Goal: Task Accomplishment & Management: Complete application form

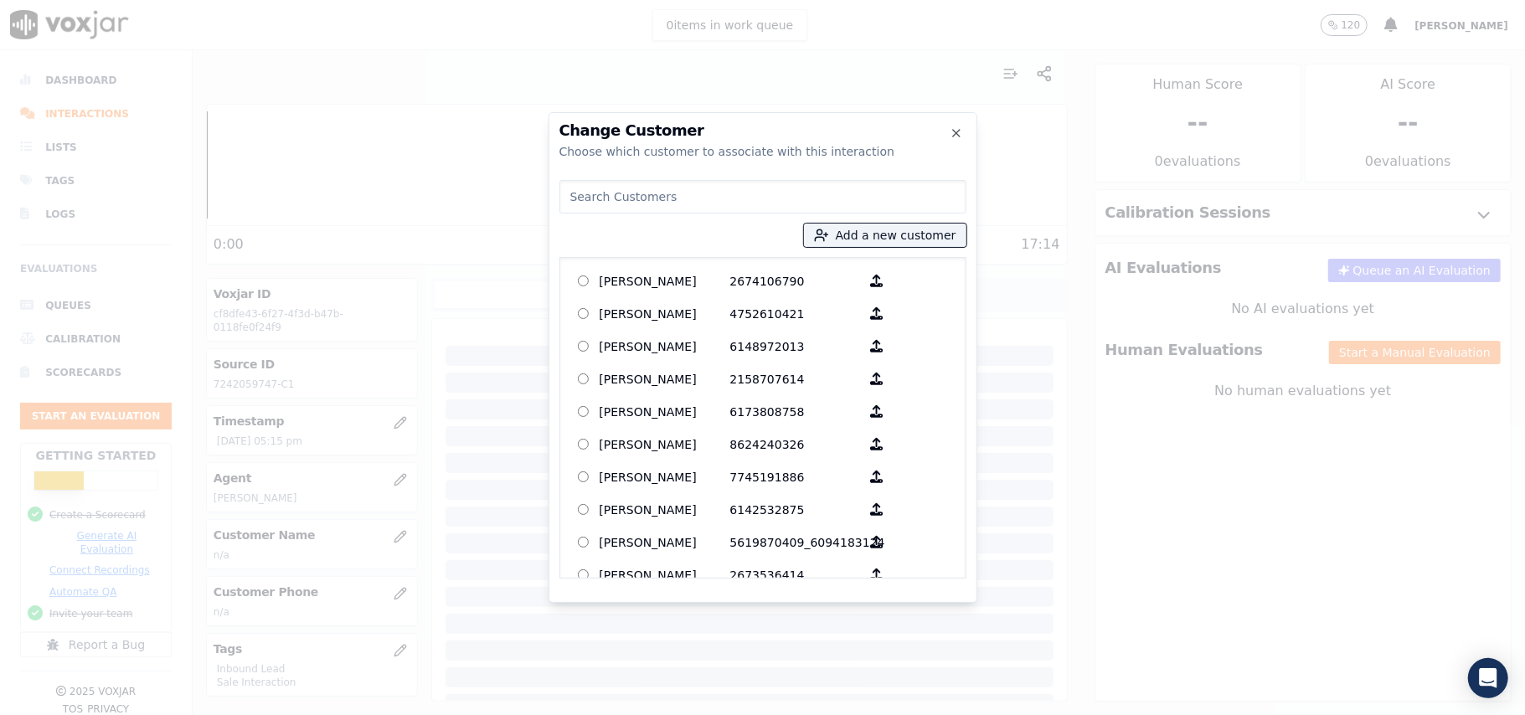
click at [963, 138] on div "Change Customer Choose which customer to associate with this interaction" at bounding box center [763, 141] width 407 height 37
click at [958, 134] on icon "button" at bounding box center [956, 132] width 13 height 13
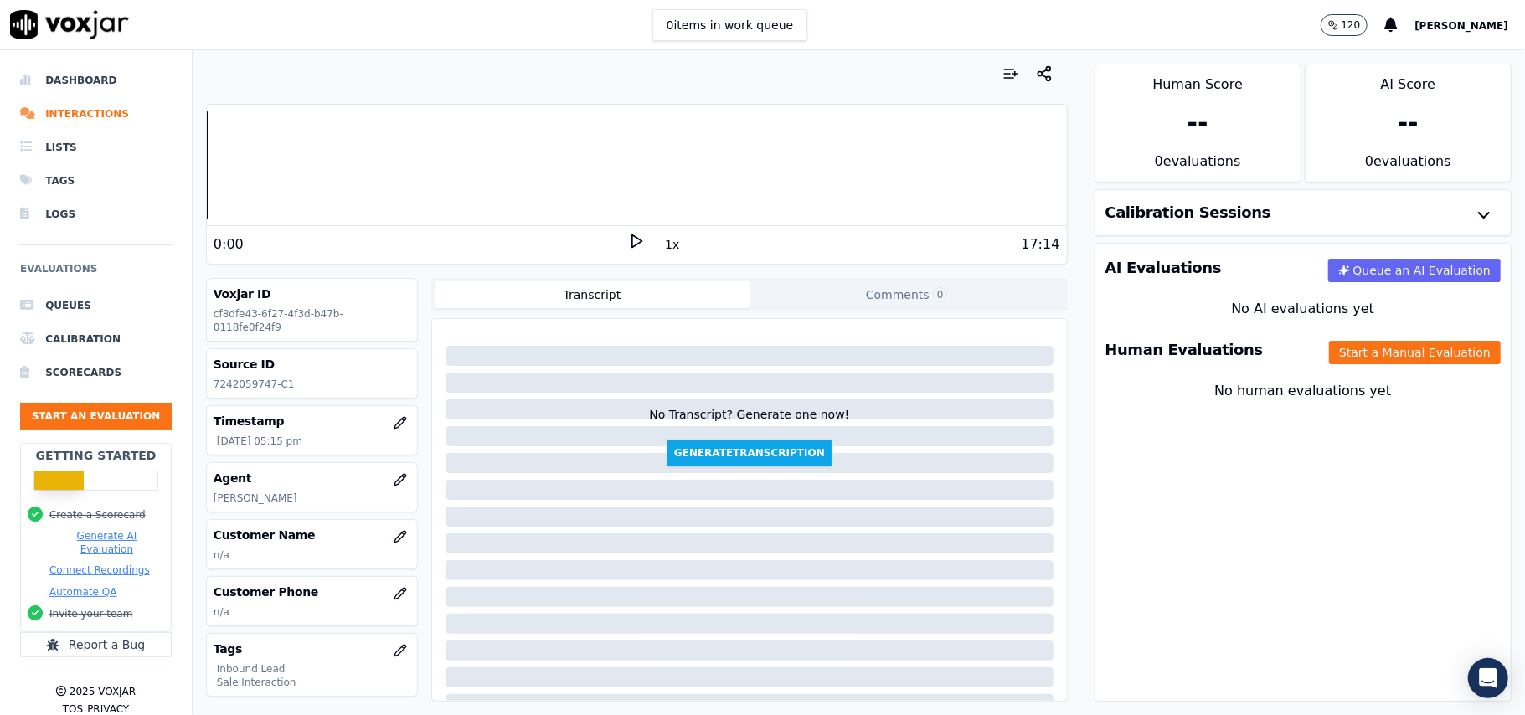
click at [259, 503] on p "[PERSON_NAME]" at bounding box center [312, 498] width 197 height 13
click at [238, 505] on p "[PERSON_NAME]" at bounding box center [312, 498] width 197 height 13
click at [235, 385] on p "7242059747-C1" at bounding box center [312, 384] width 197 height 13
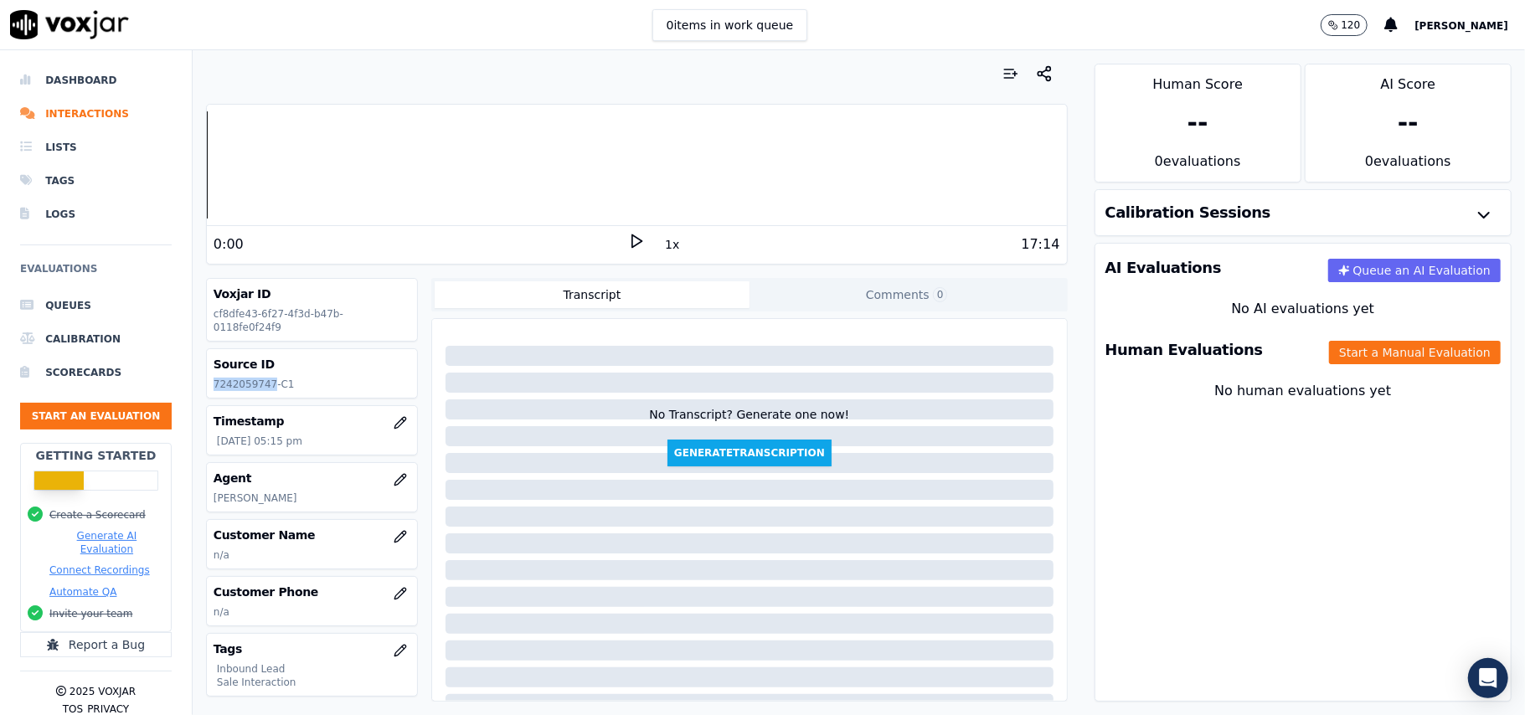
click at [235, 385] on p "7242059747-C1" at bounding box center [312, 384] width 197 height 13
copy p "7242059747"
click at [395, 538] on icon "button" at bounding box center [400, 536] width 11 height 11
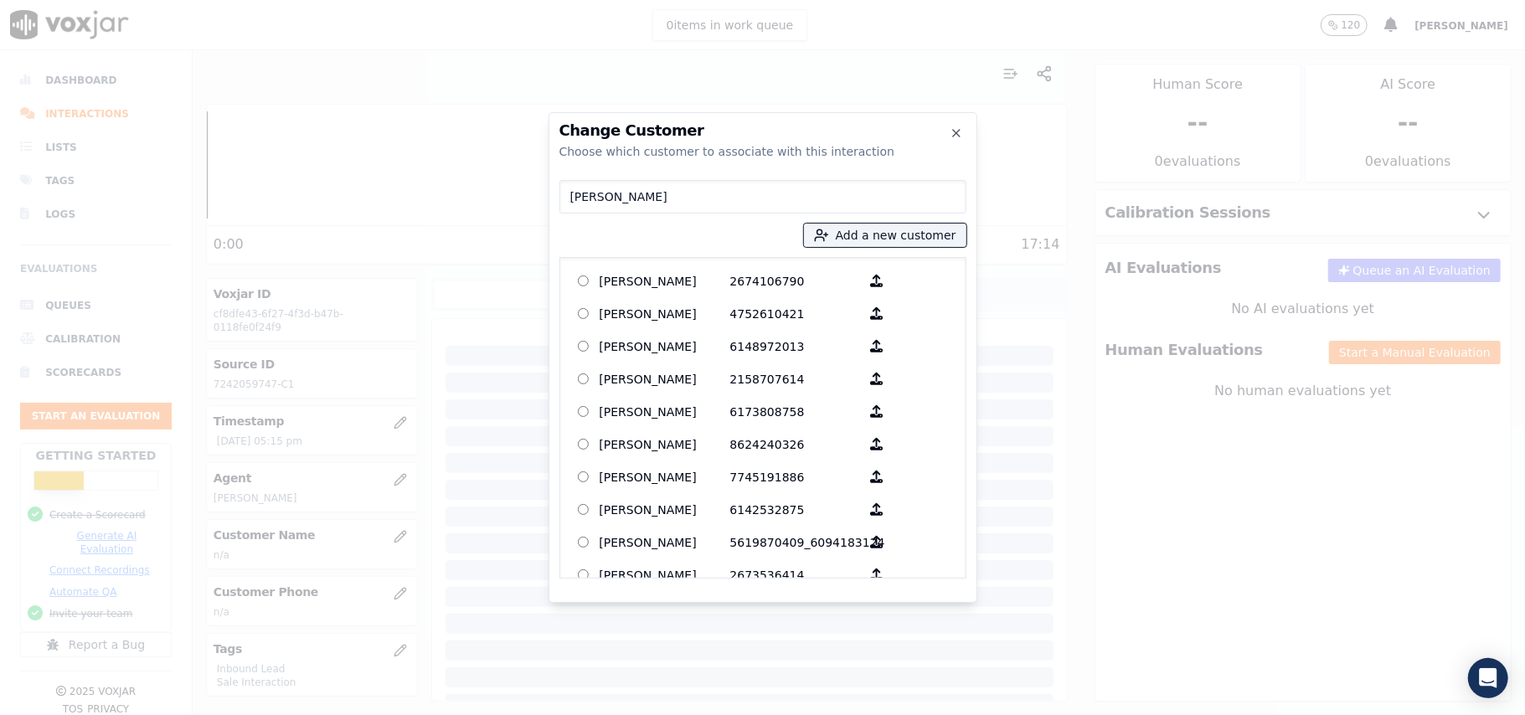
click at [570, 199] on input "[PERSON_NAME]" at bounding box center [763, 197] width 407 height 34
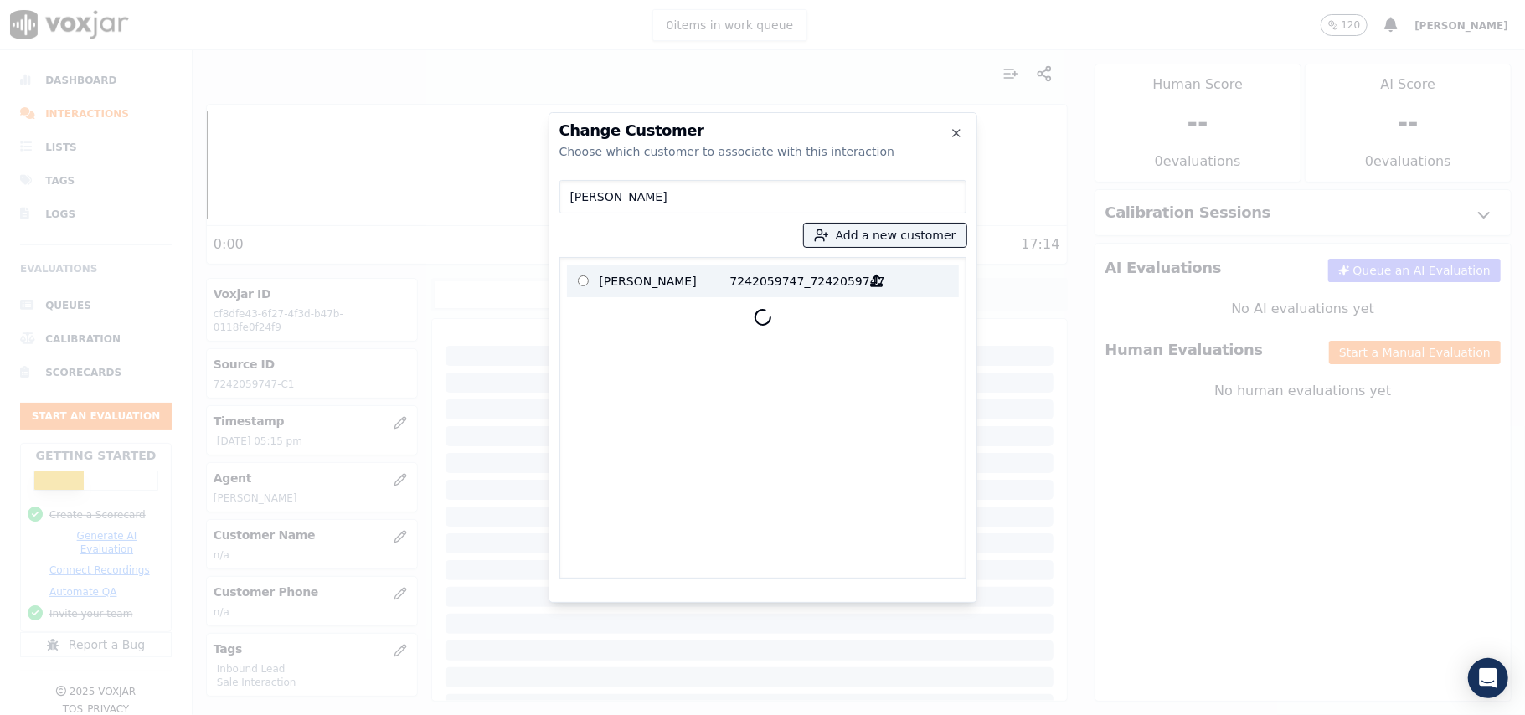
type input "[PERSON_NAME]"
click at [661, 282] on p "[PERSON_NAME]" at bounding box center [665, 281] width 131 height 26
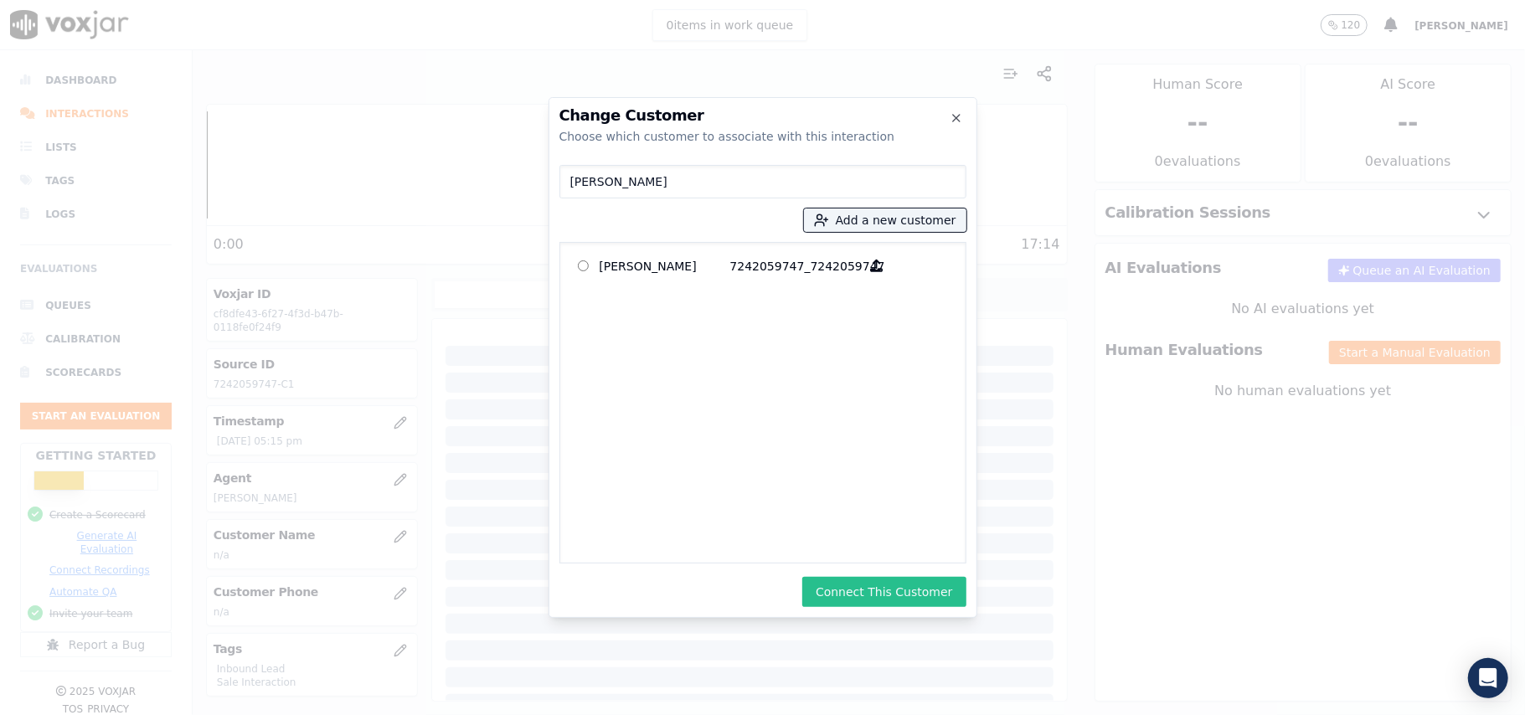
click at [916, 593] on button "Connect This Customer" at bounding box center [883, 592] width 163 height 30
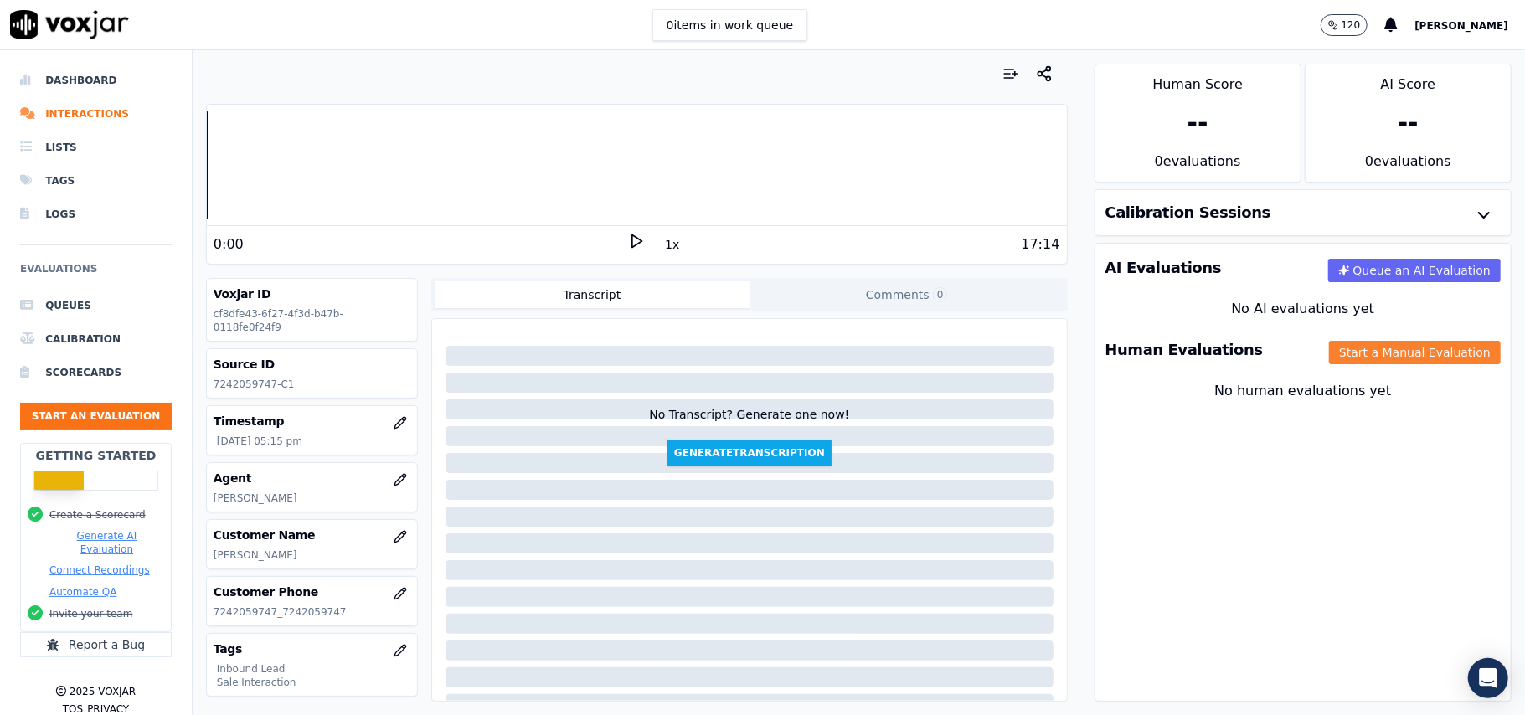
click at [1334, 364] on button "Start a Manual Evaluation" at bounding box center [1415, 352] width 172 height 23
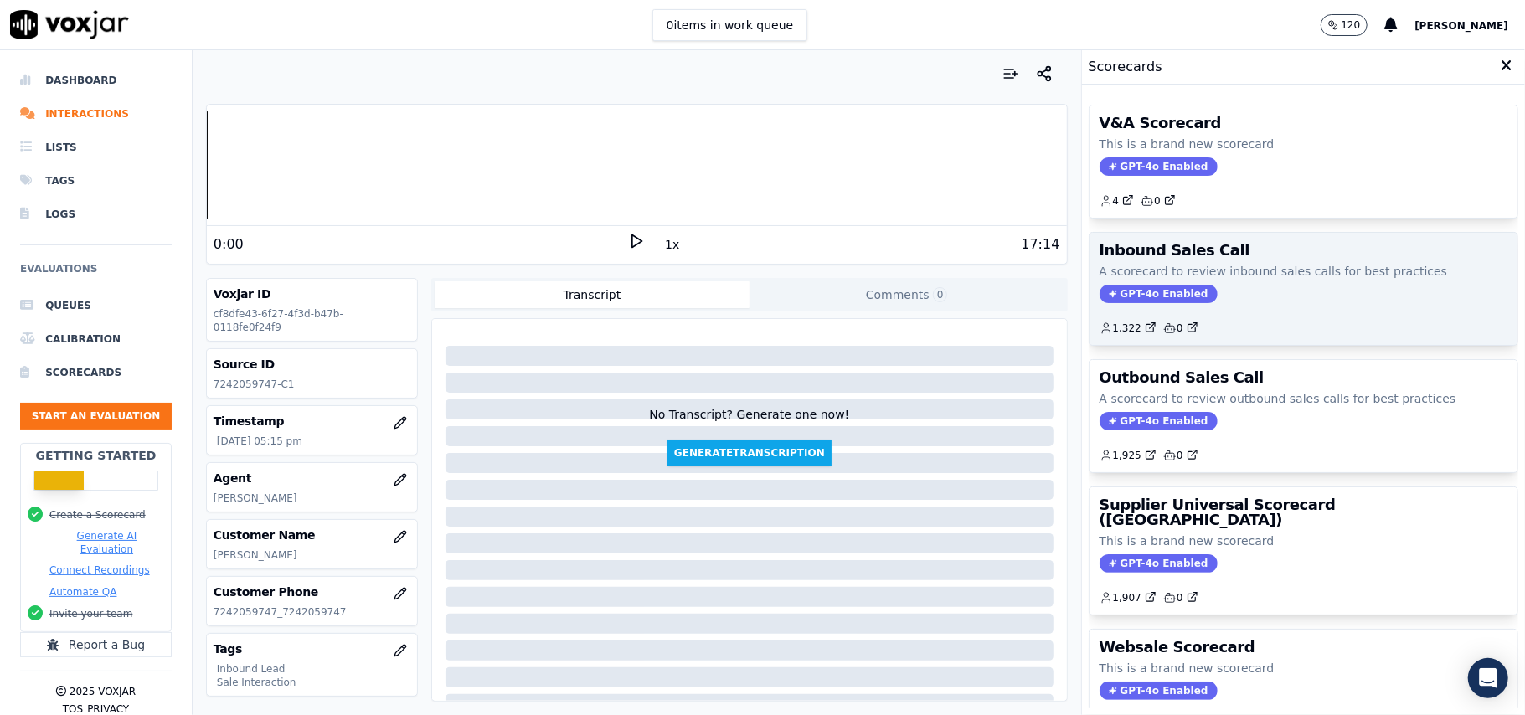
click at [1143, 293] on span "GPT-4o Enabled" at bounding box center [1159, 294] width 118 height 18
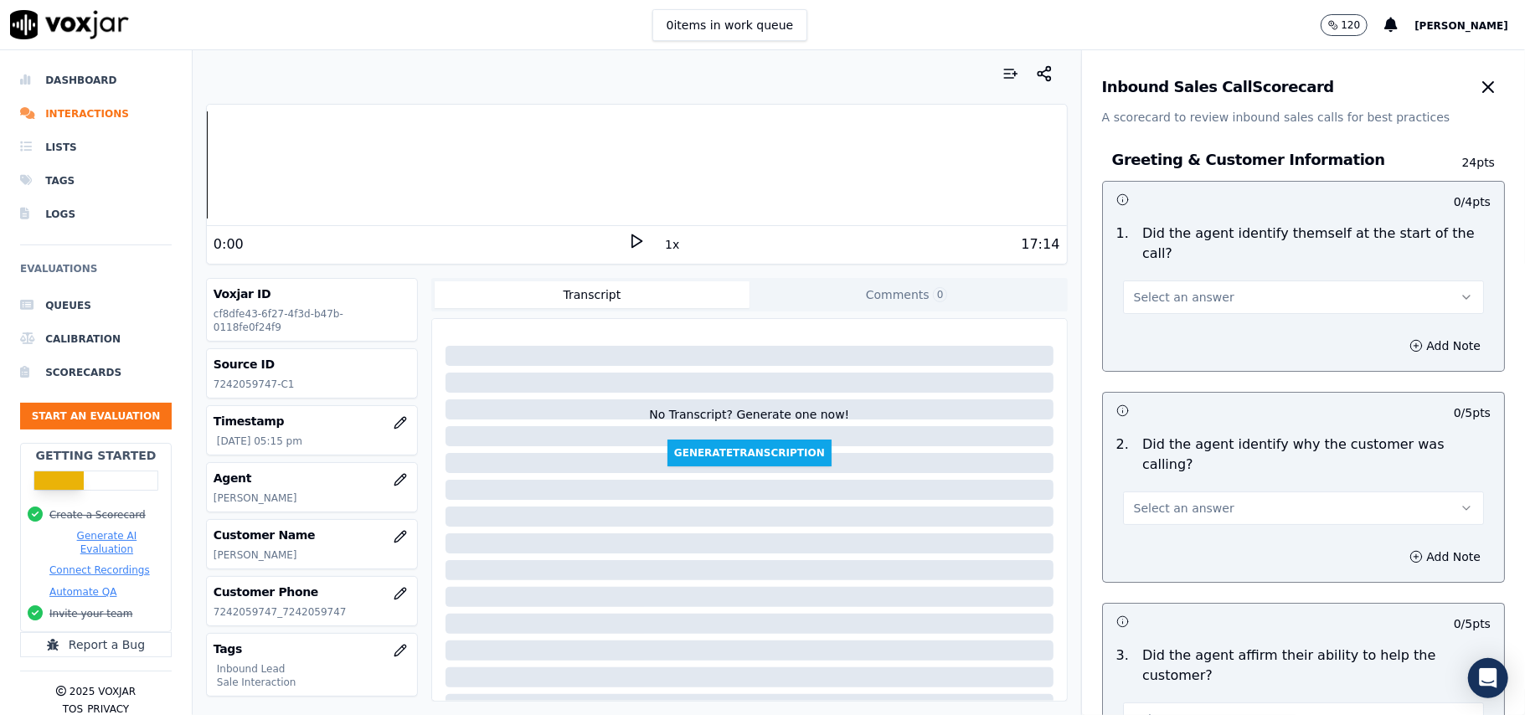
scroll to position [2956, 0]
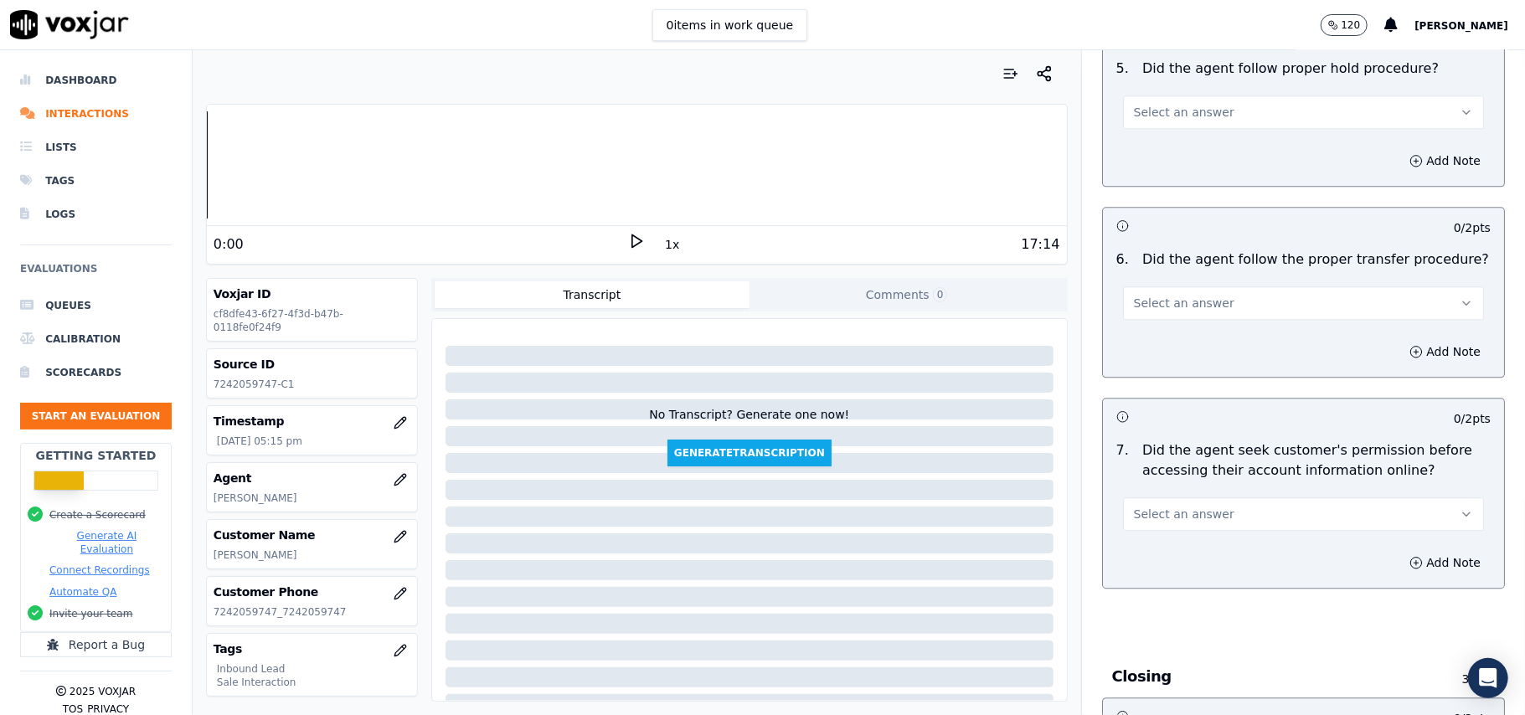
click at [1234, 481] on div "Select an answer" at bounding box center [1304, 506] width 388 height 50
click at [1225, 498] on button "Select an answer" at bounding box center [1303, 515] width 361 height 34
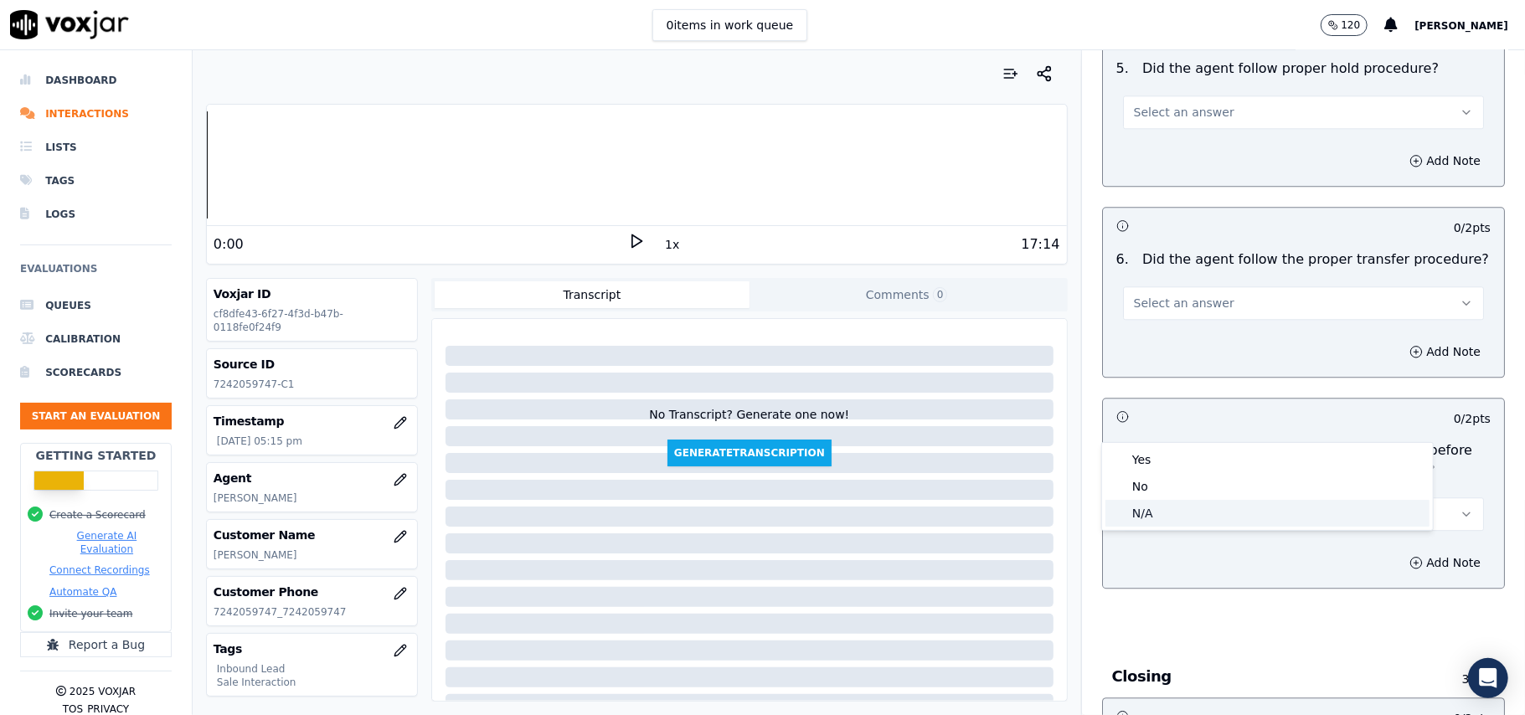
click at [1177, 506] on div "N/A" at bounding box center [1268, 513] width 324 height 27
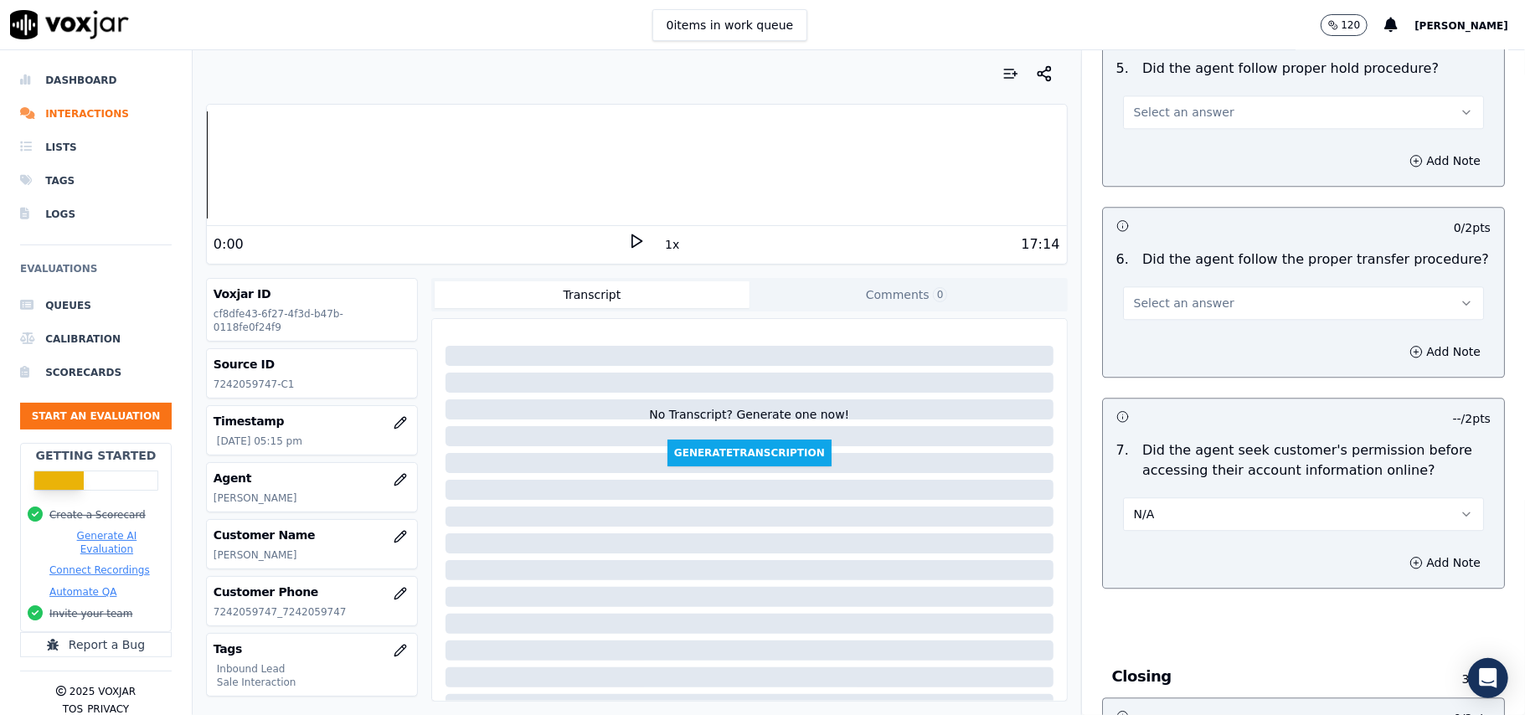
click at [1174, 498] on button "N/A" at bounding box center [1303, 515] width 361 height 34
click at [1170, 487] on div "No" at bounding box center [1268, 486] width 324 height 27
click at [1416, 551] on button "Add Note" at bounding box center [1445, 562] width 91 height 23
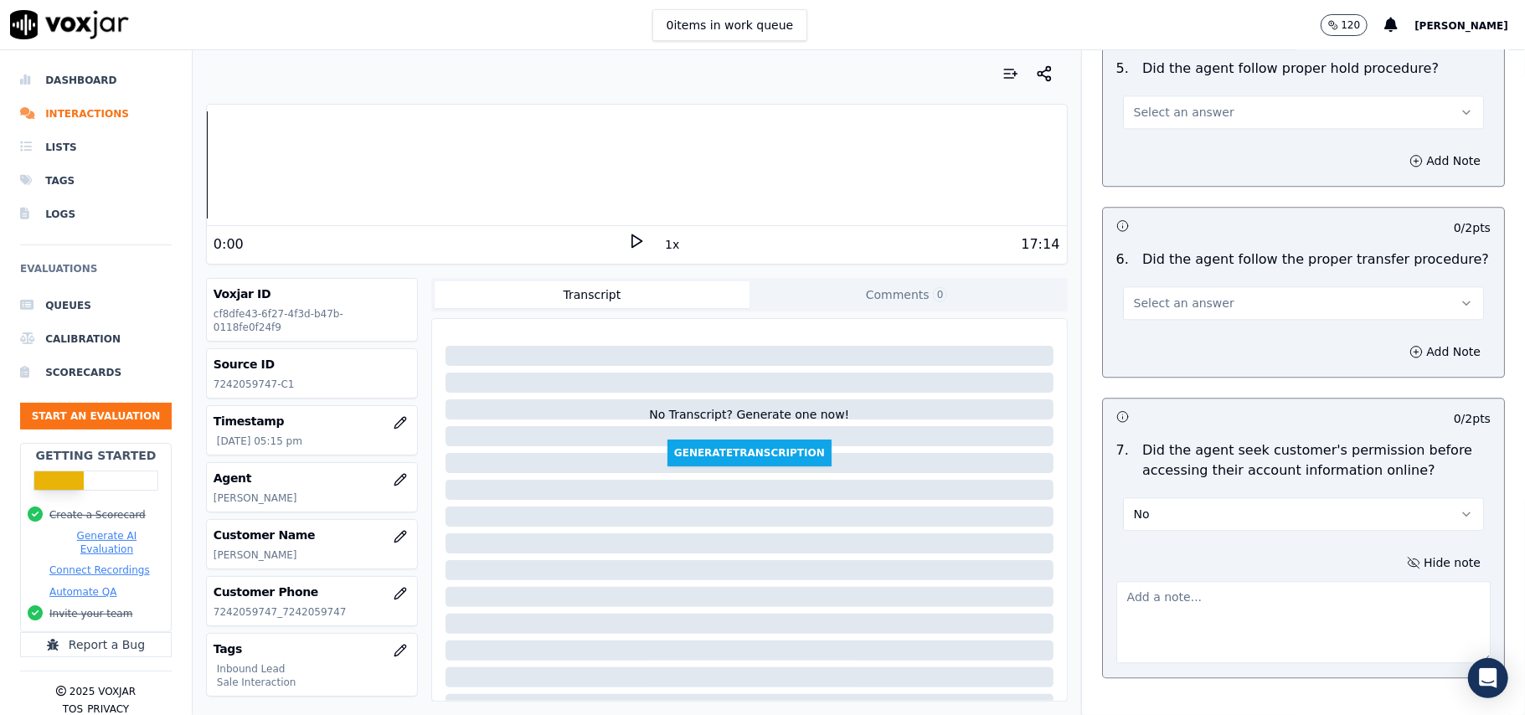
click at [1159, 581] on textarea at bounding box center [1304, 622] width 374 height 82
paste textarea "@1:45 – The agent did not take permission from the customer before accessing th…"
click at [1117, 581] on textarea "@1:45 – The agent did not take permission from the customer before accessing th…" at bounding box center [1304, 622] width 374 height 82
paste textarea "Call Id: 111431"
type textarea "Call Id: 111431 @1:45 – The agent did not take permission from the customer bef…"
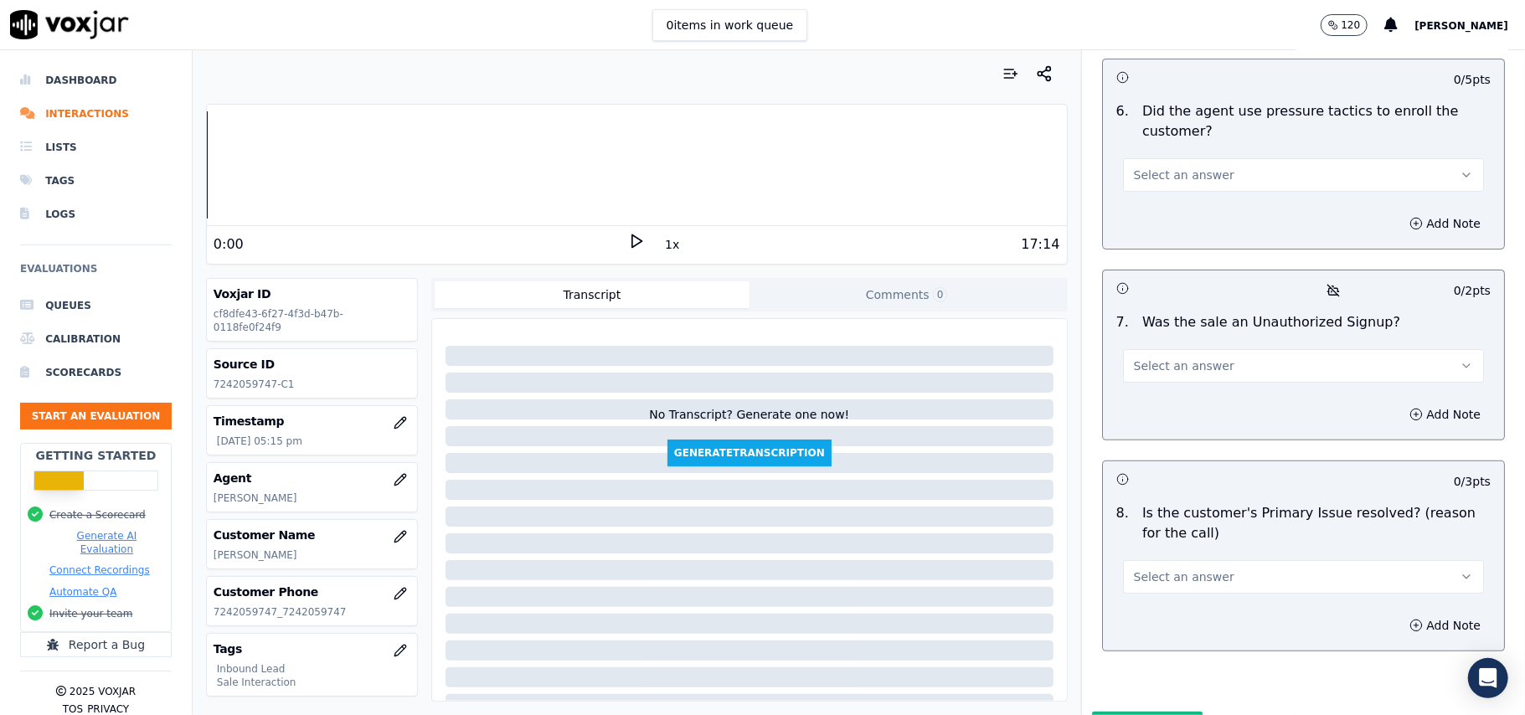
click at [1159, 560] on button "Select an answer" at bounding box center [1303, 577] width 361 height 34
click at [1147, 547] on div "No" at bounding box center [1268, 554] width 324 height 27
click at [1178, 560] on button "No" at bounding box center [1303, 577] width 361 height 34
click at [1147, 529] on div "Yes" at bounding box center [1268, 527] width 324 height 27
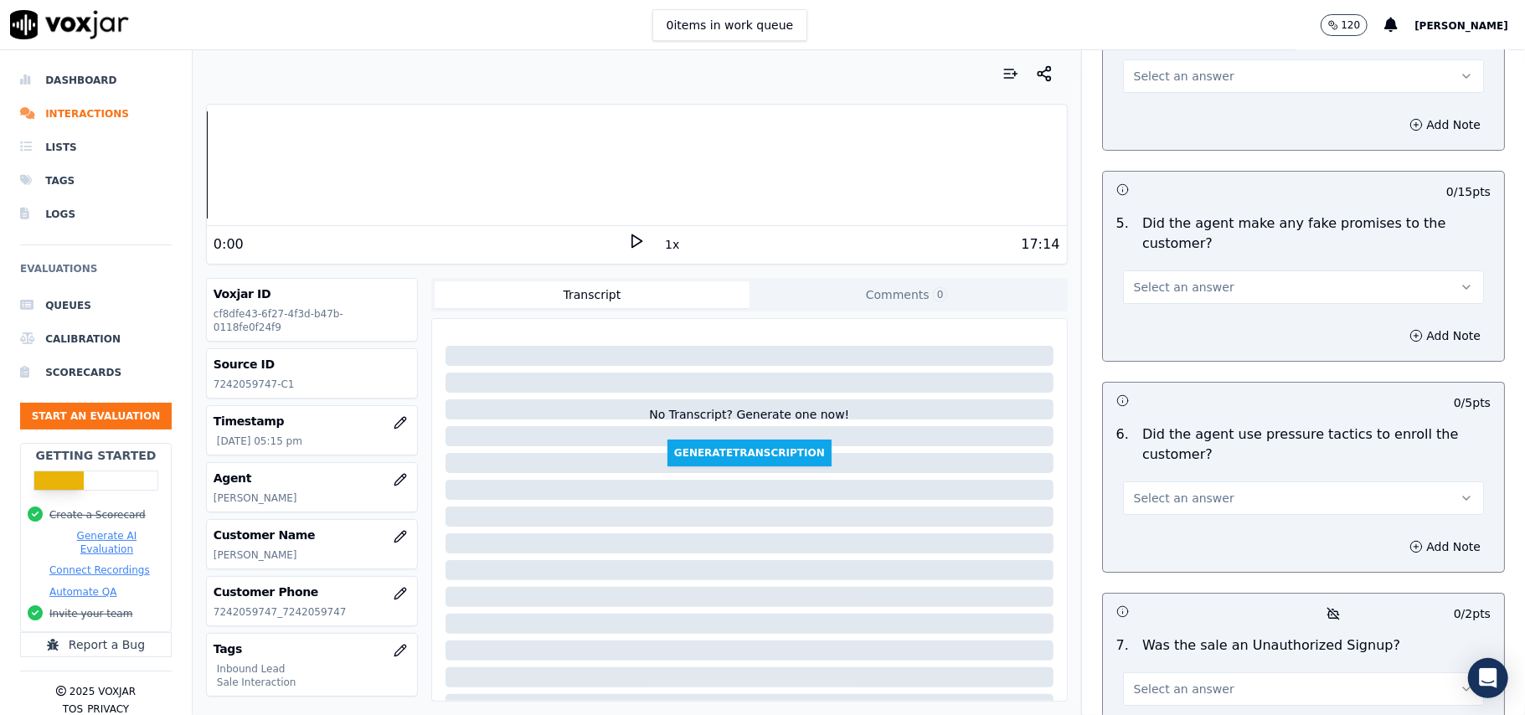
scroll to position [4443, 0]
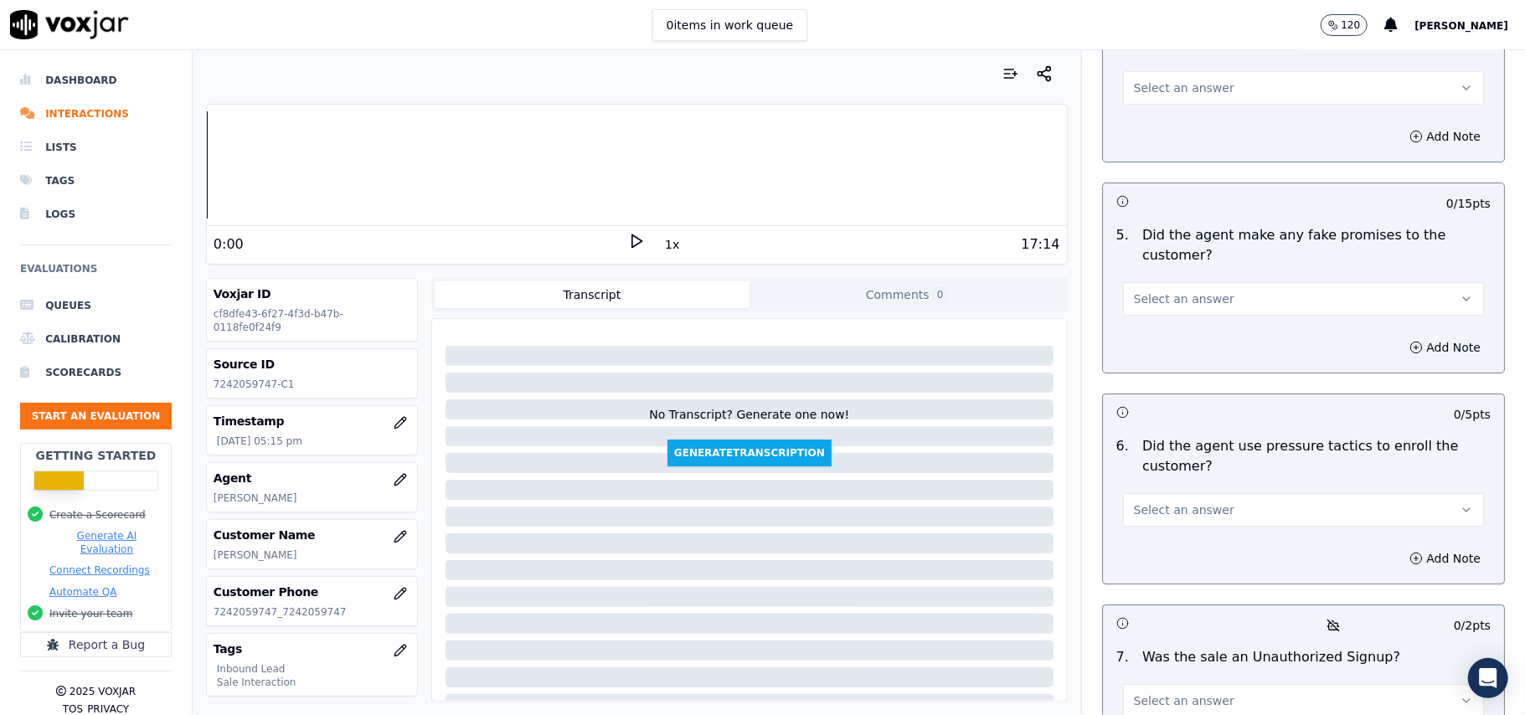
drag, startPoint x: 1156, startPoint y: 613, endPoint x: 1160, endPoint y: 637, distance: 24.6
click at [1157, 693] on span "Select an answer" at bounding box center [1184, 701] width 101 height 17
click at [1159, 550] on div "No" at bounding box center [1268, 548] width 324 height 27
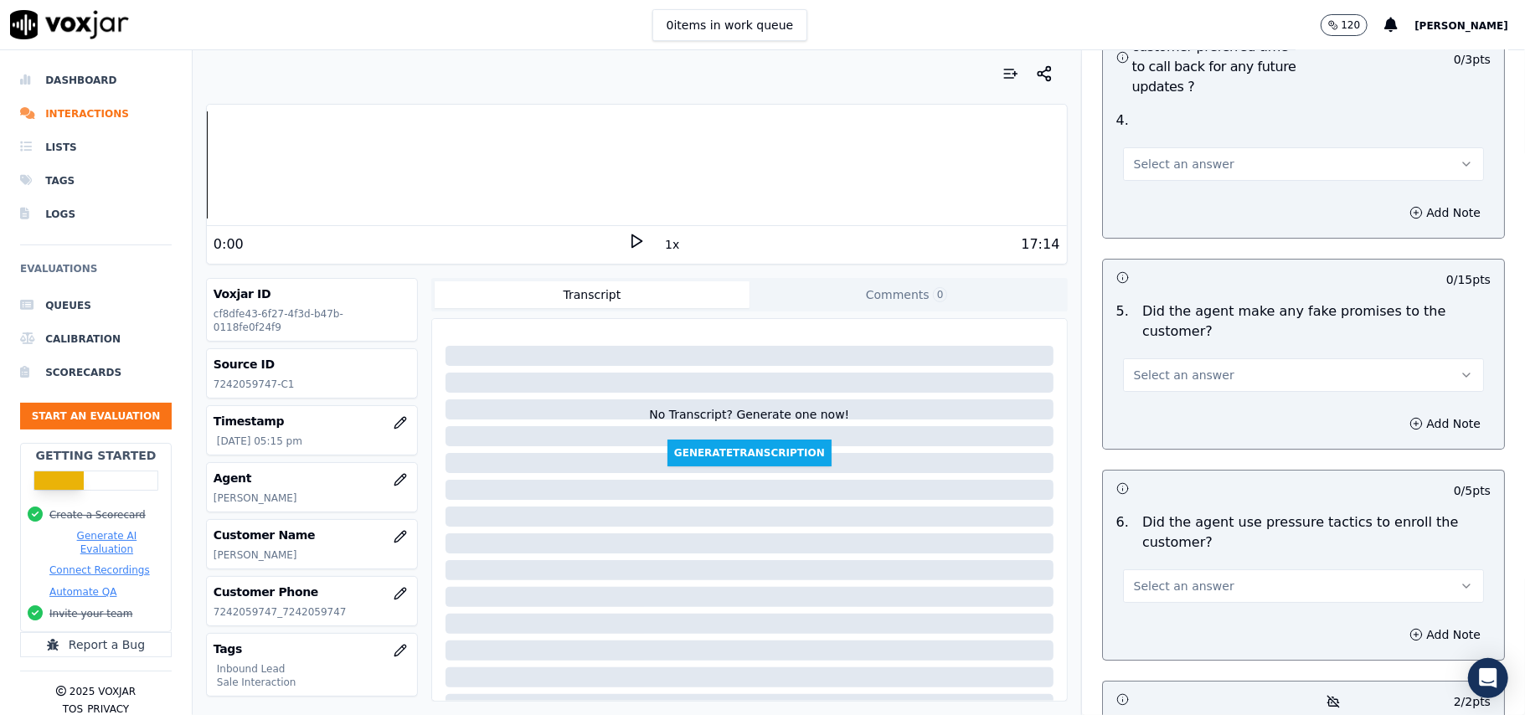
scroll to position [4331, 0]
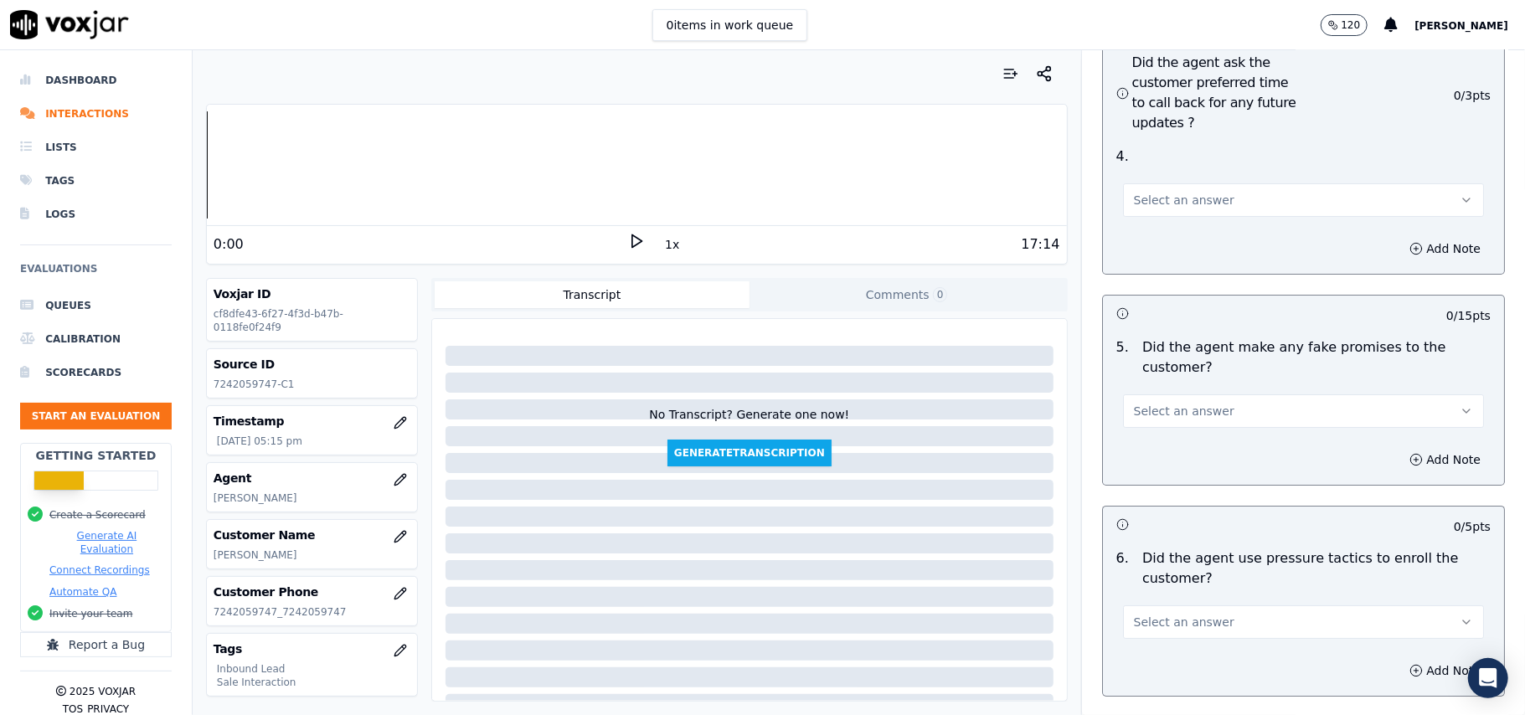
click at [1211, 606] on button "Select an answer" at bounding box center [1303, 623] width 361 height 34
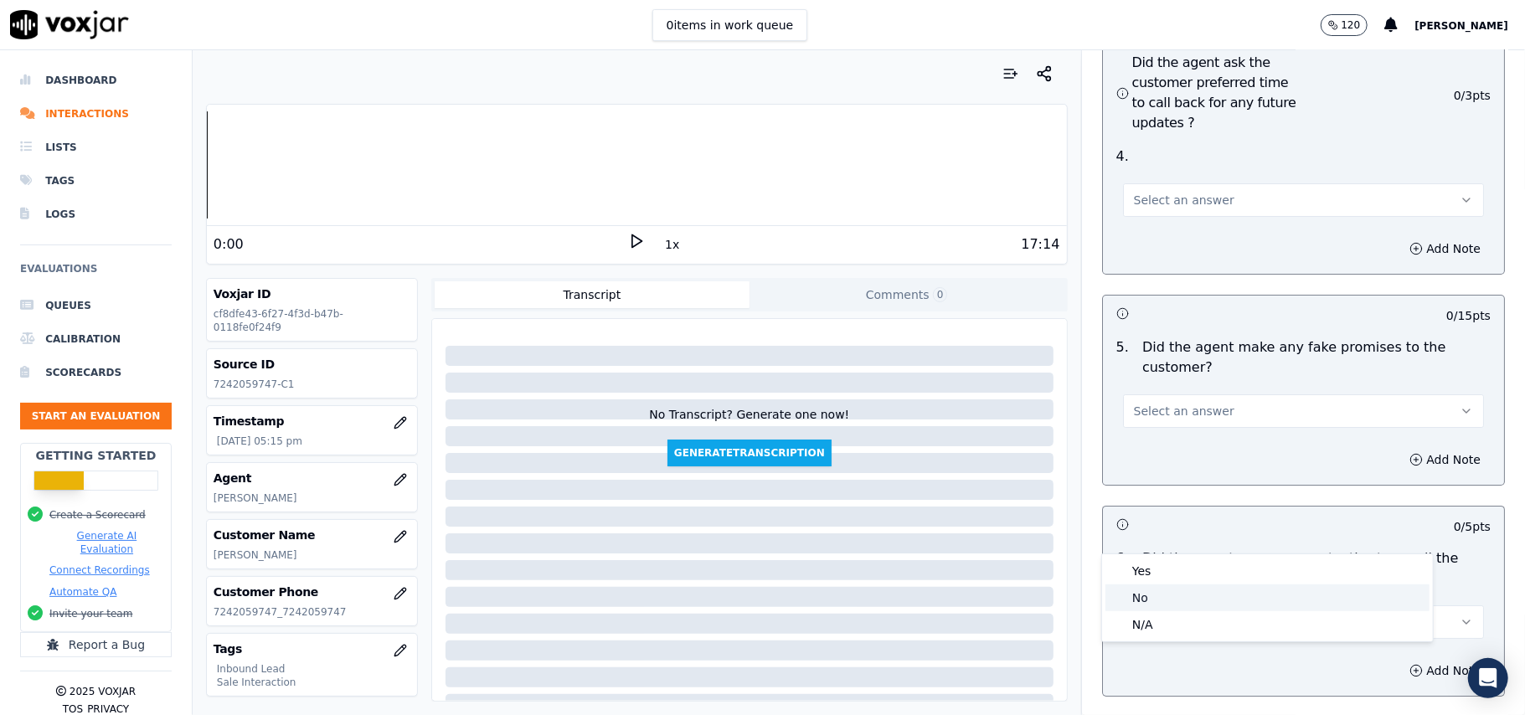
click at [1193, 603] on div "No" at bounding box center [1268, 598] width 324 height 27
click at [1187, 403] on span "Select an answer" at bounding box center [1184, 411] width 101 height 17
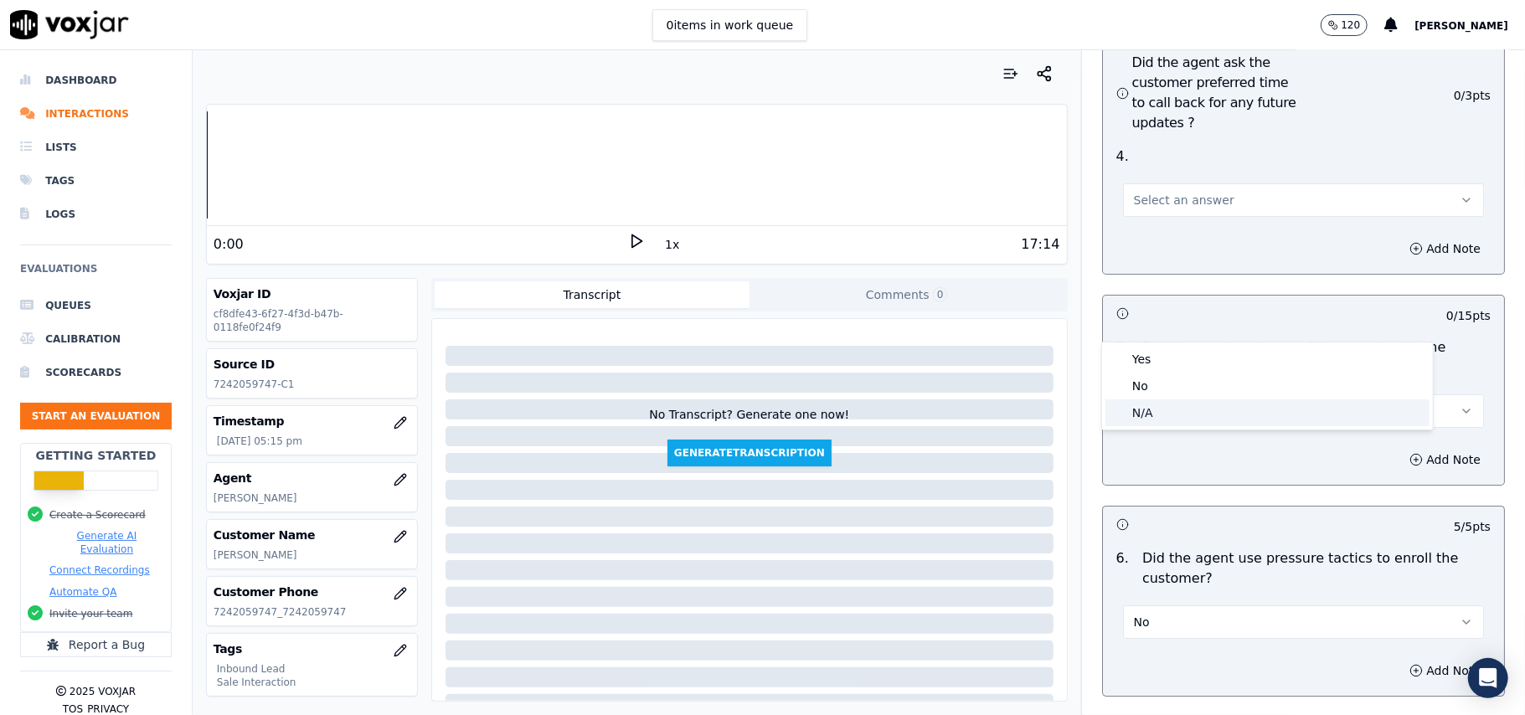
click at [1146, 385] on div "No" at bounding box center [1268, 386] width 324 height 27
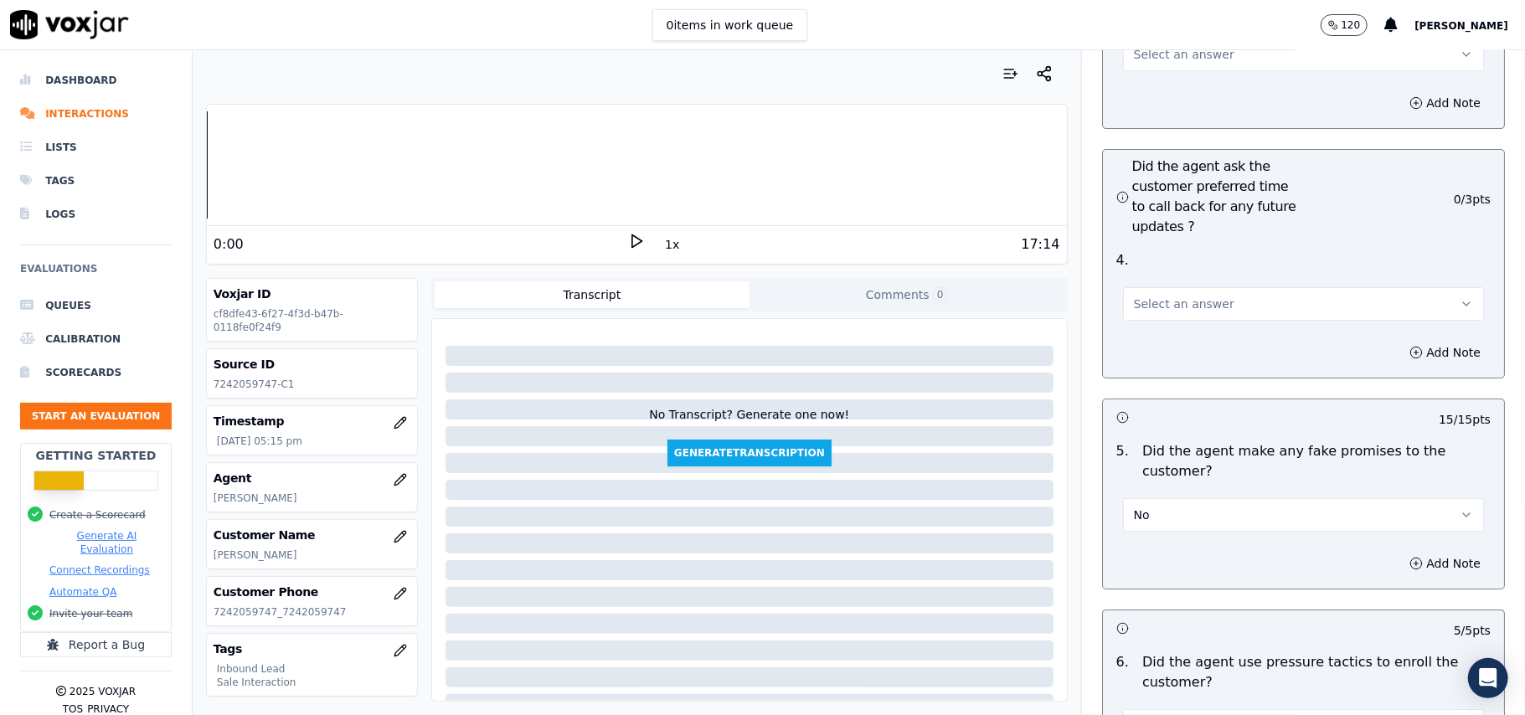
scroll to position [4108, 0]
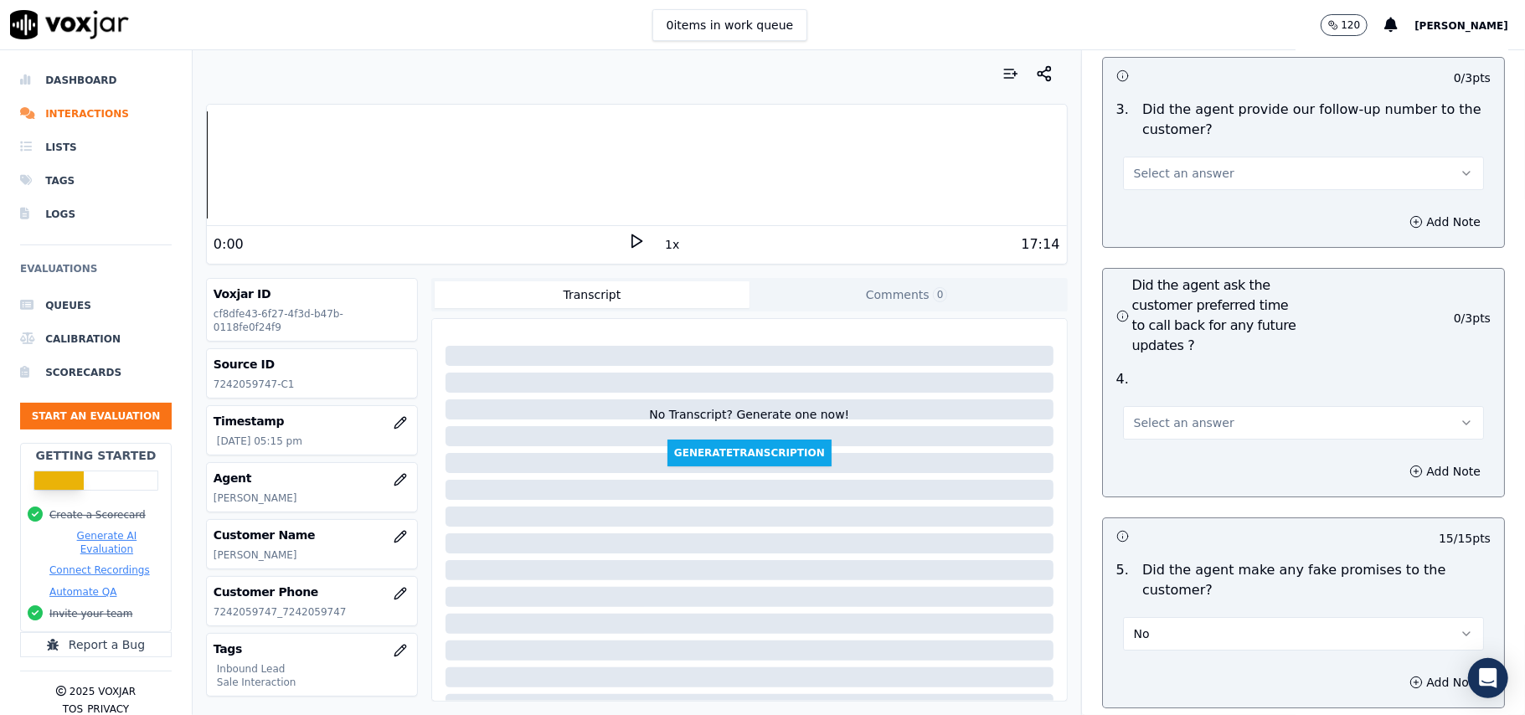
click at [1188, 415] on span "Select an answer" at bounding box center [1184, 423] width 101 height 17
click at [1177, 380] on div "Yes" at bounding box center [1268, 371] width 324 height 27
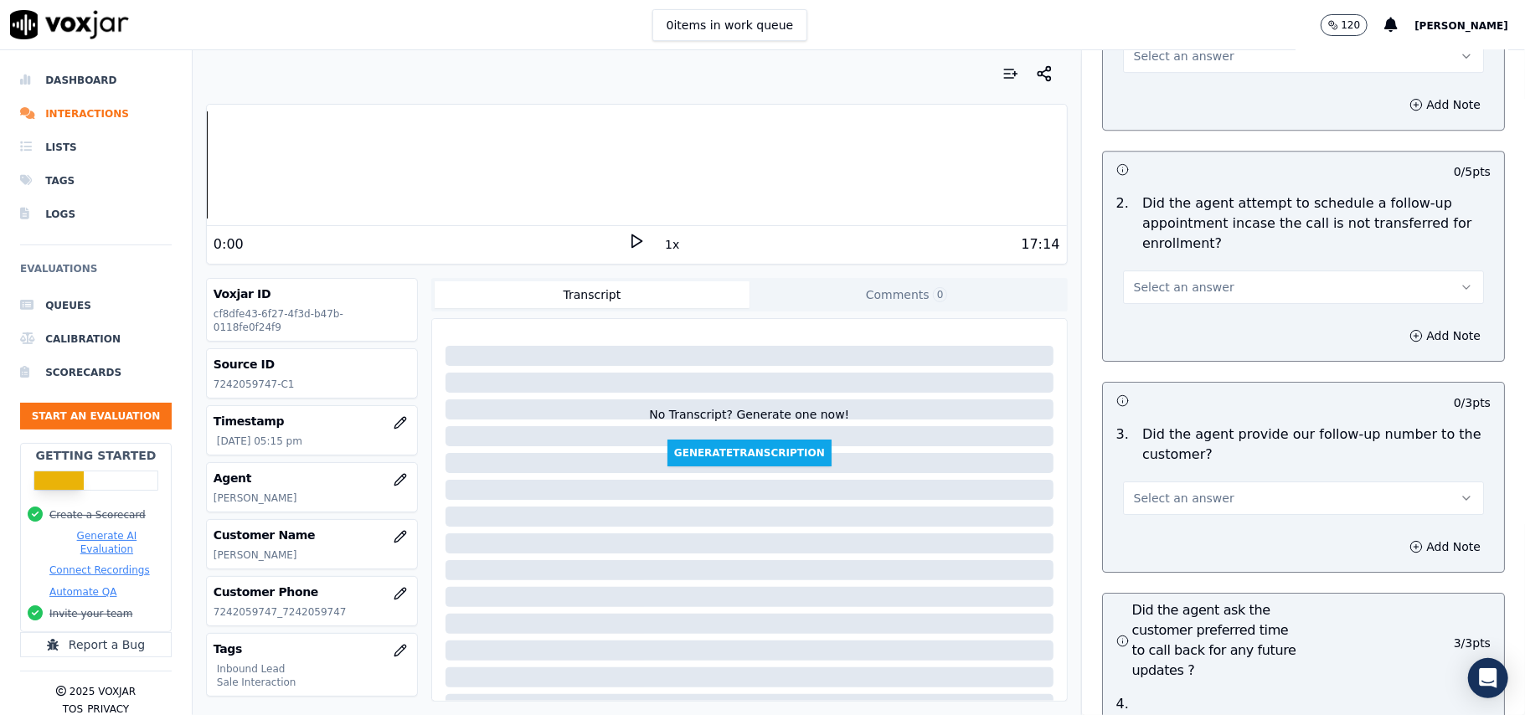
scroll to position [3773, 0]
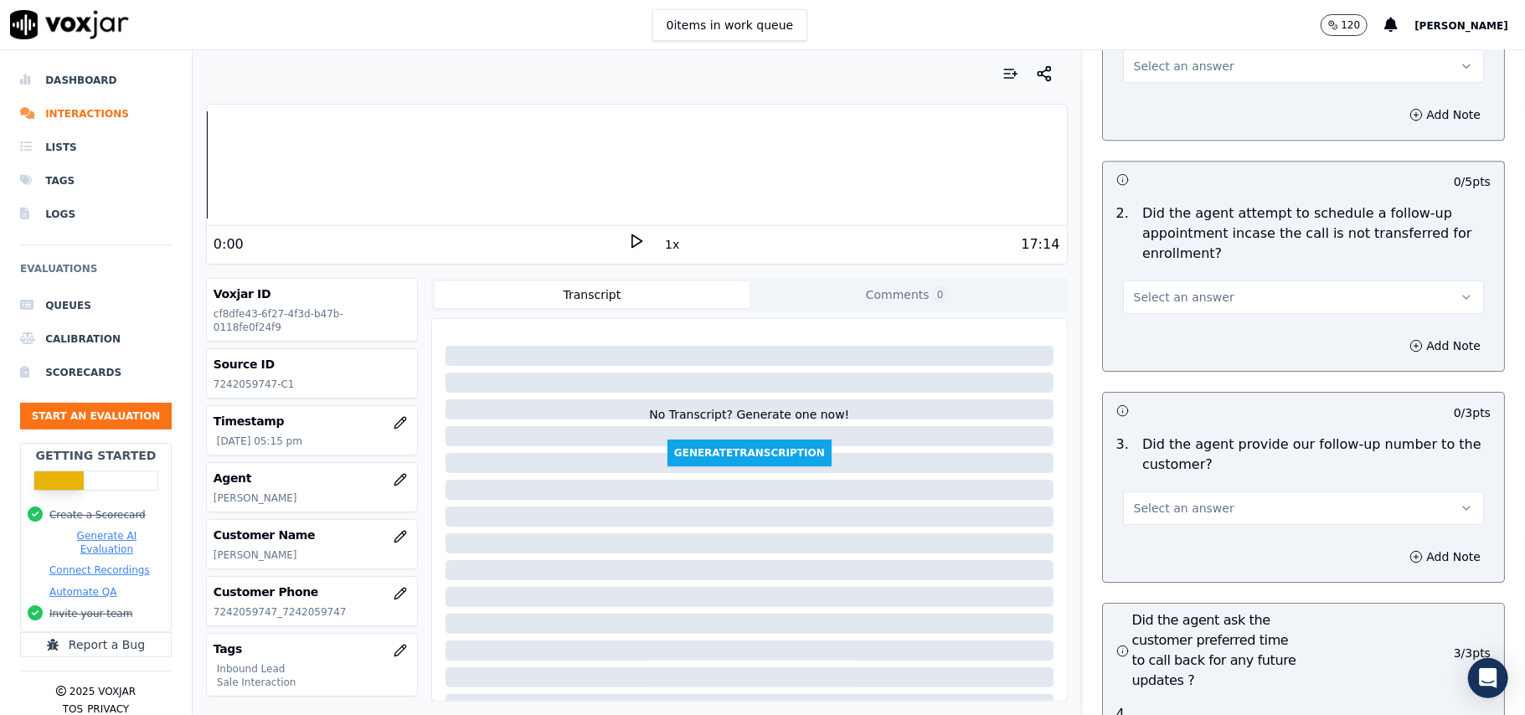
click at [1157, 500] on span "Select an answer" at bounding box center [1184, 508] width 101 height 17
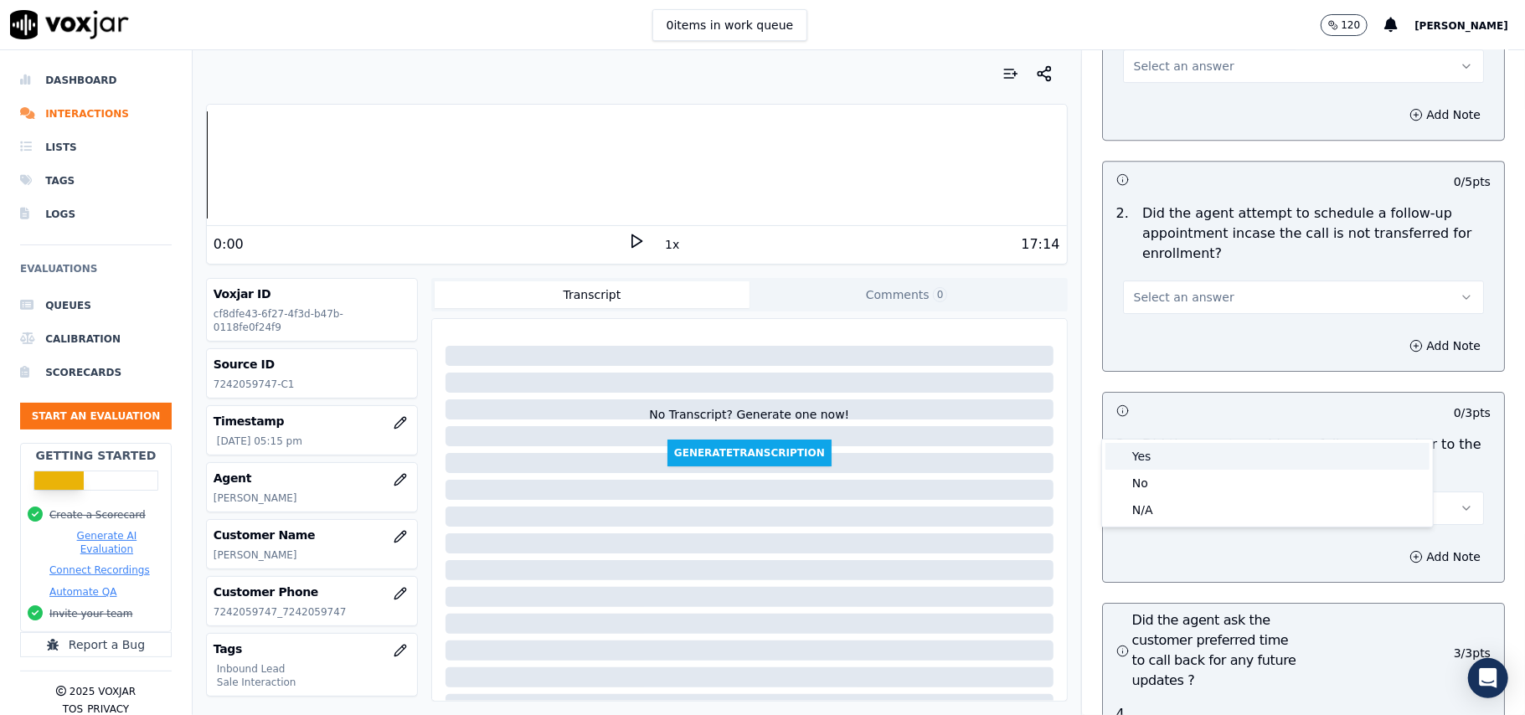
click at [1159, 449] on div "Yes" at bounding box center [1268, 456] width 324 height 27
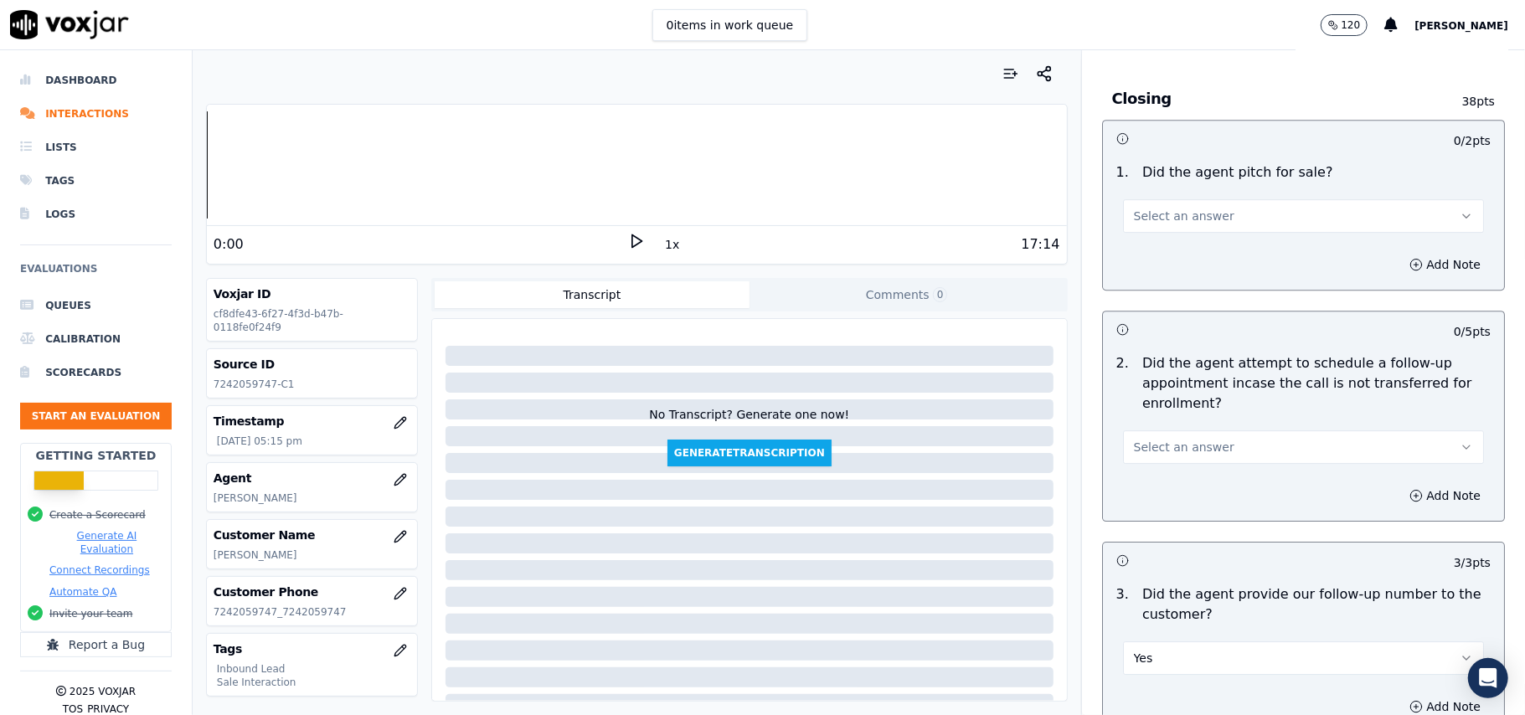
scroll to position [3438, 0]
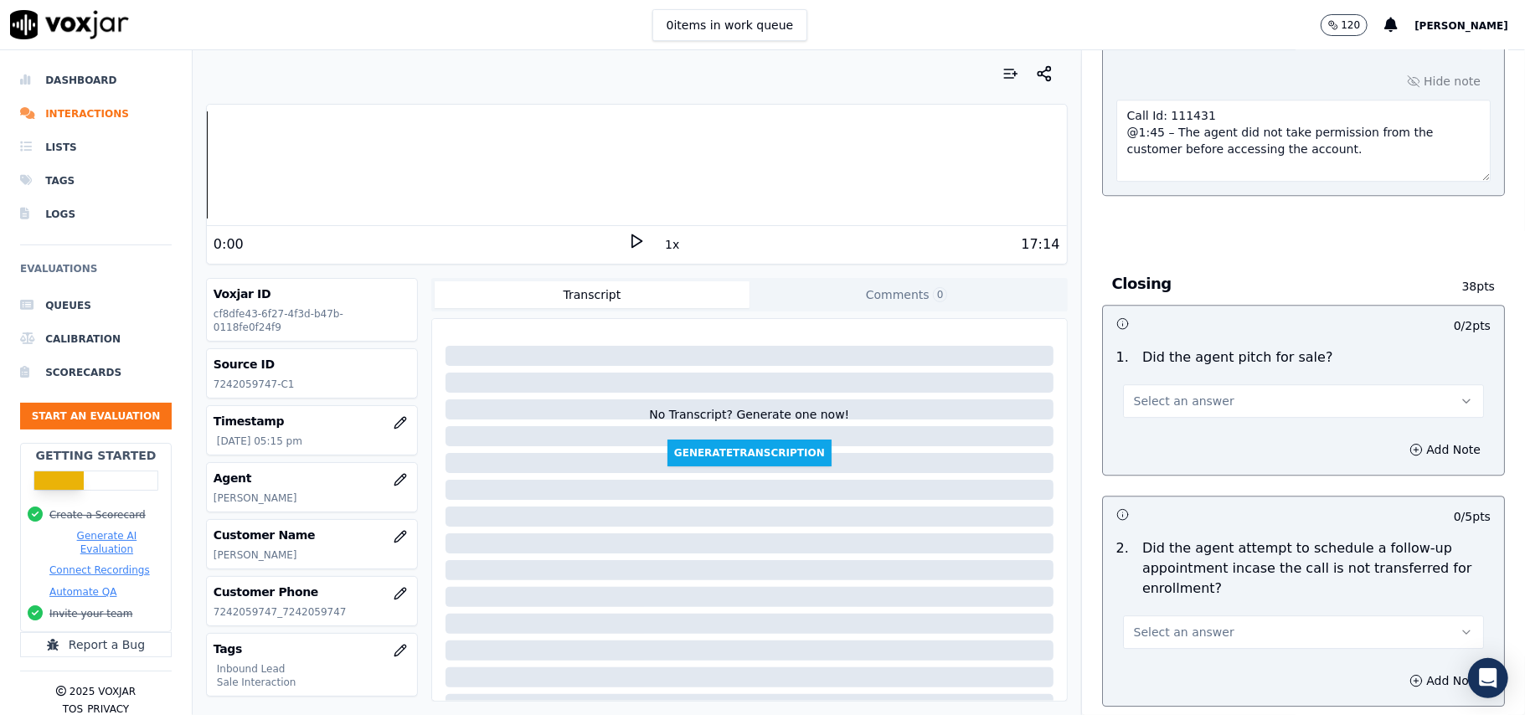
click at [1189, 624] on span "Select an answer" at bounding box center [1184, 632] width 101 height 17
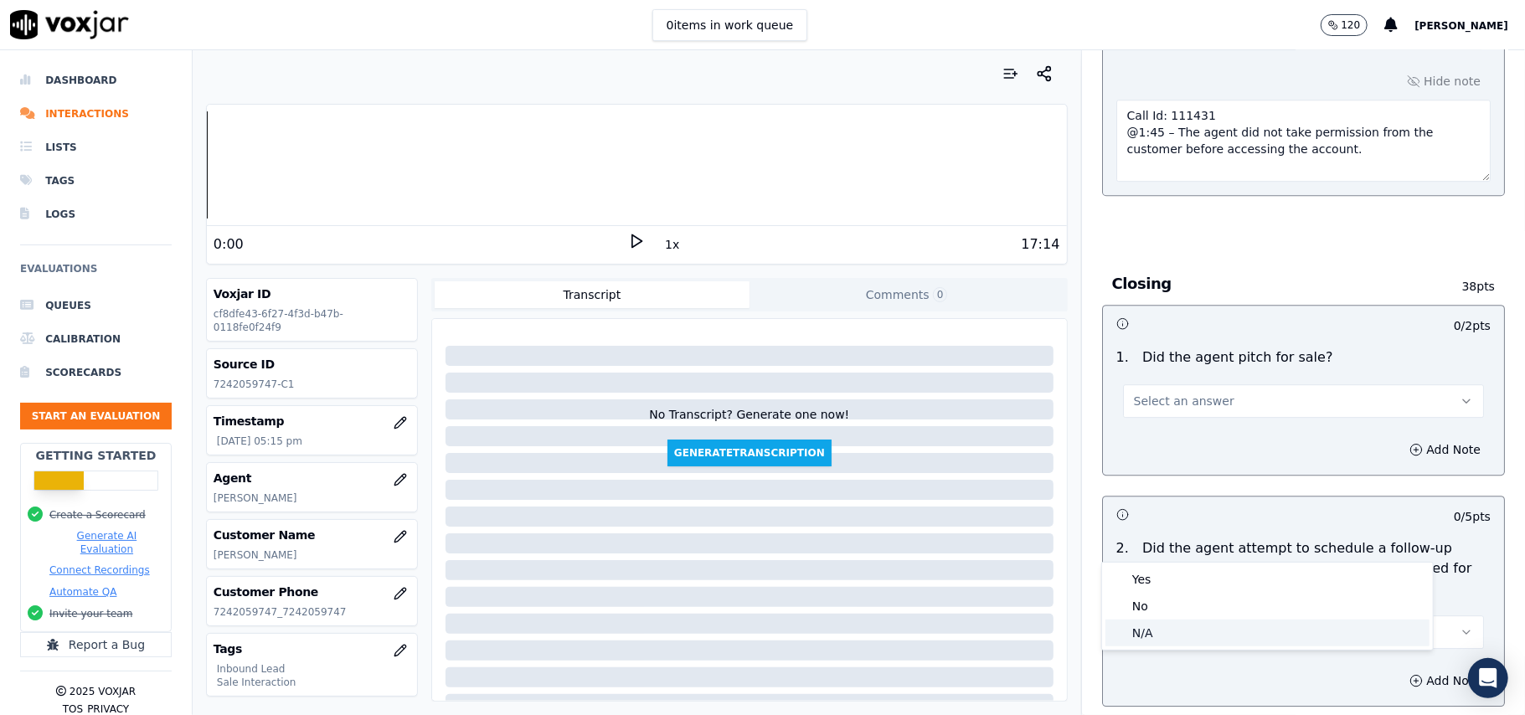
click at [1168, 630] on div "N/A" at bounding box center [1268, 633] width 324 height 27
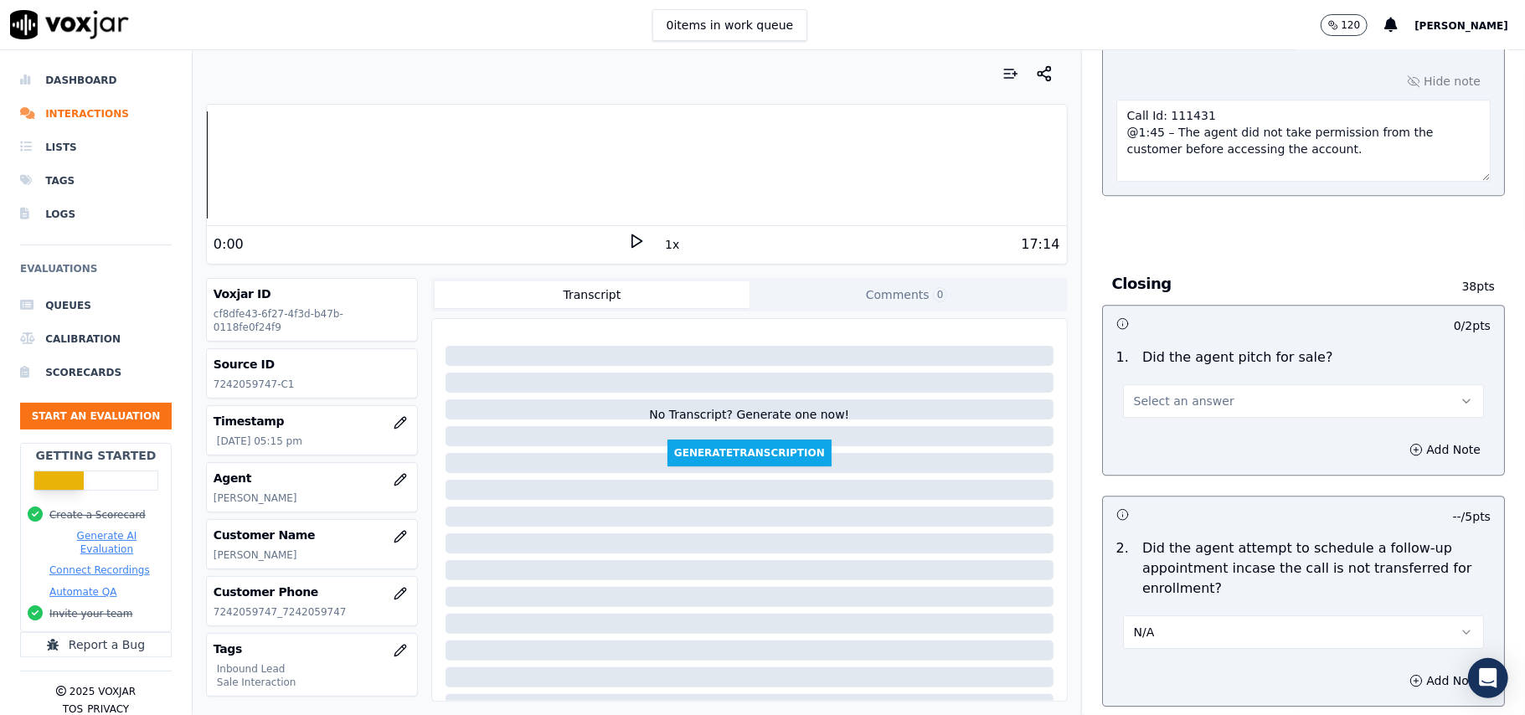
click at [1194, 393] on span "Select an answer" at bounding box center [1184, 401] width 101 height 17
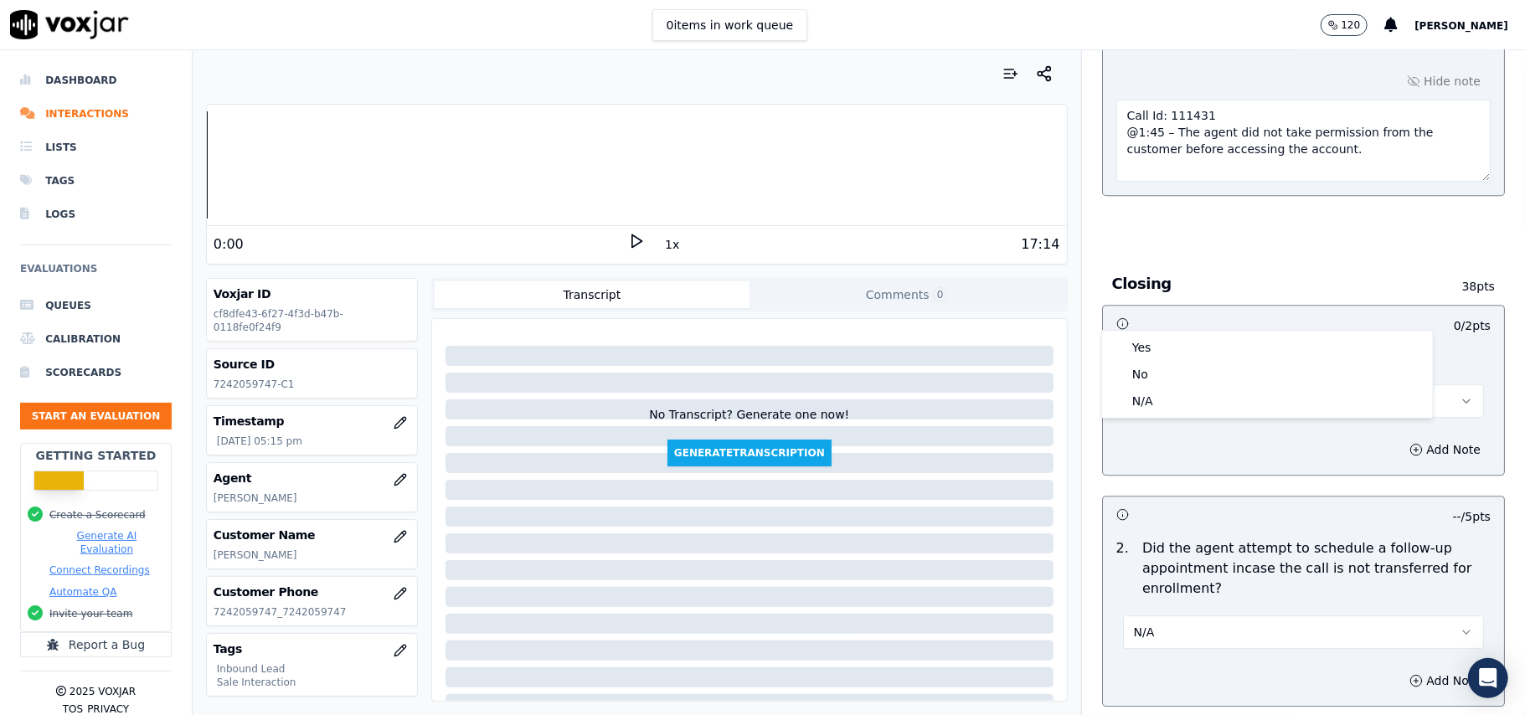
click at [1191, 331] on div "Yes No N/A" at bounding box center [1267, 374] width 331 height 87
click at [1191, 346] on div "Yes" at bounding box center [1268, 347] width 324 height 27
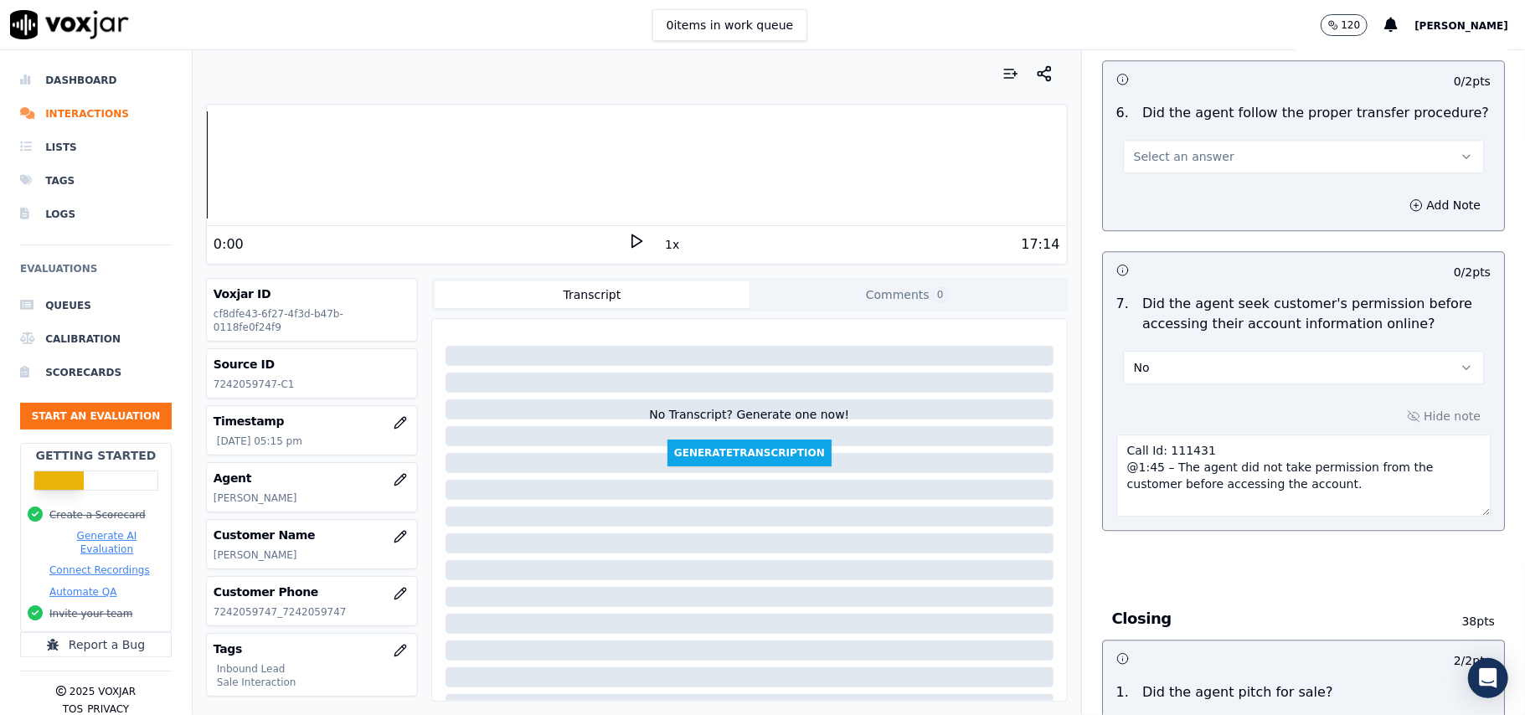
scroll to position [2768, 0]
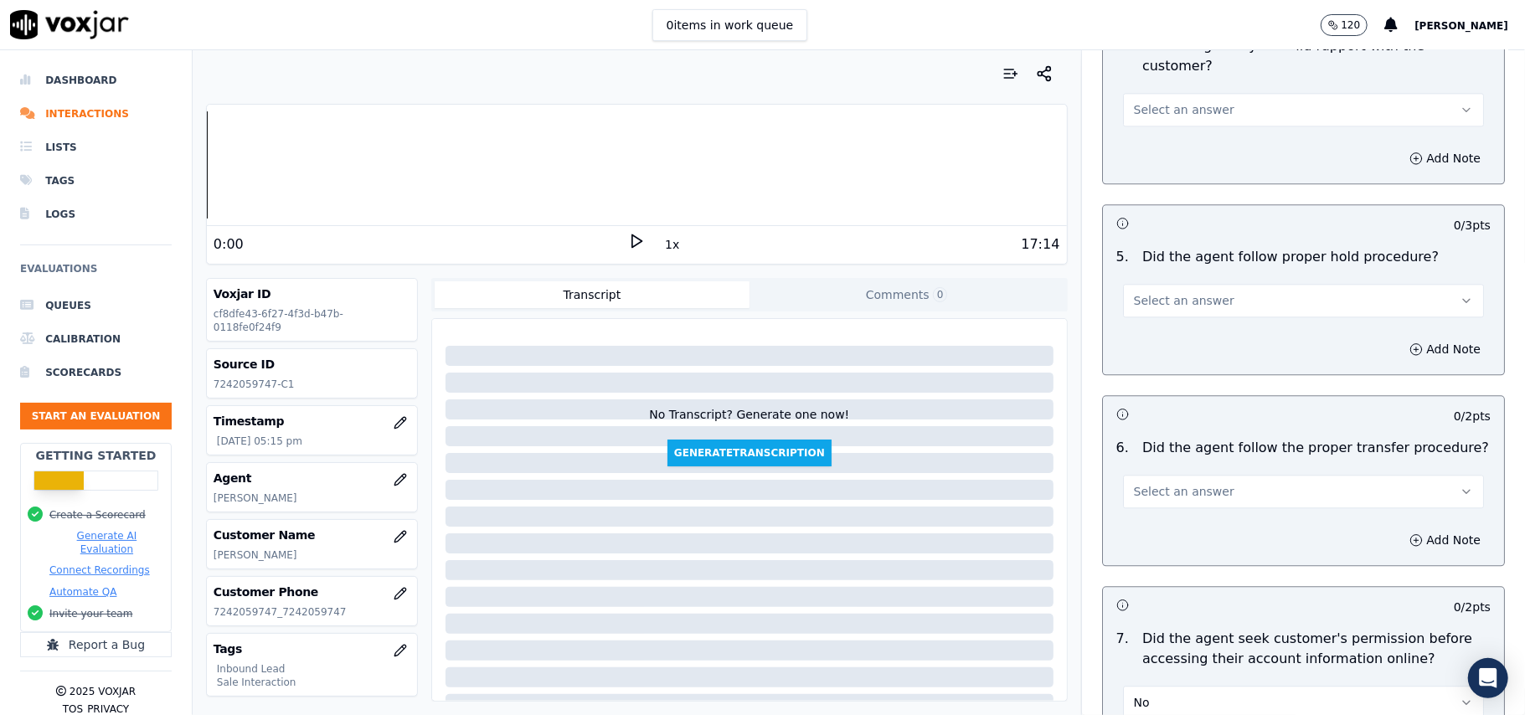
click at [1174, 483] on span "Select an answer" at bounding box center [1184, 491] width 101 height 17
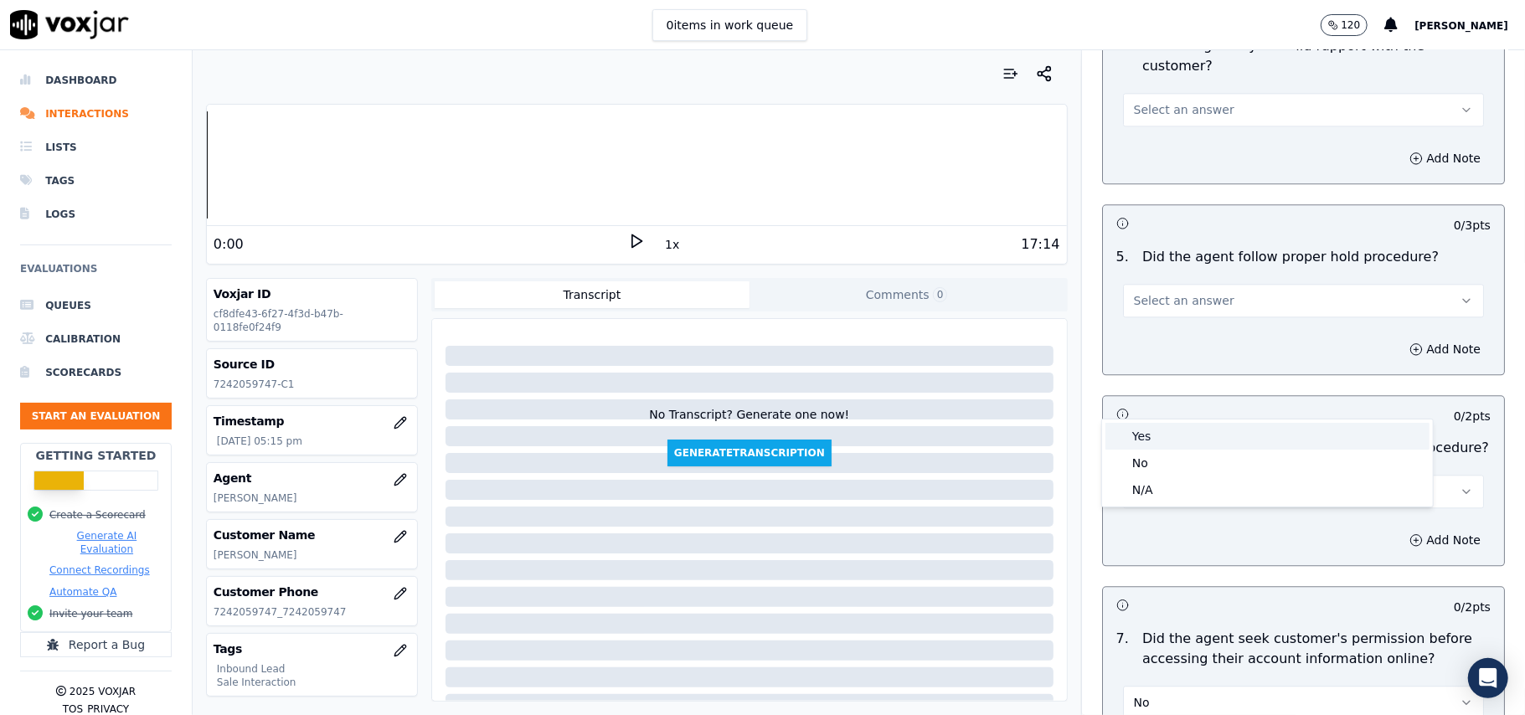
click at [1160, 446] on div "Yes" at bounding box center [1268, 436] width 324 height 27
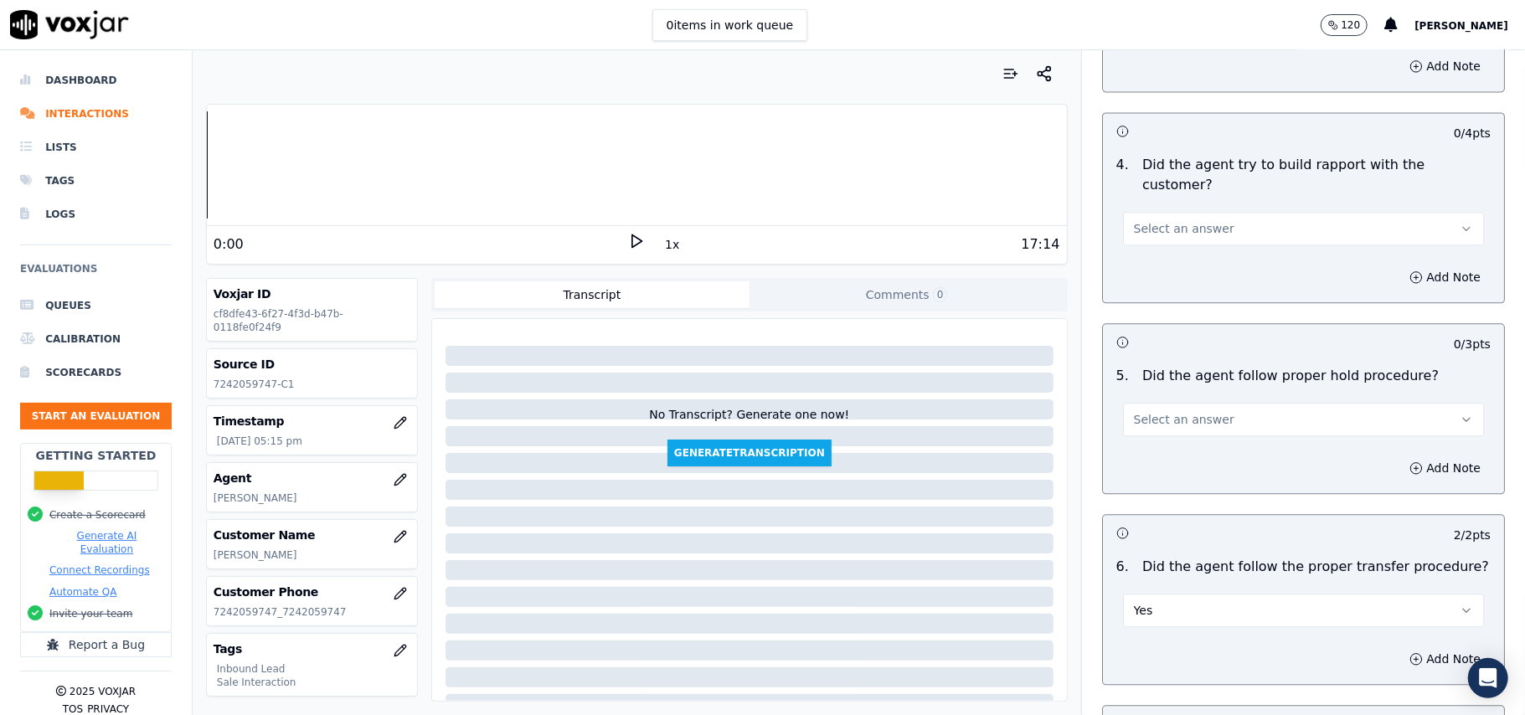
scroll to position [2544, 0]
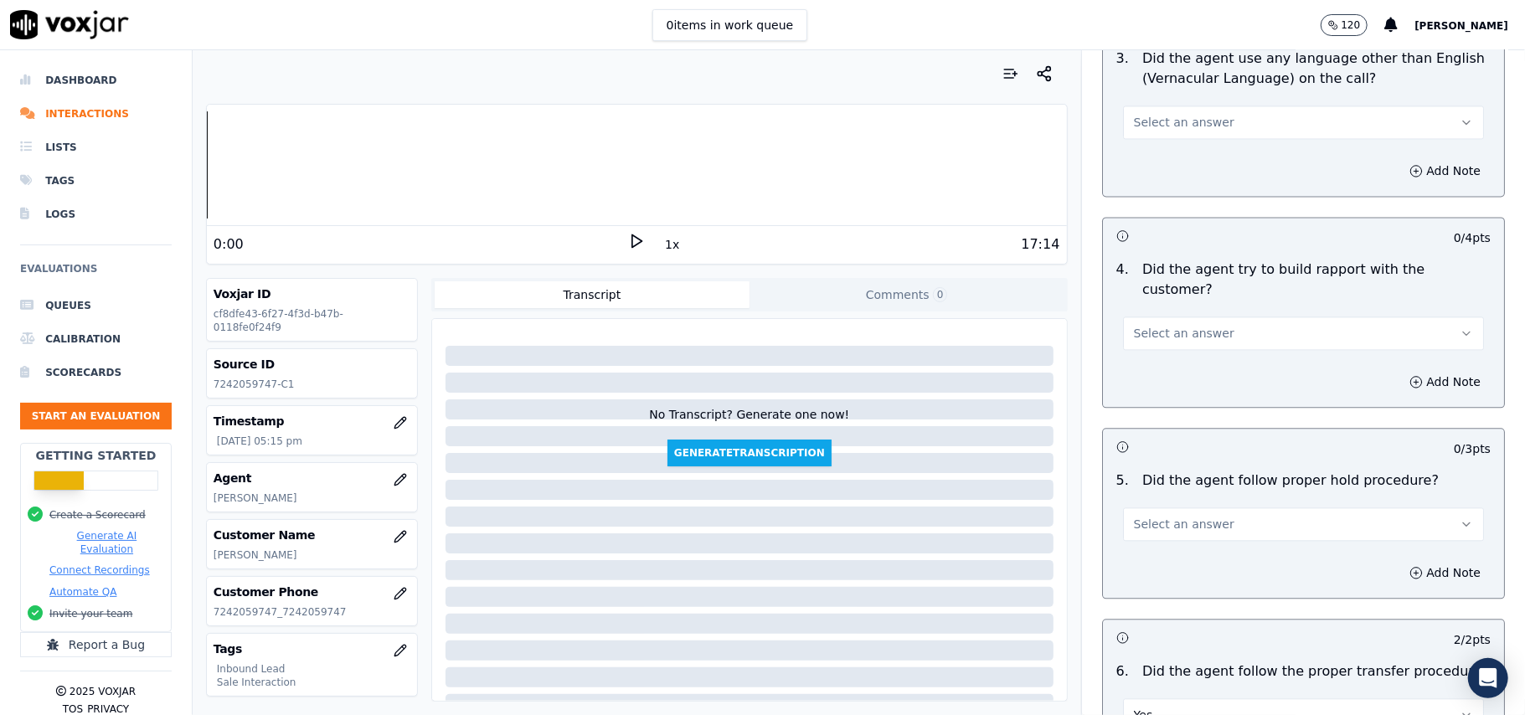
click at [1188, 516] on span "Select an answer" at bounding box center [1184, 524] width 101 height 17
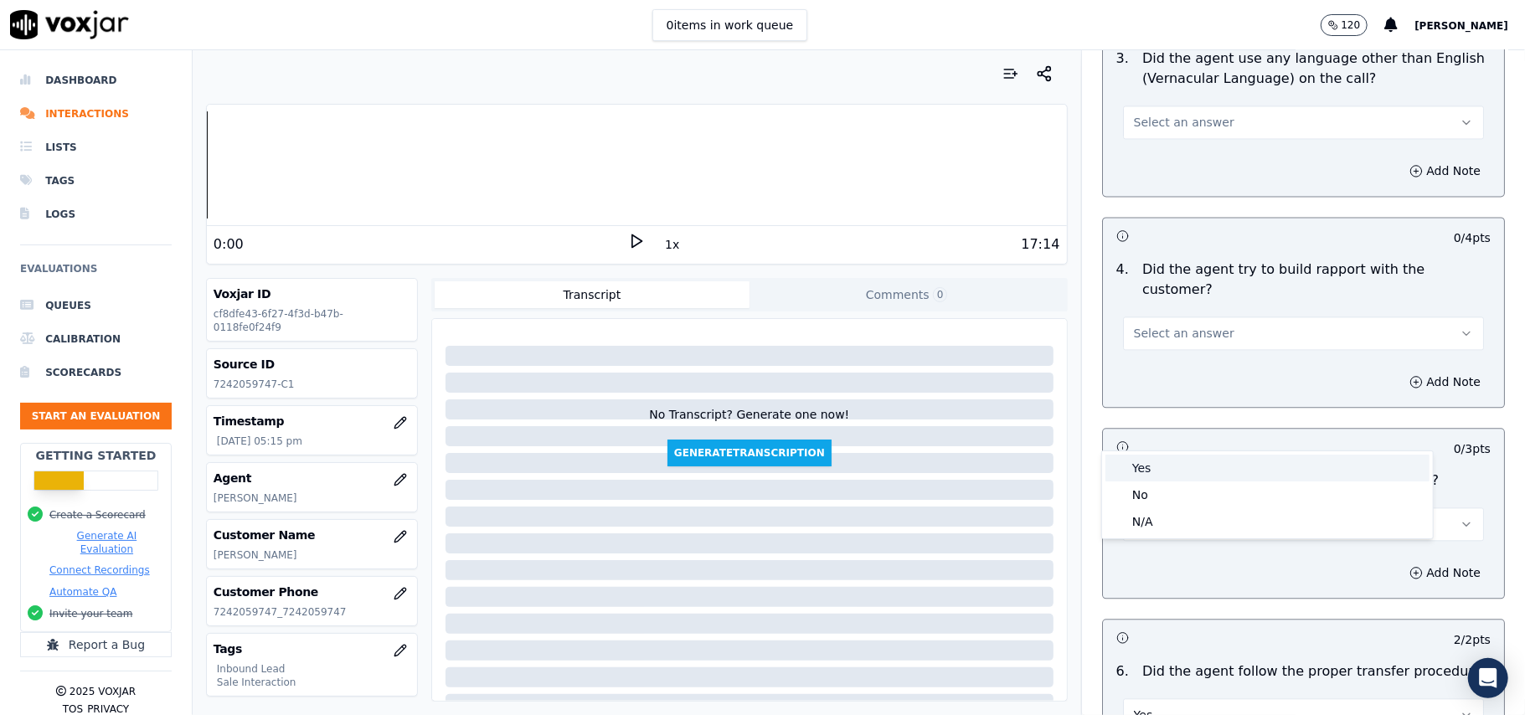
click at [1181, 474] on div "Yes" at bounding box center [1268, 468] width 324 height 27
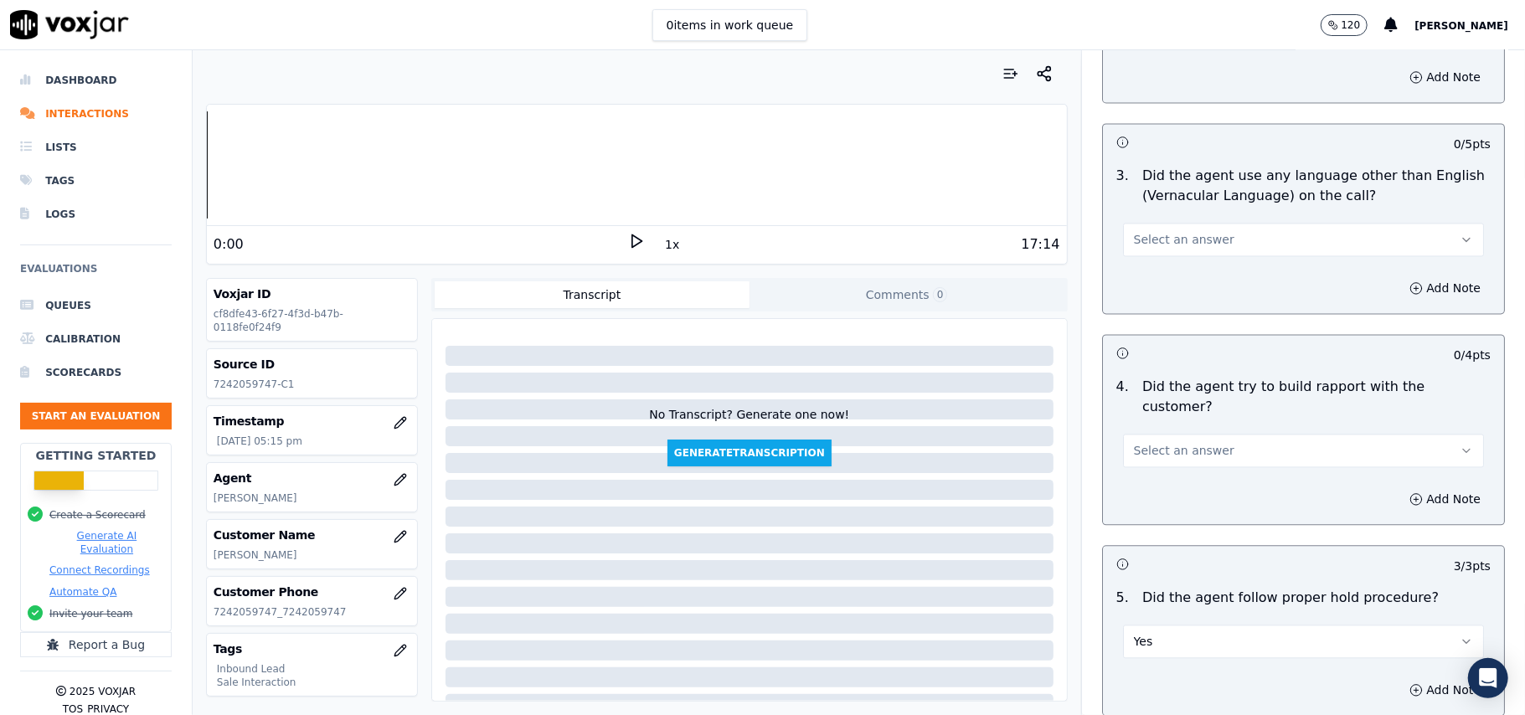
scroll to position [2320, 0]
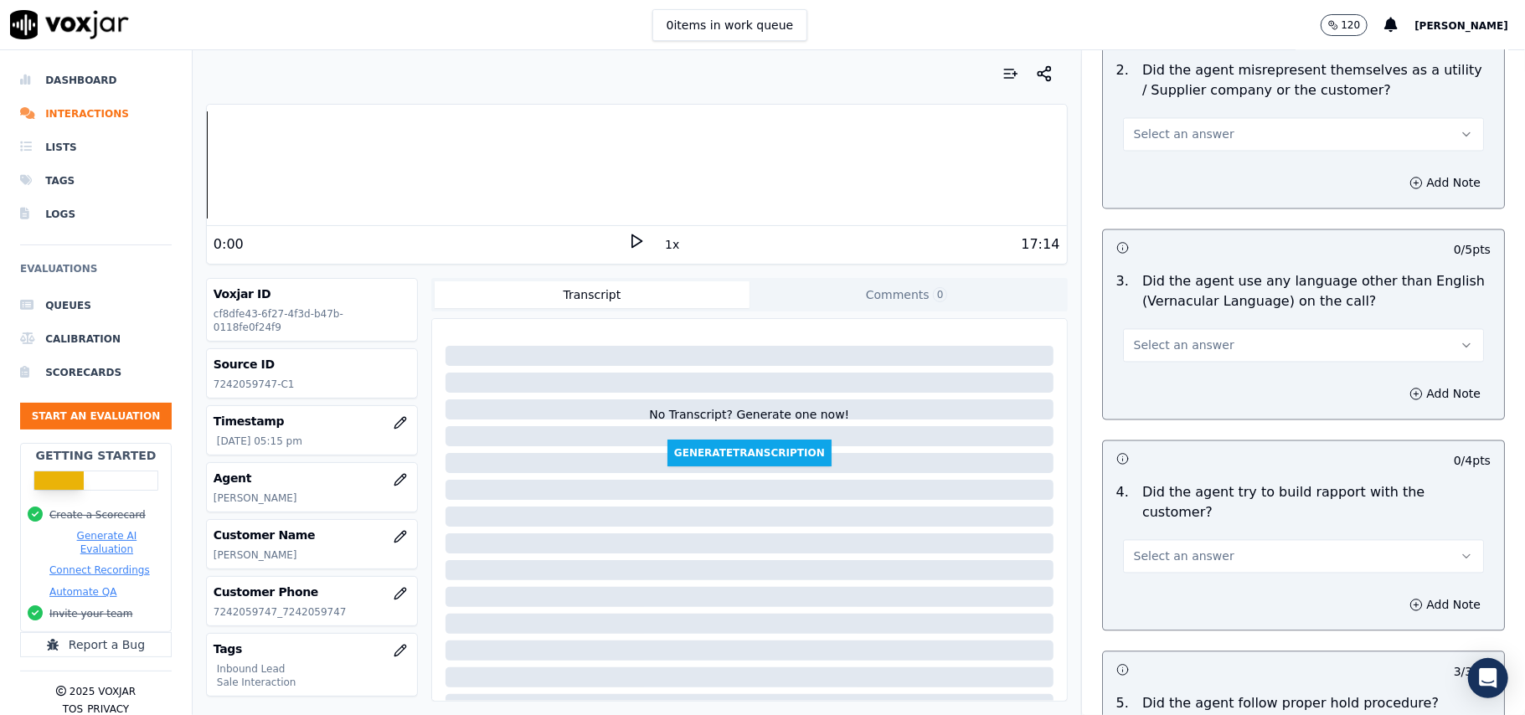
click at [1206, 481] on div "4 . Did the agent try to build rapport with the customer? Select an answer" at bounding box center [1303, 529] width 401 height 104
click at [1206, 540] on button "Select an answer" at bounding box center [1303, 557] width 361 height 34
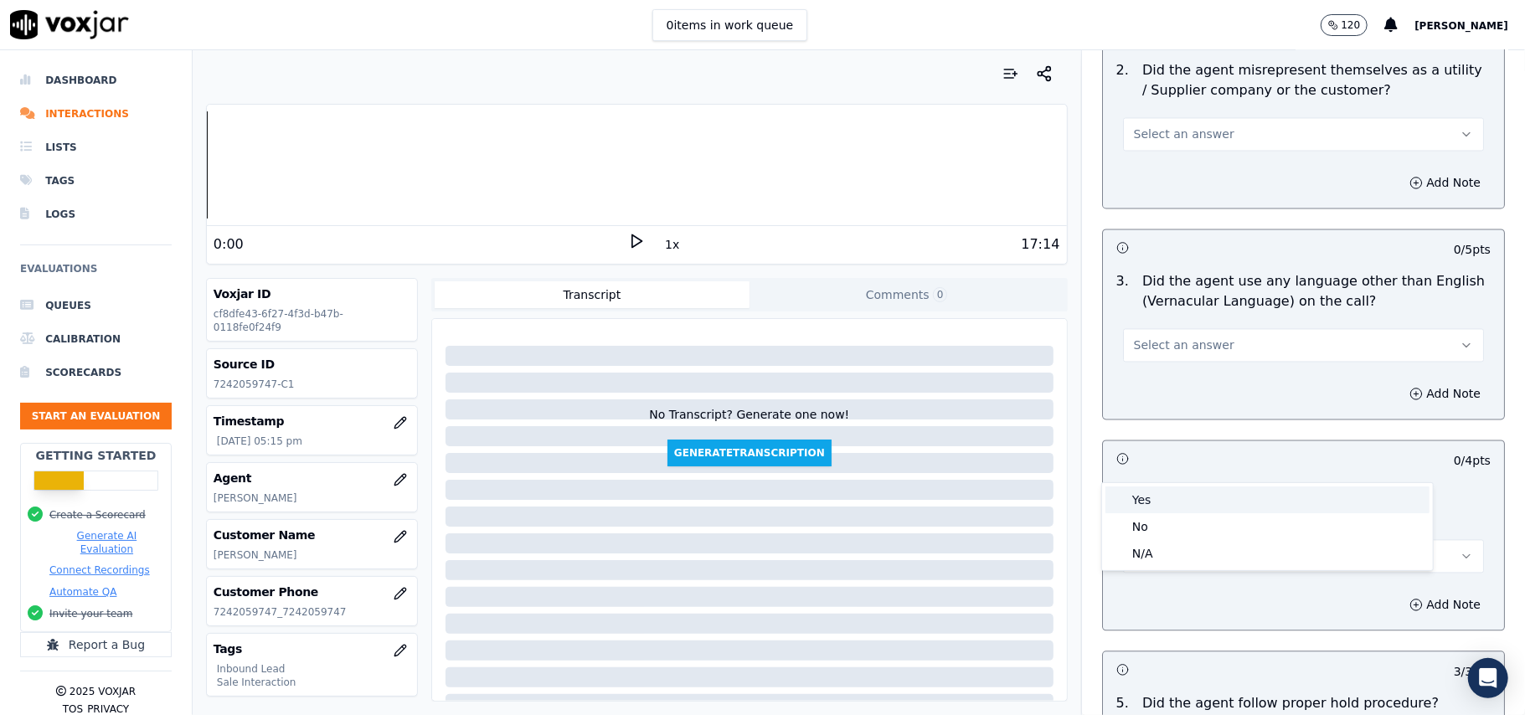
click at [1199, 499] on div "Yes" at bounding box center [1268, 500] width 324 height 27
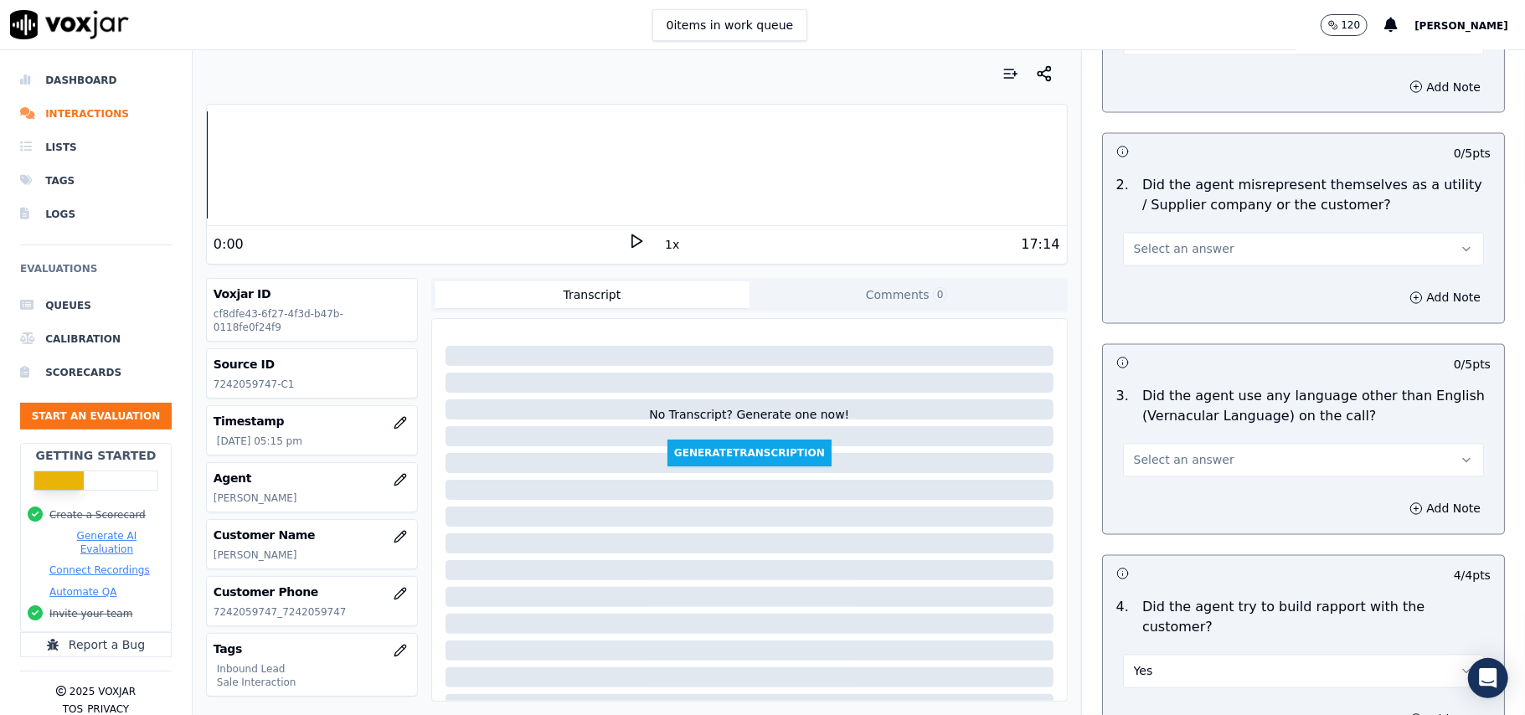
scroll to position [2097, 0]
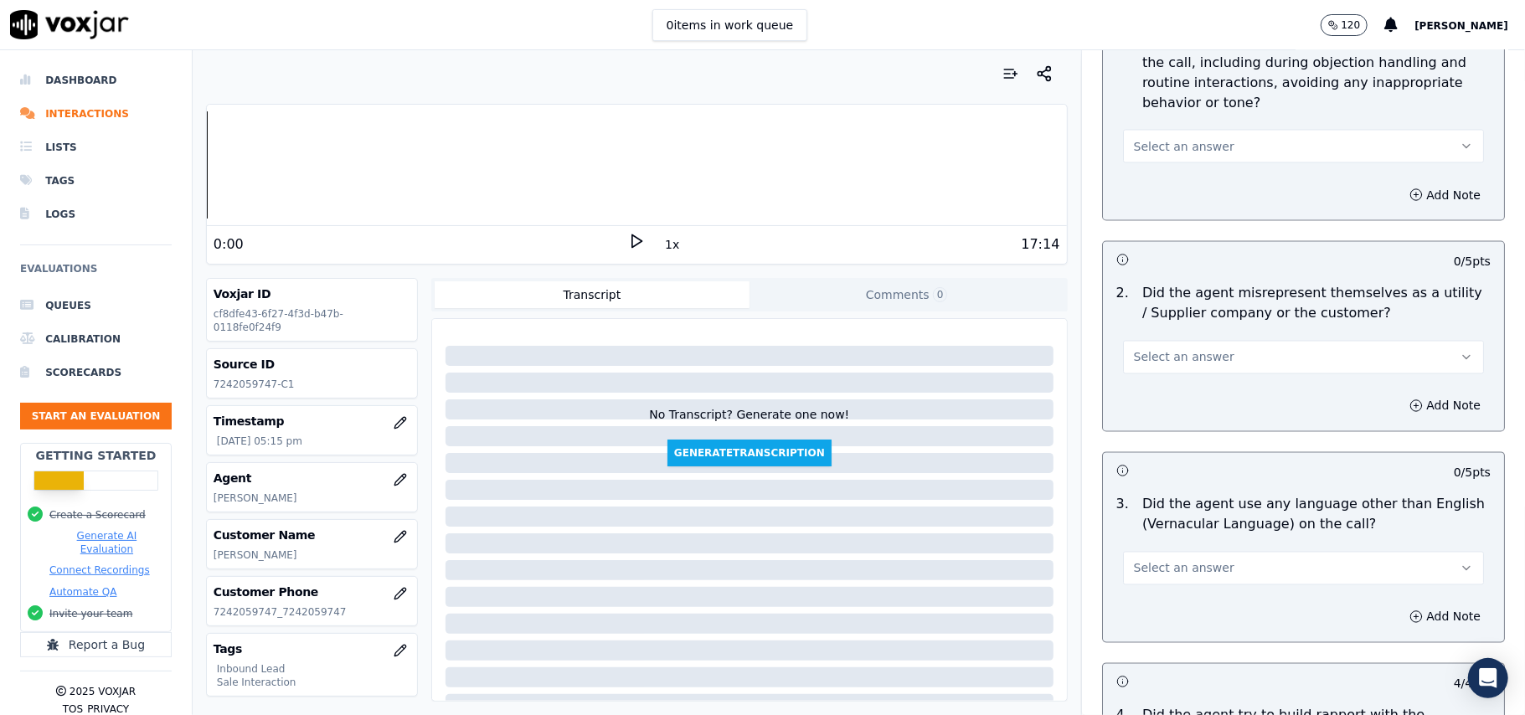
click at [1225, 552] on button "Select an answer" at bounding box center [1303, 569] width 361 height 34
click at [1163, 565] on div "No" at bounding box center [1268, 558] width 324 height 27
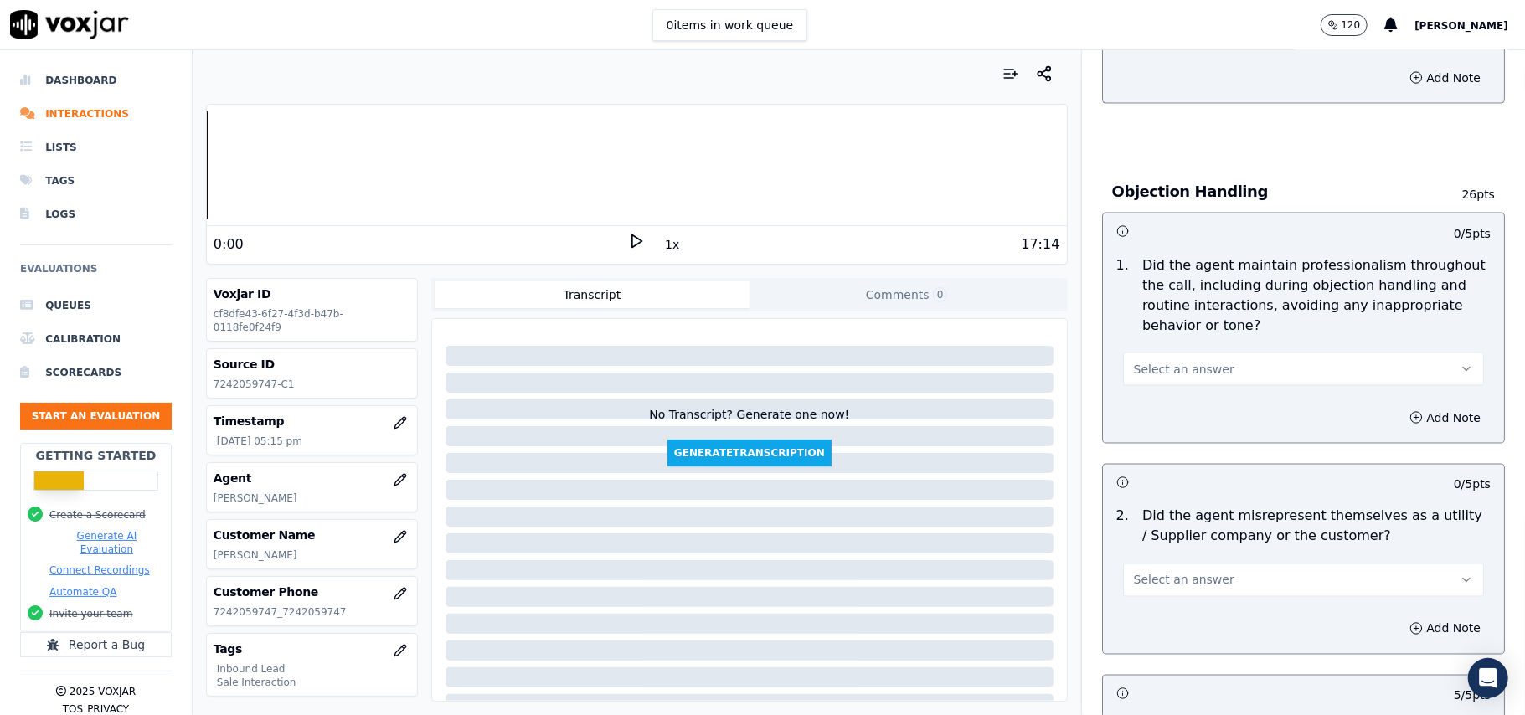
scroll to position [1874, 0]
click at [1210, 565] on button "Select an answer" at bounding box center [1303, 582] width 361 height 34
click at [1200, 568] on div "No" at bounding box center [1268, 570] width 324 height 27
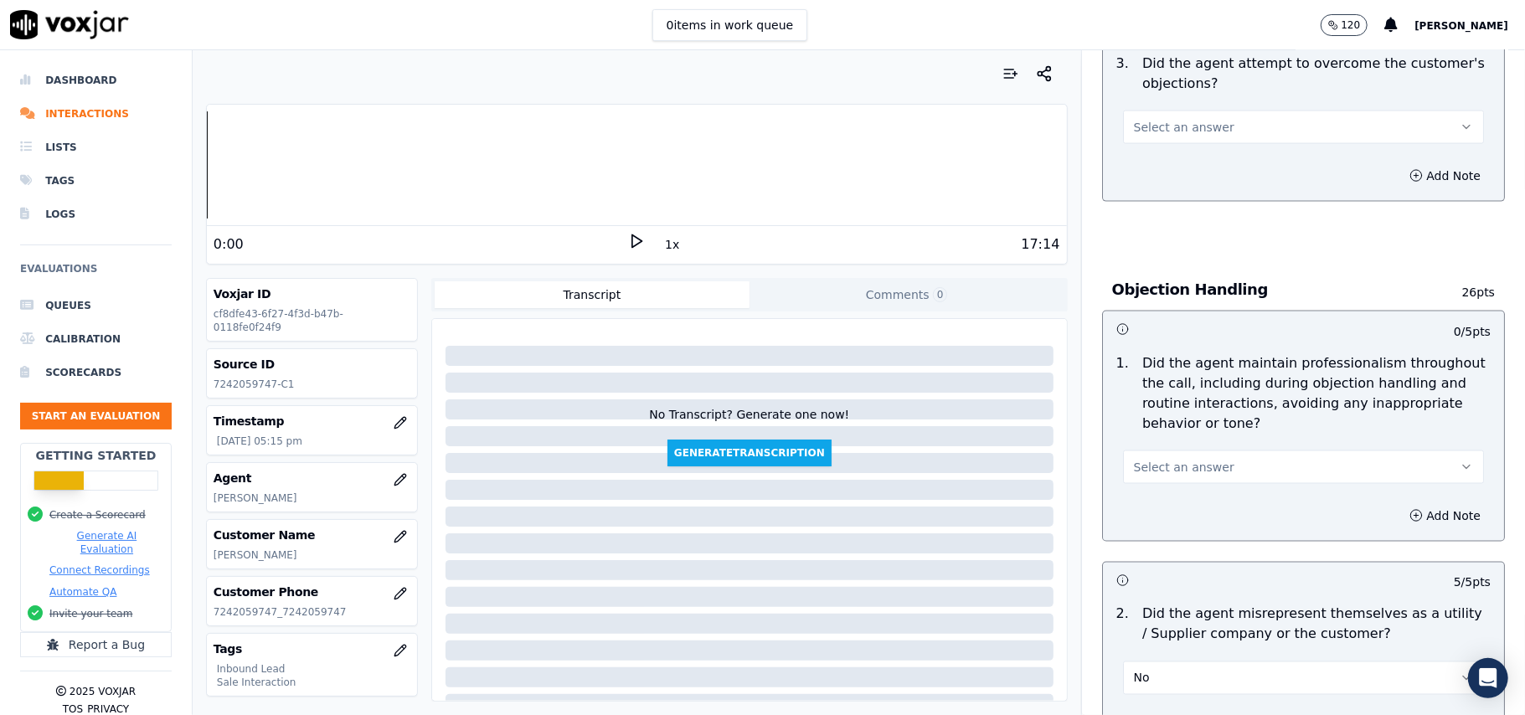
scroll to position [1650, 0]
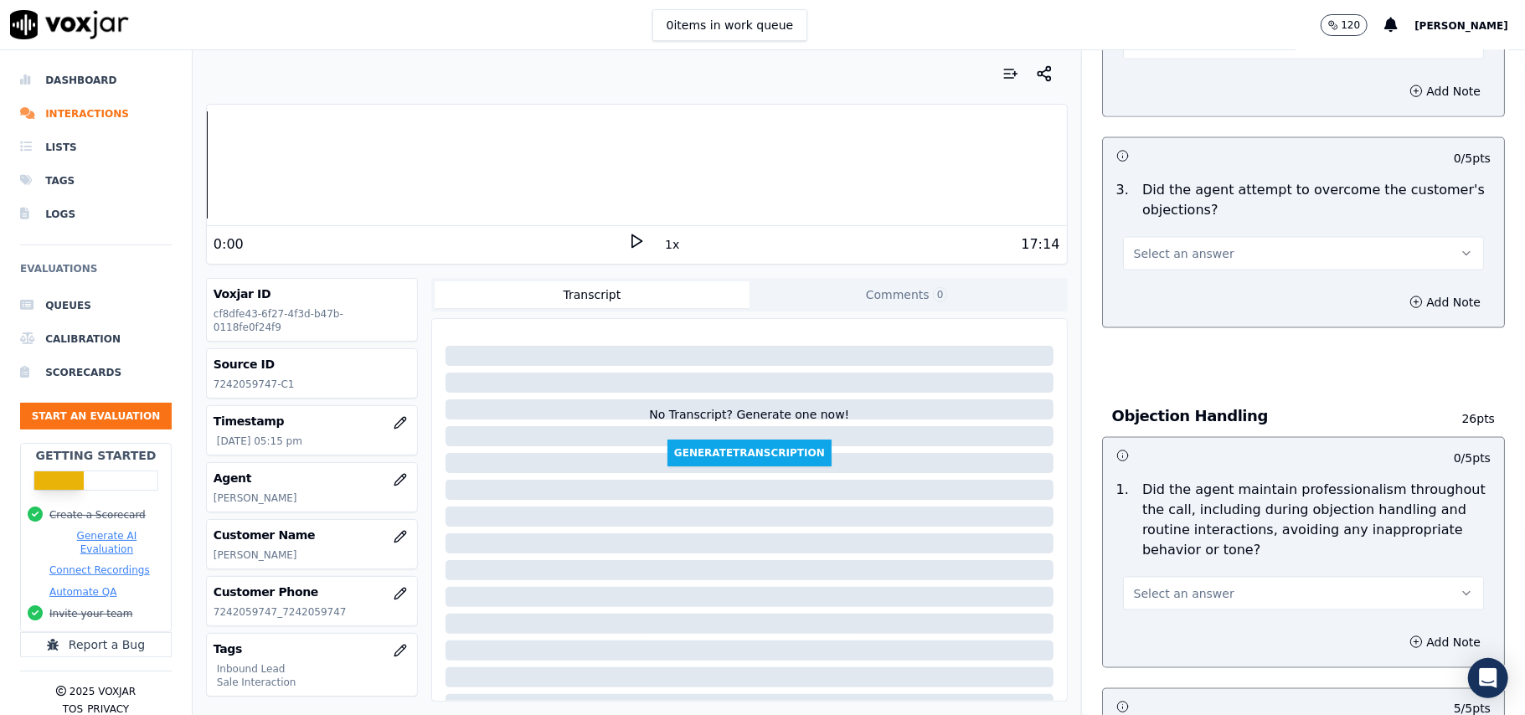
click at [1196, 586] on span "Select an answer" at bounding box center [1184, 594] width 101 height 17
drag, startPoint x: 1143, startPoint y: 544, endPoint x: 1199, endPoint y: 526, distance: 58.8
click at [1143, 543] on div "Yes" at bounding box center [1268, 555] width 324 height 27
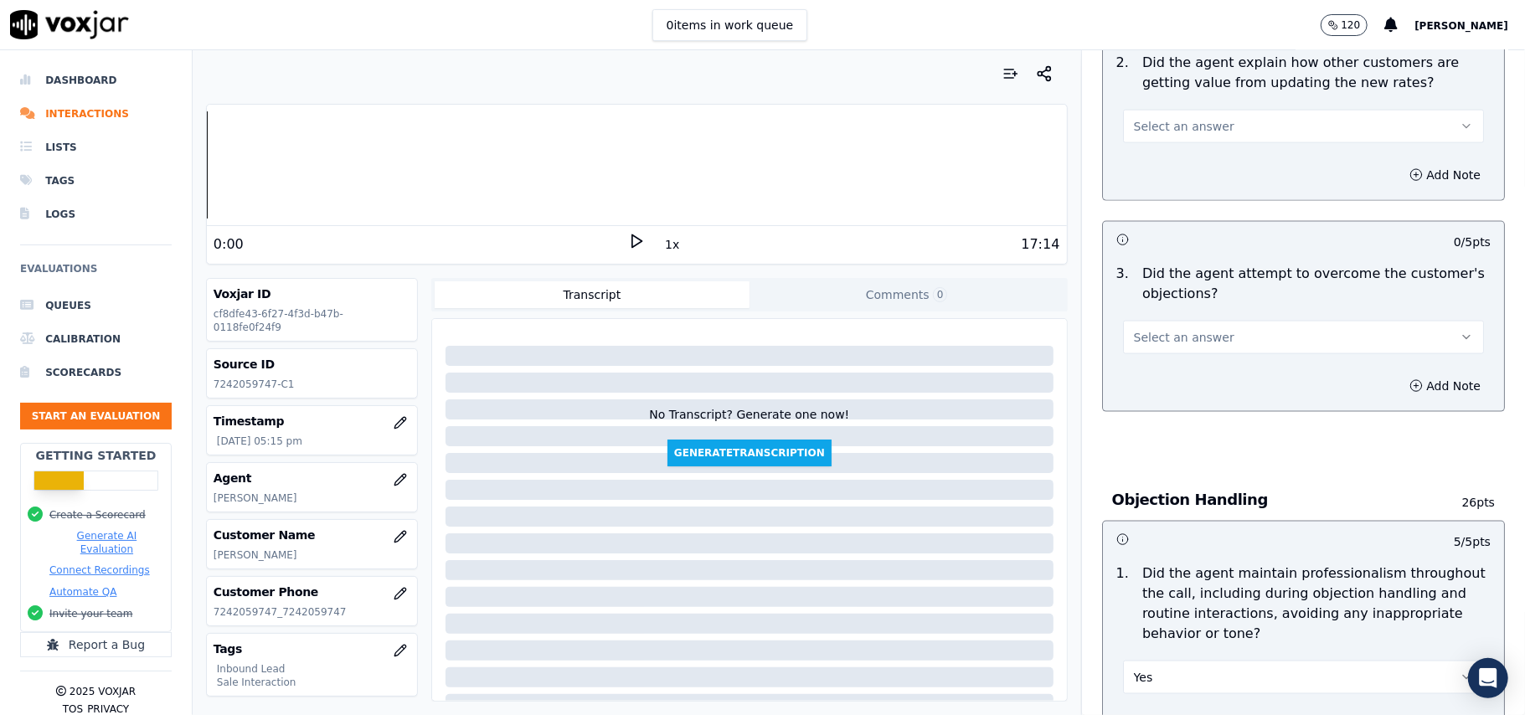
scroll to position [1427, 0]
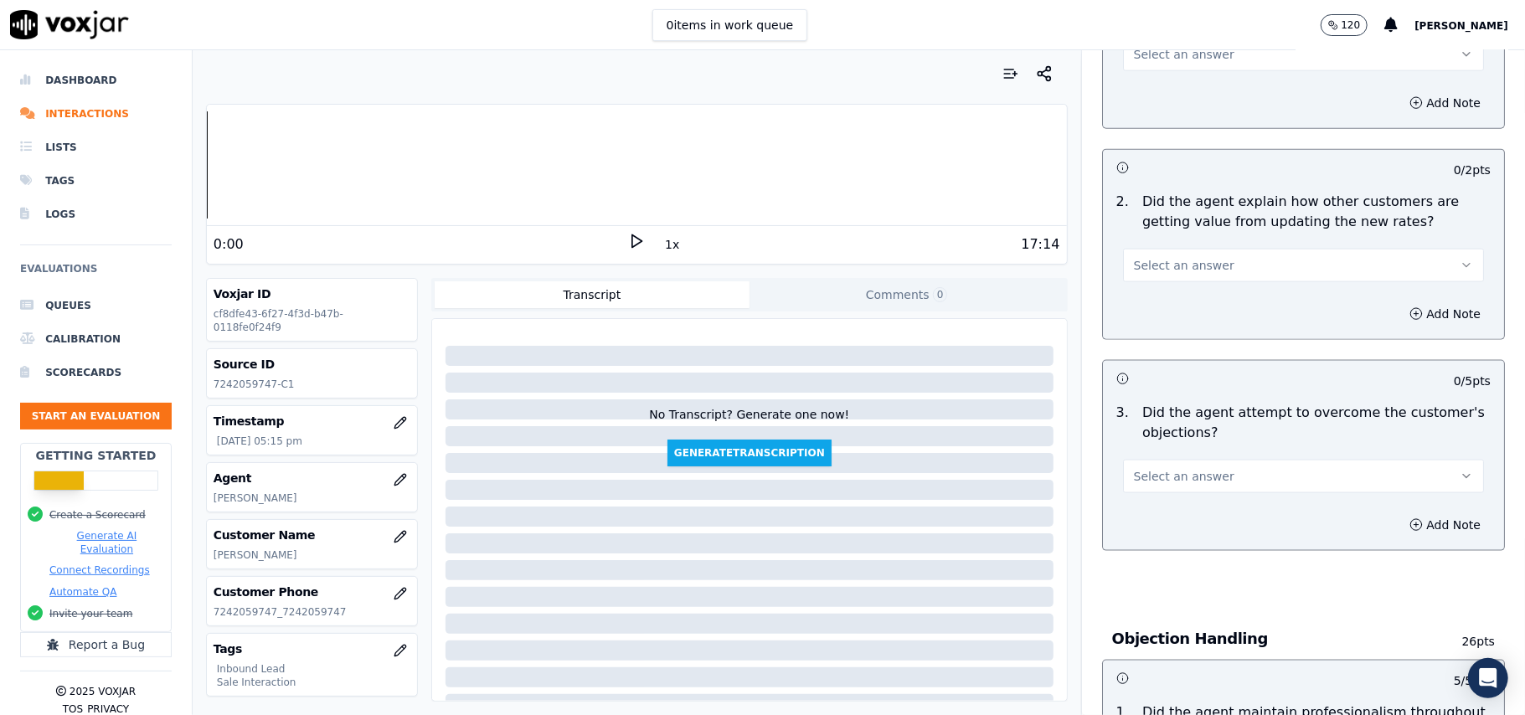
click at [1181, 468] on span "Select an answer" at bounding box center [1184, 476] width 101 height 17
click at [1187, 439] on div "Yes" at bounding box center [1268, 438] width 324 height 27
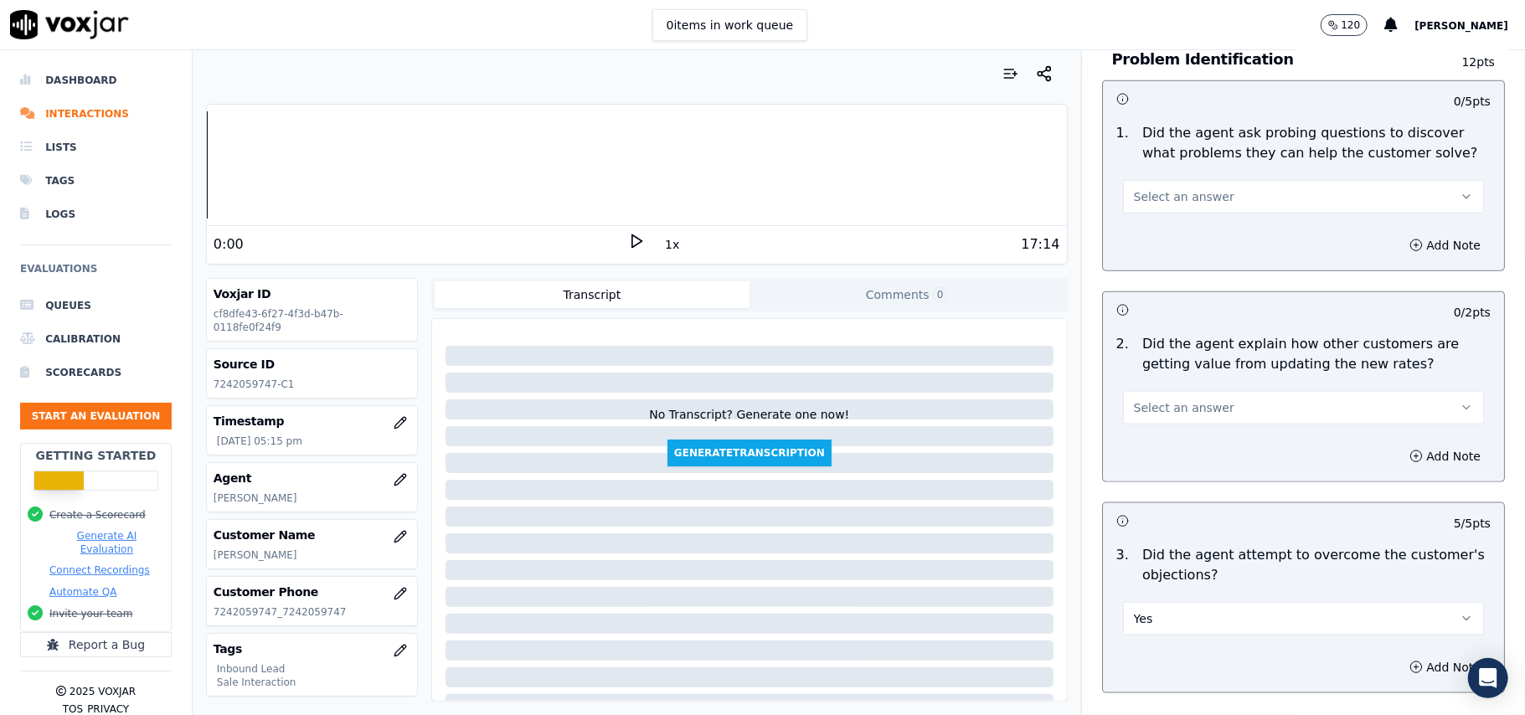
scroll to position [1204, 0]
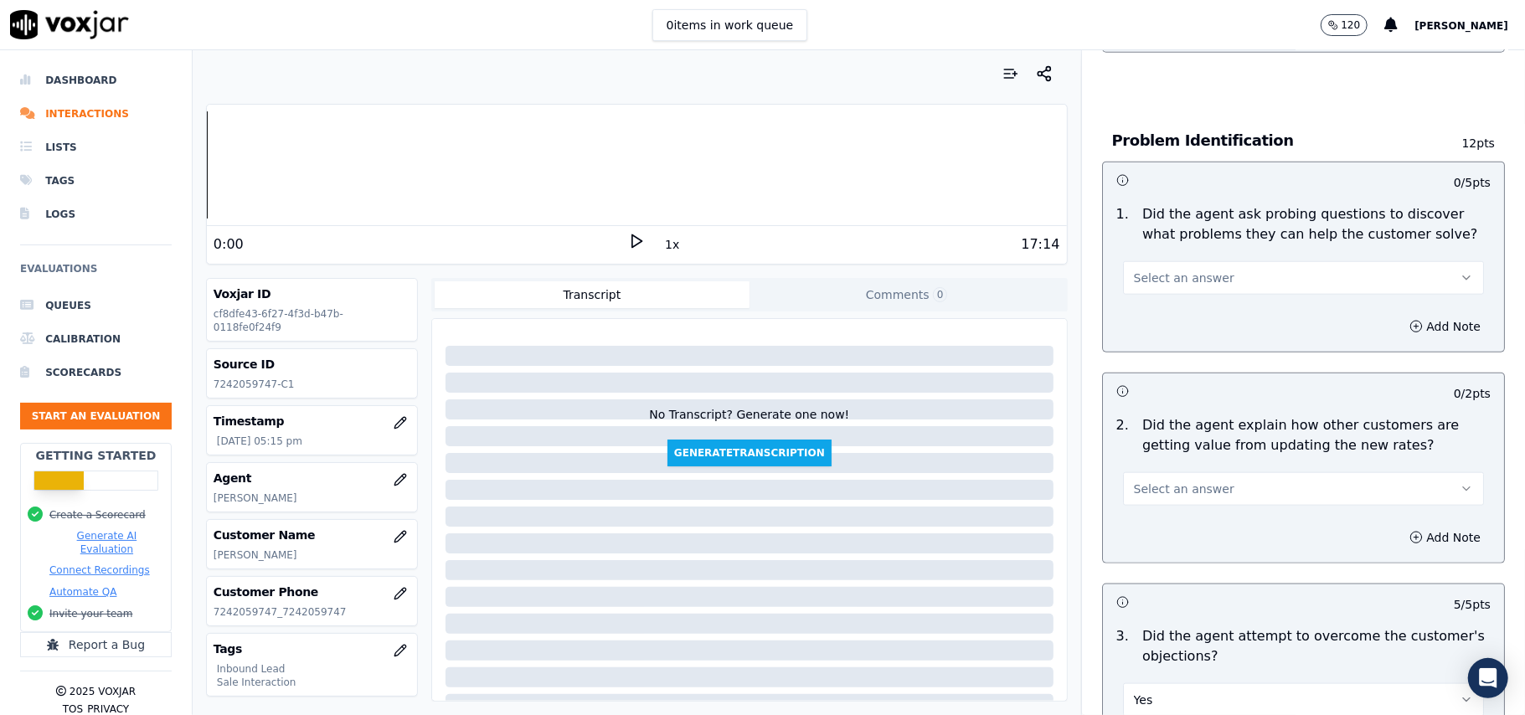
click at [1176, 481] on span "Select an answer" at bounding box center [1184, 489] width 101 height 17
click at [1177, 450] on div "Yes" at bounding box center [1268, 449] width 324 height 27
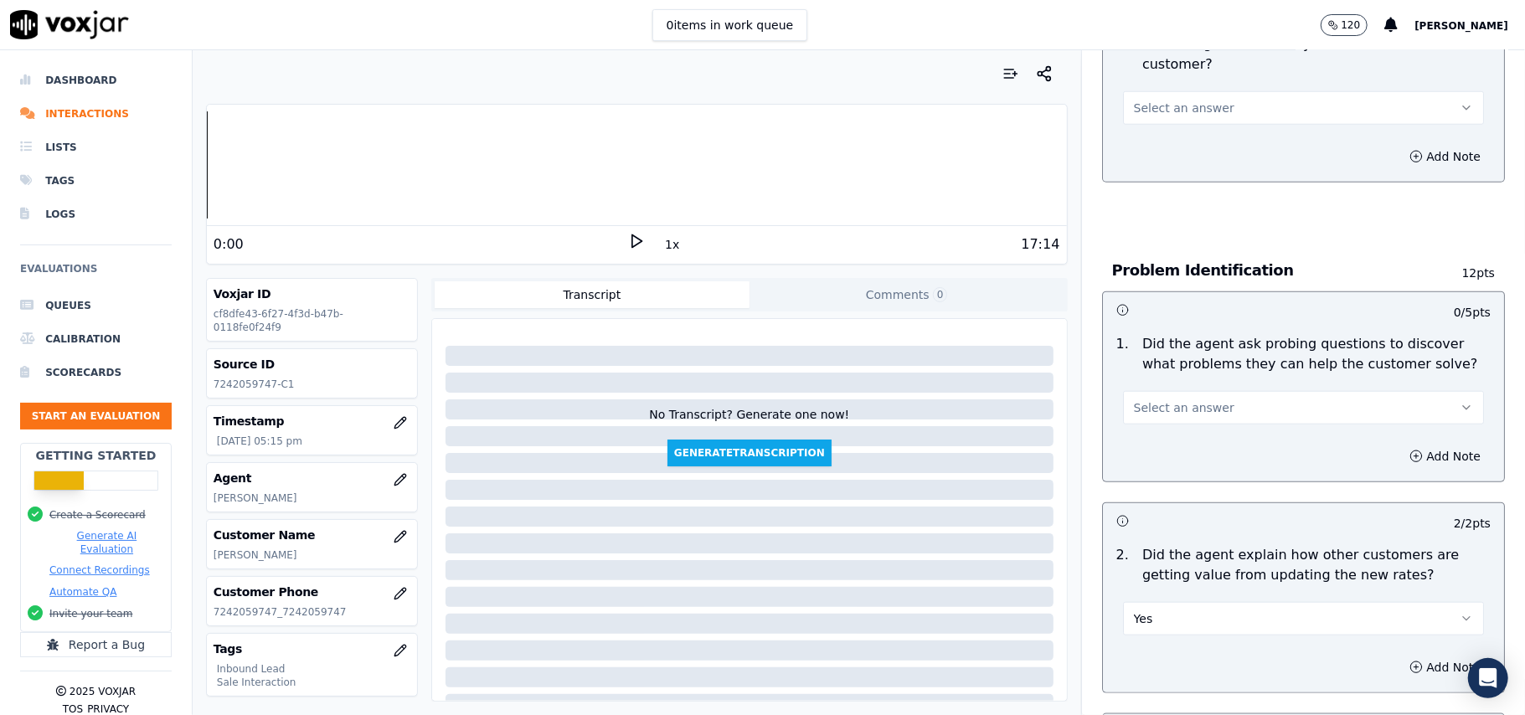
scroll to position [980, 0]
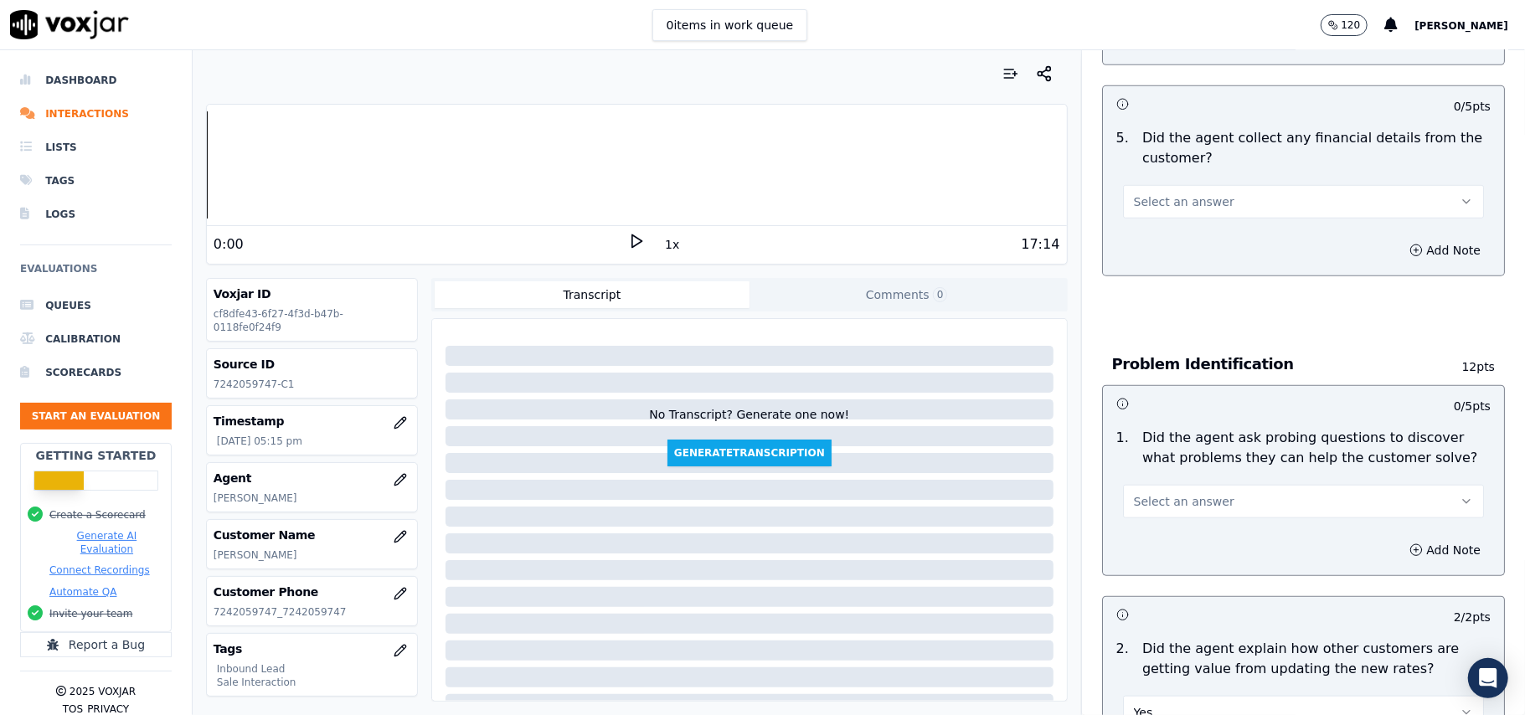
click at [1140, 485] on button "Select an answer" at bounding box center [1303, 502] width 361 height 34
click at [1140, 457] on div "Yes" at bounding box center [1268, 461] width 324 height 27
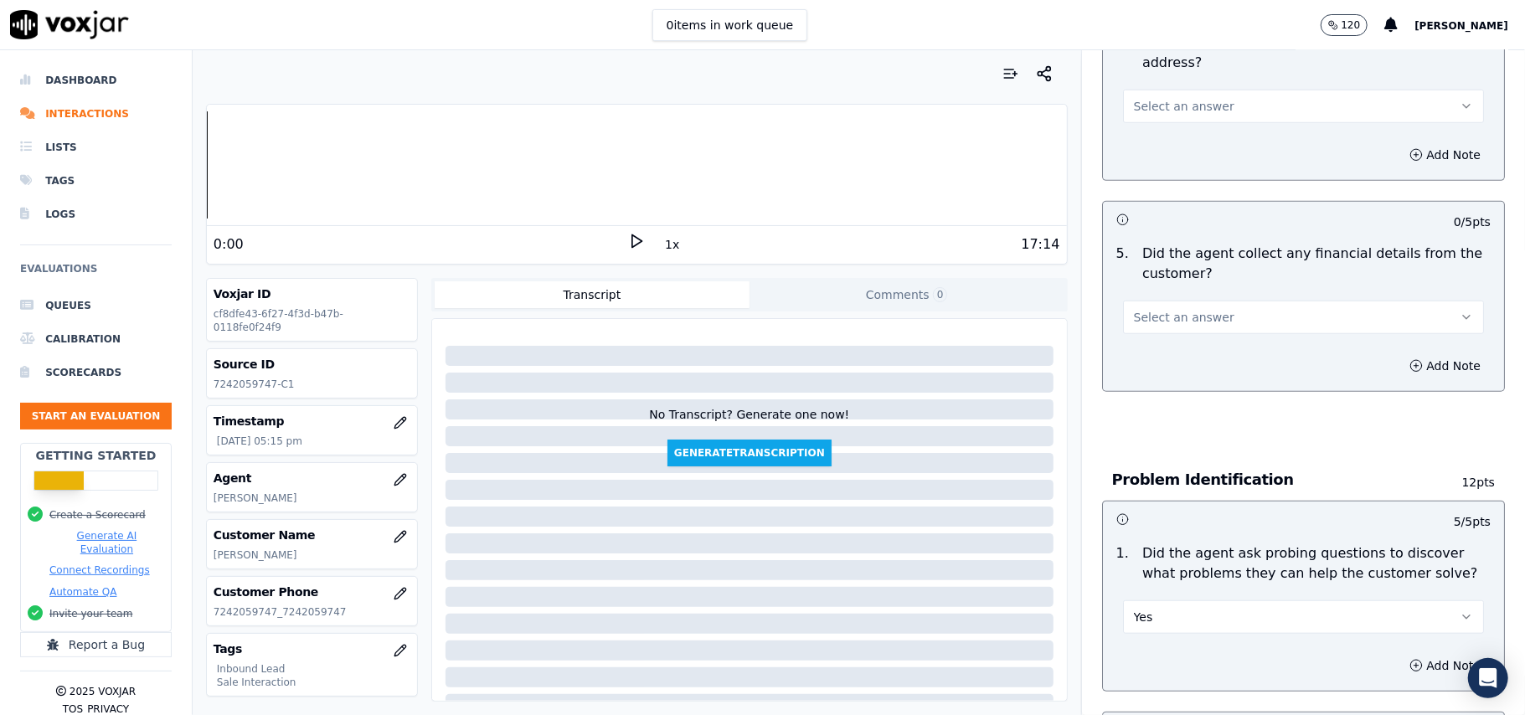
scroll to position [757, 0]
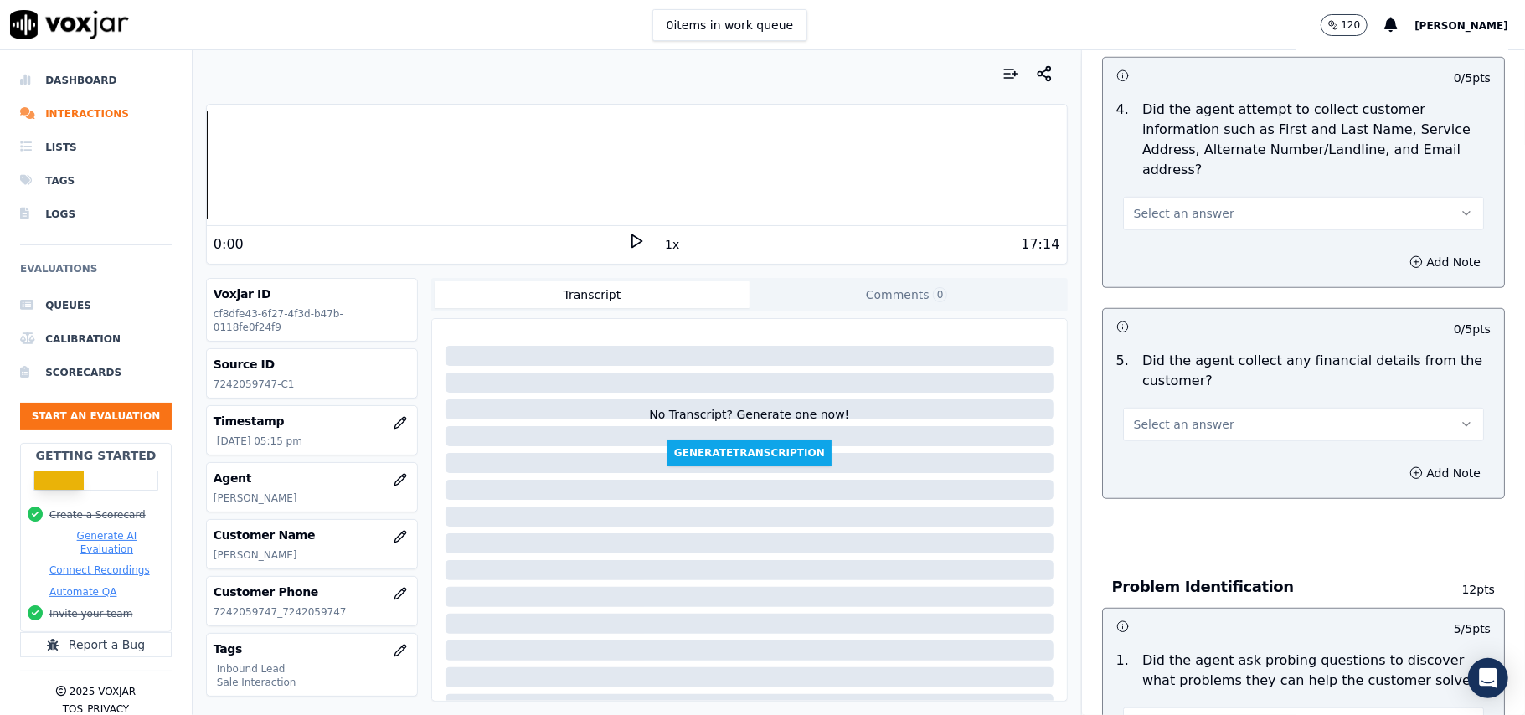
click at [1181, 408] on button "Select an answer" at bounding box center [1303, 425] width 361 height 34
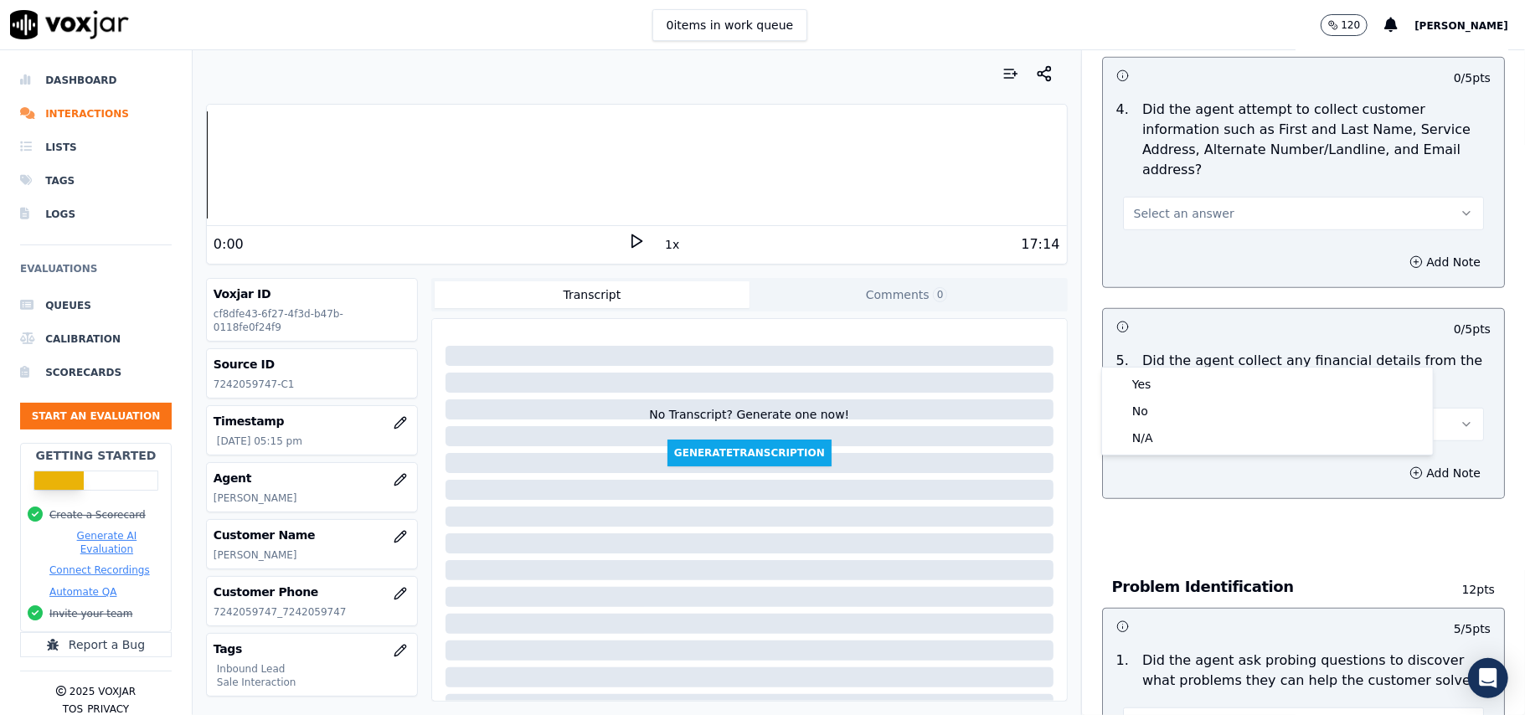
click at [1181, 379] on div "Yes" at bounding box center [1268, 384] width 324 height 27
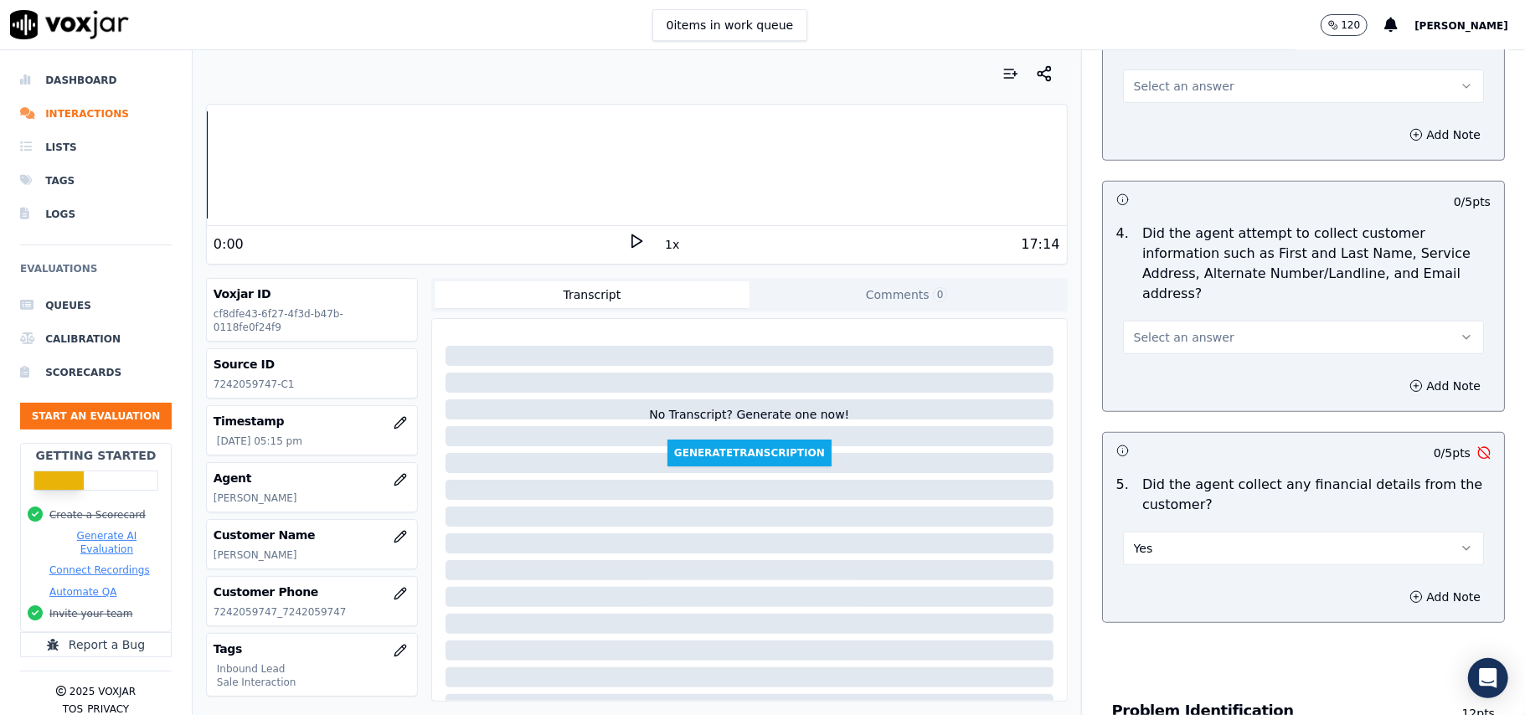
scroll to position [534, 0]
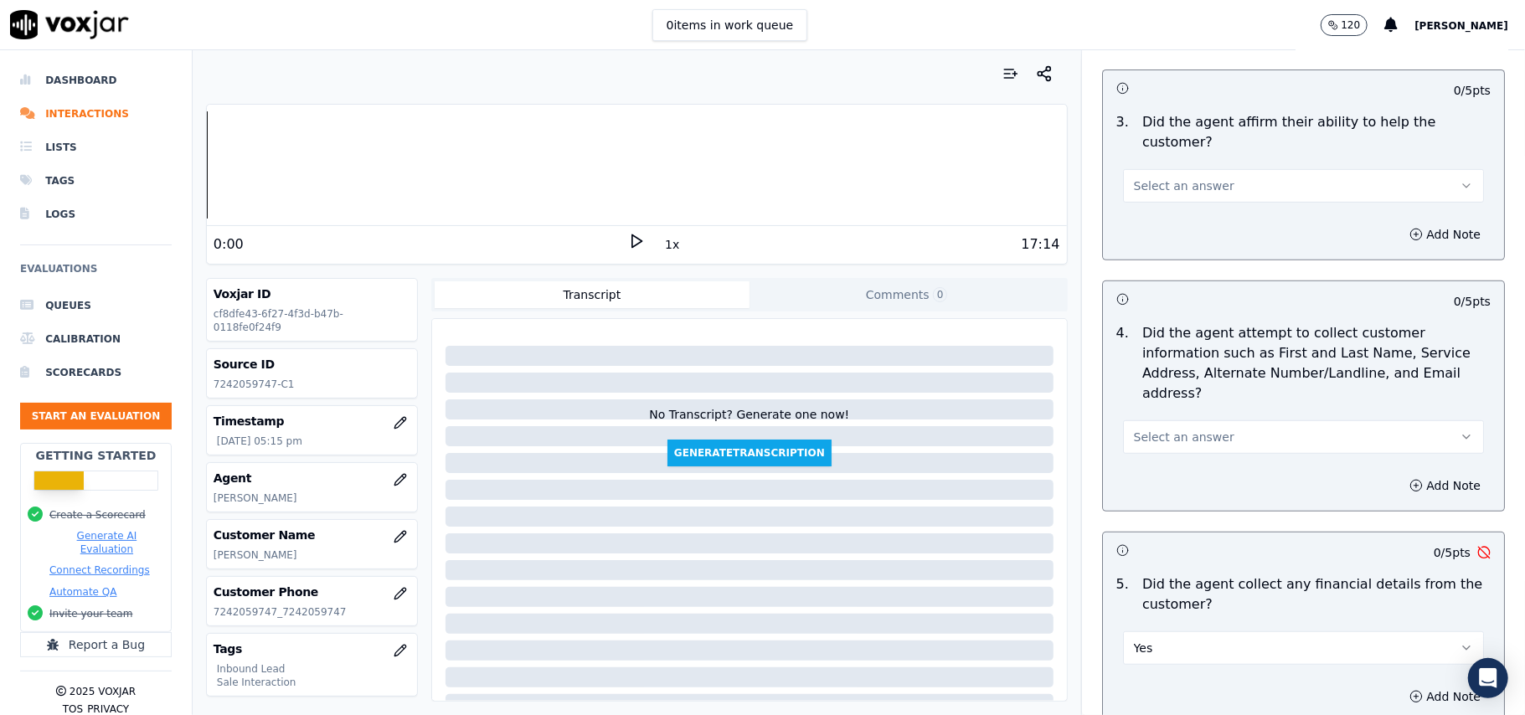
click at [1198, 628] on div "Yes" at bounding box center [1303, 646] width 361 height 37
click at [1187, 632] on button "Yes" at bounding box center [1303, 649] width 361 height 34
click at [1171, 627] on div "No" at bounding box center [1268, 635] width 324 height 27
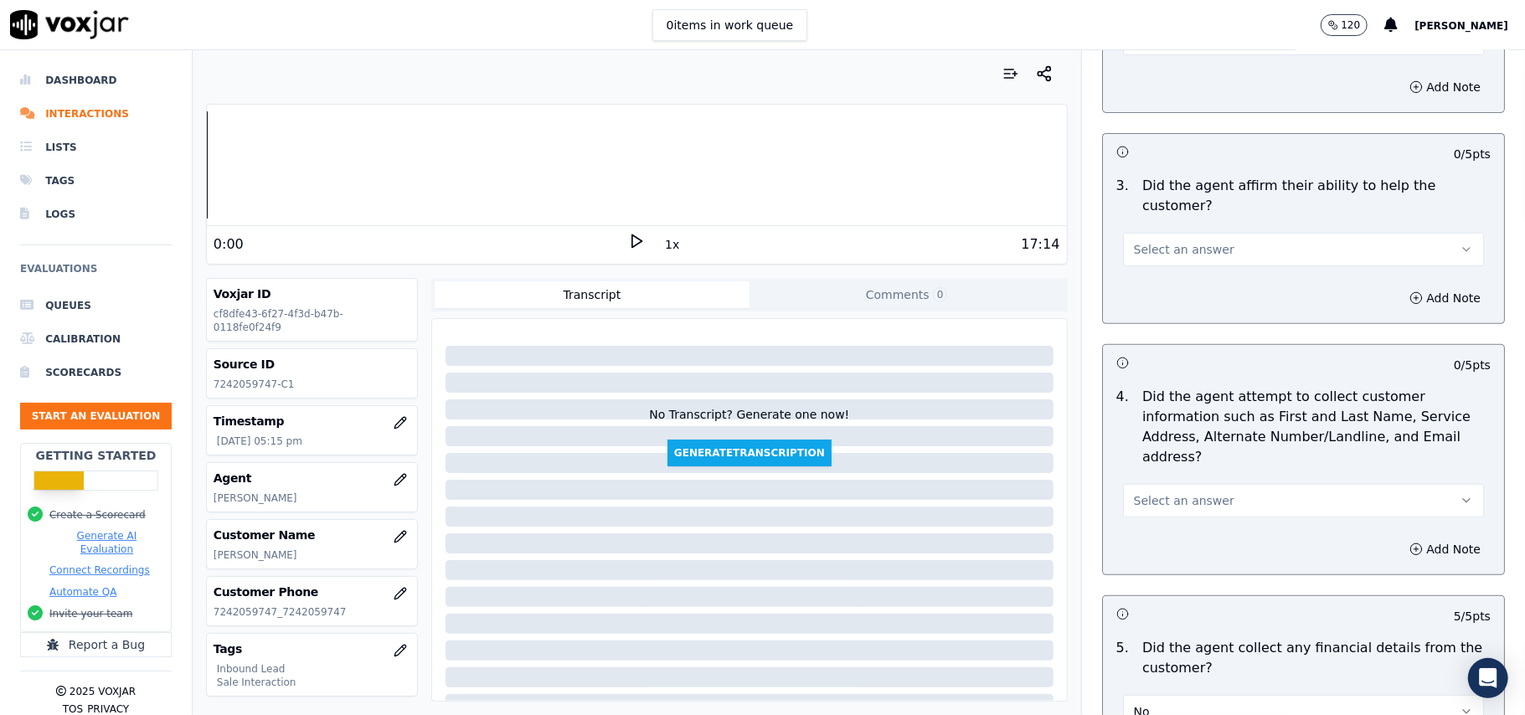
scroll to position [422, 0]
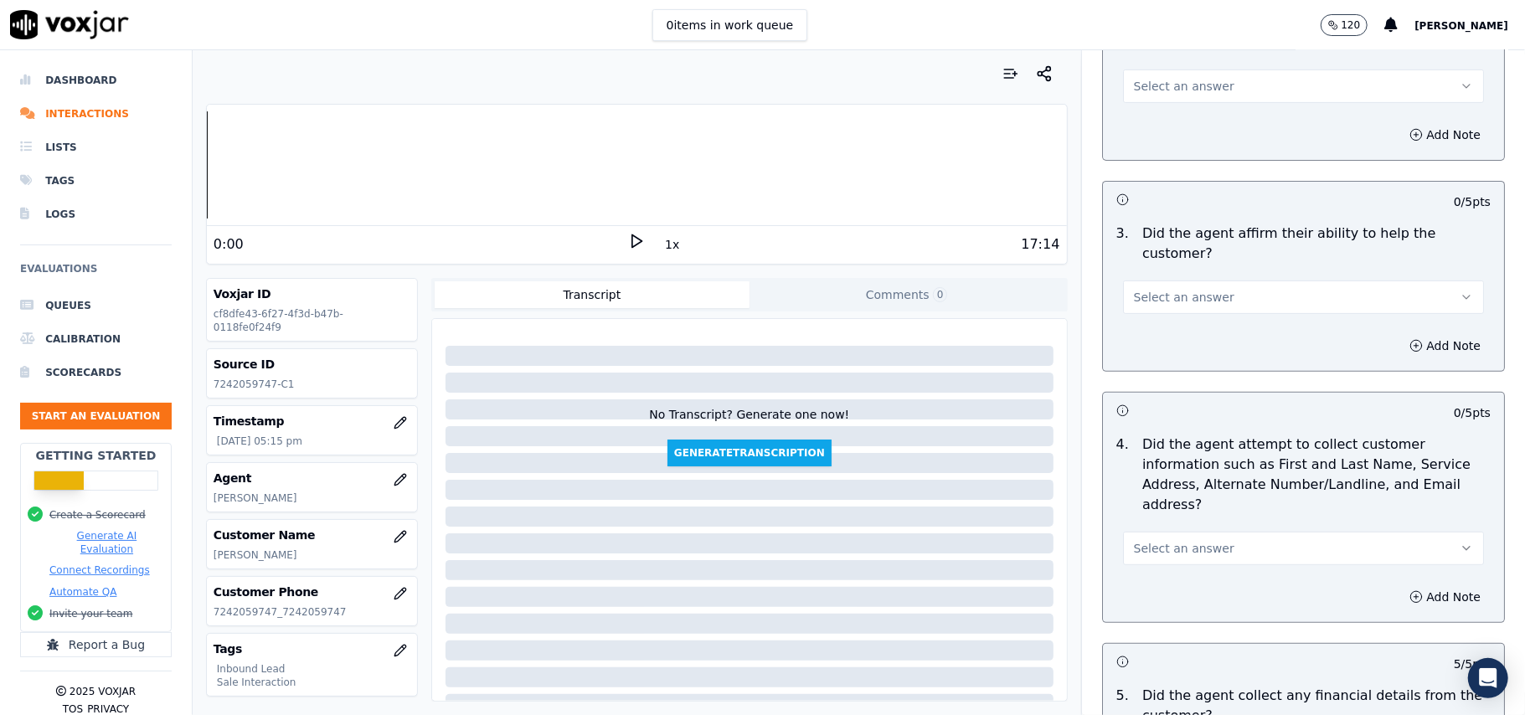
click at [1179, 540] on span "Select an answer" at bounding box center [1184, 548] width 101 height 17
click at [1164, 517] on div "Yes" at bounding box center [1268, 508] width 324 height 27
click at [1178, 321] on div "Add Note" at bounding box center [1303, 346] width 401 height 50
click at [1178, 281] on button "Select an answer" at bounding box center [1303, 298] width 361 height 34
click at [1176, 276] on div "Yes" at bounding box center [1268, 276] width 324 height 27
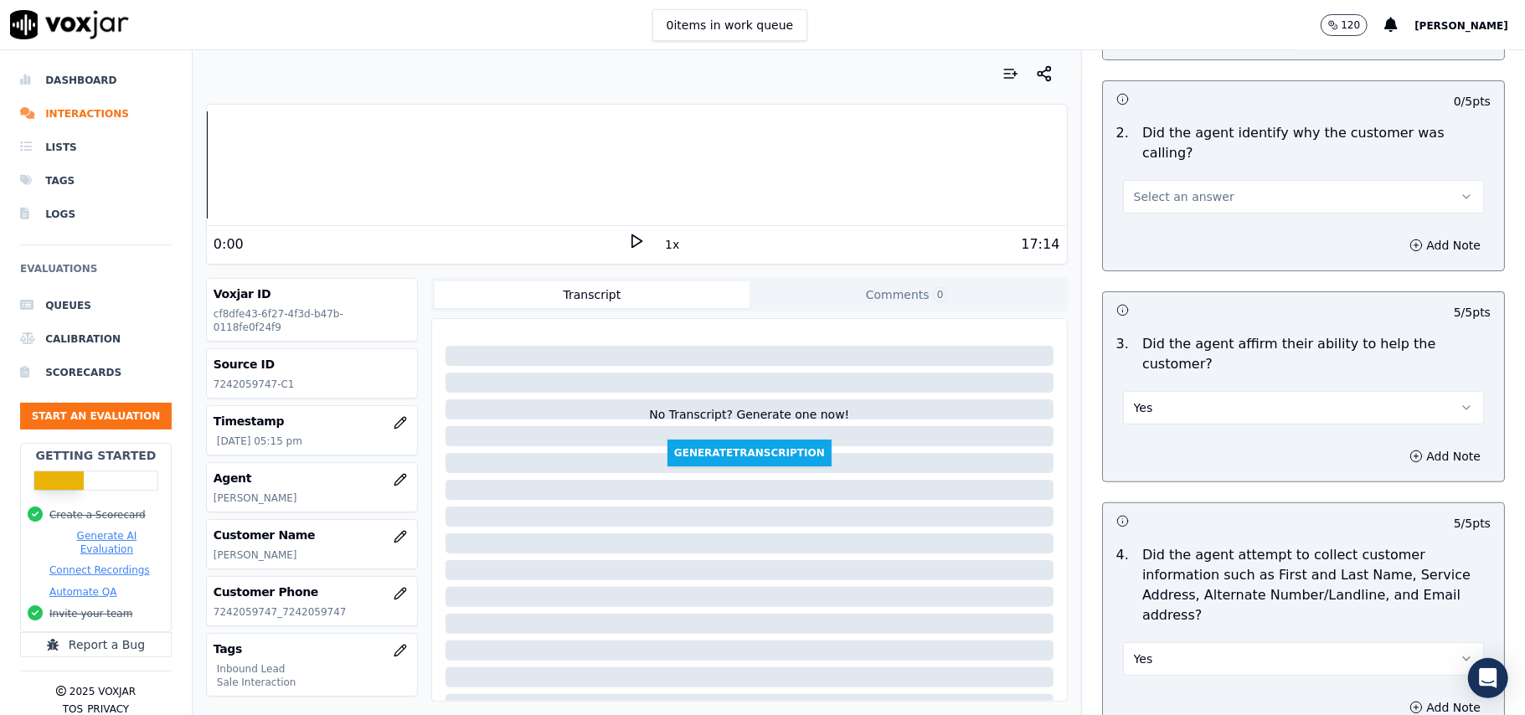
scroll to position [87, 0]
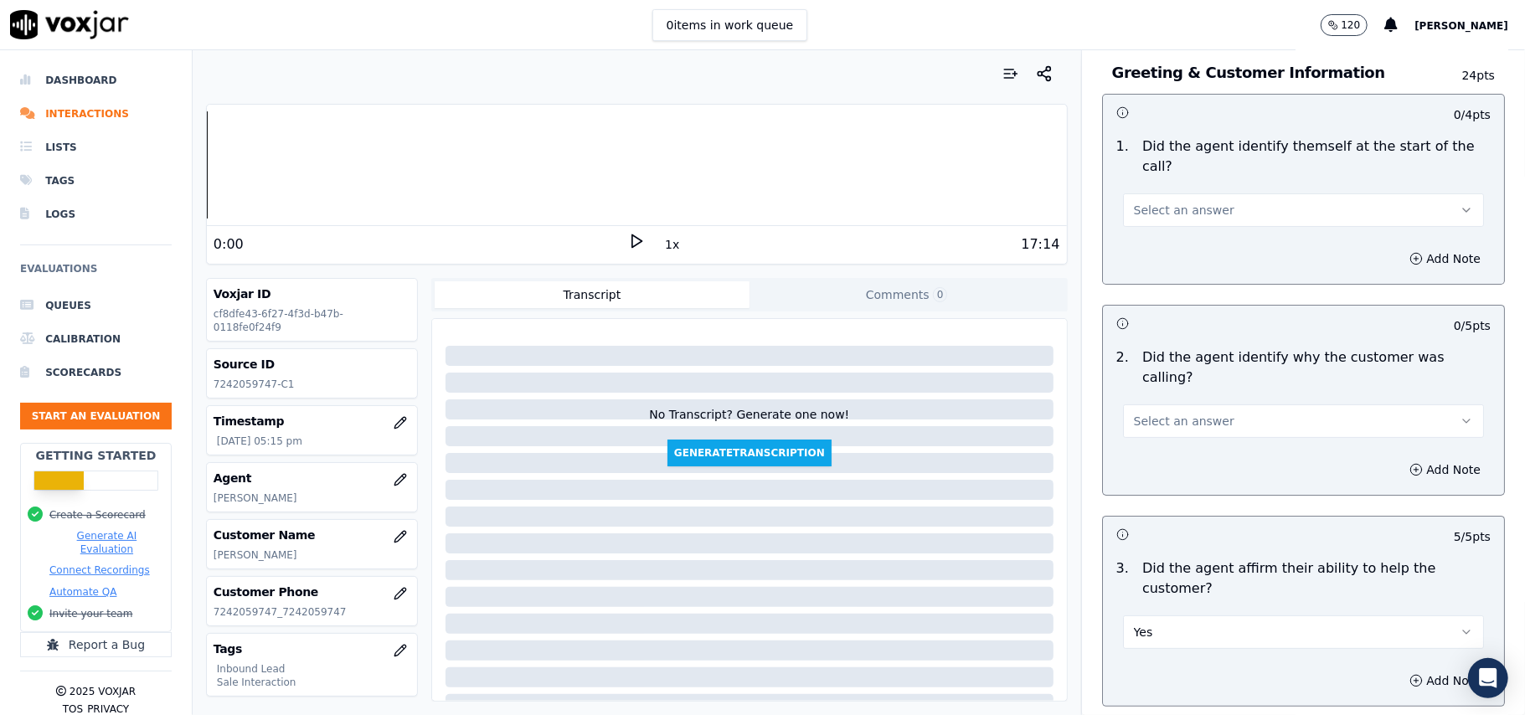
click at [1153, 413] on span "Select an answer" at bounding box center [1184, 421] width 101 height 17
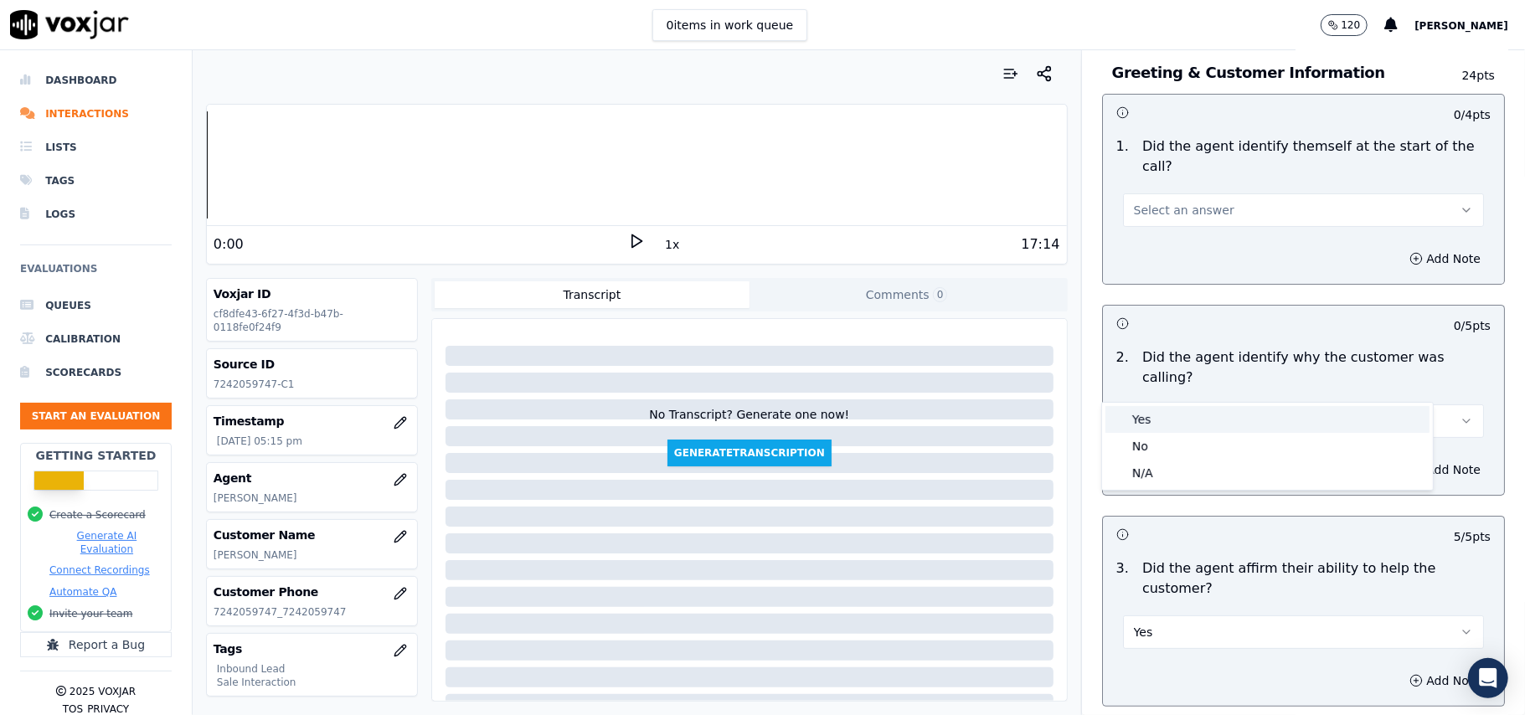
click at [1153, 416] on div "Yes" at bounding box center [1268, 419] width 324 height 27
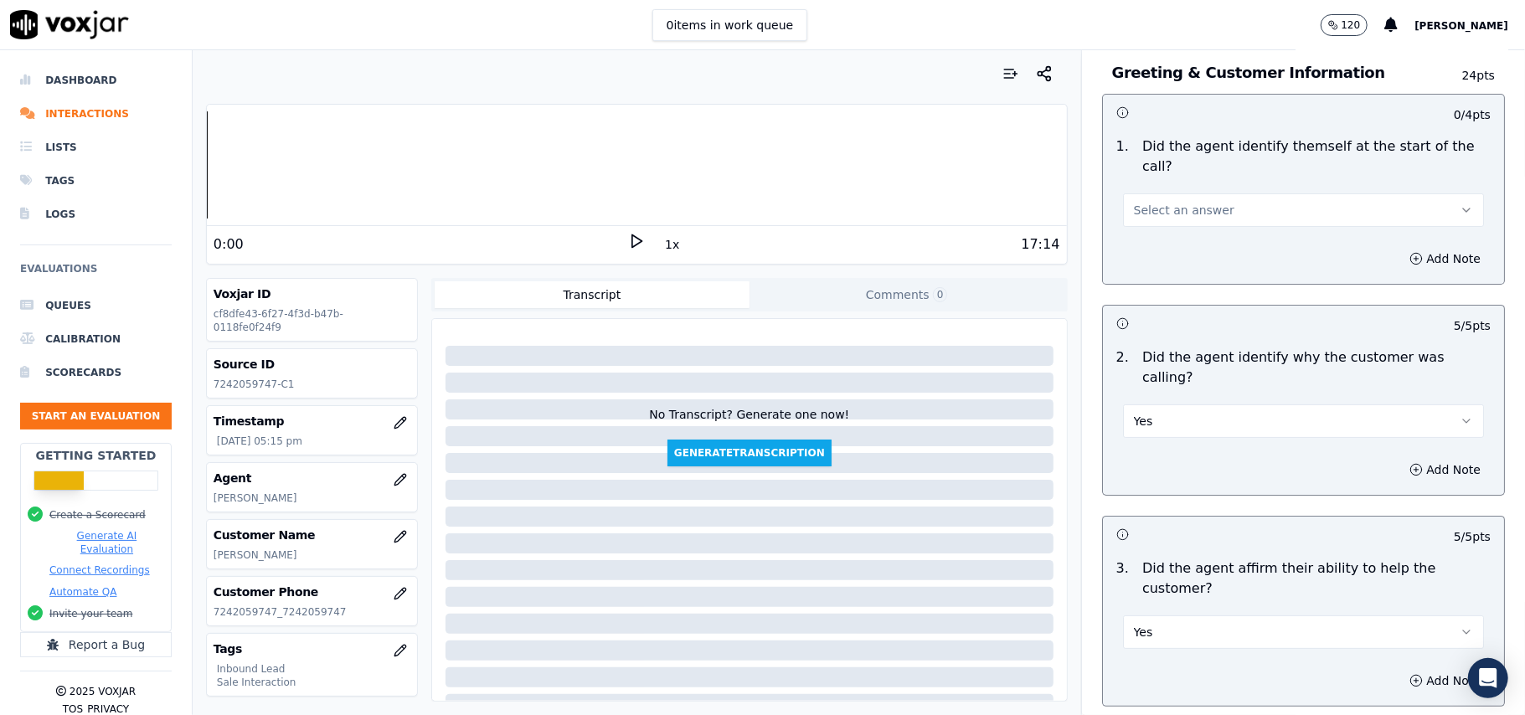
click at [1225, 193] on button "Select an answer" at bounding box center [1303, 210] width 361 height 34
click at [1211, 221] on div "Yes" at bounding box center [1268, 228] width 324 height 27
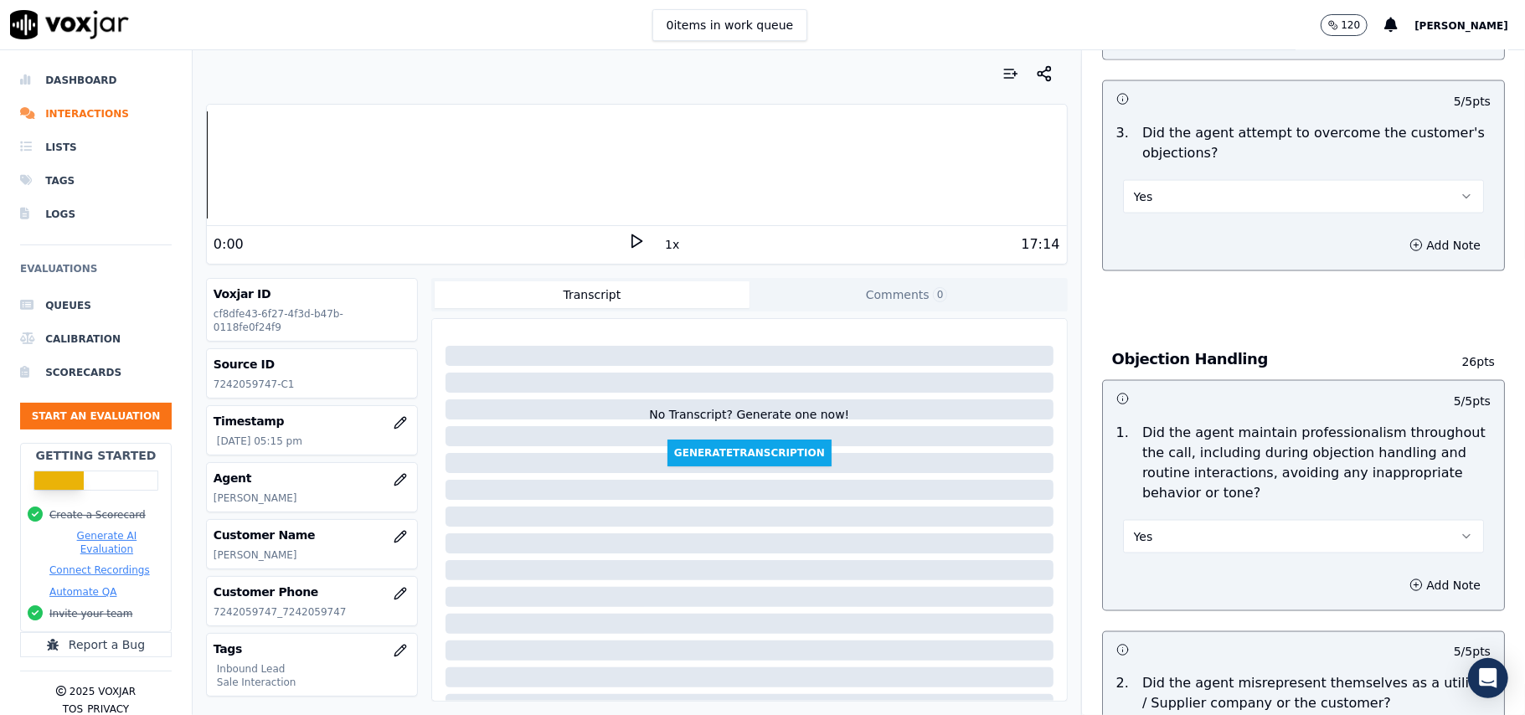
scroll to position [4778, 0]
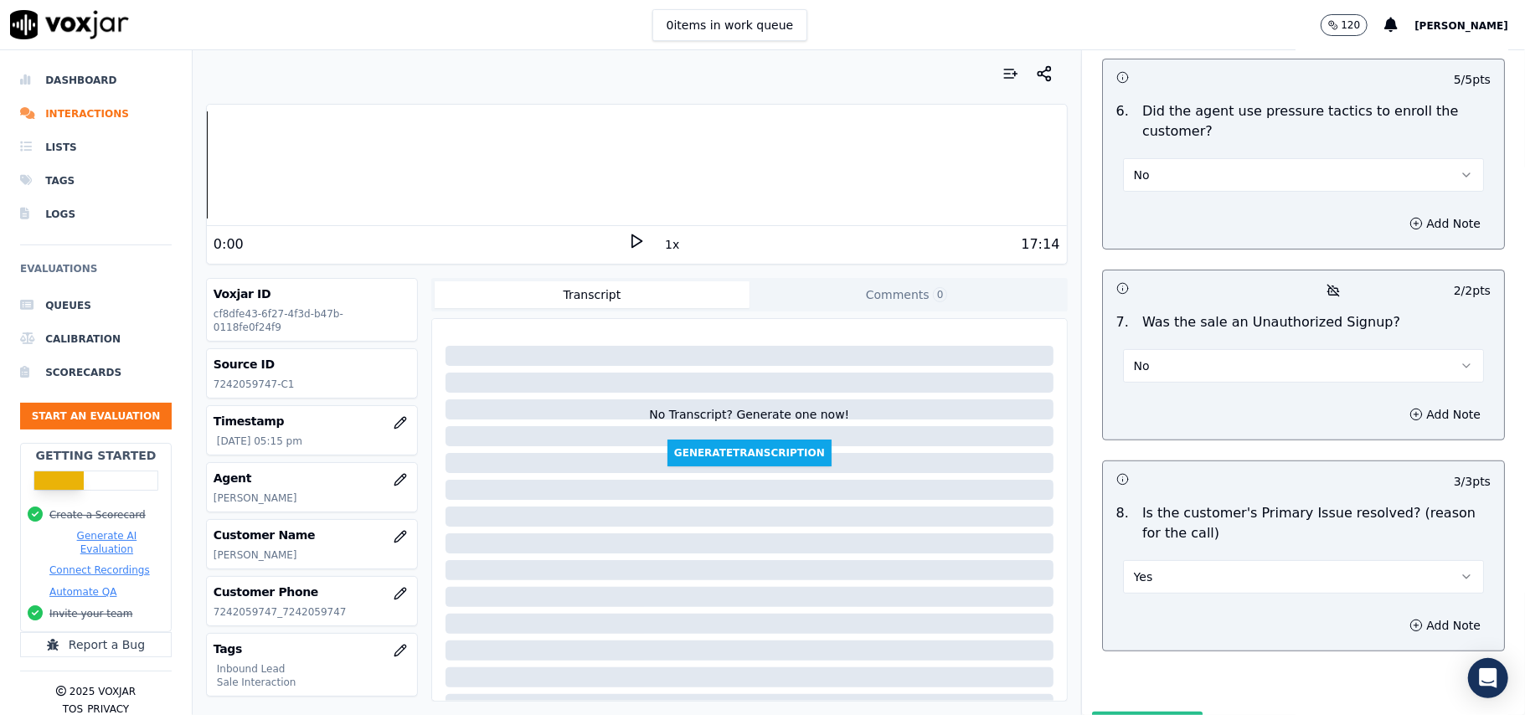
click at [1110, 712] on button "Submit Scores" at bounding box center [1147, 727] width 111 height 30
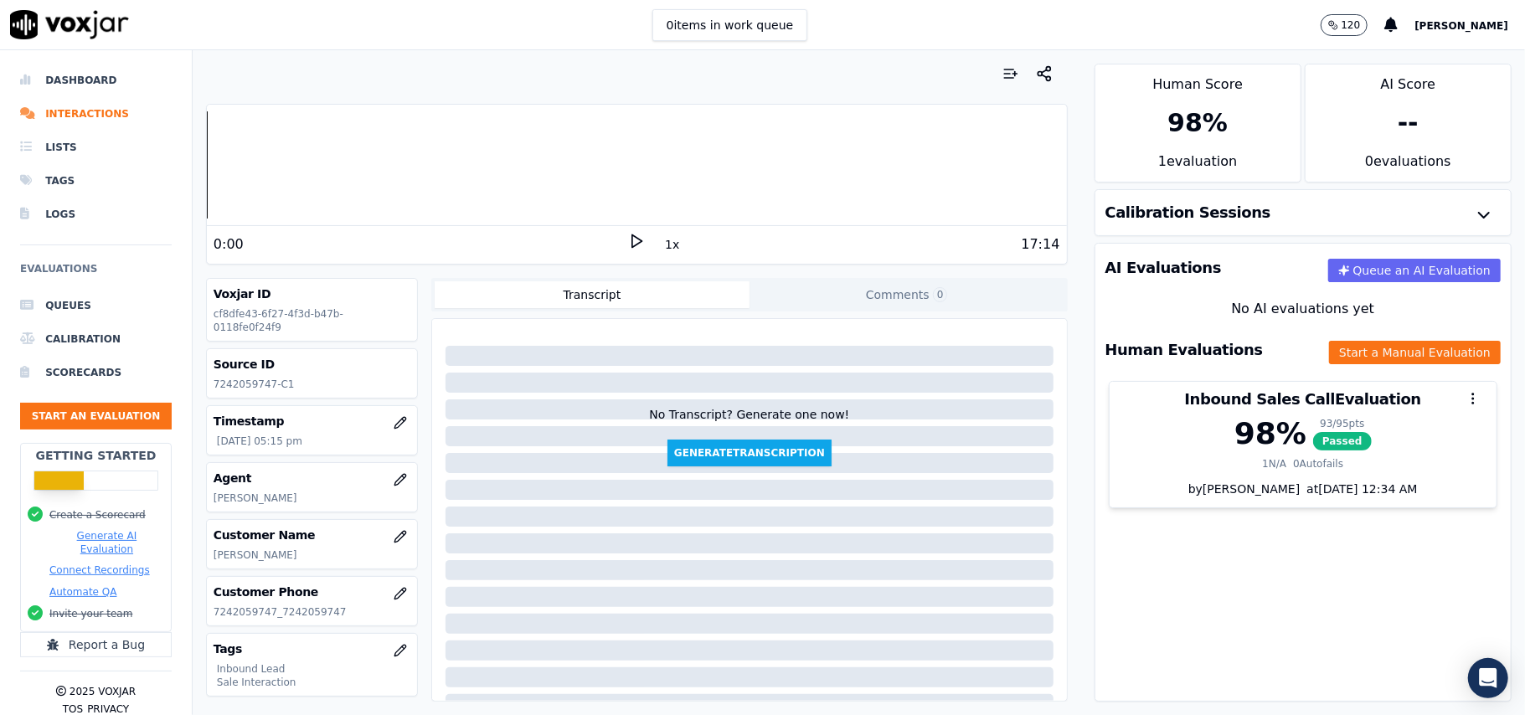
click at [250, 385] on p "7242059747-C1" at bounding box center [312, 384] width 197 height 13
click at [250, 386] on p "7242059747-C1" at bounding box center [312, 384] width 197 height 13
copy p "7242059747"
click at [121, 414] on button "Start an Evaluation" at bounding box center [96, 416] width 152 height 27
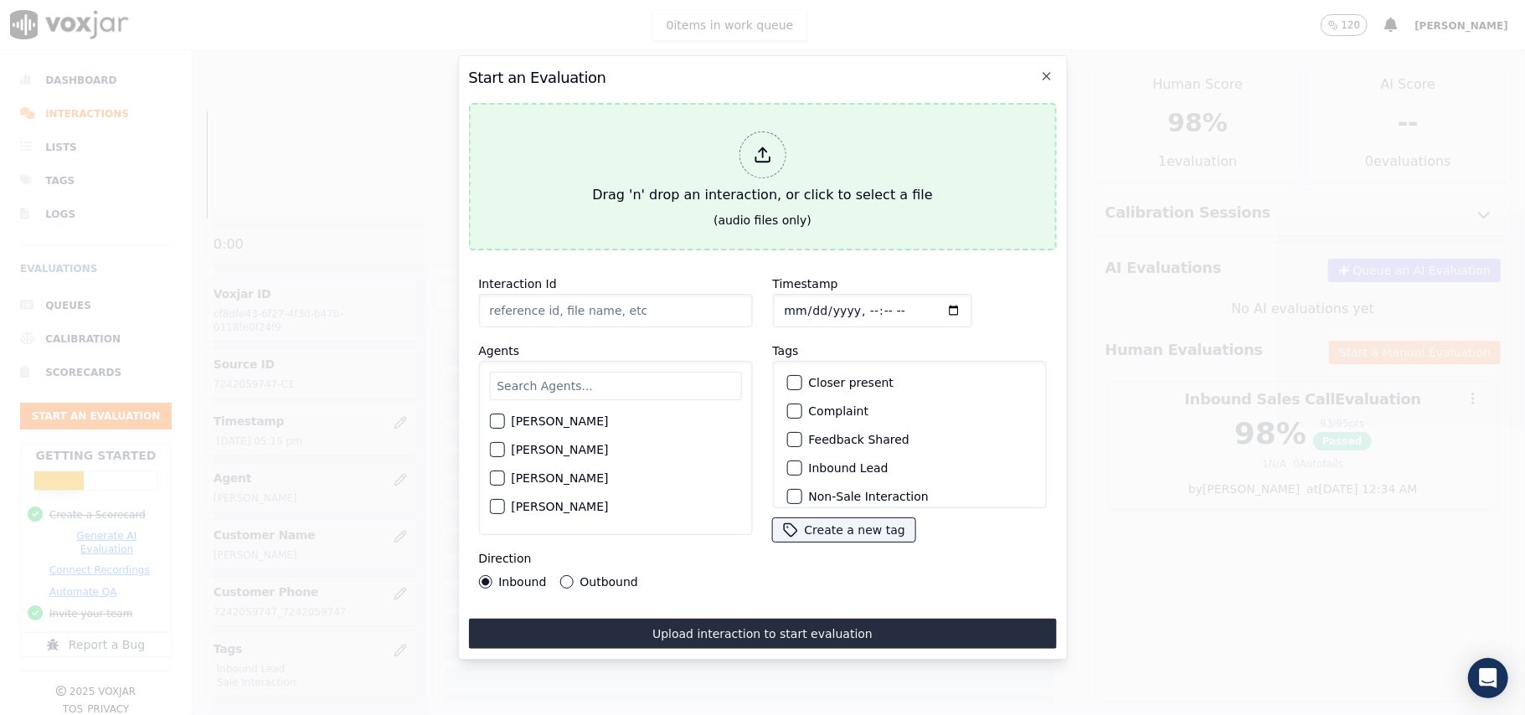
click at [754, 152] on div at bounding box center [762, 155] width 47 height 47
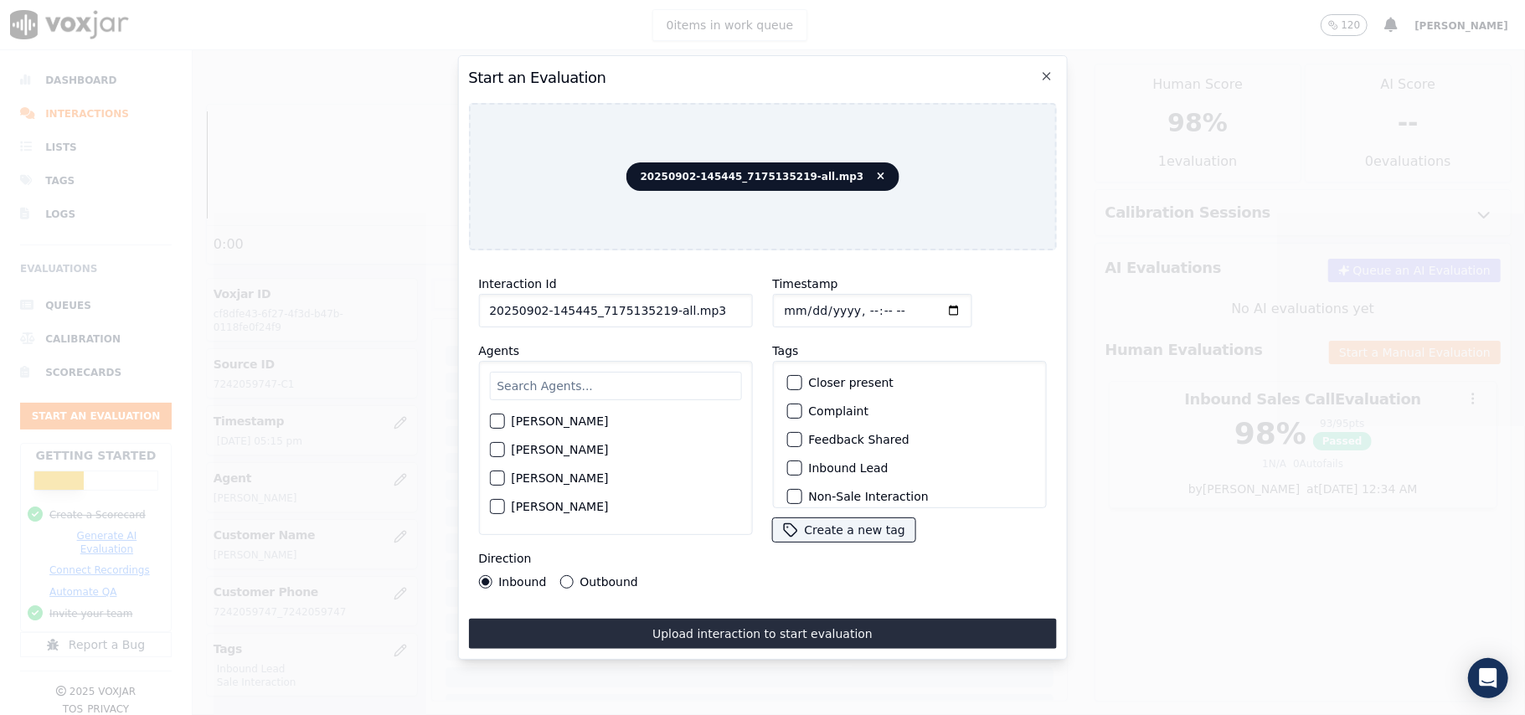
drag, startPoint x: 704, startPoint y: 305, endPoint x: 660, endPoint y: 305, distance: 43.6
click at [660, 305] on input "20250902-145445_7175135219-all.mp3" at bounding box center [615, 311] width 274 height 34
type input "20250902-145445_7175135219-C1"
click at [804, 303] on input "Timestamp" at bounding box center [871, 311] width 199 height 34
type input "[DATE]T19:12"
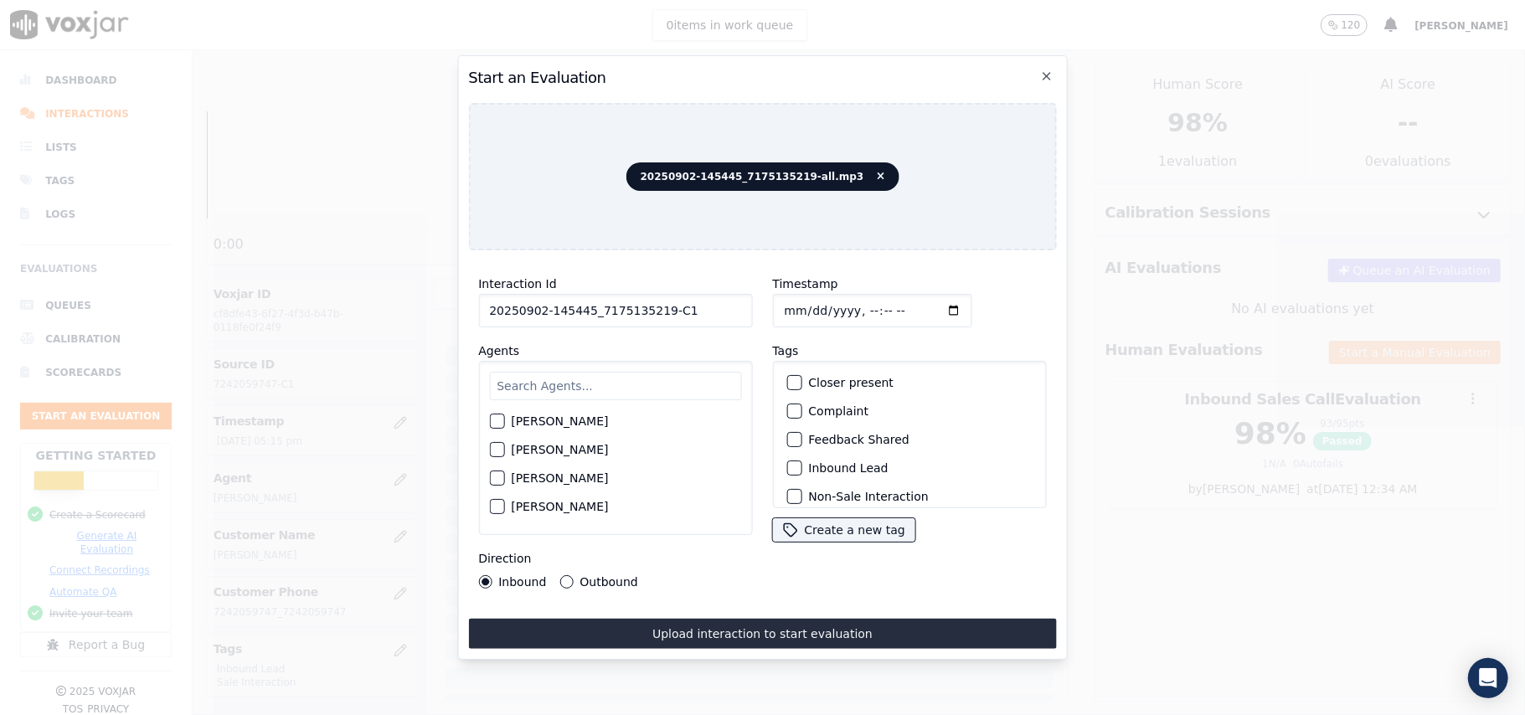
click at [556, 361] on div "[PERSON_NAME] [PERSON_NAME] [PERSON_NAME] [PERSON_NAME] [PERSON_NAME] [PERSON_N…" at bounding box center [615, 448] width 274 height 174
click at [530, 382] on input "text" at bounding box center [615, 386] width 252 height 28
type input "[PERSON_NAME]"
click at [528, 420] on label "[PERSON_NAME]" at bounding box center [559, 426] width 97 height 12
click at [504, 419] on button "[PERSON_NAME]" at bounding box center [496, 426] width 15 height 15
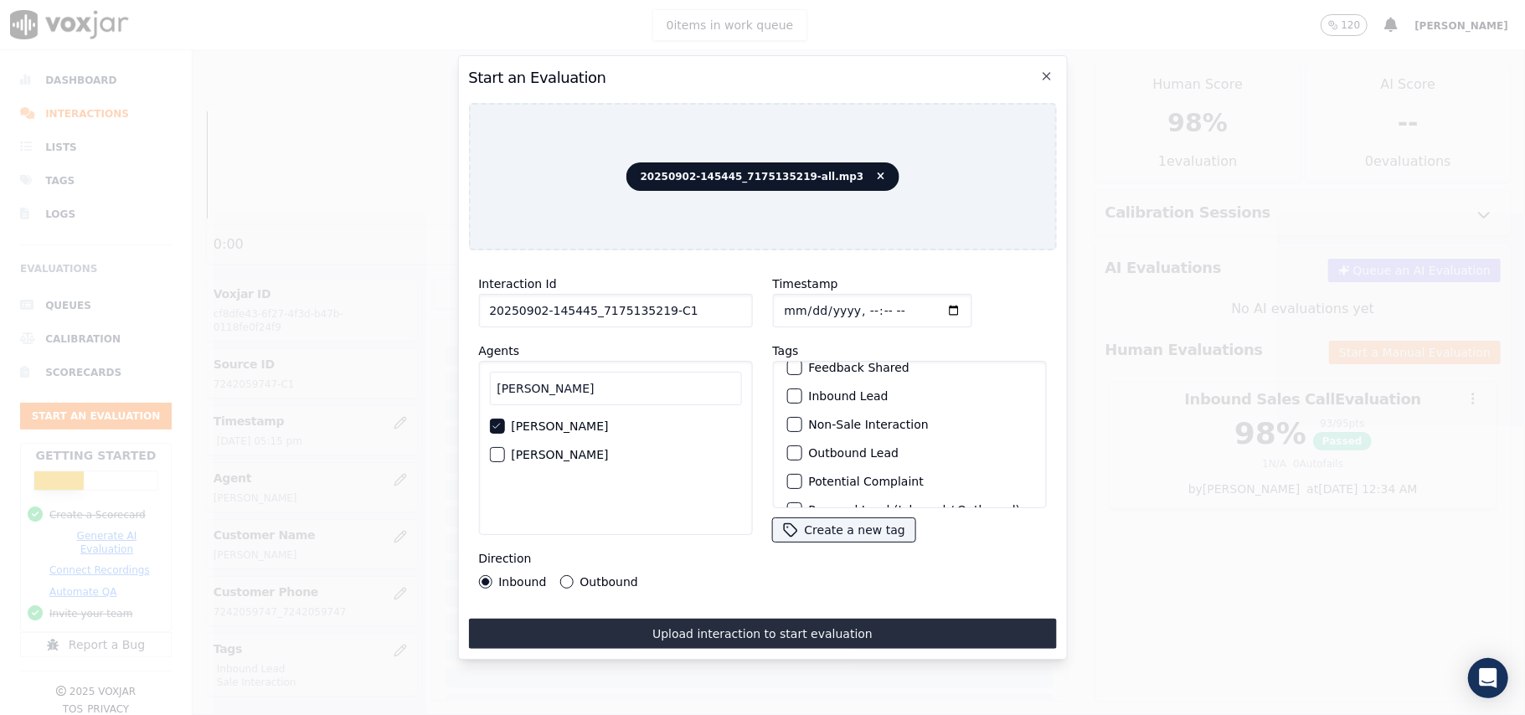
scroll to position [111, 0]
click at [787, 410] on div "button" at bounding box center [793, 414] width 12 height 12
click at [813, 481] on label "Sale Interaction" at bounding box center [854, 487] width 92 height 12
click at [802, 479] on button "Sale Interaction" at bounding box center [794, 486] width 15 height 15
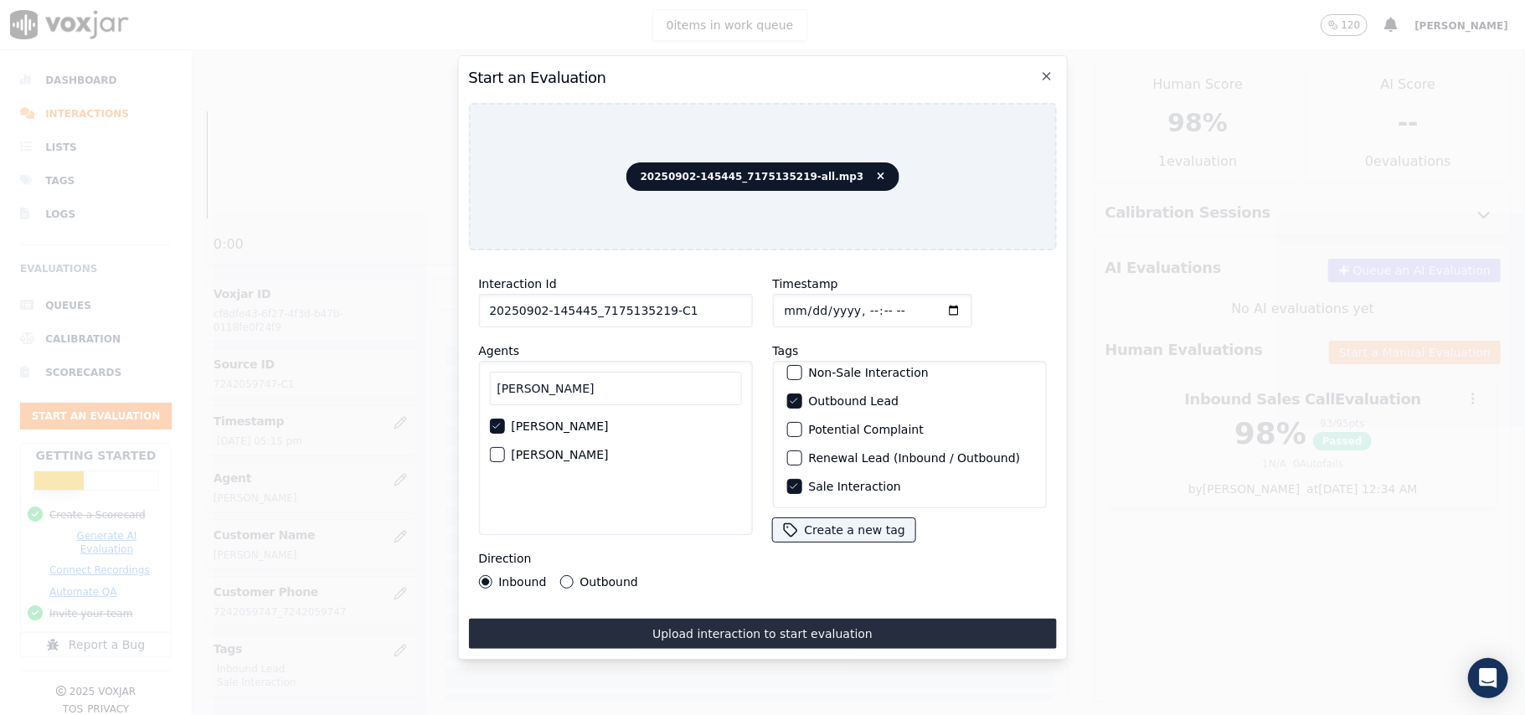
click at [598, 578] on label "Outbound" at bounding box center [609, 582] width 58 height 12
click at [573, 578] on button "Outbound" at bounding box center [566, 581] width 13 height 13
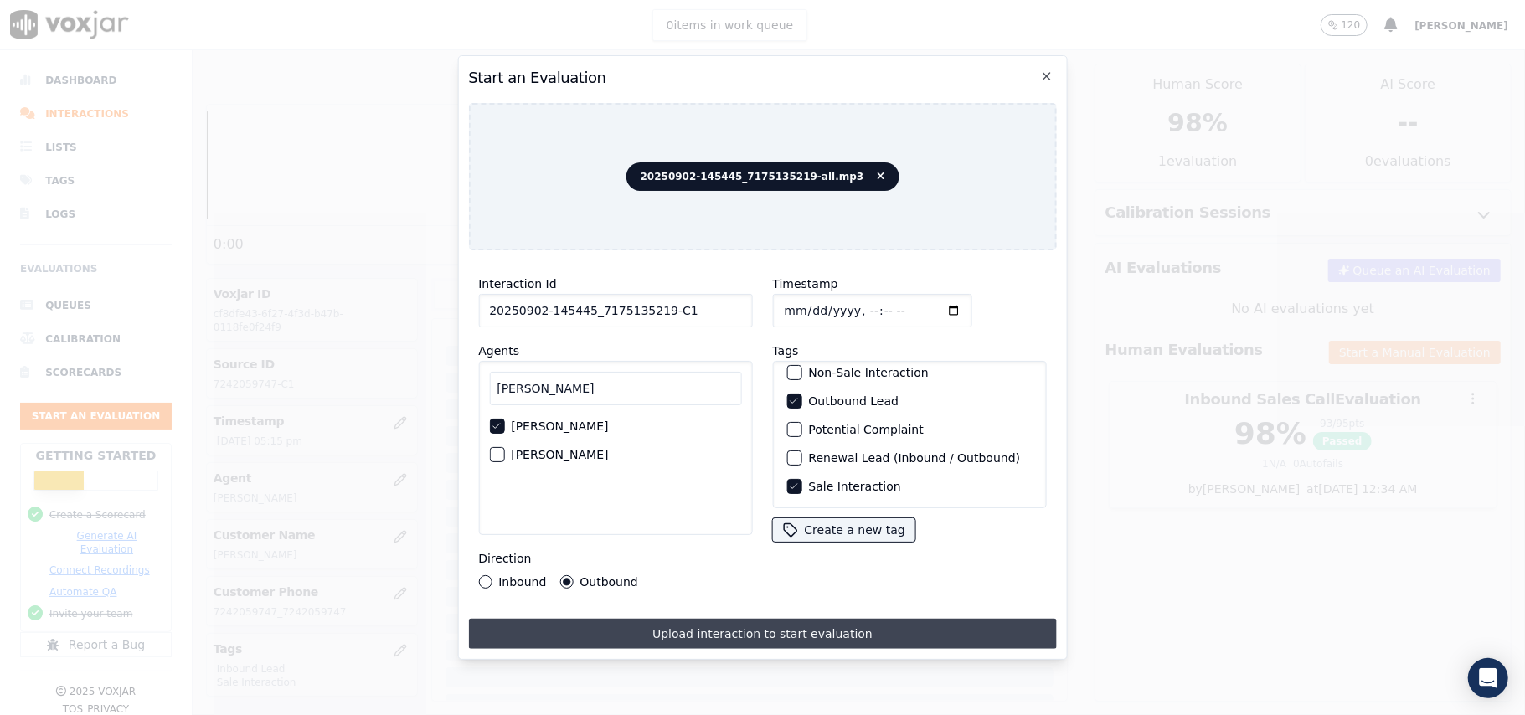
click at [675, 622] on button "Upload interaction to start evaluation" at bounding box center [762, 634] width 588 height 30
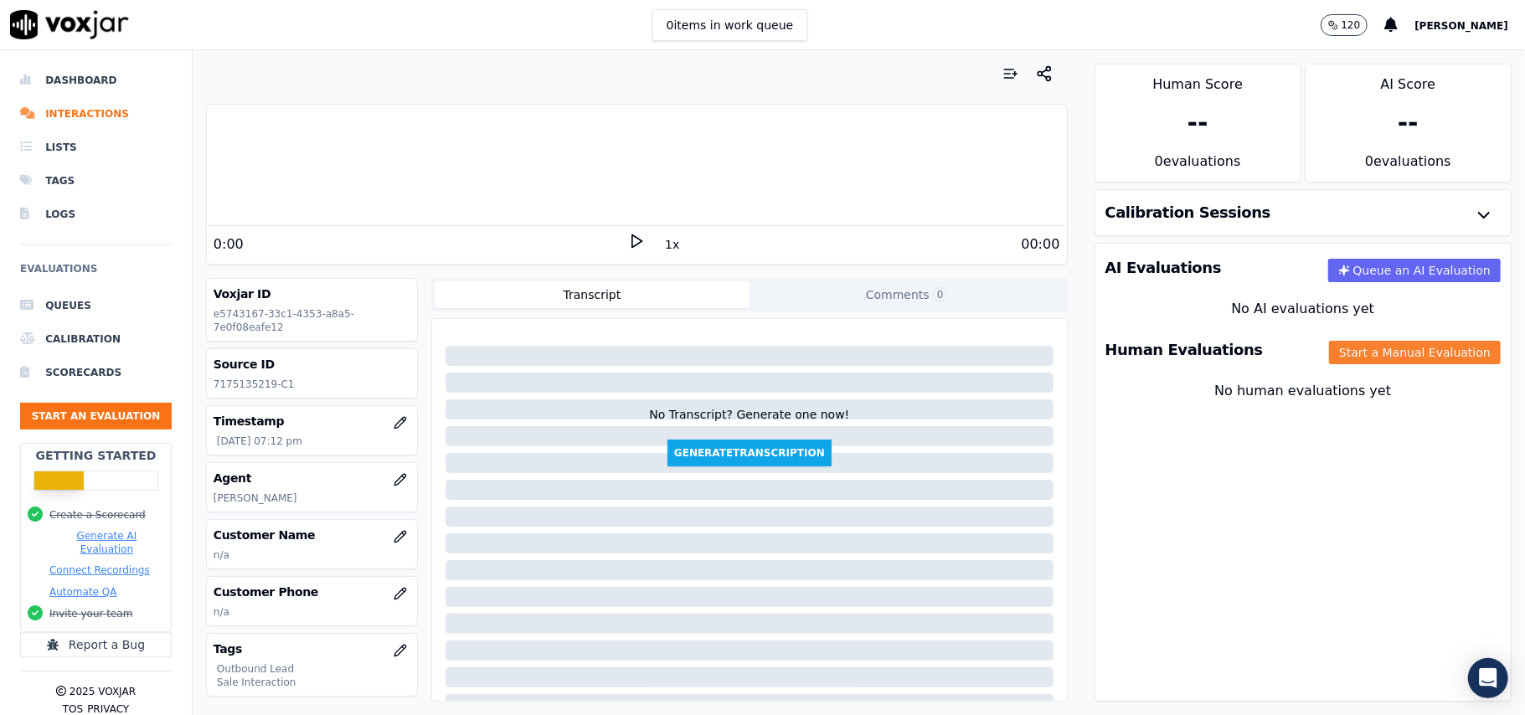
click at [1377, 350] on button "Start a Manual Evaluation" at bounding box center [1415, 352] width 172 height 23
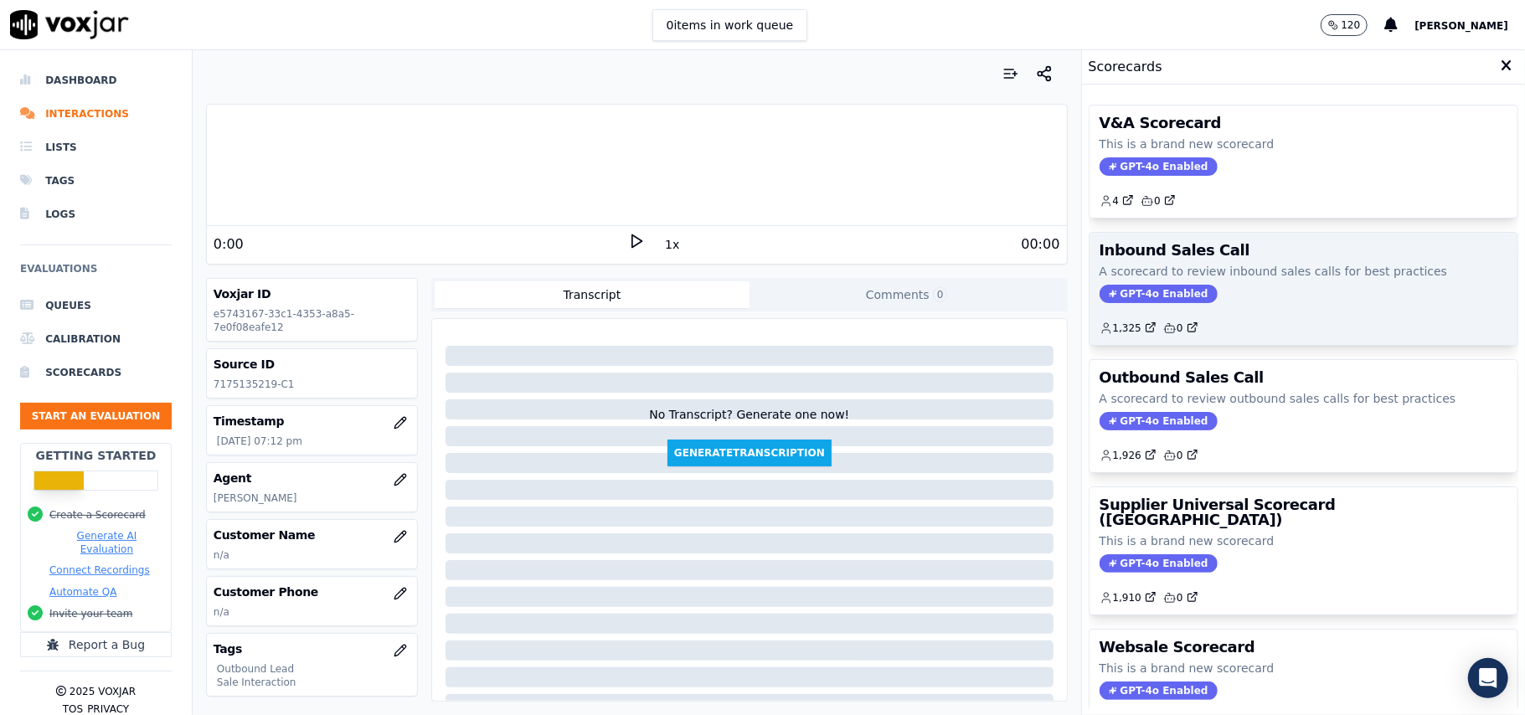
click at [1154, 293] on span "GPT-4o Enabled" at bounding box center [1159, 294] width 118 height 18
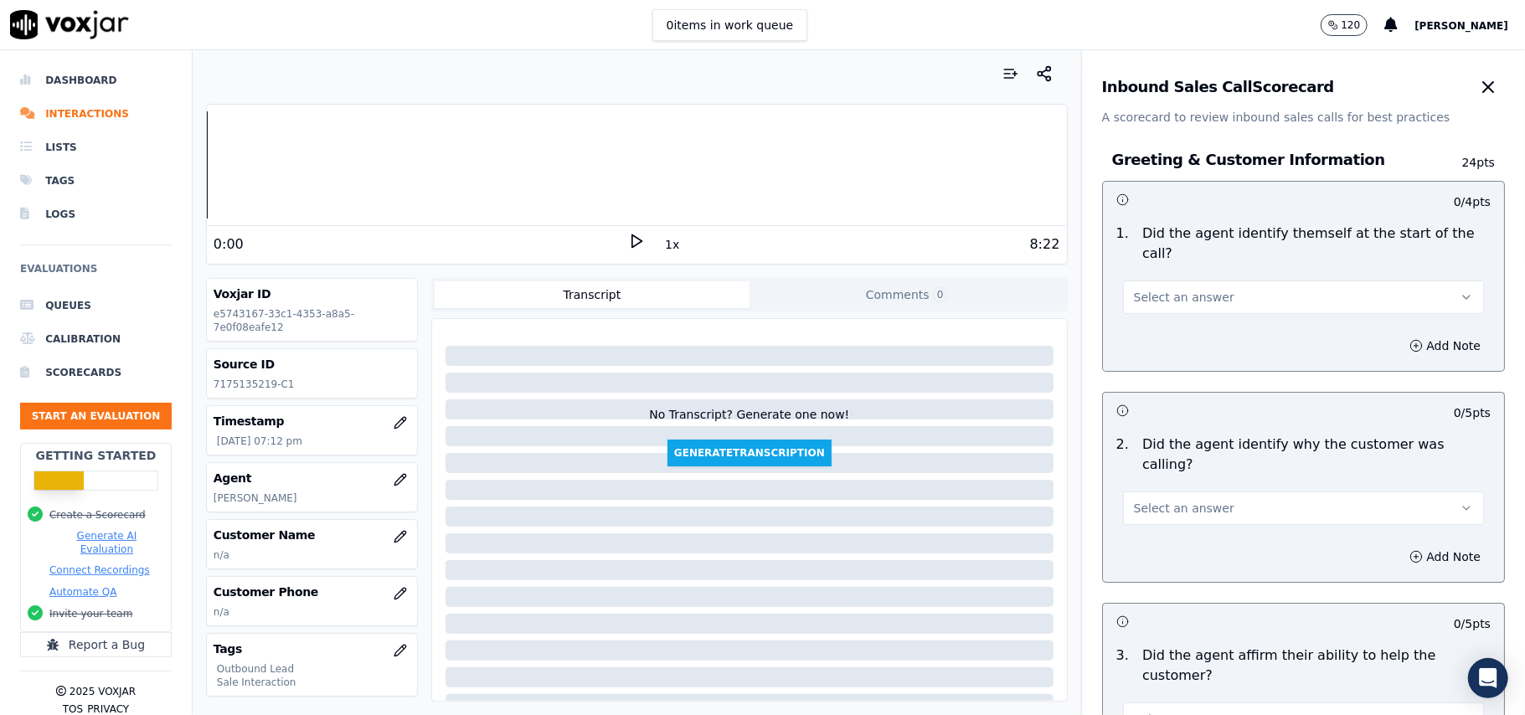
scroll to position [2956, 0]
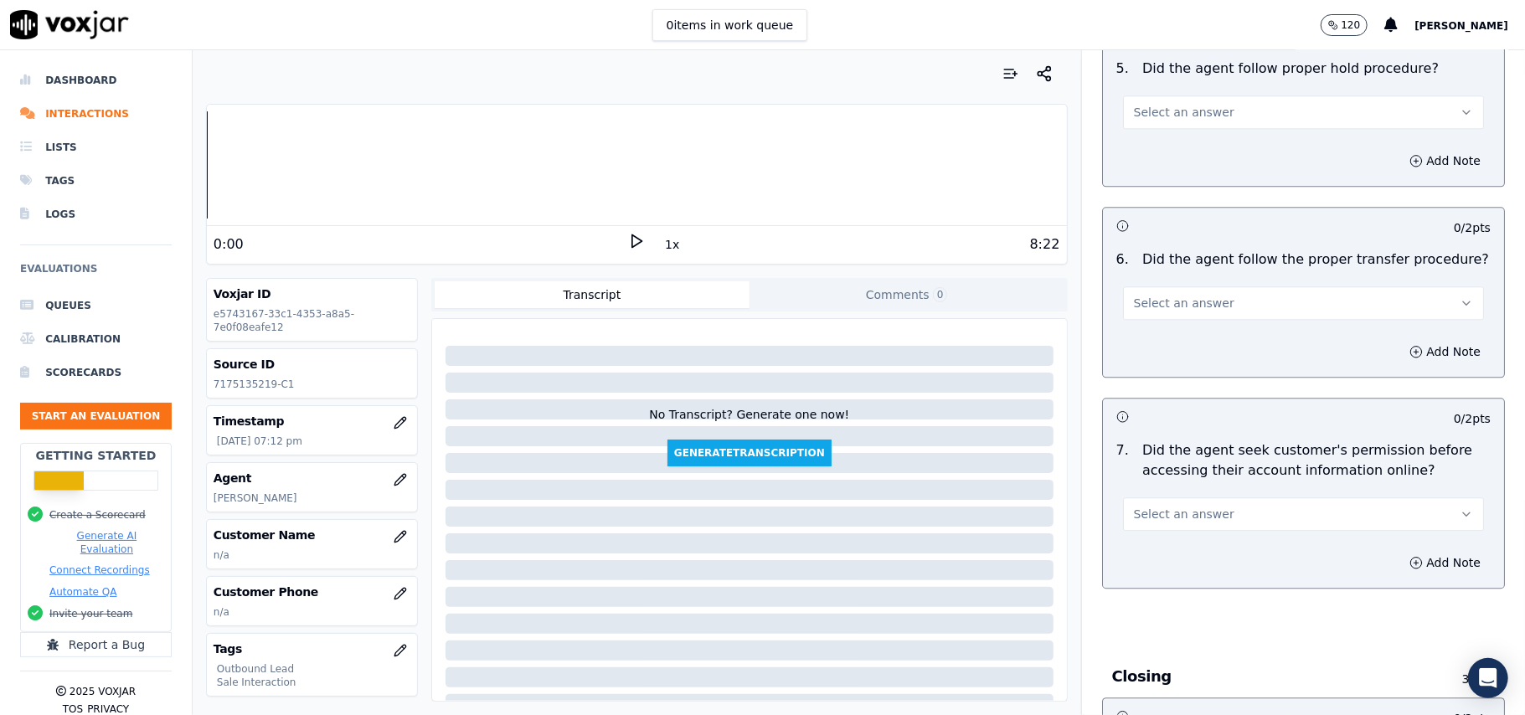
click at [1206, 498] on button "Select an answer" at bounding box center [1303, 515] width 361 height 34
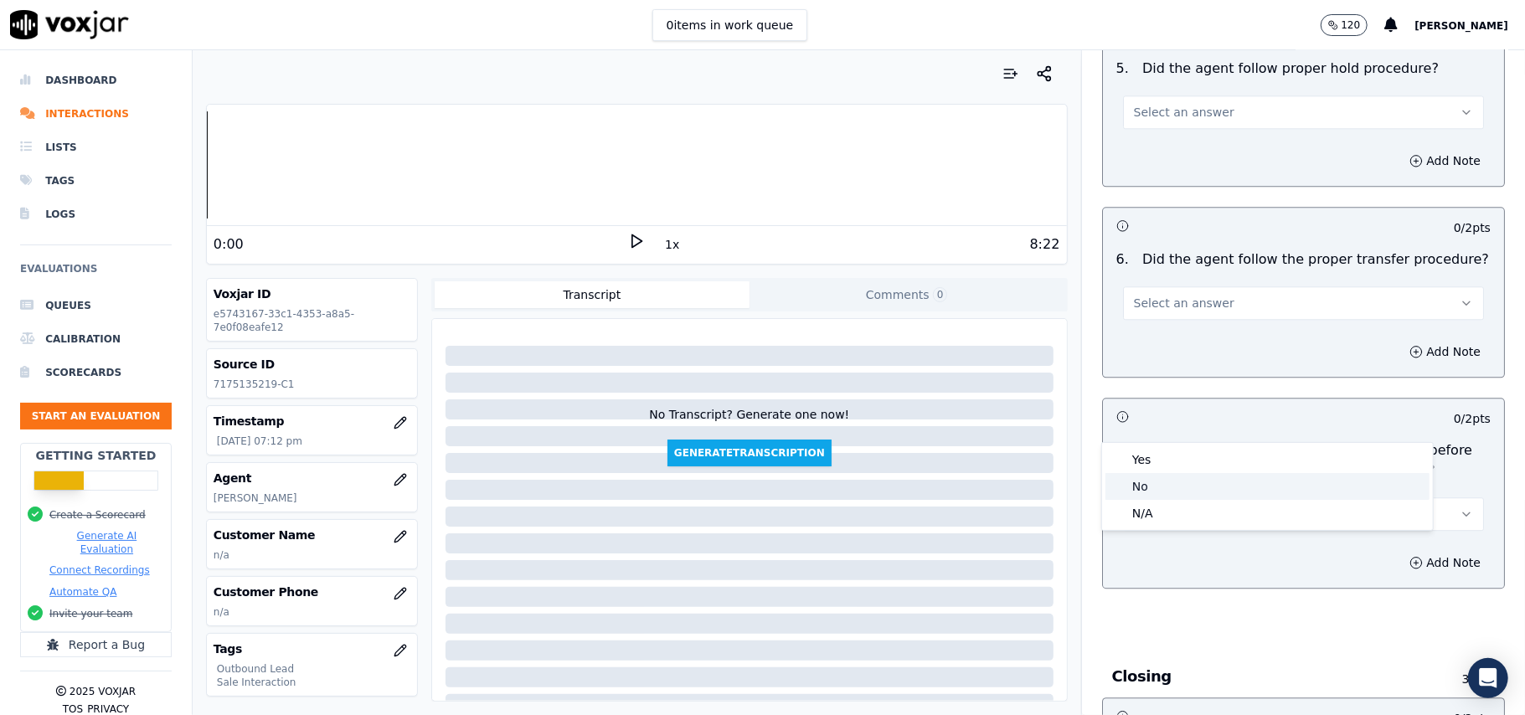
click at [1207, 491] on div "No" at bounding box center [1268, 486] width 324 height 27
click at [1400, 551] on button "Add Note" at bounding box center [1445, 562] width 91 height 23
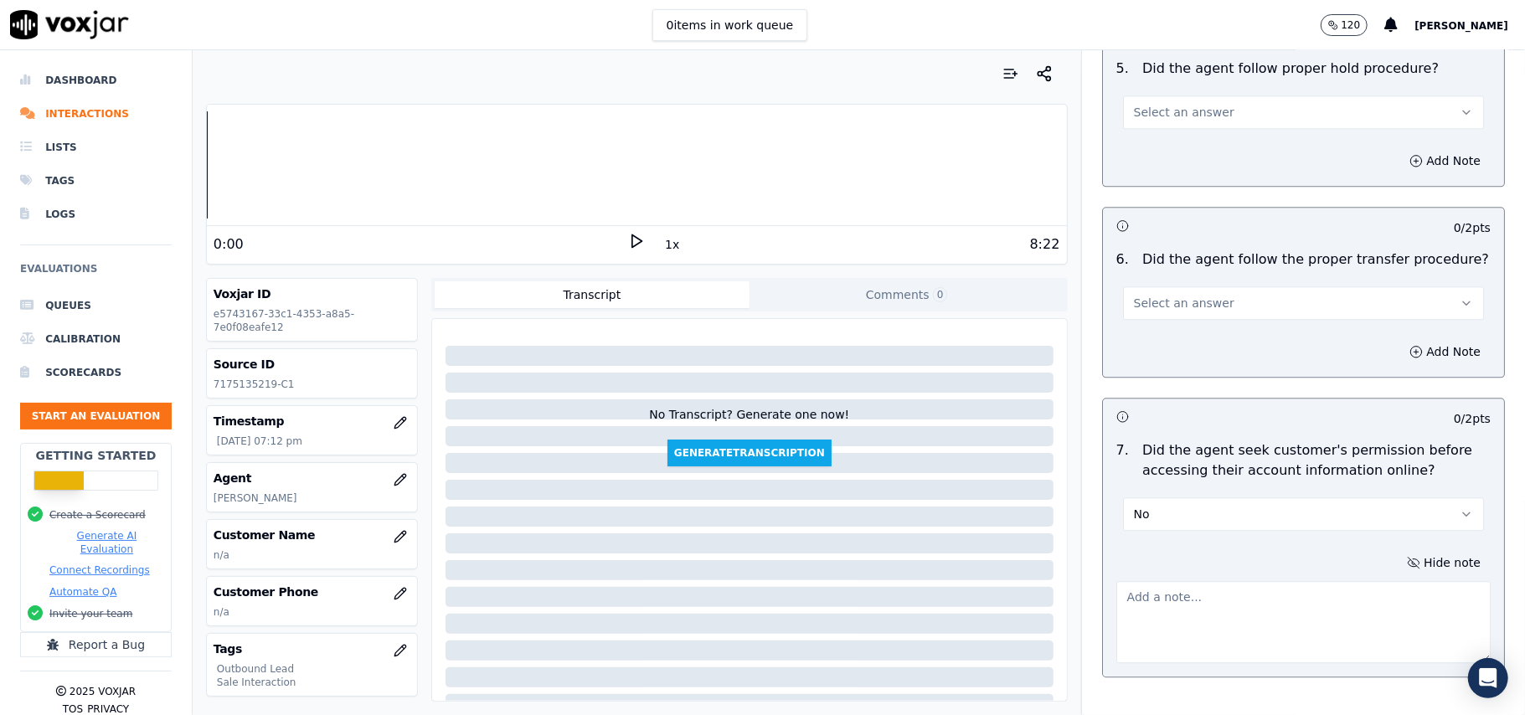
click at [1200, 581] on textarea at bounding box center [1304, 622] width 374 height 82
click at [1119, 581] on textarea at bounding box center [1304, 622] width 374 height 82
paste textarea "@1:28 – The agent did not take permission from the customer before accessing th…"
click at [1136, 581] on textarea "@1:28 – The agent did not take permission from the customer before accessing th…" at bounding box center [1304, 622] width 374 height 82
paste textarea "Call Id: 145445"
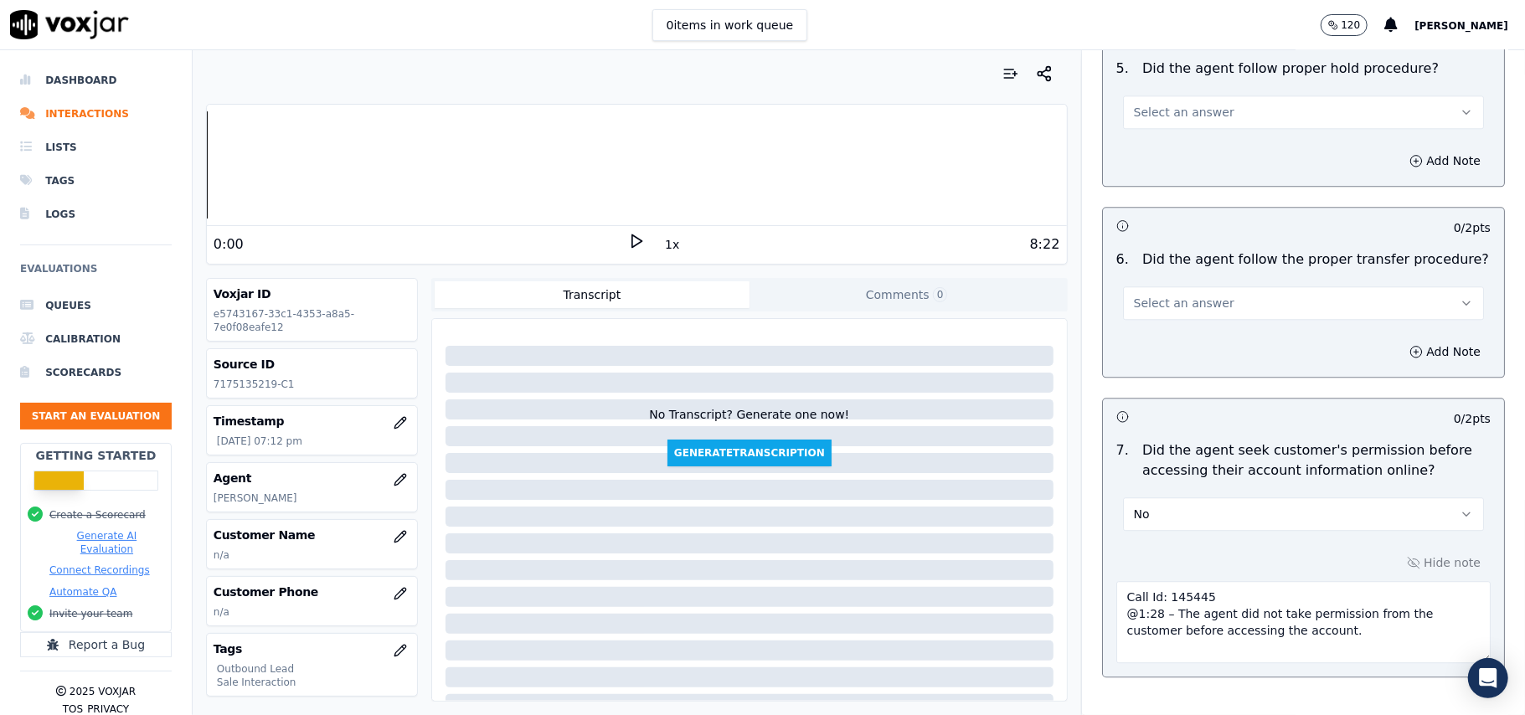
type textarea "Call Id: 145445 @1:28 – The agent did not take permission from the customer bef…"
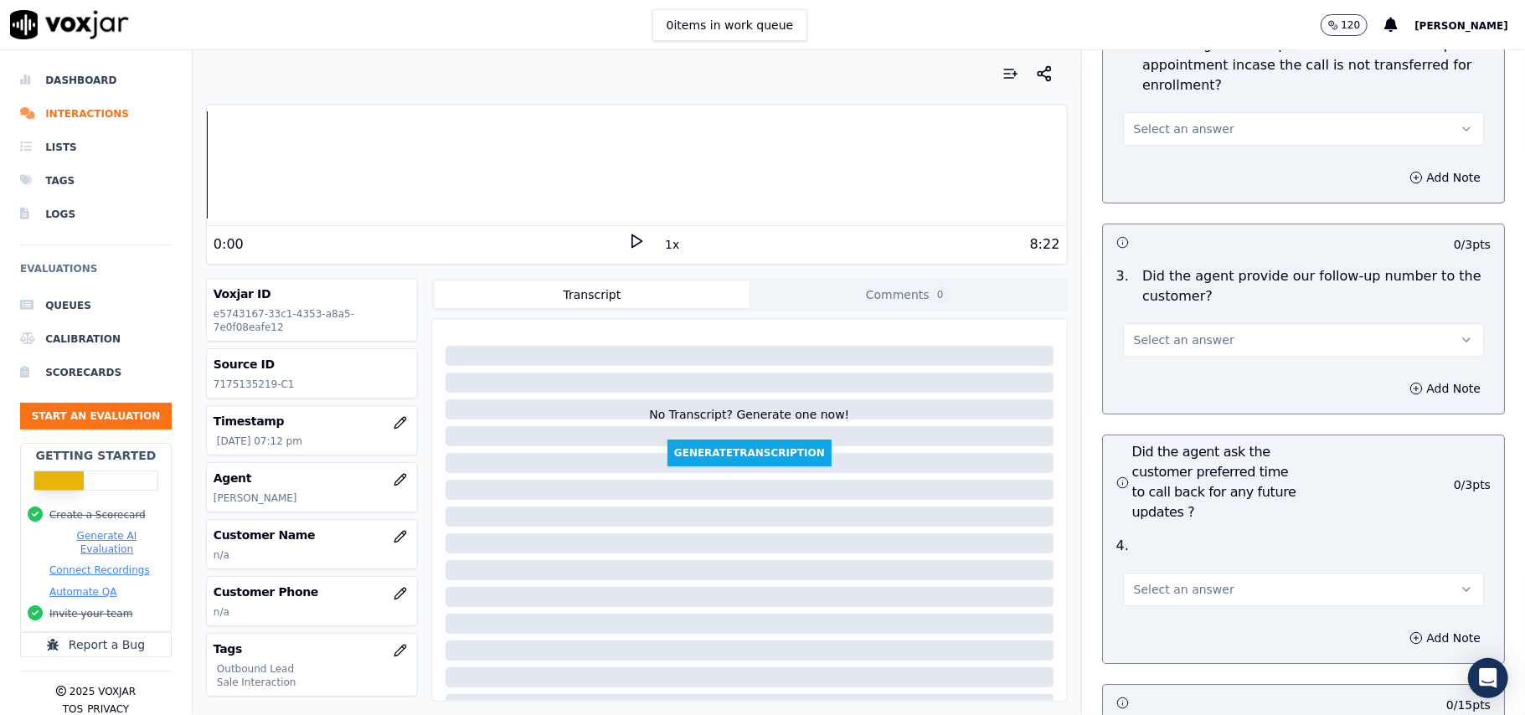
scroll to position [4778, 0]
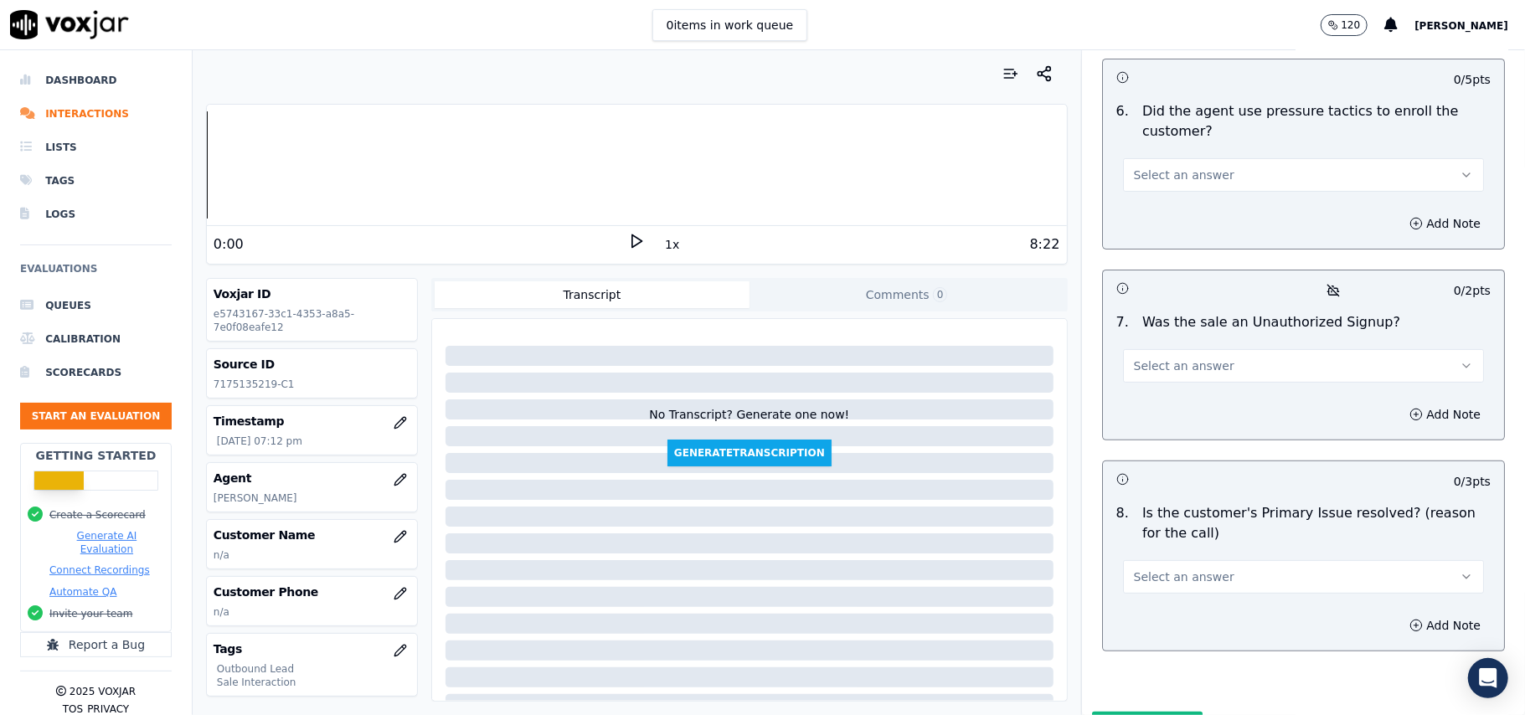
click at [1258, 560] on button "Select an answer" at bounding box center [1303, 577] width 361 height 34
click at [1174, 533] on div "Yes" at bounding box center [1268, 527] width 324 height 27
click at [1171, 349] on button "Select an answer" at bounding box center [1303, 366] width 361 height 34
click at [1160, 333] on div "No" at bounding box center [1268, 342] width 324 height 27
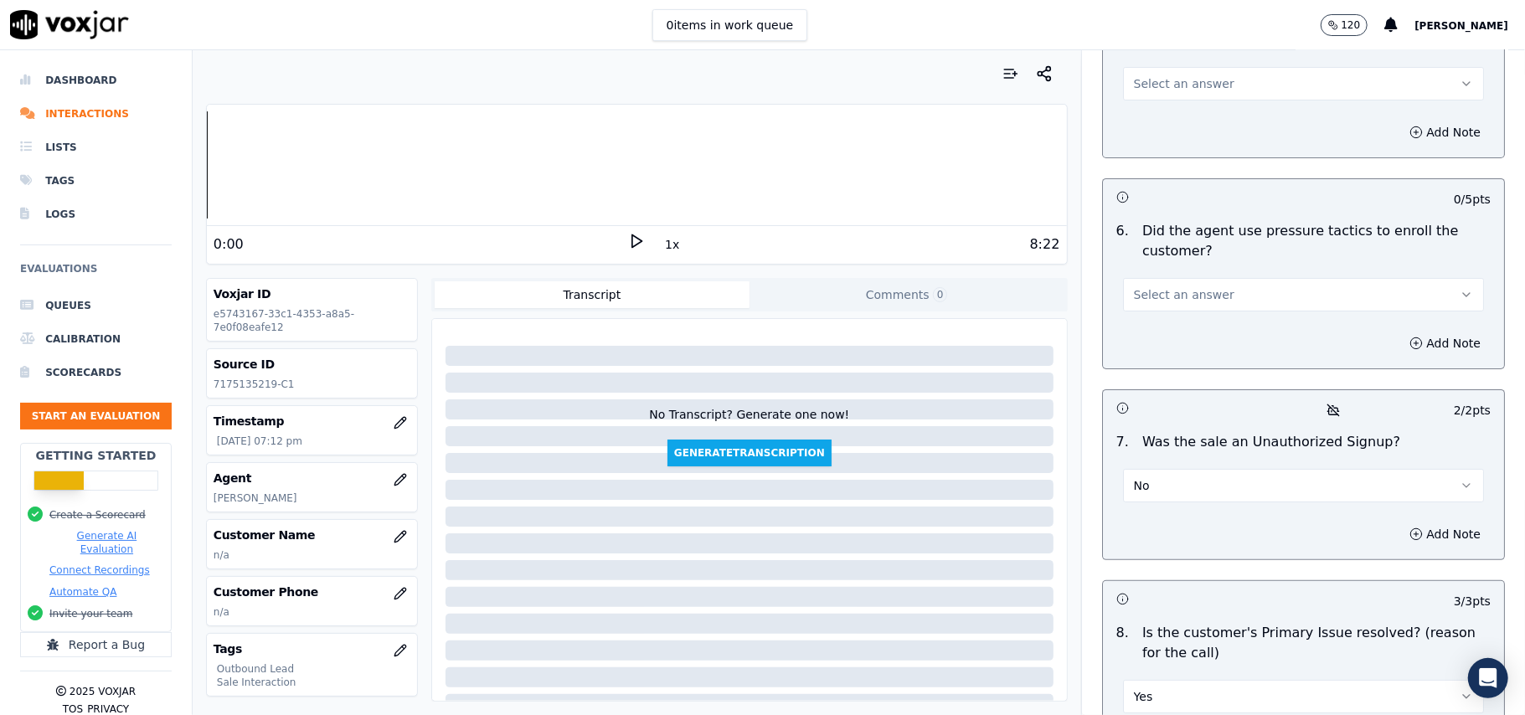
scroll to position [4443, 0]
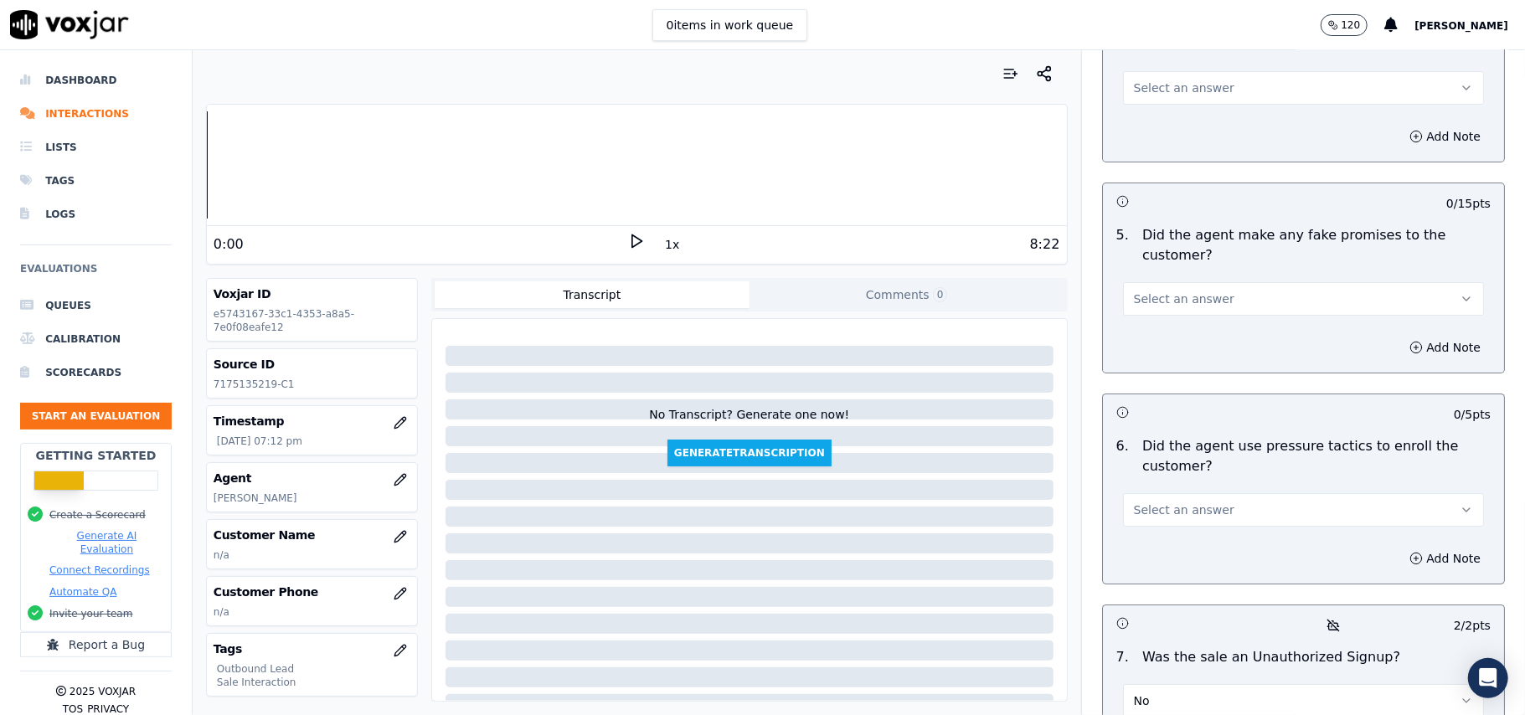
click at [1198, 502] on span "Select an answer" at bounding box center [1184, 510] width 101 height 17
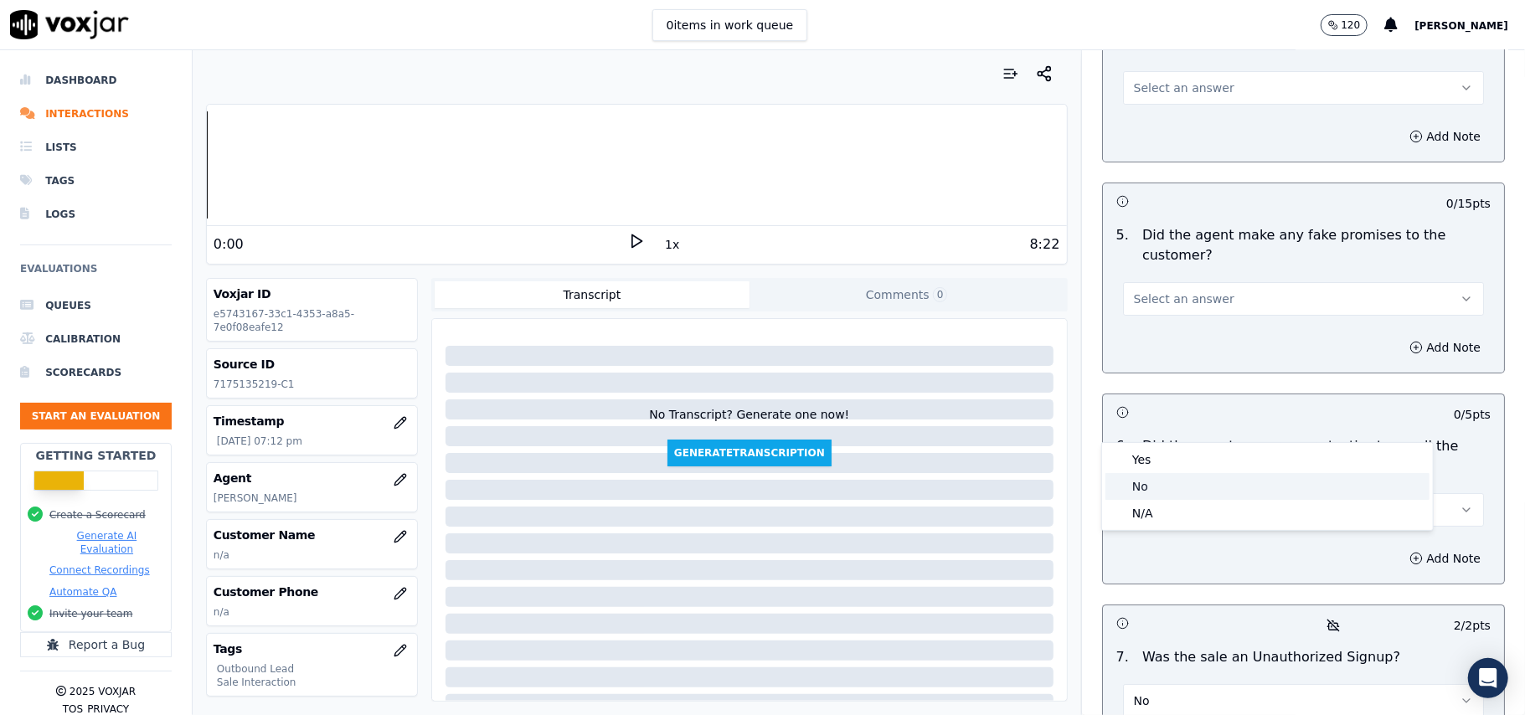
click at [1163, 489] on div "No" at bounding box center [1268, 486] width 324 height 27
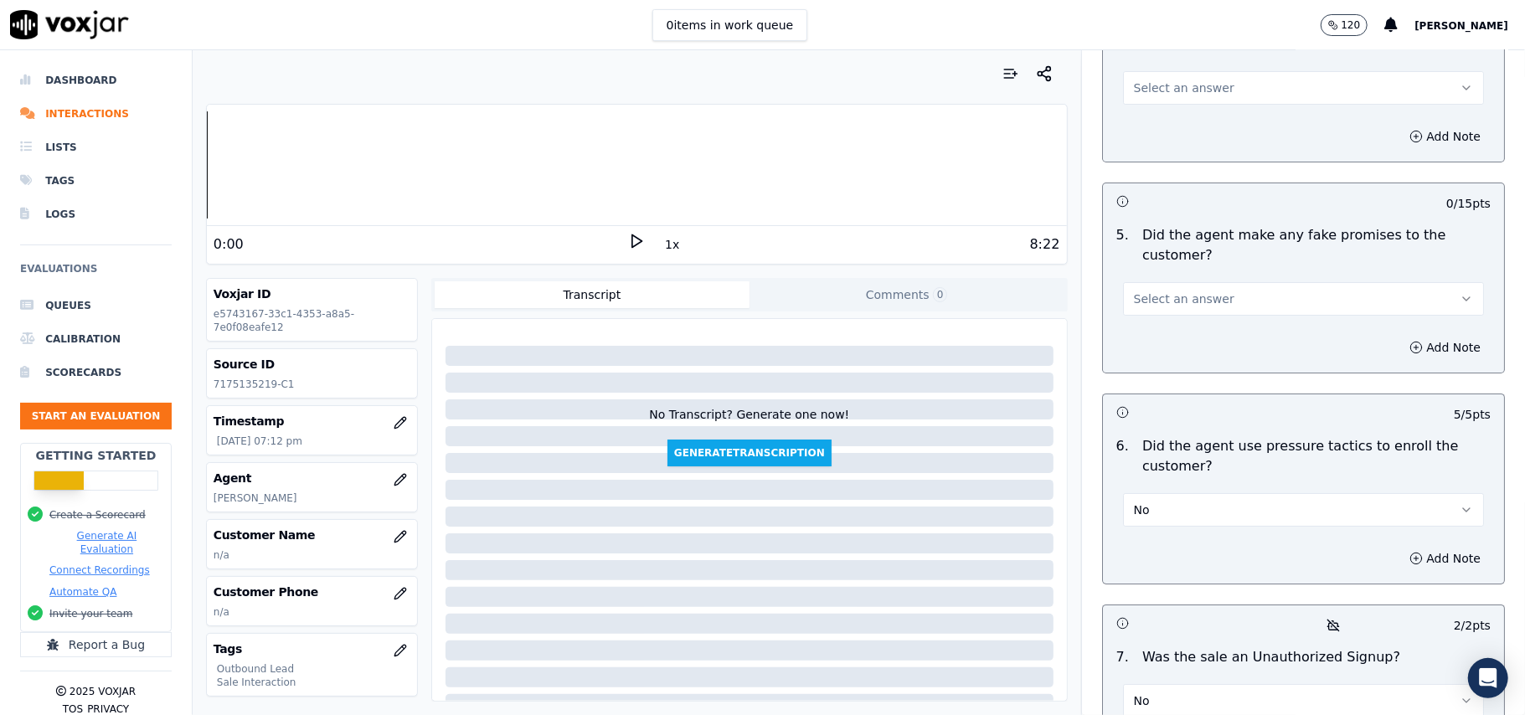
click at [1184, 282] on button "Select an answer" at bounding box center [1303, 299] width 361 height 34
click at [1159, 278] on div "No" at bounding box center [1268, 274] width 324 height 27
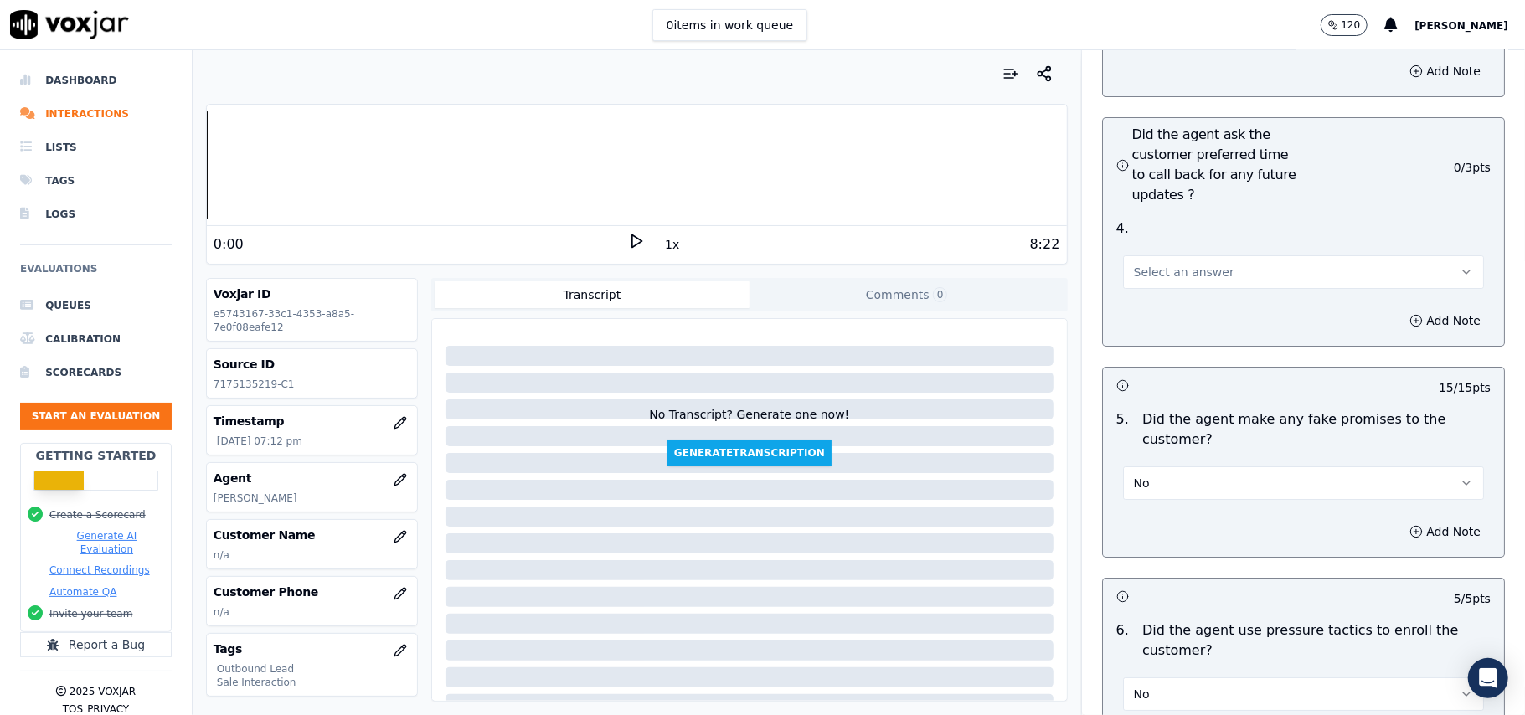
scroll to position [4219, 0]
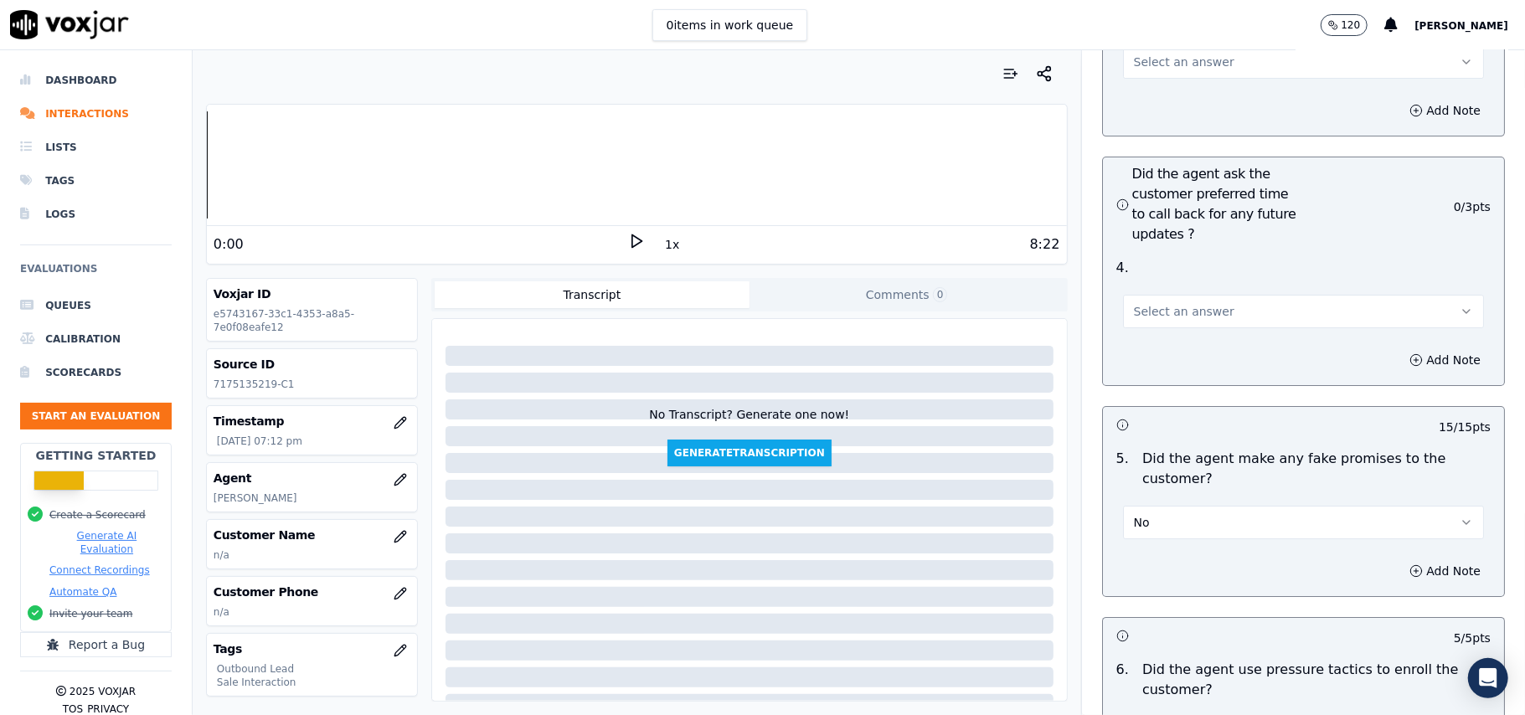
drag, startPoint x: 1160, startPoint y: 211, endPoint x: 1160, endPoint y: 226, distance: 15.1
click at [1161, 295] on button "Select an answer" at bounding box center [1303, 312] width 361 height 34
click at [1158, 255] on div "Yes" at bounding box center [1268, 259] width 324 height 27
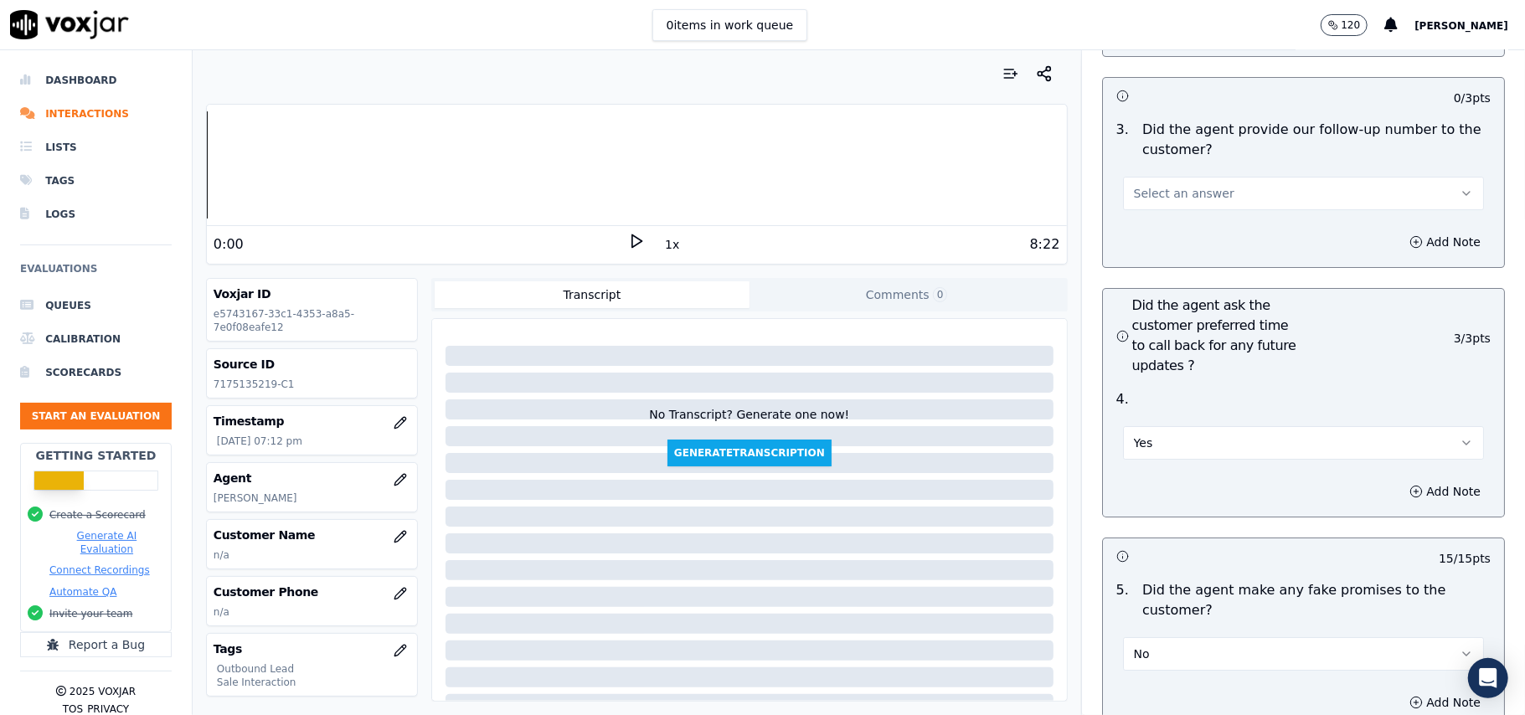
scroll to position [3884, 0]
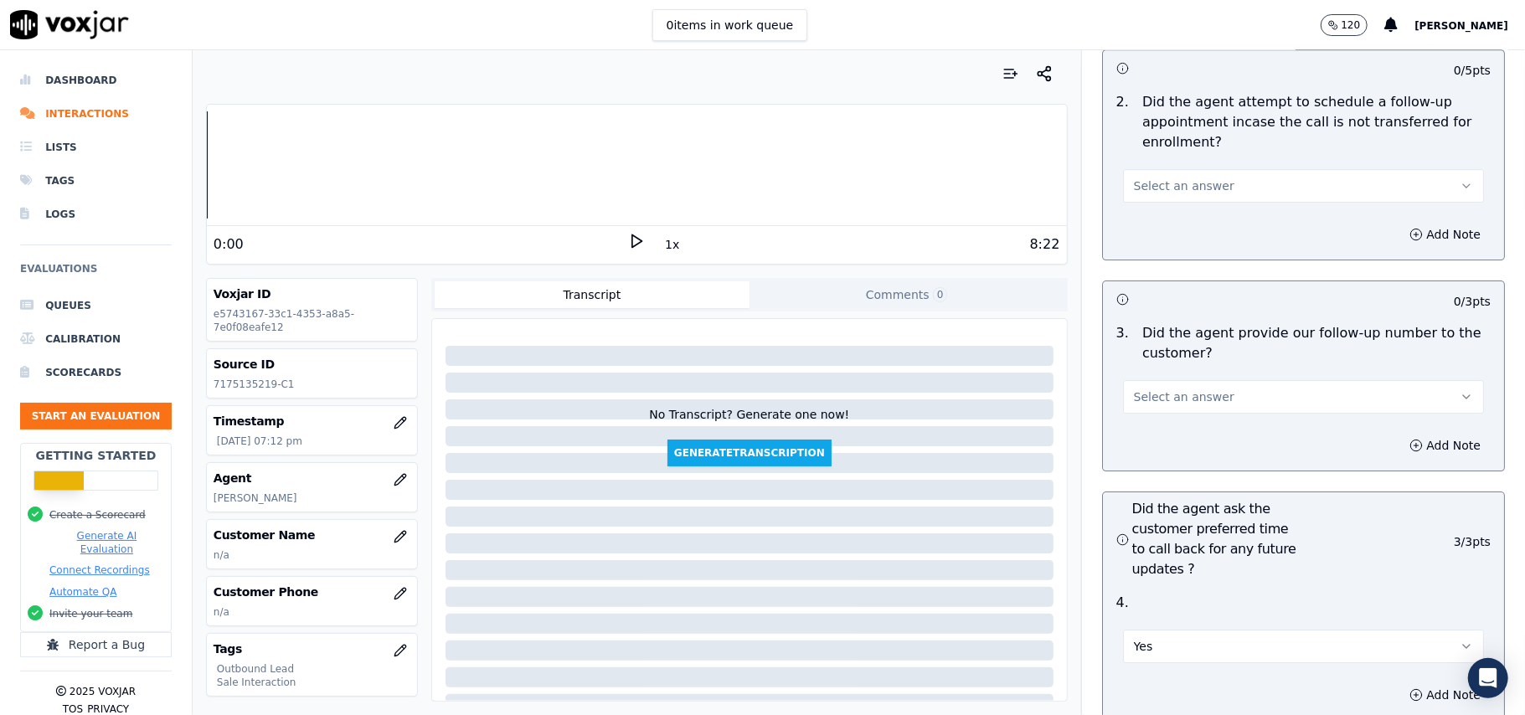
click at [1129, 630] on button "Yes" at bounding box center [1303, 647] width 361 height 34
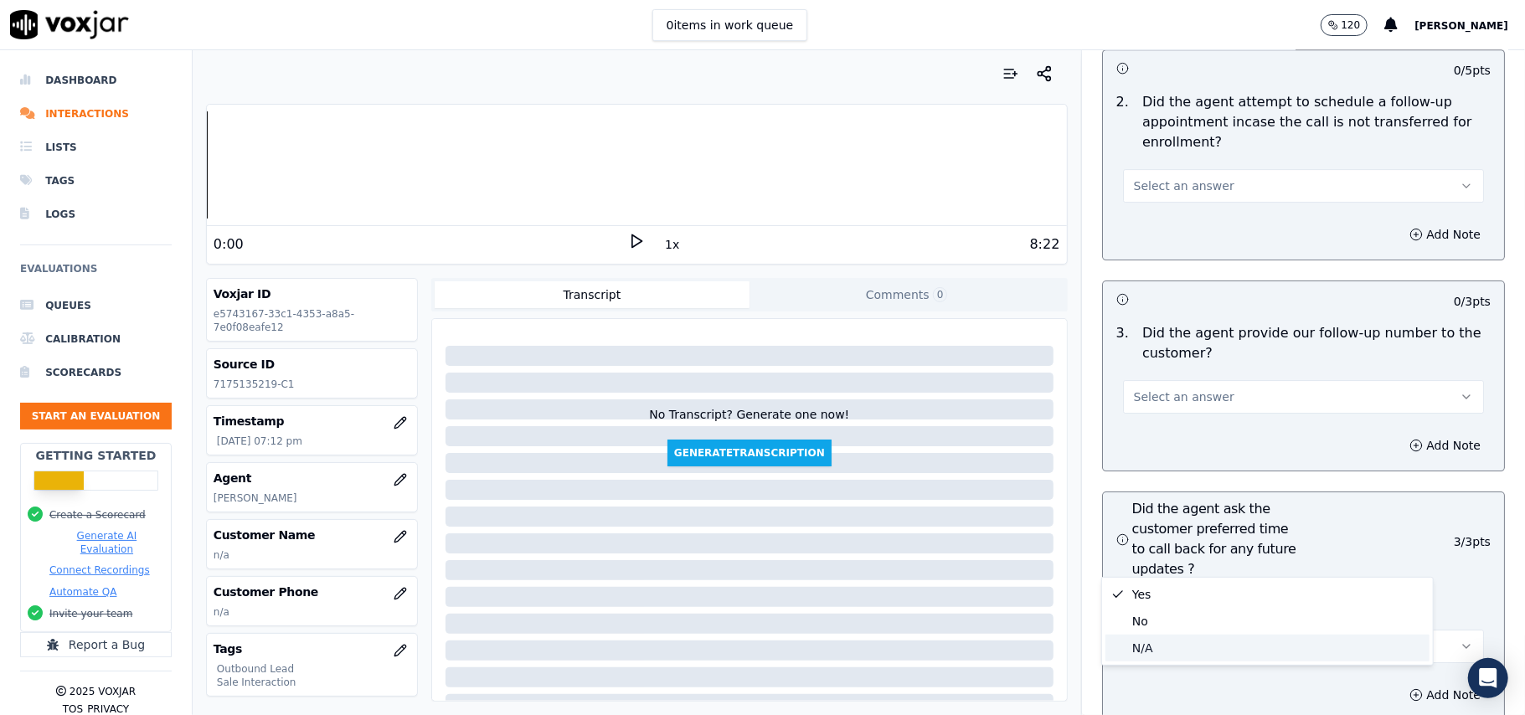
click at [1144, 647] on div "N/A" at bounding box center [1268, 648] width 324 height 27
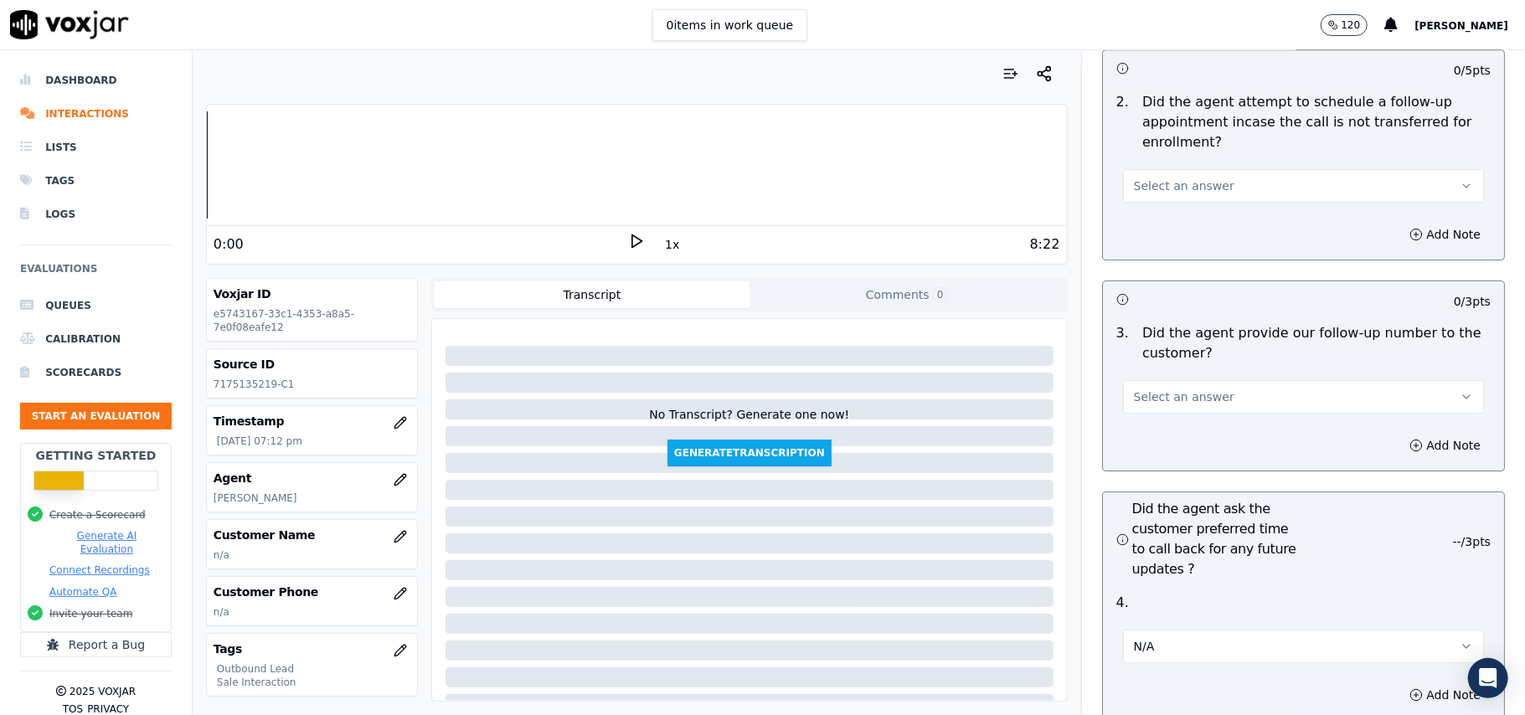
click at [1153, 630] on button "N/A" at bounding box center [1303, 647] width 361 height 34
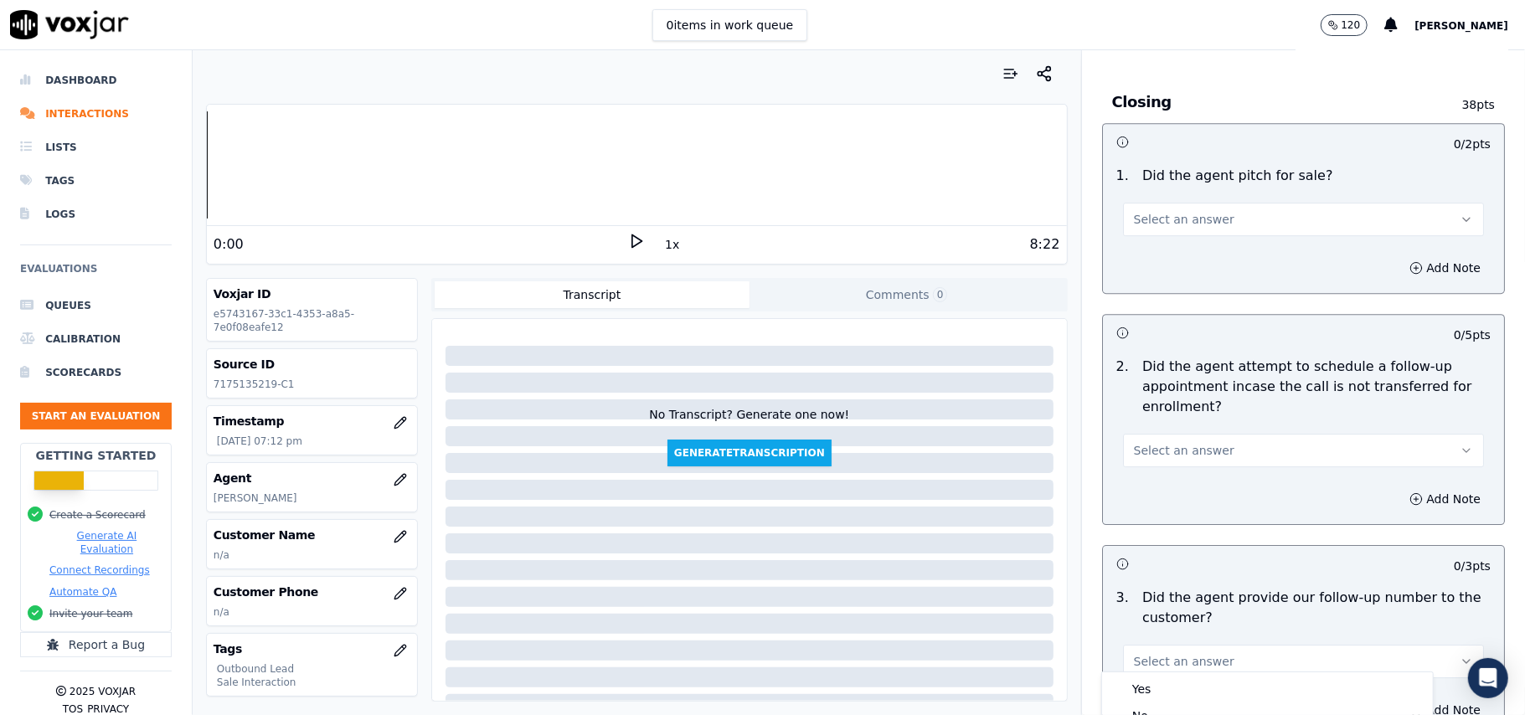
scroll to position [3660, 0]
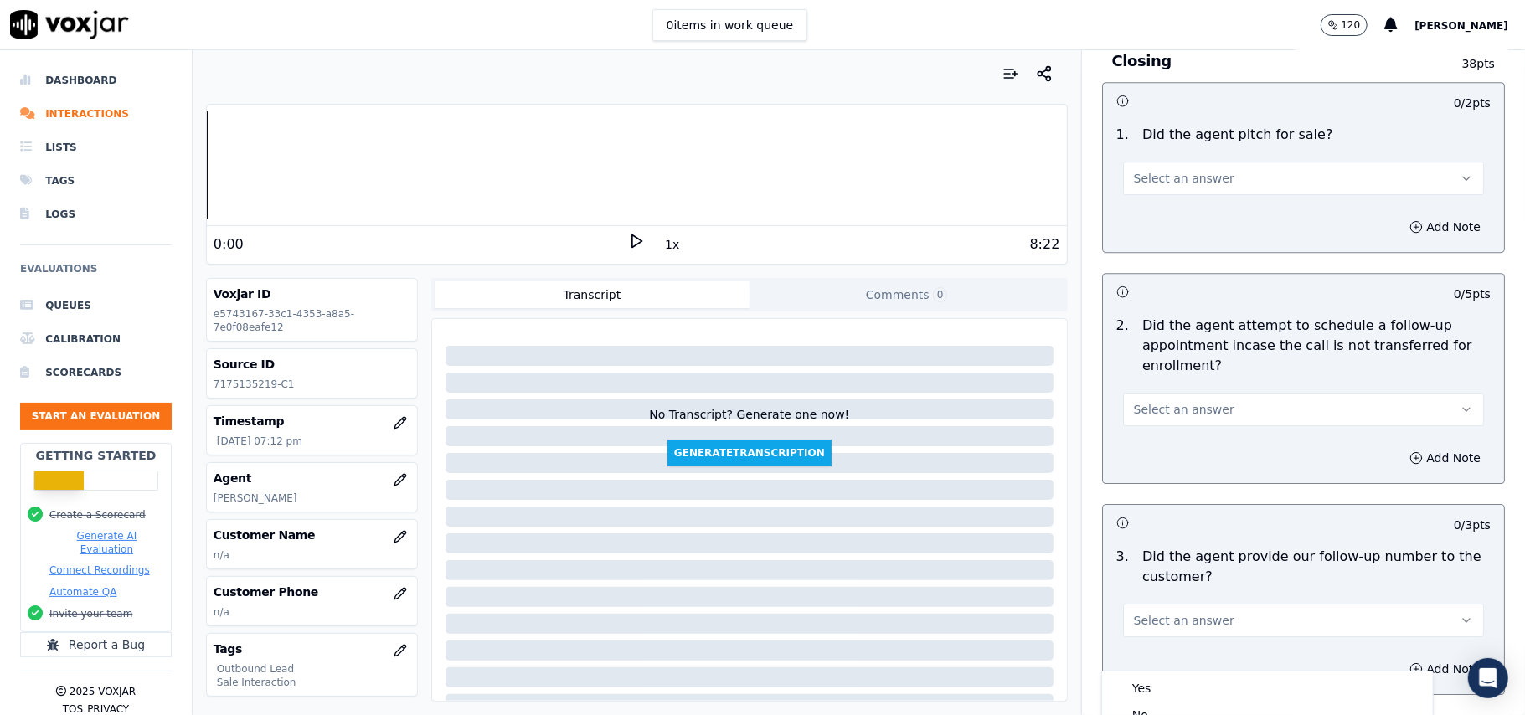
click at [1138, 401] on span "Select an answer" at bounding box center [1184, 409] width 101 height 17
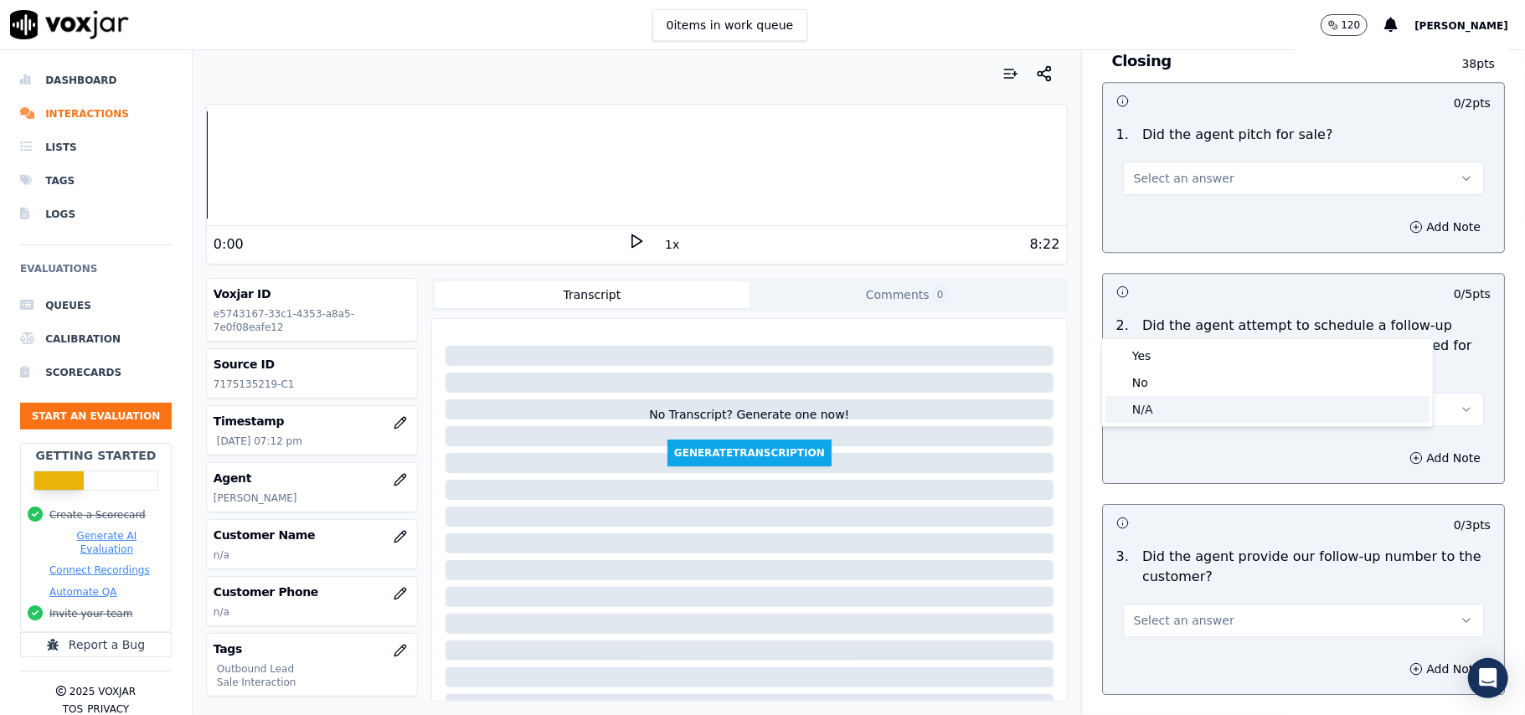
click at [1138, 399] on div "N/A" at bounding box center [1268, 409] width 324 height 27
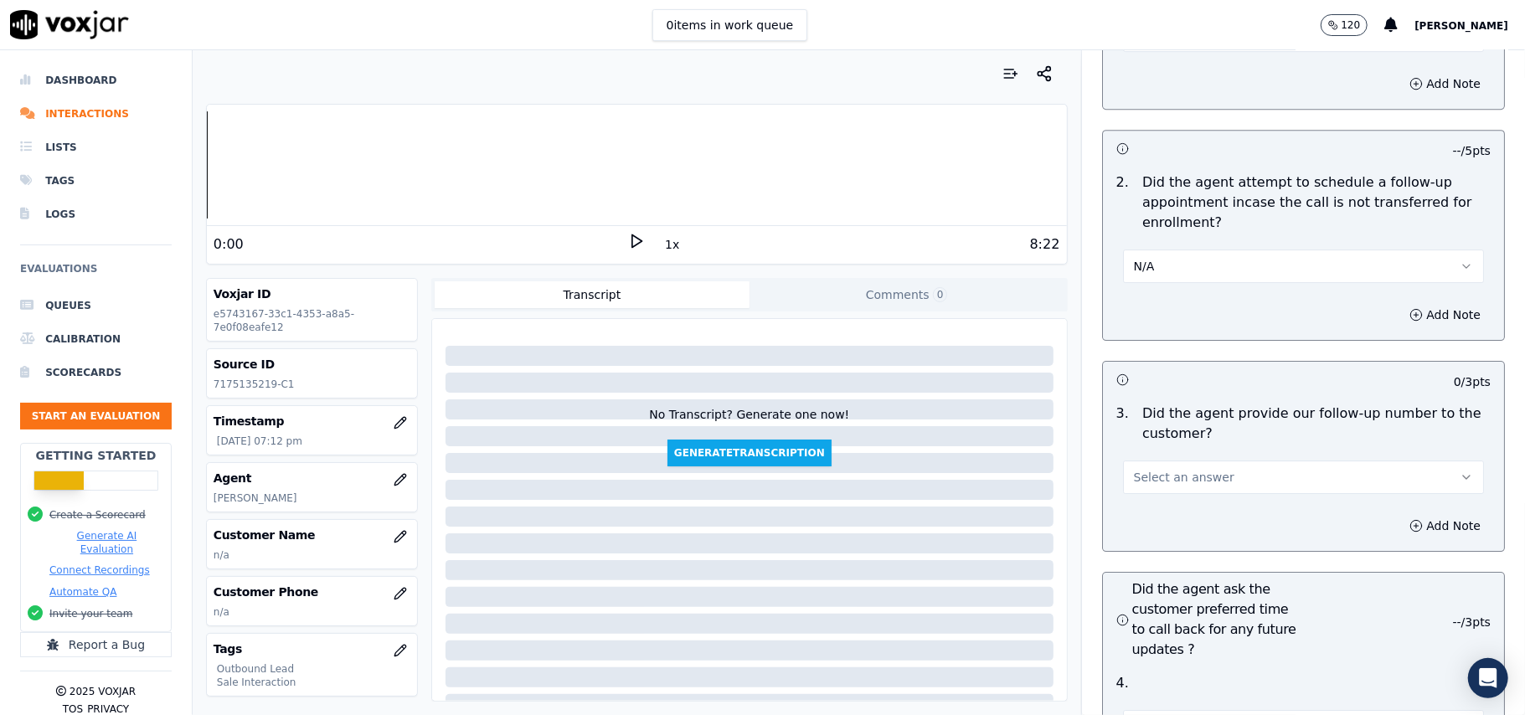
scroll to position [3884, 0]
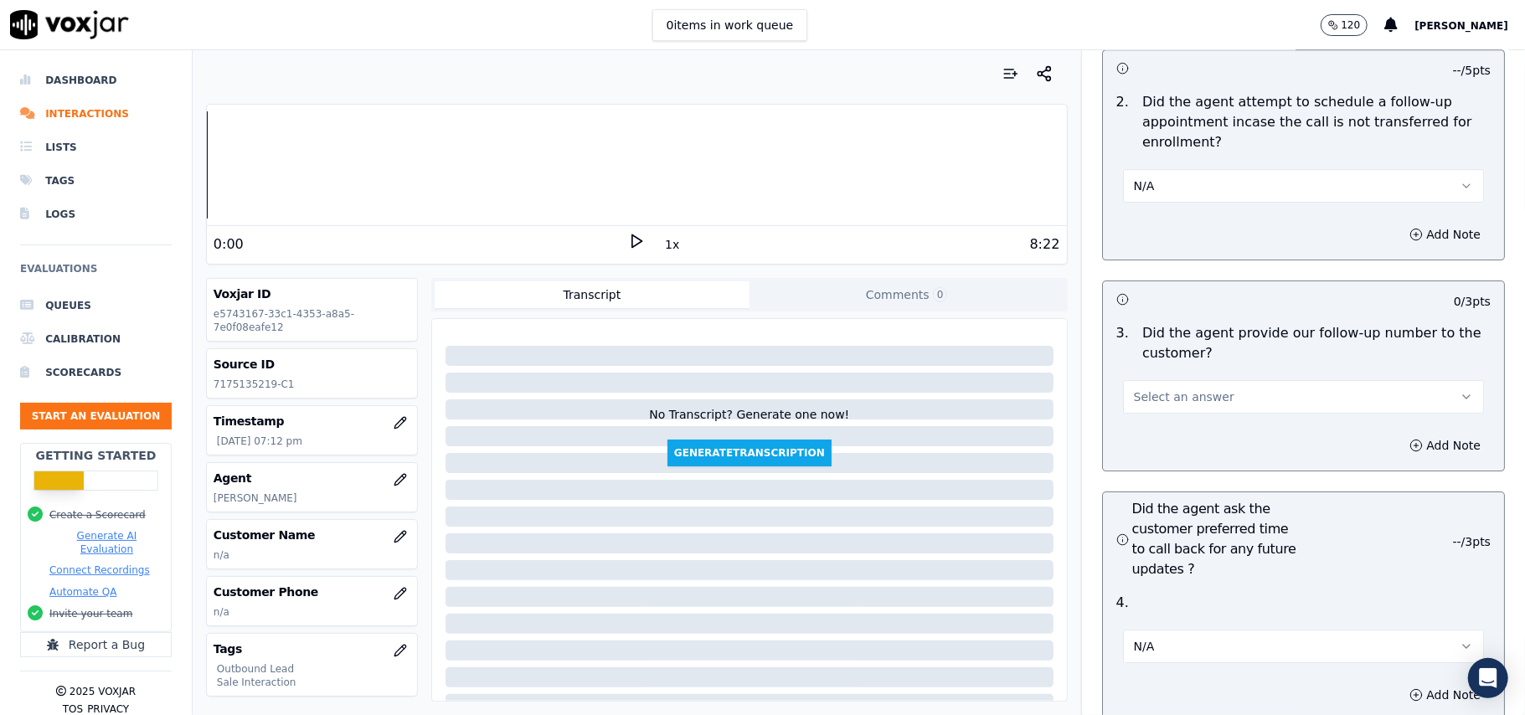
click at [1148, 389] on span "Select an answer" at bounding box center [1184, 397] width 101 height 17
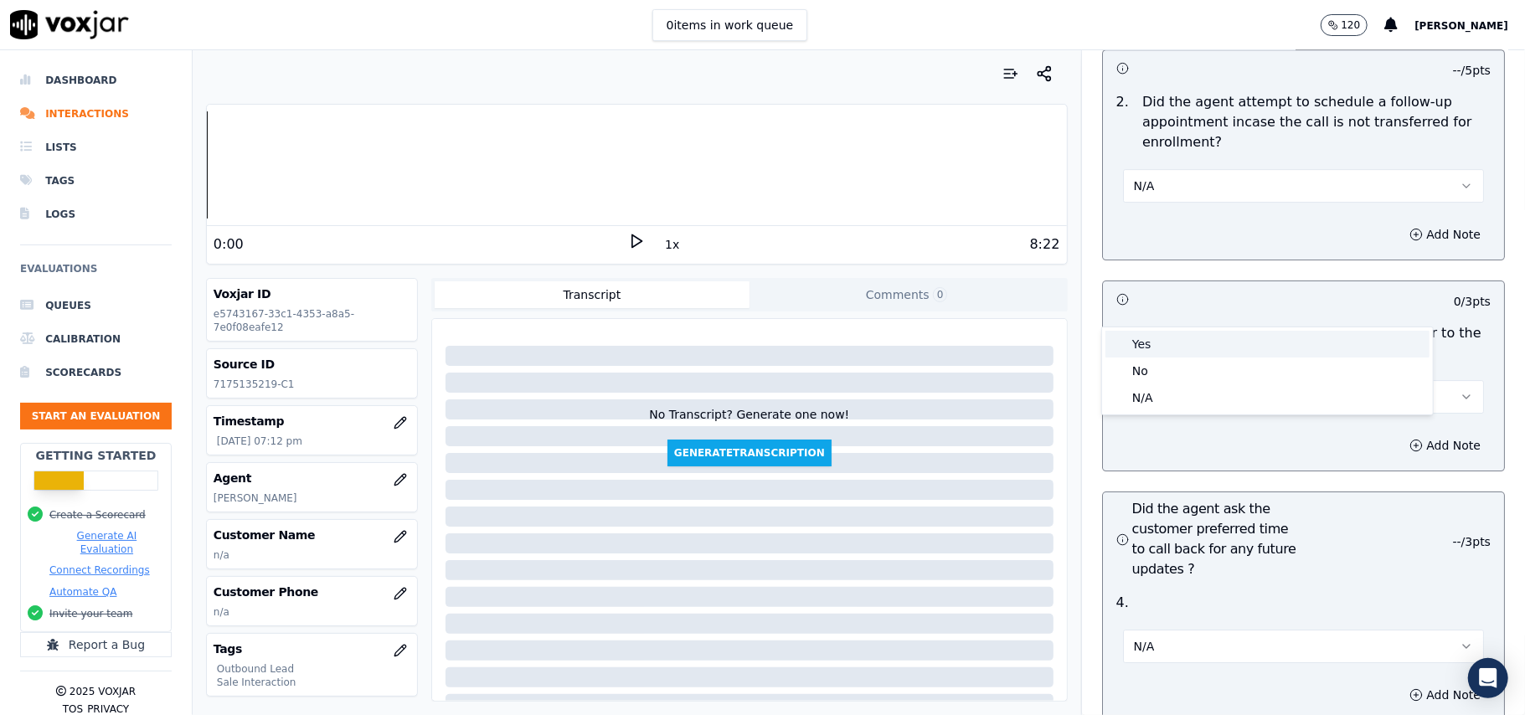
click at [1149, 345] on div "Yes" at bounding box center [1268, 344] width 324 height 27
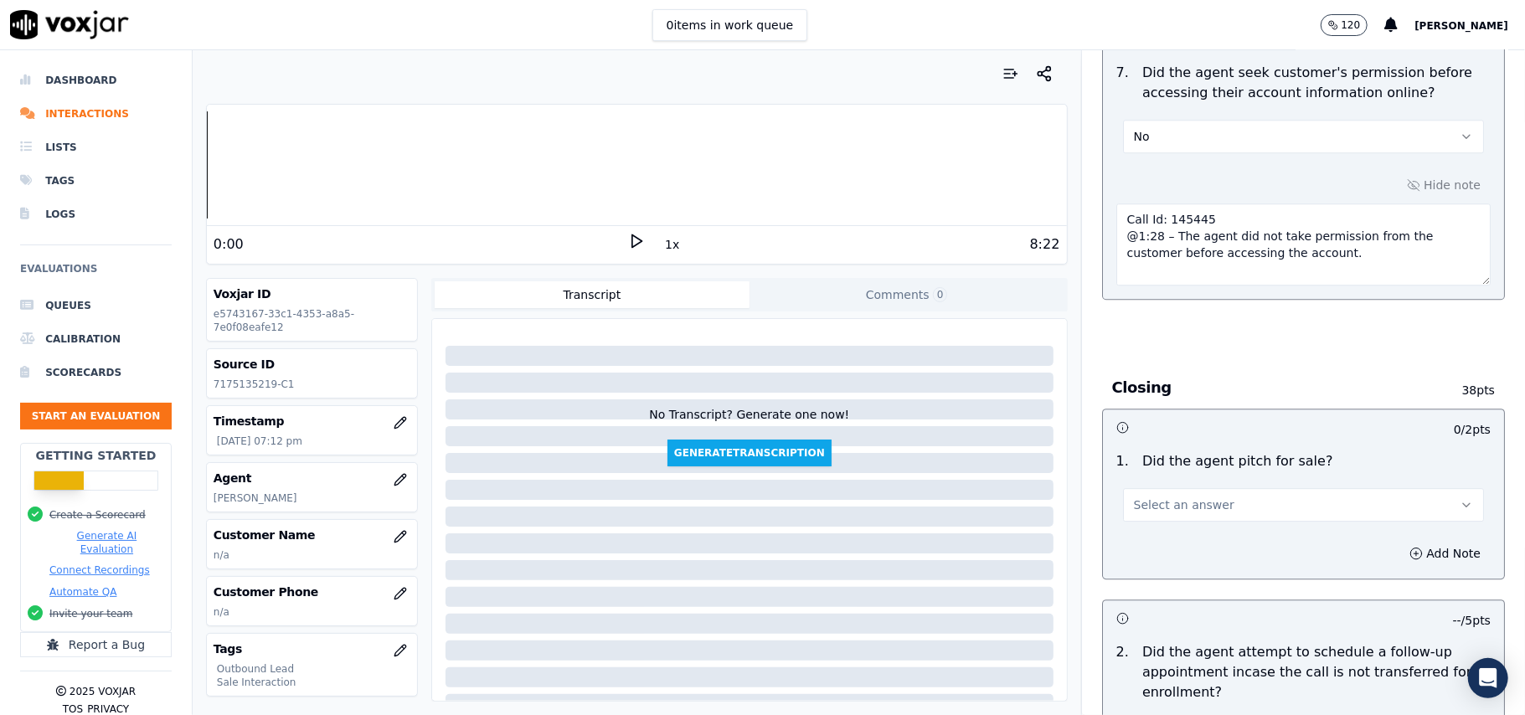
scroll to position [3325, 0]
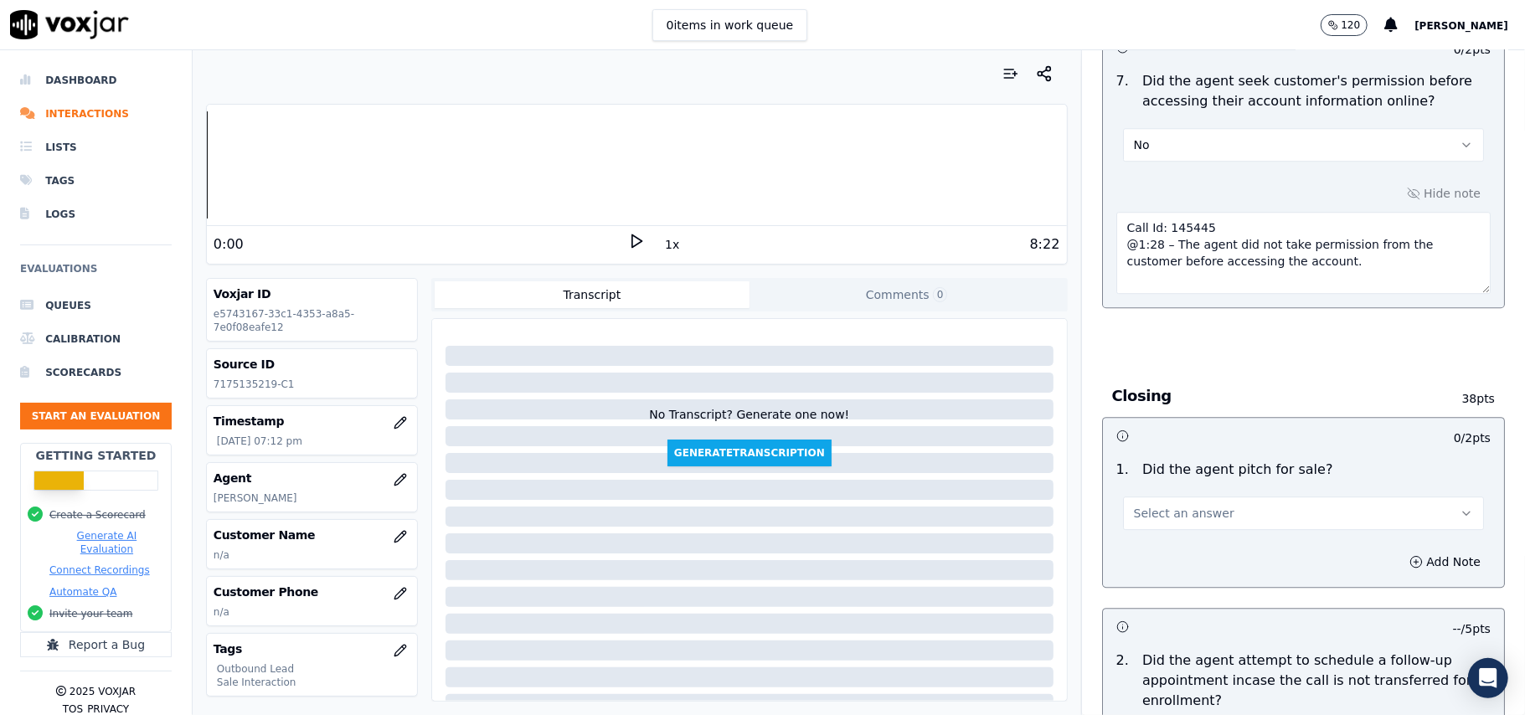
click at [1161, 497] on button "Select an answer" at bounding box center [1303, 514] width 361 height 34
click at [1147, 453] on div "Yes" at bounding box center [1268, 459] width 324 height 27
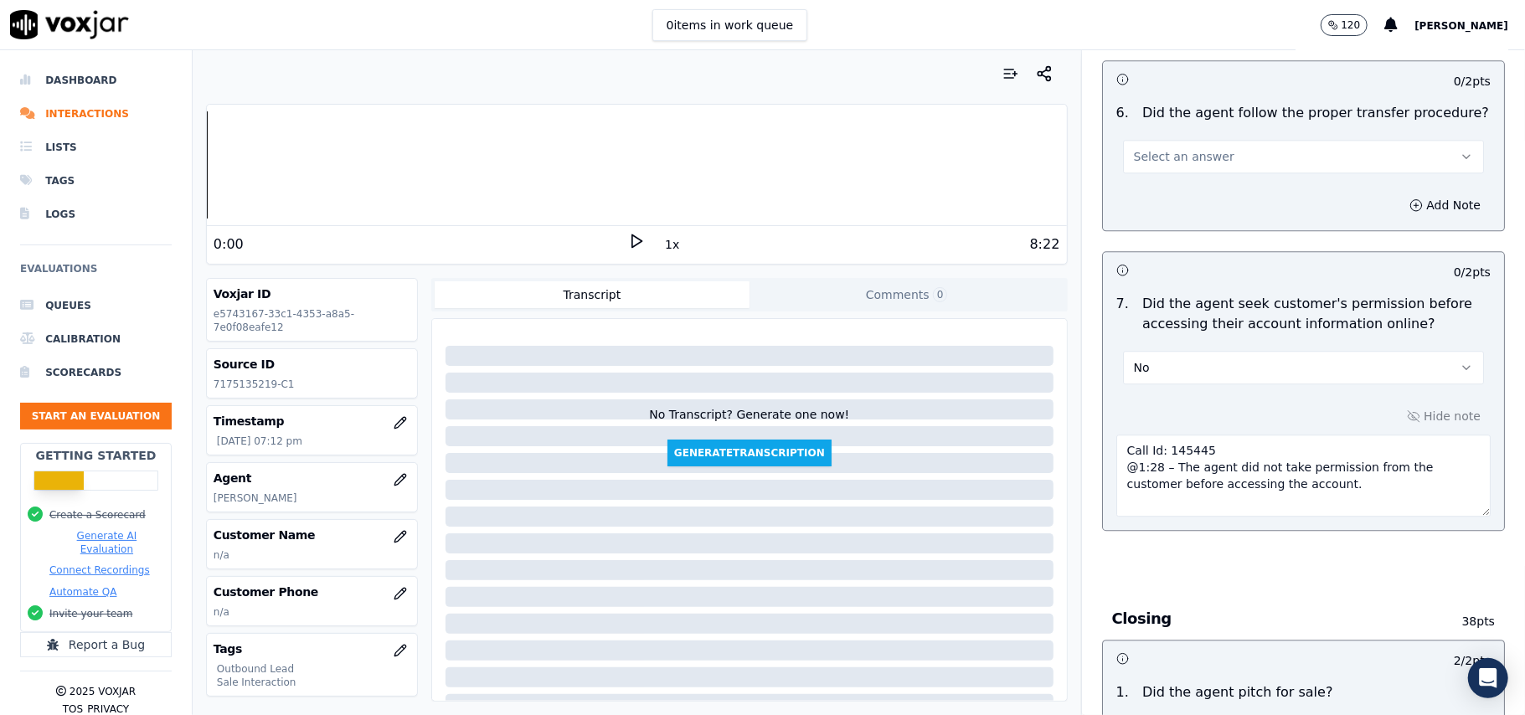
scroll to position [2879, 0]
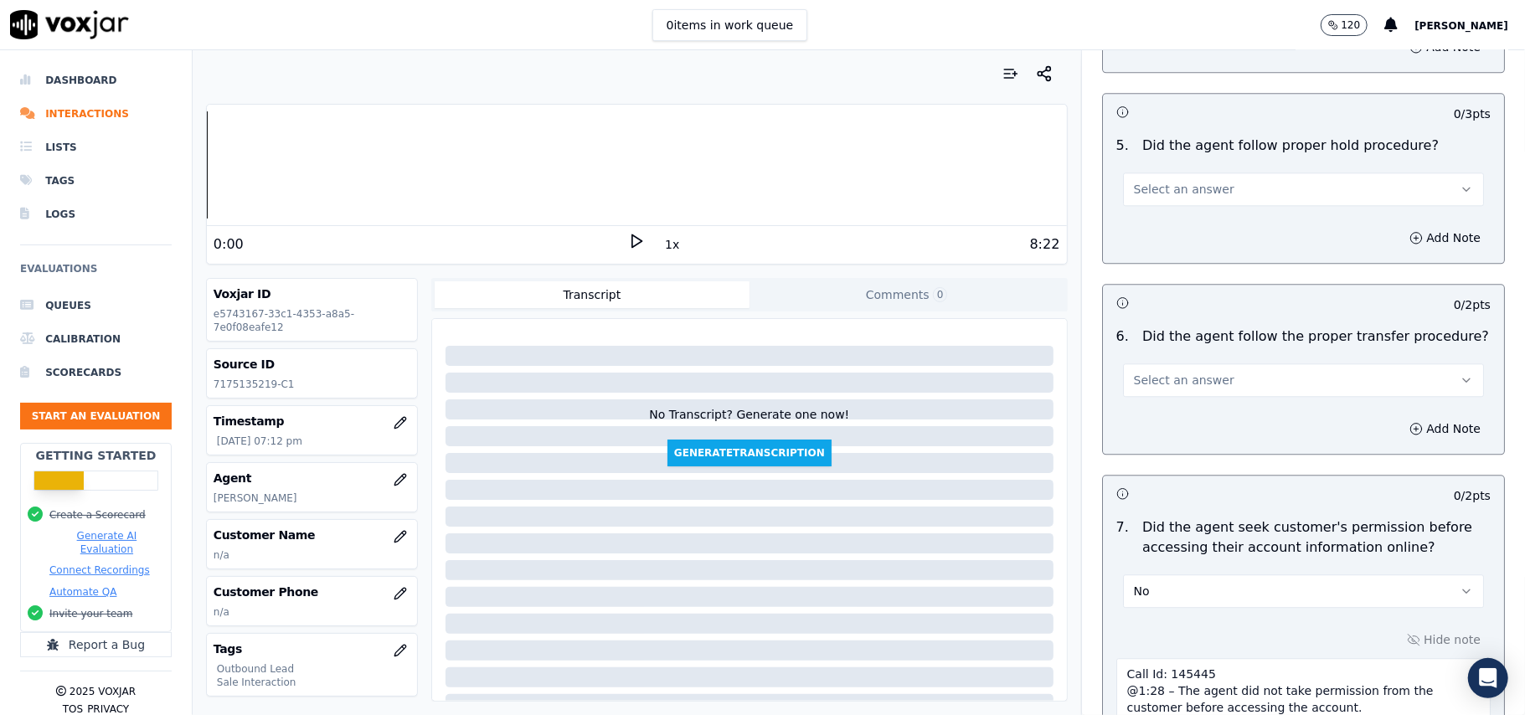
click at [1210, 364] on button "Select an answer" at bounding box center [1303, 381] width 361 height 34
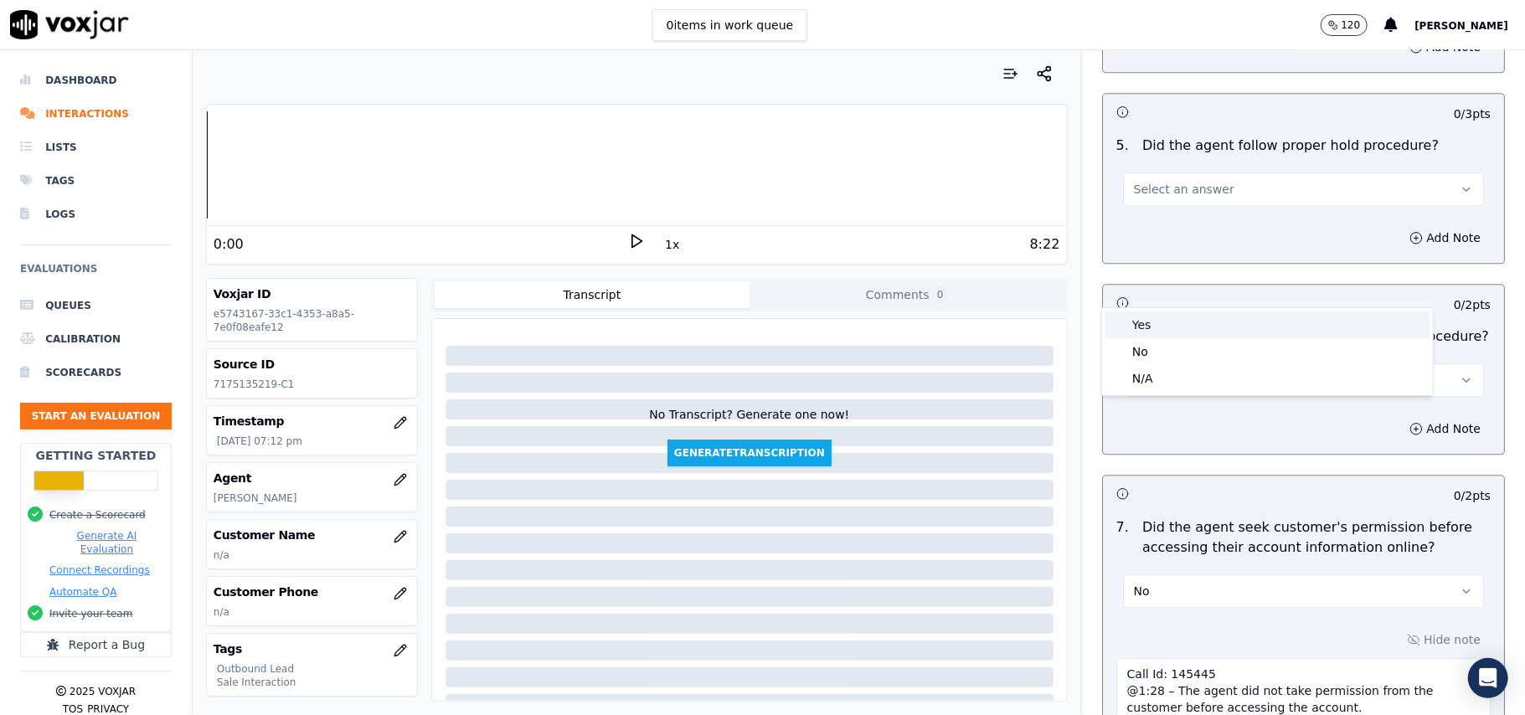
click at [1201, 326] on div "Yes" at bounding box center [1268, 325] width 324 height 27
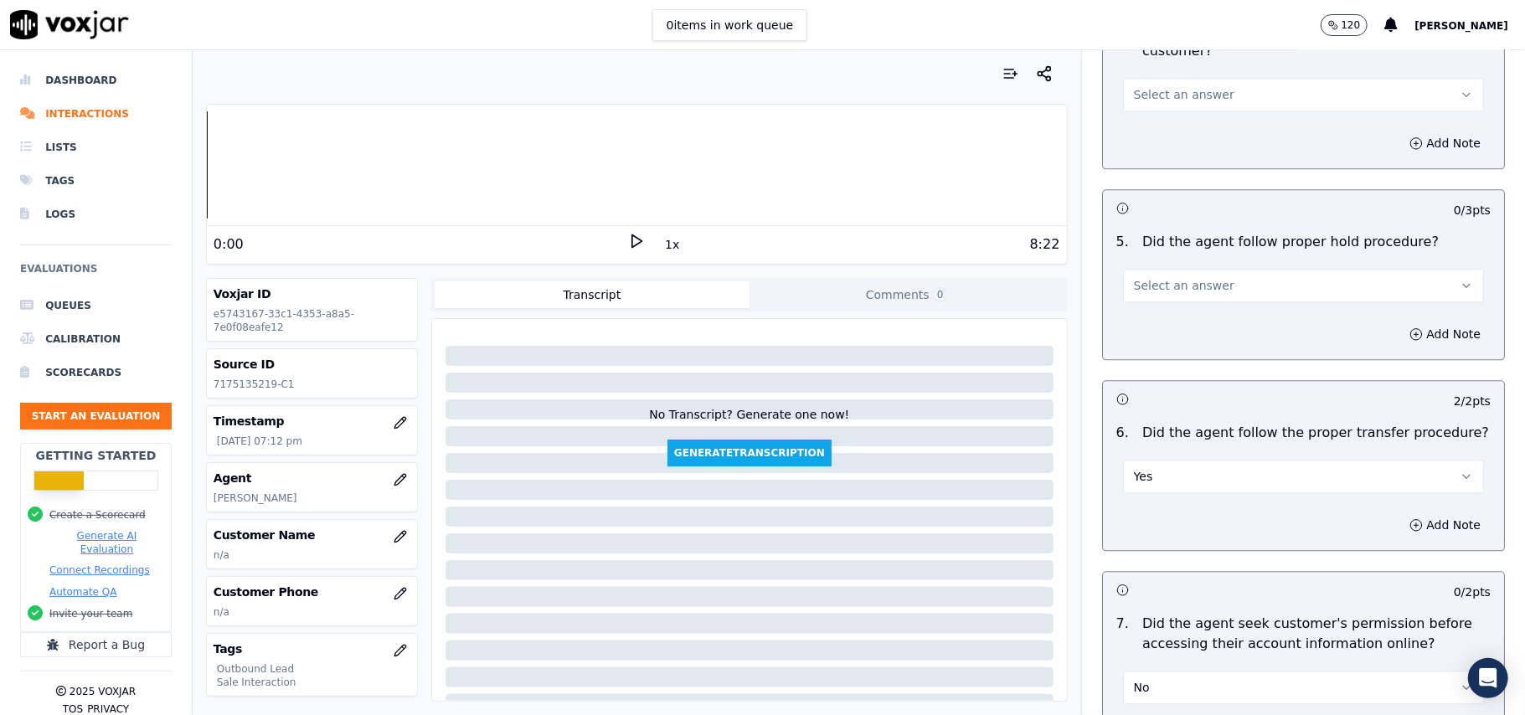
scroll to position [2655, 0]
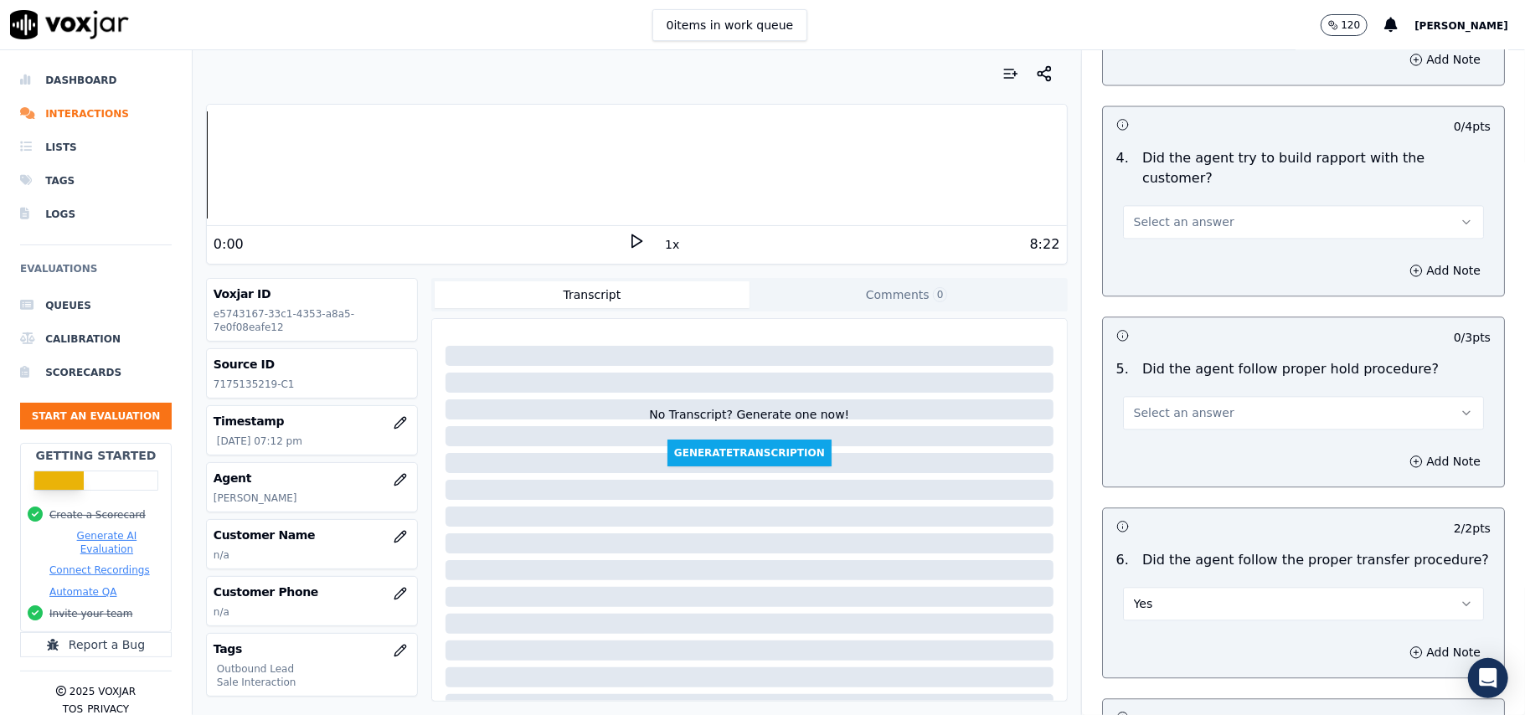
click at [1199, 396] on button "Select an answer" at bounding box center [1303, 413] width 361 height 34
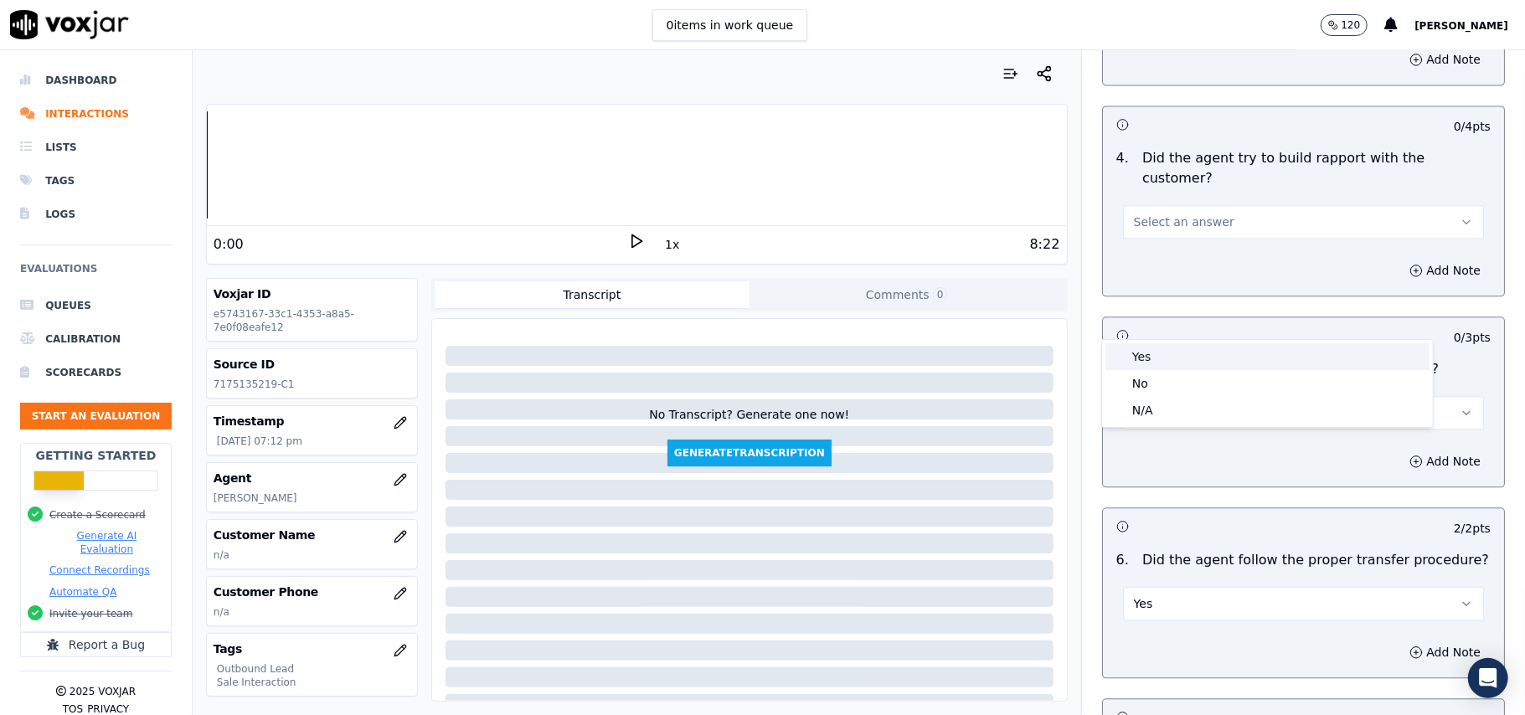
click at [1199, 343] on div "Yes" at bounding box center [1268, 356] width 324 height 27
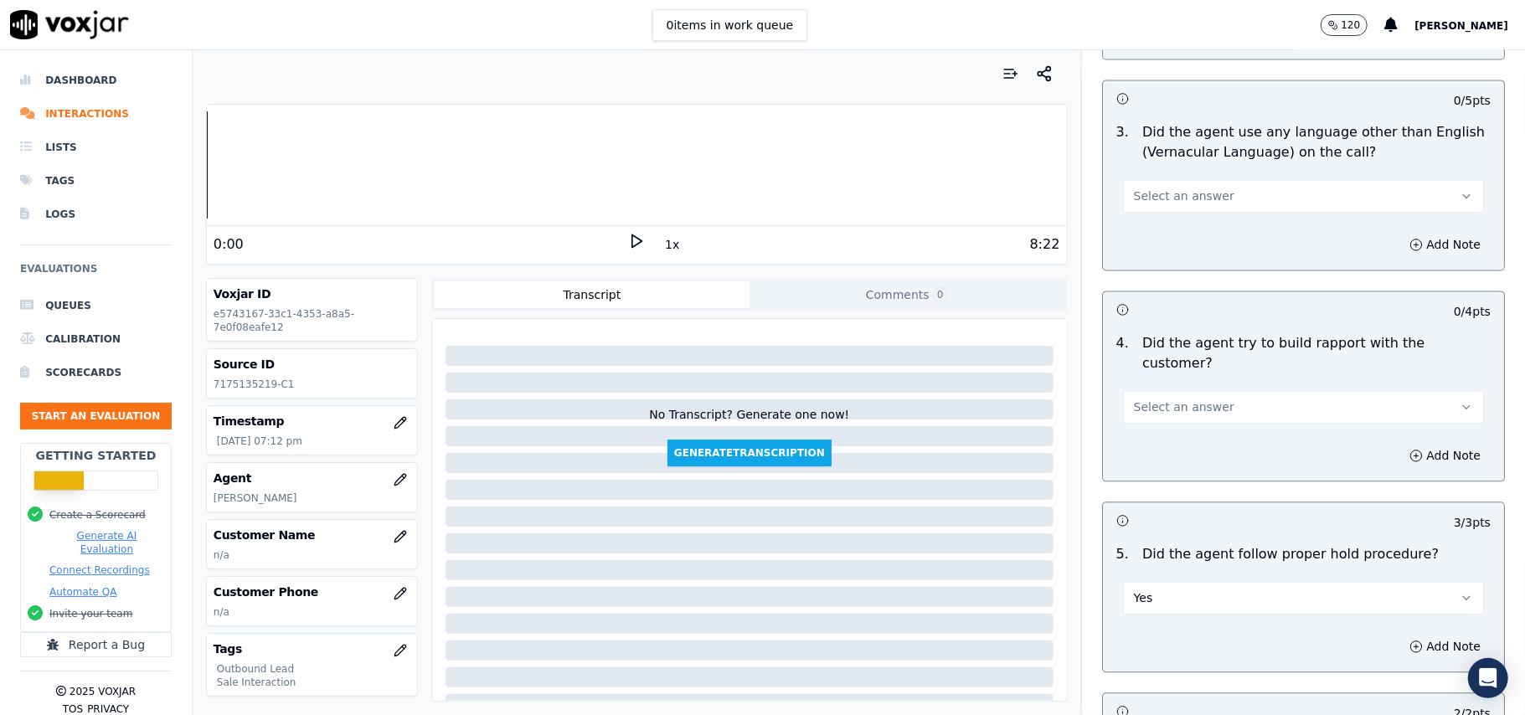
scroll to position [2320, 0]
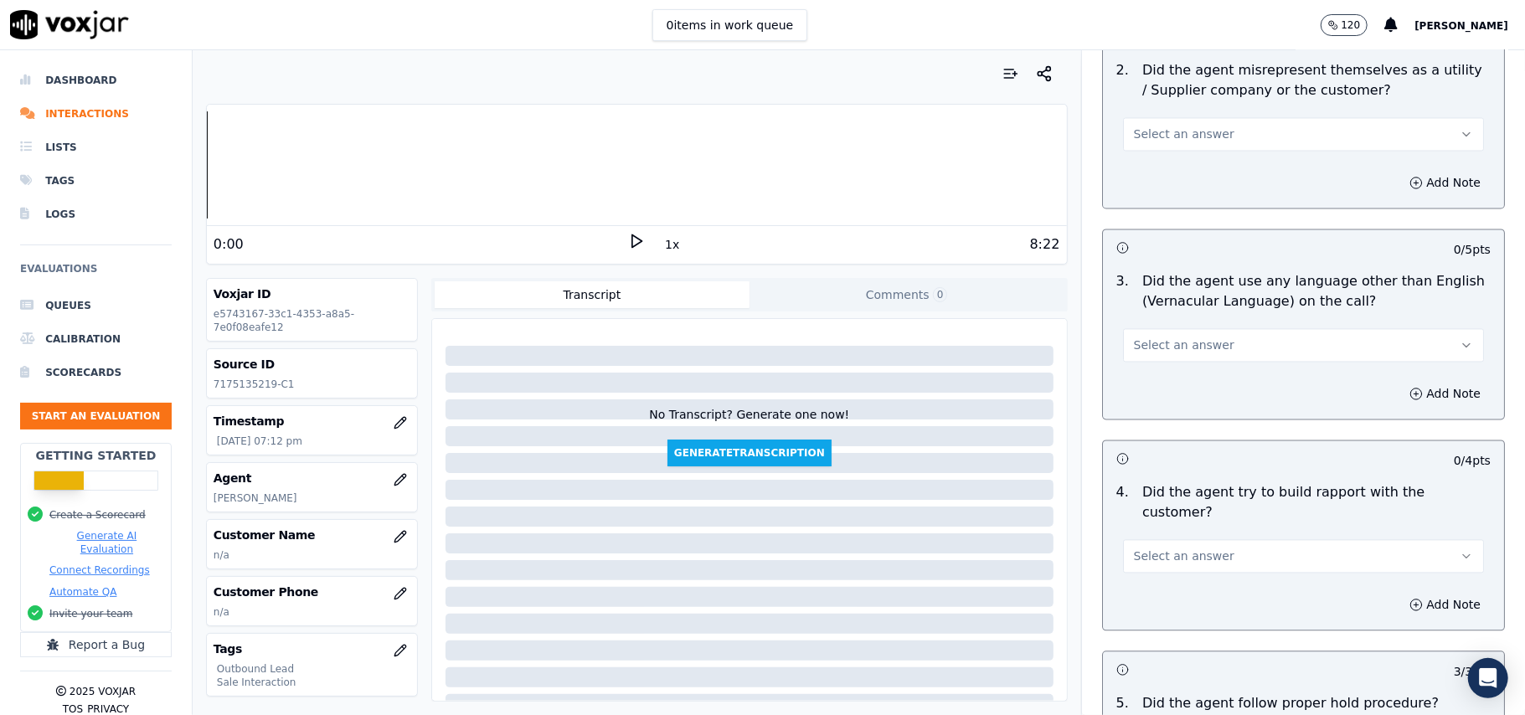
click at [1184, 540] on button "Select an answer" at bounding box center [1303, 557] width 361 height 34
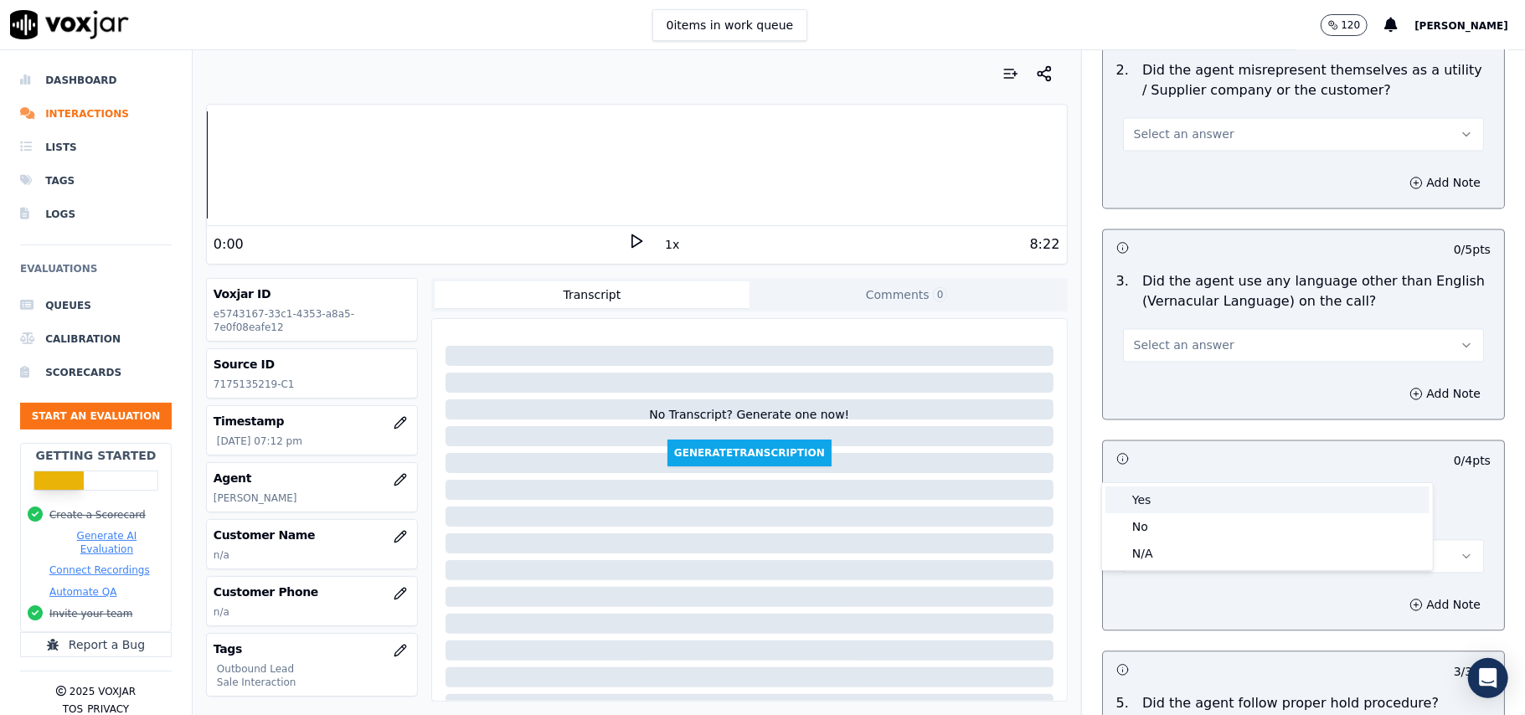
click at [1170, 491] on div "Yes" at bounding box center [1268, 500] width 324 height 27
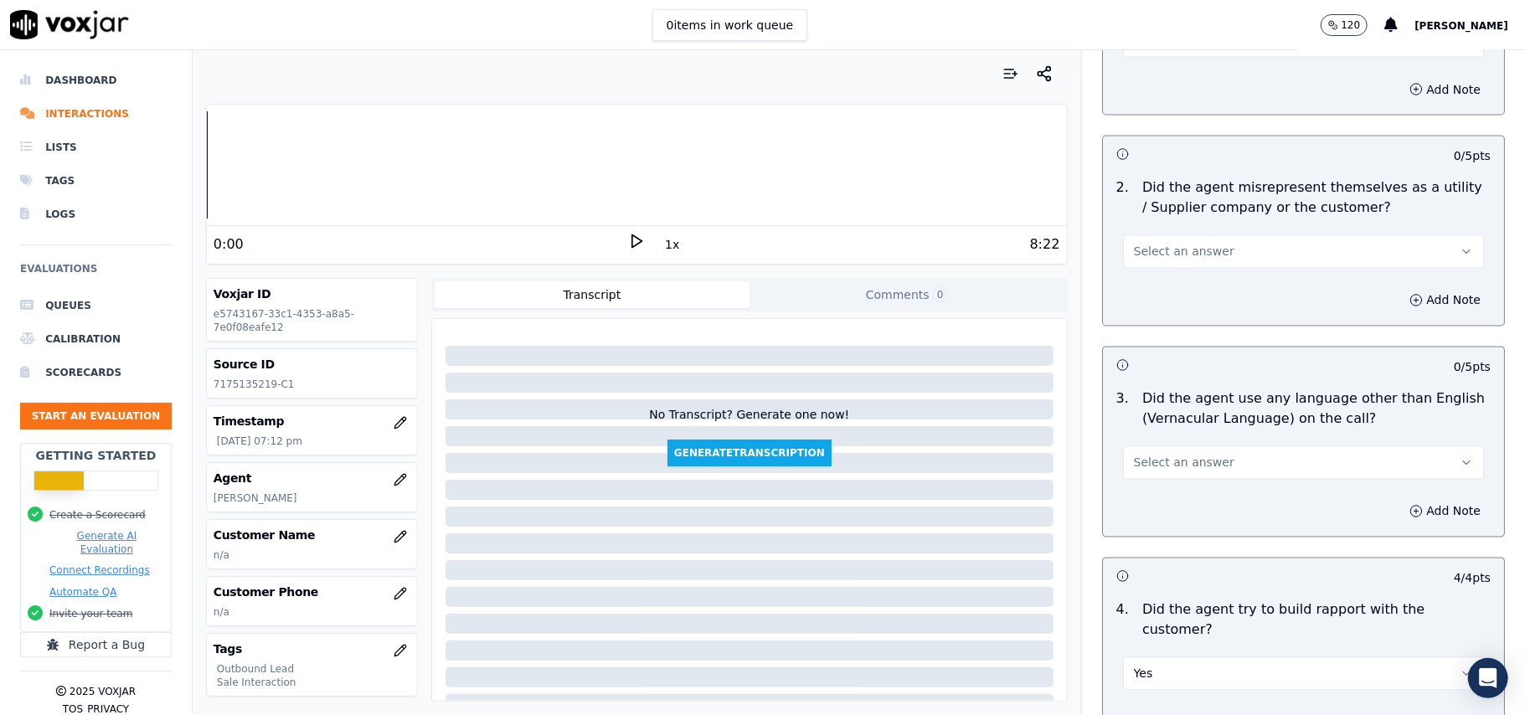
scroll to position [2097, 0]
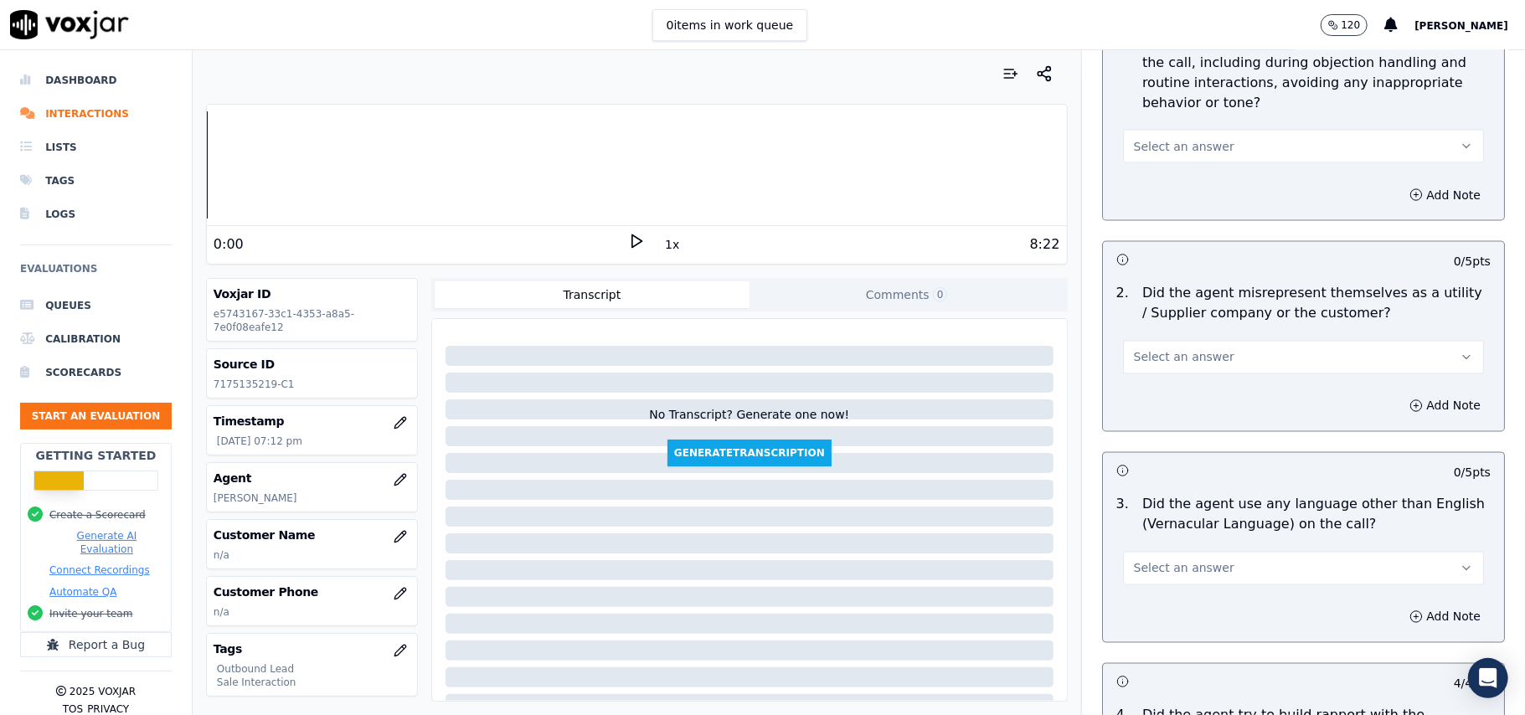
click at [1183, 552] on button "Select an answer" at bounding box center [1303, 569] width 361 height 34
drag, startPoint x: 1139, startPoint y: 564, endPoint x: 1144, endPoint y: 529, distance: 34.7
click at [1139, 561] on div "No" at bounding box center [1268, 558] width 324 height 27
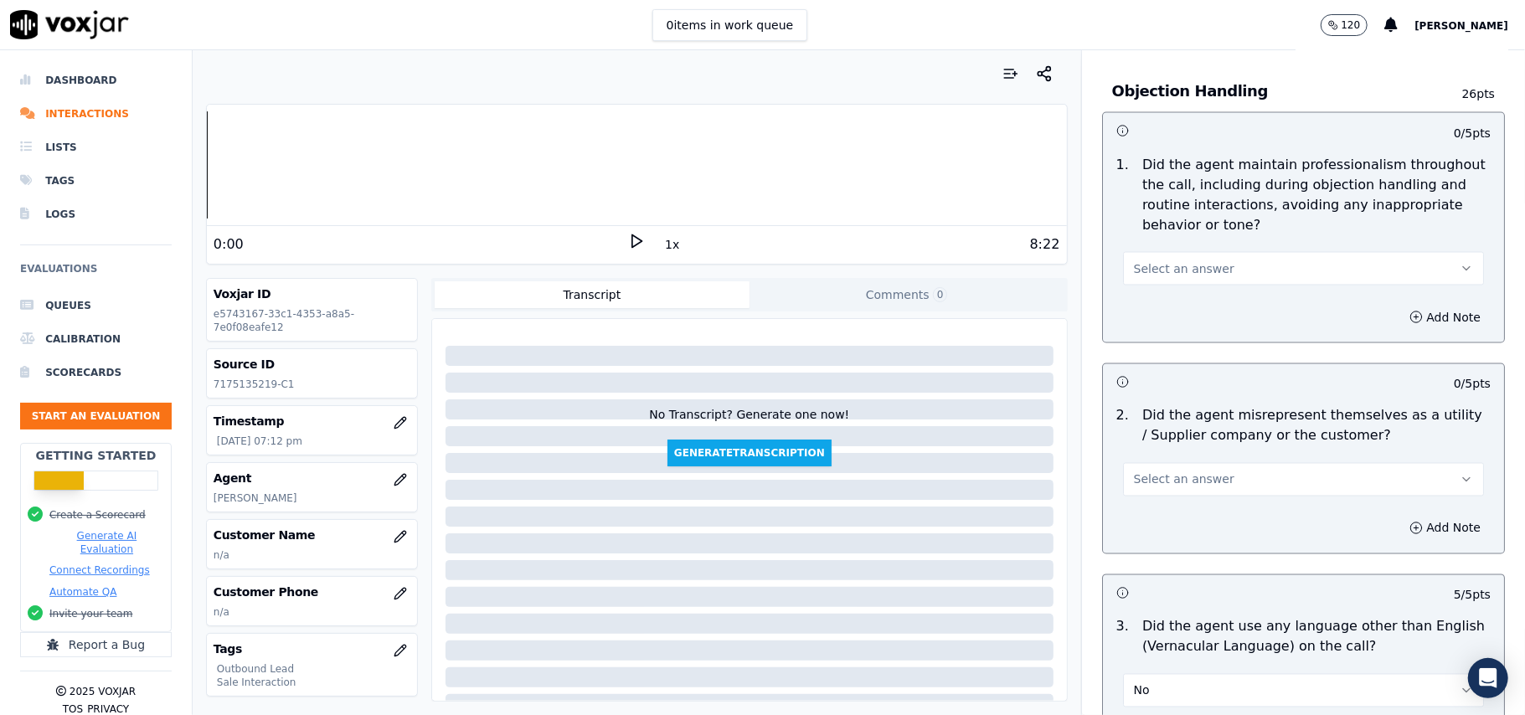
scroll to position [1874, 0]
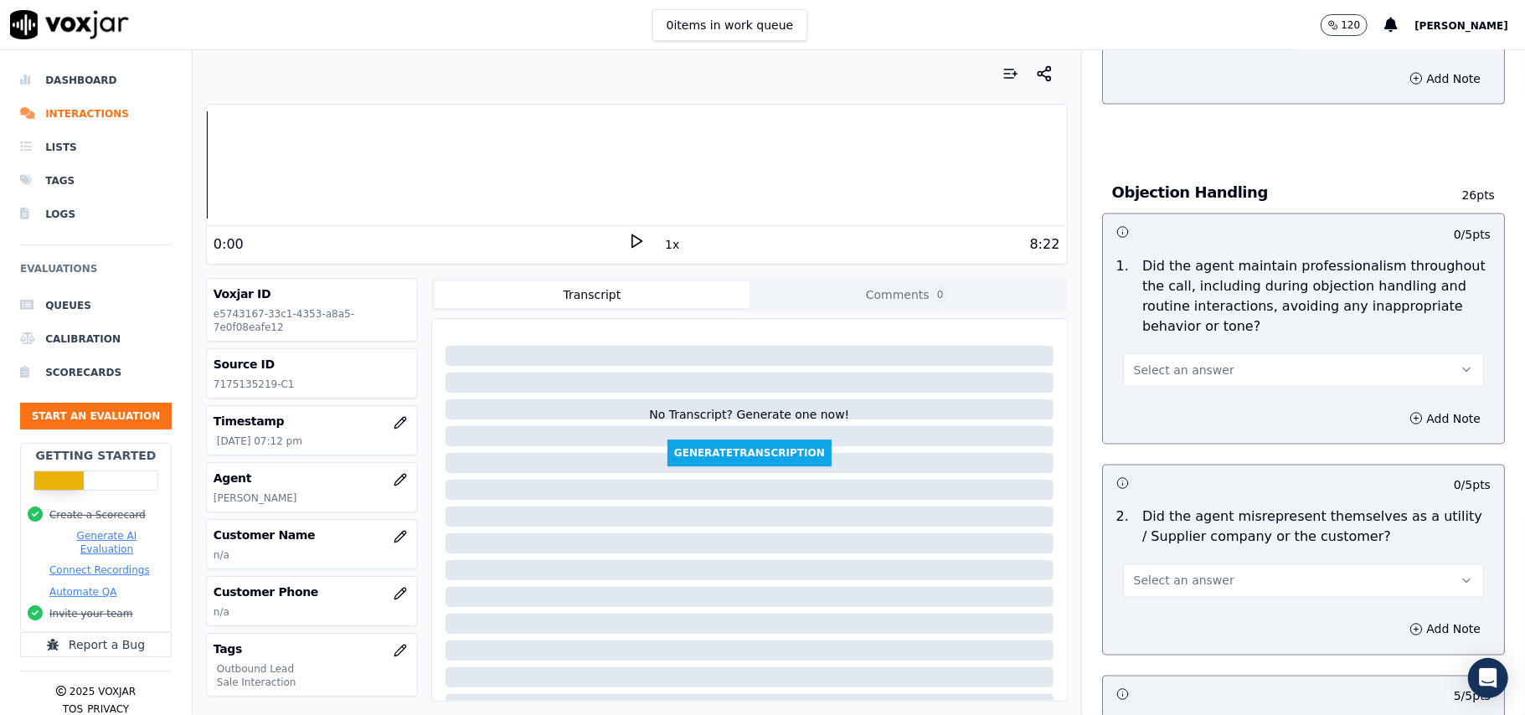
click at [1168, 573] on span "Select an answer" at bounding box center [1184, 581] width 101 height 17
click at [1160, 576] on div "No" at bounding box center [1268, 570] width 324 height 27
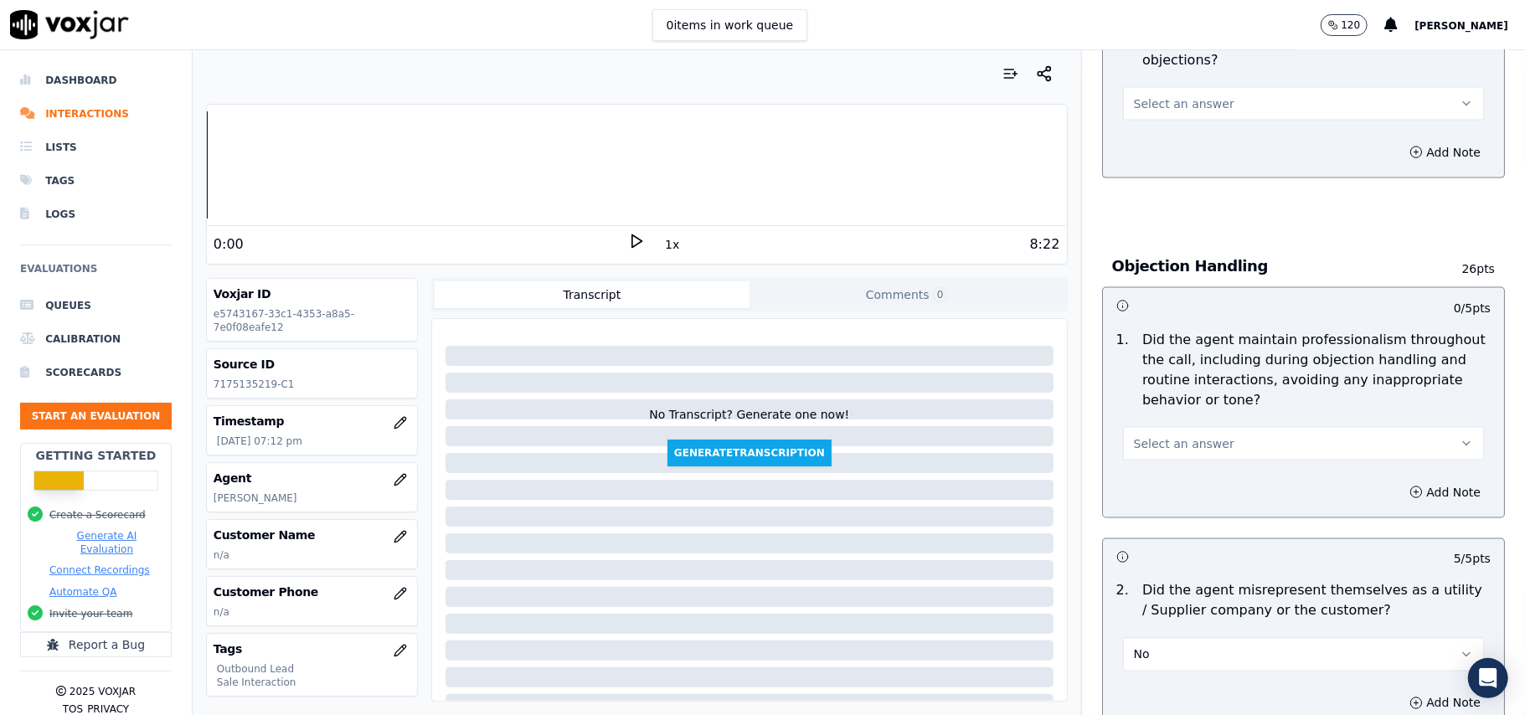
scroll to position [1762, 0]
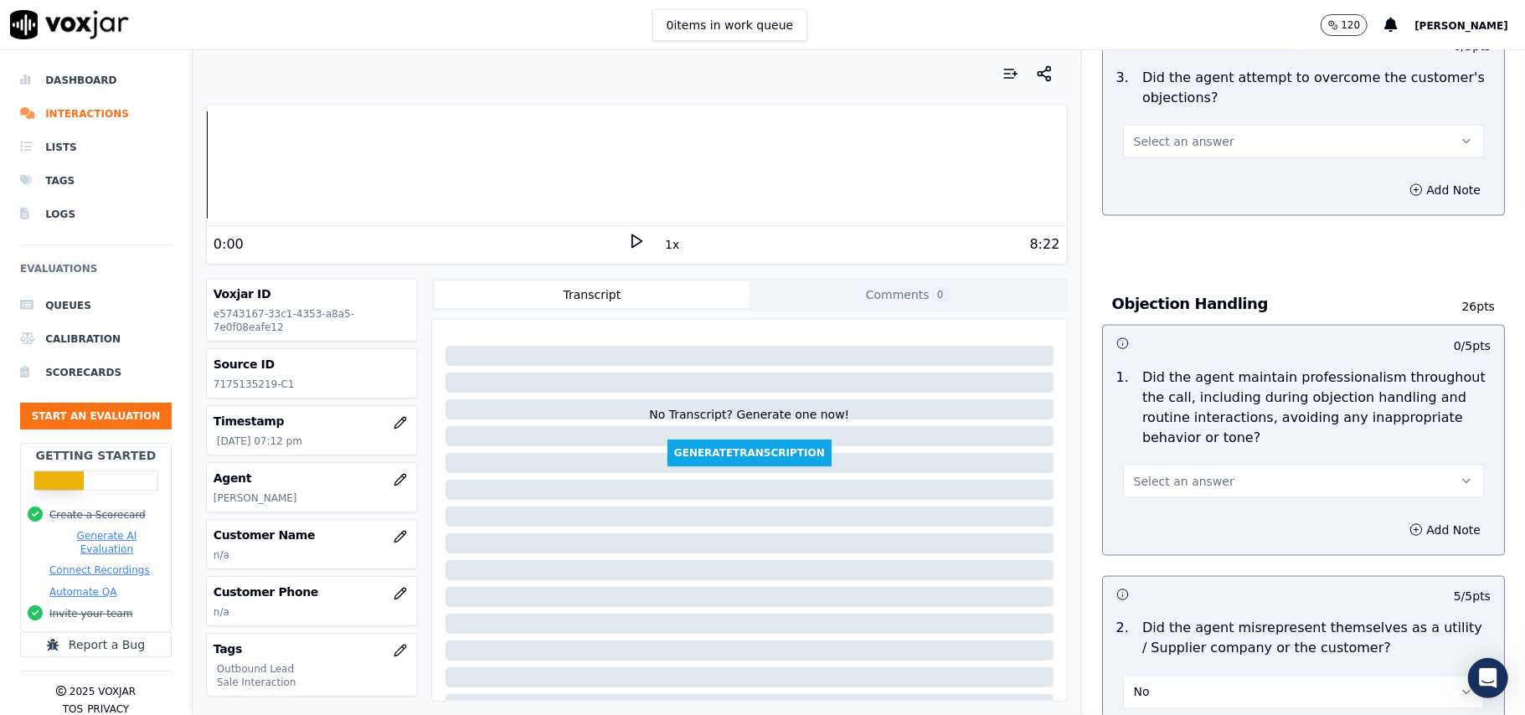
click at [1163, 473] on span "Select an answer" at bounding box center [1184, 481] width 101 height 17
drag, startPoint x: 1163, startPoint y: 419, endPoint x: 1173, endPoint y: 439, distance: 22.5
click at [1163, 436] on div "Yes" at bounding box center [1268, 444] width 324 height 27
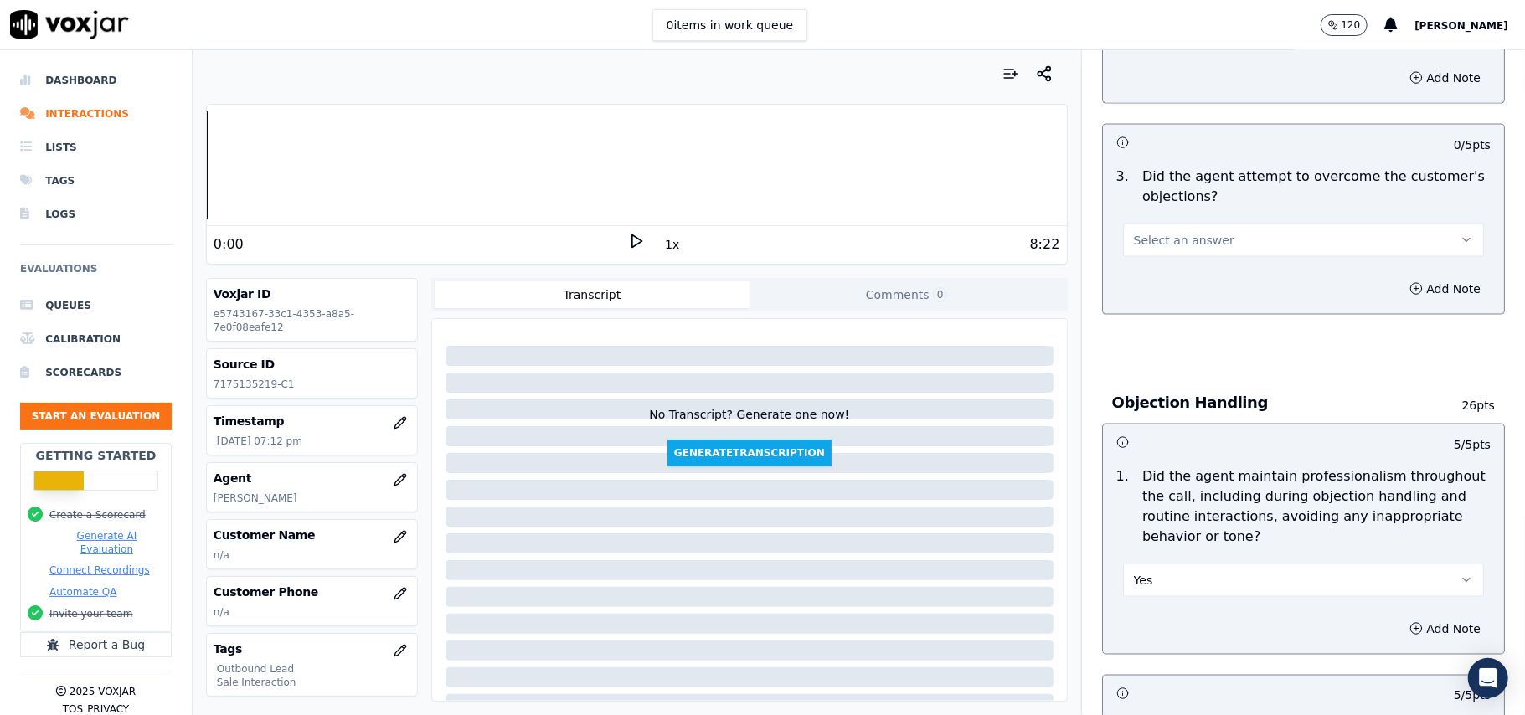
scroll to position [1539, 0]
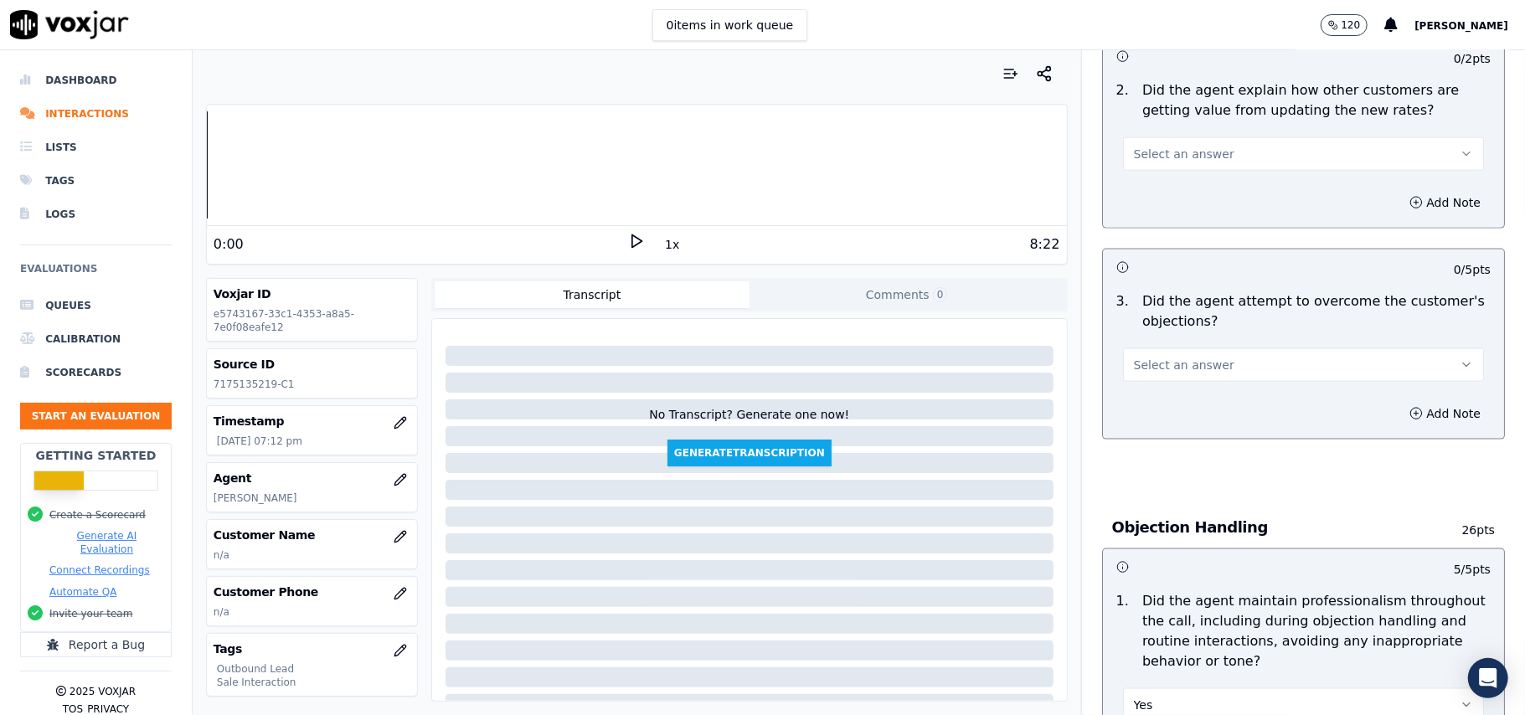
click at [1186, 357] on span "Select an answer" at bounding box center [1184, 365] width 101 height 17
click at [1180, 322] on div "Yes" at bounding box center [1268, 326] width 324 height 27
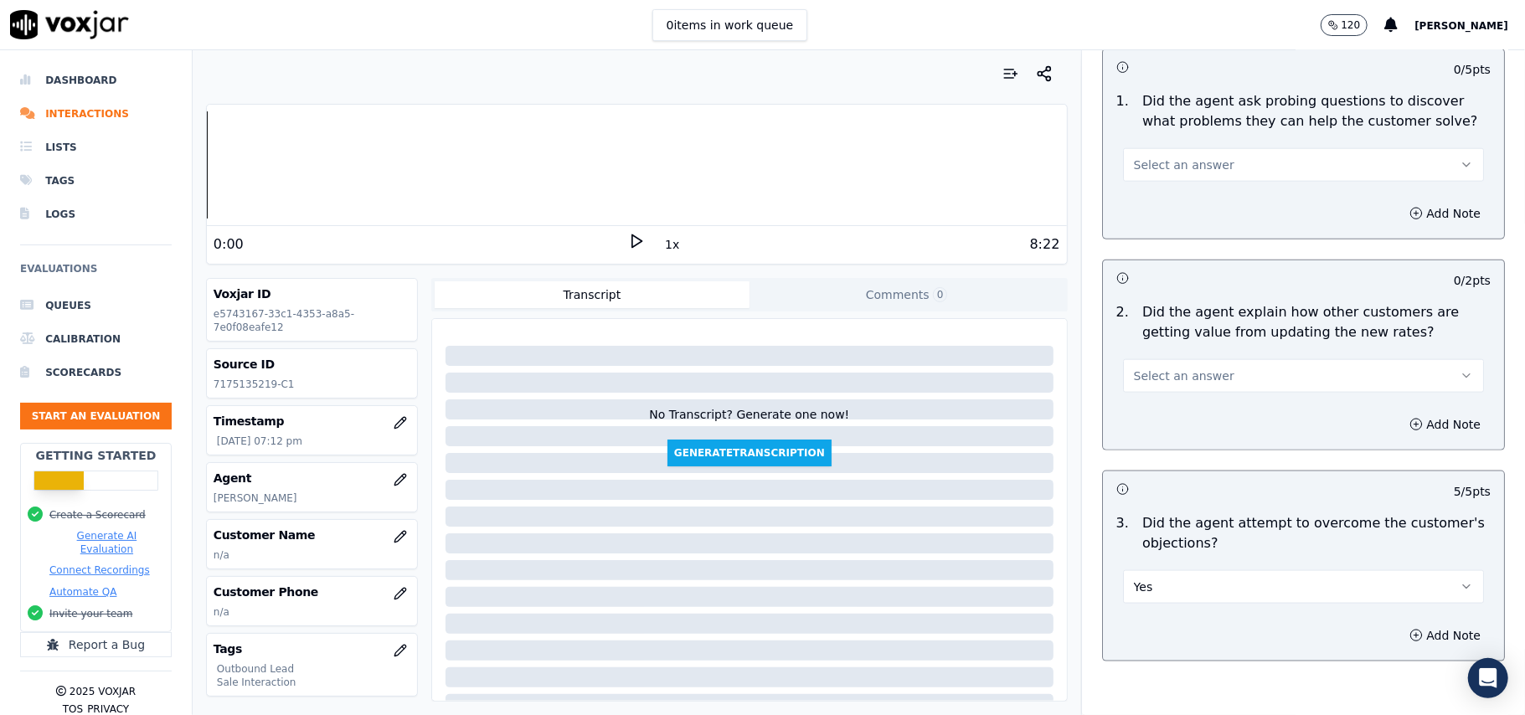
scroll to position [1315, 0]
click at [1160, 361] on button "Select an answer" at bounding box center [1303, 378] width 361 height 34
click at [1171, 346] on div "Yes" at bounding box center [1268, 338] width 324 height 27
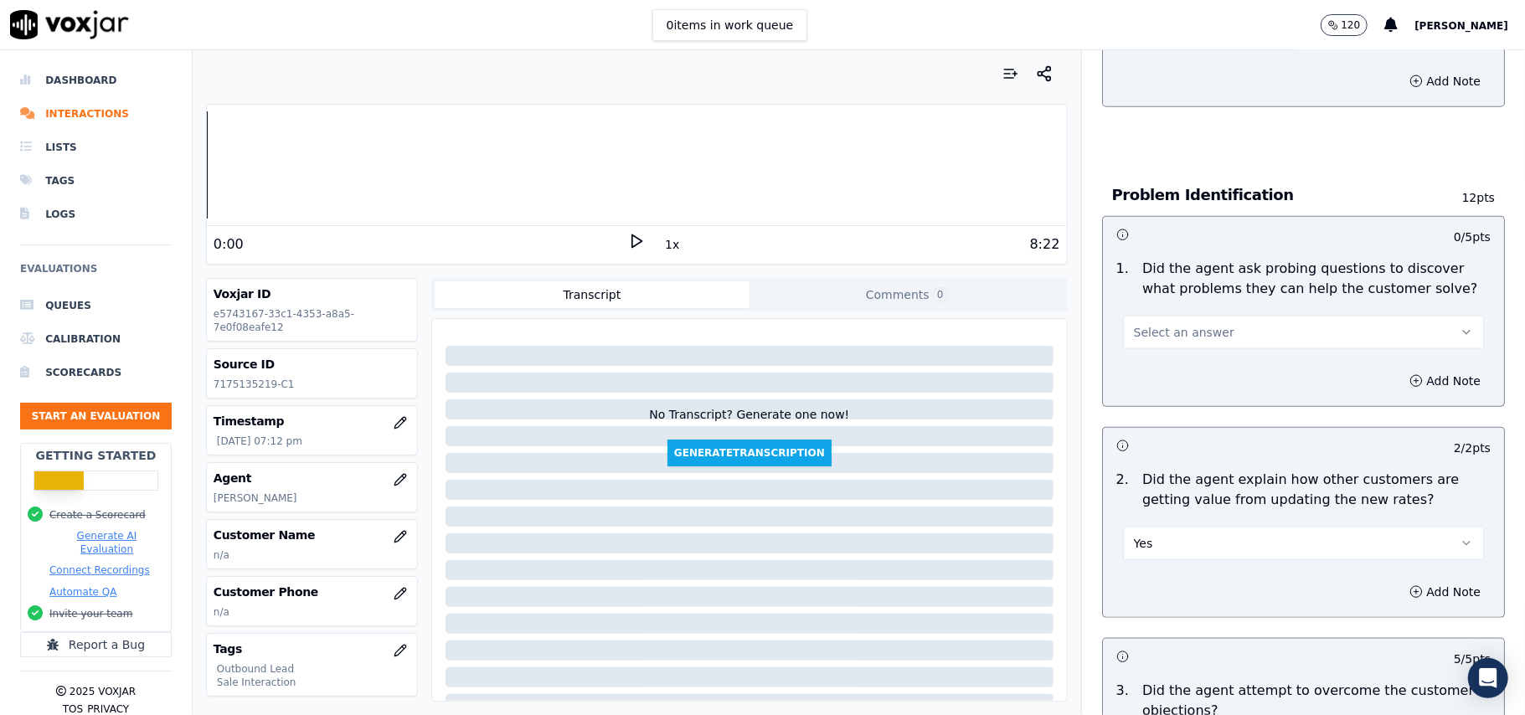
scroll to position [980, 0]
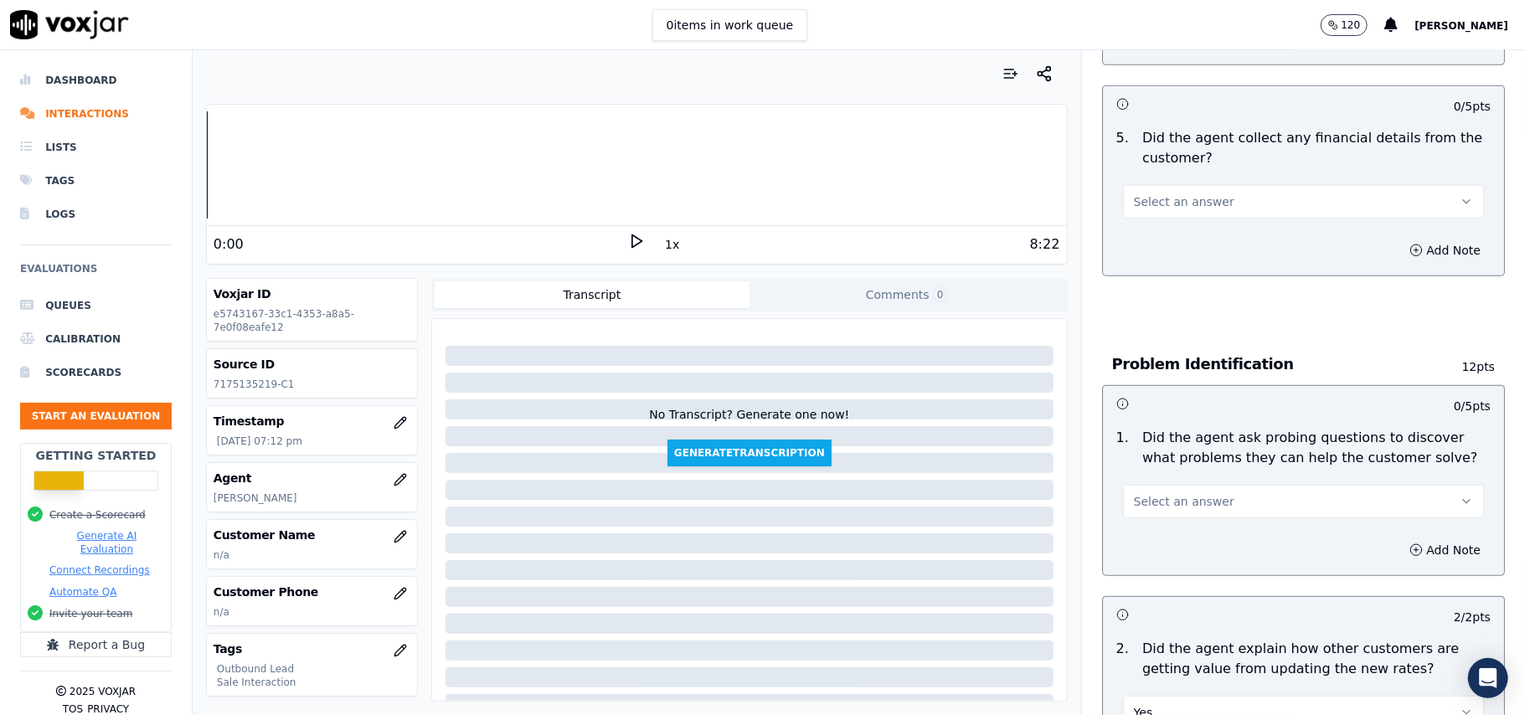
click at [1138, 485] on button "Select an answer" at bounding box center [1303, 502] width 361 height 34
click at [1141, 453] on div "Yes" at bounding box center [1268, 461] width 324 height 27
click at [1153, 185] on button "Select an answer" at bounding box center [1303, 202] width 361 height 34
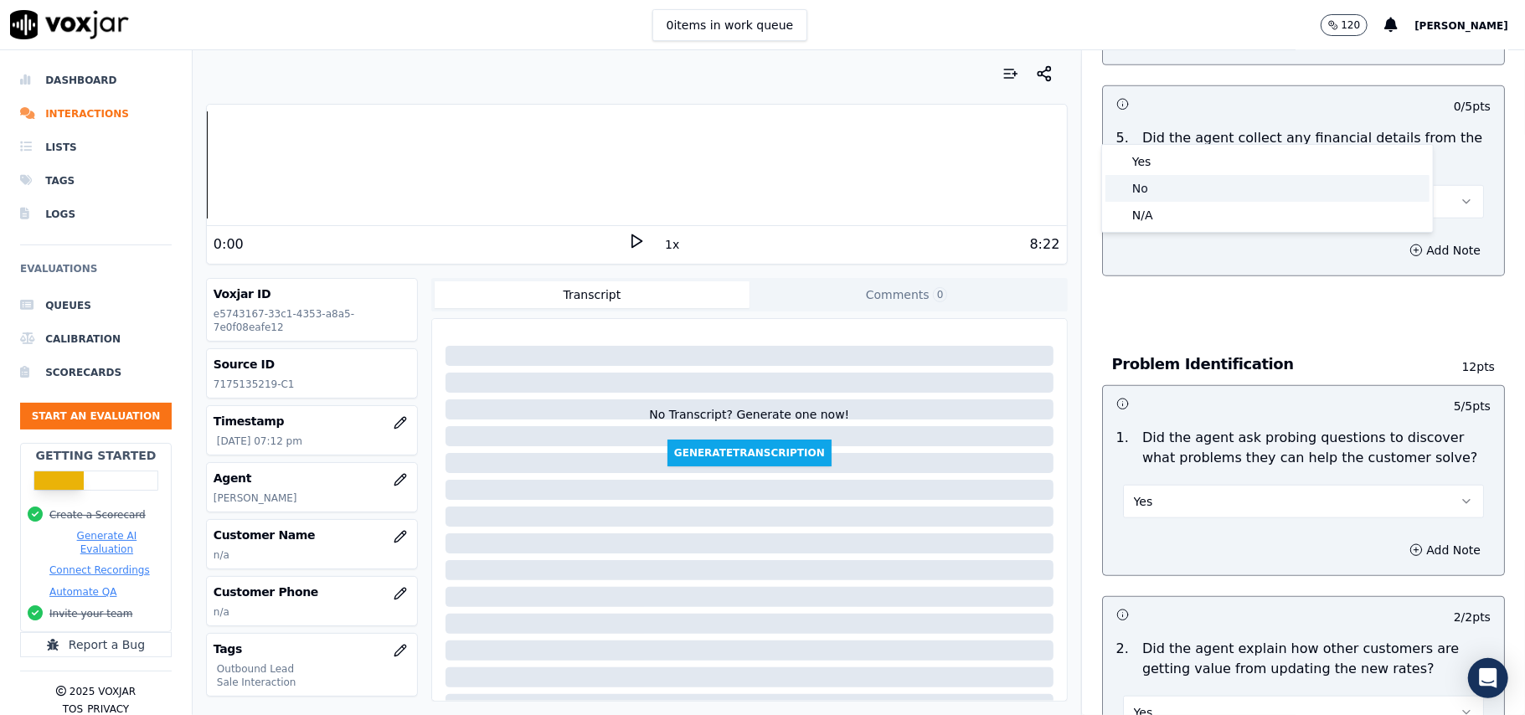
click at [1158, 199] on div "No" at bounding box center [1268, 188] width 324 height 27
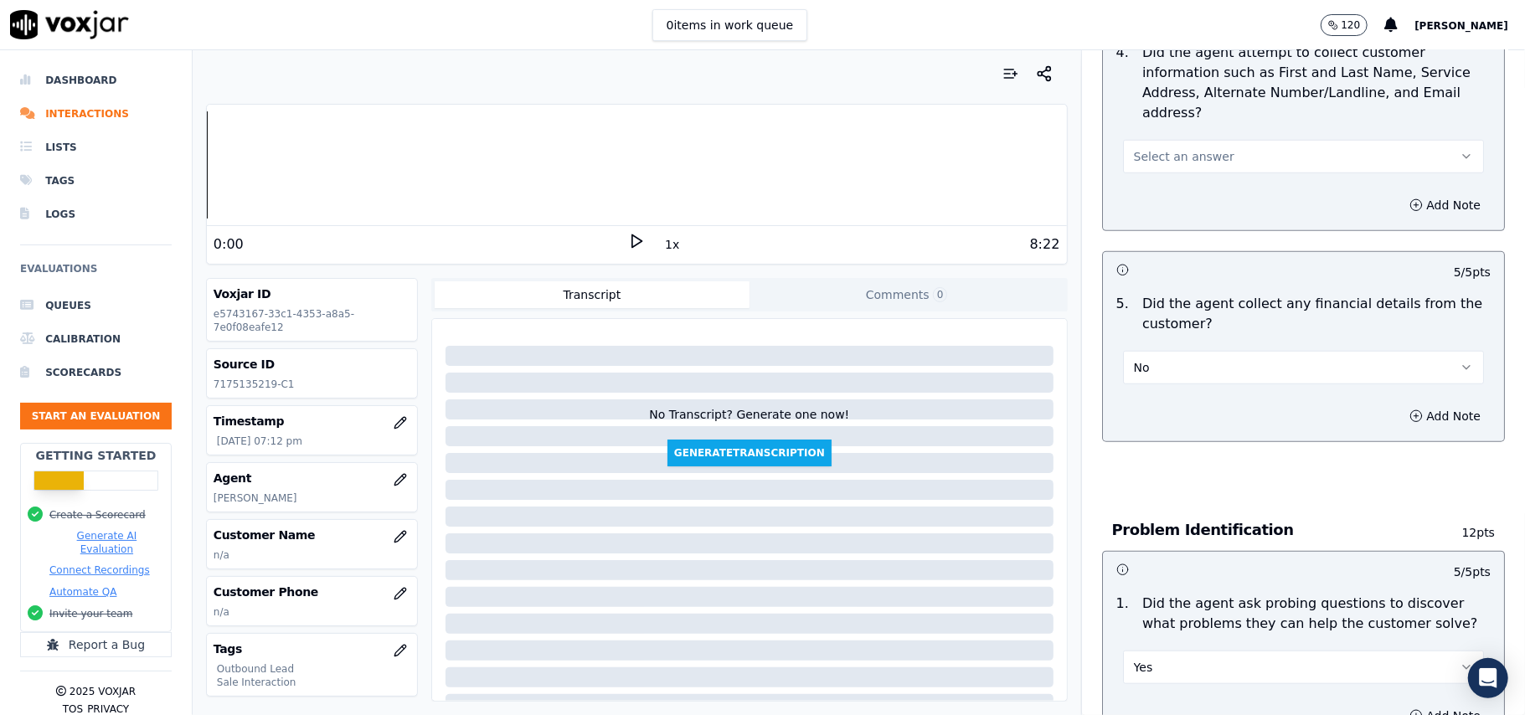
scroll to position [645, 0]
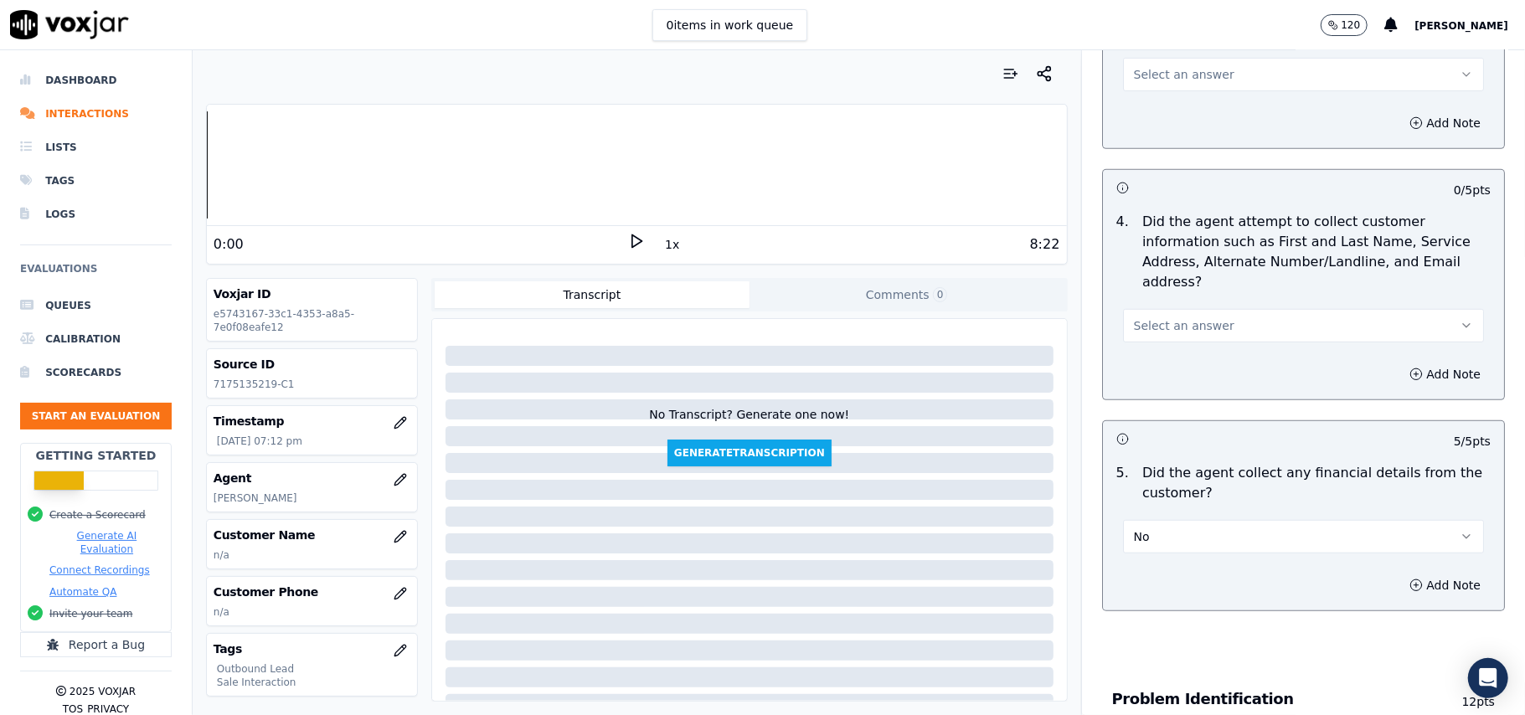
click at [1211, 309] on button "Select an answer" at bounding box center [1303, 326] width 361 height 34
click at [1184, 280] on div "Yes" at bounding box center [1268, 284] width 324 height 27
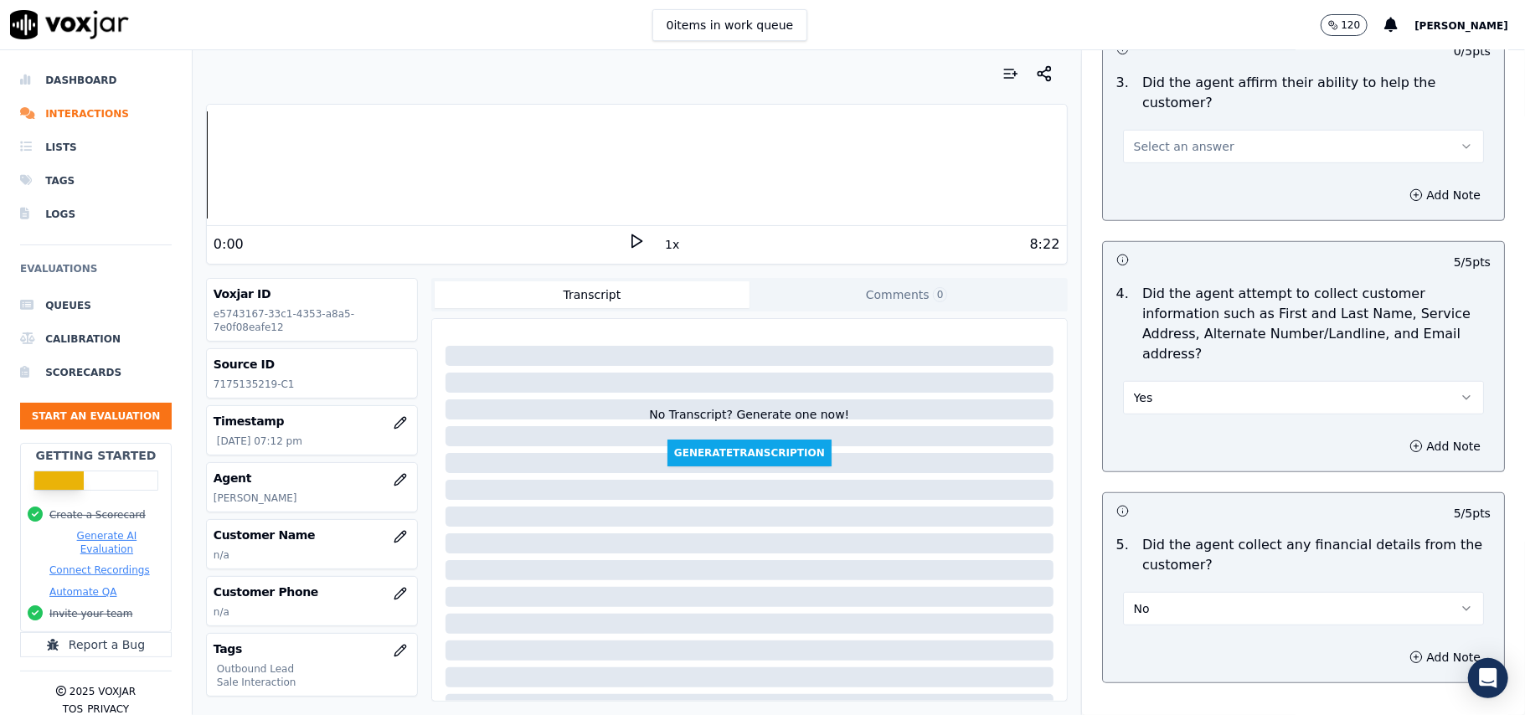
scroll to position [534, 0]
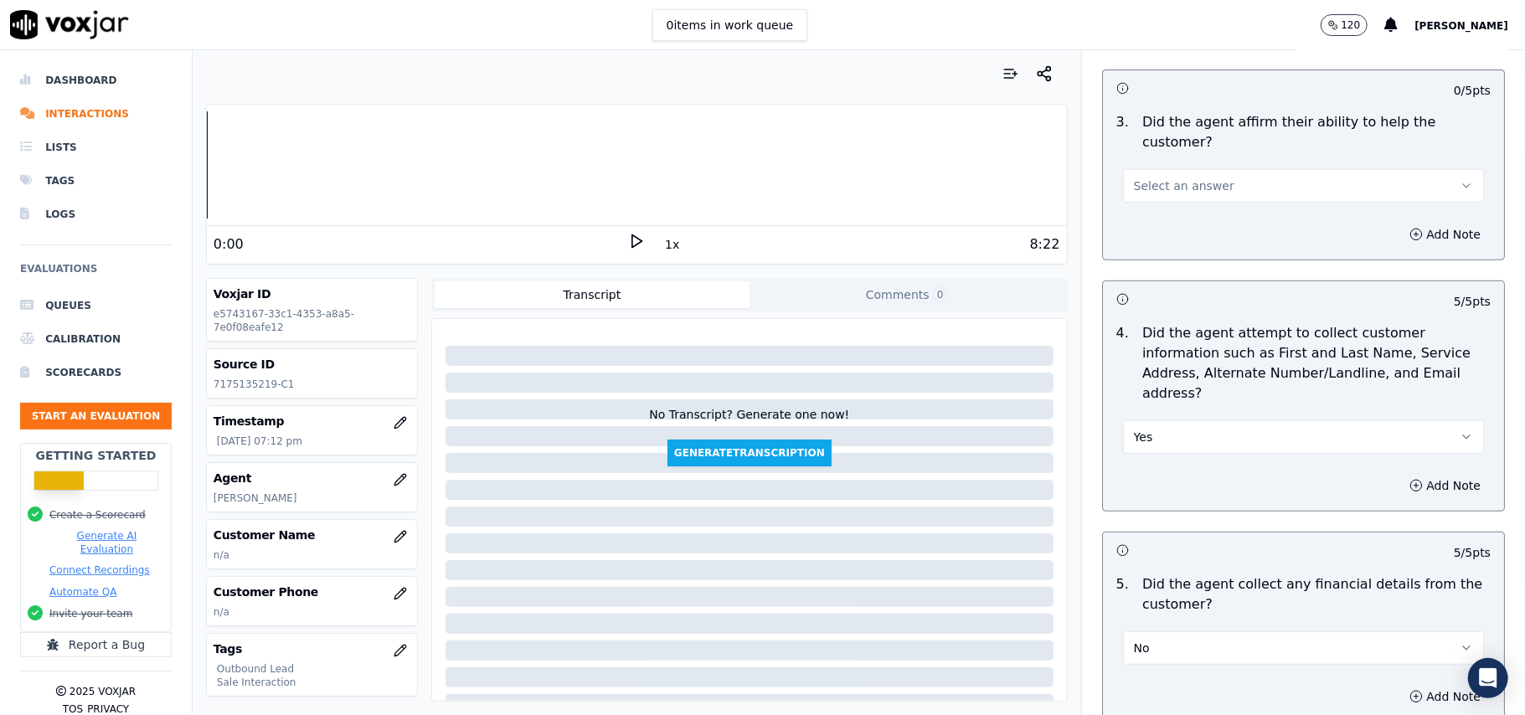
click at [1158, 169] on button "Select an answer" at bounding box center [1303, 186] width 361 height 34
click at [1156, 157] on div "Yes" at bounding box center [1268, 165] width 324 height 27
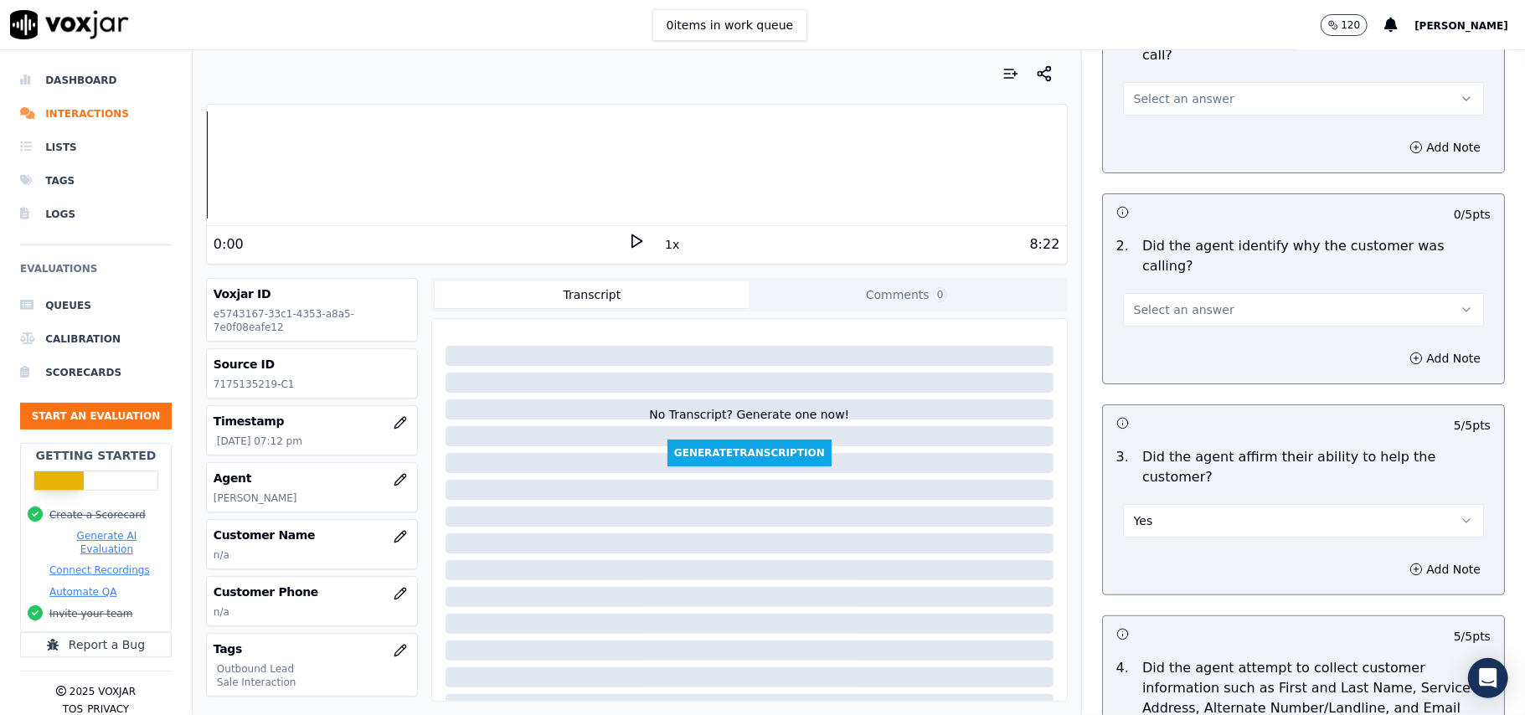
click at [1176, 302] on span "Select an answer" at bounding box center [1184, 310] width 101 height 17
drag, startPoint x: 1176, startPoint y: 279, endPoint x: 1176, endPoint y: 305, distance: 26.0
click at [1176, 305] on div "Yes" at bounding box center [1268, 308] width 324 height 27
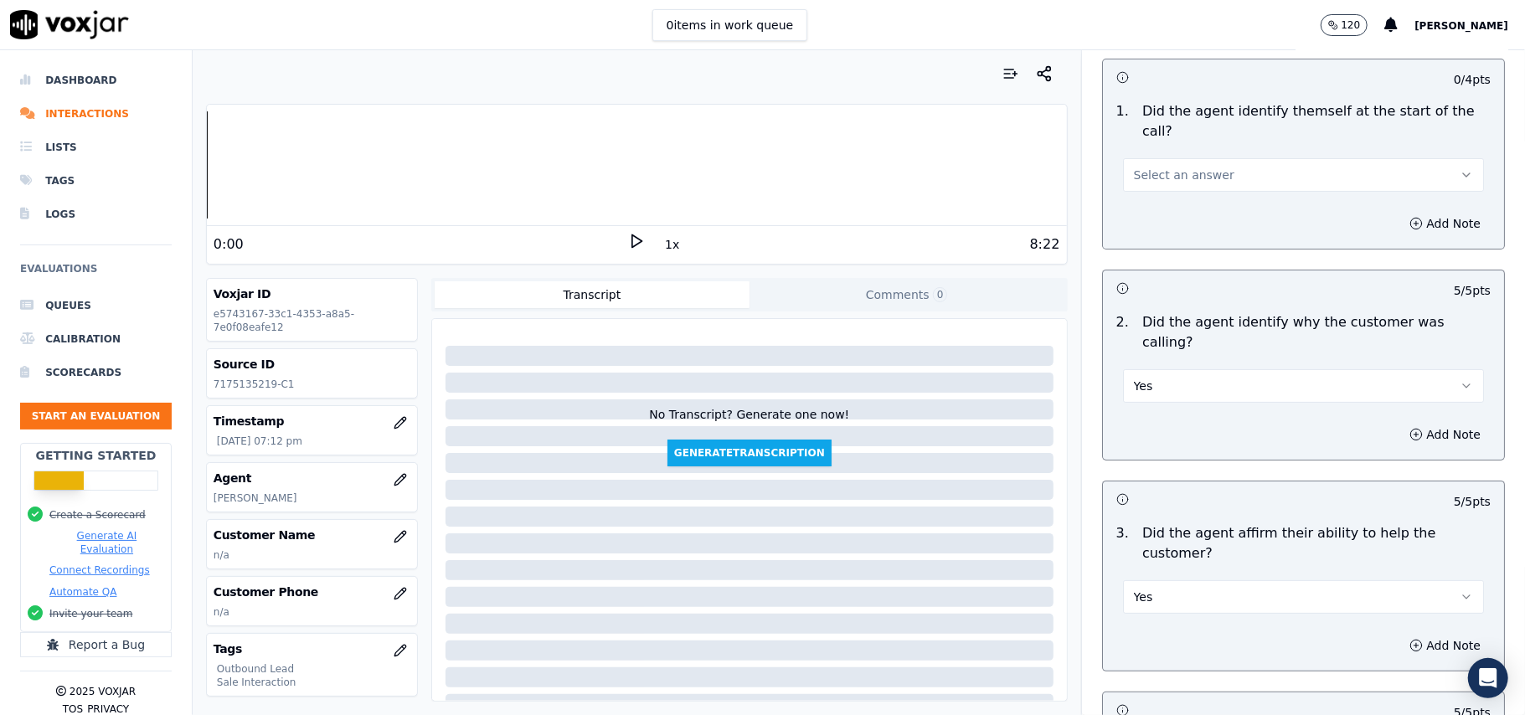
scroll to position [0, 0]
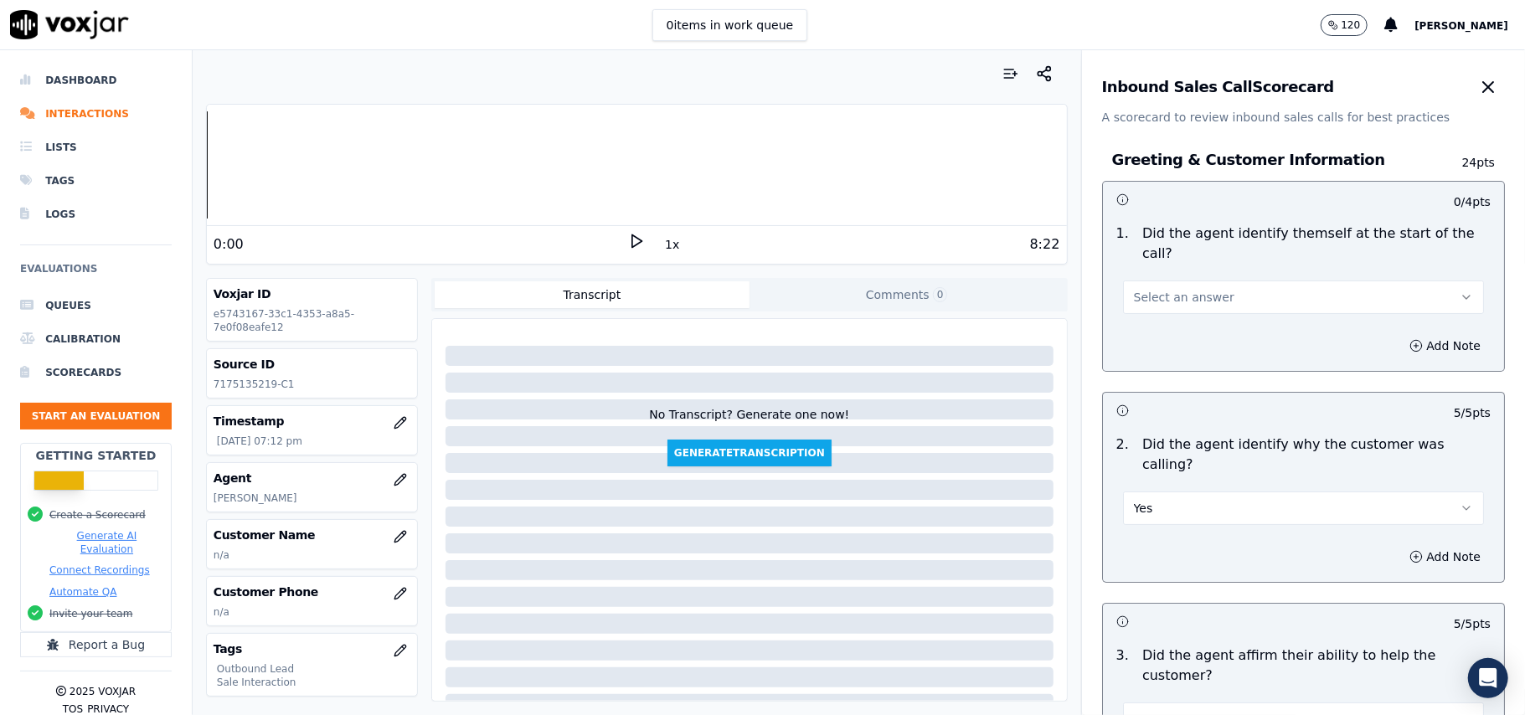
click at [1174, 289] on span "Select an answer" at bounding box center [1184, 297] width 101 height 17
click at [1173, 312] on div "Yes" at bounding box center [1268, 315] width 324 height 27
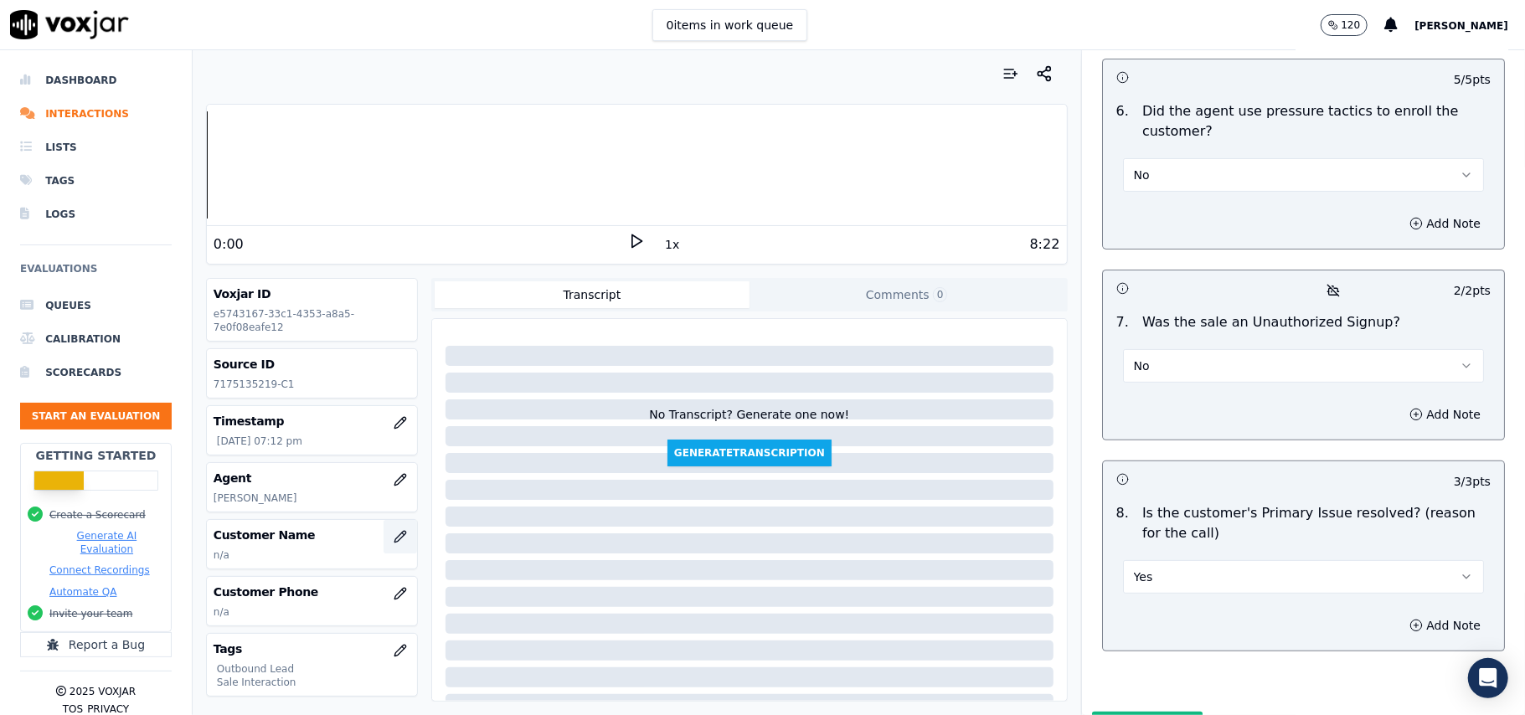
click at [395, 537] on icon "button" at bounding box center [400, 536] width 11 height 11
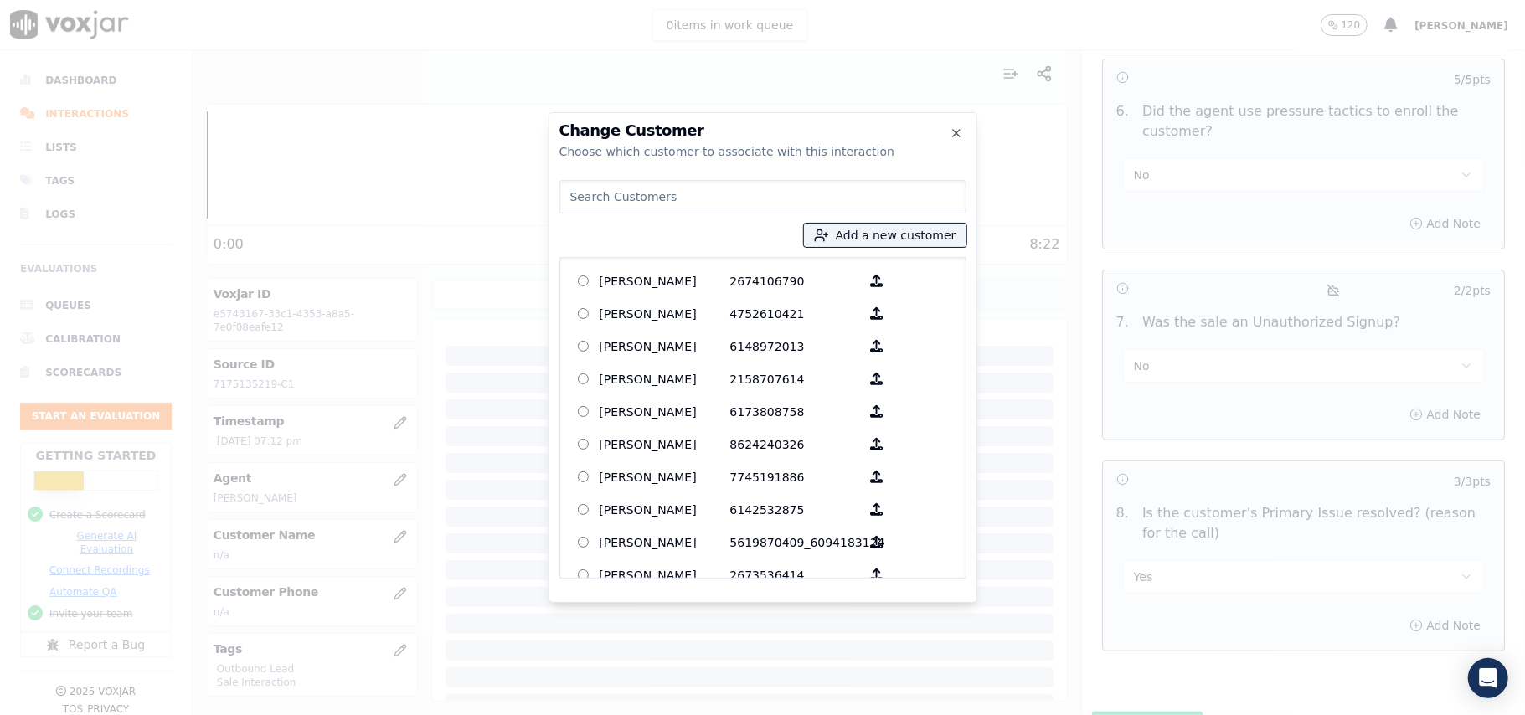
paste input "[PERSON_NAME]"
click at [573, 201] on input "[PERSON_NAME]" at bounding box center [763, 197] width 407 height 34
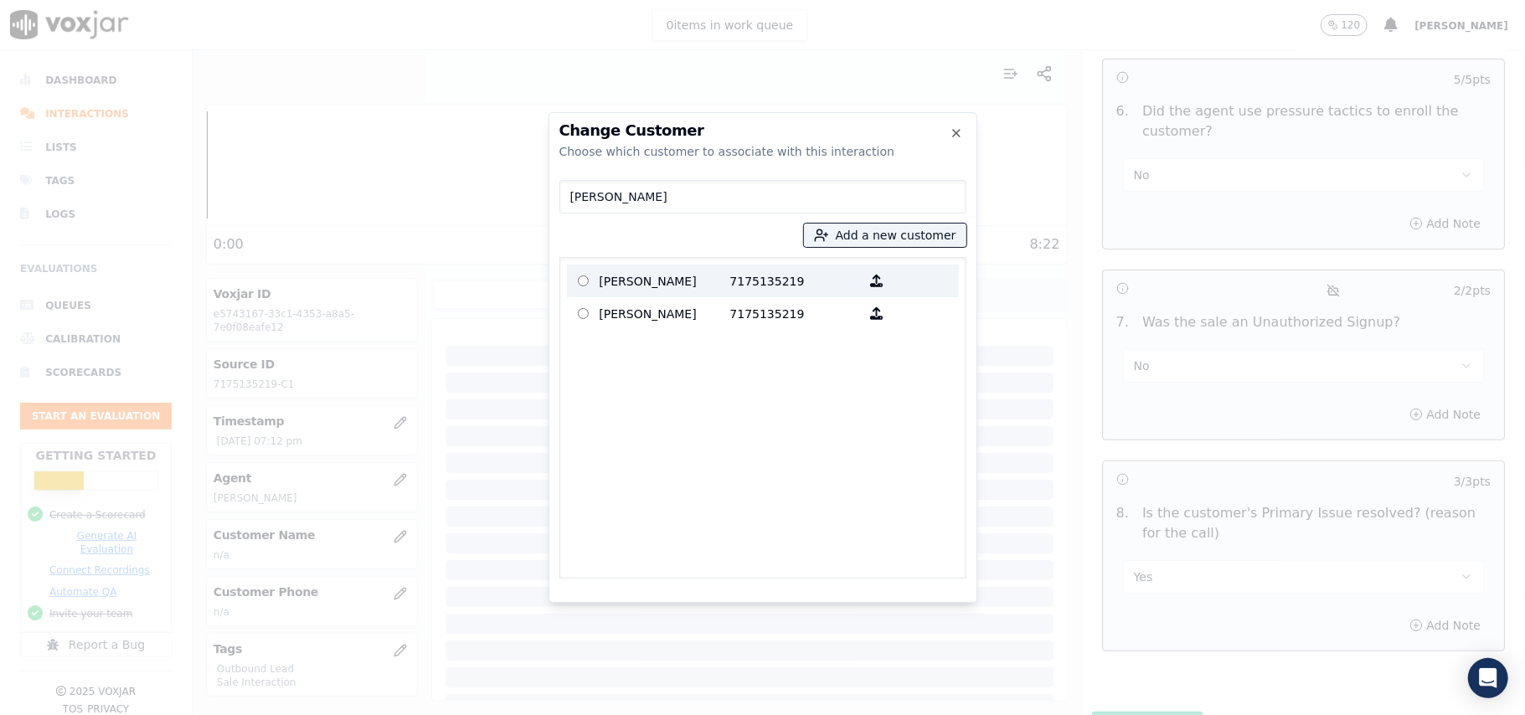
type input "[PERSON_NAME]"
click at [678, 282] on p "[PERSON_NAME]" at bounding box center [665, 281] width 131 height 26
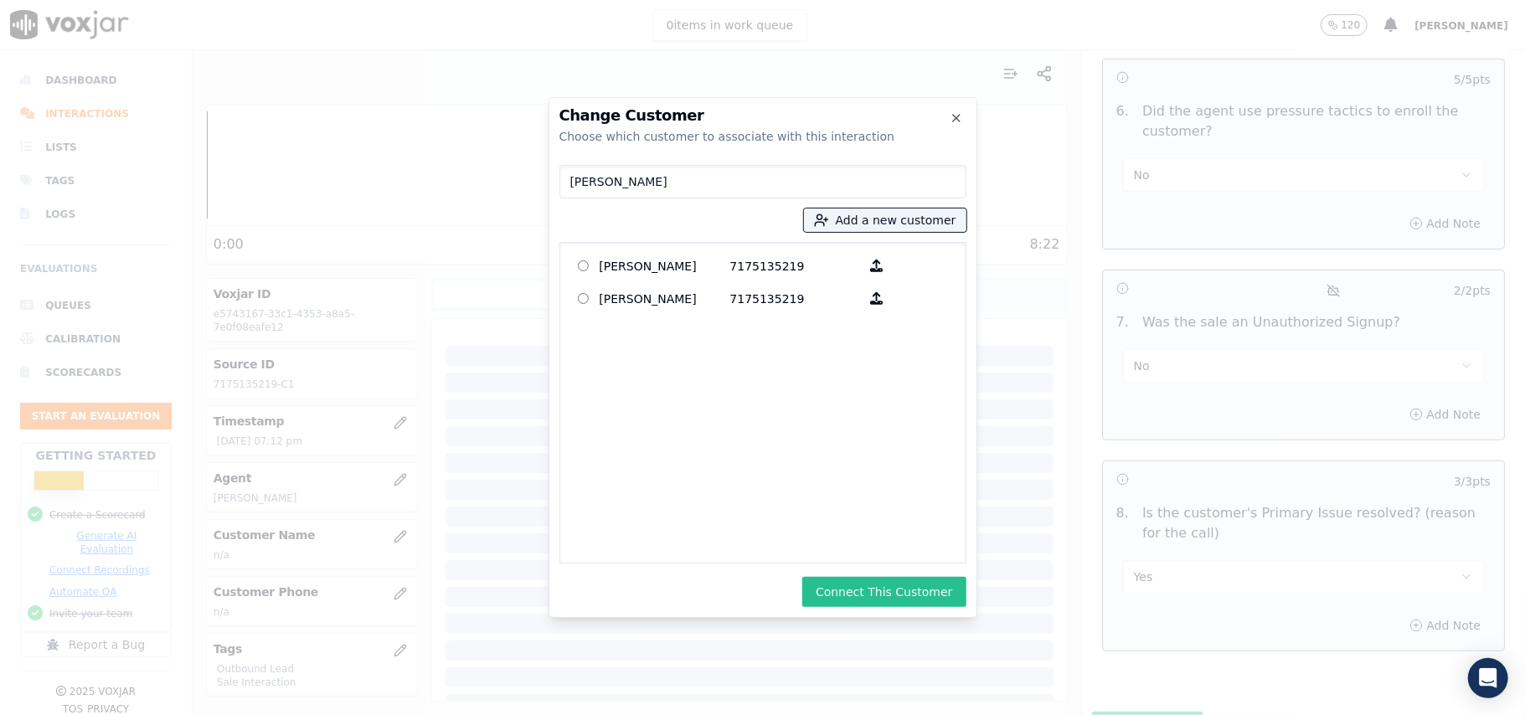
click at [853, 594] on button "Connect This Customer" at bounding box center [883, 592] width 163 height 30
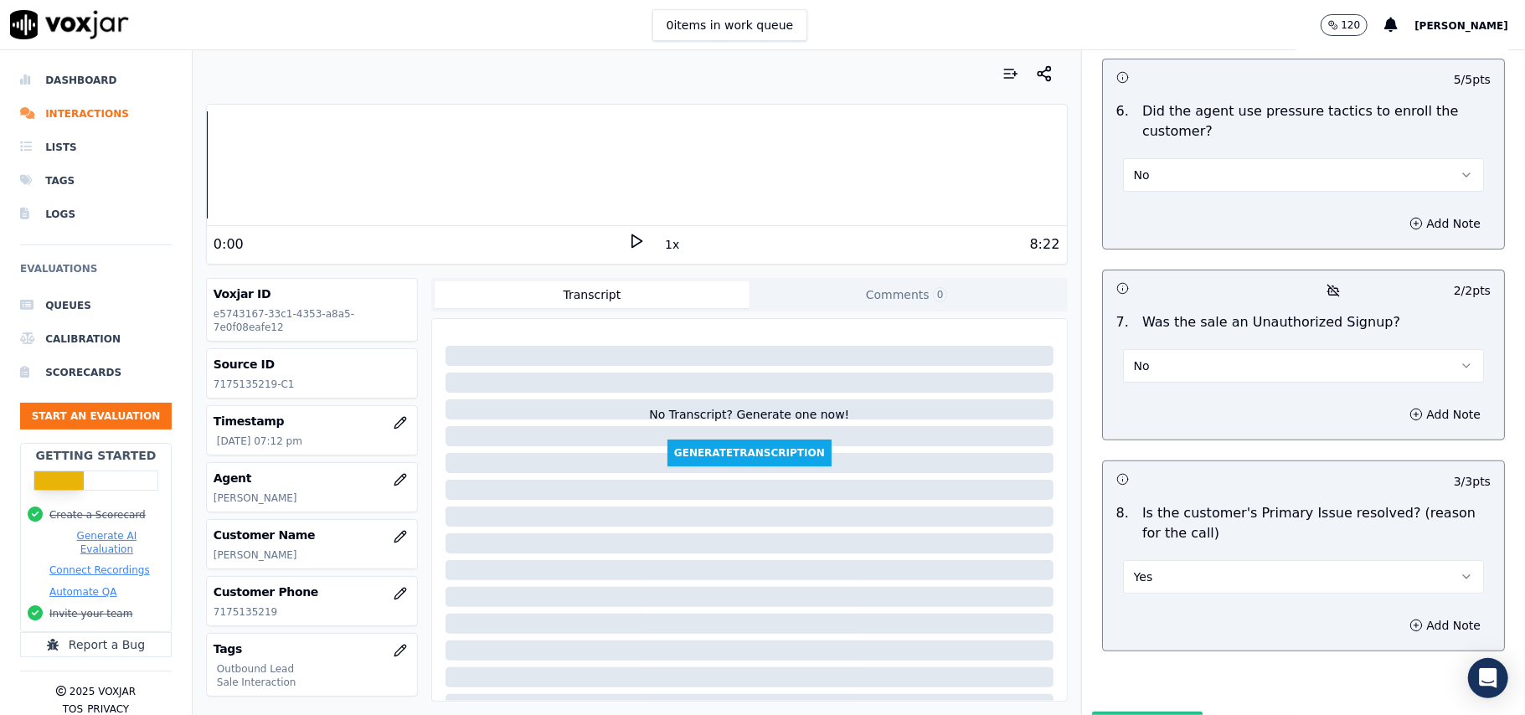
click at [1109, 712] on button "Submit Scores" at bounding box center [1147, 727] width 111 height 30
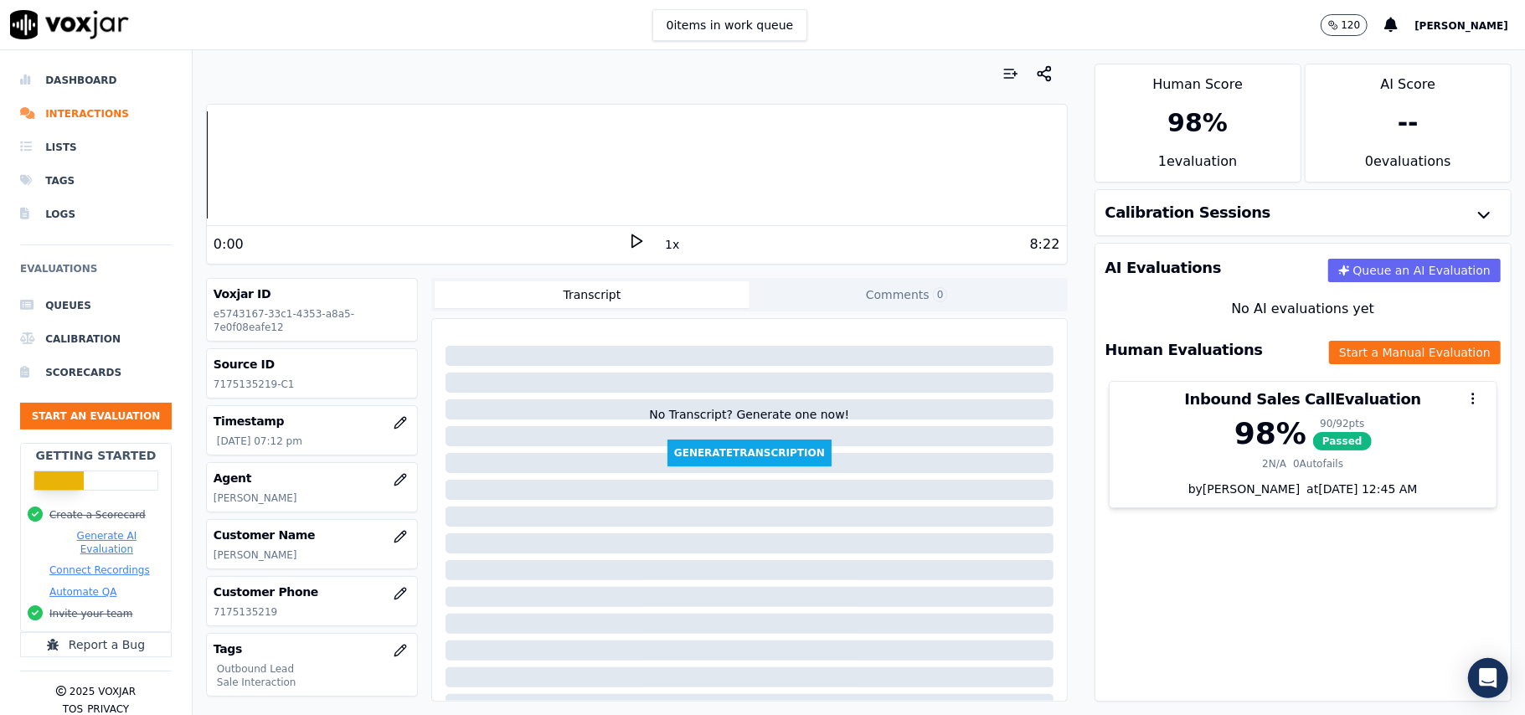
drag, startPoint x: 24, startPoint y: 390, endPoint x: 25, endPoint y: 413, distance: 22.6
click at [25, 392] on ul "Queues Calibration Scorecards Start an Evaluation" at bounding box center [96, 366] width 152 height 154
click at [25, 413] on button "Start an Evaluation" at bounding box center [96, 416] width 152 height 27
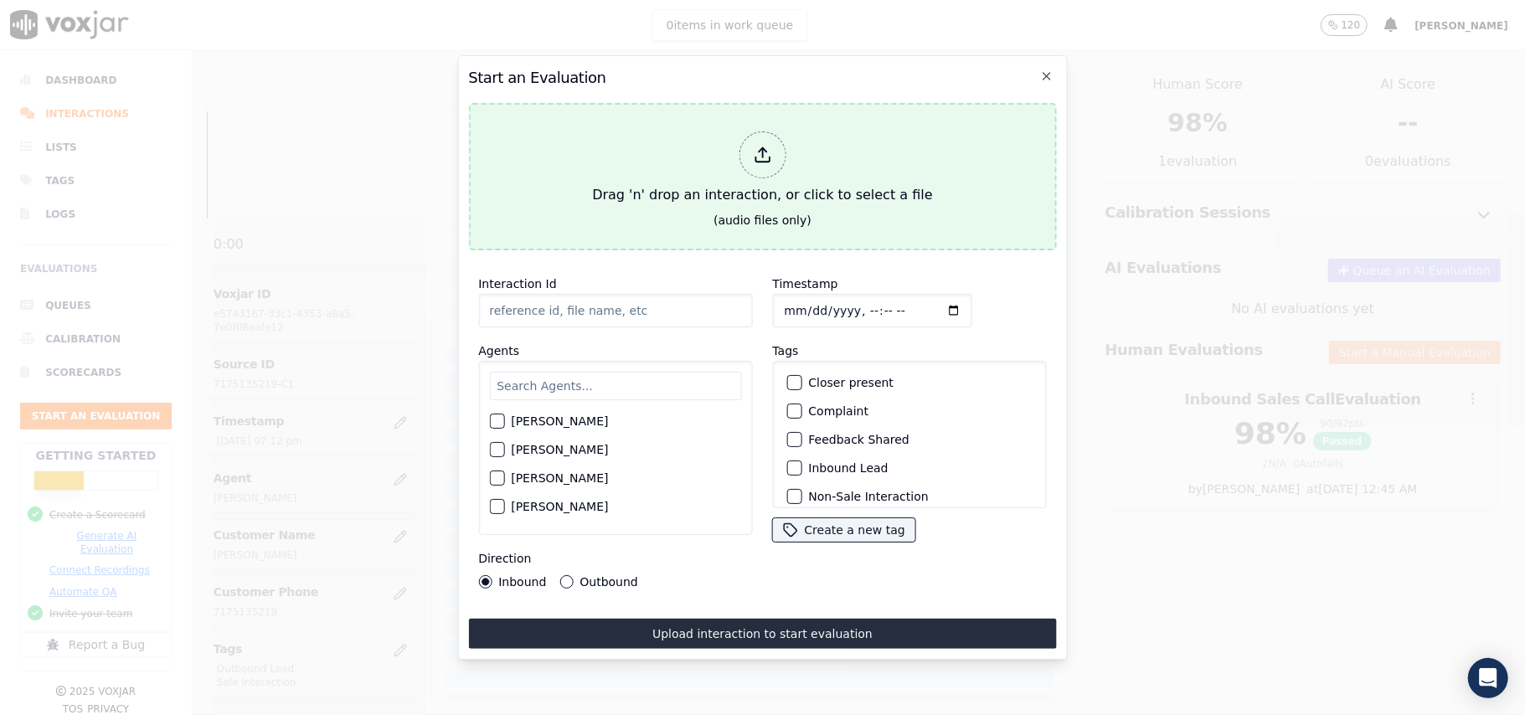
click at [778, 135] on div at bounding box center [762, 155] width 47 height 47
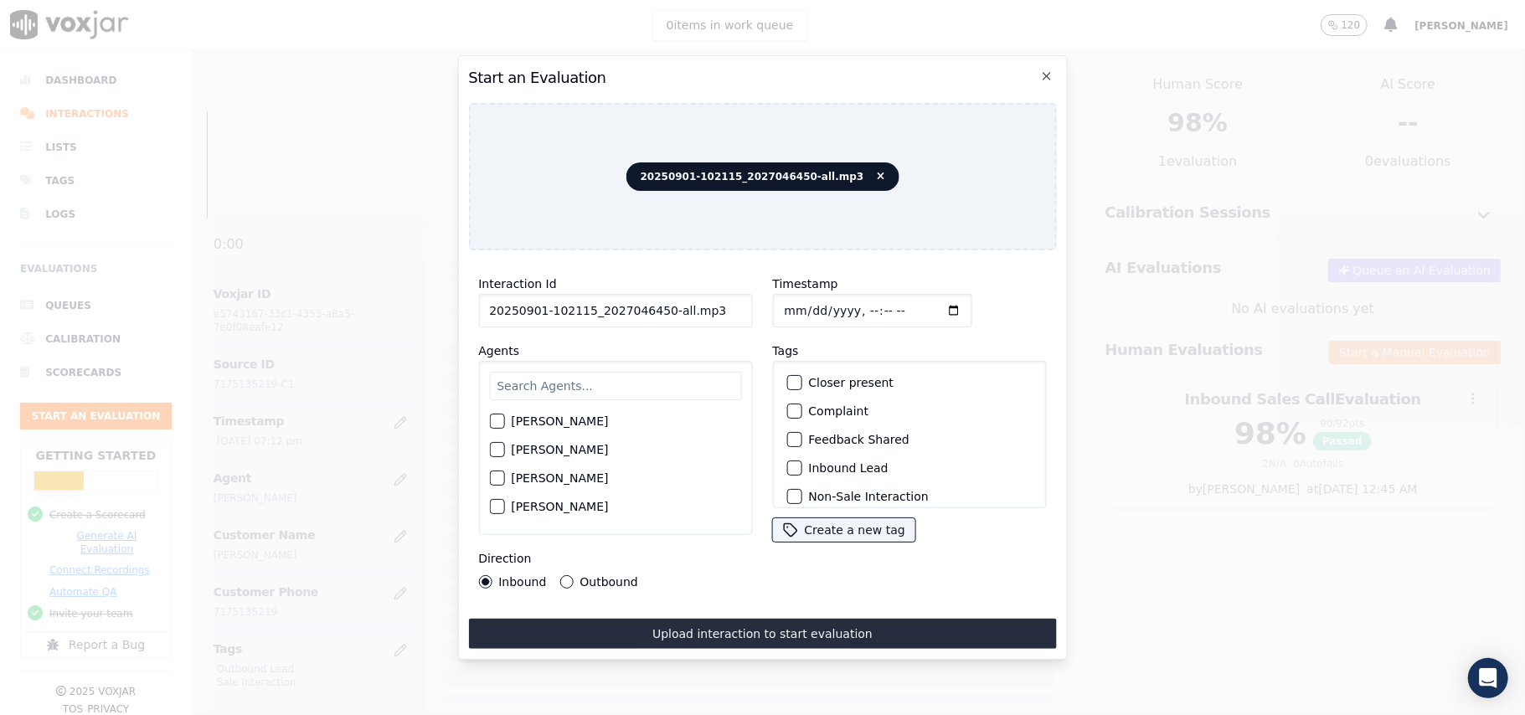
drag, startPoint x: 698, startPoint y: 295, endPoint x: 658, endPoint y: 297, distance: 39.4
click at [658, 297] on input "20250901-102115_2027046450-all.mp3" at bounding box center [615, 311] width 274 height 34
type input "20250901-102115_2027046450-C1"
click at [805, 302] on input "Timestamp" at bounding box center [871, 311] width 199 height 34
type input "[DATE]T19:15"
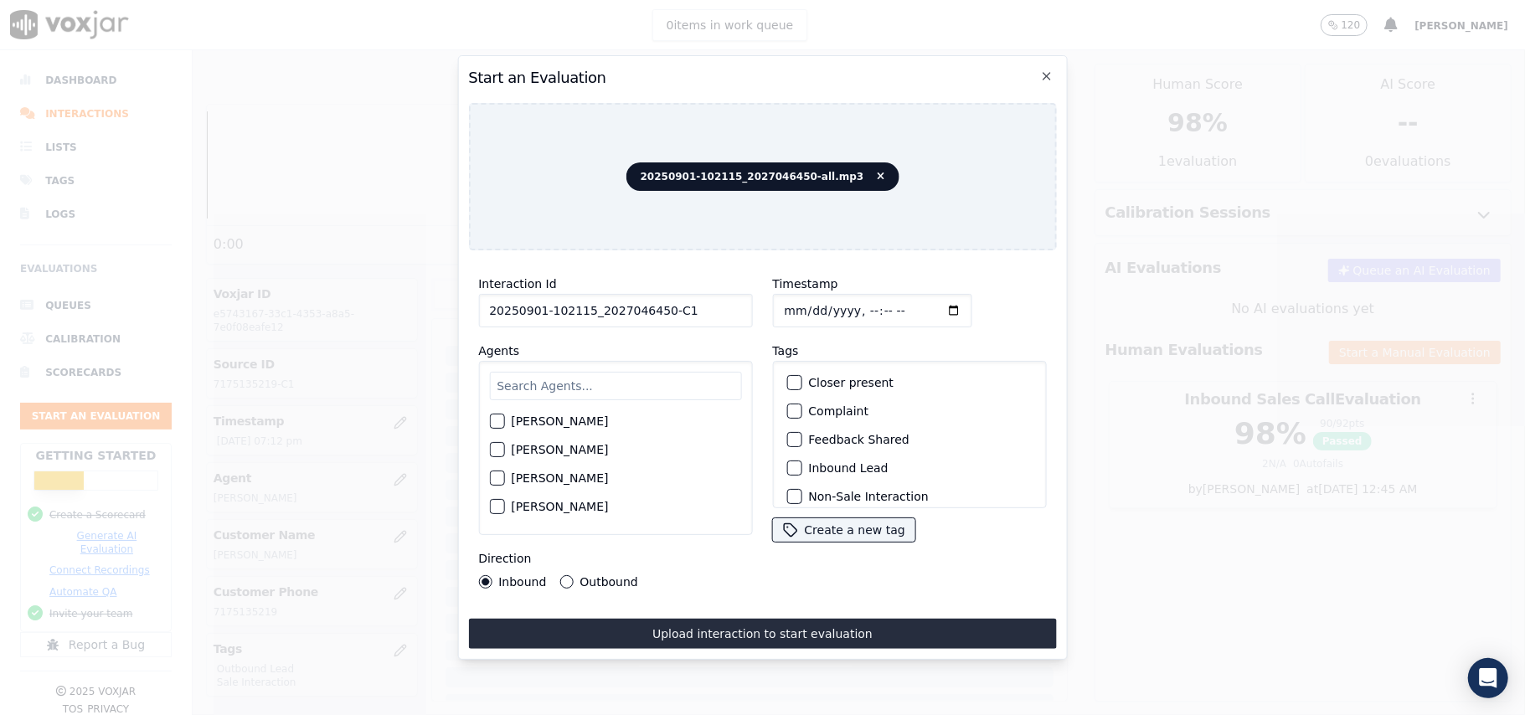
click at [546, 380] on input "text" at bounding box center [615, 386] width 252 height 28
type input "MArt"
click at [513, 431] on div "[PERSON_NAME]" at bounding box center [615, 426] width 252 height 28
click at [511, 430] on div "[PERSON_NAME]" at bounding box center [615, 426] width 252 height 28
click at [510, 426] on div "[PERSON_NAME]" at bounding box center [615, 426] width 252 height 28
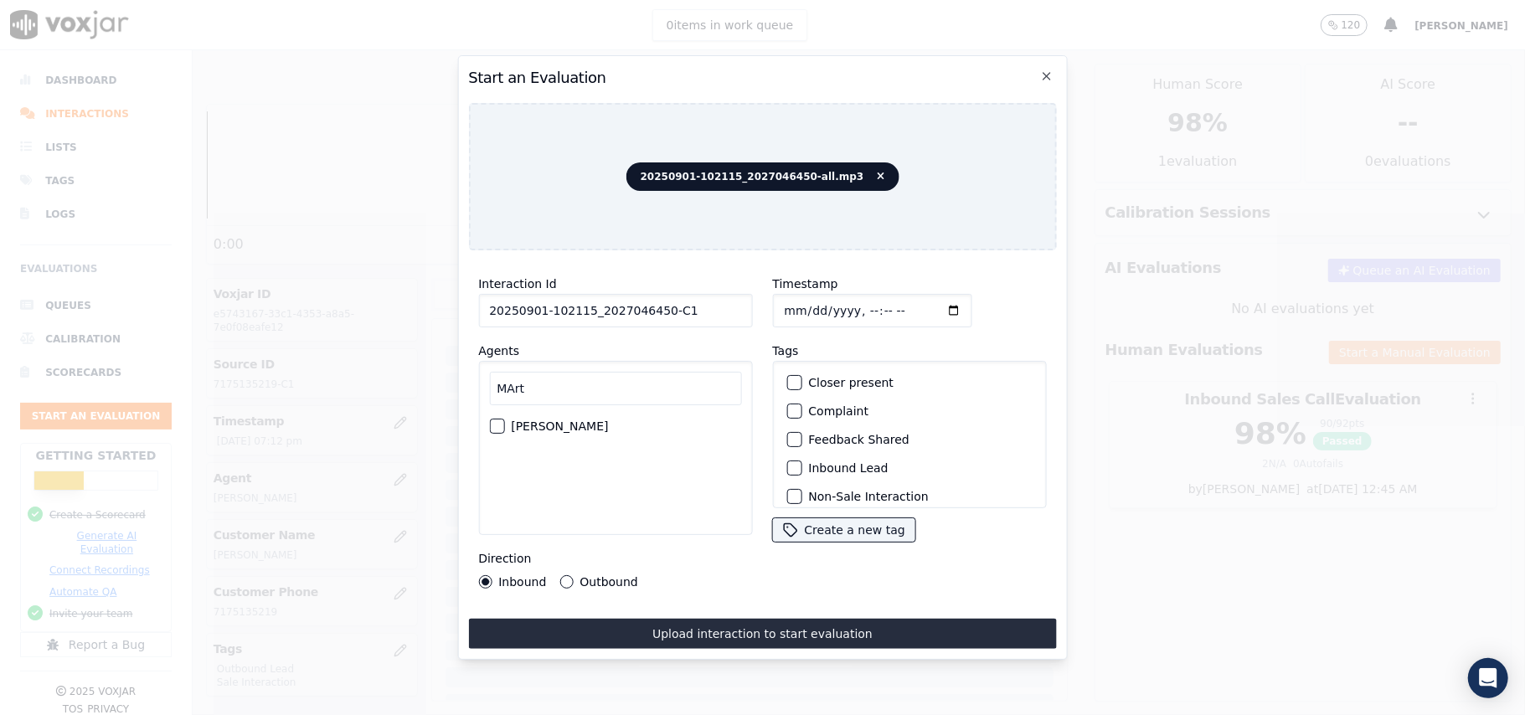
click at [493, 420] on div "button" at bounding box center [496, 426] width 12 height 12
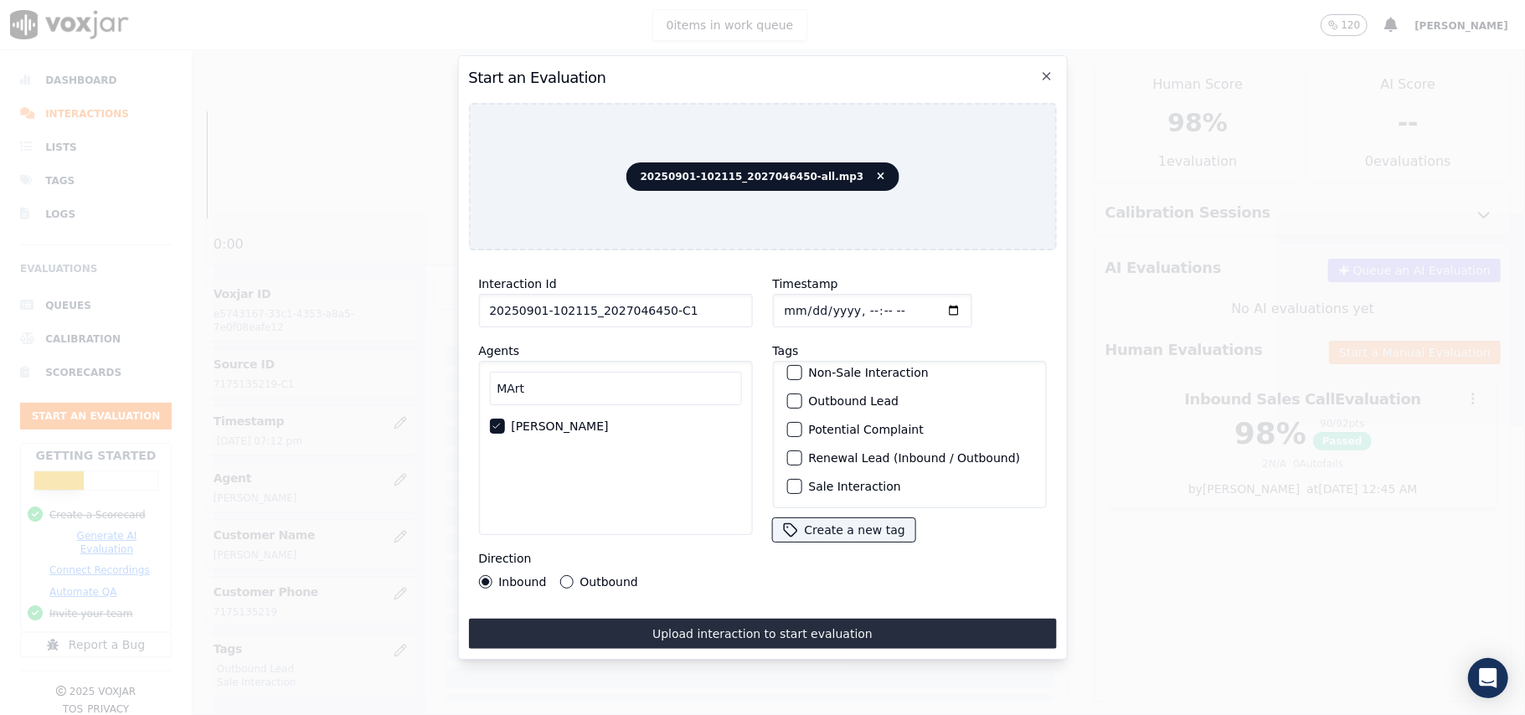
scroll to position [146, 0]
click at [788, 395] on div "button" at bounding box center [793, 401] width 12 height 12
click at [788, 481] on div "button" at bounding box center [793, 487] width 12 height 12
click at [567, 575] on button "Outbound" at bounding box center [566, 581] width 13 height 13
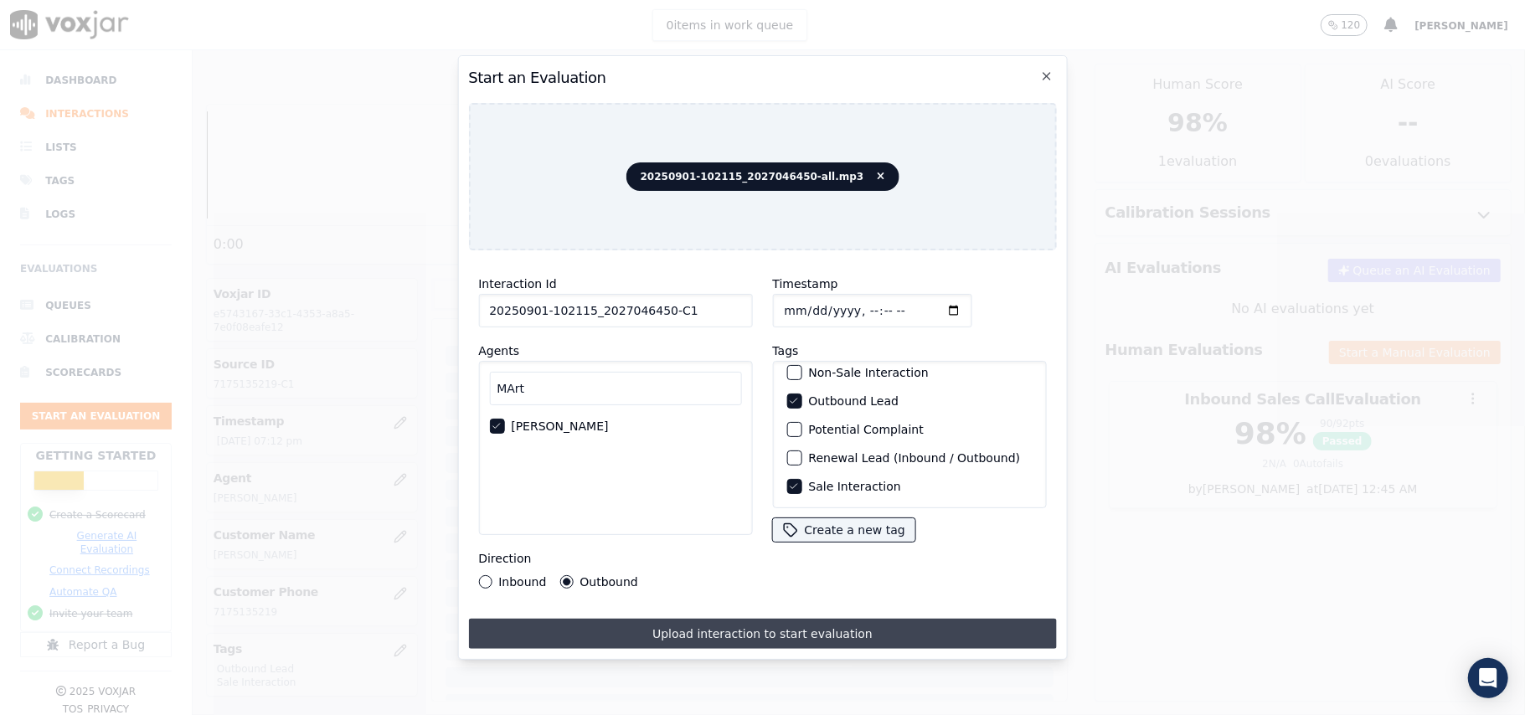
click at [638, 635] on button "Upload interaction to start evaluation" at bounding box center [762, 634] width 588 height 30
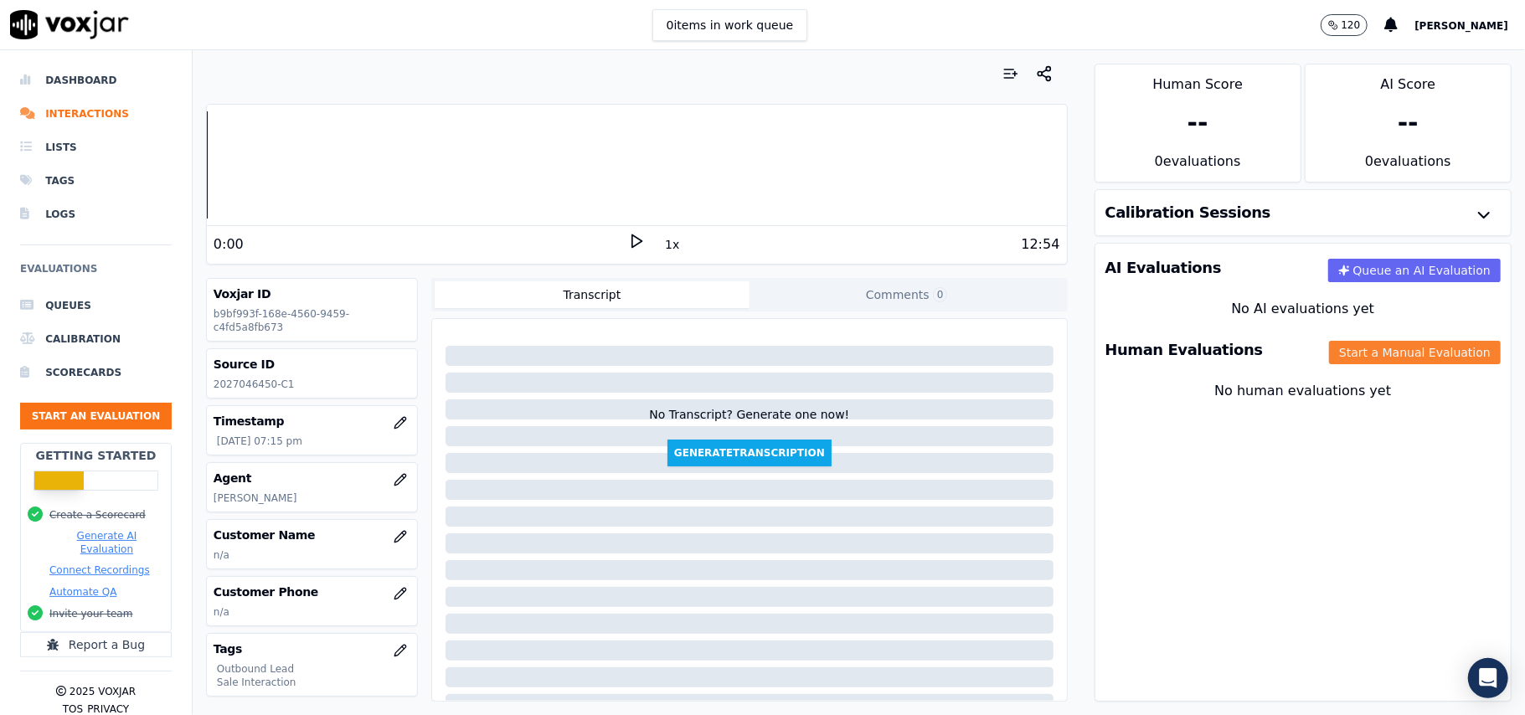
click at [1354, 356] on button "Start a Manual Evaluation" at bounding box center [1415, 352] width 172 height 23
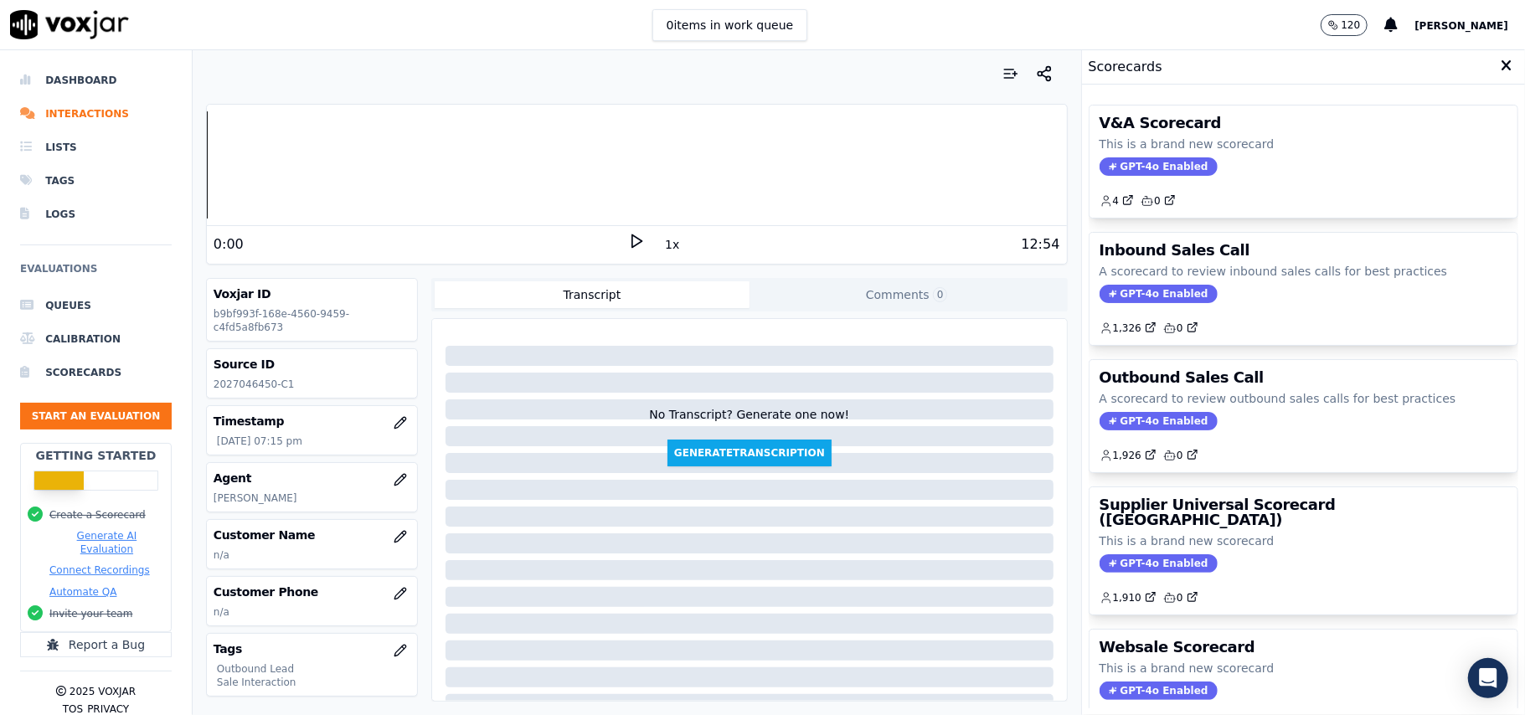
click at [1121, 286] on span "GPT-4o Enabled" at bounding box center [1159, 294] width 118 height 18
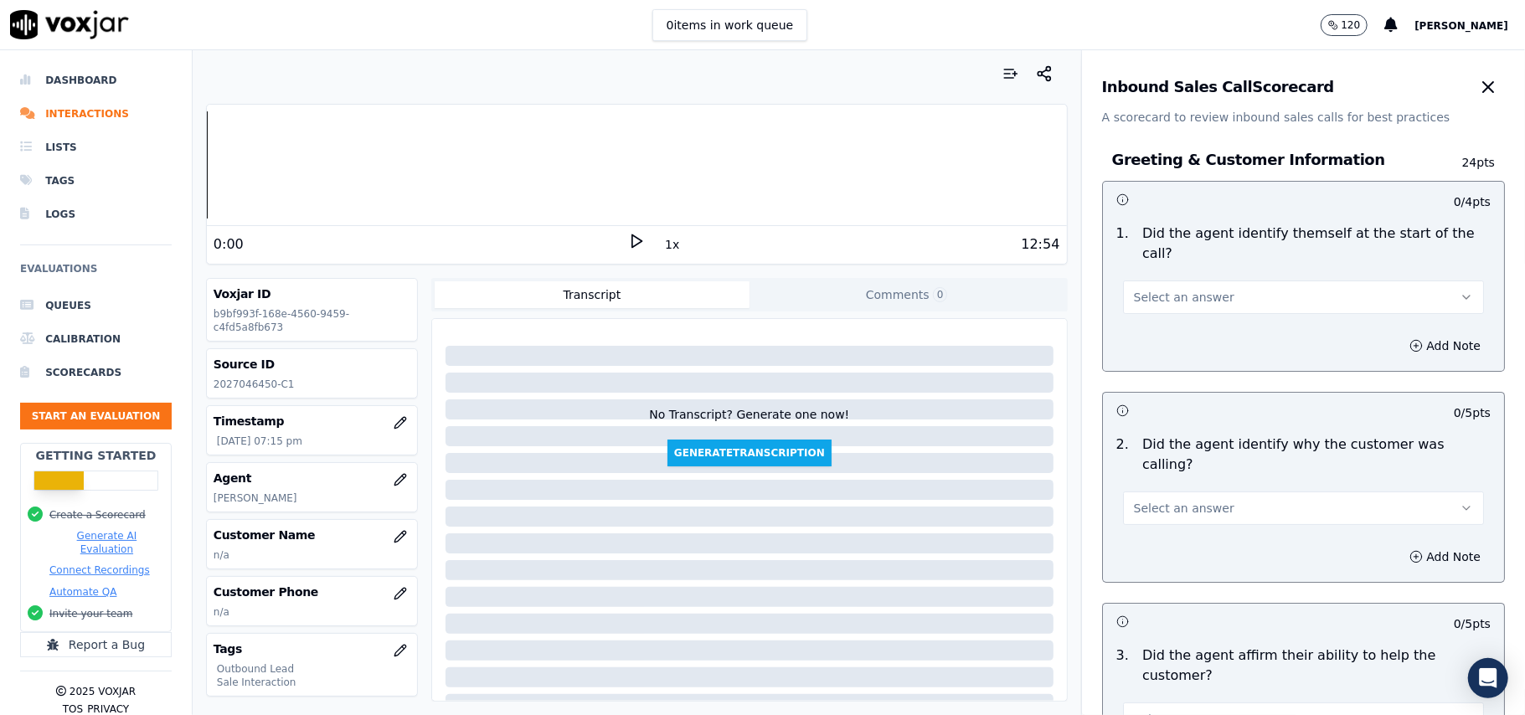
click at [912, 45] on div "0 items in work queue 120 [PERSON_NAME]" at bounding box center [762, 25] width 1525 height 50
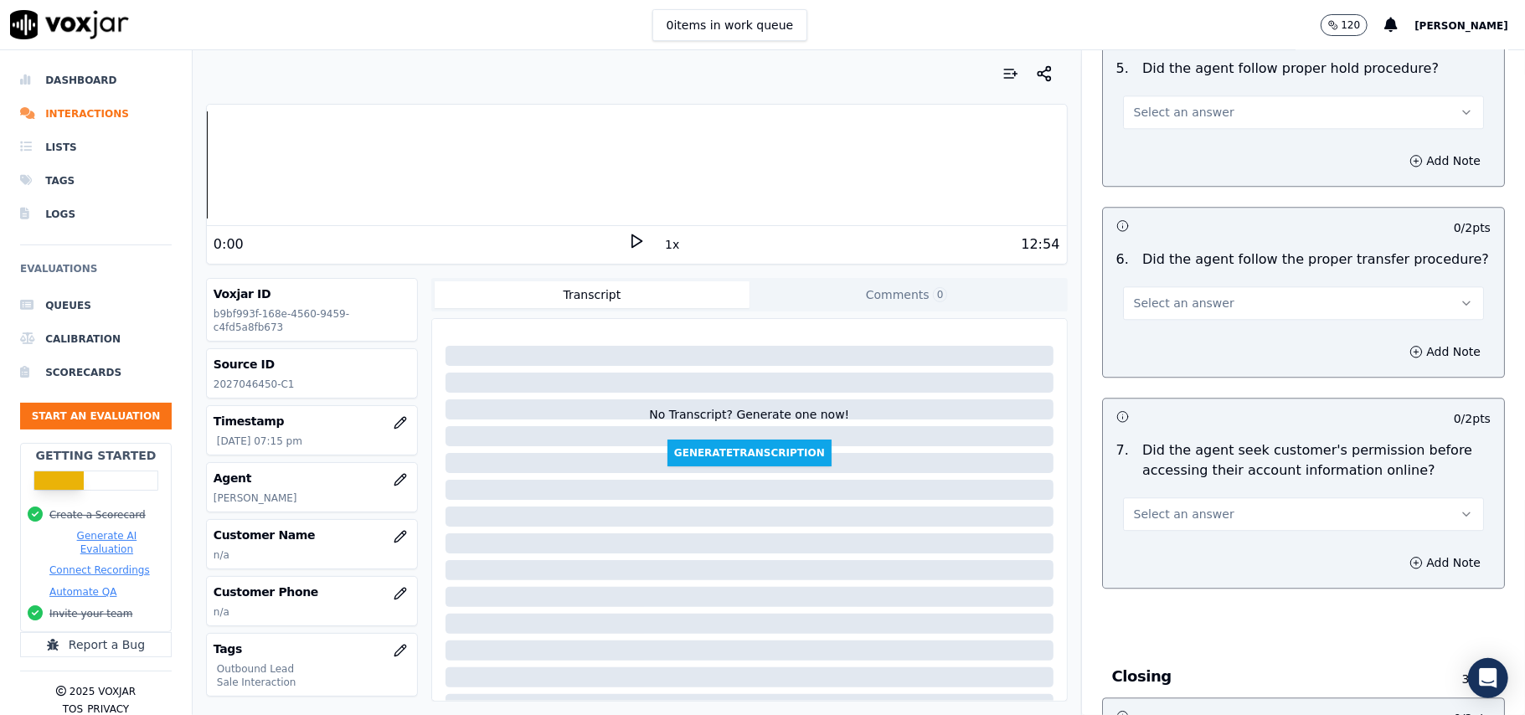
click at [1314, 498] on button "Select an answer" at bounding box center [1303, 515] width 361 height 34
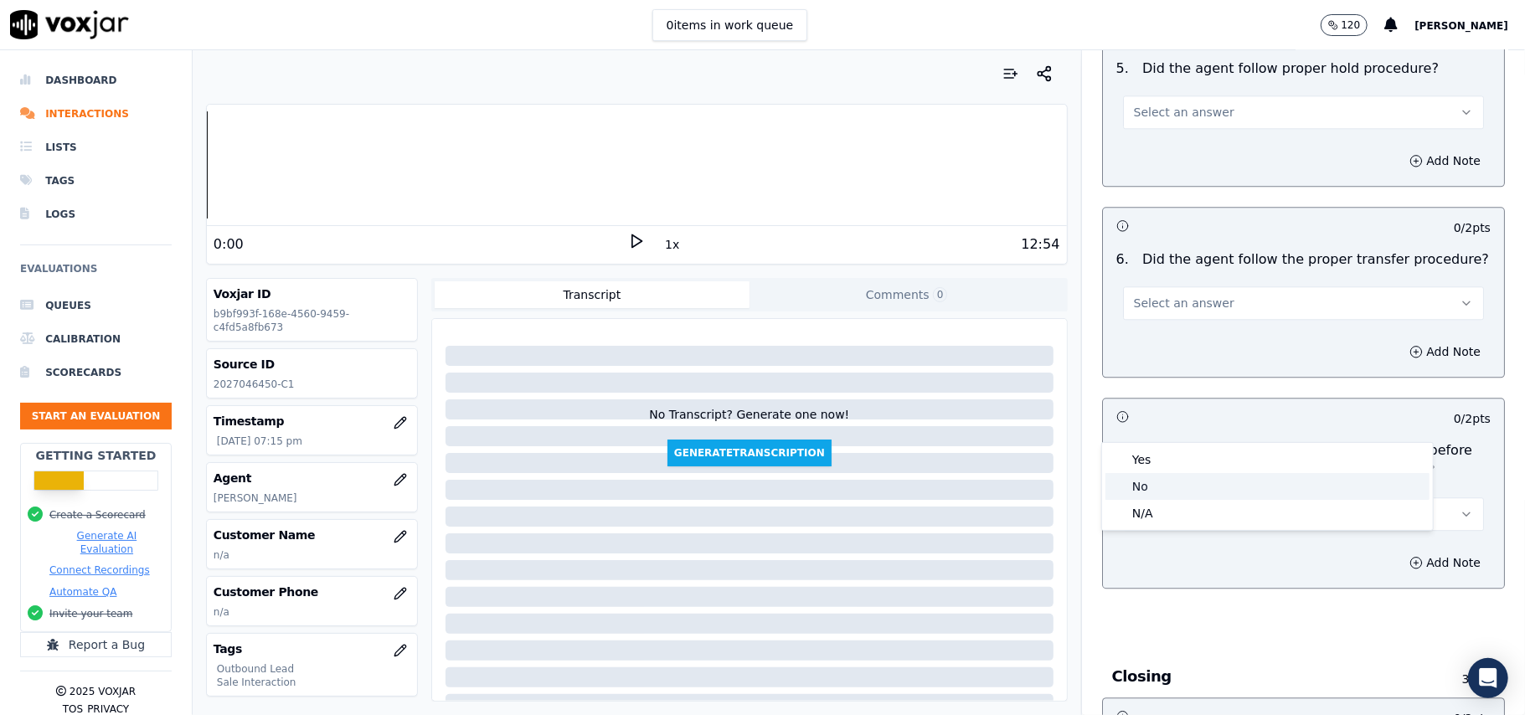
click at [1204, 482] on div "No" at bounding box center [1268, 486] width 324 height 27
click at [1400, 551] on button "Add Note" at bounding box center [1445, 562] width 91 height 23
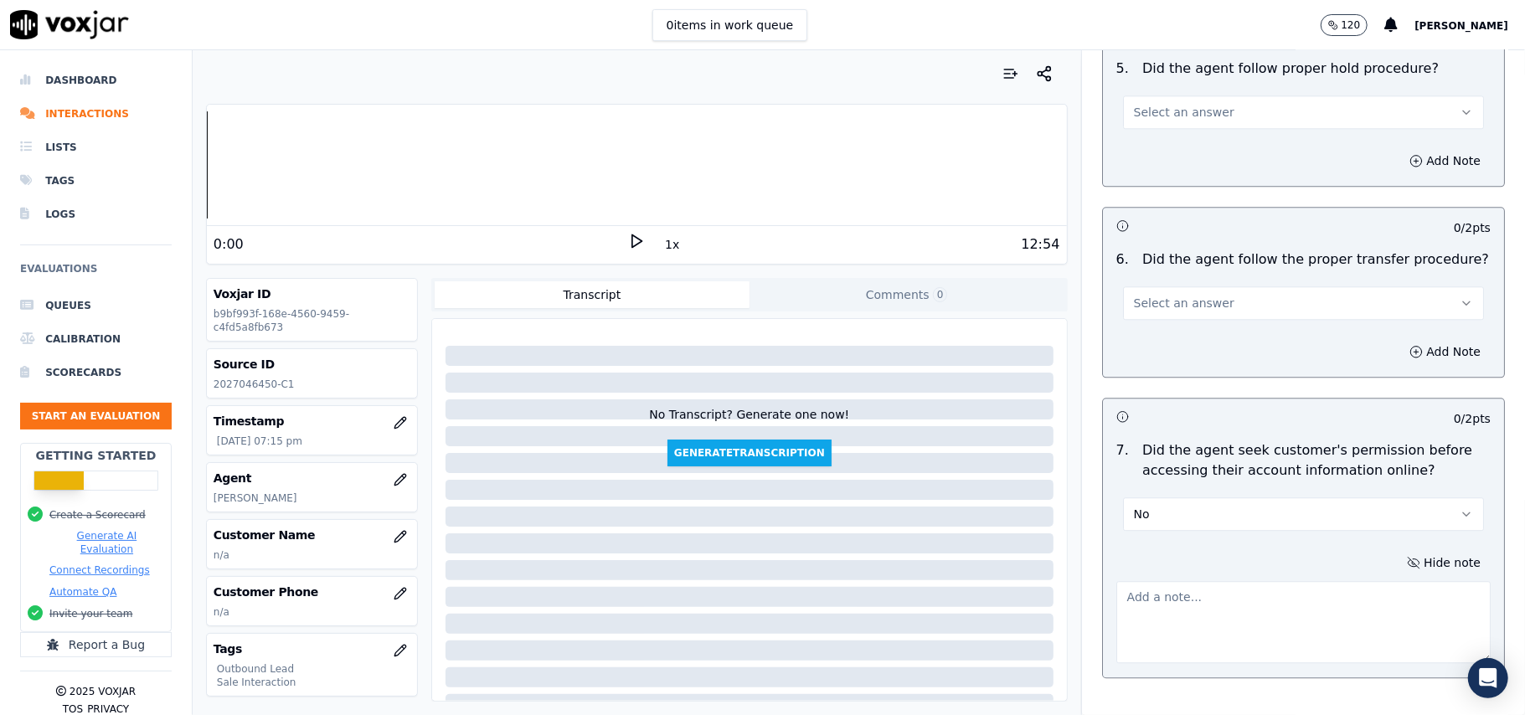
click at [1169, 581] on textarea at bounding box center [1304, 622] width 374 height 82
paste textarea "@02:43 – The agent did not take permission from the customer before accessing t…"
click at [1121, 581] on textarea "@02:43 – The agent did not take permission from the customer before accessing t…" at bounding box center [1304, 622] width 374 height 82
paste textarea "Call Id: 123152"
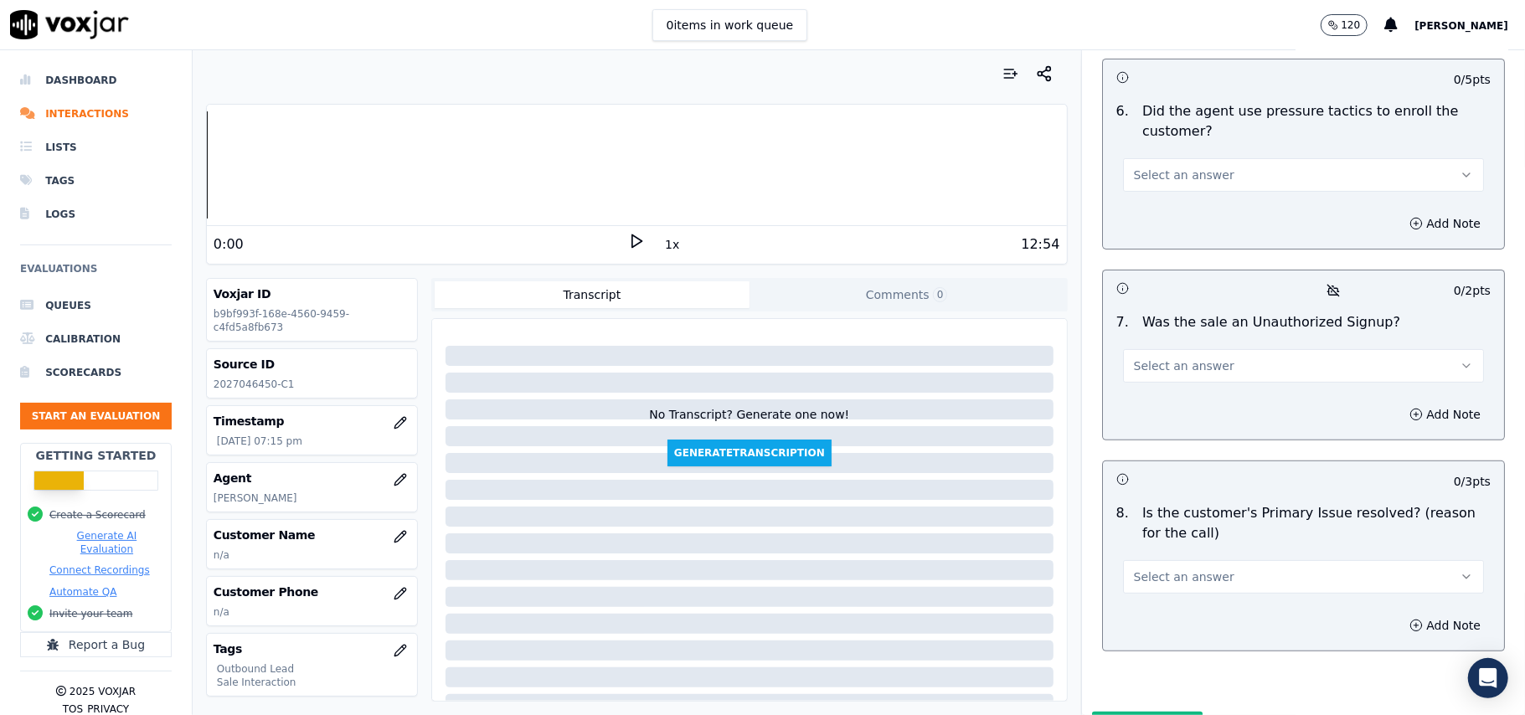
type textarea "Call Id: 123152 @02:43 – The agent did not take permission from the customer be…"
click at [1300, 560] on button "Select an answer" at bounding box center [1303, 577] width 361 height 34
click at [1198, 521] on div "Yes" at bounding box center [1268, 527] width 324 height 27
click at [1150, 333] on div "Select an answer" at bounding box center [1304, 358] width 388 height 50
click at [1150, 358] on span "Select an answer" at bounding box center [1184, 366] width 101 height 17
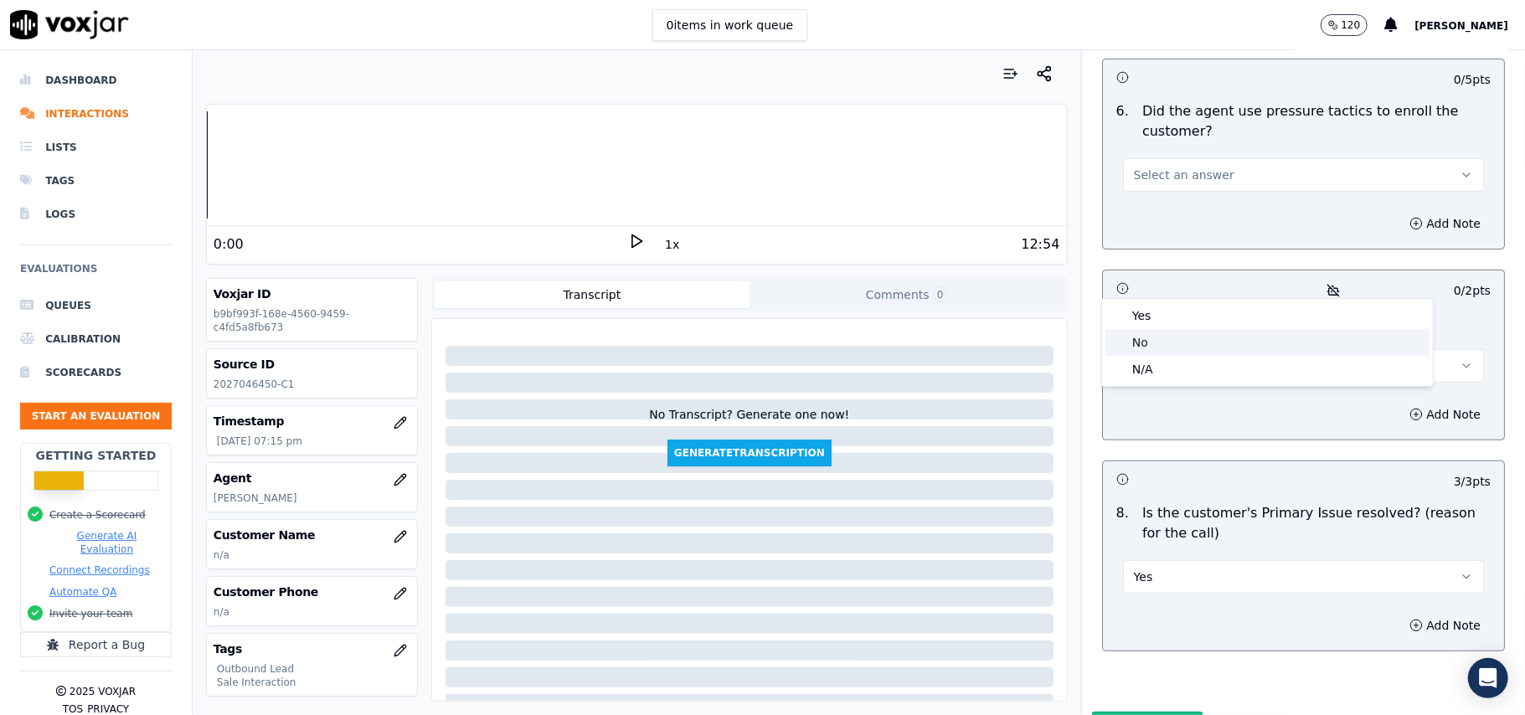
click at [1150, 333] on div "No" at bounding box center [1268, 342] width 324 height 27
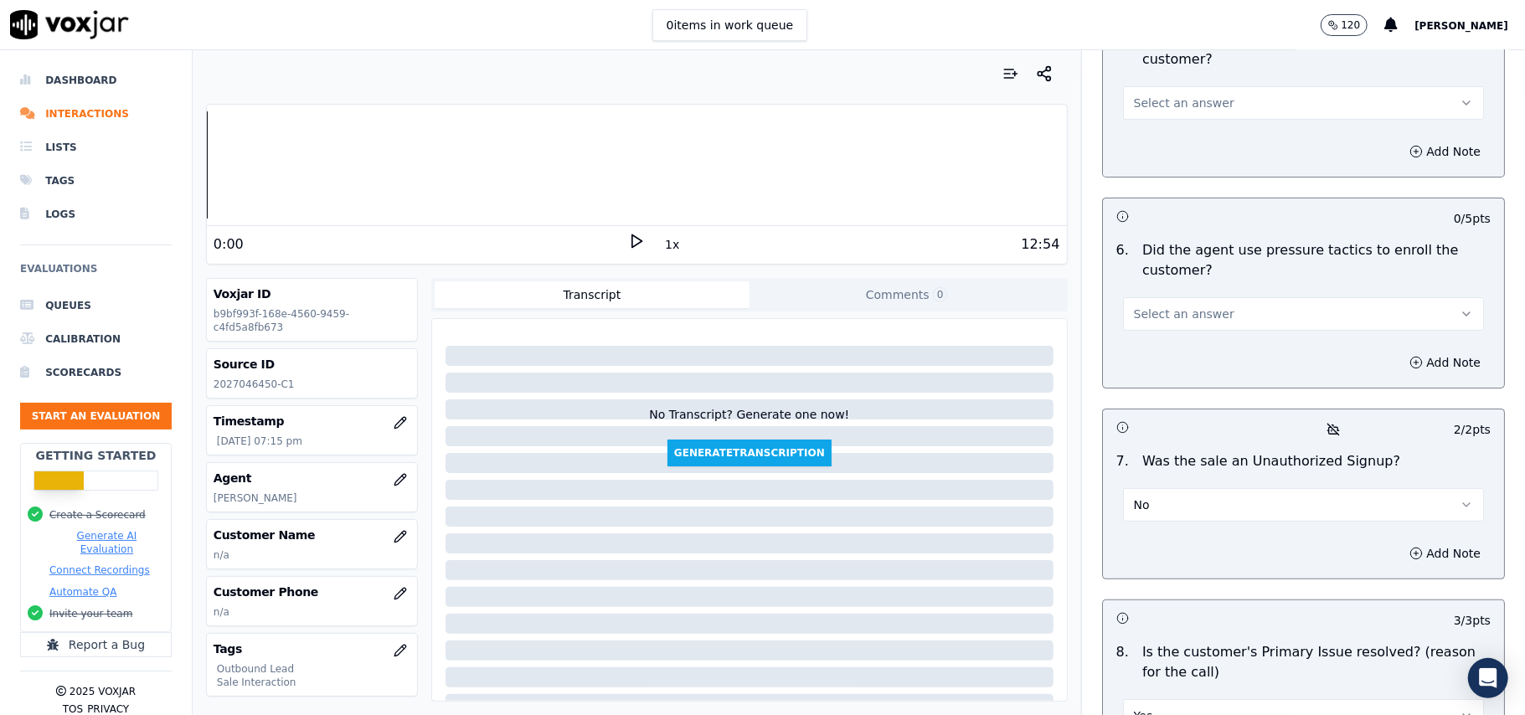
scroll to position [4443, 0]
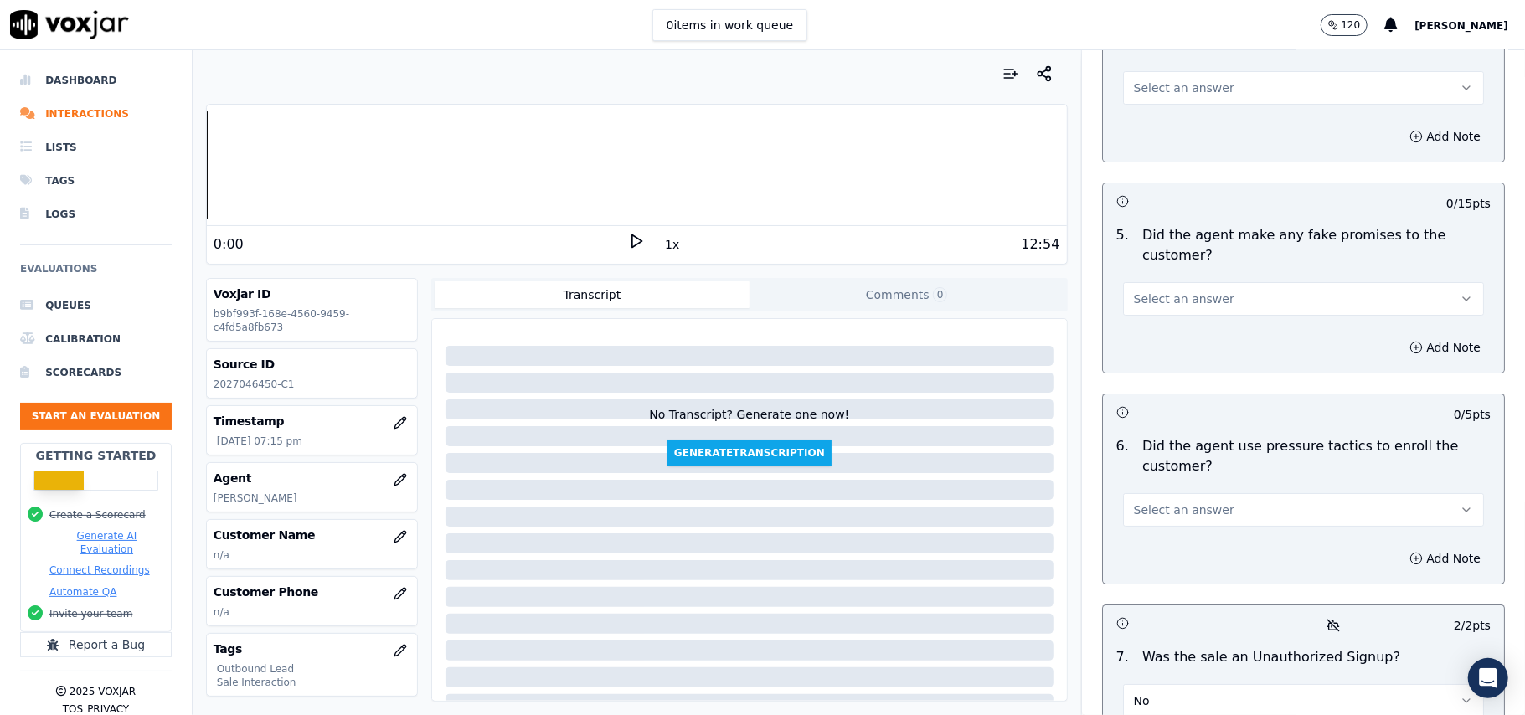
click at [1160, 502] on span "Select an answer" at bounding box center [1184, 510] width 101 height 17
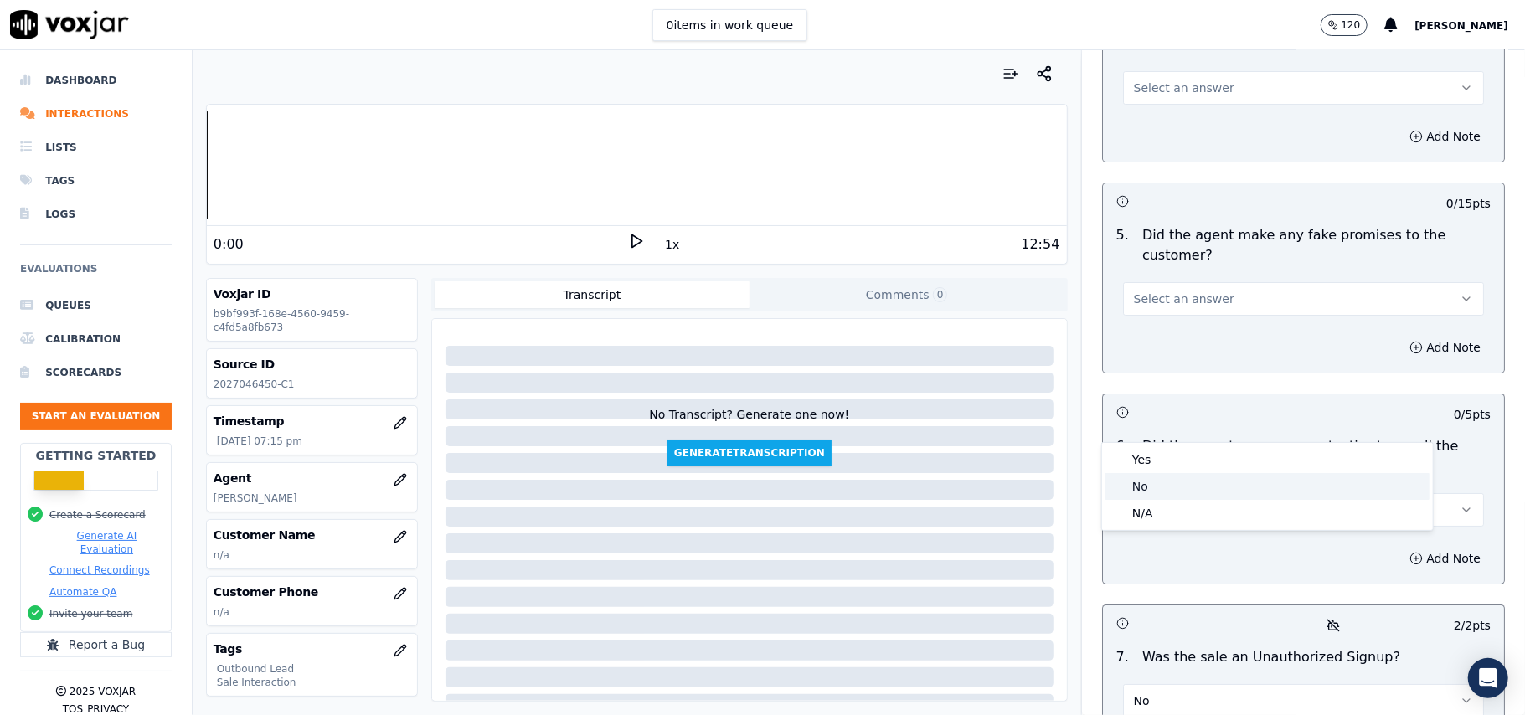
click at [1163, 480] on div "No" at bounding box center [1268, 486] width 324 height 27
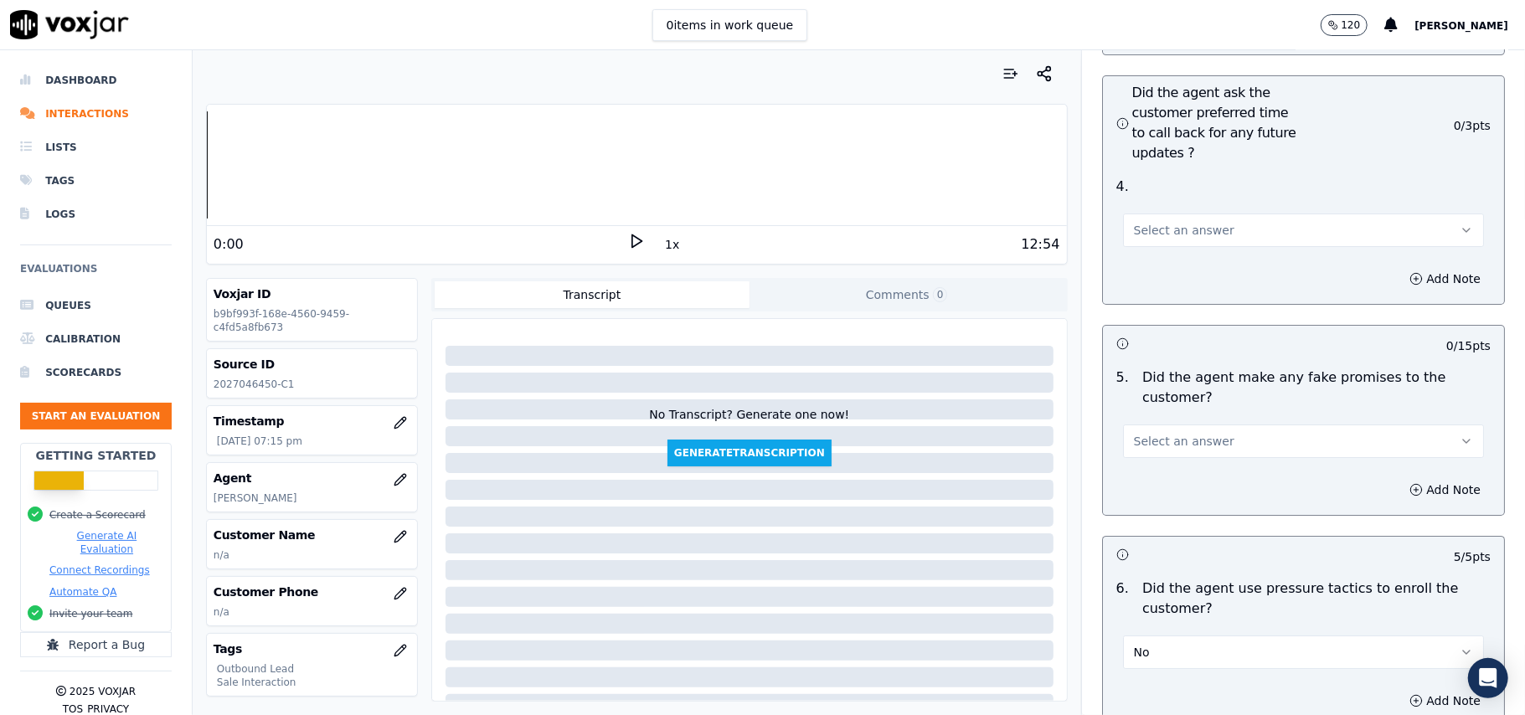
scroll to position [4219, 0]
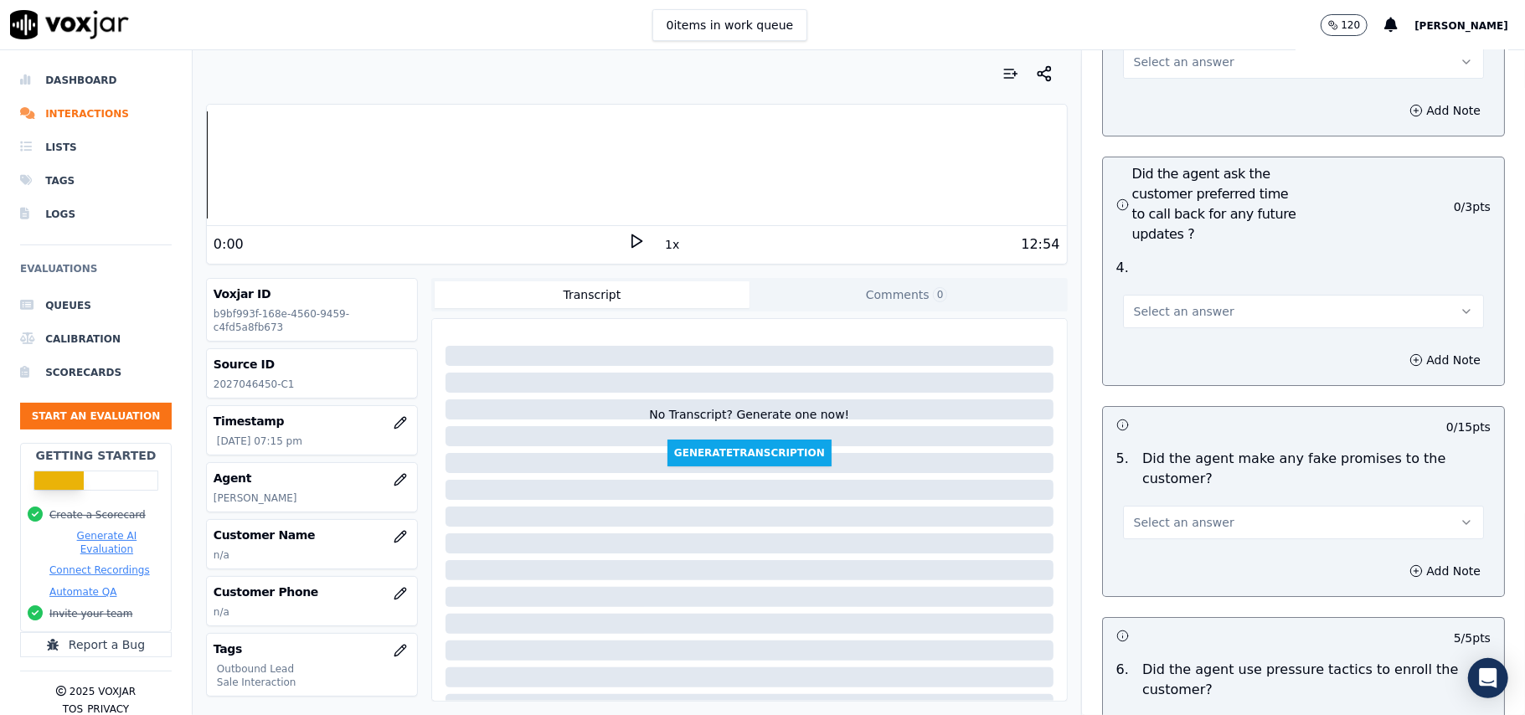
click at [1200, 506] on button "Select an answer" at bounding box center [1303, 523] width 361 height 34
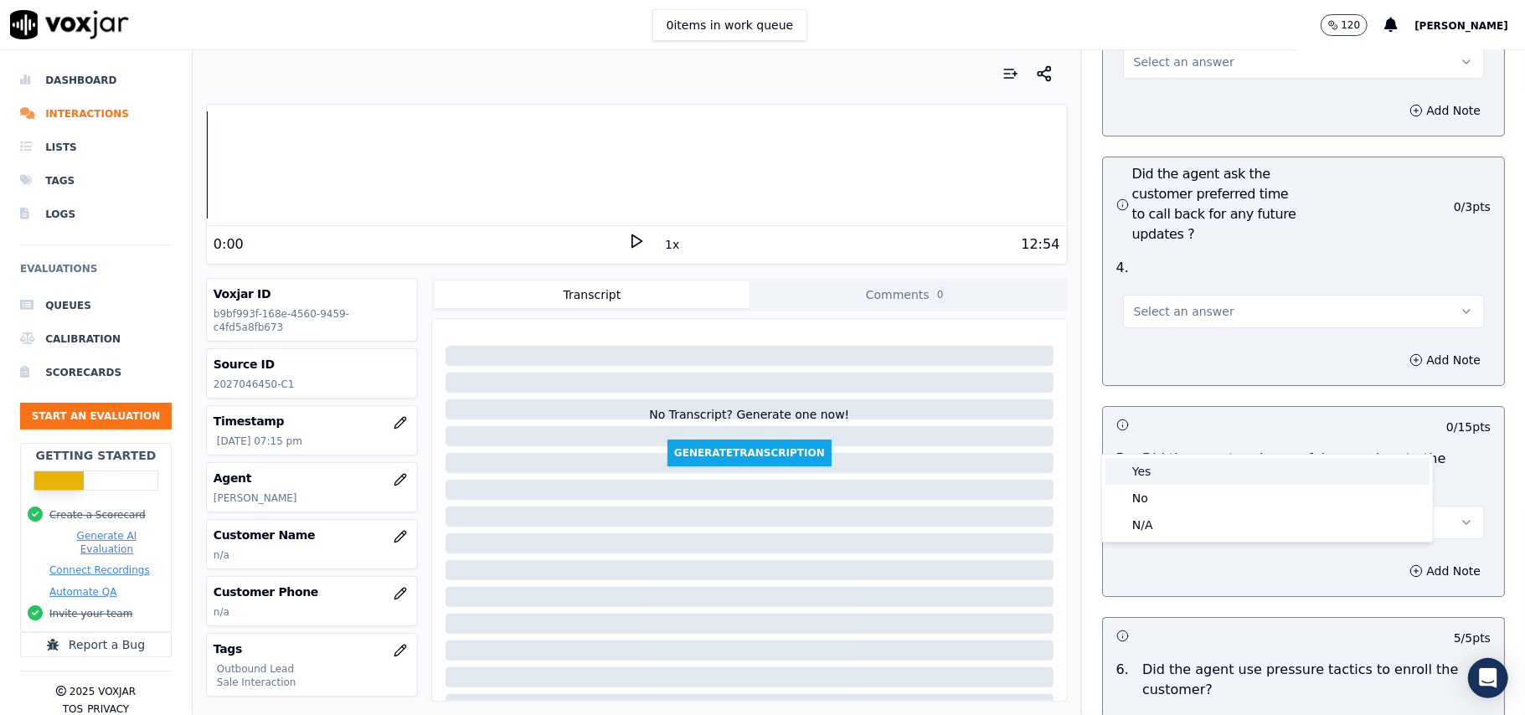
click at [1187, 479] on div "Yes" at bounding box center [1268, 471] width 324 height 27
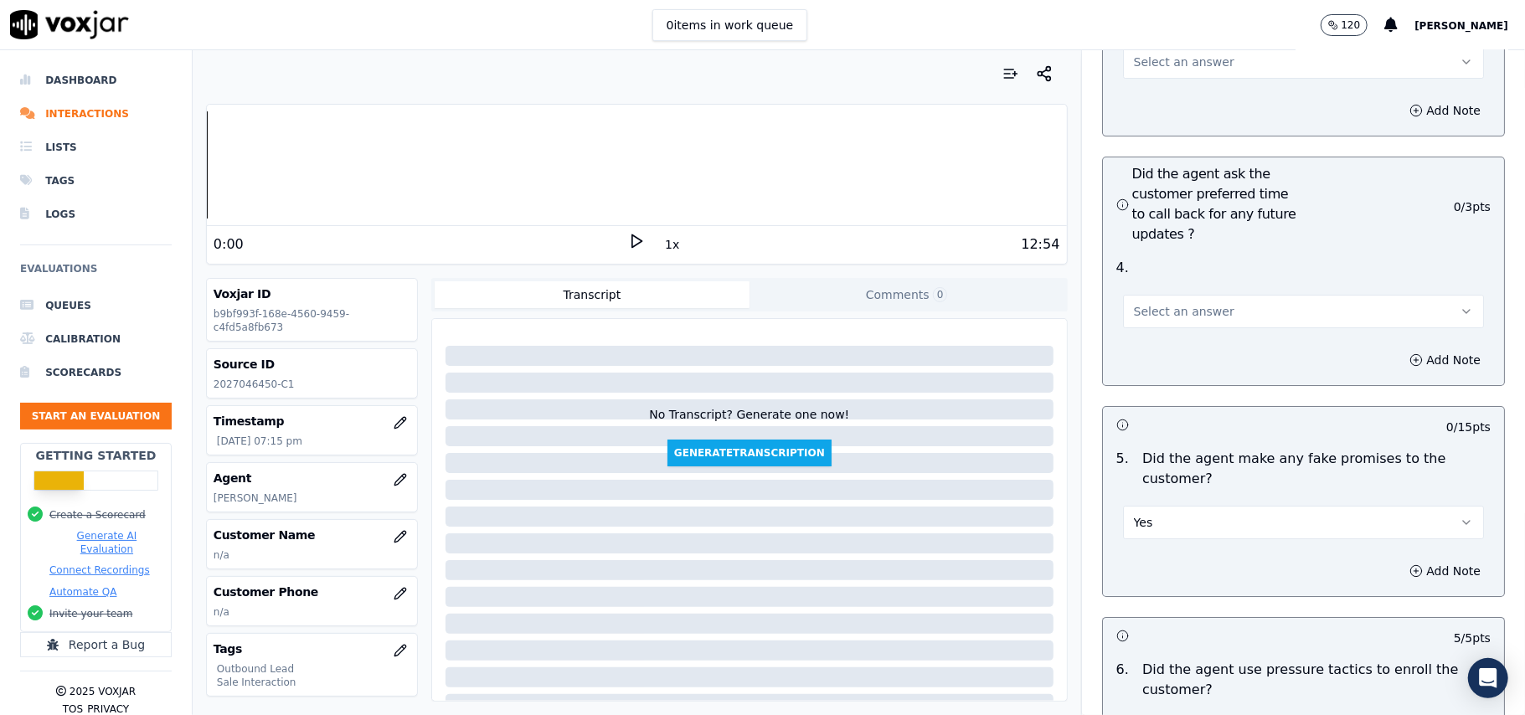
click at [1184, 506] on button "Yes" at bounding box center [1303, 523] width 361 height 34
click at [1171, 506] on div "No" at bounding box center [1268, 498] width 324 height 27
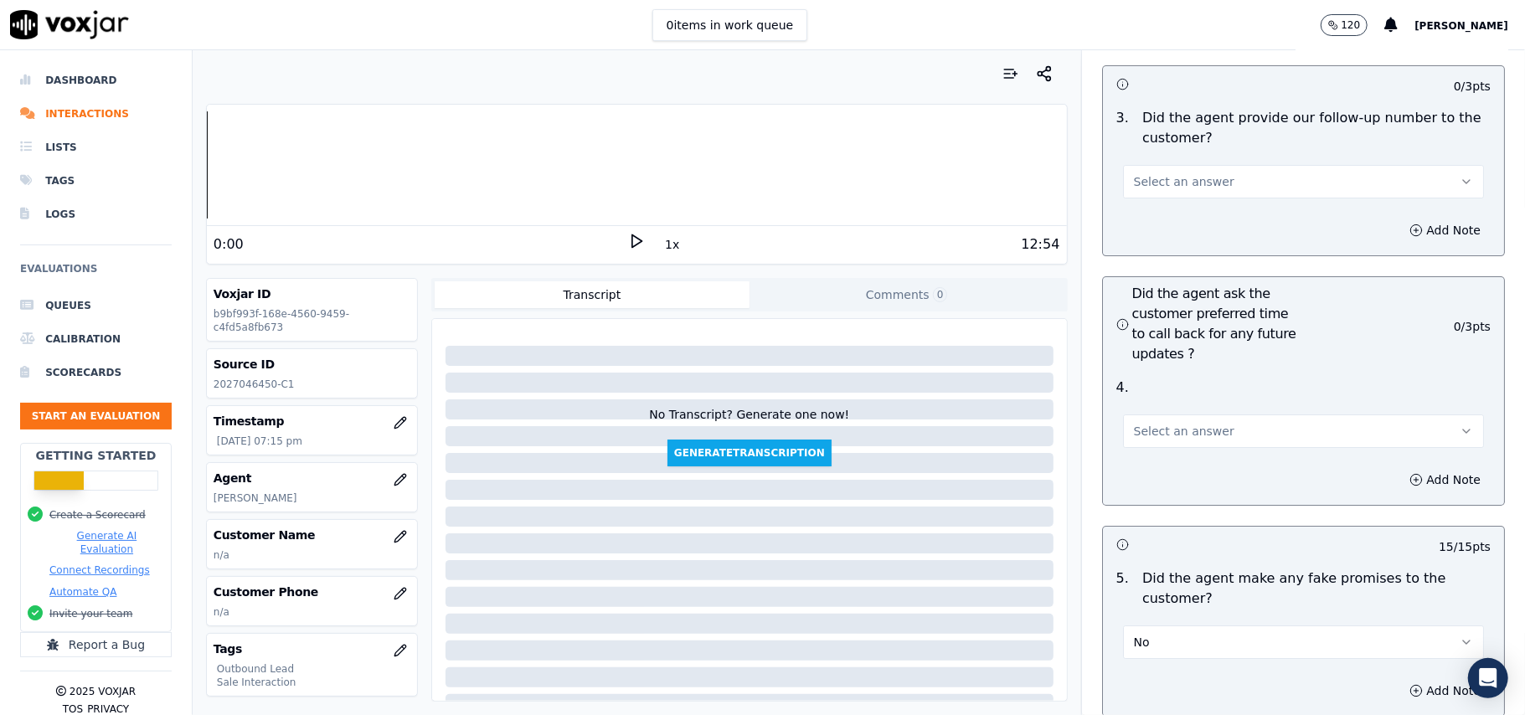
scroll to position [3996, 0]
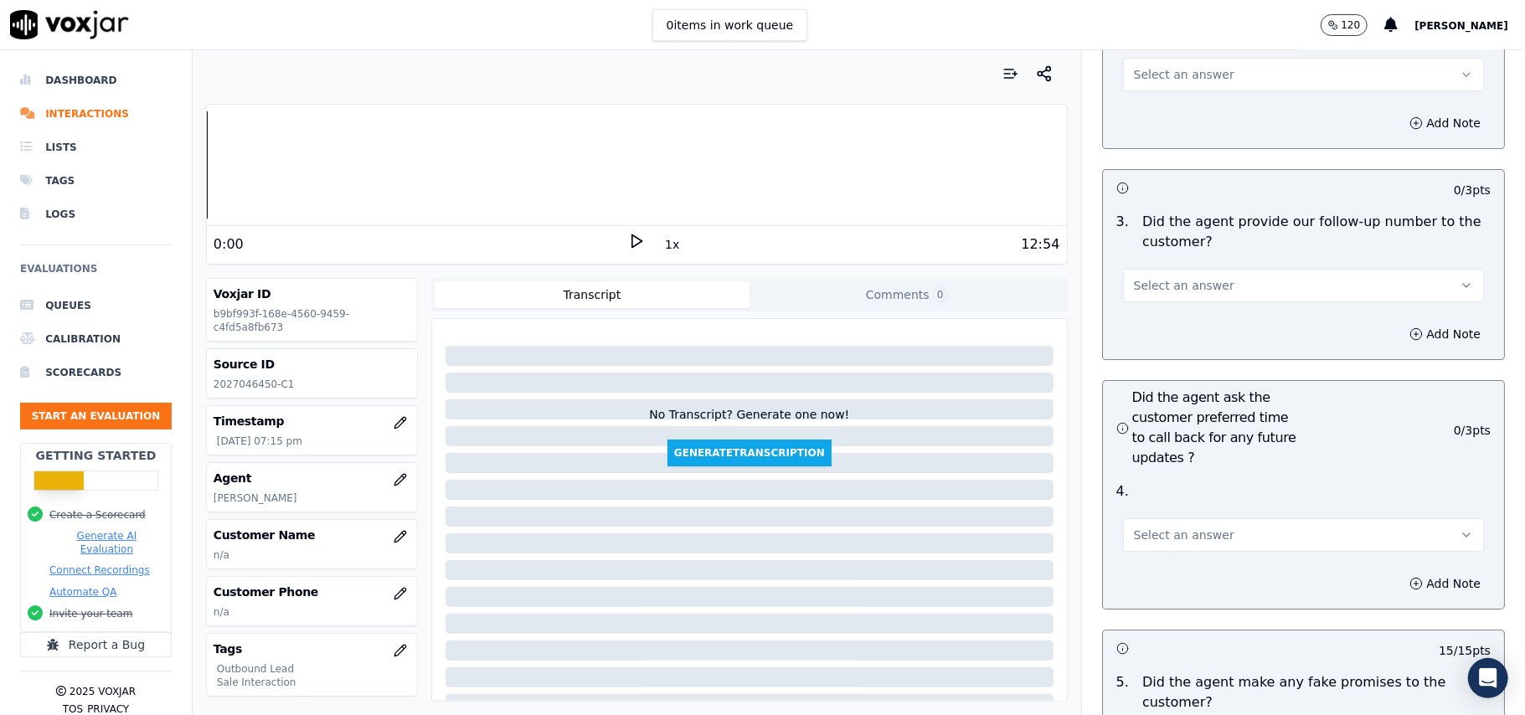
click at [1164, 527] on span "Select an answer" at bounding box center [1184, 535] width 101 height 17
click at [1167, 483] on div "Yes" at bounding box center [1268, 483] width 324 height 27
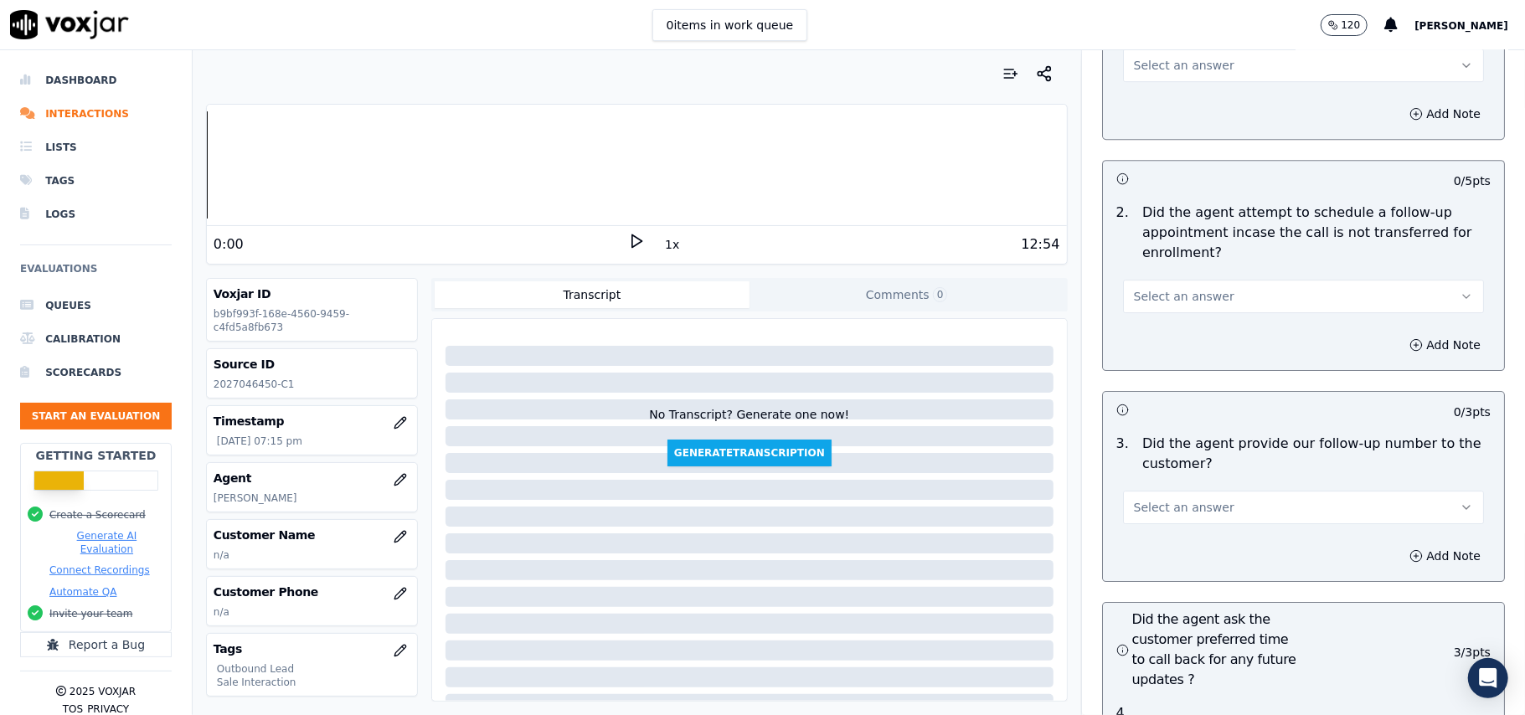
scroll to position [3773, 0]
click at [1194, 500] on span "Select an answer" at bounding box center [1184, 508] width 101 height 17
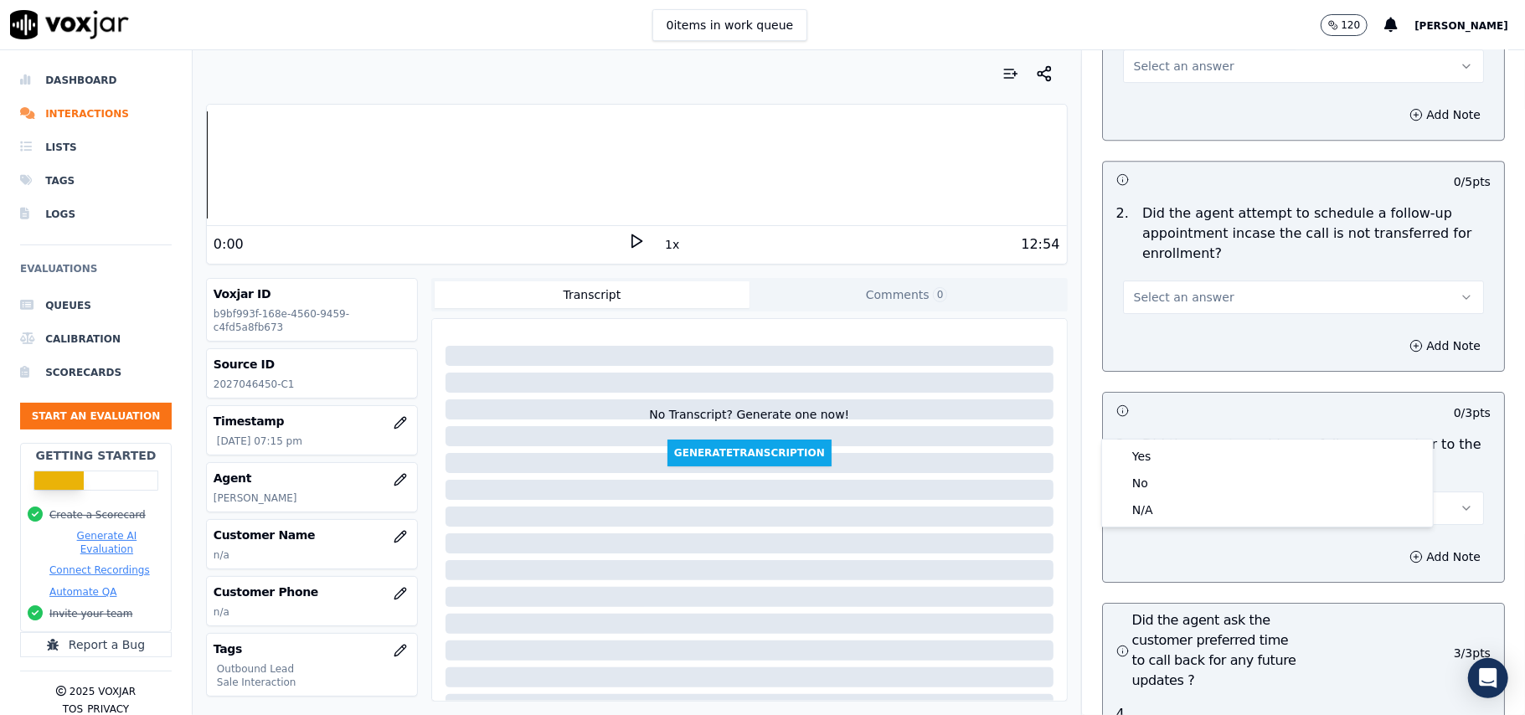
click at [1143, 437] on div "3 . Did the agent provide our follow-up number to the customer? Select an answer" at bounding box center [1303, 480] width 401 height 104
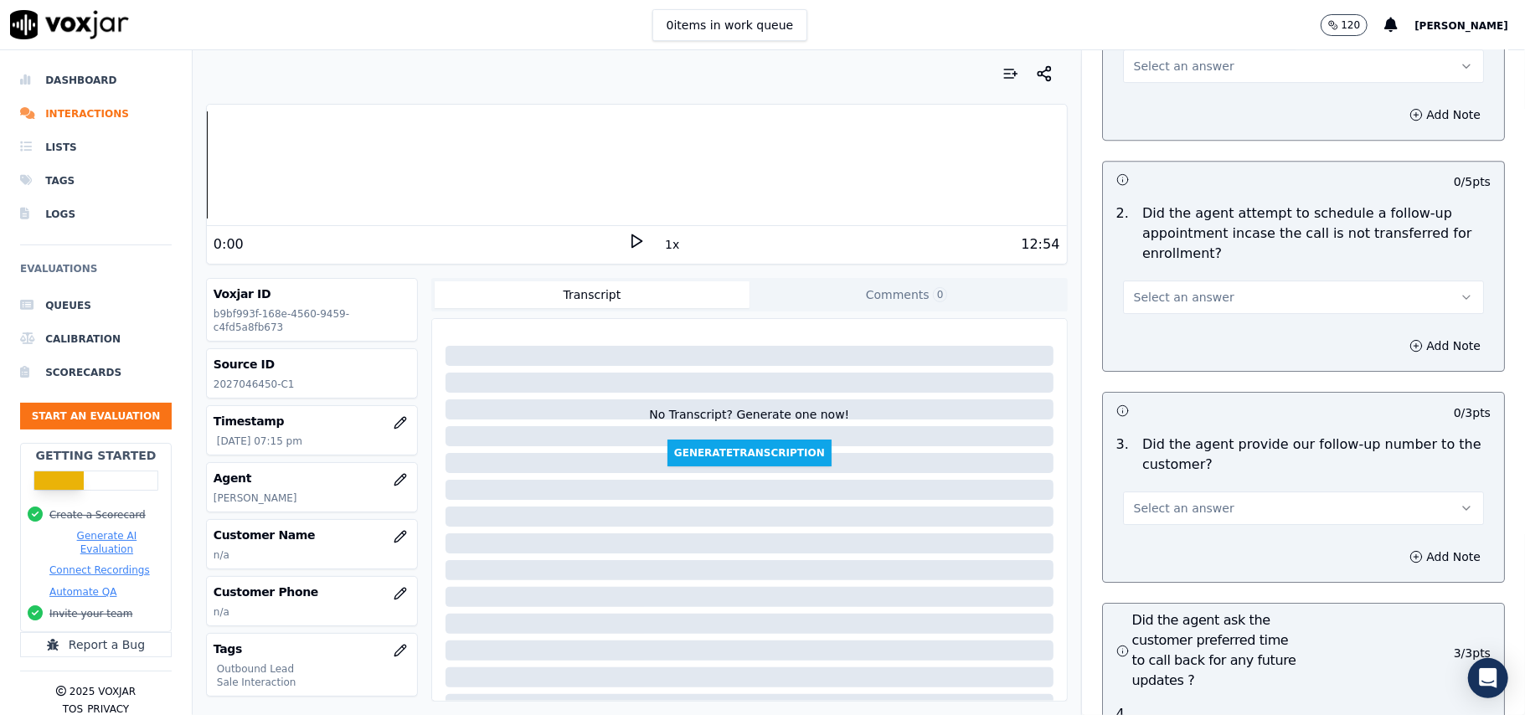
click at [1160, 500] on span "Select an answer" at bounding box center [1184, 508] width 101 height 17
click at [1154, 460] on div "Yes" at bounding box center [1268, 456] width 324 height 27
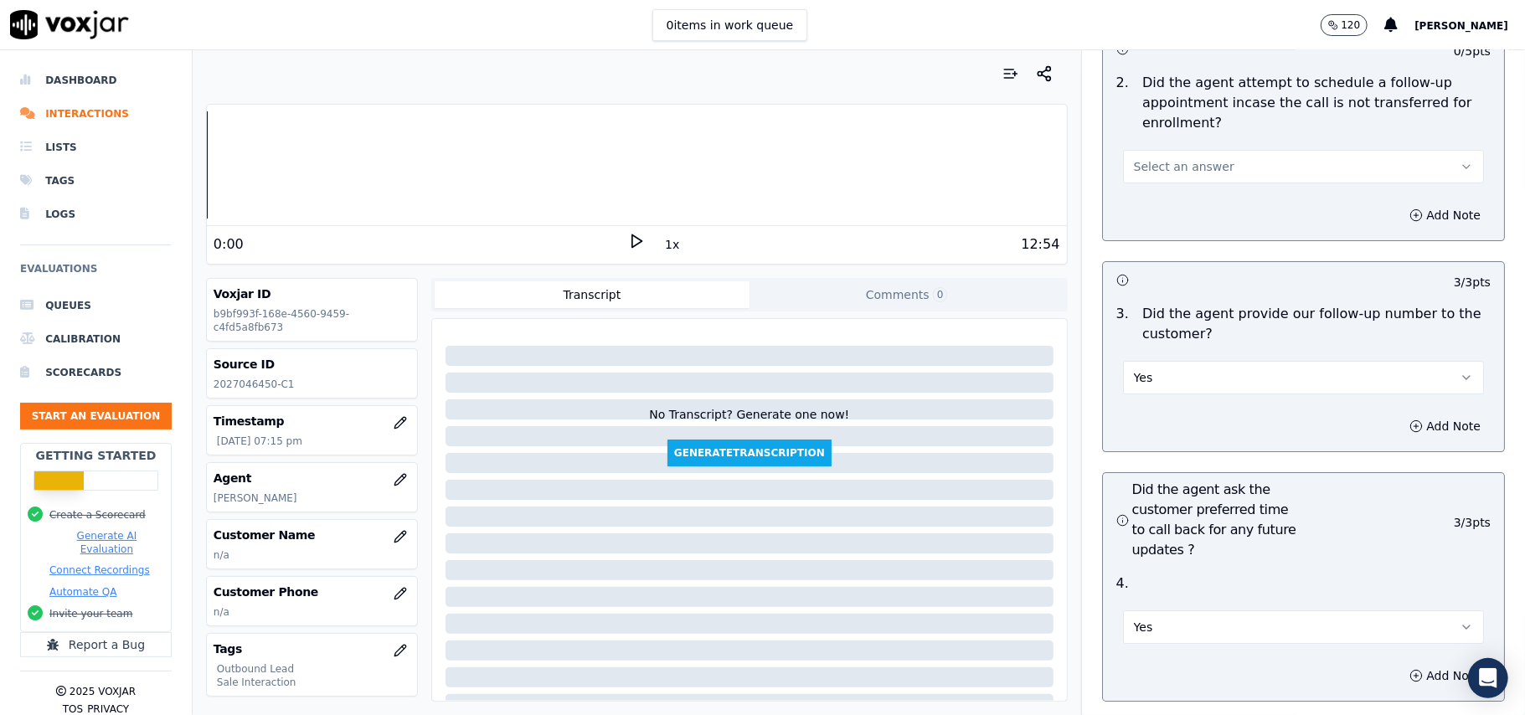
scroll to position [3996, 0]
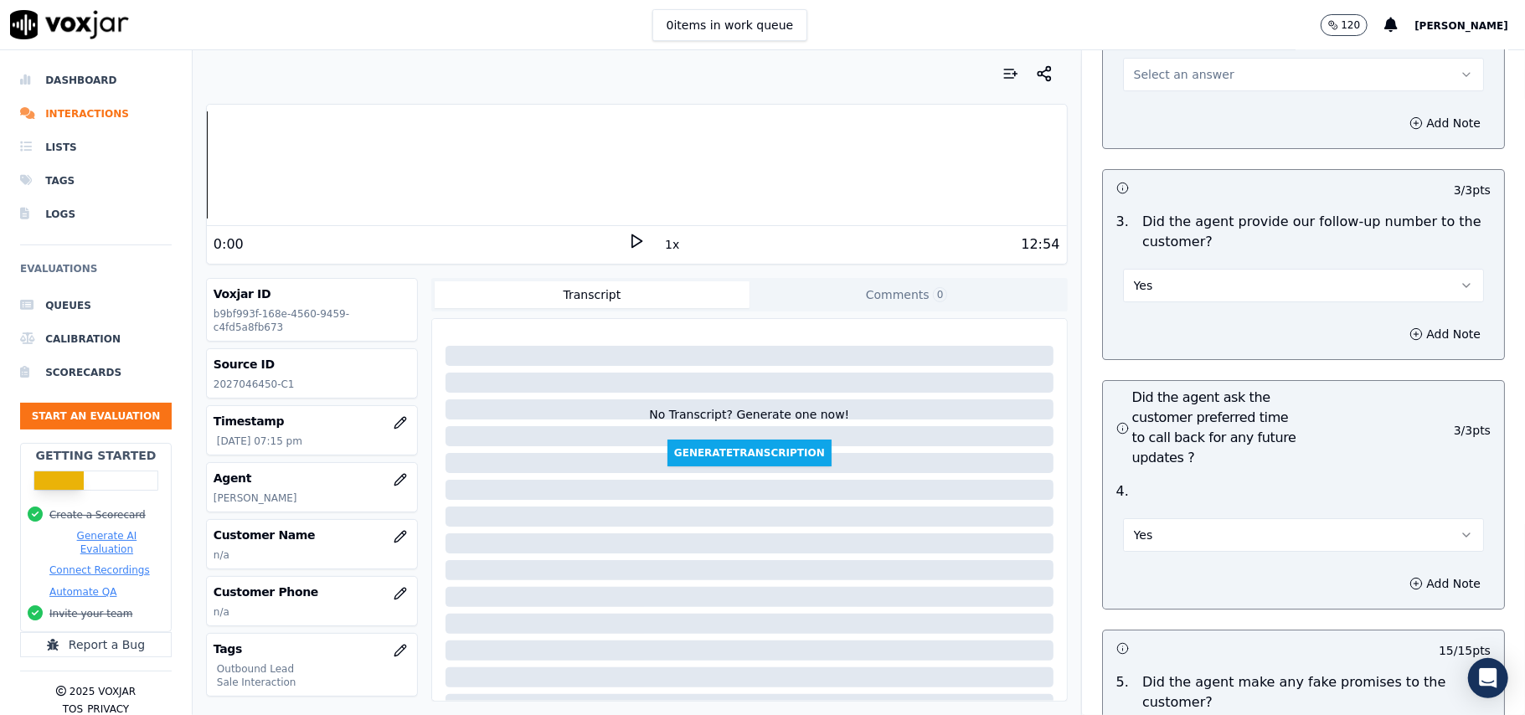
click at [1183, 518] on button "Yes" at bounding box center [1303, 535] width 361 height 34
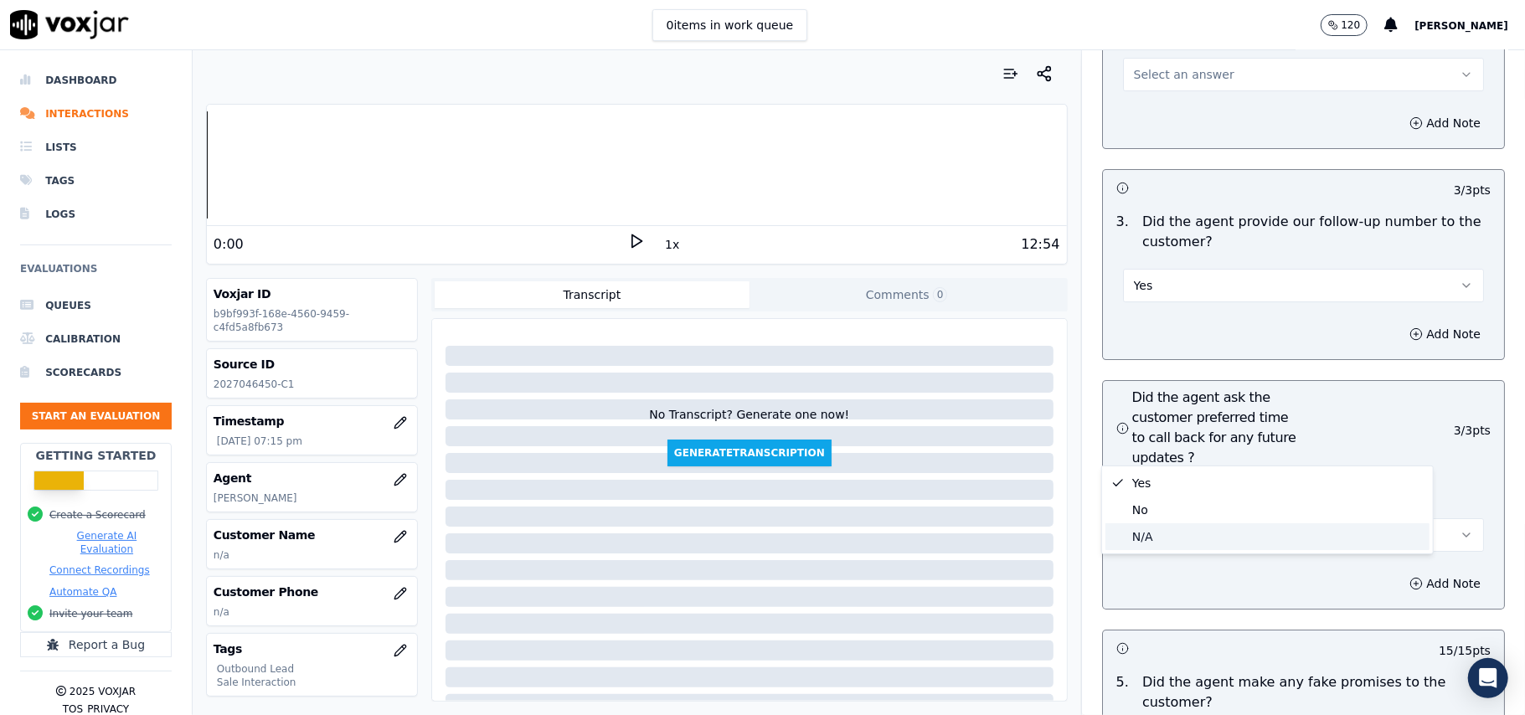
click at [1143, 539] on div "N/A" at bounding box center [1268, 537] width 324 height 27
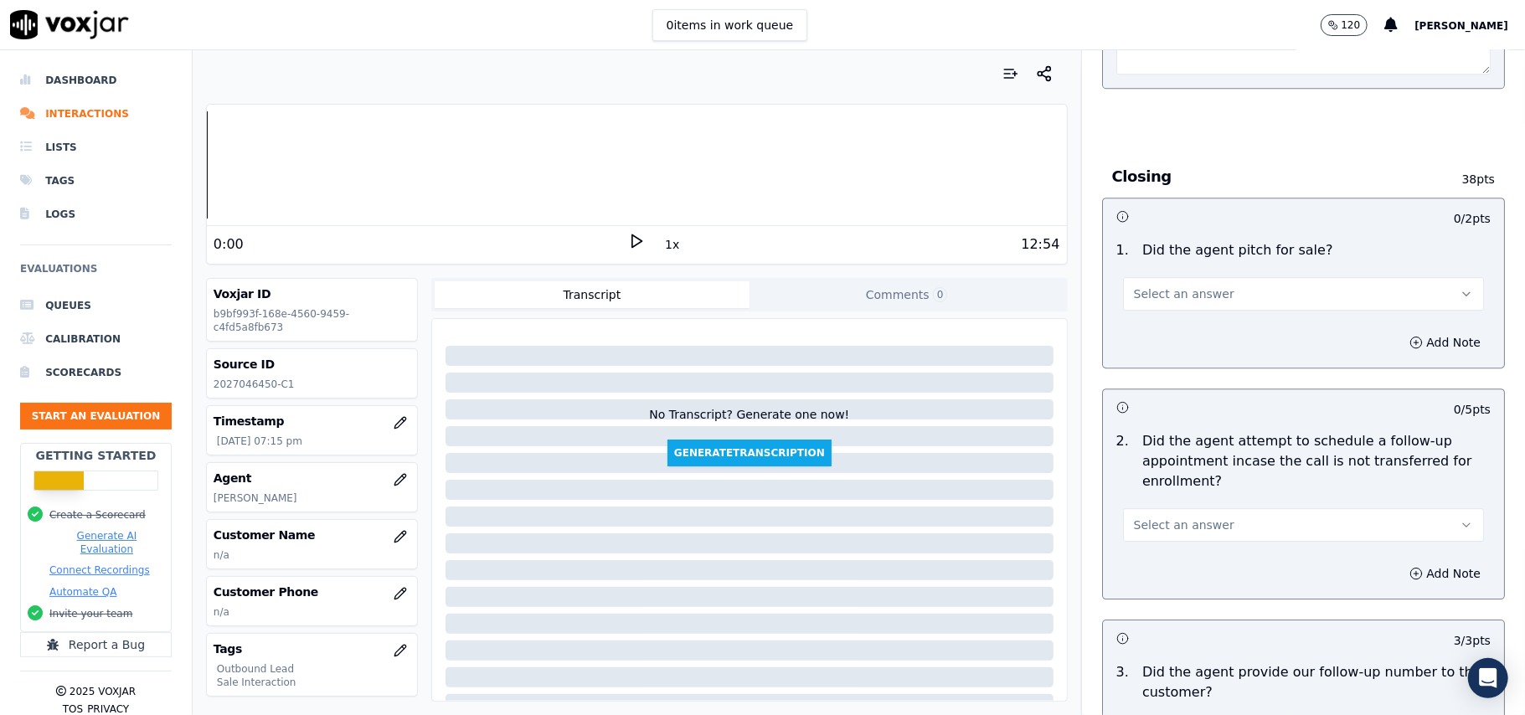
scroll to position [3438, 0]
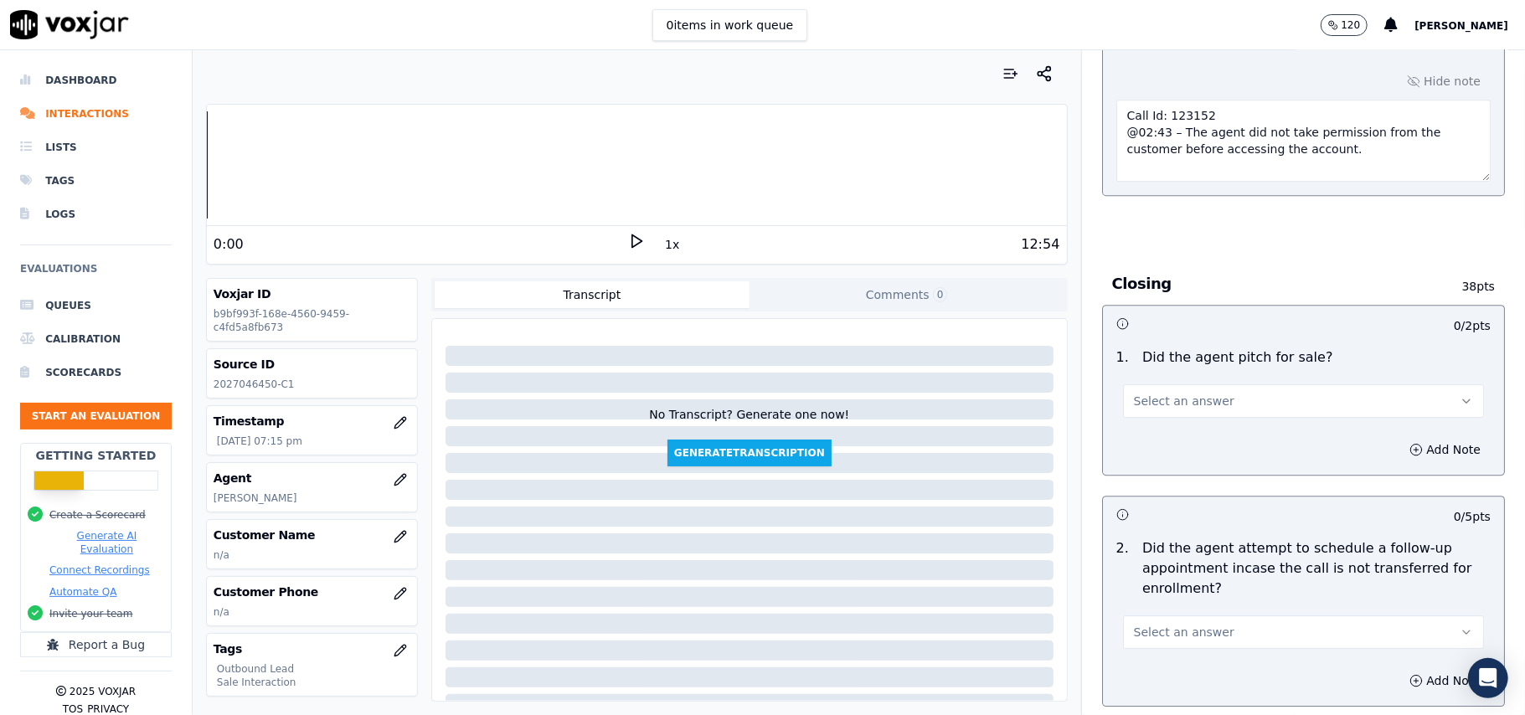
click at [1154, 624] on span "Select an answer" at bounding box center [1184, 632] width 101 height 17
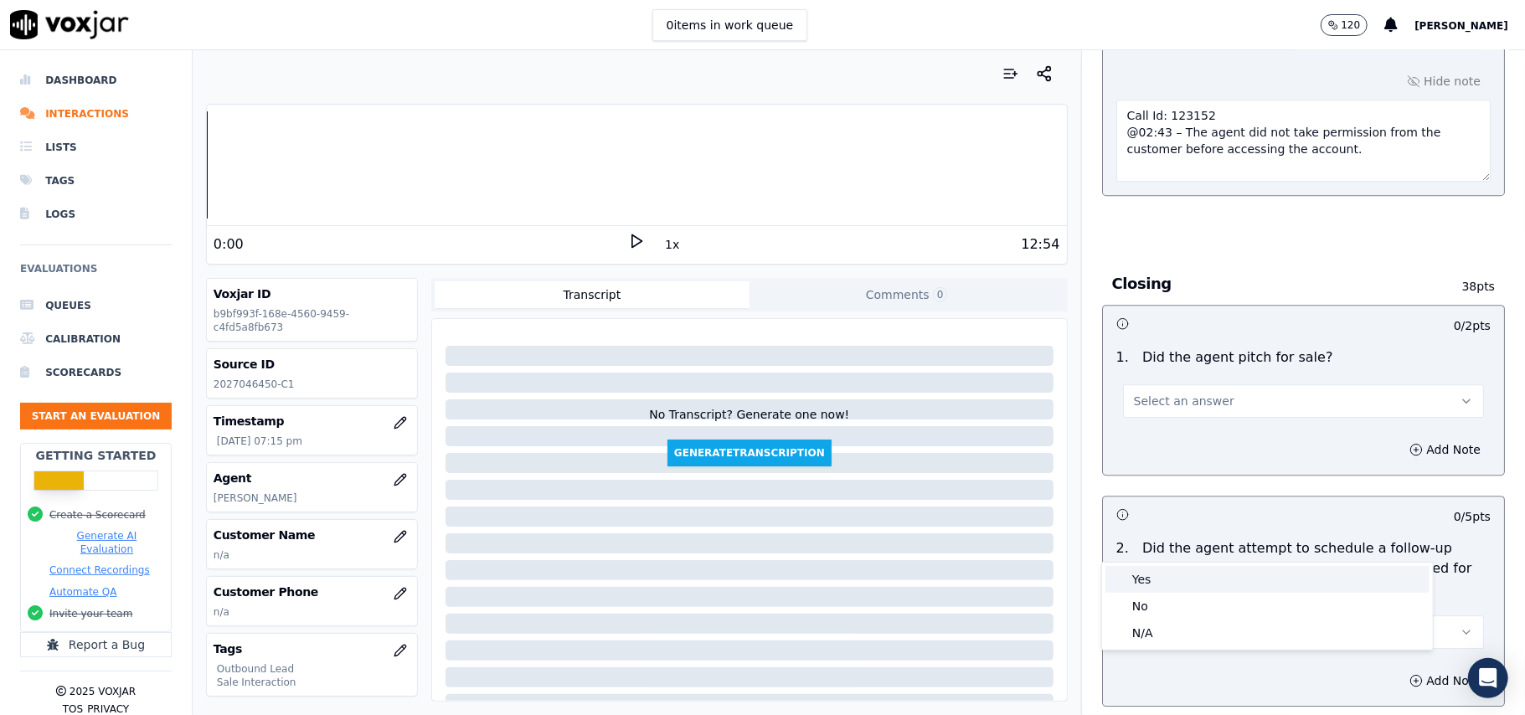
drag, startPoint x: 1156, startPoint y: 580, endPoint x: 1158, endPoint y: 571, distance: 9.4
click at [1157, 580] on div "Yes" at bounding box center [1268, 579] width 324 height 27
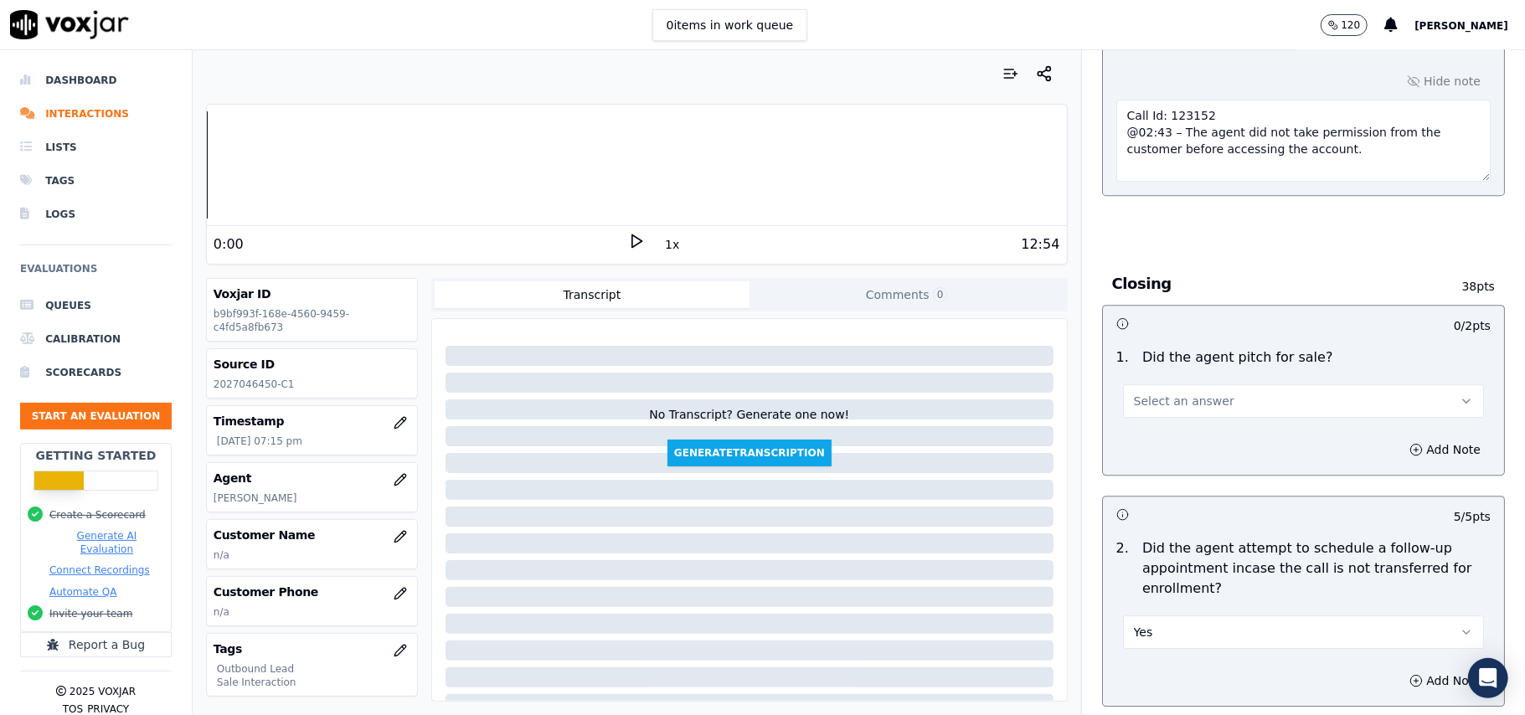
click at [1157, 393] on span "Select an answer" at bounding box center [1184, 401] width 101 height 17
click at [1156, 342] on div "Yes" at bounding box center [1268, 347] width 324 height 27
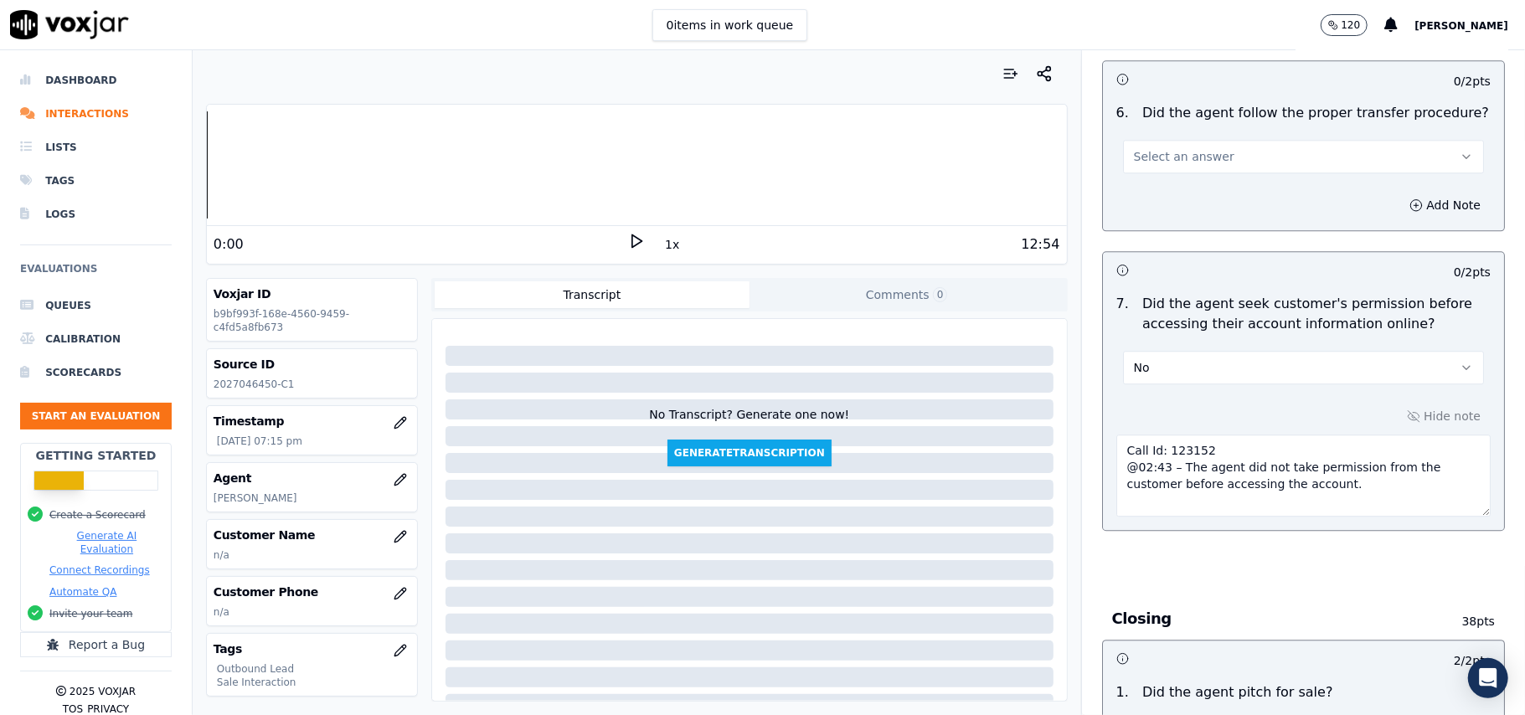
scroll to position [2655, 0]
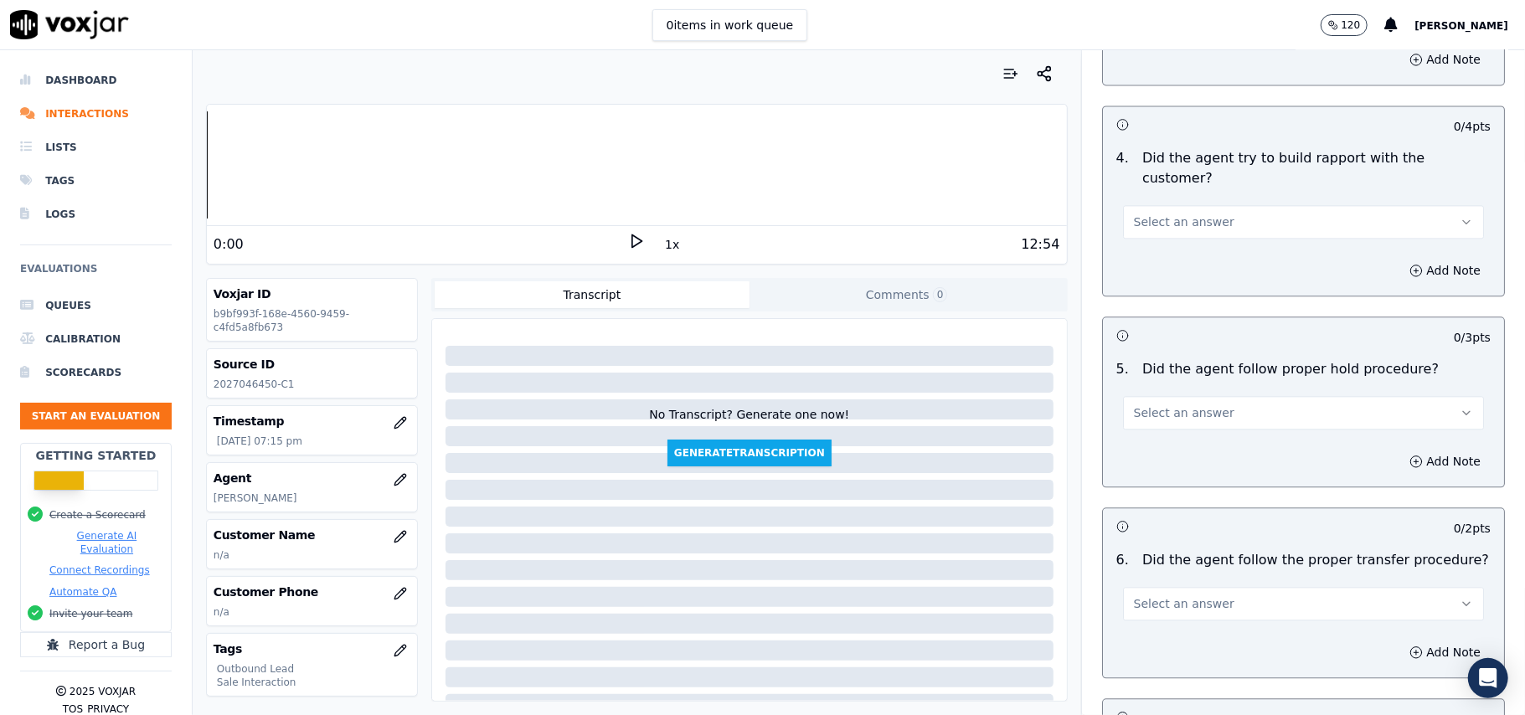
click at [1184, 587] on button "Select an answer" at bounding box center [1303, 604] width 361 height 34
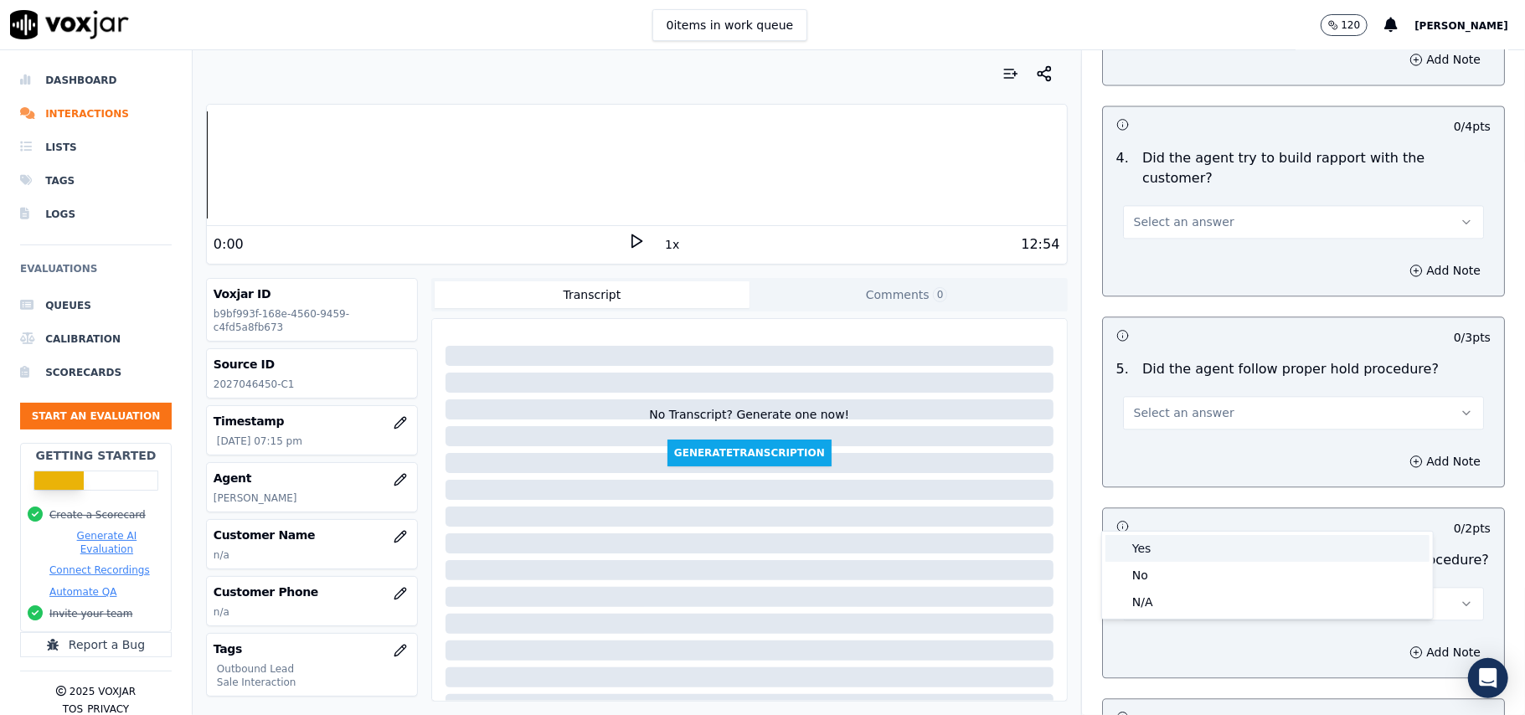
click at [1177, 541] on div "Yes" at bounding box center [1268, 548] width 324 height 27
click at [1196, 405] on span "Select an answer" at bounding box center [1184, 413] width 101 height 17
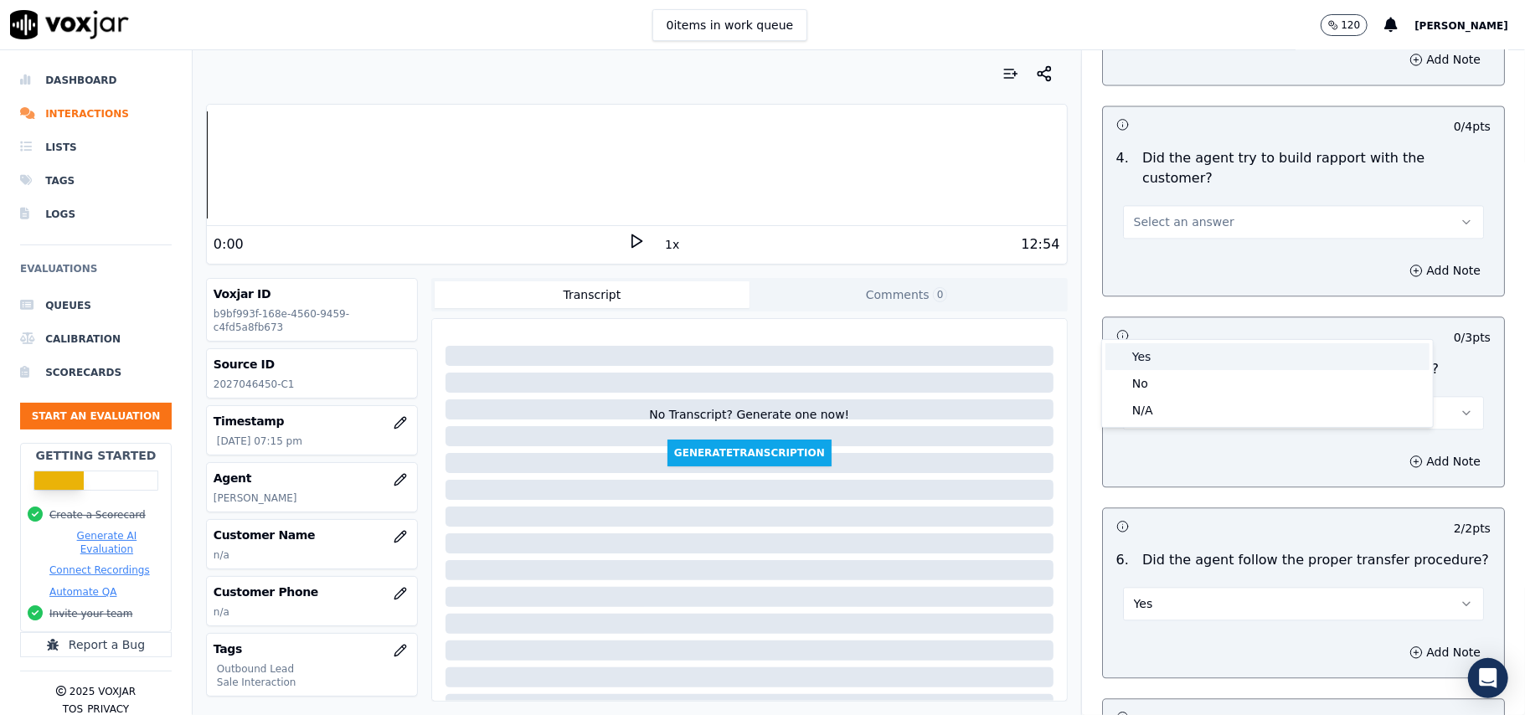
click at [1194, 355] on div "Yes" at bounding box center [1268, 356] width 324 height 27
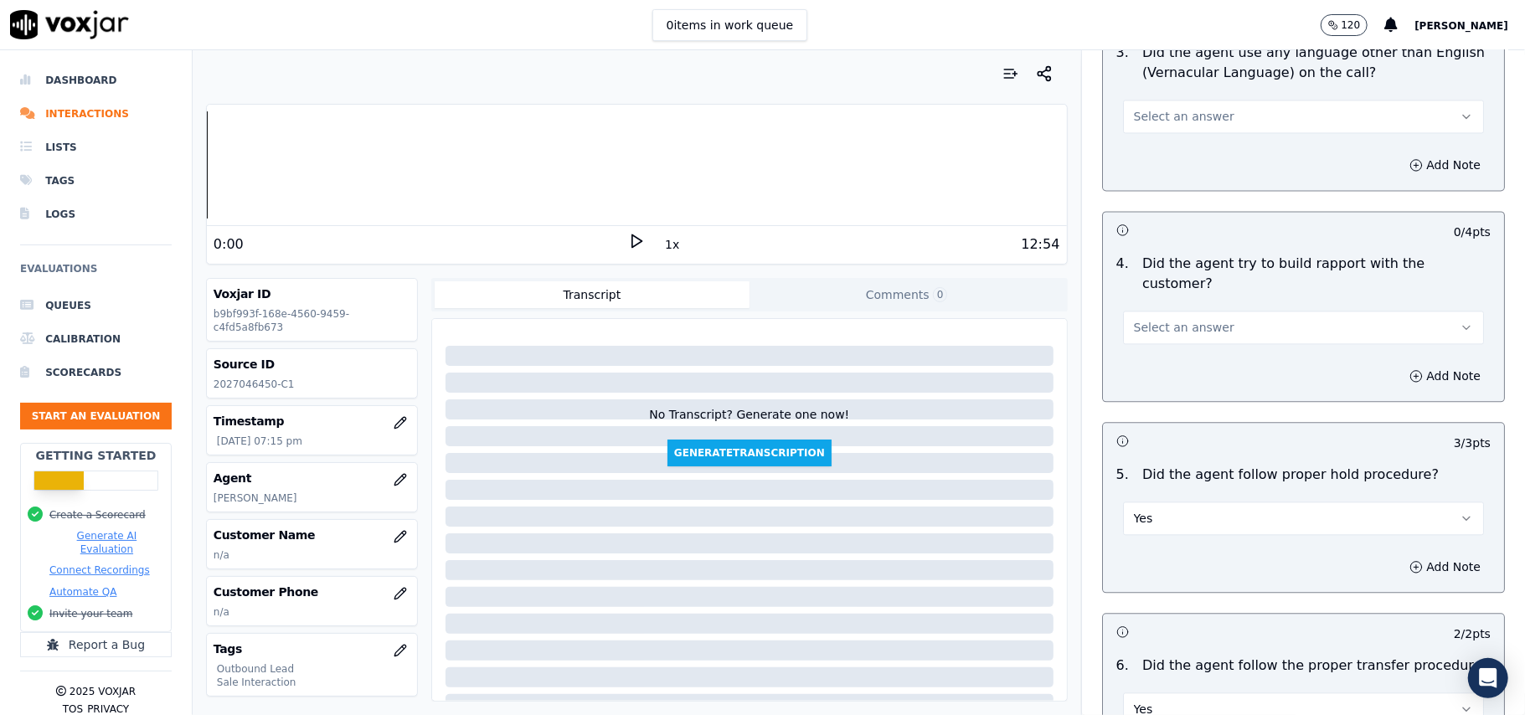
scroll to position [2433, 0]
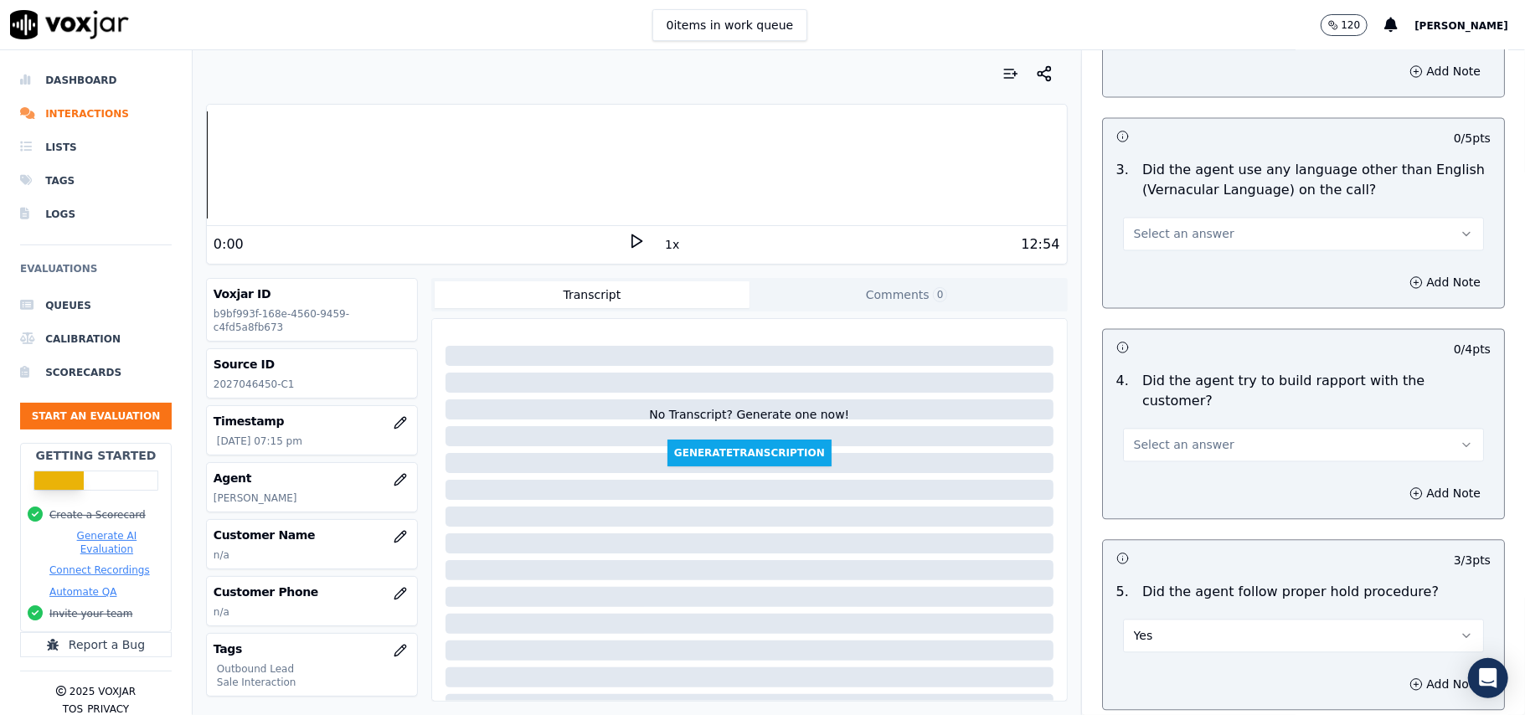
click at [1189, 436] on span "Select an answer" at bounding box center [1184, 444] width 101 height 17
click at [1183, 417] on div "No" at bounding box center [1268, 415] width 324 height 27
click at [1181, 428] on button "No" at bounding box center [1303, 445] width 361 height 34
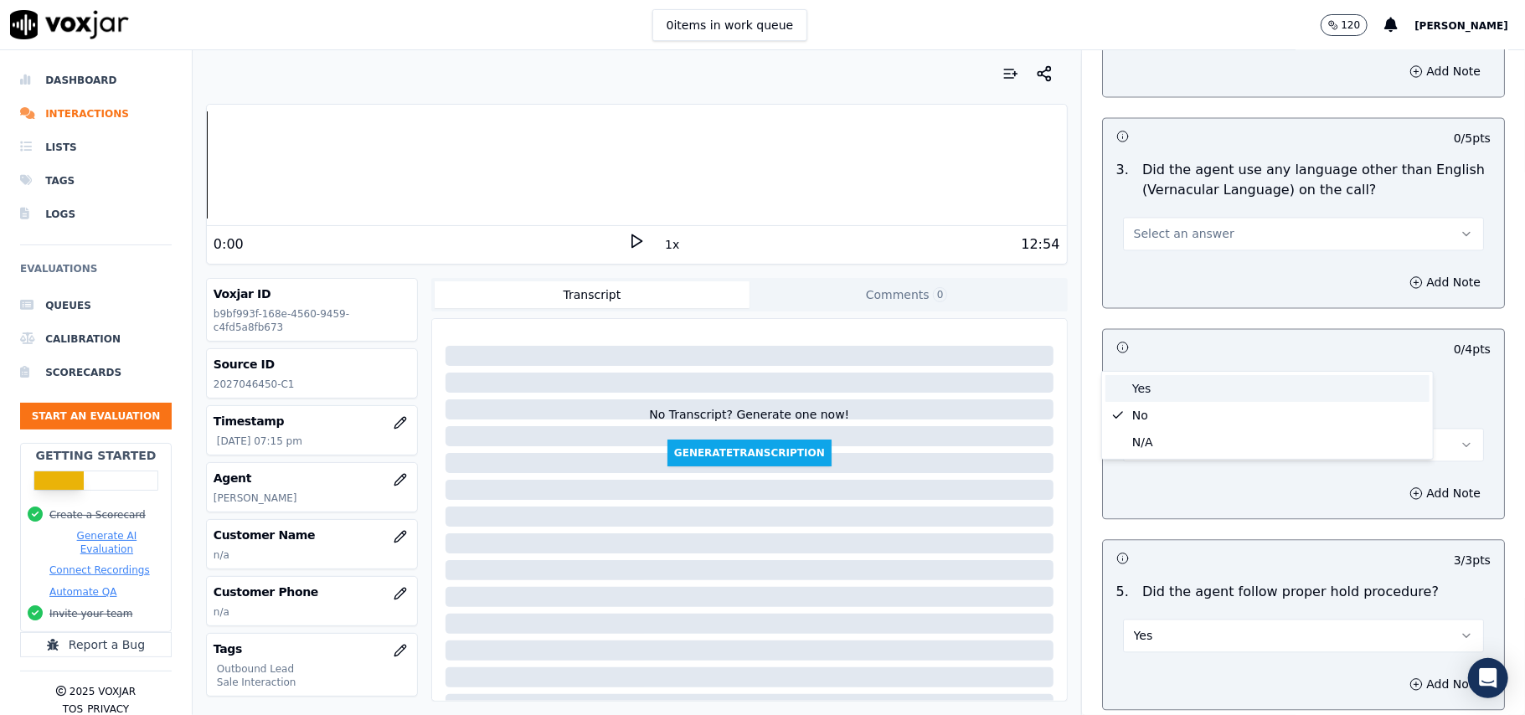
click at [1171, 375] on div "Yes" at bounding box center [1268, 388] width 324 height 27
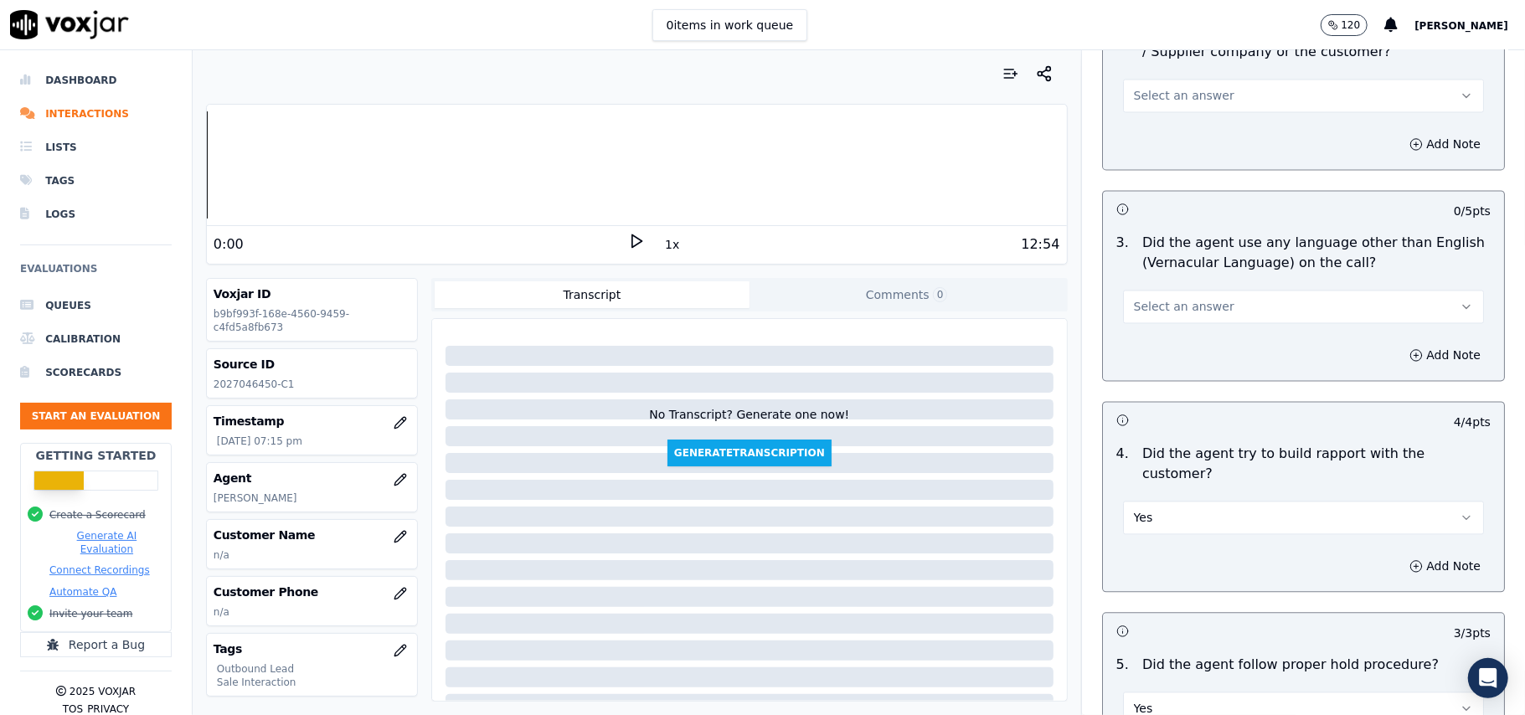
scroll to position [2320, 0]
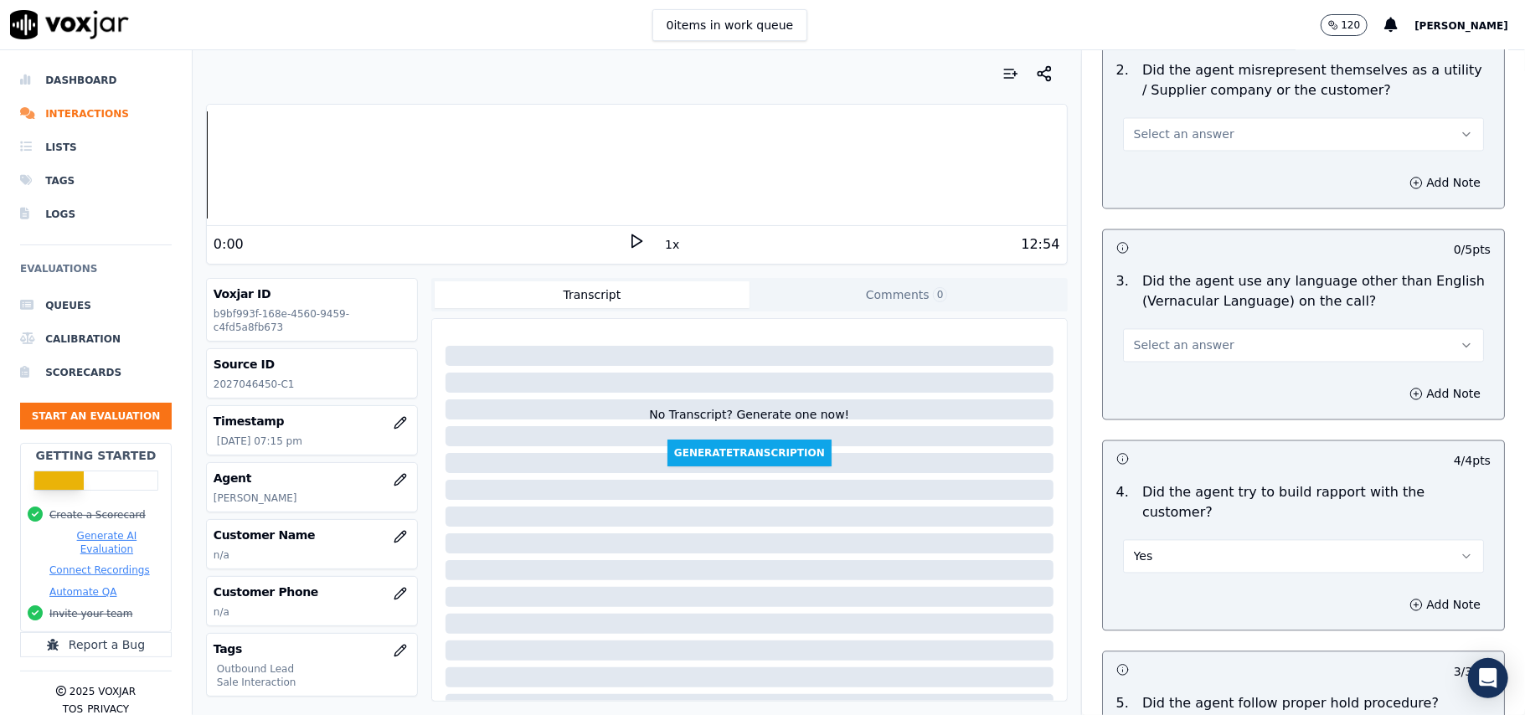
click at [1183, 338] on span "Select an answer" at bounding box center [1184, 346] width 101 height 17
click at [1189, 318] on div "Yes" at bounding box center [1268, 309] width 324 height 27
click at [1191, 329] on button "Yes" at bounding box center [1303, 346] width 361 height 34
click at [1177, 340] on div "No" at bounding box center [1268, 335] width 324 height 27
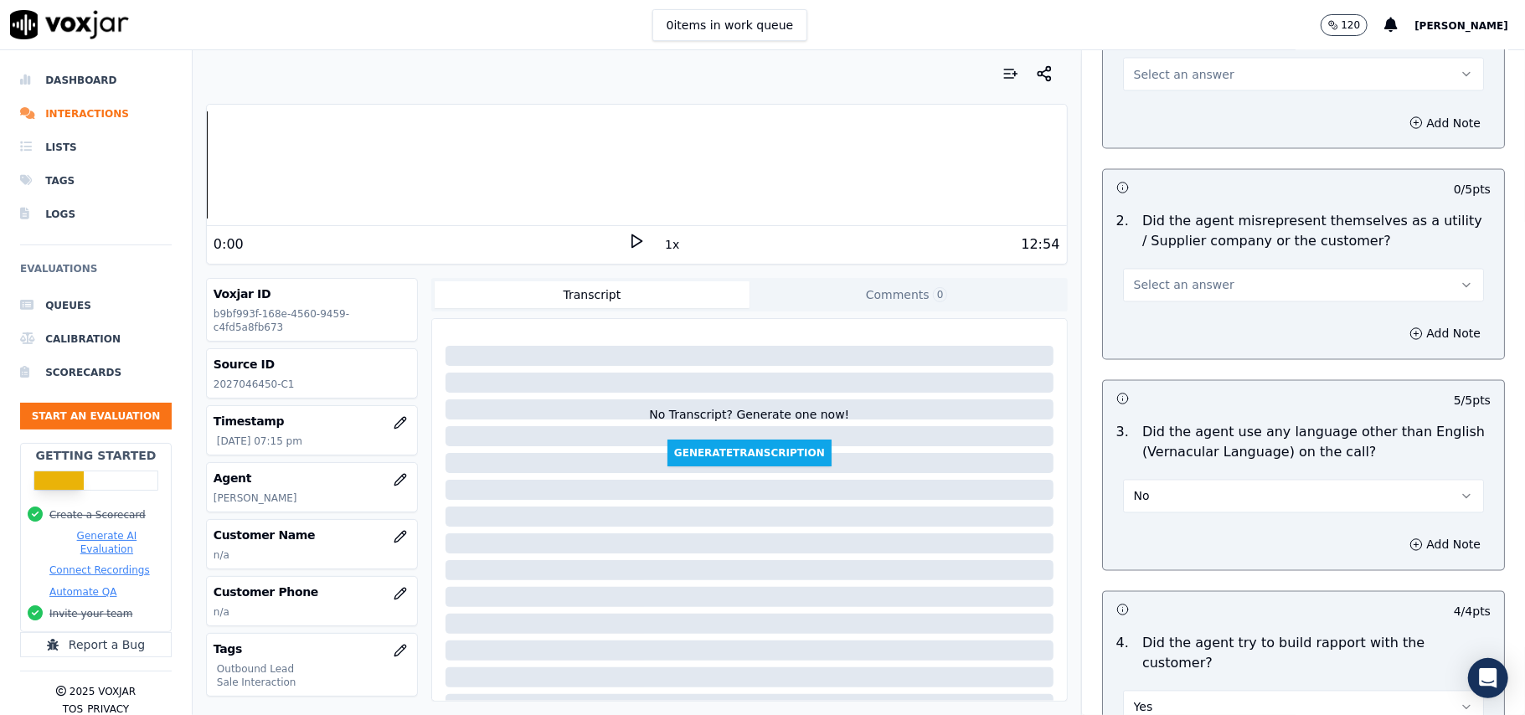
scroll to position [1985, 0]
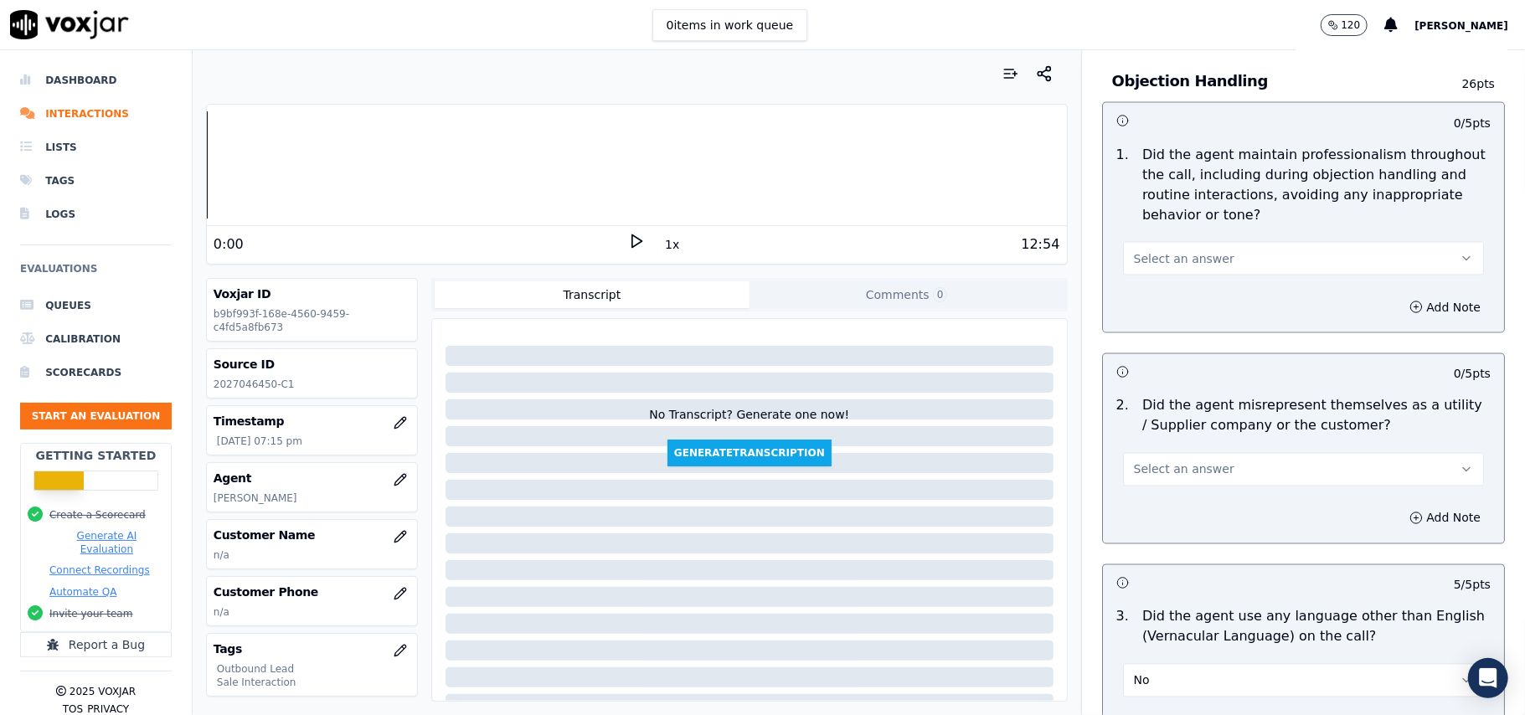
click at [1158, 453] on button "Select an answer" at bounding box center [1303, 470] width 361 height 34
click at [1157, 437] on div "Yes" at bounding box center [1268, 432] width 324 height 27
click at [1157, 453] on button "Yes" at bounding box center [1303, 470] width 361 height 34
click at [1157, 453] on div "No" at bounding box center [1268, 459] width 324 height 27
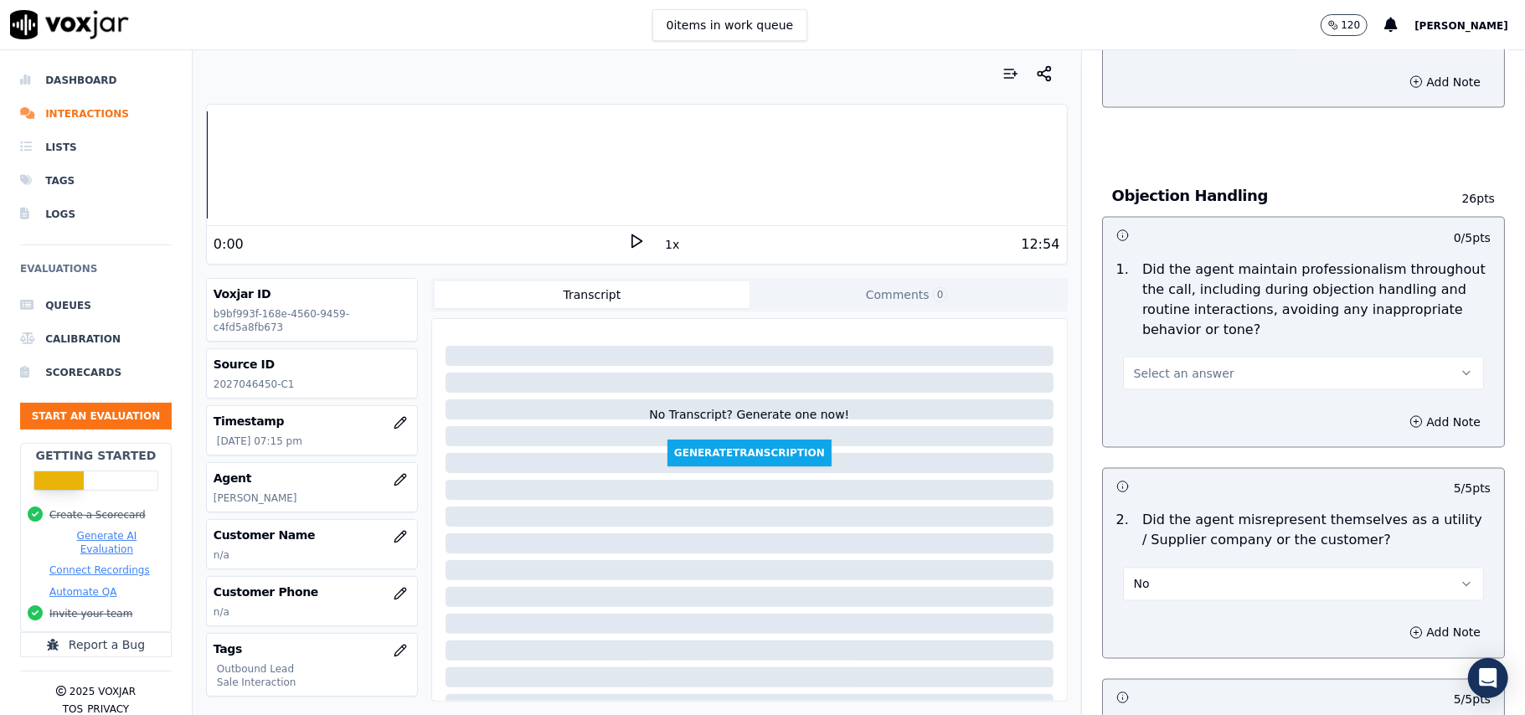
scroll to position [1762, 0]
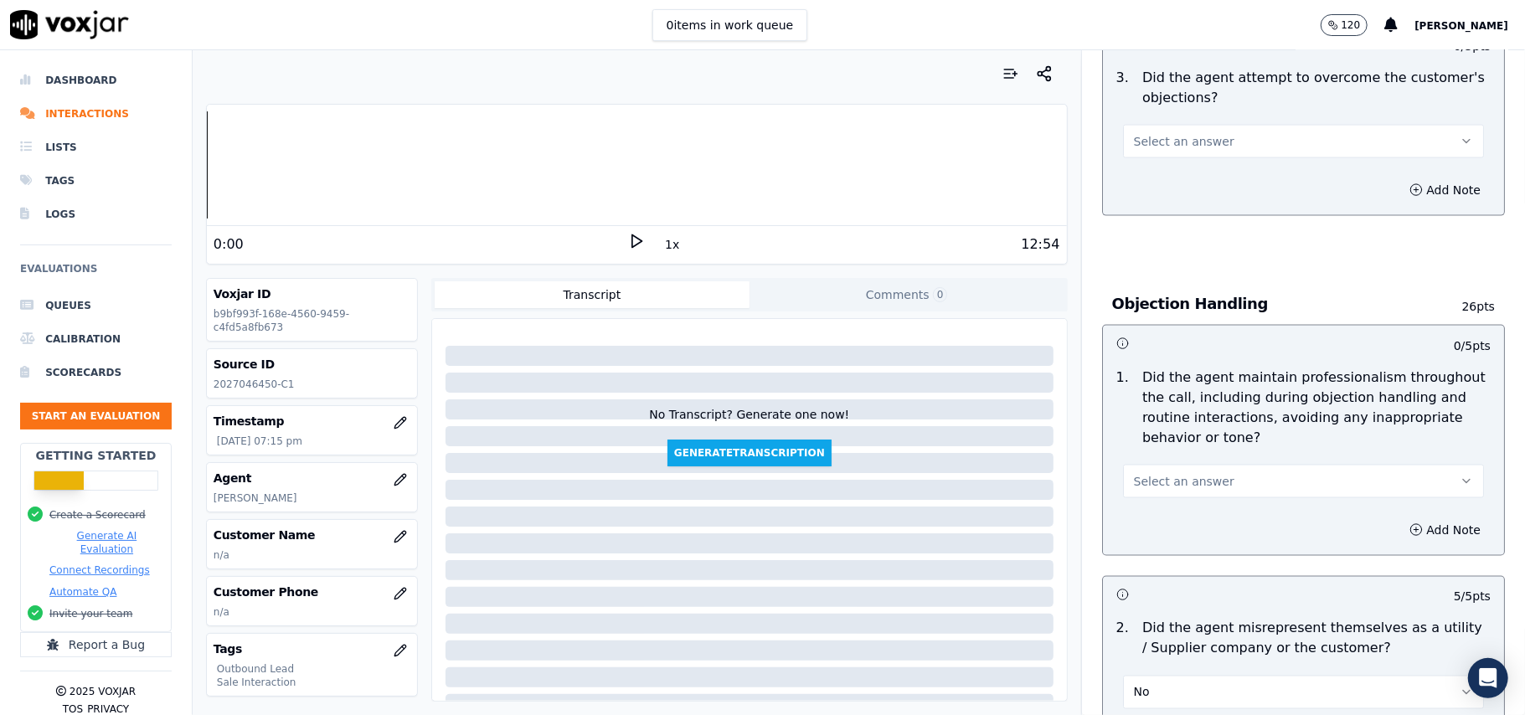
click at [1136, 473] on span "Select an answer" at bounding box center [1184, 481] width 101 height 17
click at [1143, 442] on div "Yes" at bounding box center [1268, 444] width 324 height 27
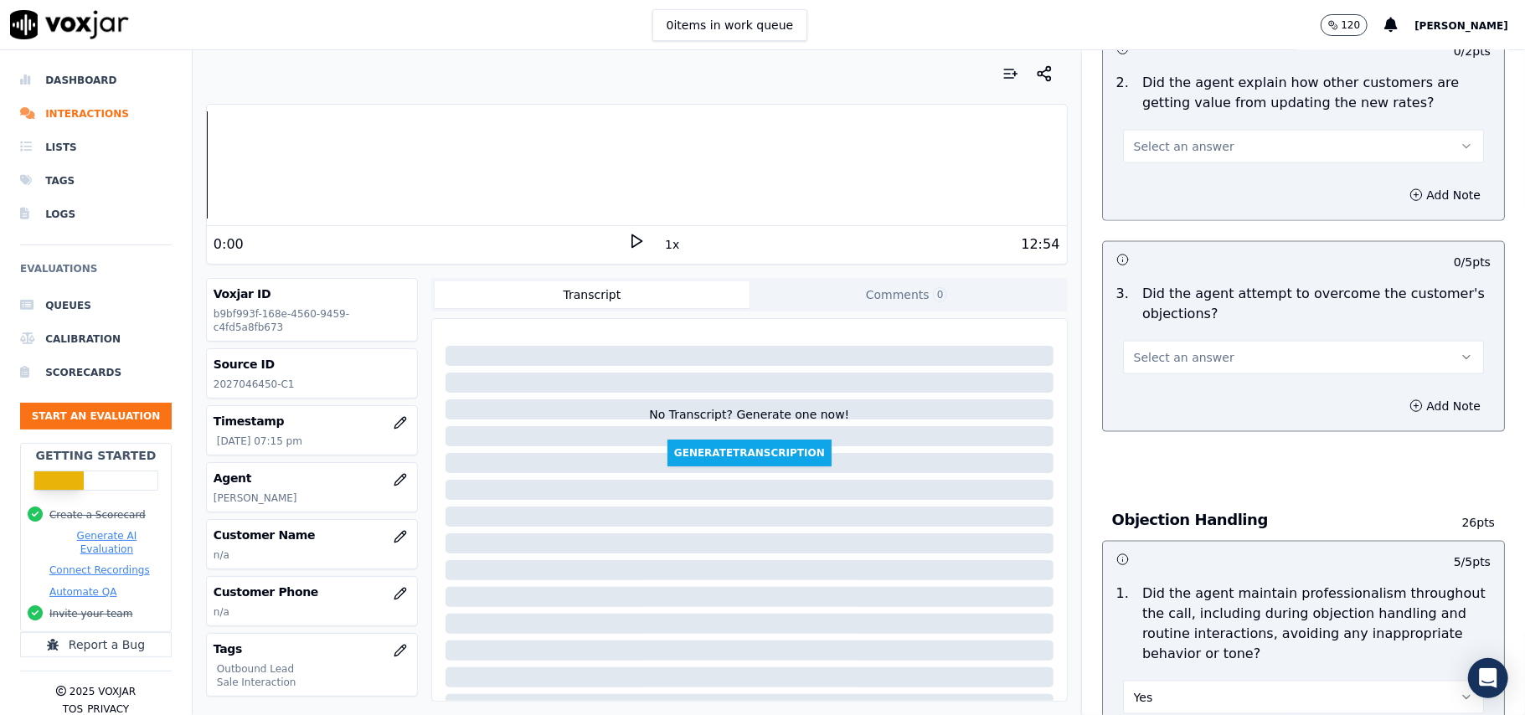
scroll to position [1427, 0]
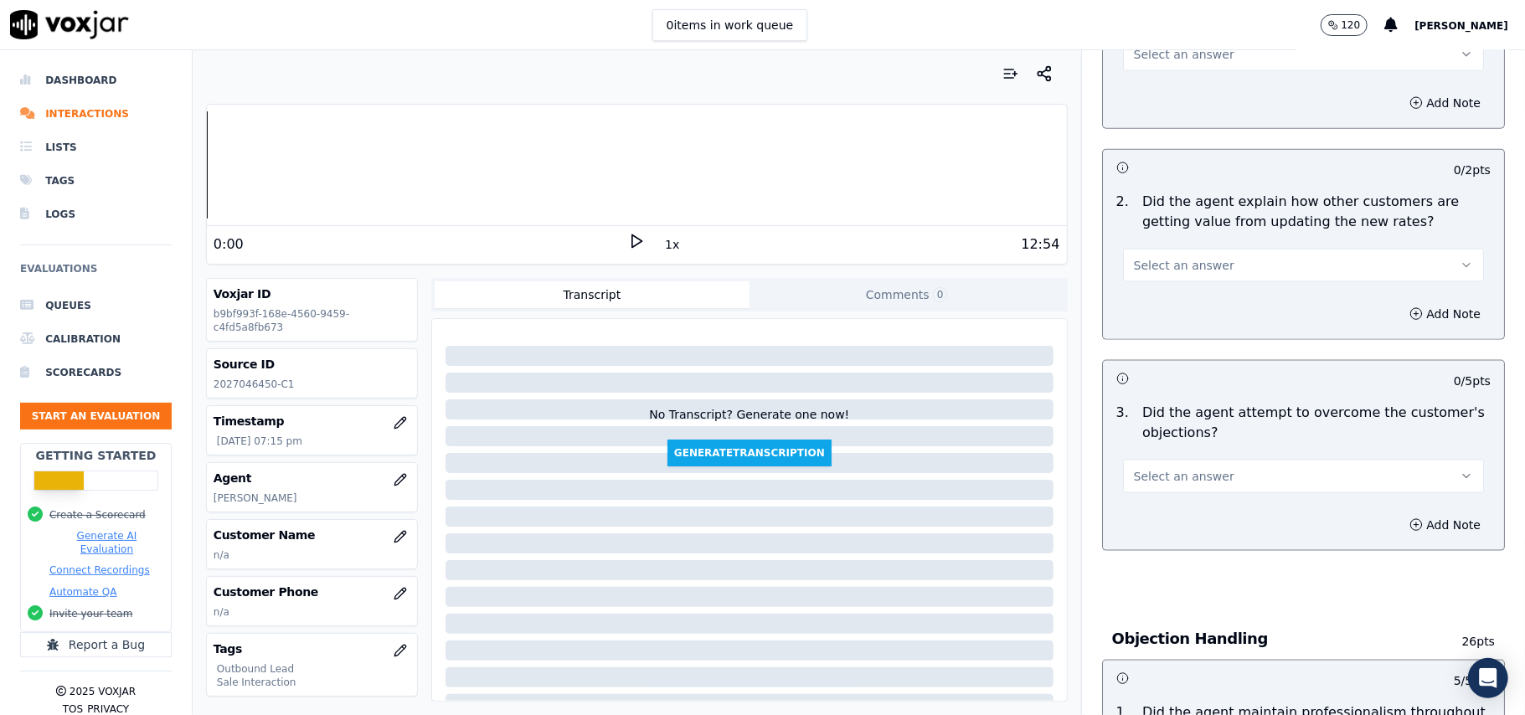
click at [1141, 468] on span "Select an answer" at bounding box center [1184, 476] width 101 height 17
click at [1149, 430] on div "Yes" at bounding box center [1268, 438] width 324 height 27
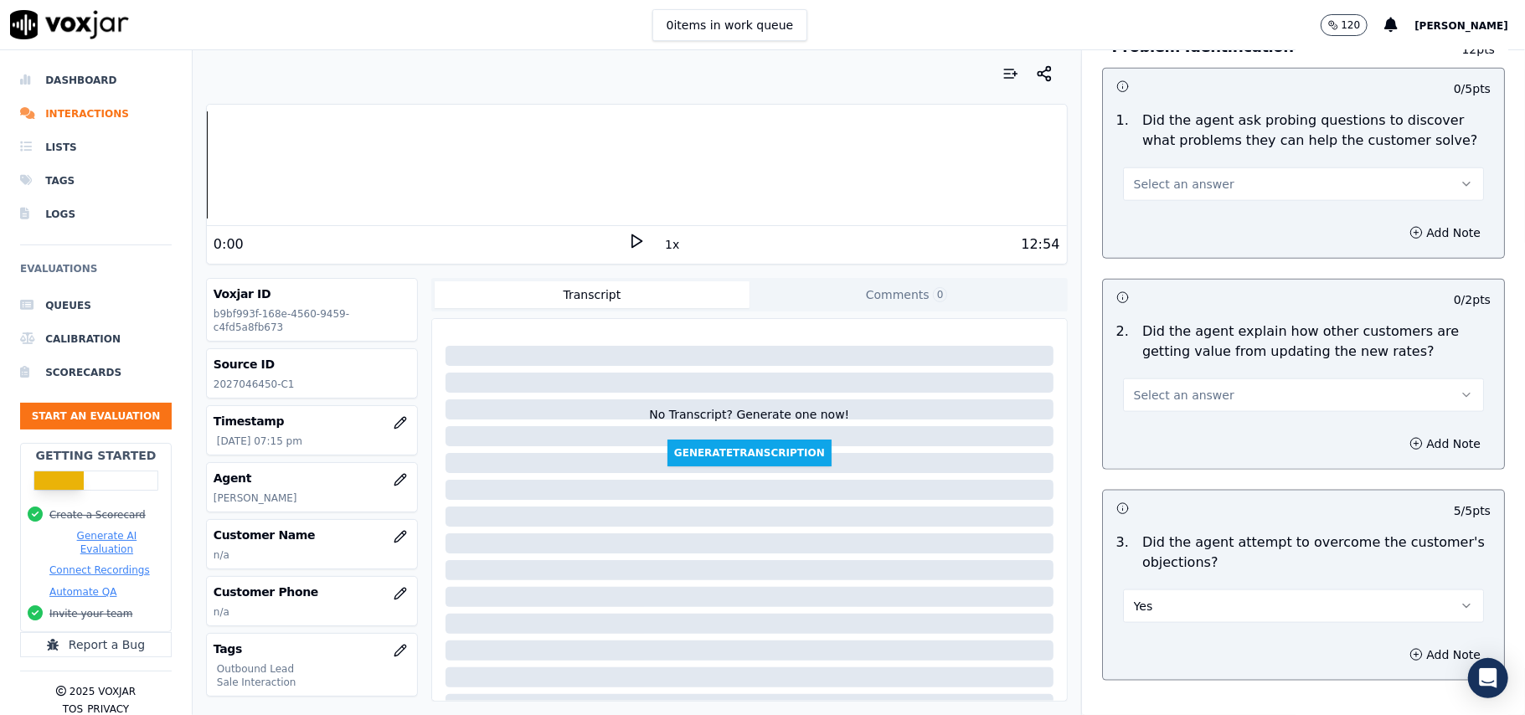
scroll to position [1204, 0]
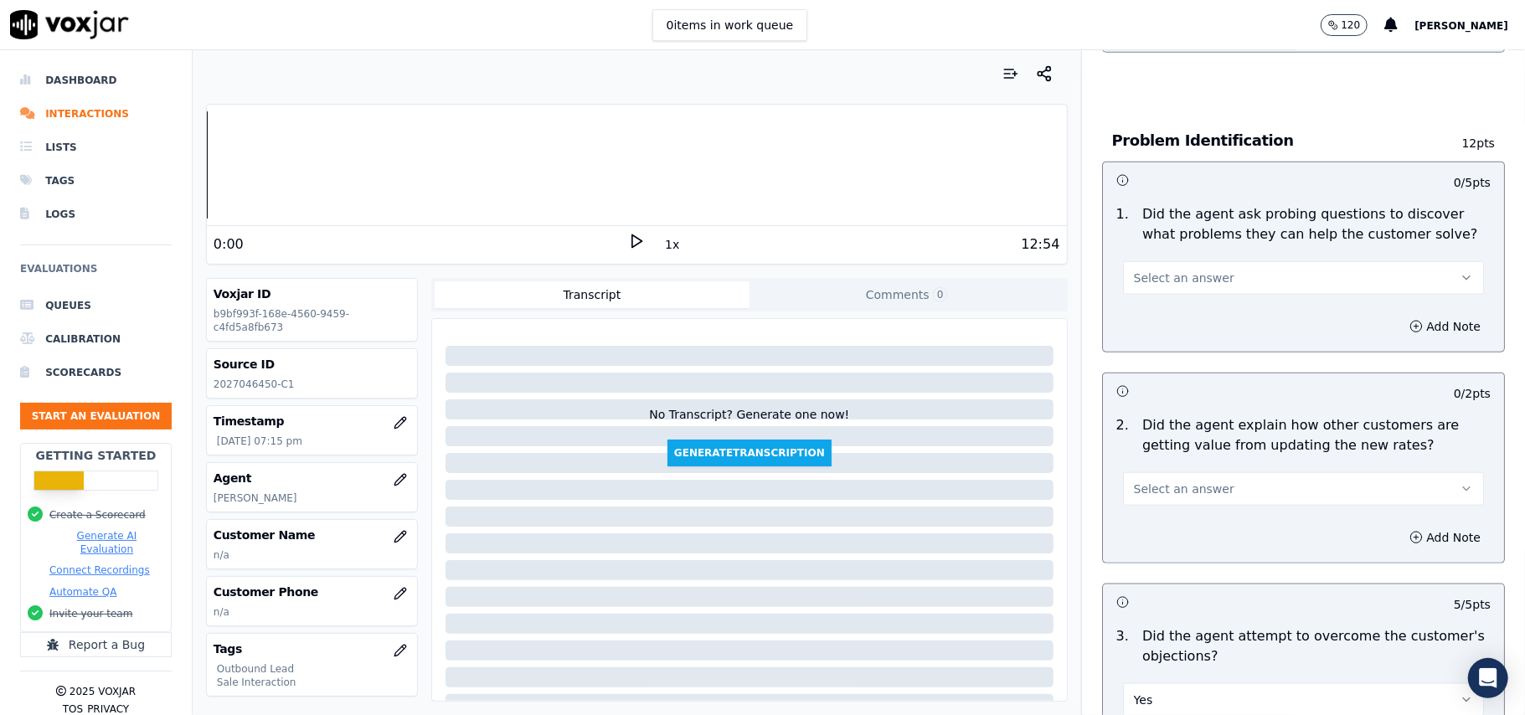
click at [1144, 481] on span "Select an answer" at bounding box center [1184, 489] width 101 height 17
click at [1149, 441] on div "Yes" at bounding box center [1268, 449] width 324 height 27
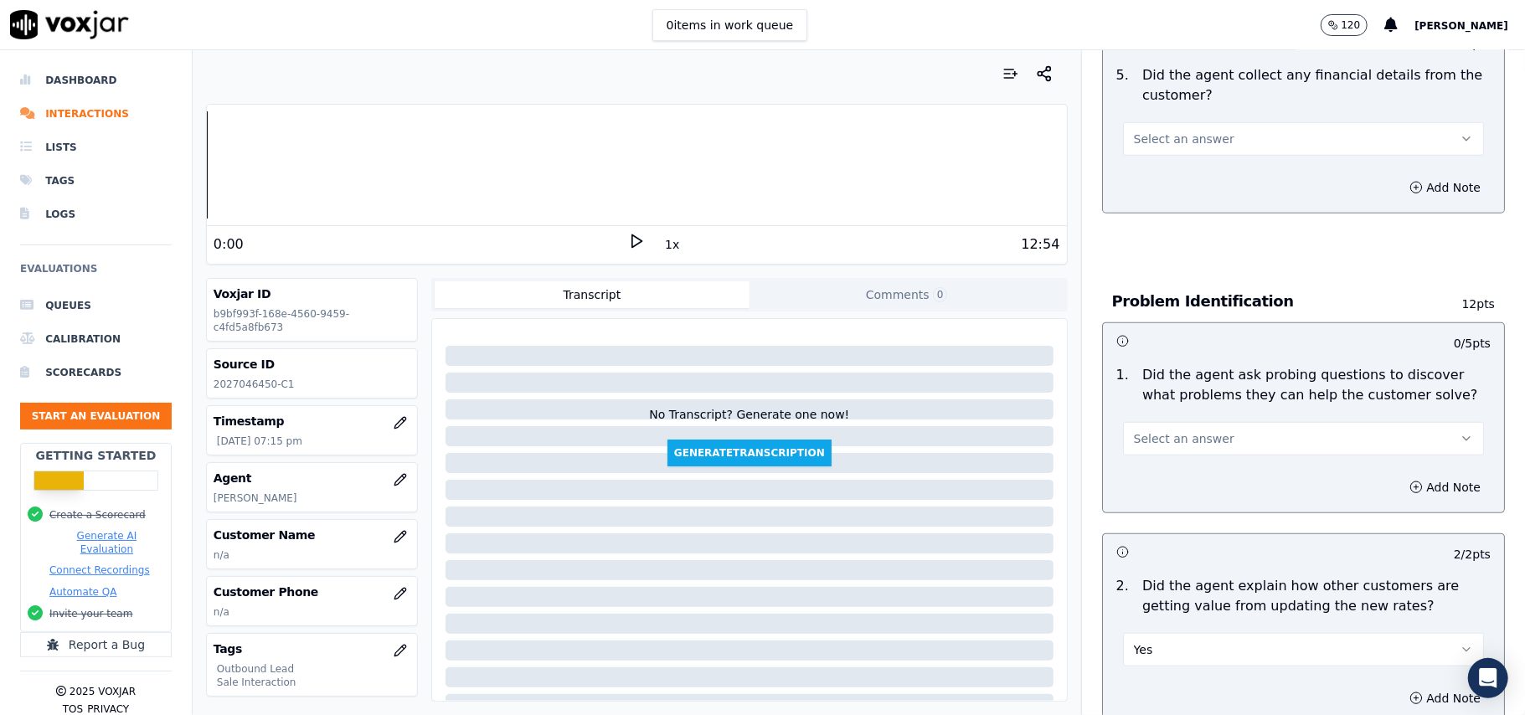
scroll to position [869, 0]
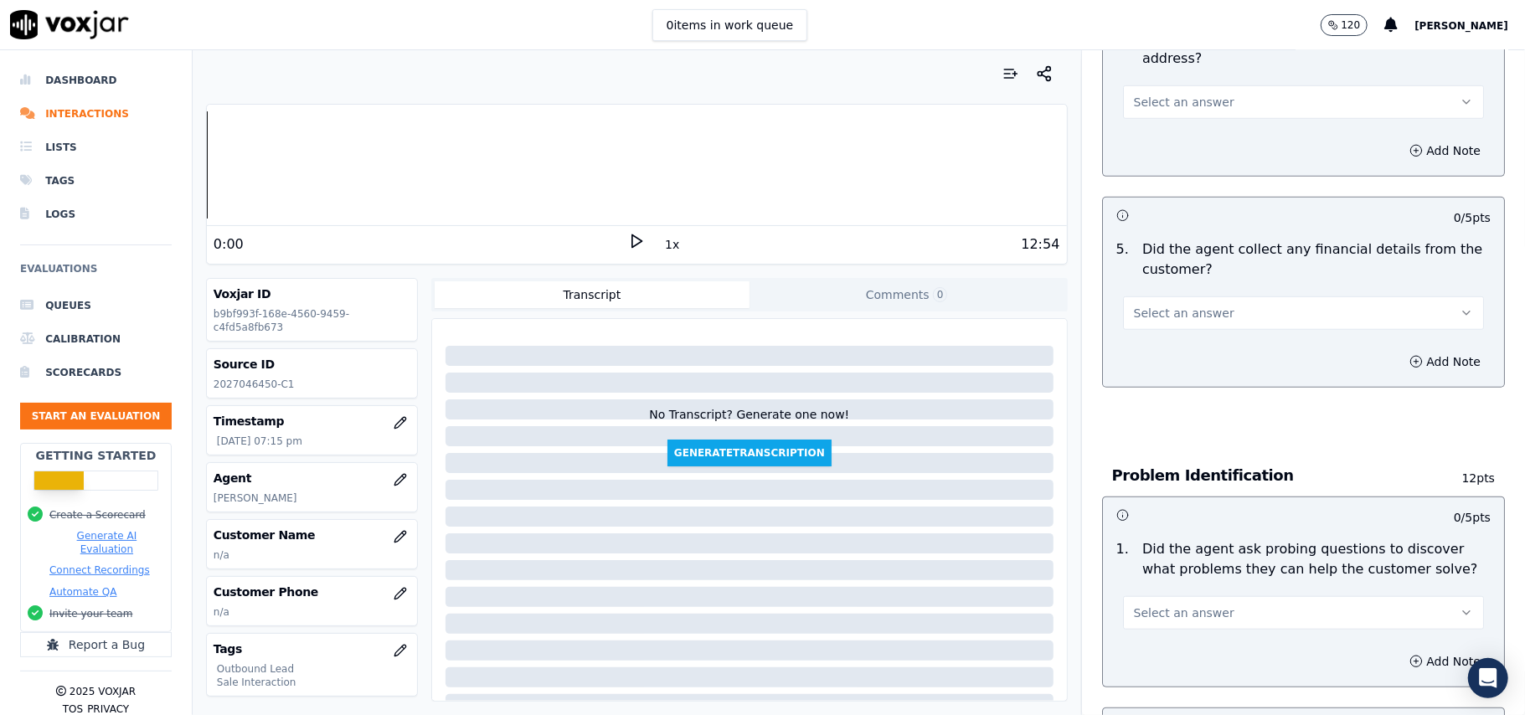
drag, startPoint x: 1138, startPoint y: 526, endPoint x: 1141, endPoint y: 544, distance: 17.9
click at [1140, 596] on button "Select an answer" at bounding box center [1303, 613] width 361 height 34
click at [1148, 567] on div "Yes" at bounding box center [1268, 573] width 324 height 27
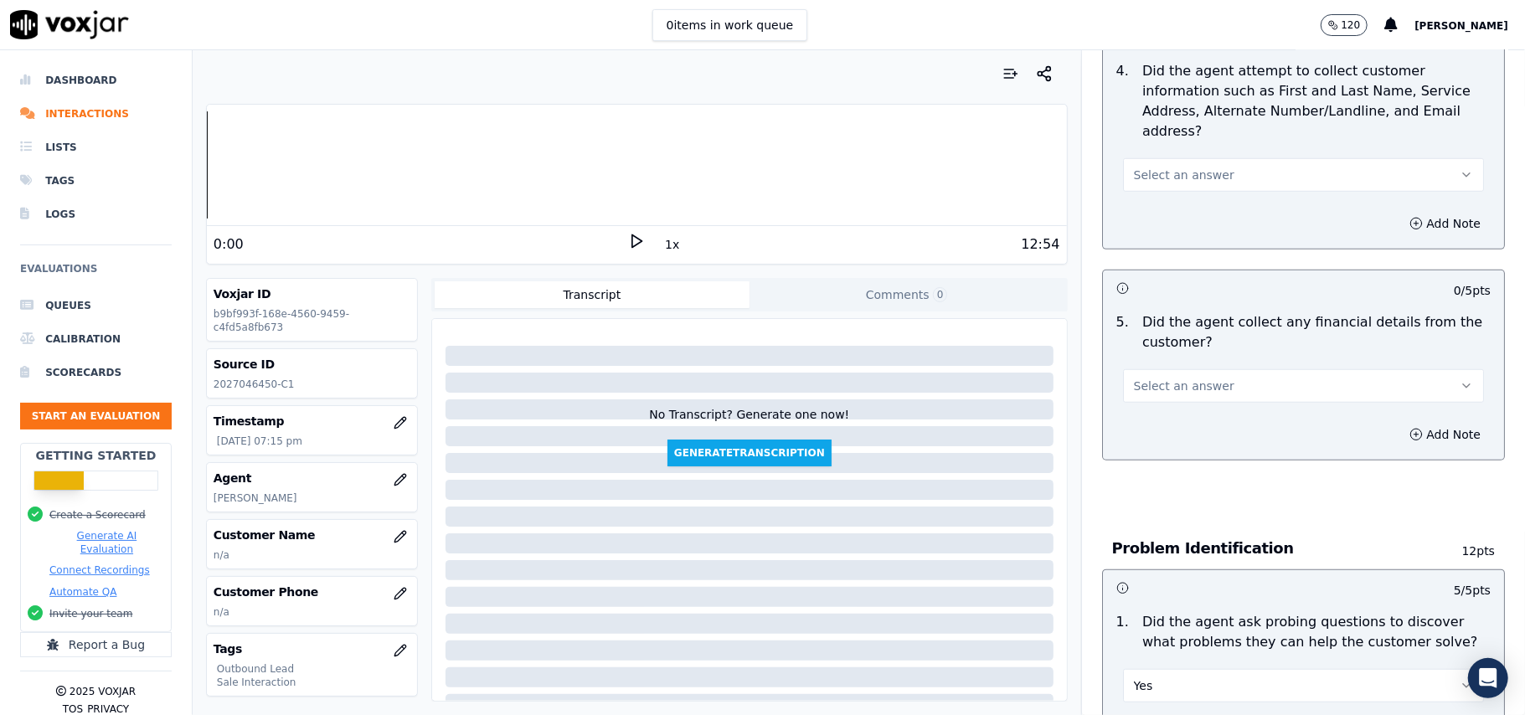
scroll to position [757, 0]
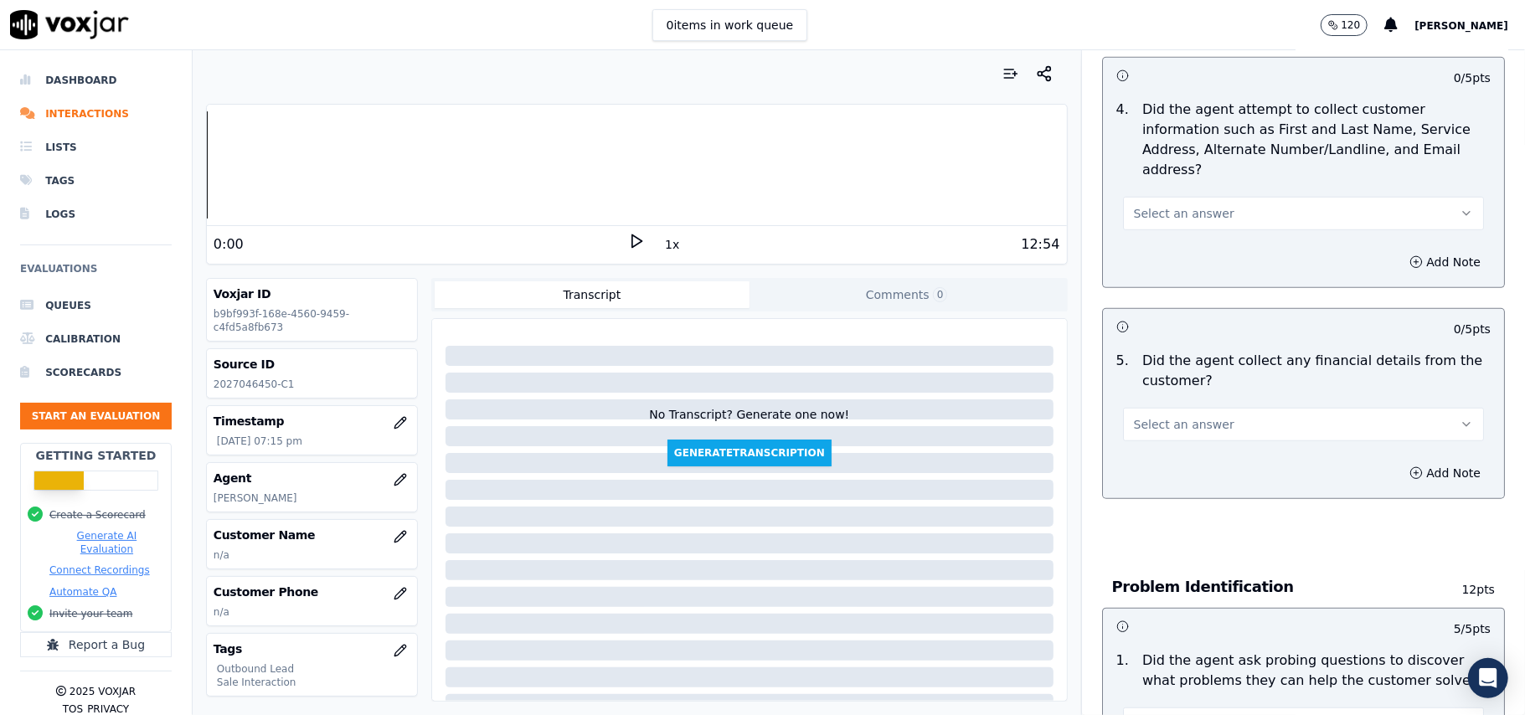
click at [1137, 416] on span "Select an answer" at bounding box center [1184, 424] width 101 height 17
click at [1140, 382] on div "Yes" at bounding box center [1268, 384] width 324 height 27
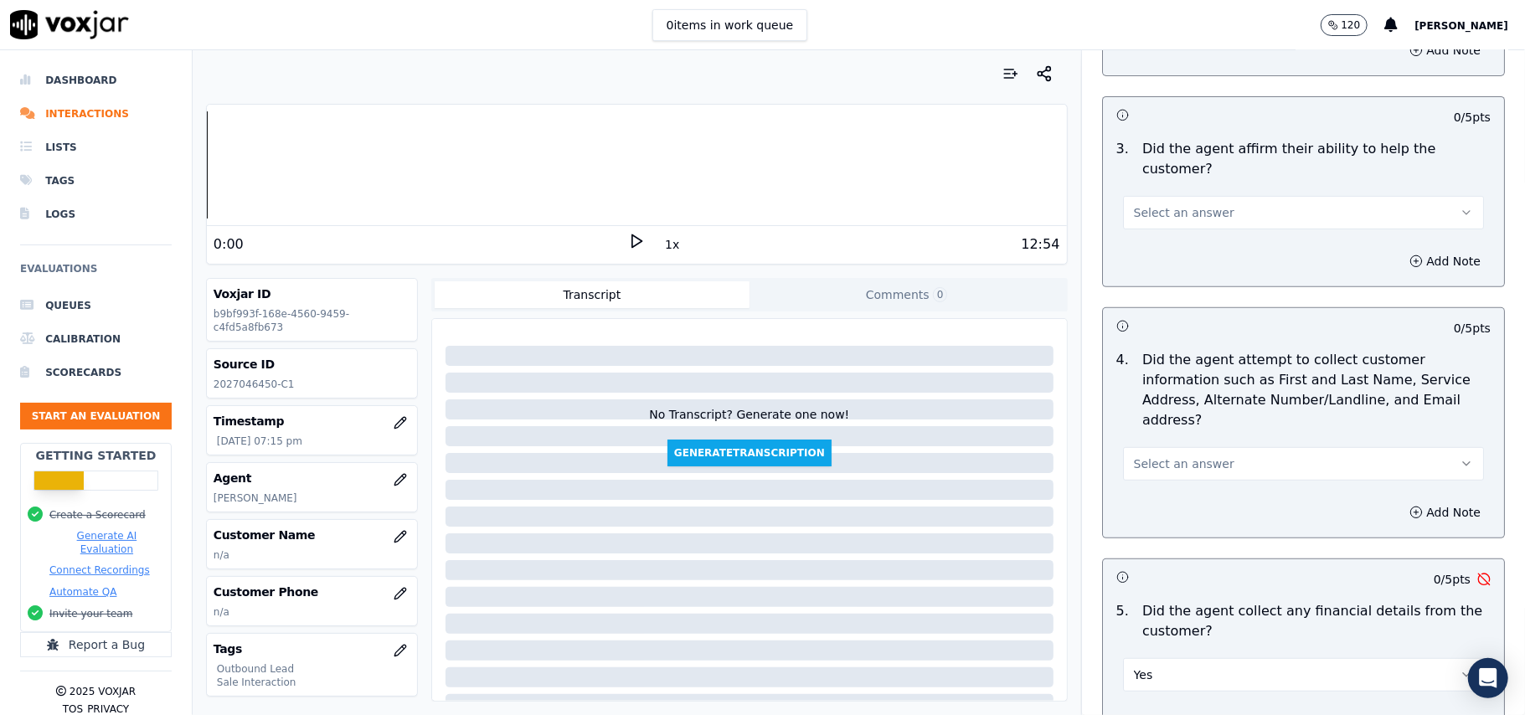
scroll to position [645, 0]
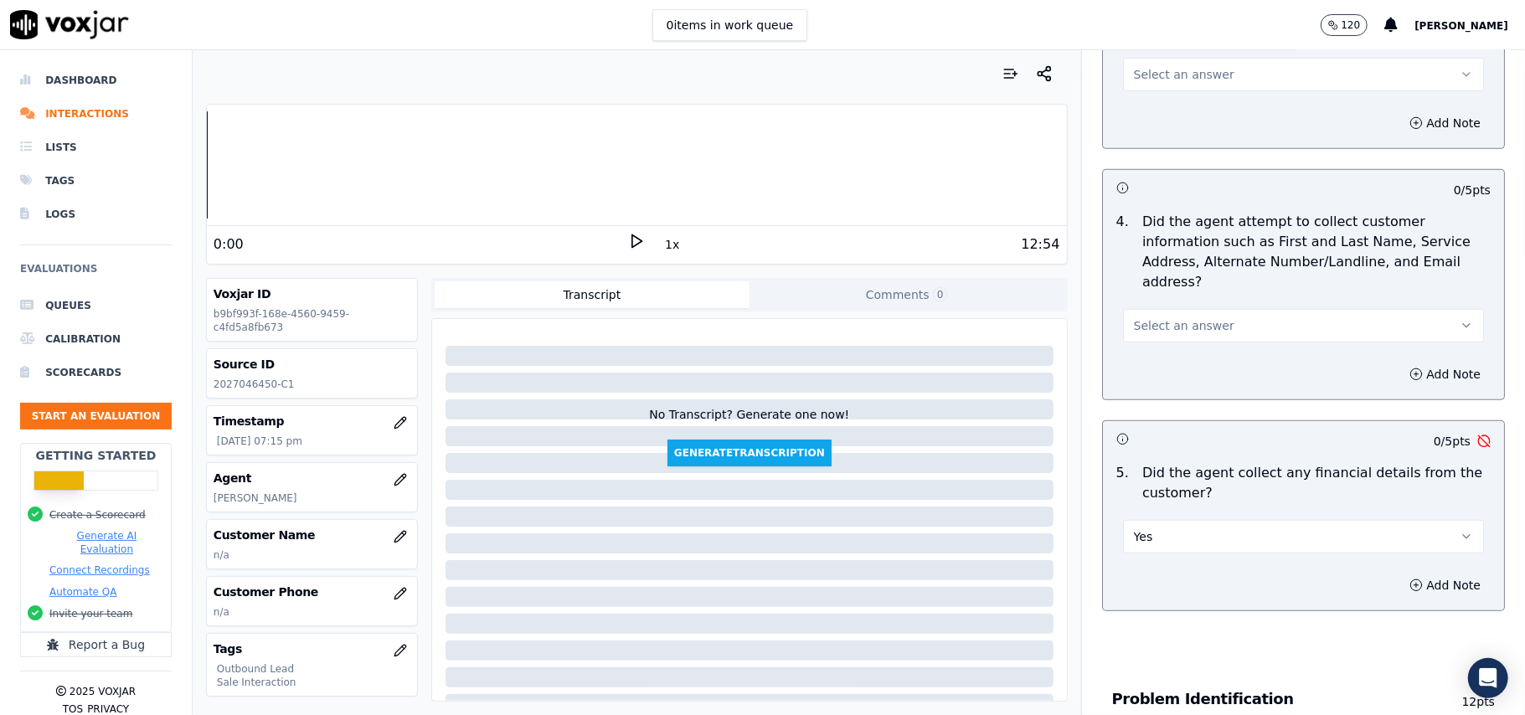
click at [1173, 520] on button "Yes" at bounding box center [1303, 537] width 361 height 34
click at [1150, 509] on div "Yes" at bounding box center [1268, 496] width 324 height 27
drag, startPoint x: 1143, startPoint y: 442, endPoint x: 1140, endPoint y: 463, distance: 21.1
click at [1143, 520] on button "Yes" at bounding box center [1303, 537] width 361 height 34
click at [1140, 526] on div "No" at bounding box center [1268, 523] width 324 height 27
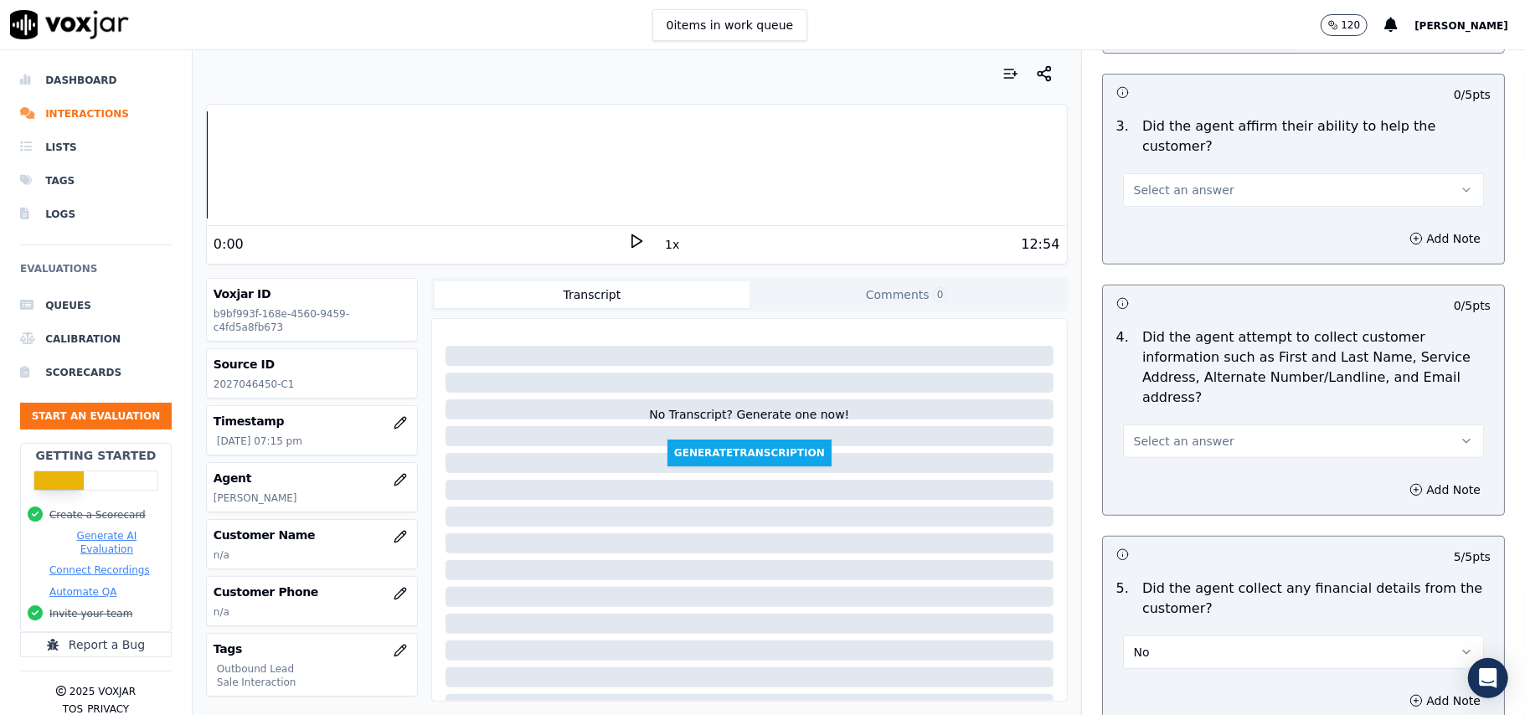
scroll to position [422, 0]
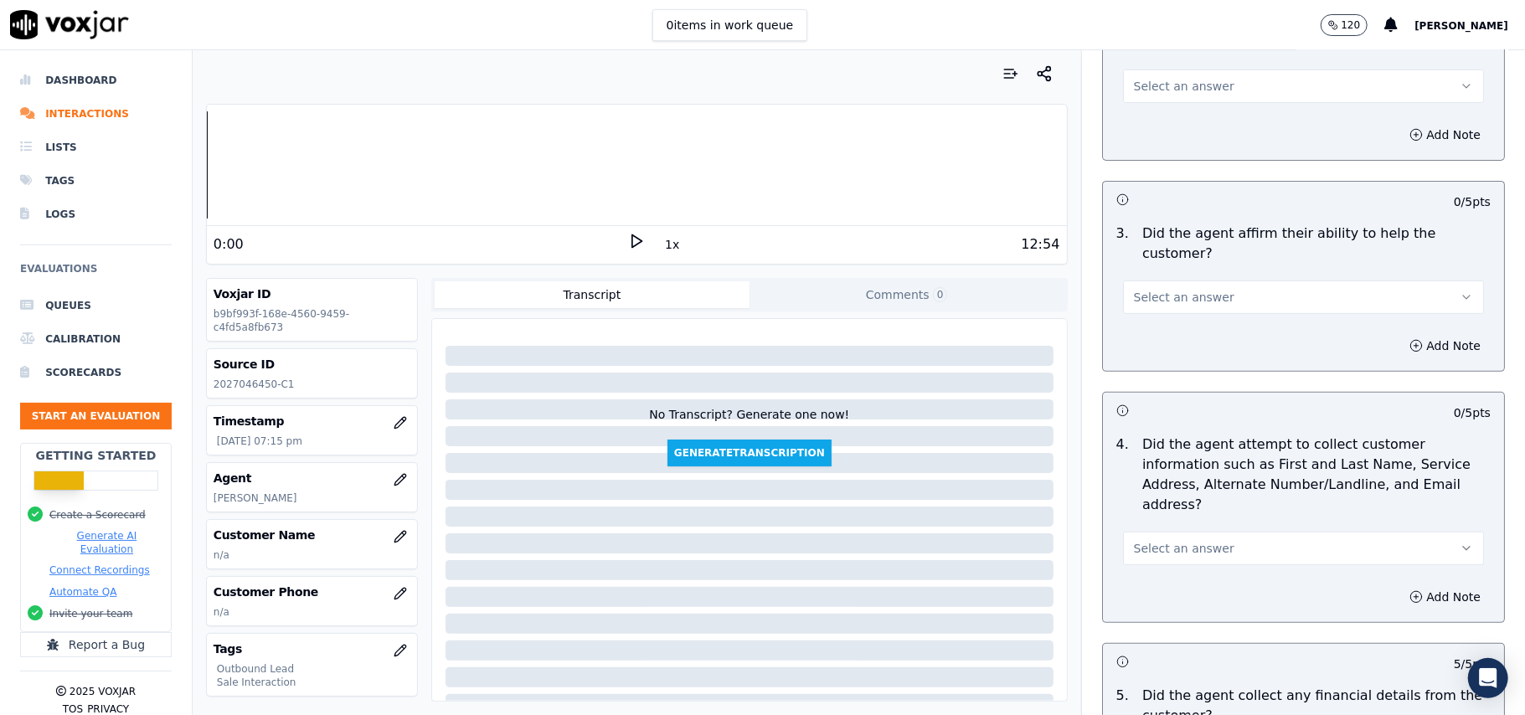
click at [1134, 540] on span "Select an answer" at bounding box center [1184, 548] width 101 height 17
click at [1144, 496] on div "Yes" at bounding box center [1268, 508] width 324 height 27
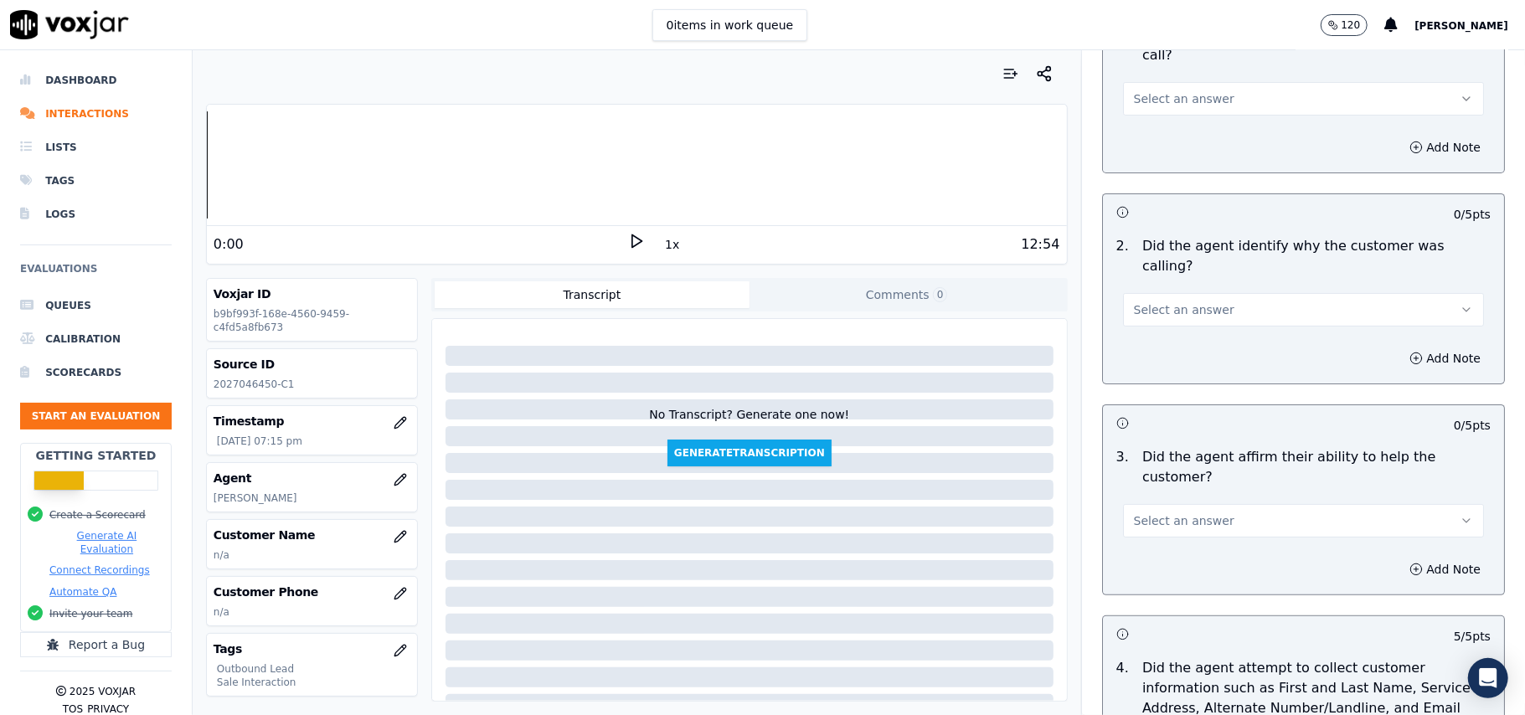
click at [1149, 504] on button "Select an answer" at bounding box center [1303, 521] width 361 height 34
click at [1153, 501] on div "Yes" at bounding box center [1268, 500] width 324 height 27
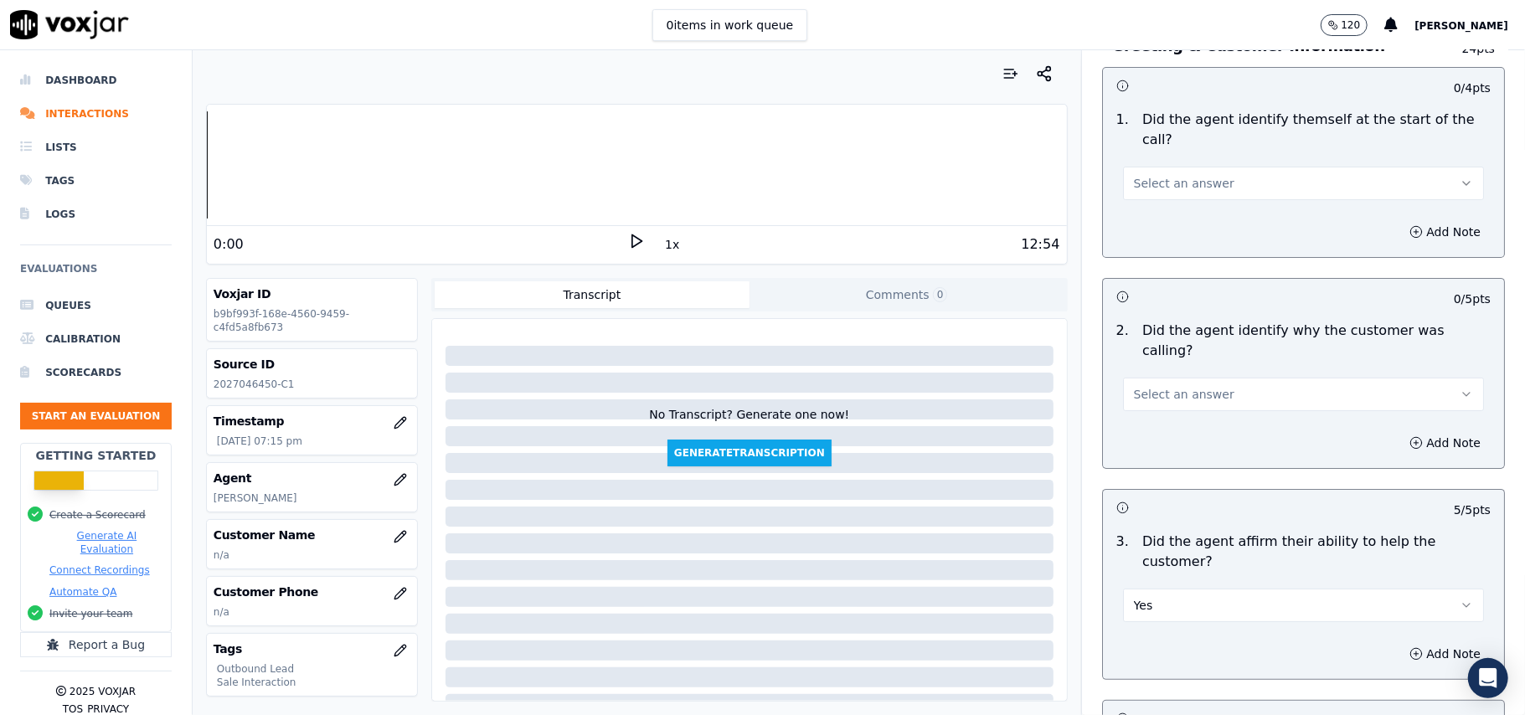
scroll to position [0, 0]
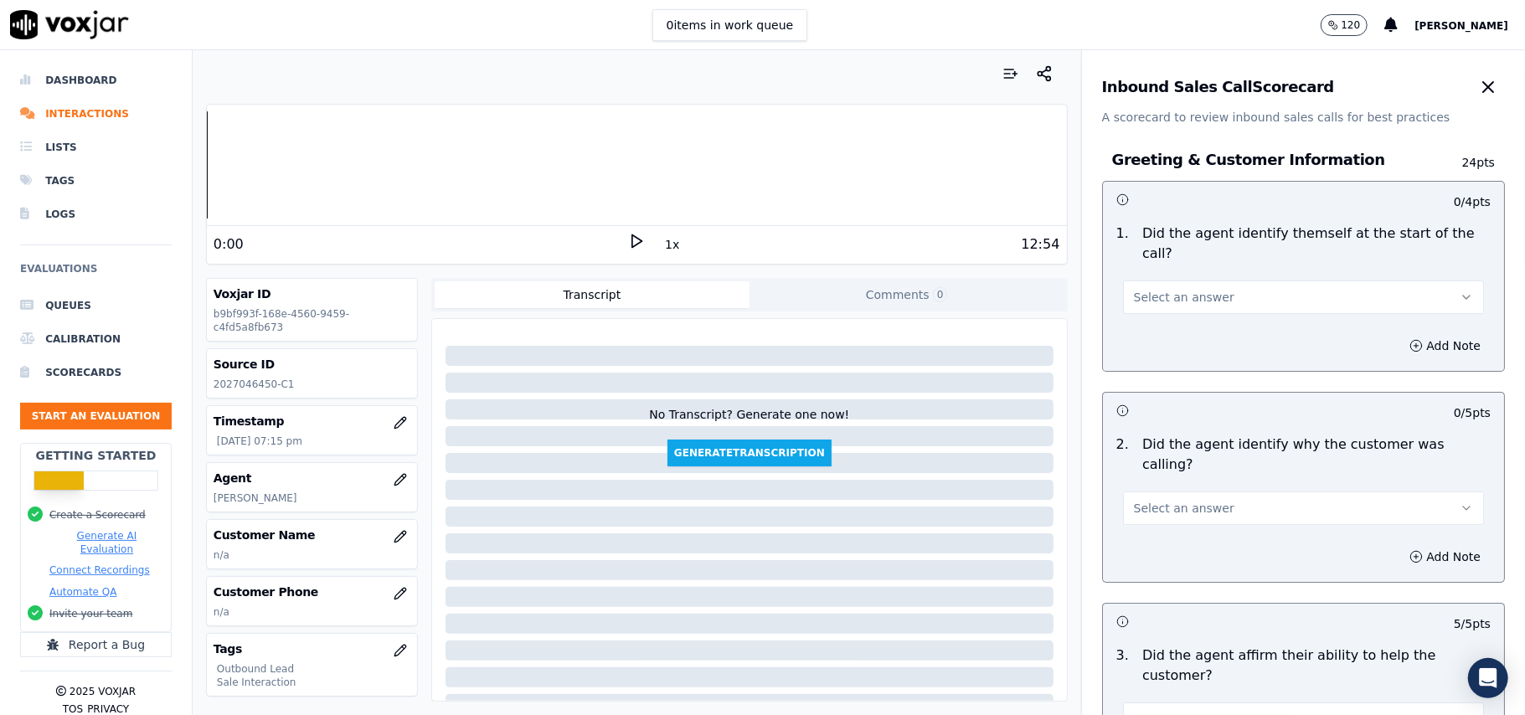
click at [1171, 475] on div "Select an answer" at bounding box center [1304, 500] width 388 height 50
click at [1166, 500] on span "Select an answer" at bounding box center [1184, 508] width 101 height 17
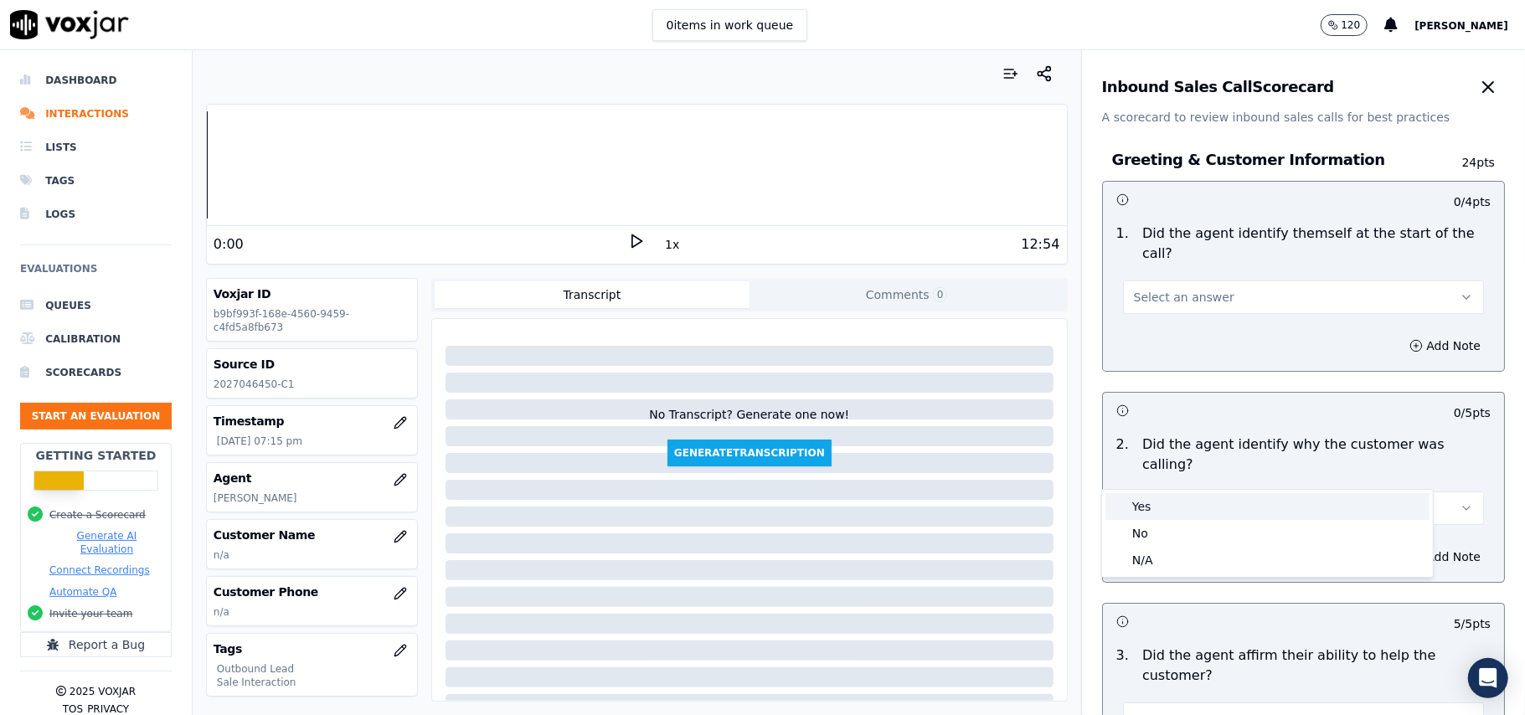
click at [1163, 501] on div "Yes" at bounding box center [1268, 506] width 324 height 27
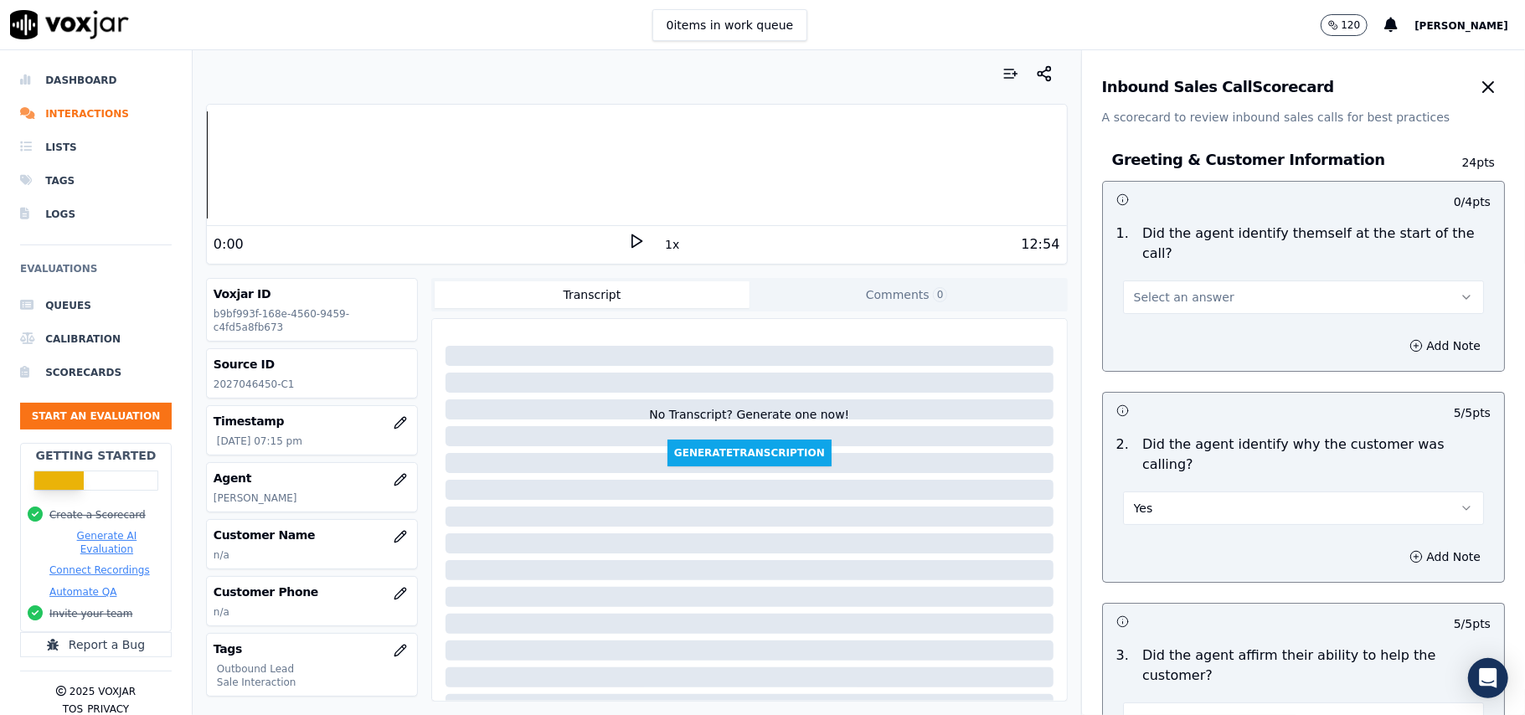
click at [1161, 289] on span "Select an answer" at bounding box center [1184, 297] width 101 height 17
click at [1154, 312] on div "Yes" at bounding box center [1268, 315] width 324 height 27
click at [390, 541] on button "button" at bounding box center [401, 537] width 34 height 34
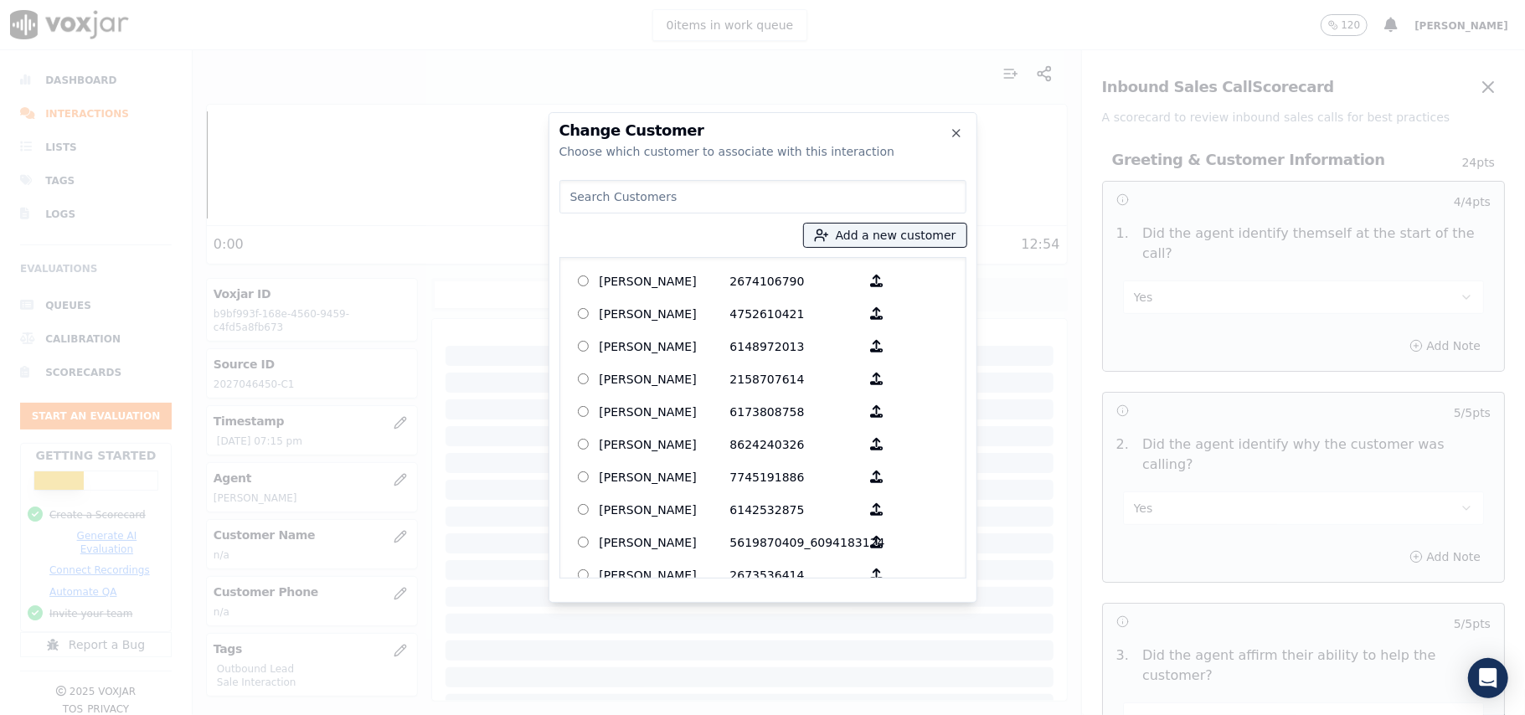
paste input "[PERSON_NAME]"
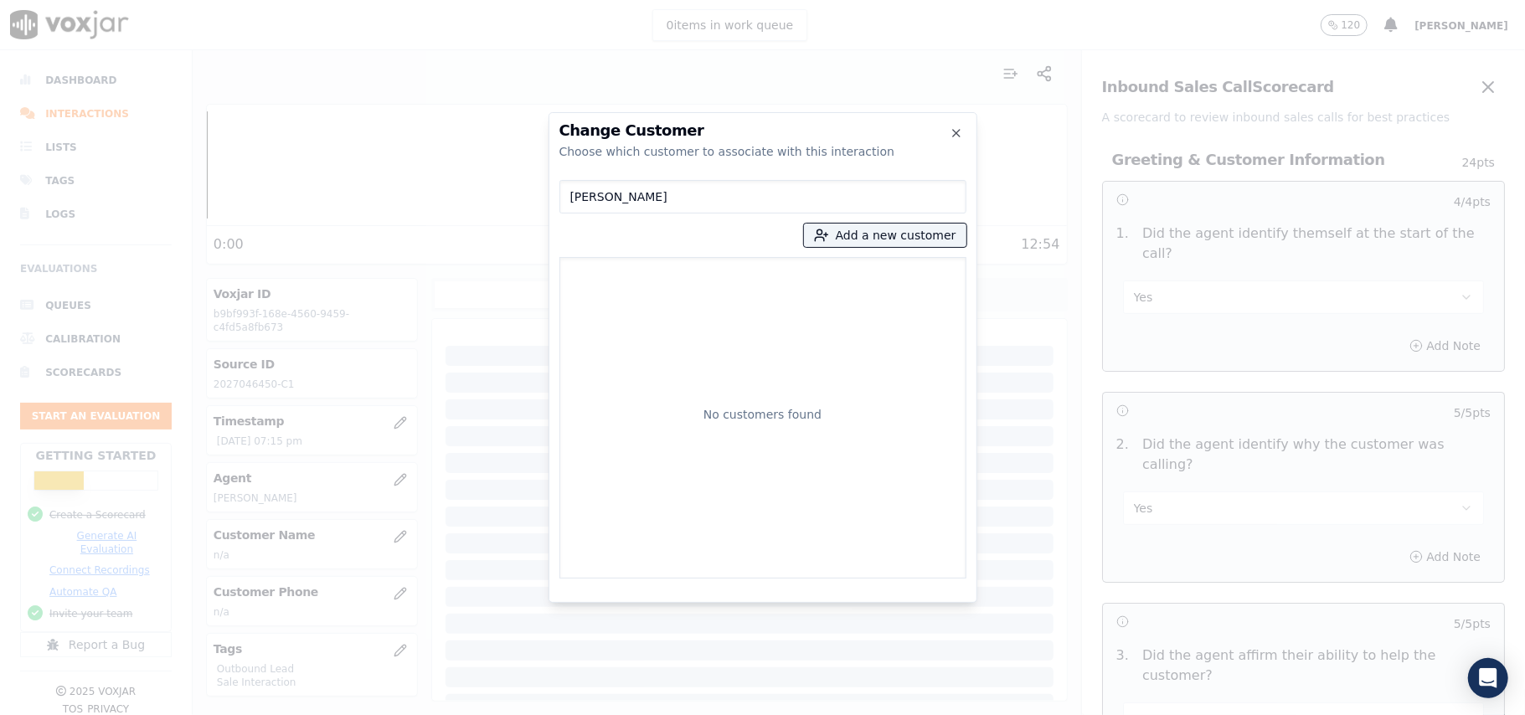
click at [576, 193] on input "[PERSON_NAME]" at bounding box center [763, 197] width 407 height 34
type input "[PERSON_NAME]"
click at [658, 270] on p "[PERSON_NAME]" at bounding box center [665, 281] width 131 height 26
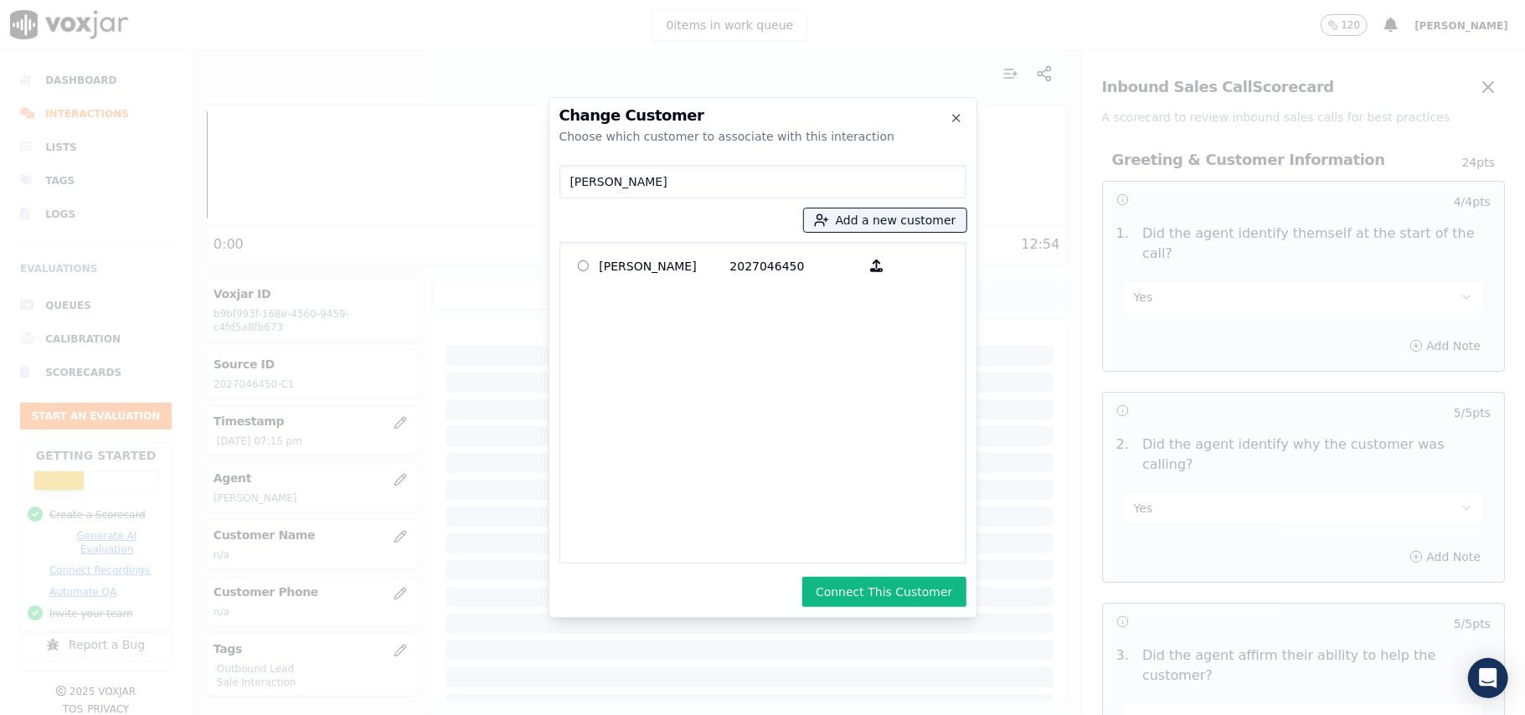
click at [876, 591] on button "Connect This Customer" at bounding box center [883, 592] width 163 height 30
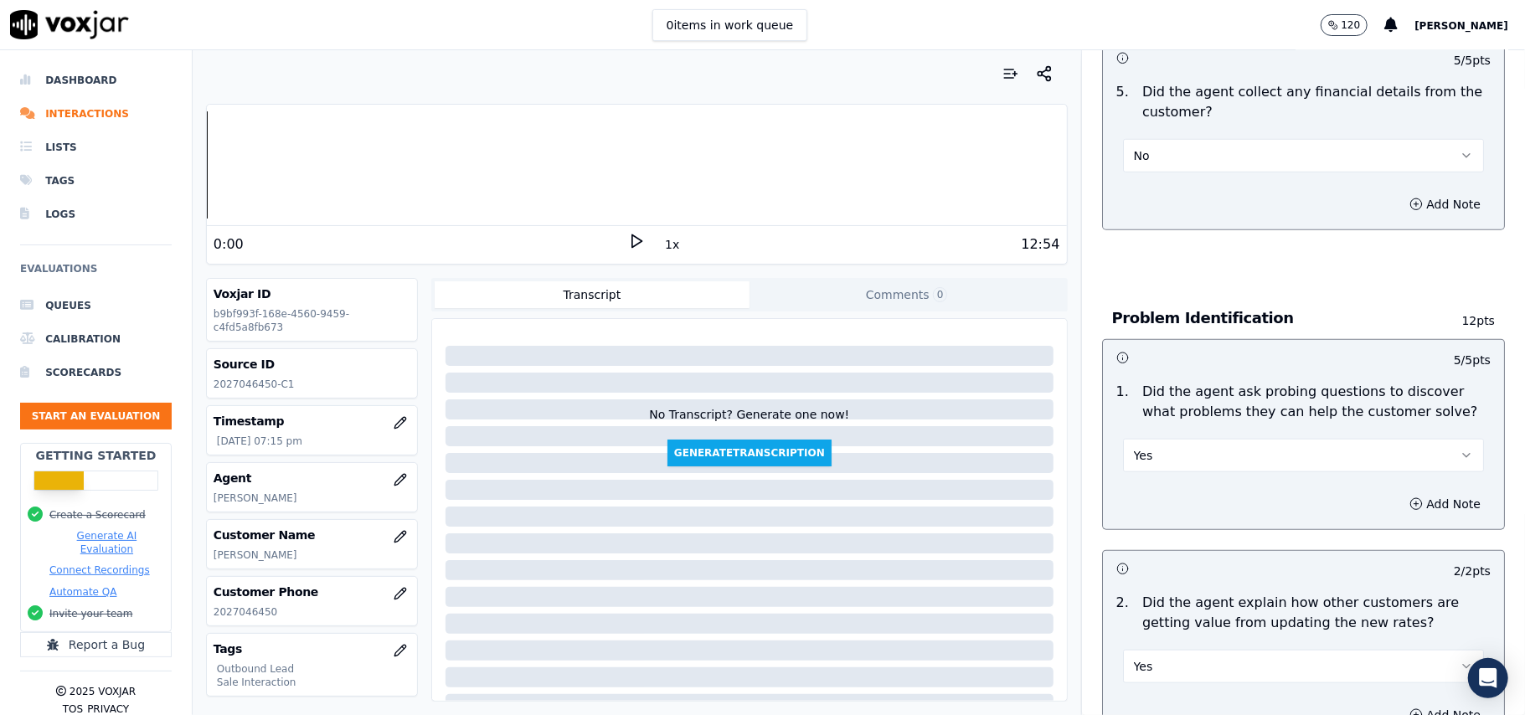
scroll to position [4778, 0]
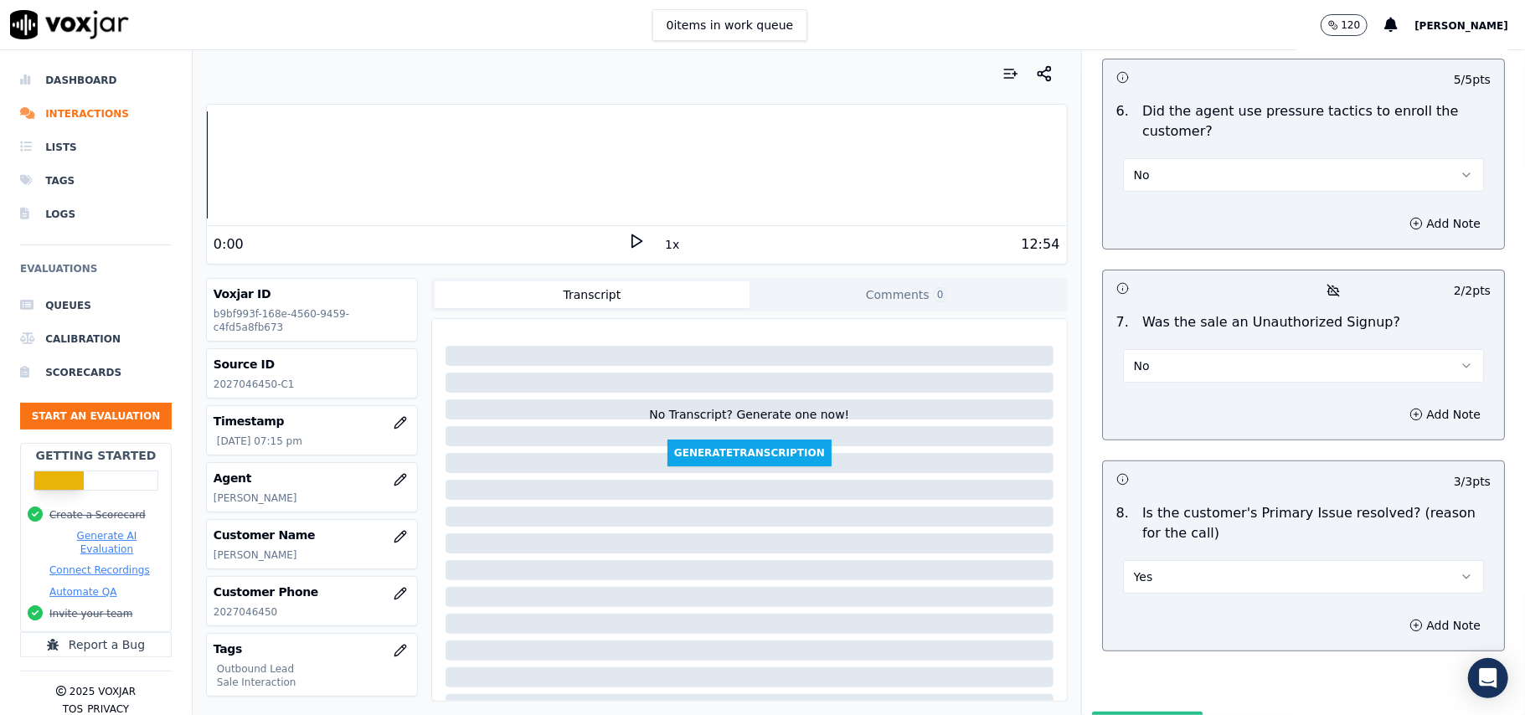
click at [1101, 712] on button "Submit Scores" at bounding box center [1147, 727] width 111 height 30
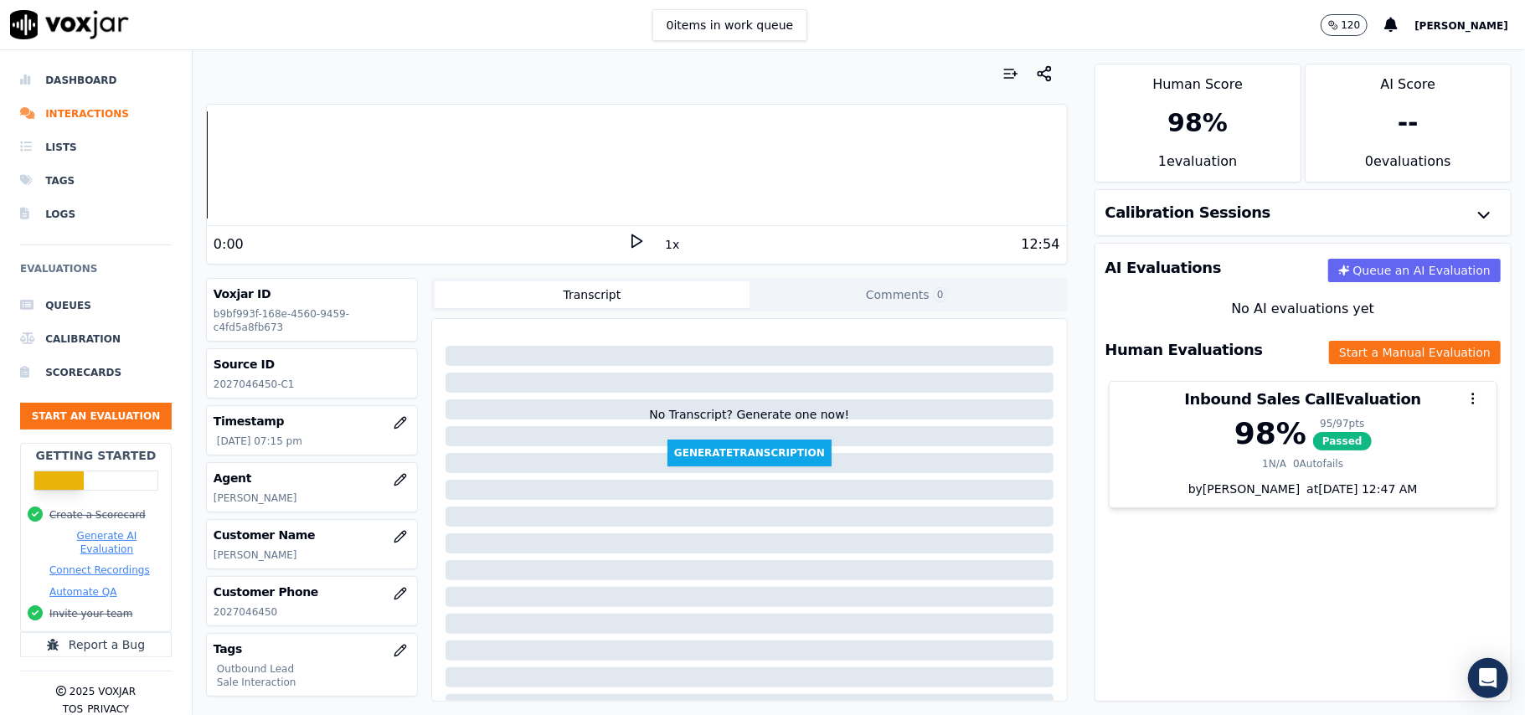
click at [228, 503] on p "[PERSON_NAME]" at bounding box center [312, 498] width 197 height 13
click at [242, 560] on p "[PERSON_NAME]" at bounding box center [312, 555] width 197 height 13
click at [241, 560] on p "[PERSON_NAME]" at bounding box center [312, 555] width 197 height 13
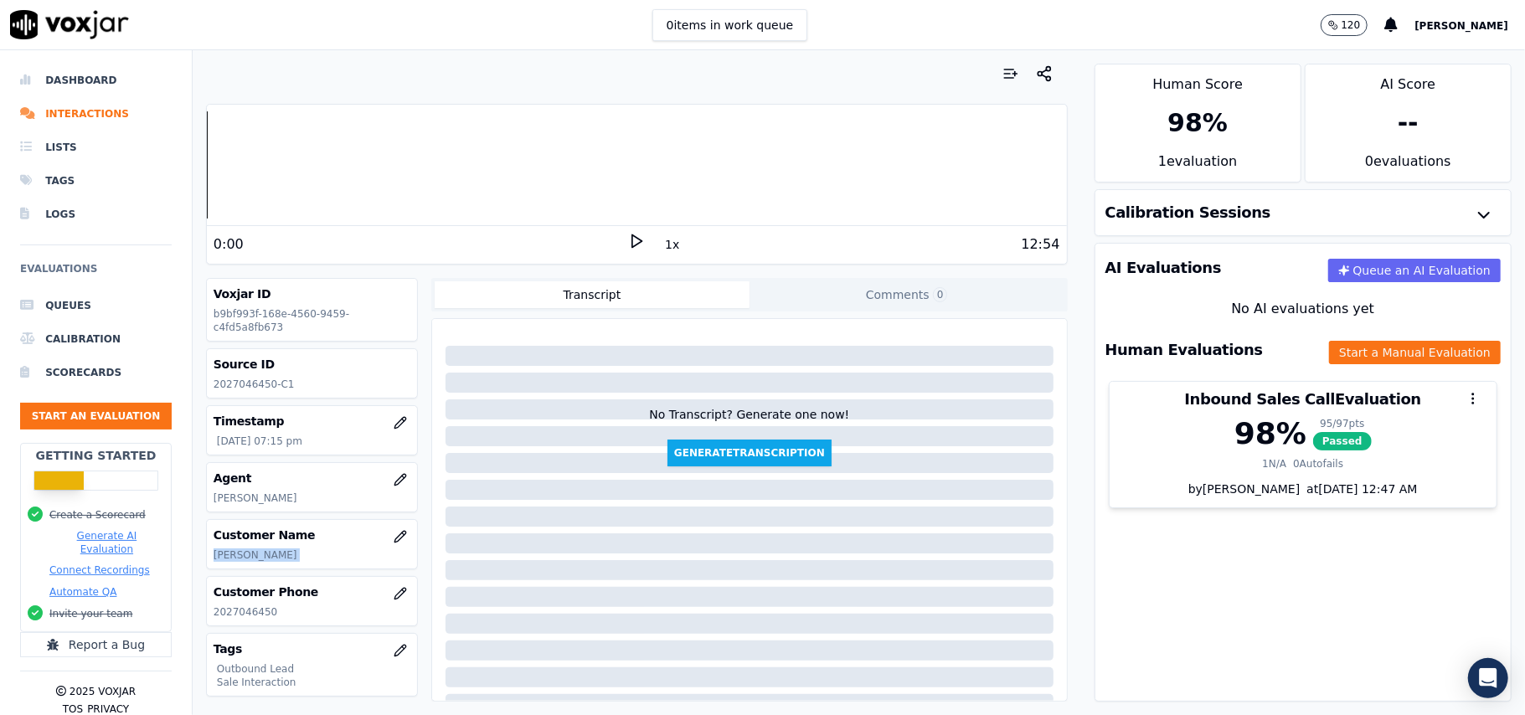
click at [241, 560] on p "[PERSON_NAME]" at bounding box center [312, 555] width 197 height 13
click at [117, 420] on button "Start an Evaluation" at bounding box center [96, 416] width 152 height 27
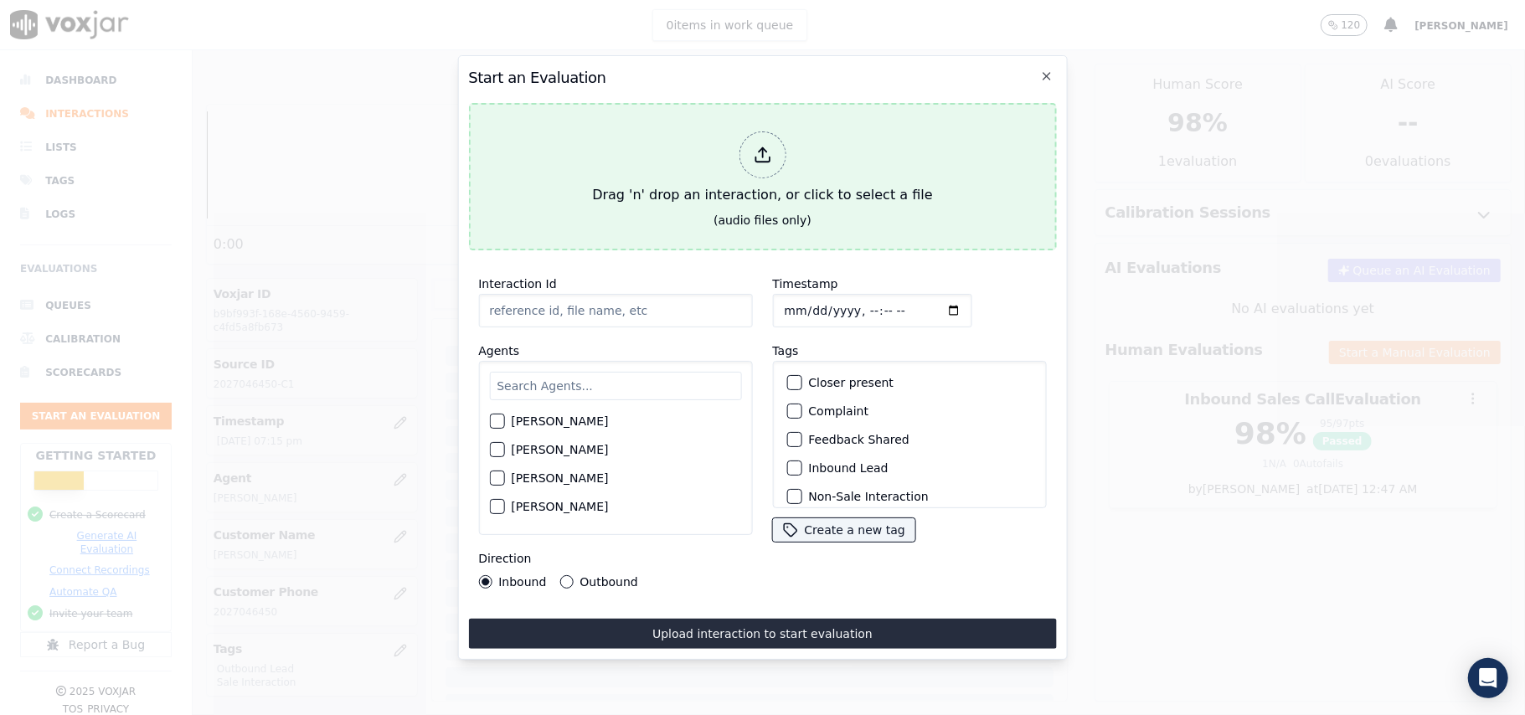
click at [768, 146] on icon at bounding box center [762, 155] width 18 height 18
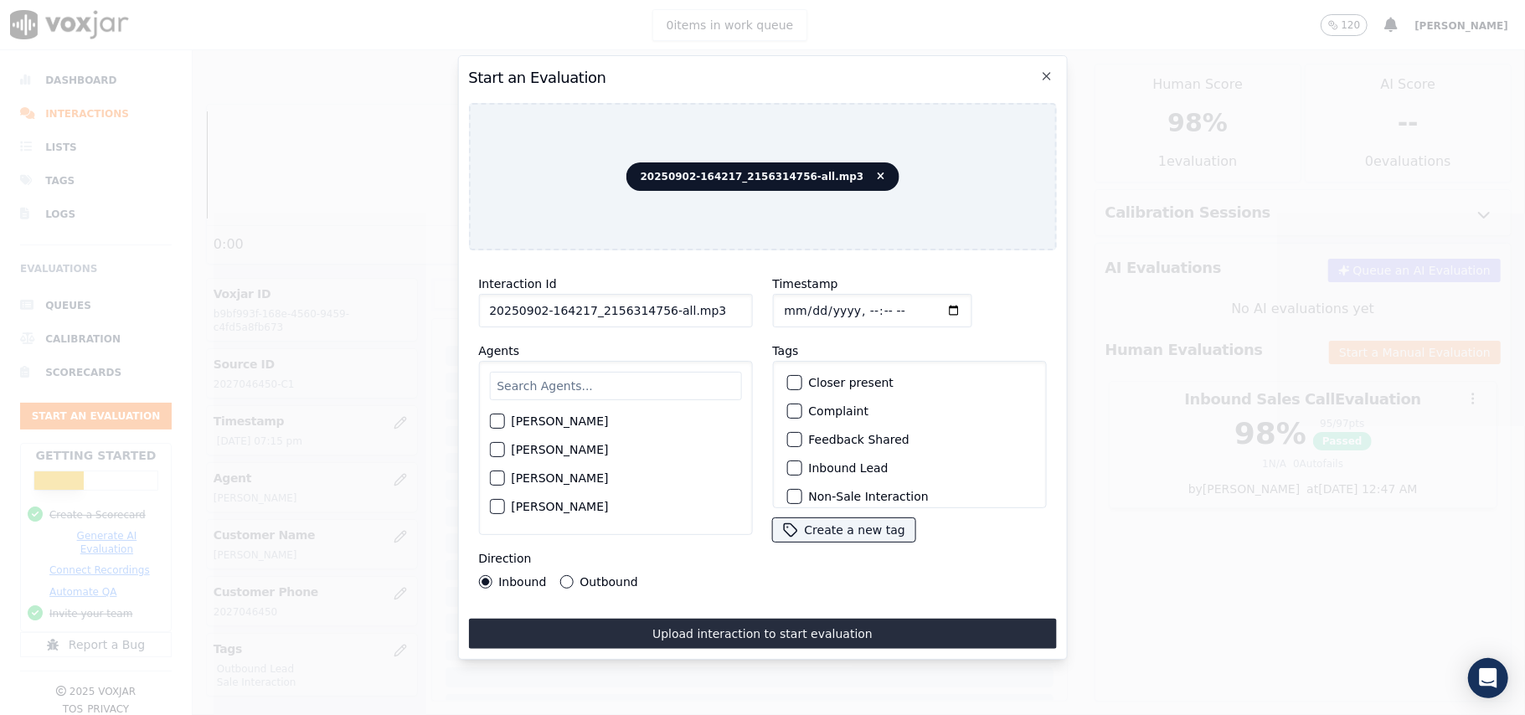
drag, startPoint x: 721, startPoint y: 305, endPoint x: 655, endPoint y: 310, distance: 66.4
click at [655, 310] on input "20250902-164217_2156314756-all.mp3" at bounding box center [615, 311] width 274 height 34
type input "20250902-164217_2156314756-C1"
click at [798, 302] on input "Timestamp" at bounding box center [871, 311] width 199 height 34
type input "[DATE]T19:28"
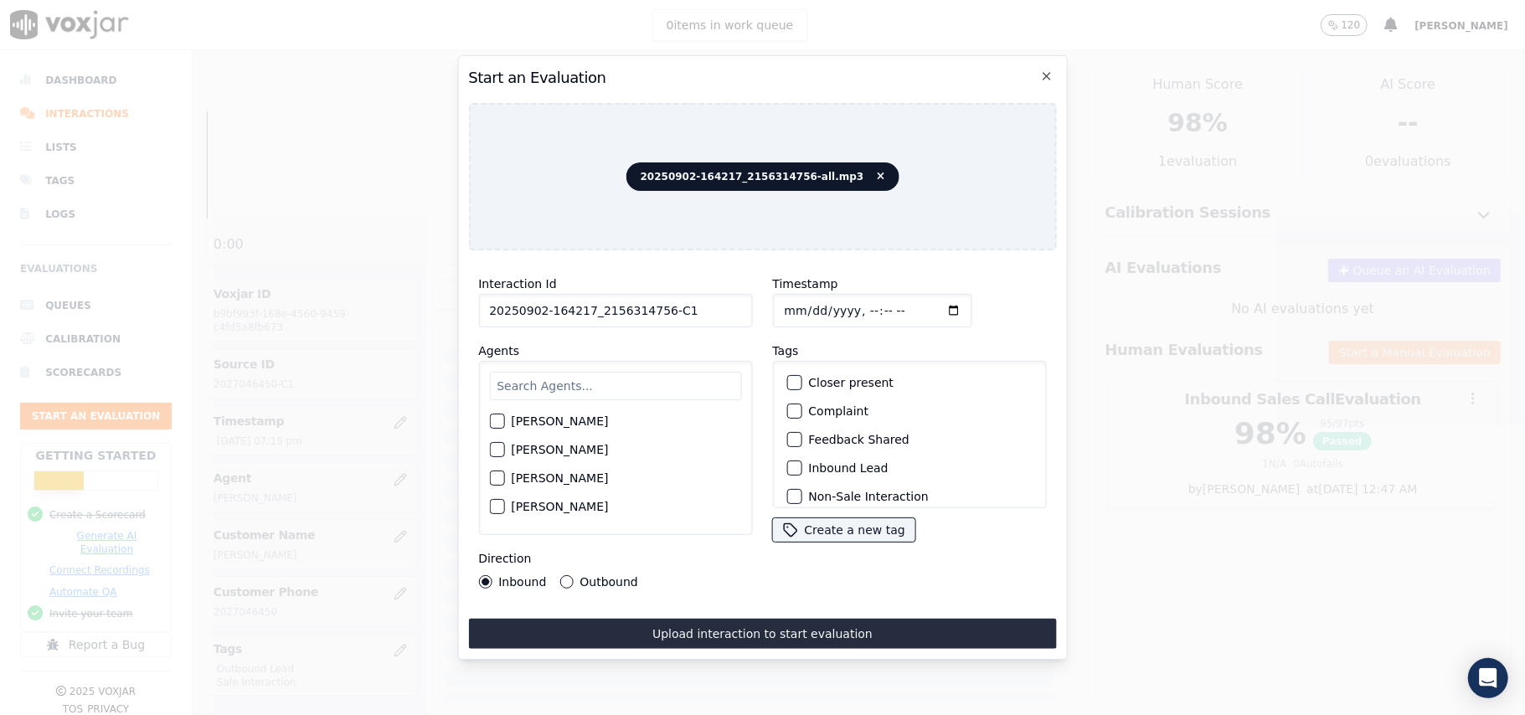
click at [647, 384] on input "text" at bounding box center [615, 386] width 252 height 28
type input "ric"
click at [508, 446] on div "[PERSON_NAME]" at bounding box center [615, 455] width 252 height 28
click at [497, 449] on div "button" at bounding box center [496, 455] width 12 height 12
click at [794, 461] on button "Inbound Lead" at bounding box center [794, 468] width 15 height 15
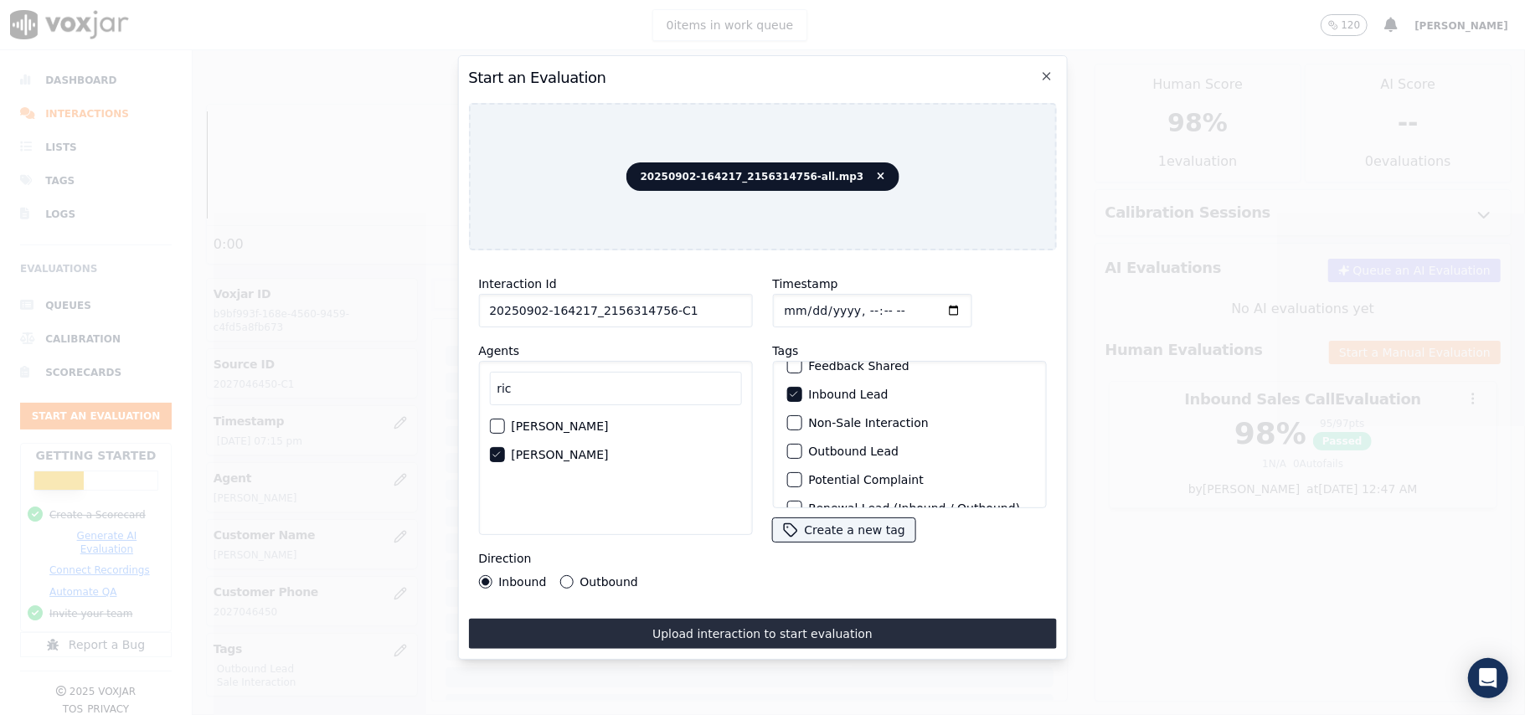
scroll to position [146, 0]
click at [812, 481] on label "Sale Interaction" at bounding box center [854, 487] width 92 height 12
click at [802, 479] on button "Sale Interaction" at bounding box center [794, 486] width 15 height 15
click at [769, 624] on button "Upload interaction to start evaluation" at bounding box center [762, 634] width 588 height 30
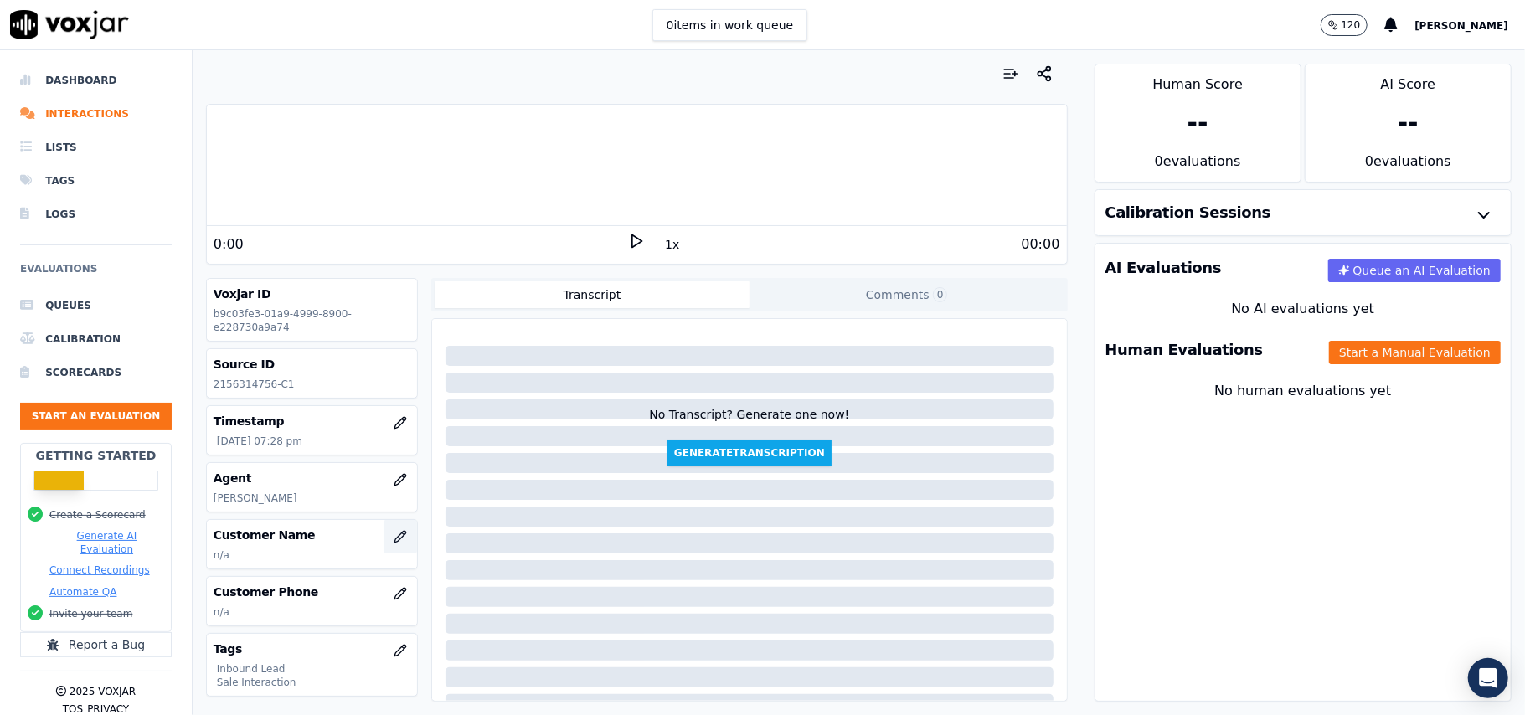
click at [384, 550] on button "button" at bounding box center [401, 537] width 34 height 34
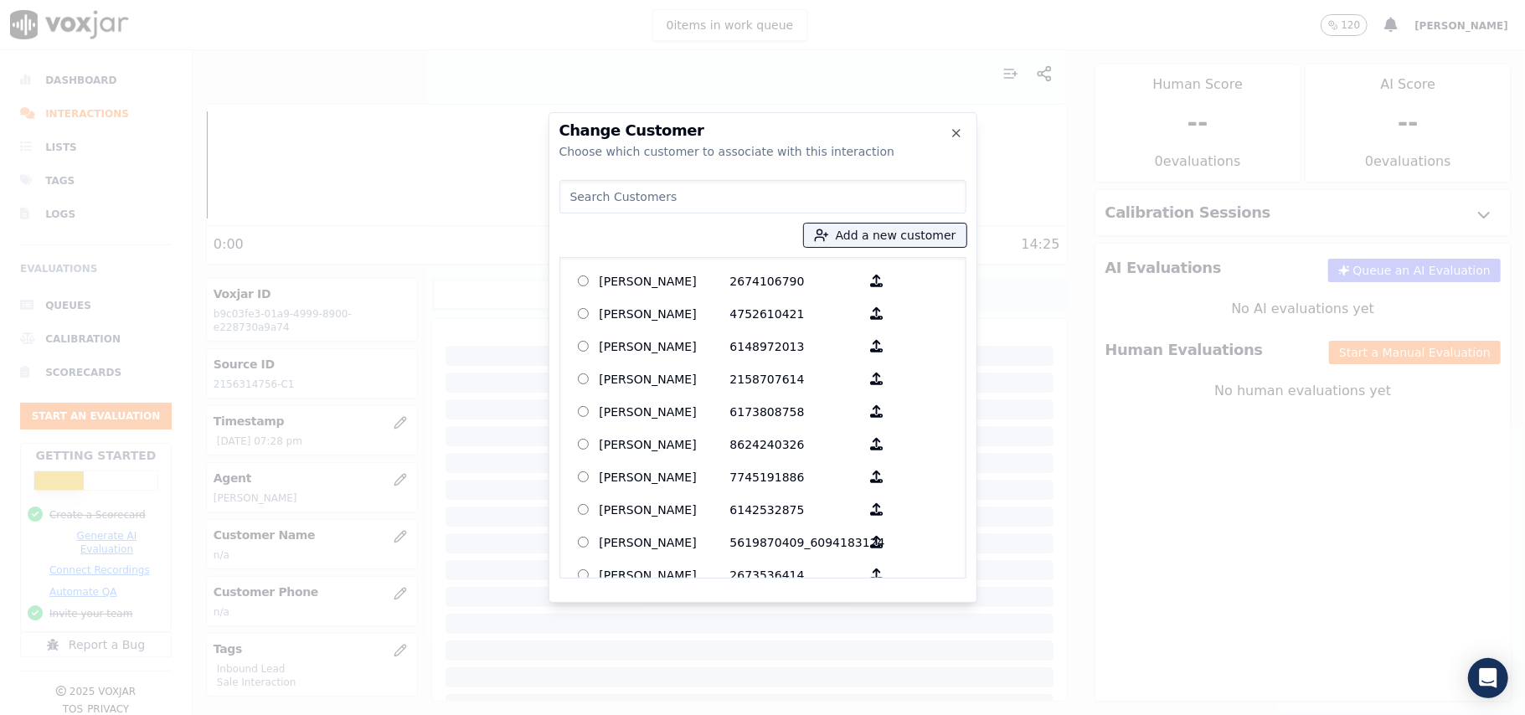
paste input "[PERSON_NAME]"
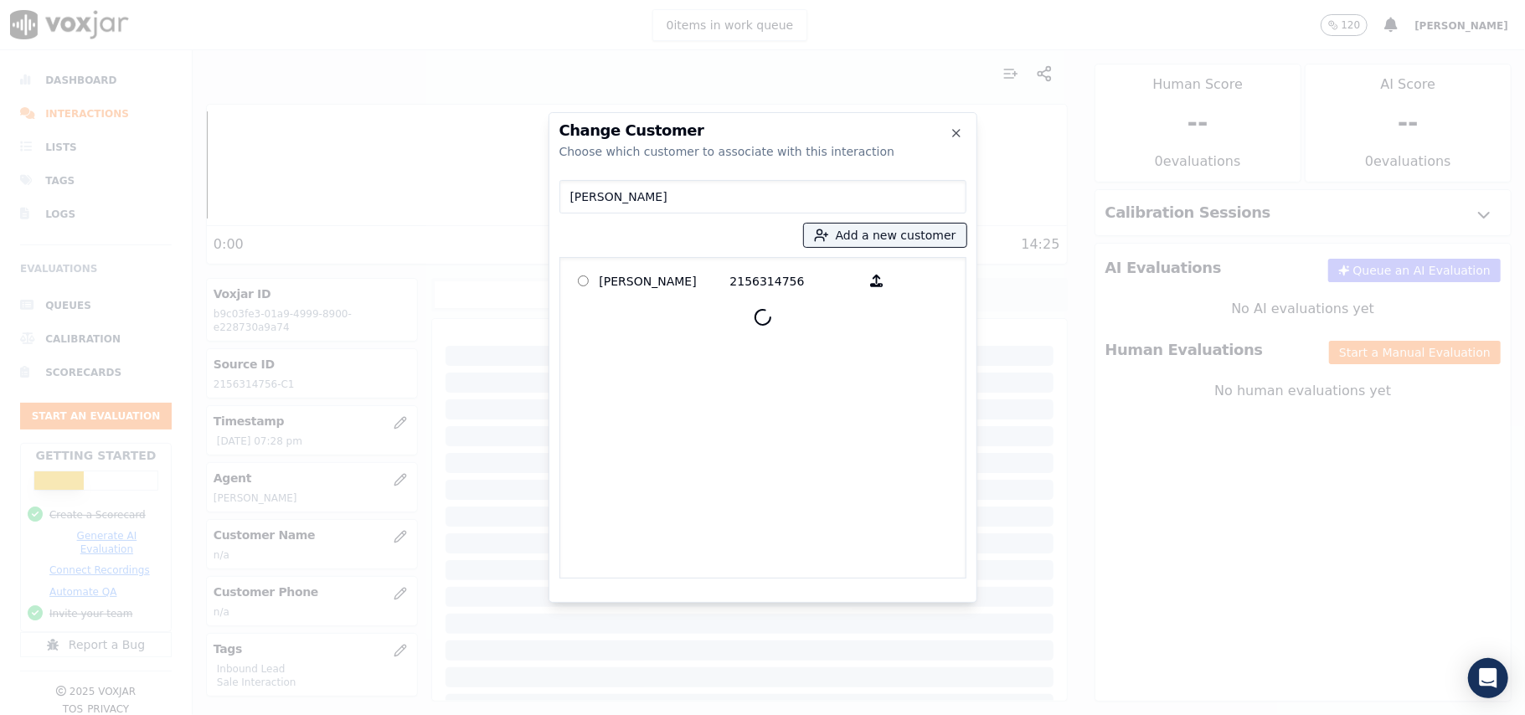
click at [575, 194] on input "[PERSON_NAME]" at bounding box center [763, 197] width 407 height 34
type input "[PERSON_NAME]"
click at [604, 293] on p "[PERSON_NAME]" at bounding box center [665, 281] width 131 height 26
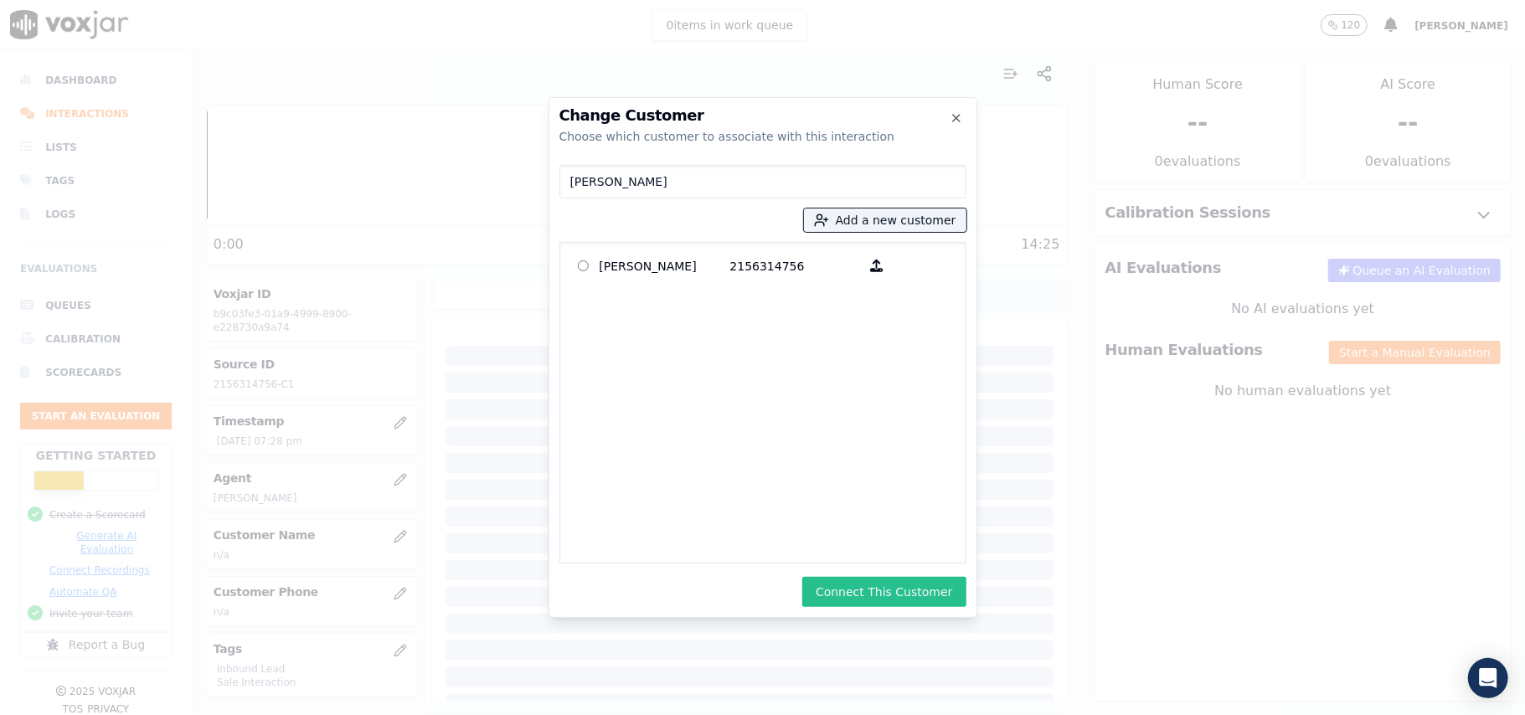
click at [839, 580] on button "Connect This Customer" at bounding box center [883, 592] width 163 height 30
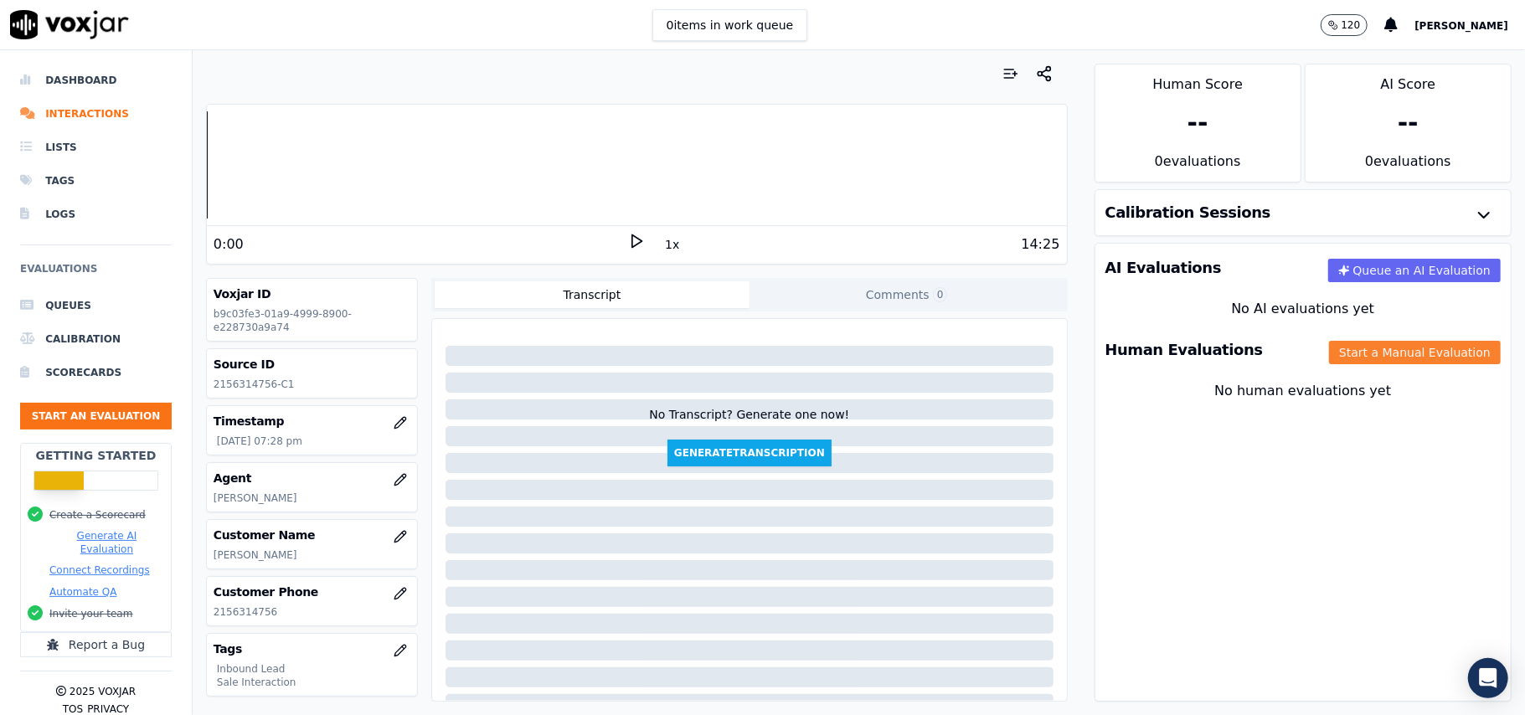
click at [1390, 348] on button "Start a Manual Evaluation" at bounding box center [1415, 352] width 172 height 23
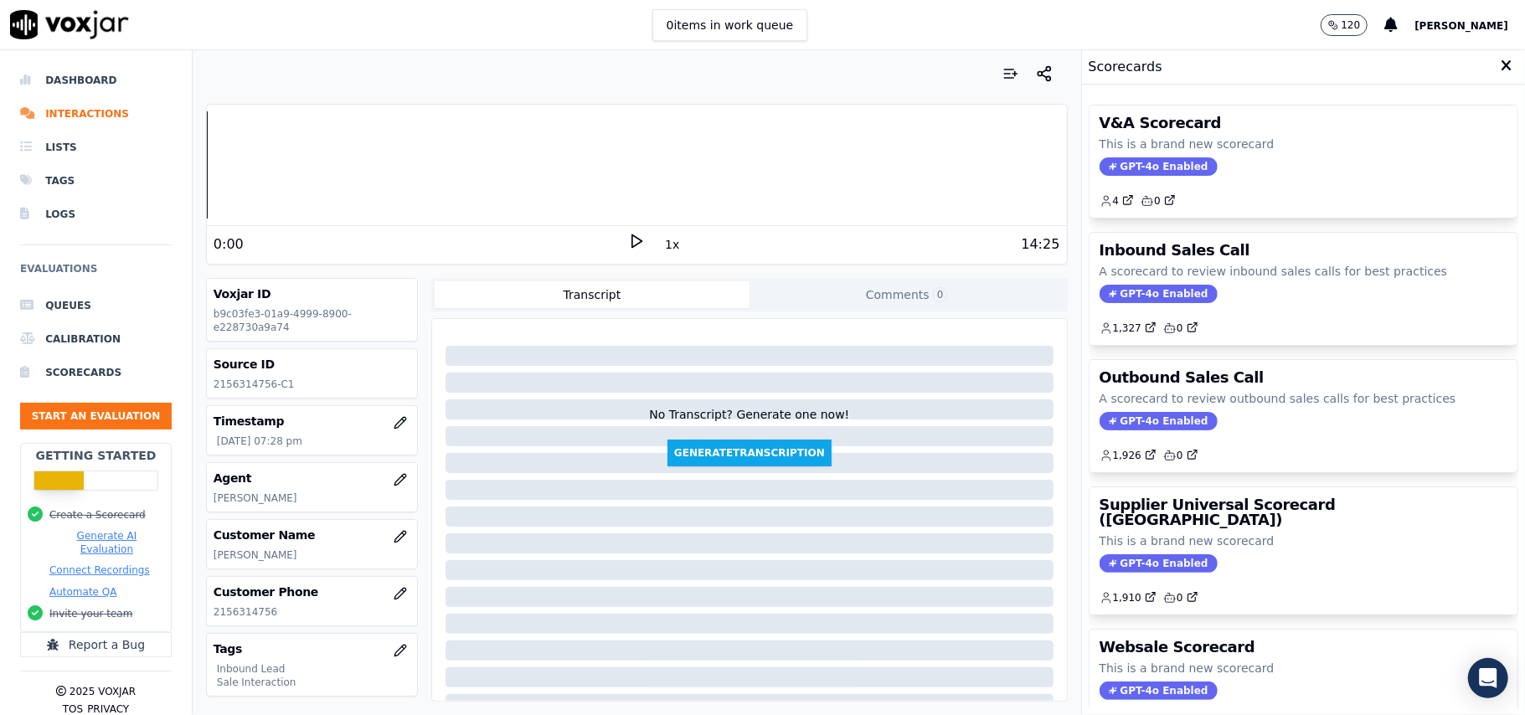
click at [1146, 293] on span "GPT-4o Enabled" at bounding box center [1159, 294] width 118 height 18
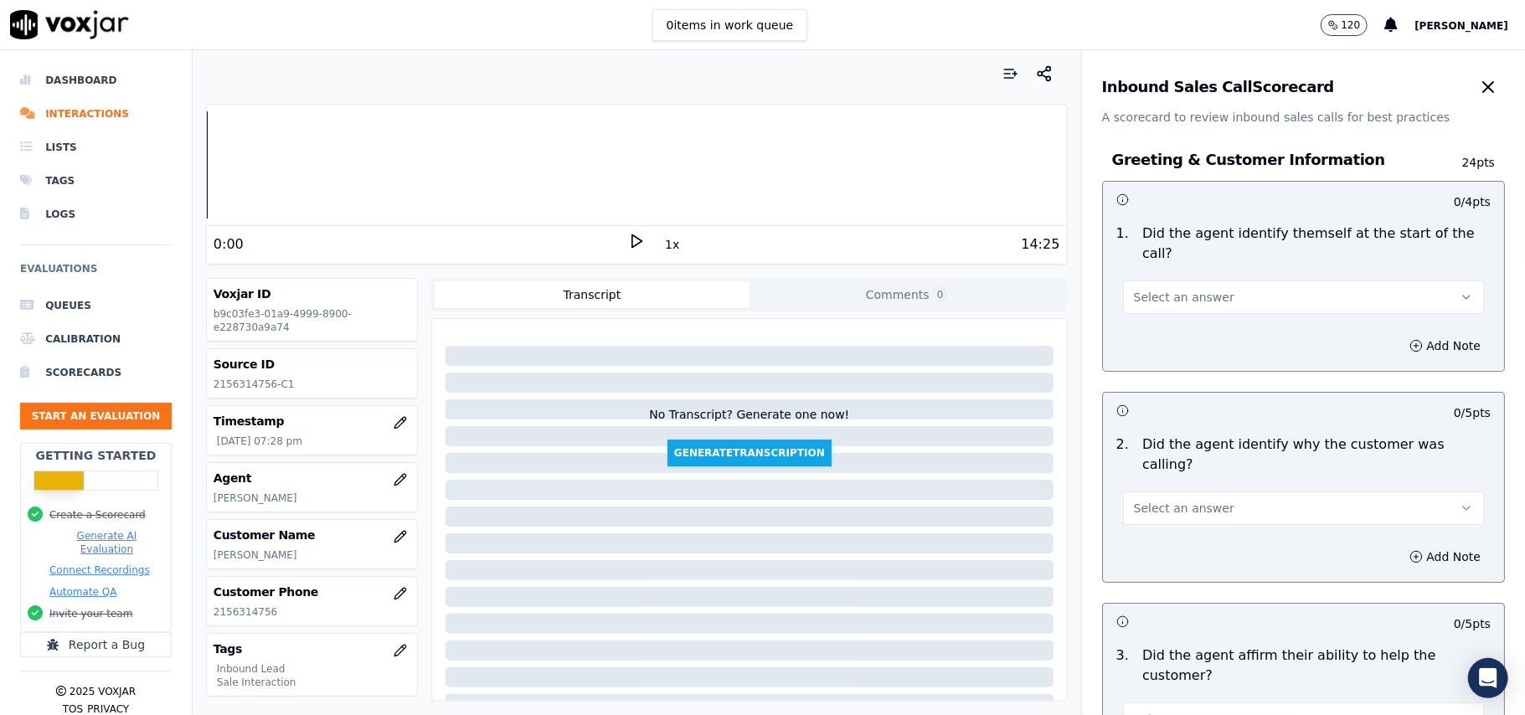
click at [1160, 289] on span "Select an answer" at bounding box center [1184, 297] width 101 height 17
click at [1151, 316] on div "Yes" at bounding box center [1268, 315] width 324 height 27
click at [1161, 500] on span "Select an answer" at bounding box center [1184, 508] width 101 height 17
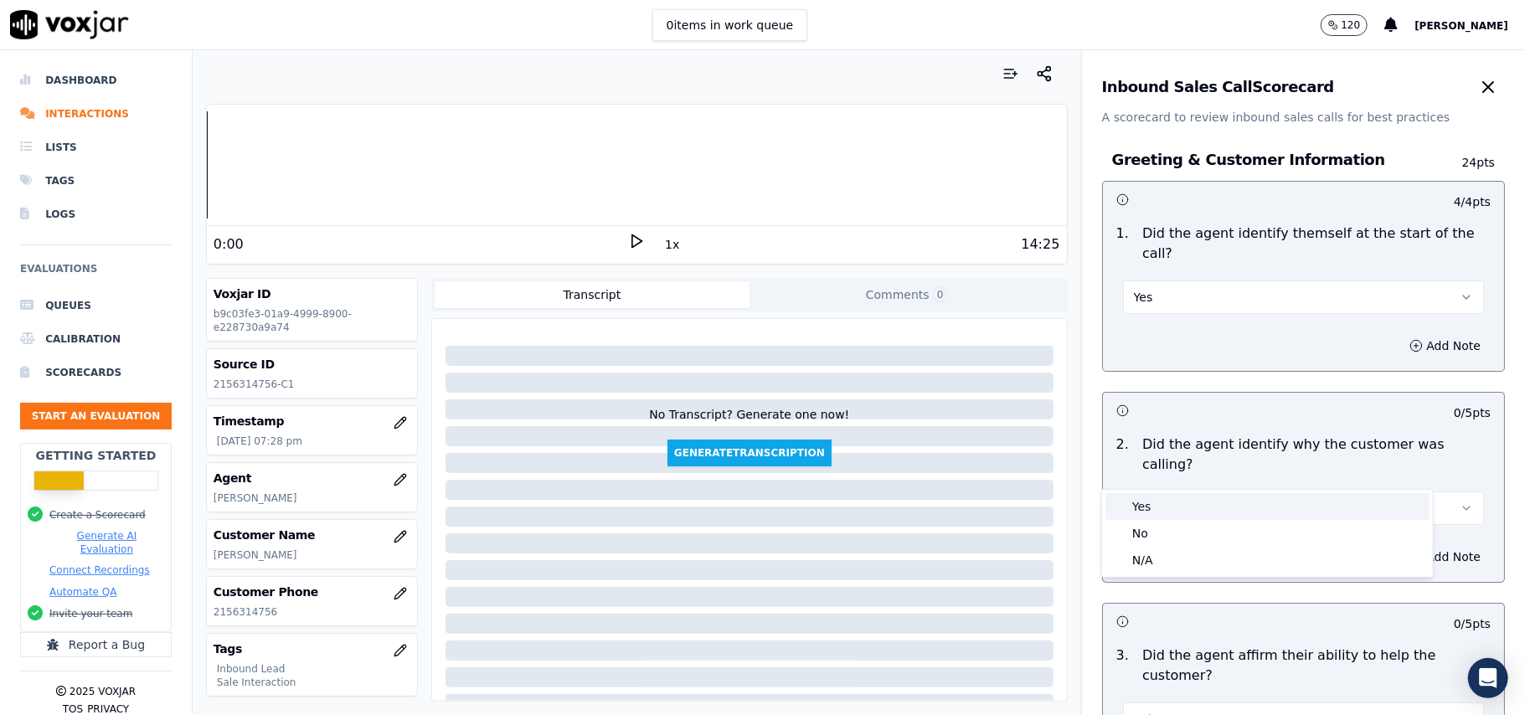
click at [1140, 498] on div "Yes" at bounding box center [1268, 506] width 324 height 27
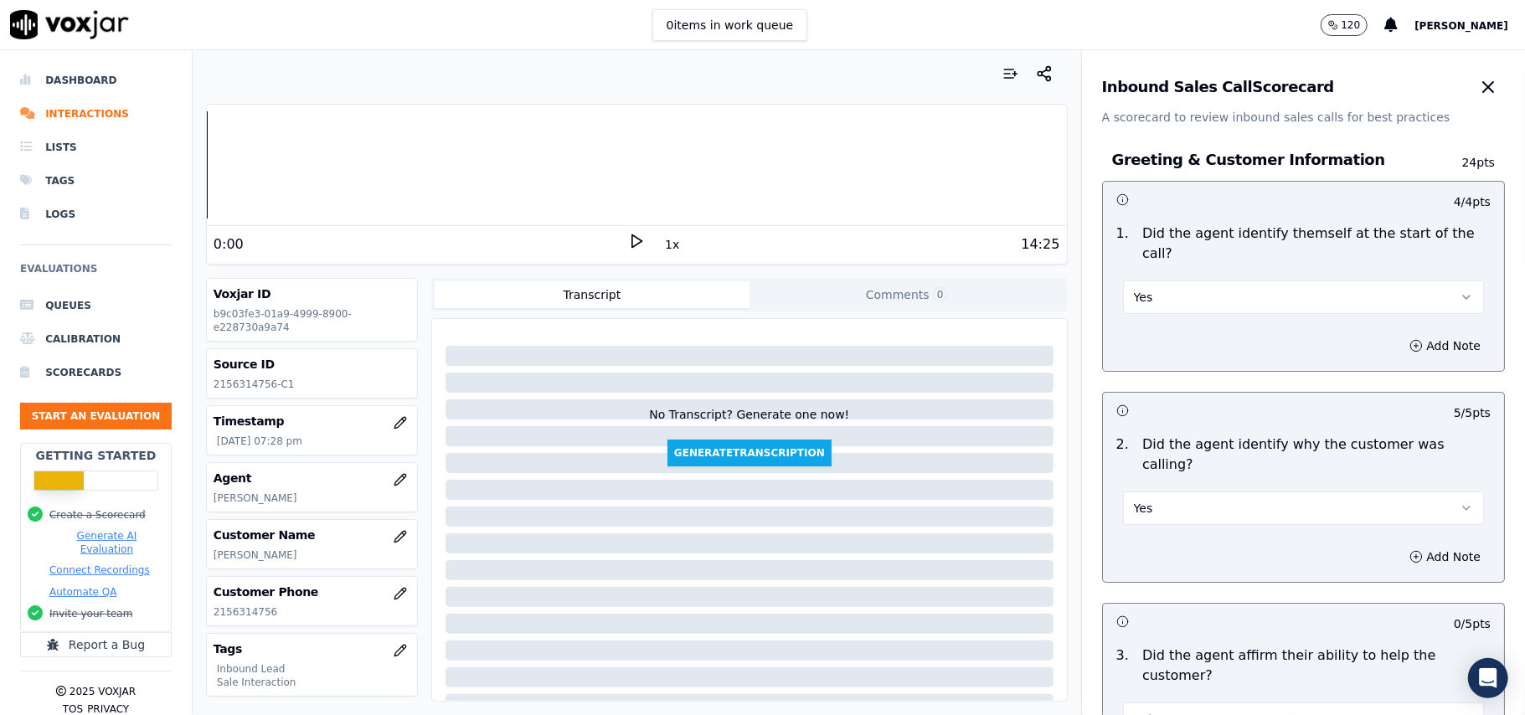
scroll to position [4688, 0]
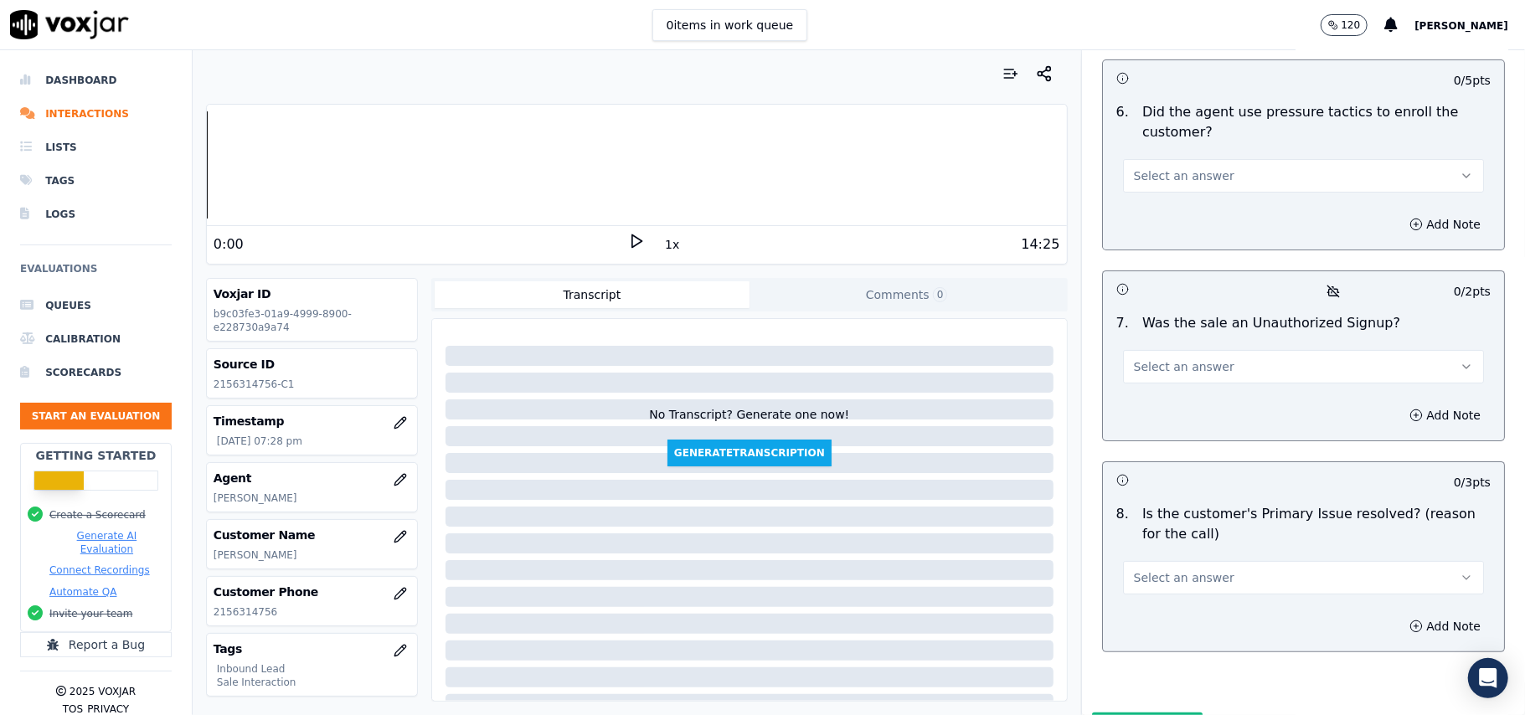
drag, startPoint x: 1270, startPoint y: 479, endPoint x: 1251, endPoint y: 503, distance: 30.4
click at [1268, 561] on button "Select an answer" at bounding box center [1303, 578] width 361 height 34
click at [1178, 533] on div "Yes" at bounding box center [1268, 527] width 324 height 27
click at [1164, 359] on span "Select an answer" at bounding box center [1184, 367] width 101 height 17
click at [1153, 348] on div "No" at bounding box center [1268, 342] width 324 height 27
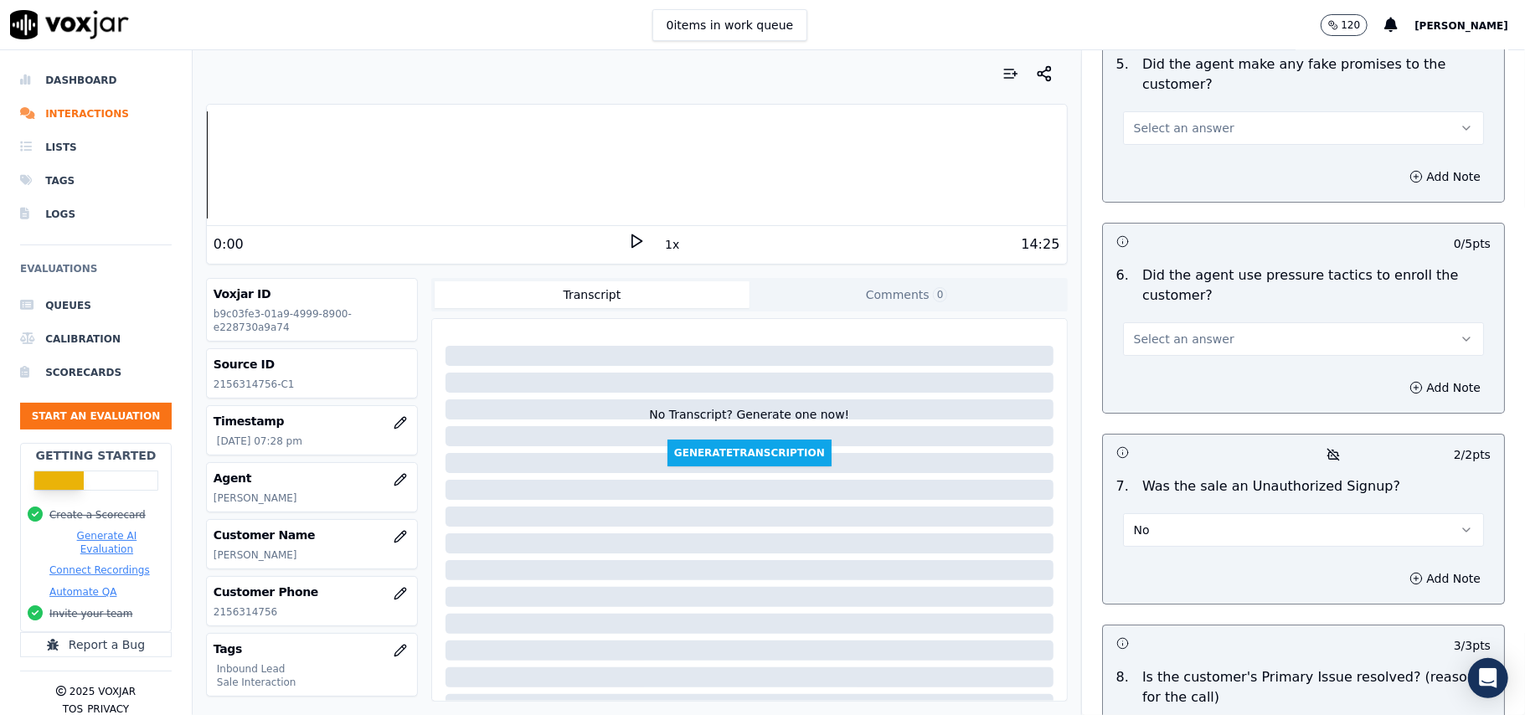
scroll to position [4353, 0]
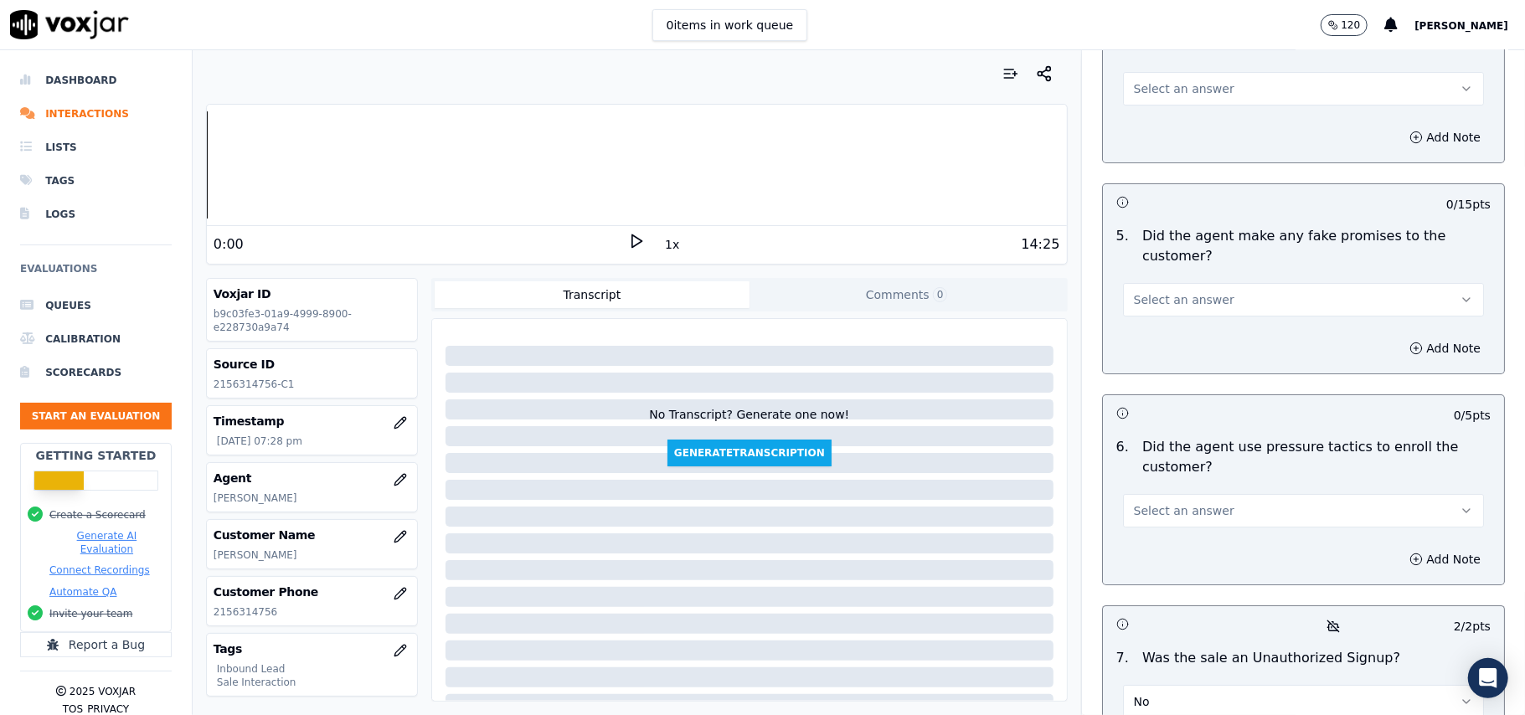
click at [1179, 494] on button "Select an answer" at bounding box center [1303, 511] width 361 height 34
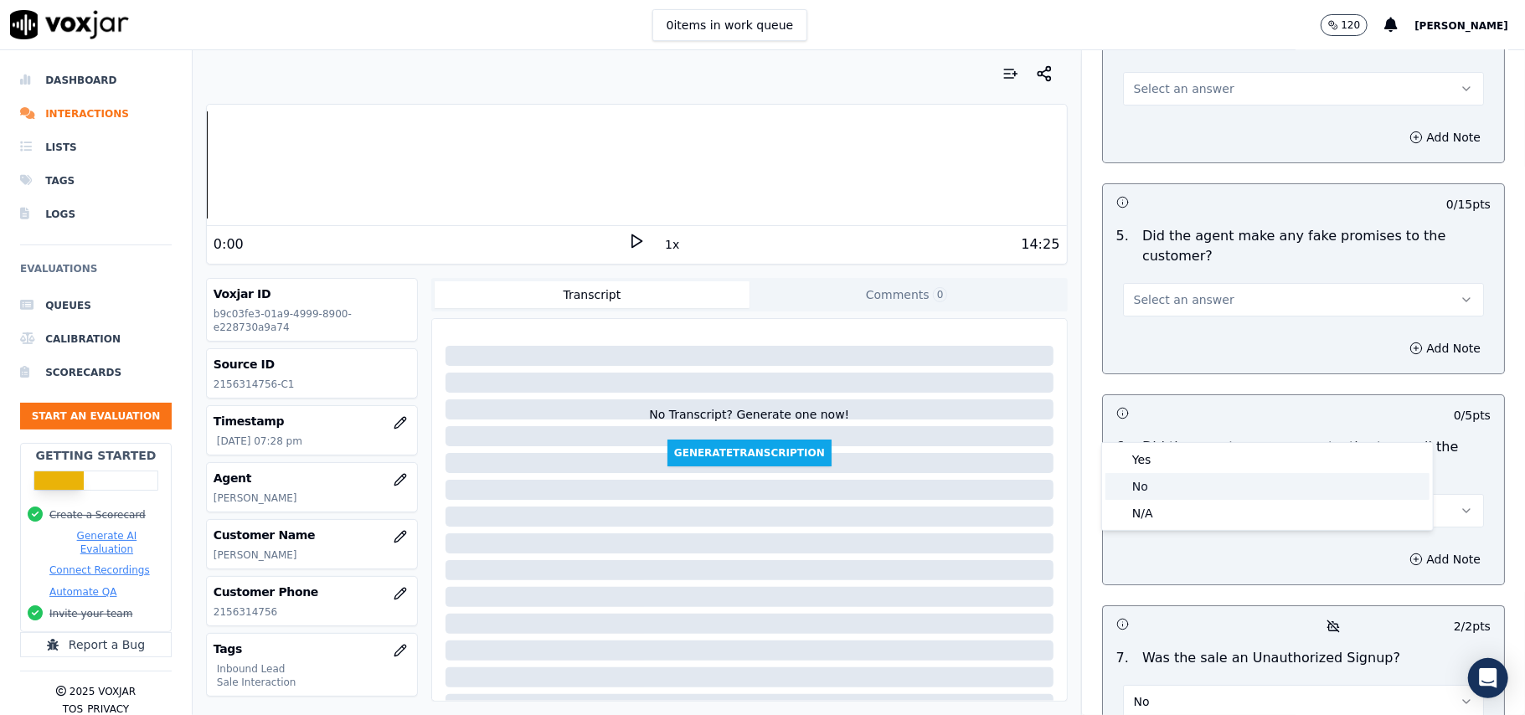
click at [1163, 493] on div "No" at bounding box center [1268, 486] width 324 height 27
click at [1197, 283] on button "Select an answer" at bounding box center [1303, 300] width 361 height 34
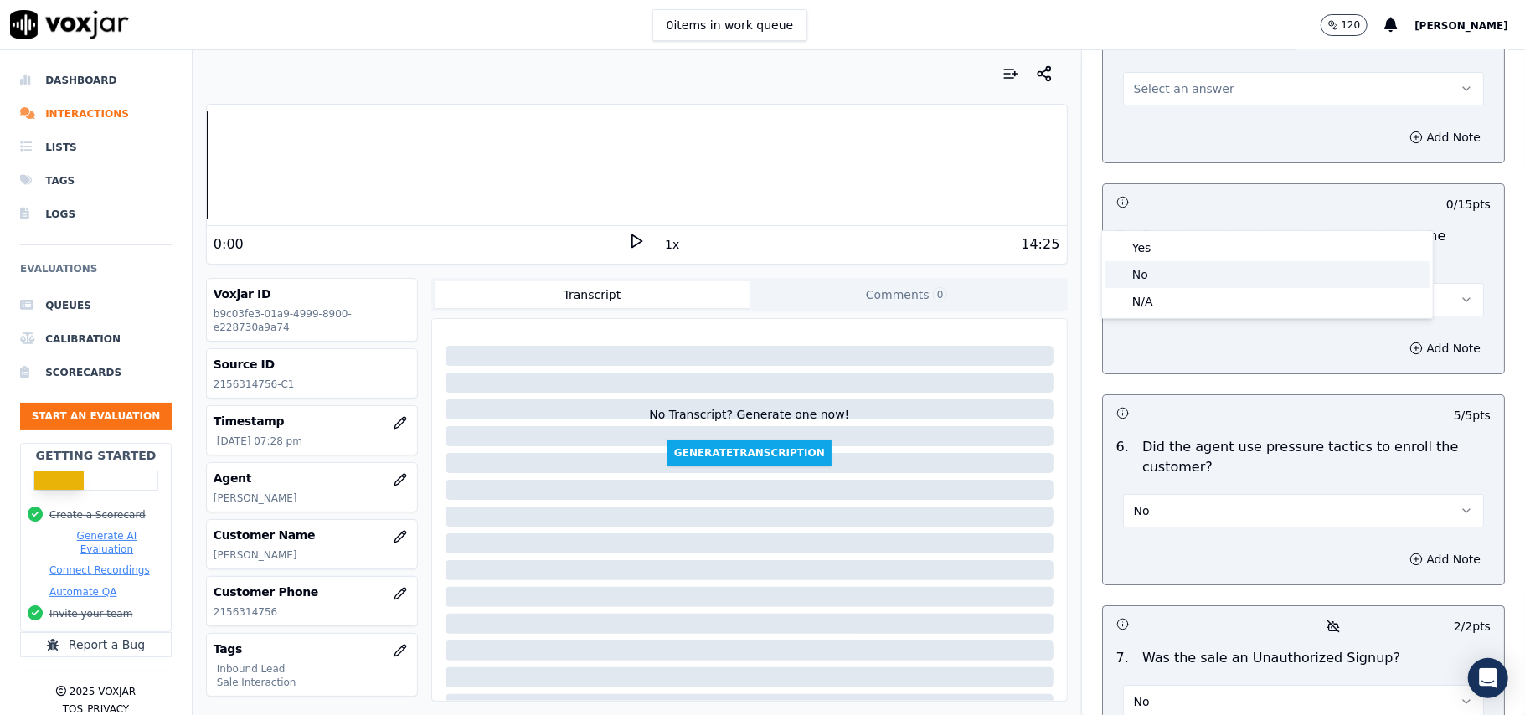
click at [1174, 279] on div "No" at bounding box center [1268, 274] width 324 height 27
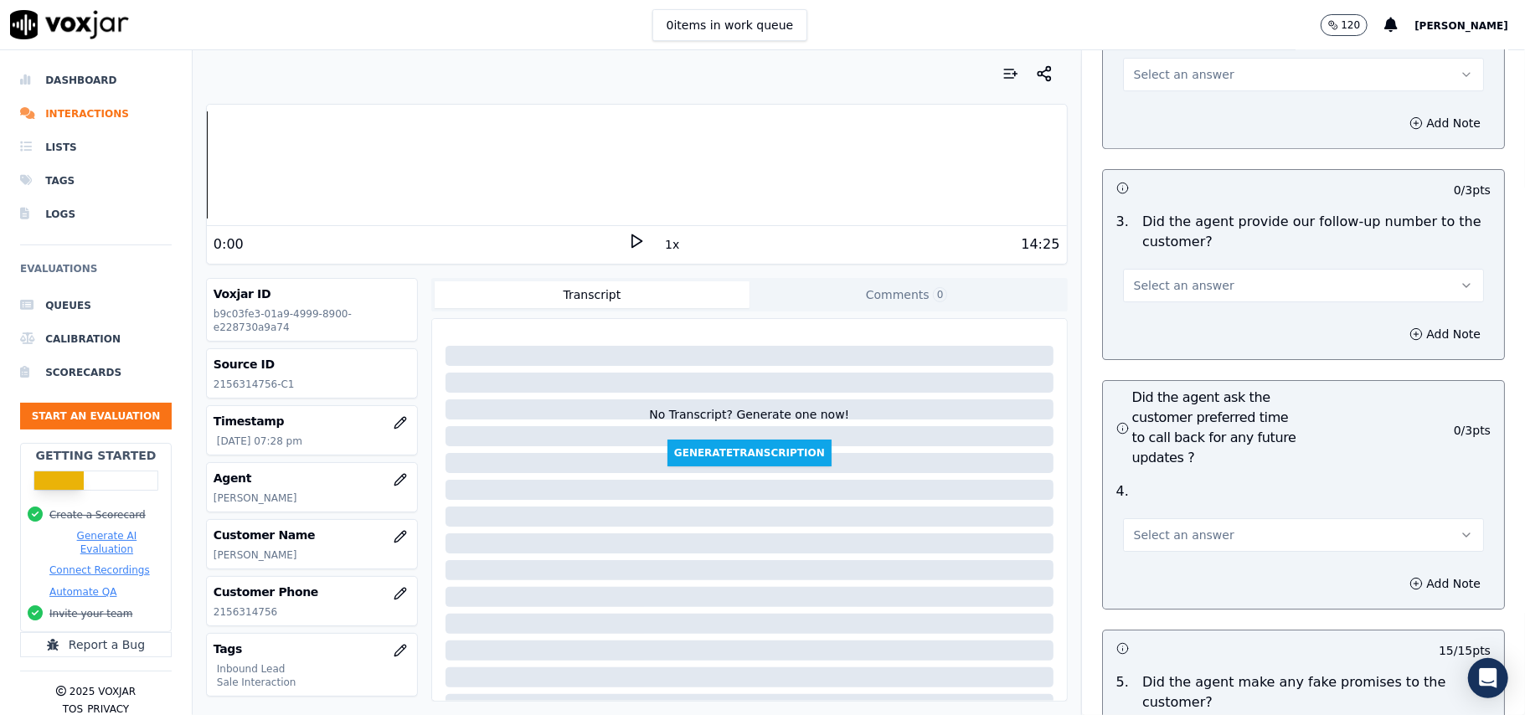
click at [1230, 518] on button "Select an answer" at bounding box center [1303, 535] width 361 height 34
click at [1193, 476] on div "Yes" at bounding box center [1268, 483] width 324 height 27
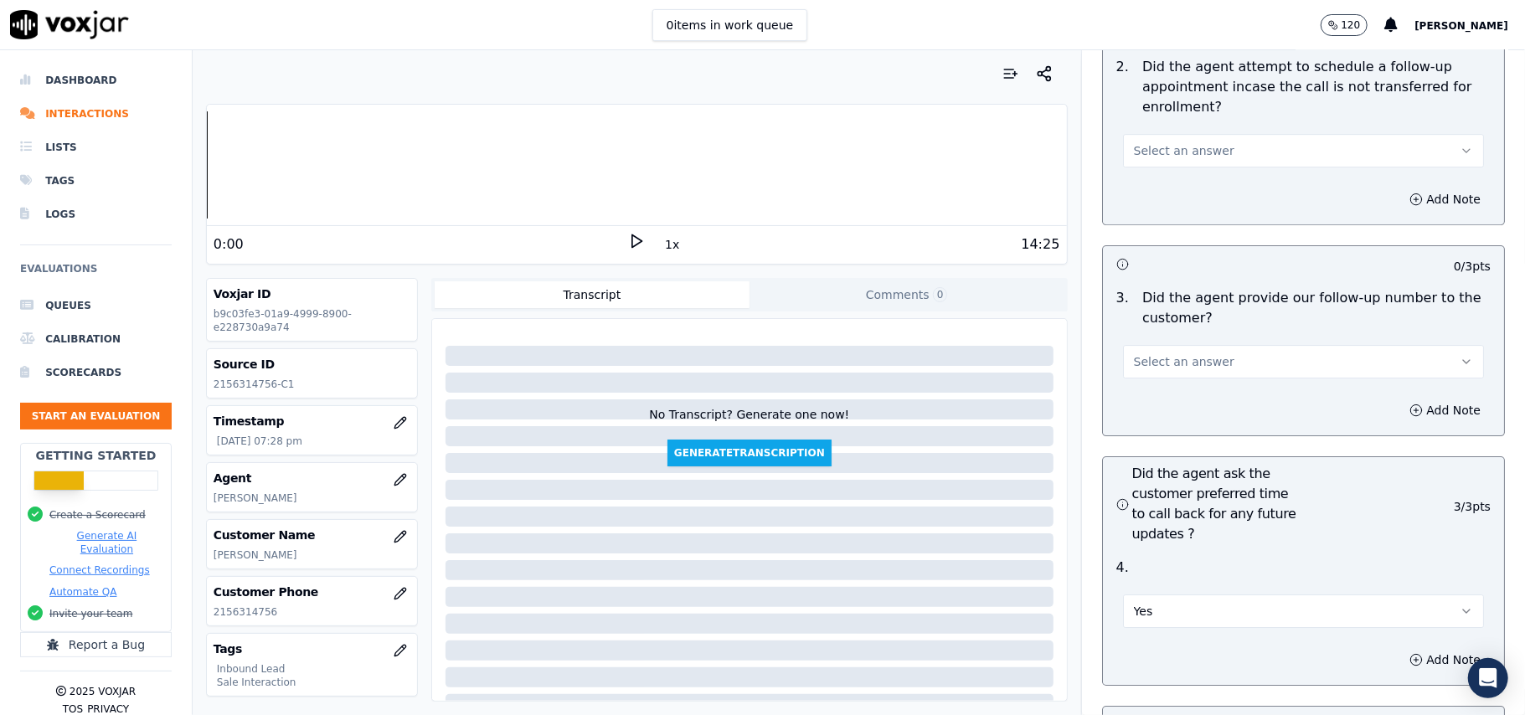
scroll to position [3795, 0]
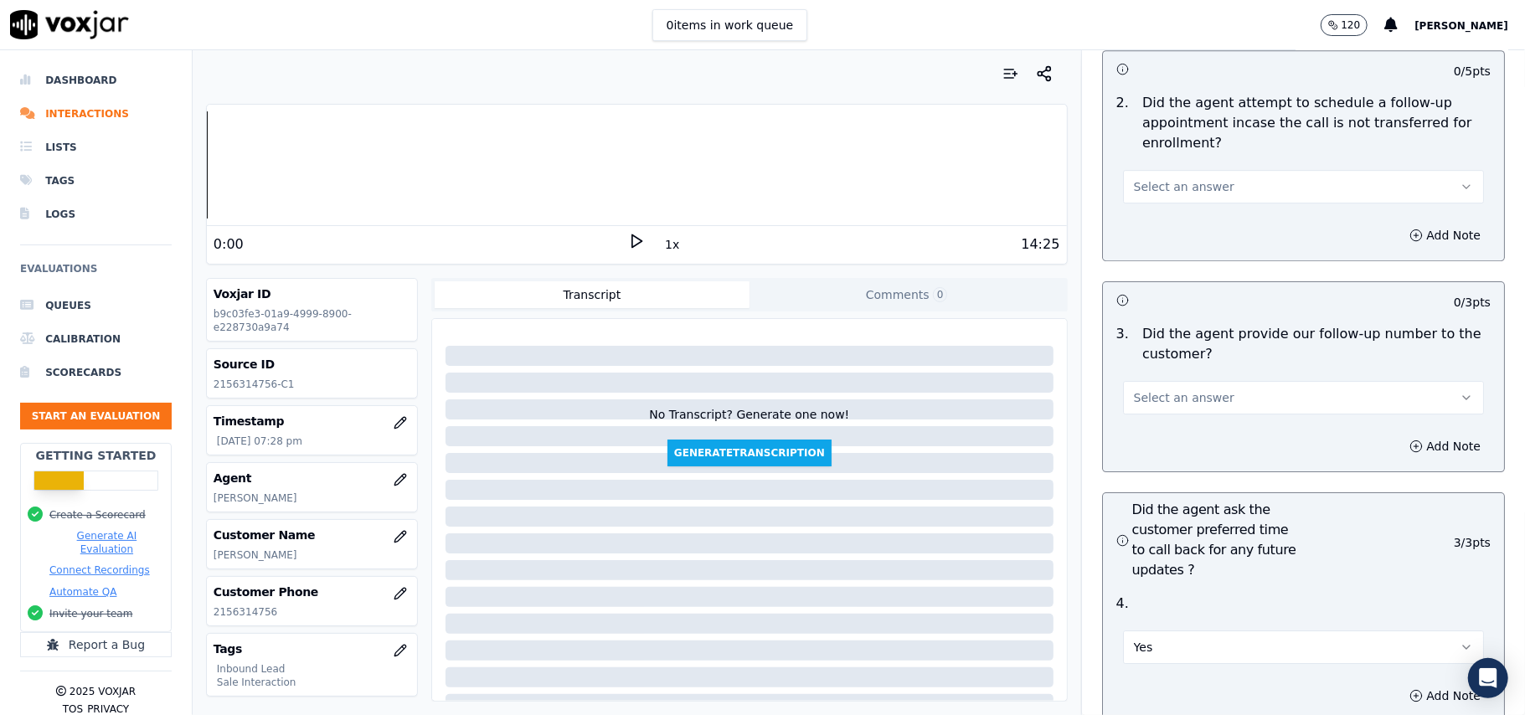
click at [1168, 631] on button "Yes" at bounding box center [1303, 648] width 361 height 34
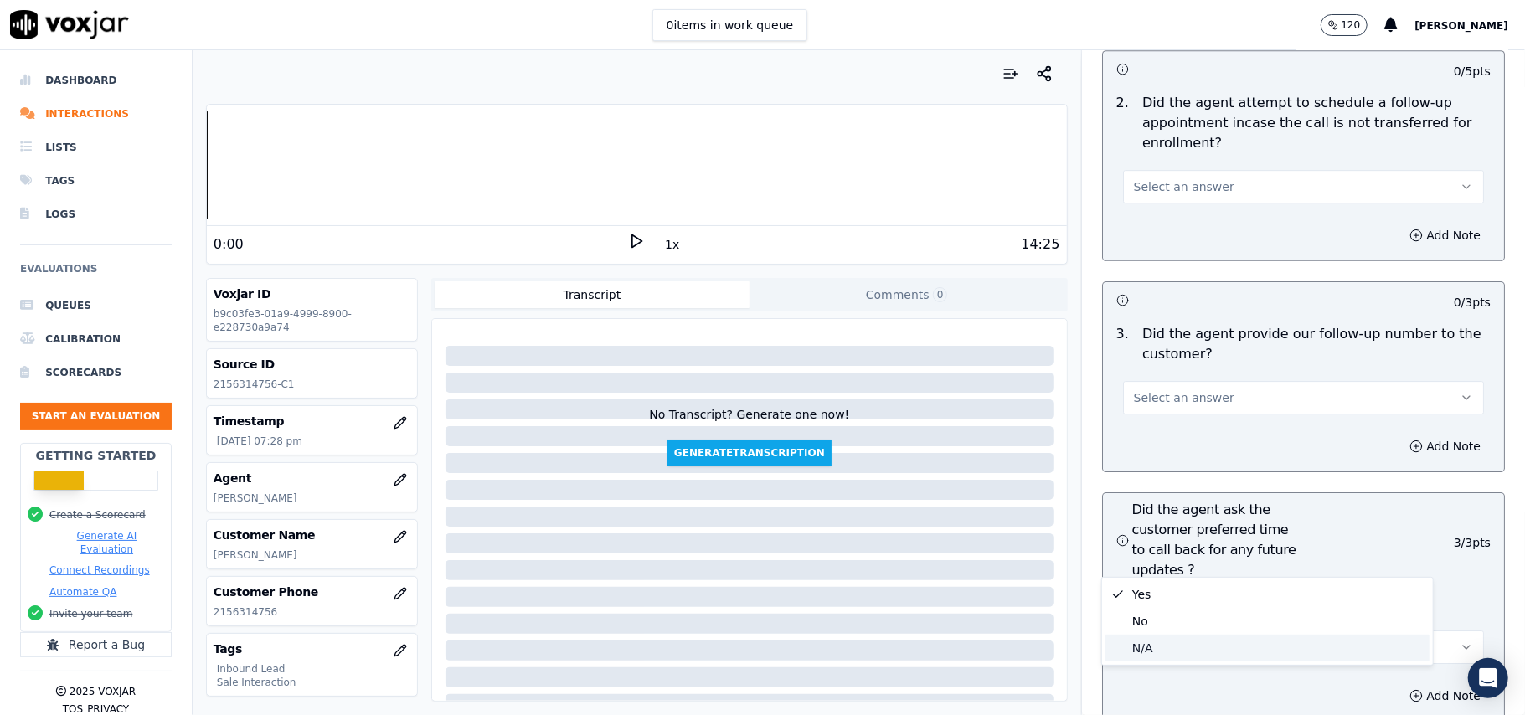
drag, startPoint x: 1160, startPoint y: 647, endPoint x: 1174, endPoint y: 548, distance: 100.7
click at [1160, 648] on div "N/A" at bounding box center [1268, 648] width 324 height 27
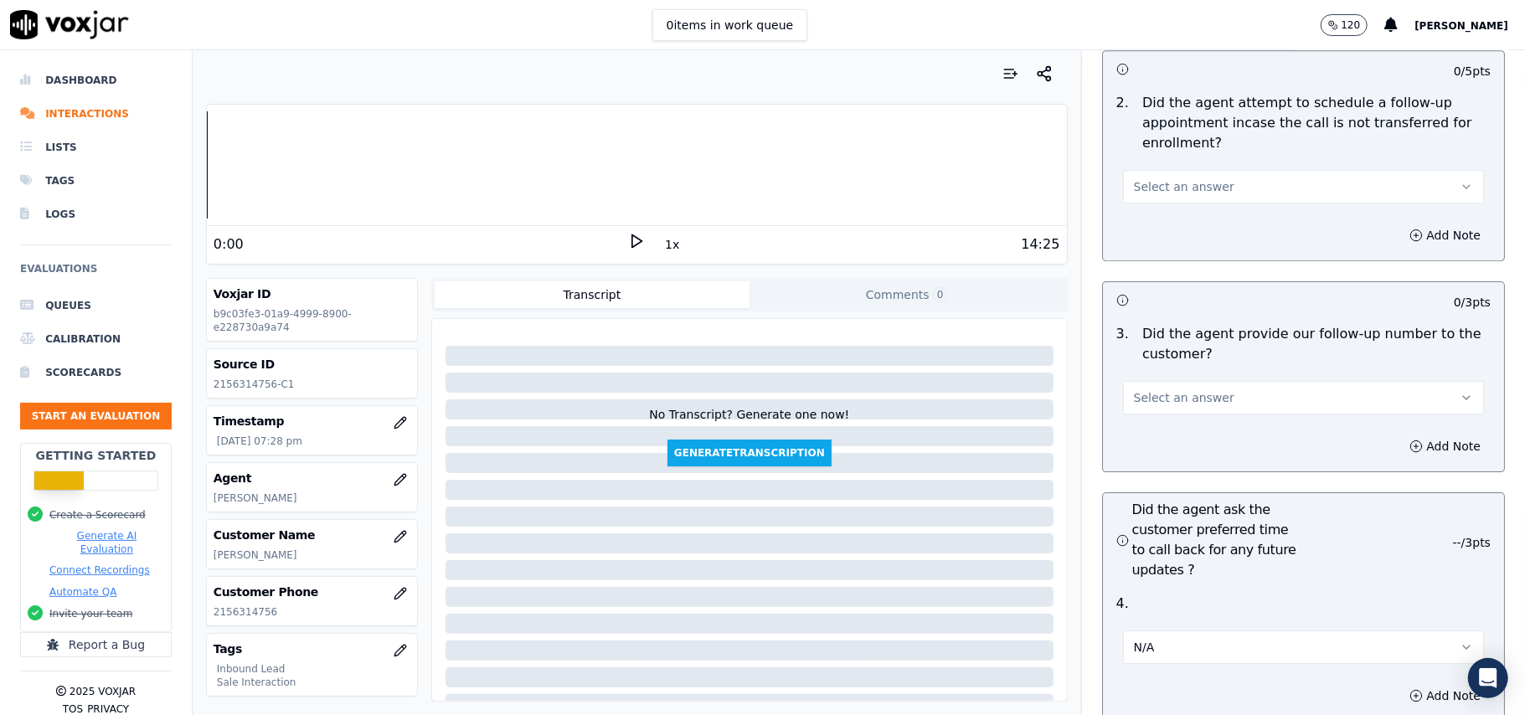
click at [1170, 390] on span "Select an answer" at bounding box center [1184, 398] width 101 height 17
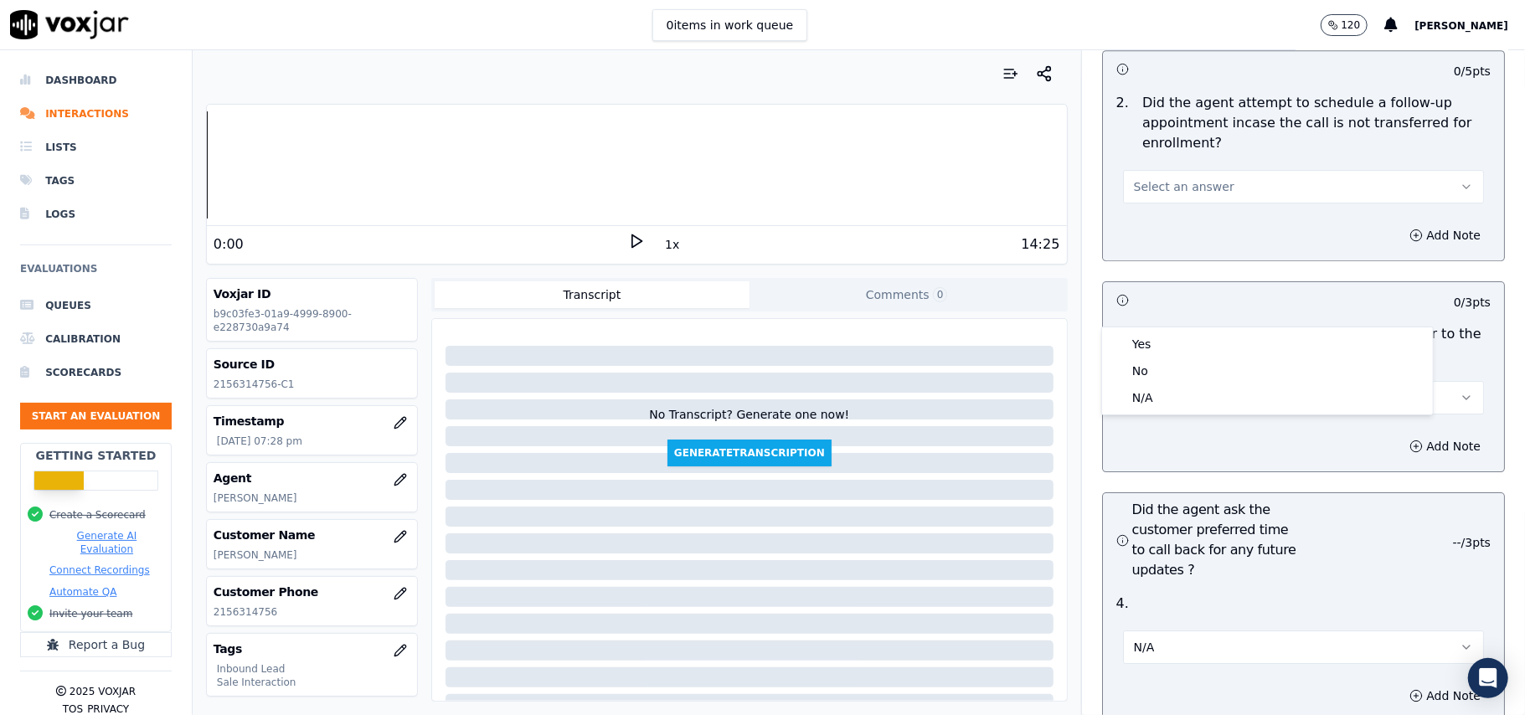
click at [1166, 328] on div "Yes No N/A" at bounding box center [1267, 371] width 331 height 87
click at [1198, 333] on div "Yes" at bounding box center [1268, 344] width 324 height 27
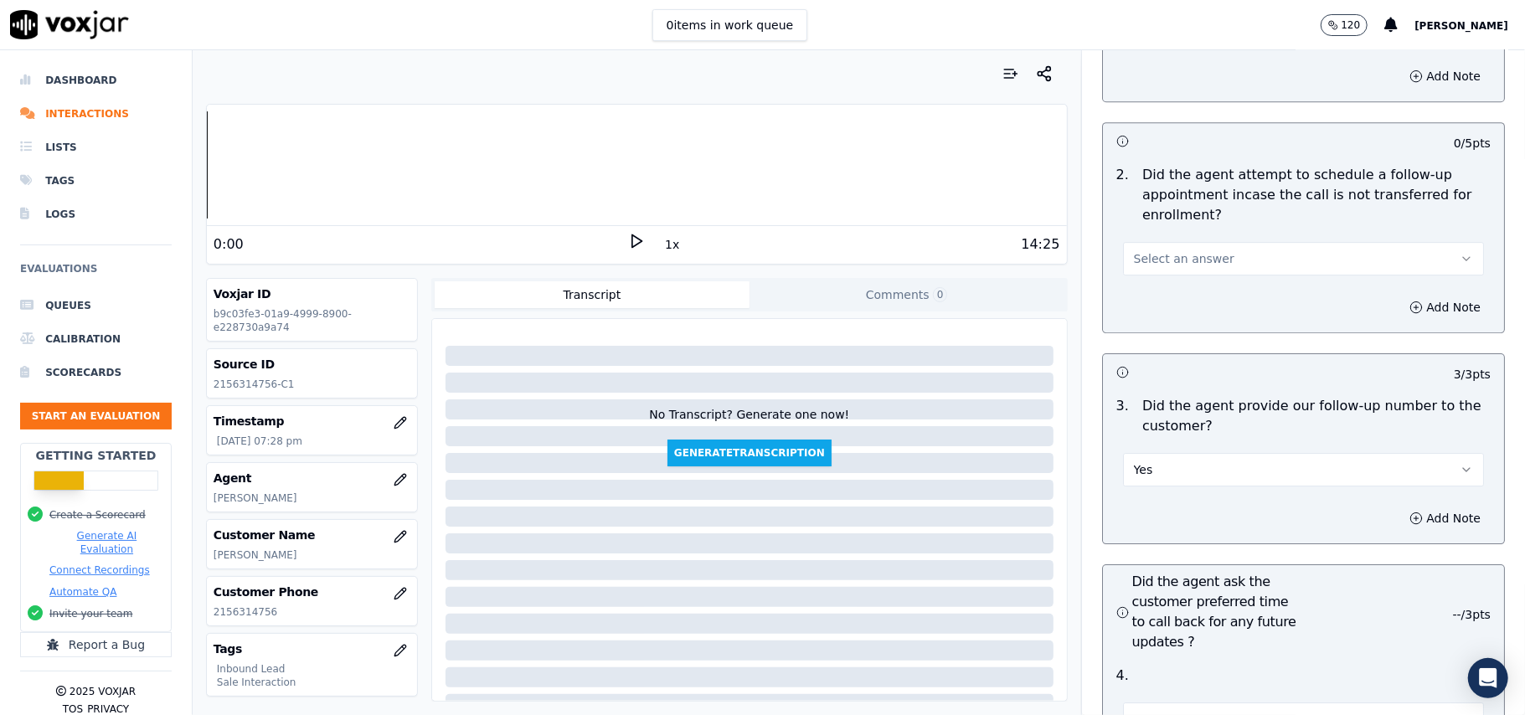
scroll to position [3683, 0]
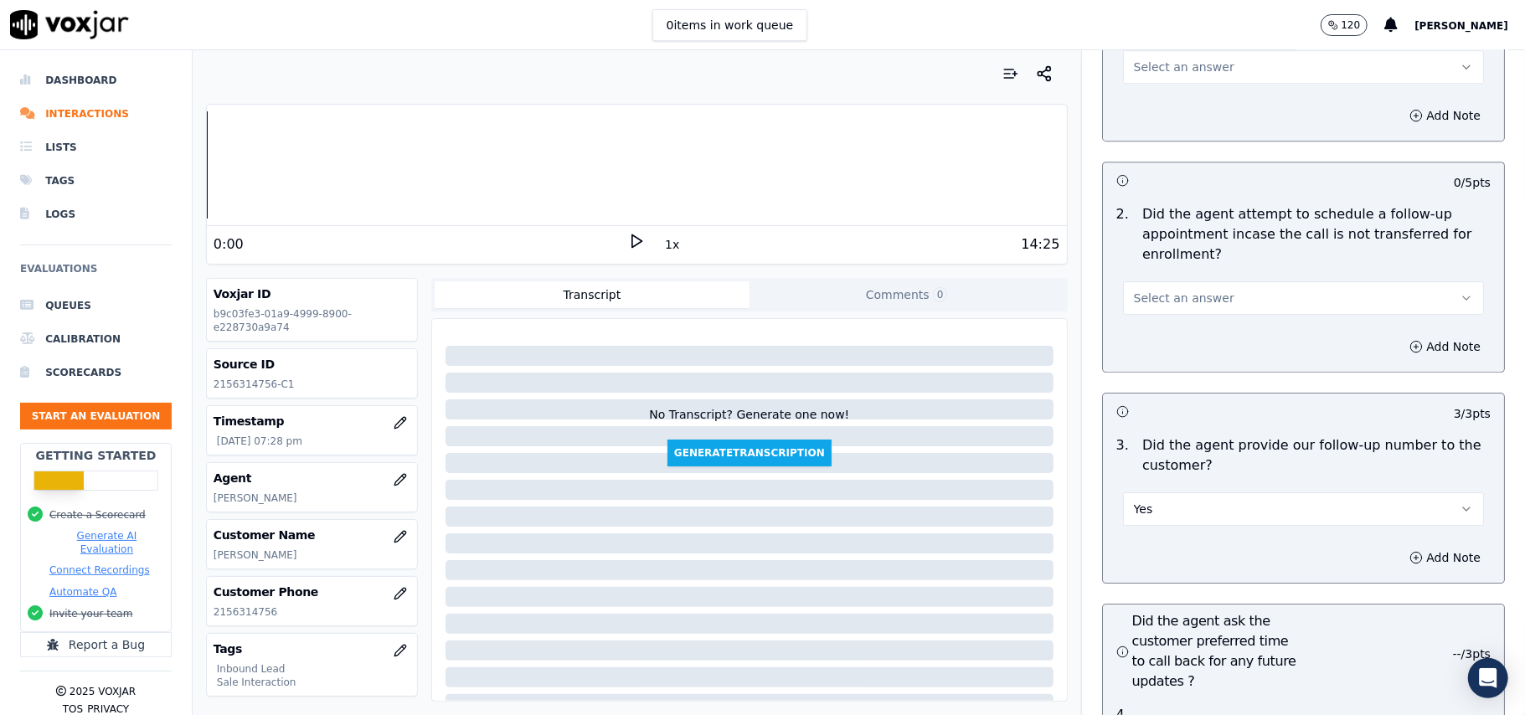
click at [1189, 278] on div "Select an answer" at bounding box center [1303, 296] width 361 height 37
click at [1203, 281] on button "Select an answer" at bounding box center [1303, 298] width 361 height 34
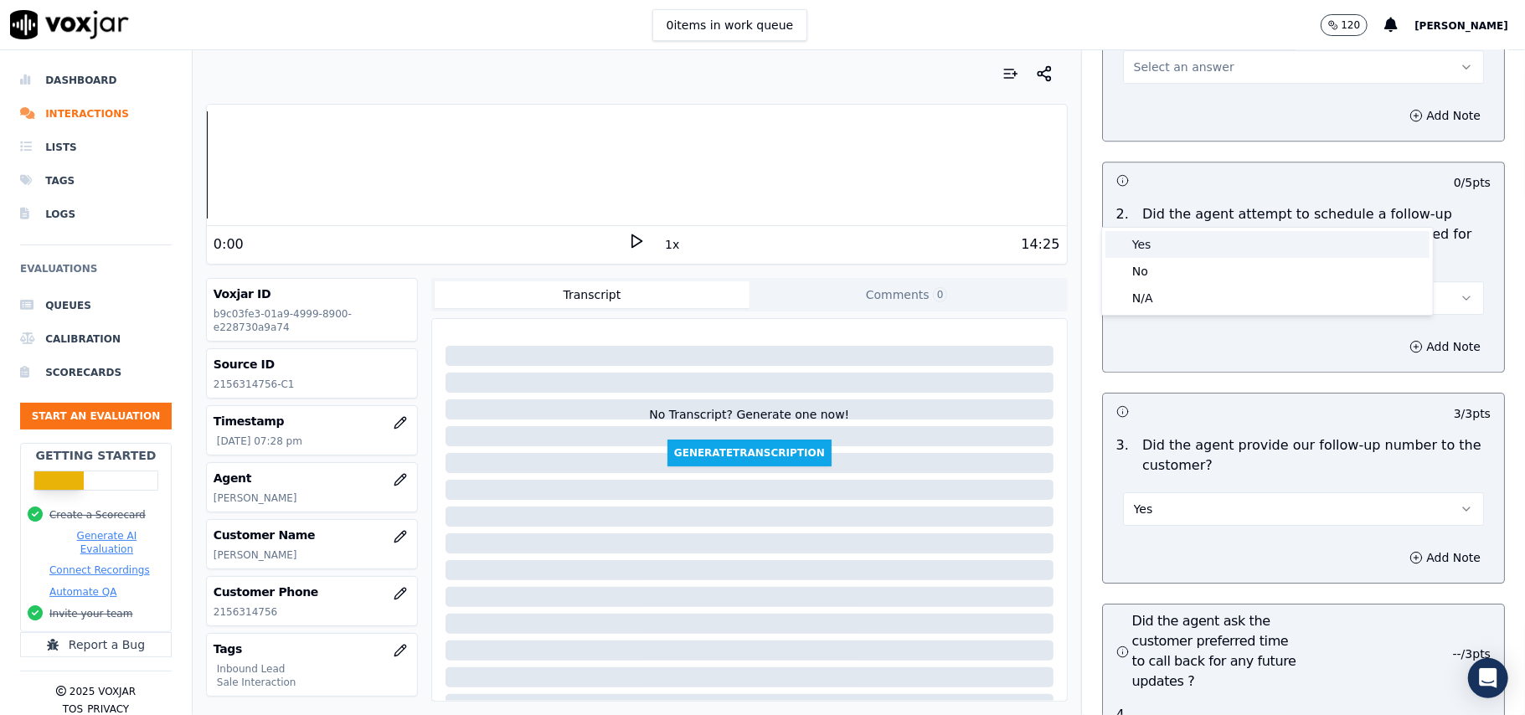
click at [1210, 253] on div "Yes" at bounding box center [1268, 244] width 324 height 27
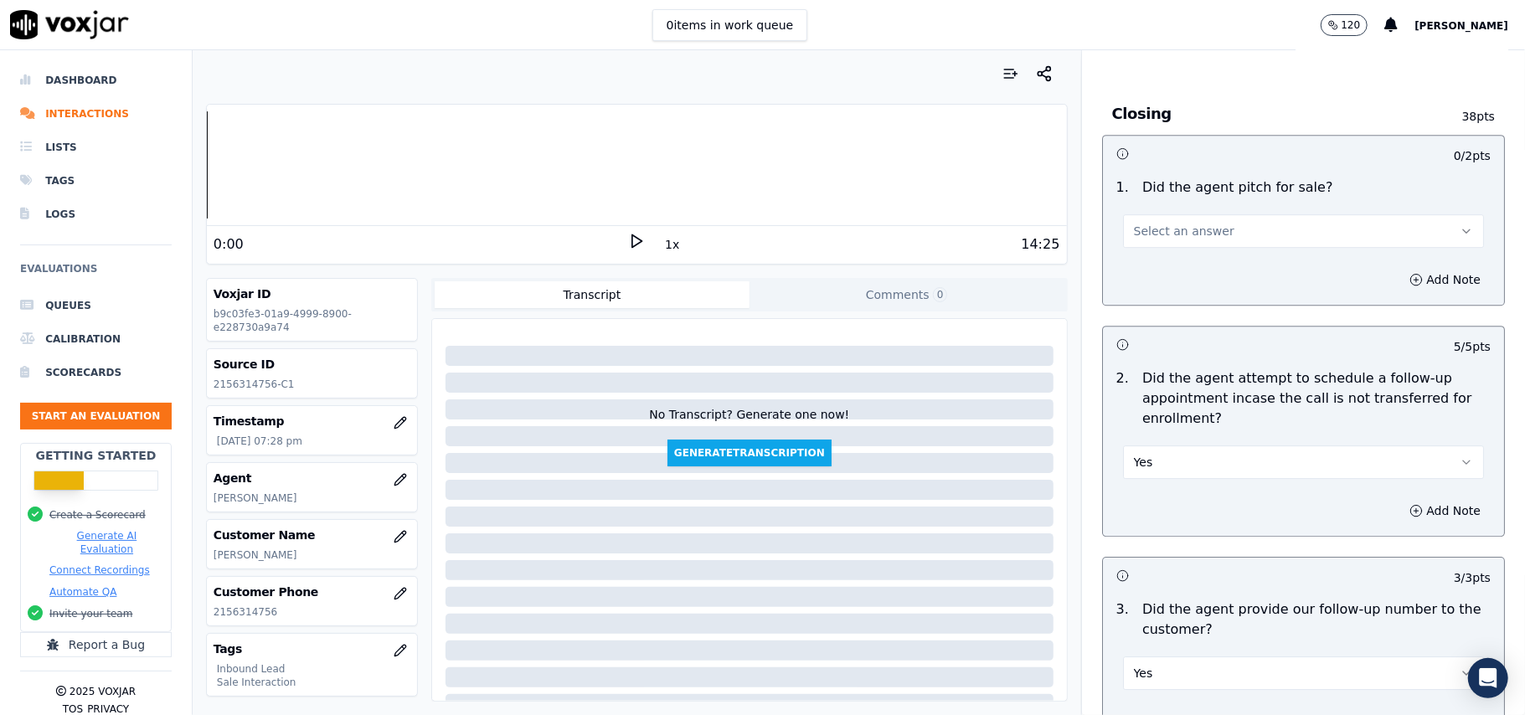
scroll to position [3348, 0]
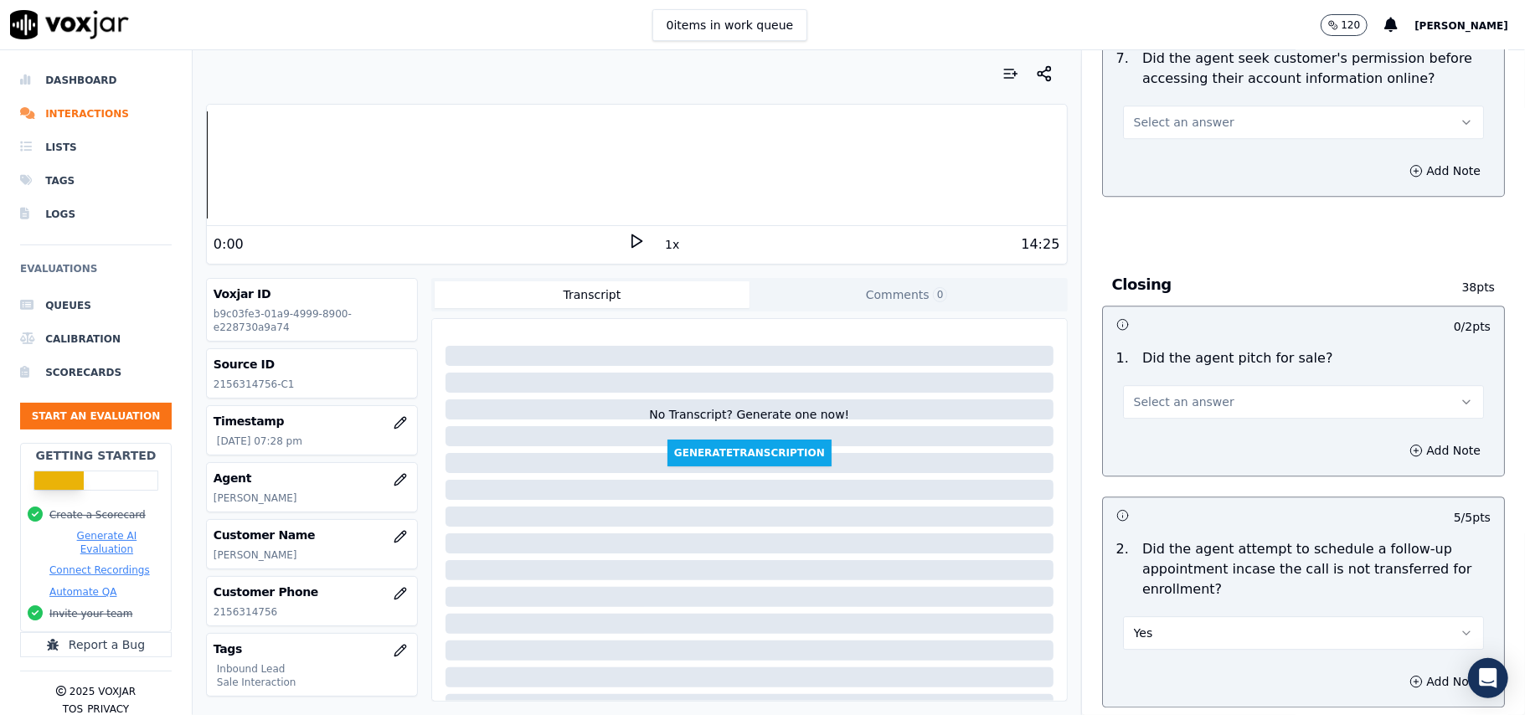
click at [1186, 394] on span "Select an answer" at bounding box center [1184, 402] width 101 height 17
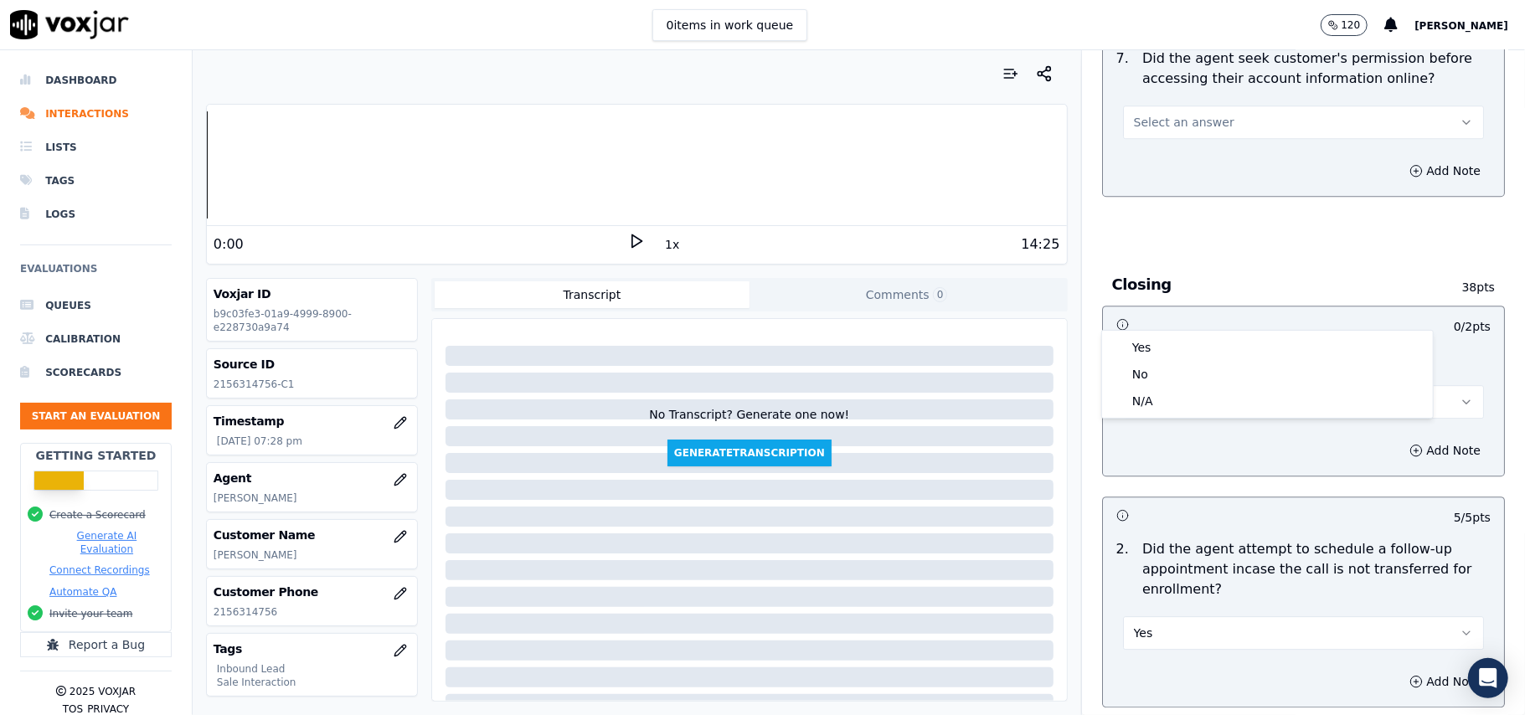
click at [1180, 336] on div "Yes" at bounding box center [1268, 347] width 324 height 27
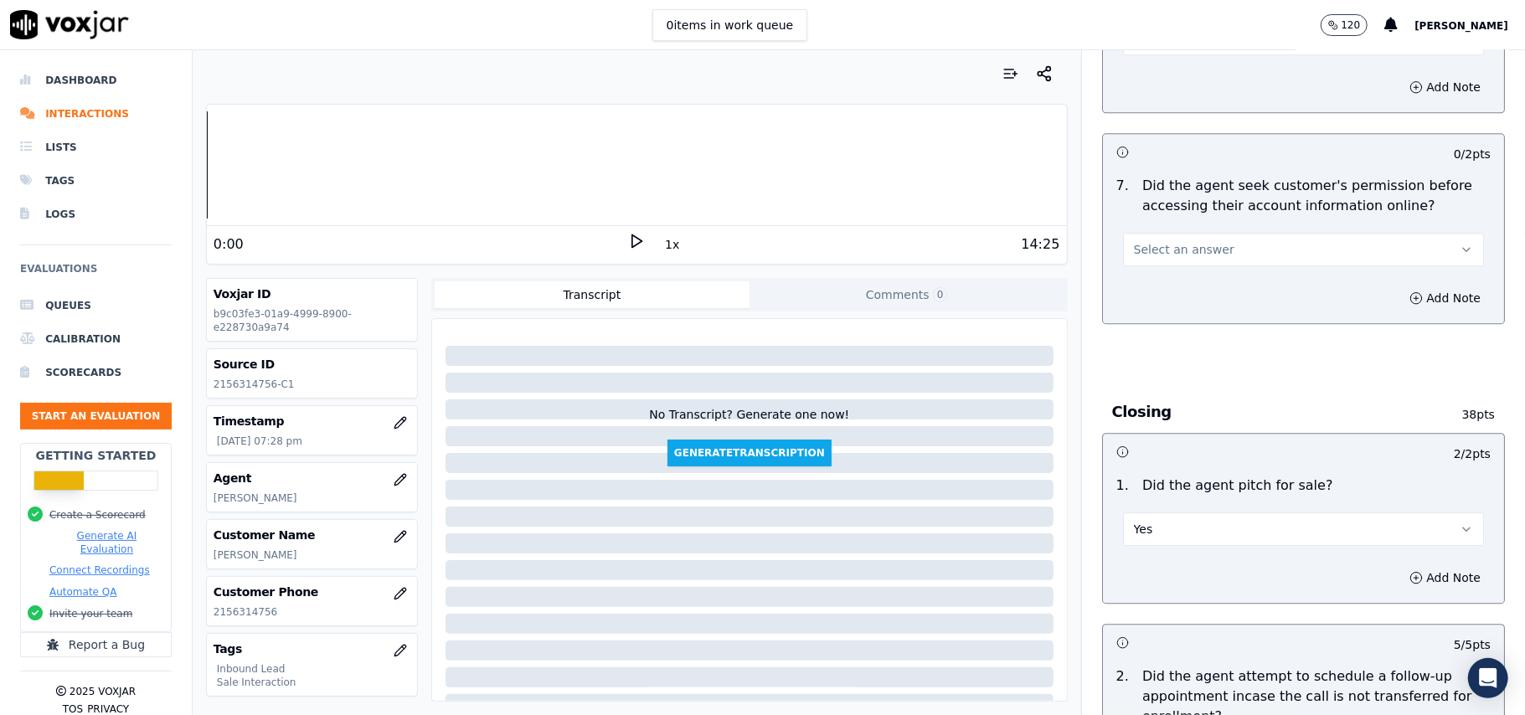
scroll to position [3013, 0]
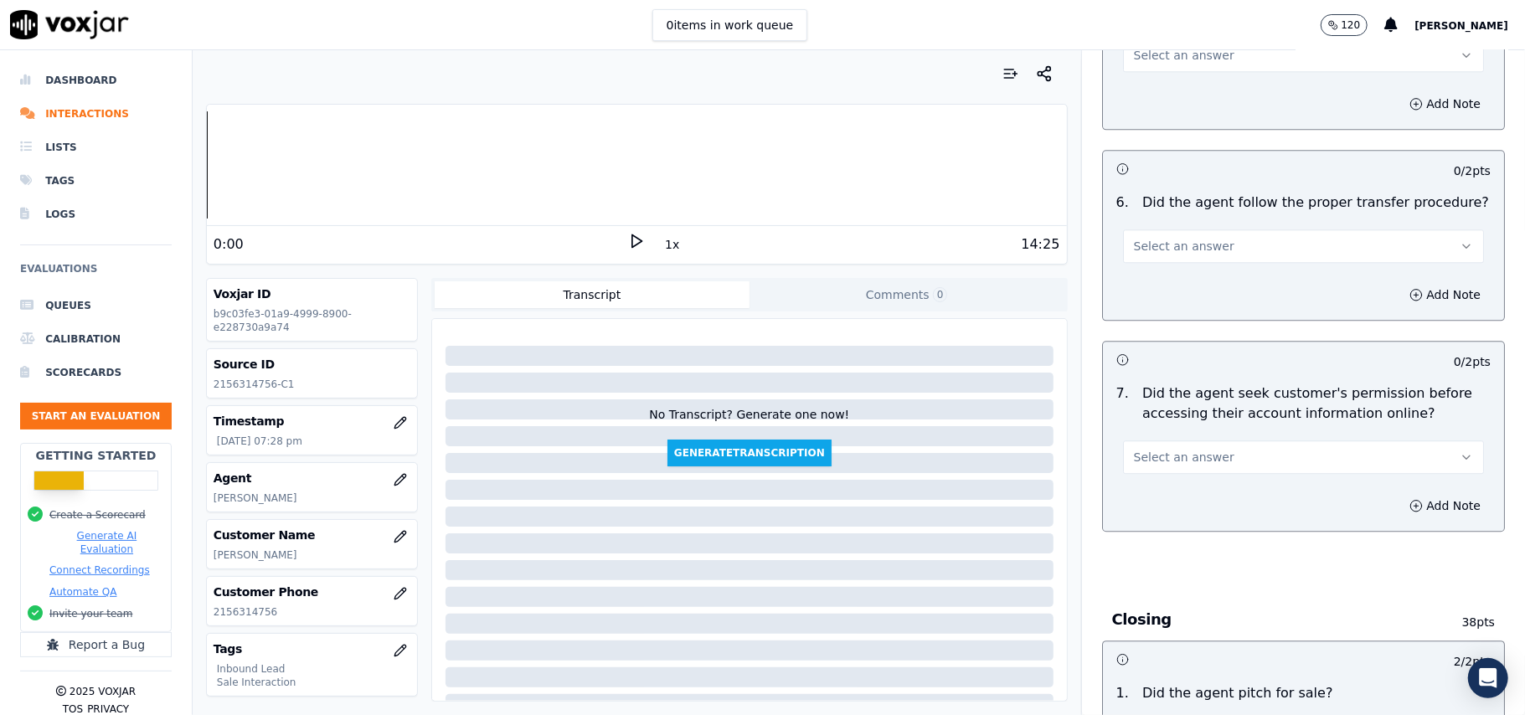
click at [1197, 449] on span "Select an answer" at bounding box center [1184, 457] width 101 height 17
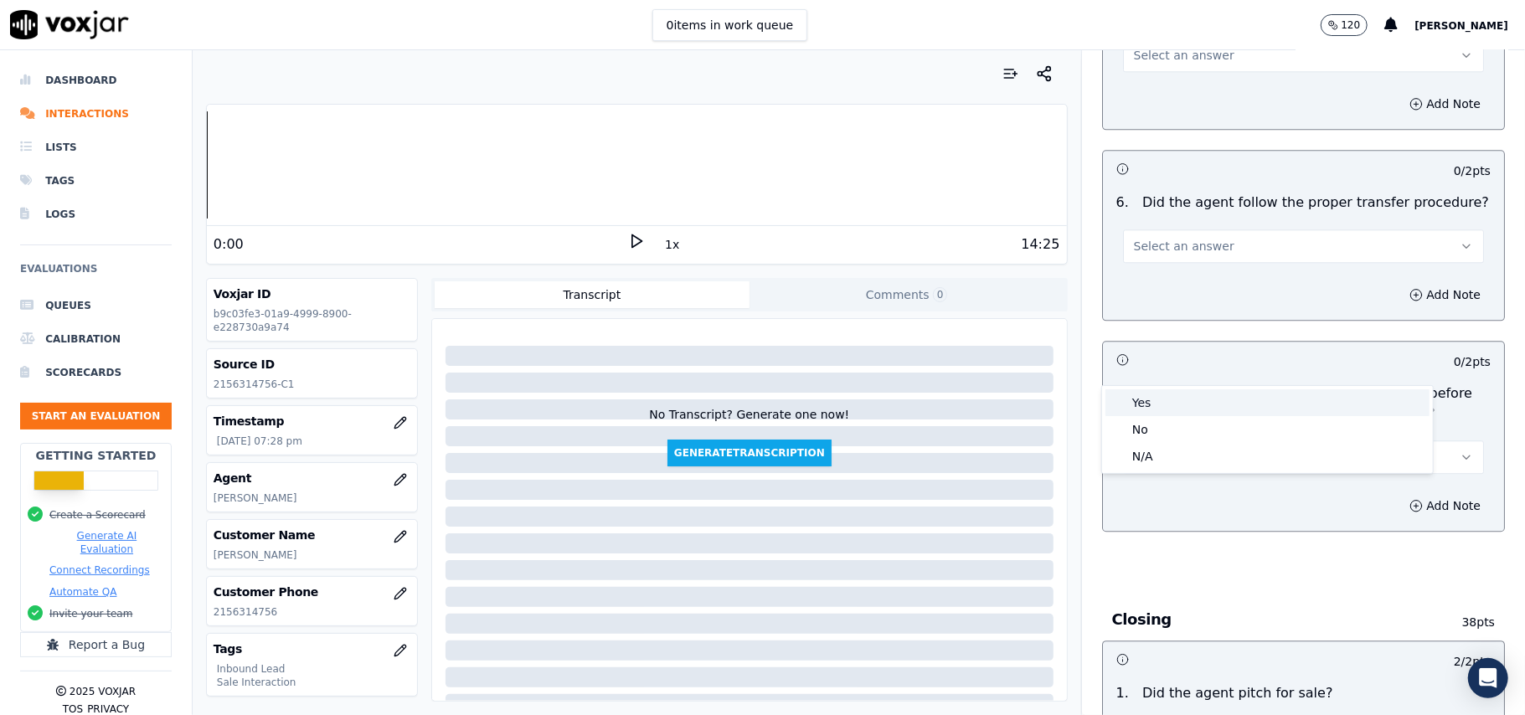
click at [1193, 403] on div "Yes" at bounding box center [1268, 403] width 324 height 27
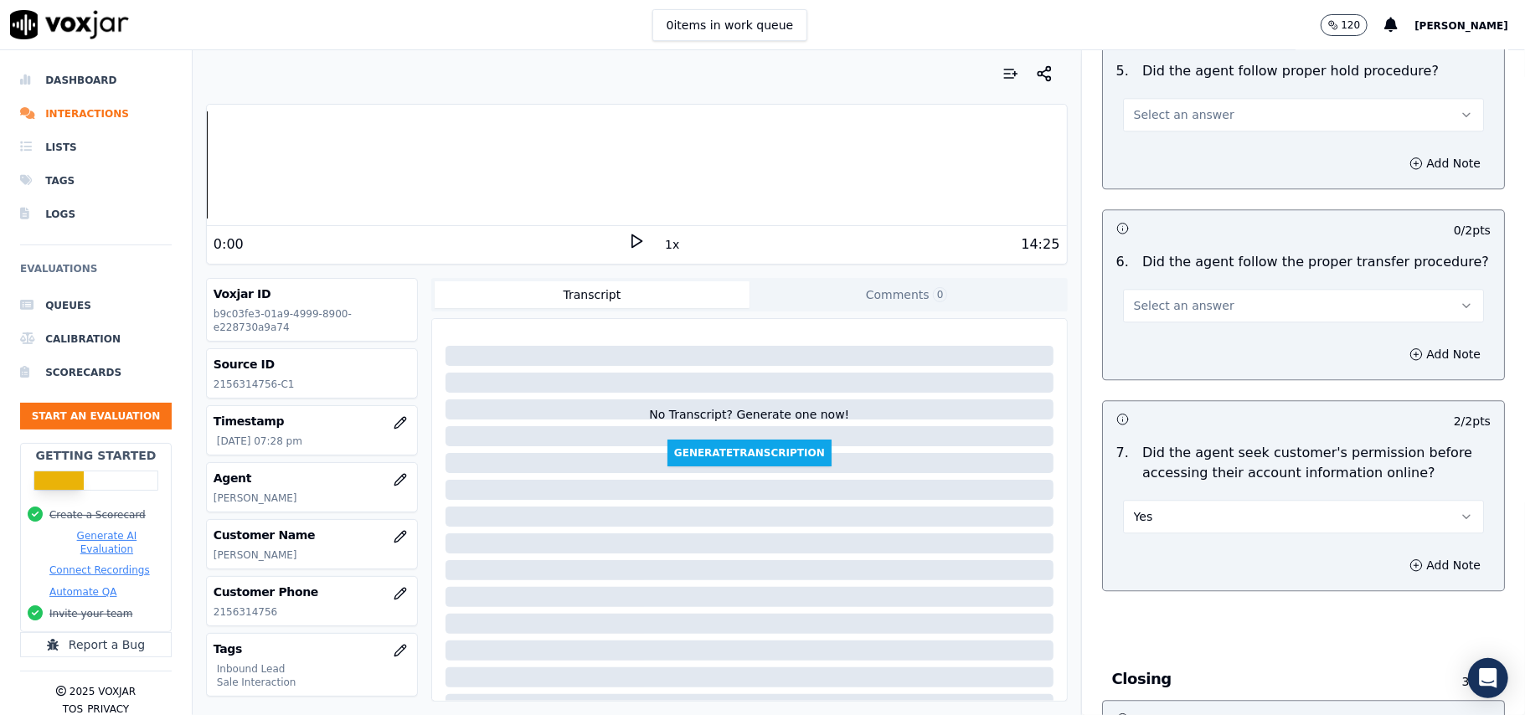
scroll to position [2902, 0]
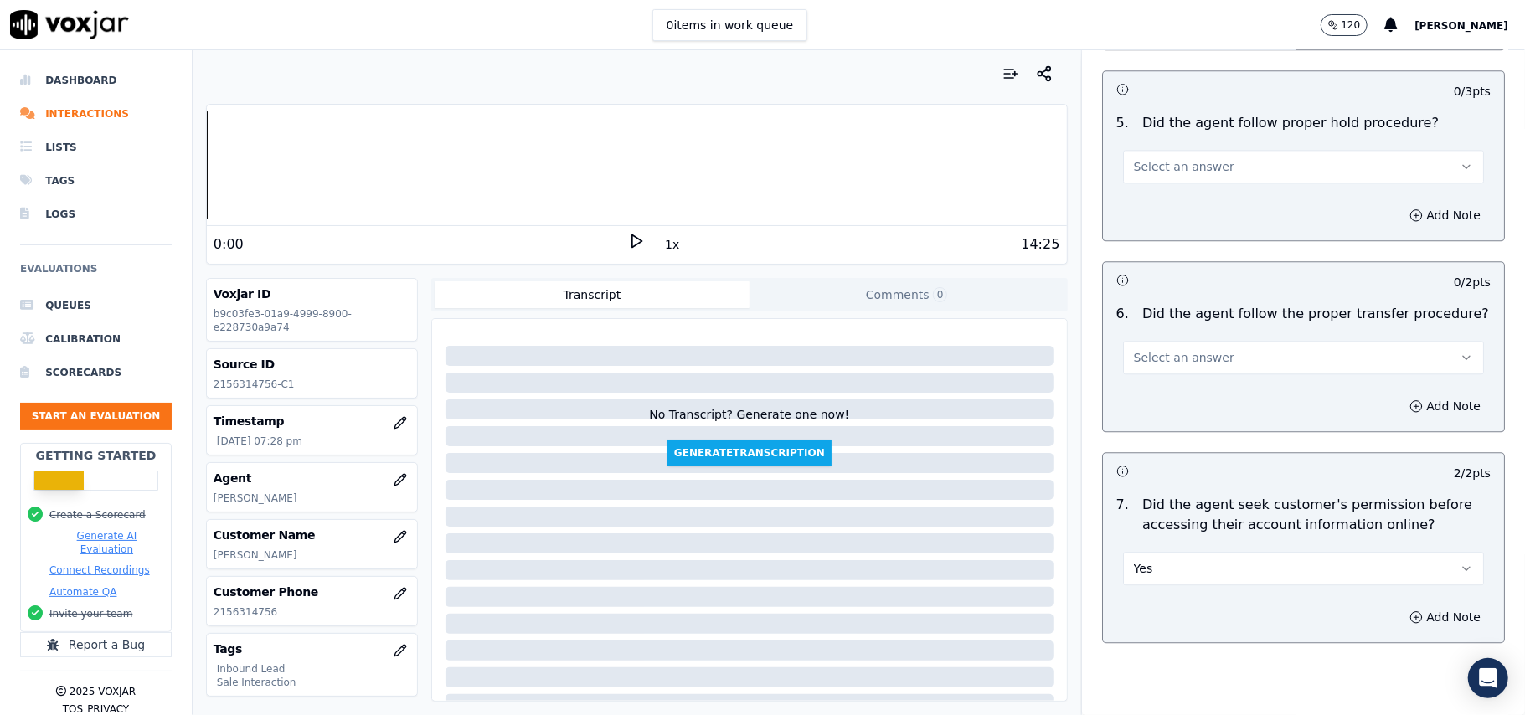
click at [1163, 552] on button "Yes" at bounding box center [1303, 569] width 361 height 34
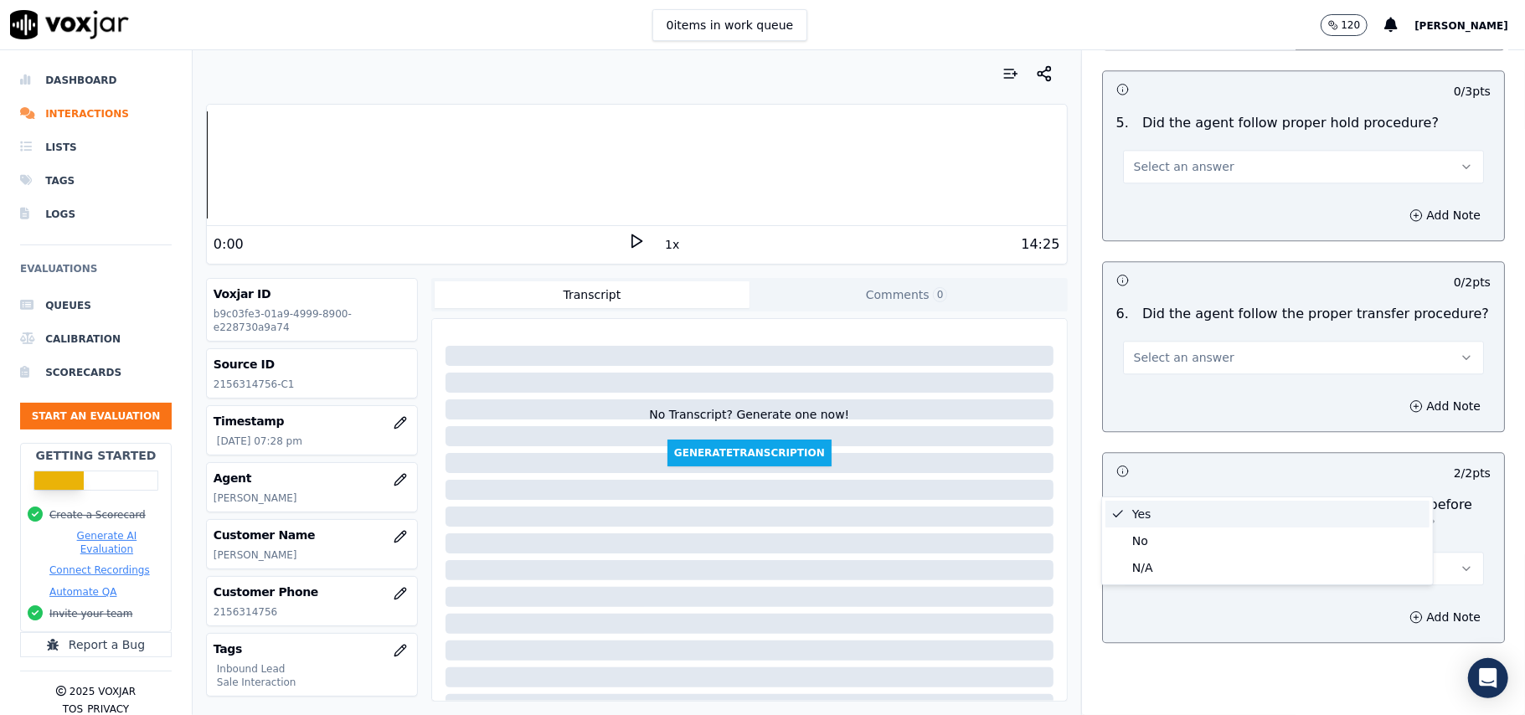
click at [1164, 552] on button "Yes" at bounding box center [1303, 569] width 361 height 34
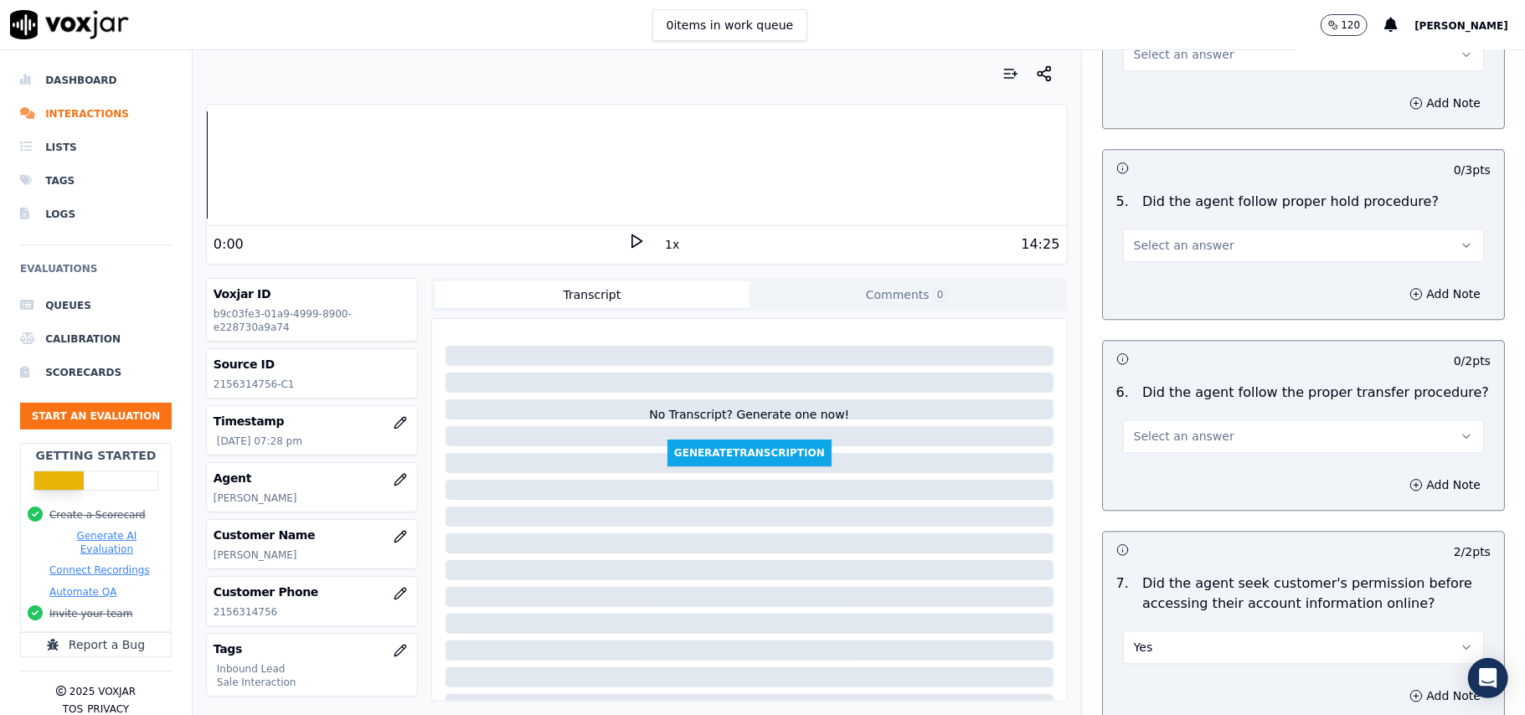
scroll to position [2789, 0]
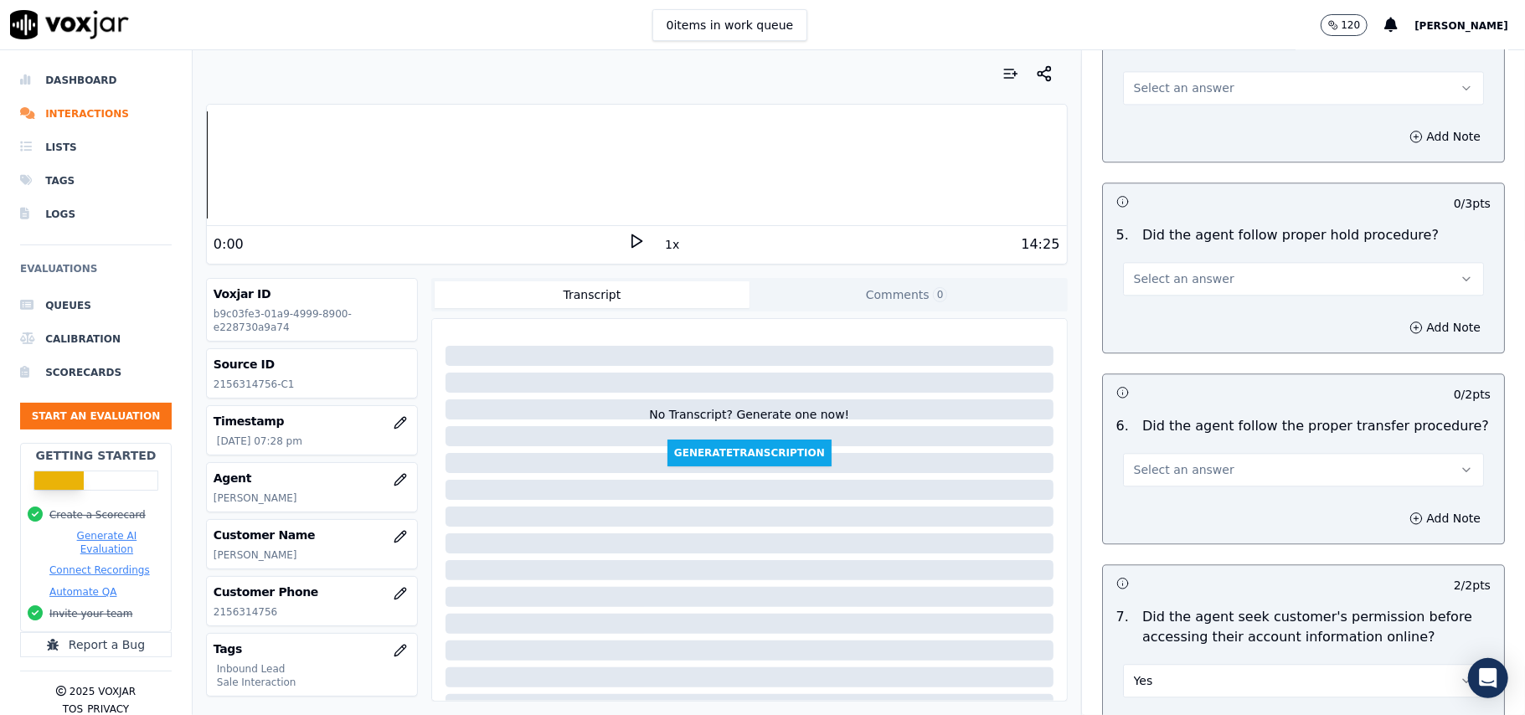
click at [1190, 453] on button "Select an answer" at bounding box center [1303, 470] width 361 height 34
click at [1194, 412] on div "Yes" at bounding box center [1268, 414] width 324 height 27
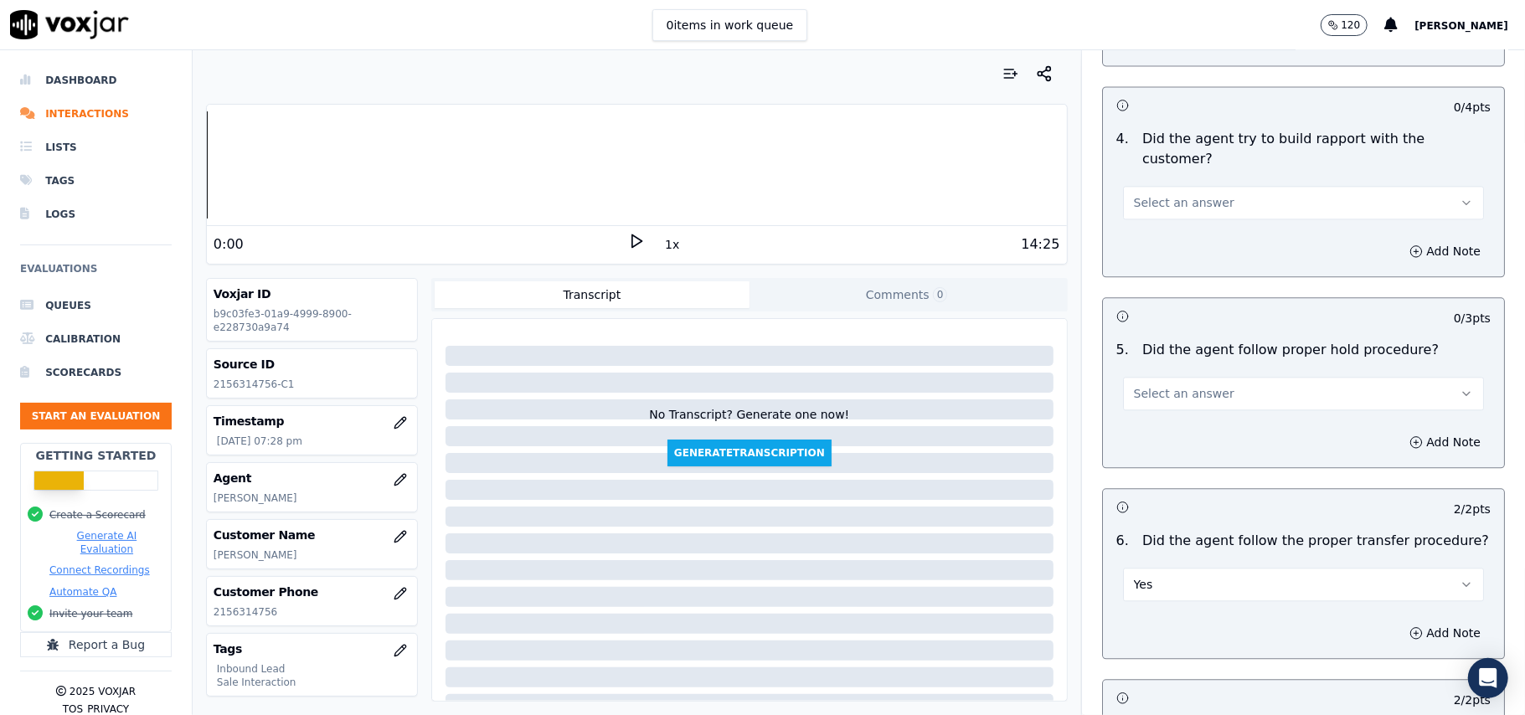
scroll to position [2567, 0]
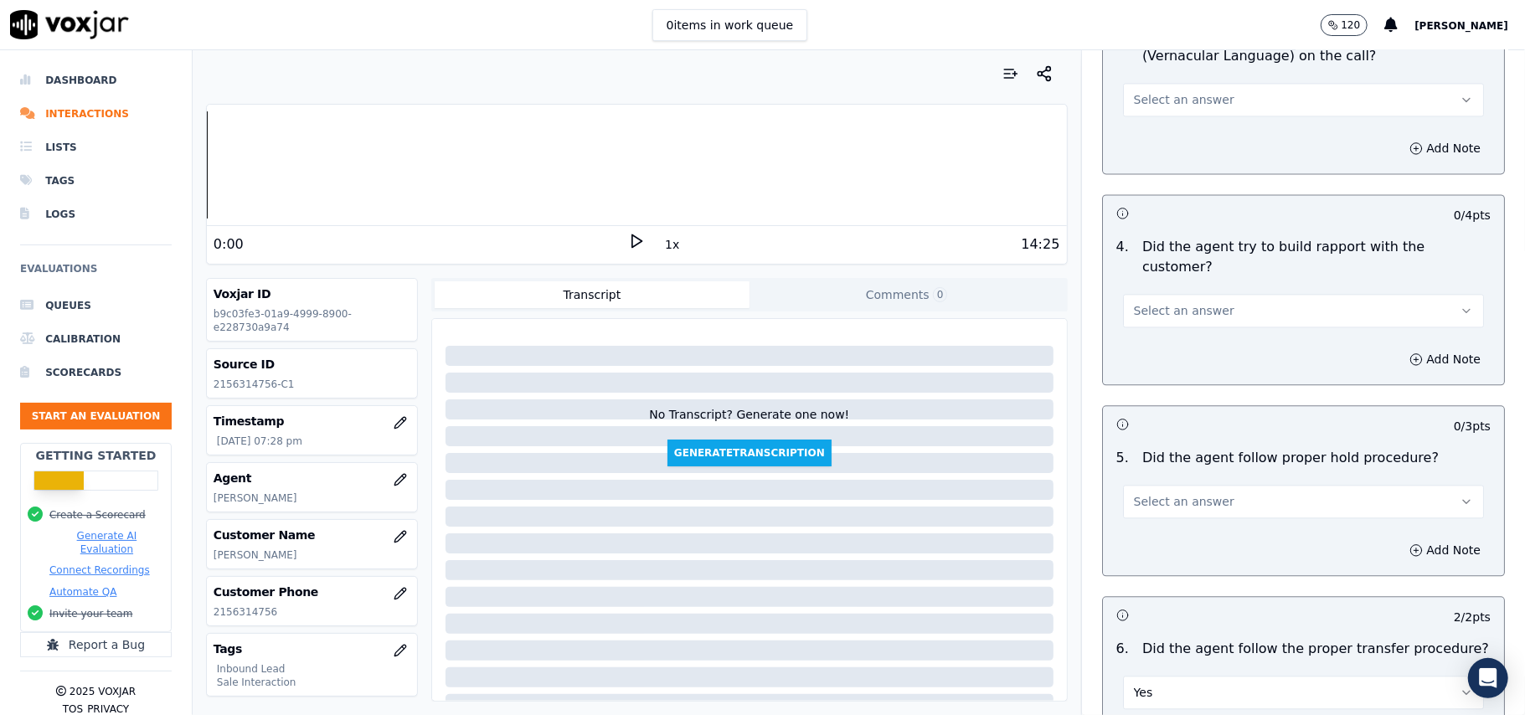
click at [1194, 493] on span "Select an answer" at bounding box center [1184, 501] width 101 height 17
click at [1194, 443] on div "Yes" at bounding box center [1268, 446] width 324 height 27
drag, startPoint x: 1206, startPoint y: 219, endPoint x: 1204, endPoint y: 231, distance: 12.0
click at [1206, 294] on button "Select an answer" at bounding box center [1303, 311] width 361 height 34
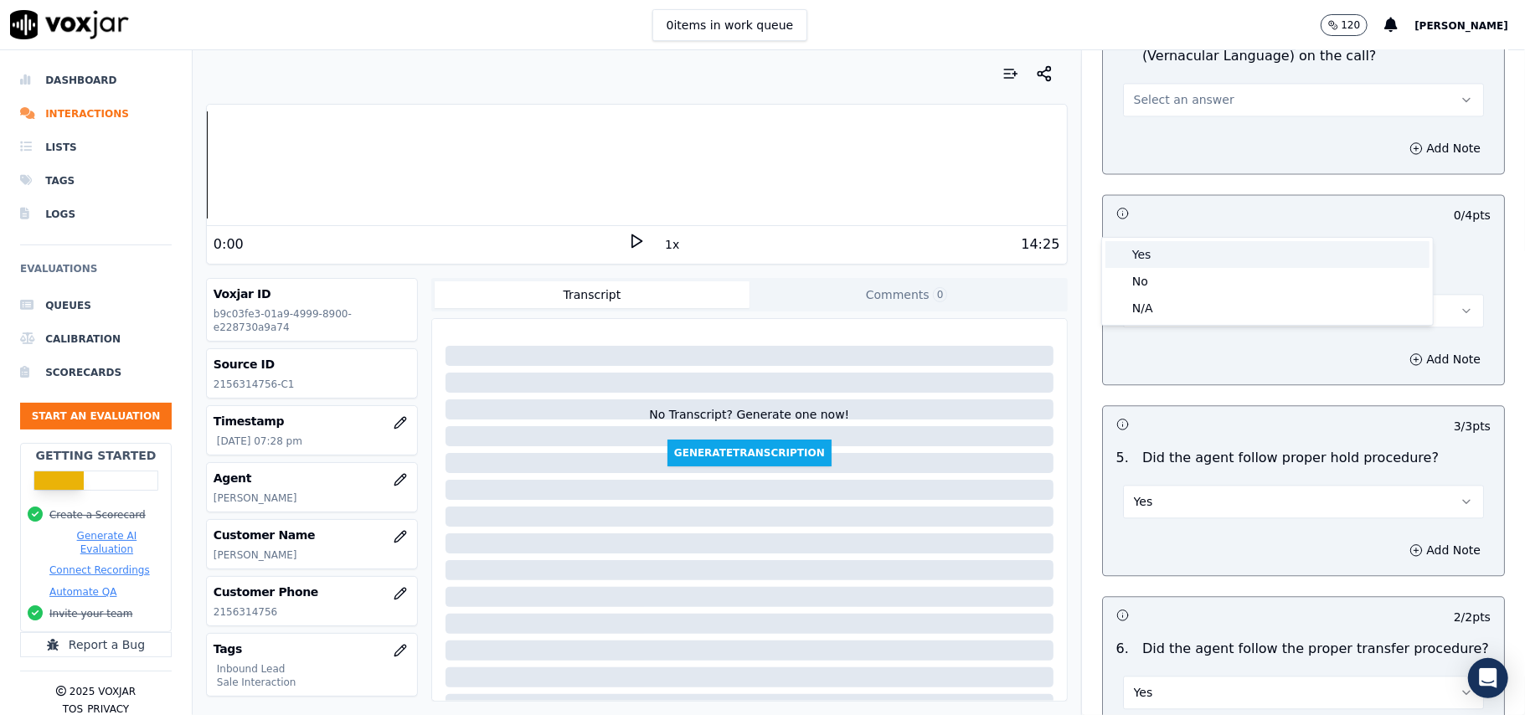
click at [1197, 265] on div "Yes" at bounding box center [1268, 254] width 324 height 27
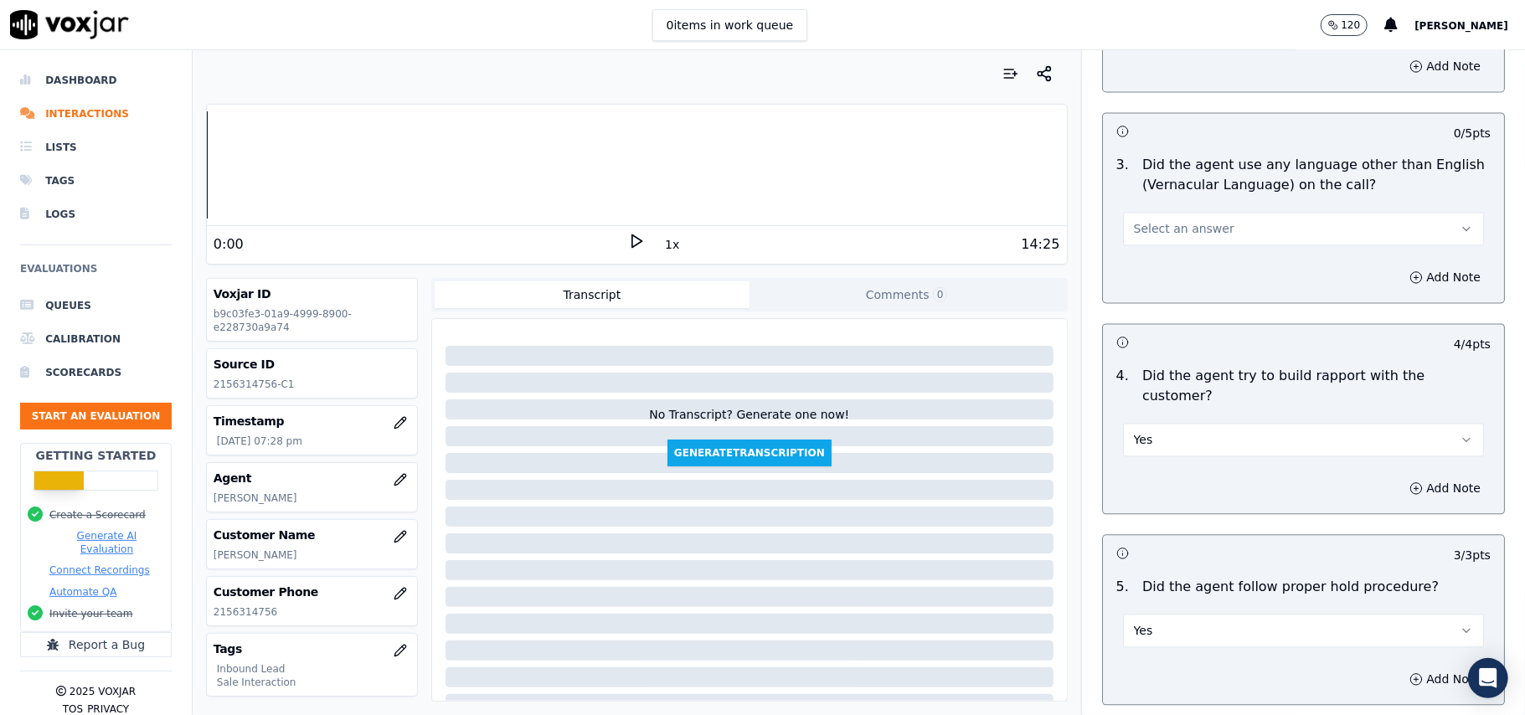
scroll to position [2343, 0]
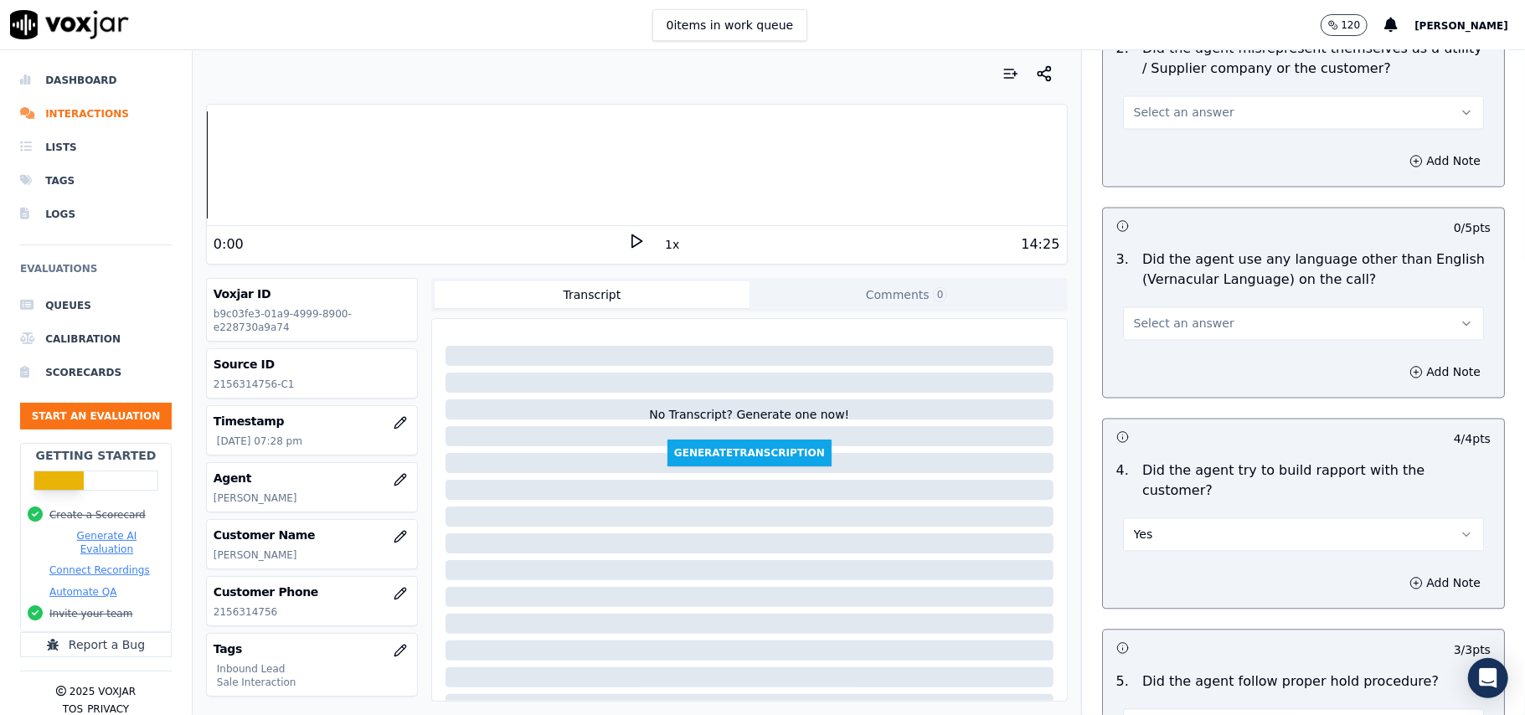
click at [1188, 307] on button "Select an answer" at bounding box center [1303, 324] width 361 height 34
click at [1187, 292] on div "Yes" at bounding box center [1268, 286] width 324 height 27
drag, startPoint x: 1186, startPoint y: 235, endPoint x: 1184, endPoint y: 246, distance: 11.0
click at [1186, 307] on button "Yes" at bounding box center [1303, 324] width 361 height 34
click at [1173, 310] on div "No" at bounding box center [1268, 313] width 324 height 27
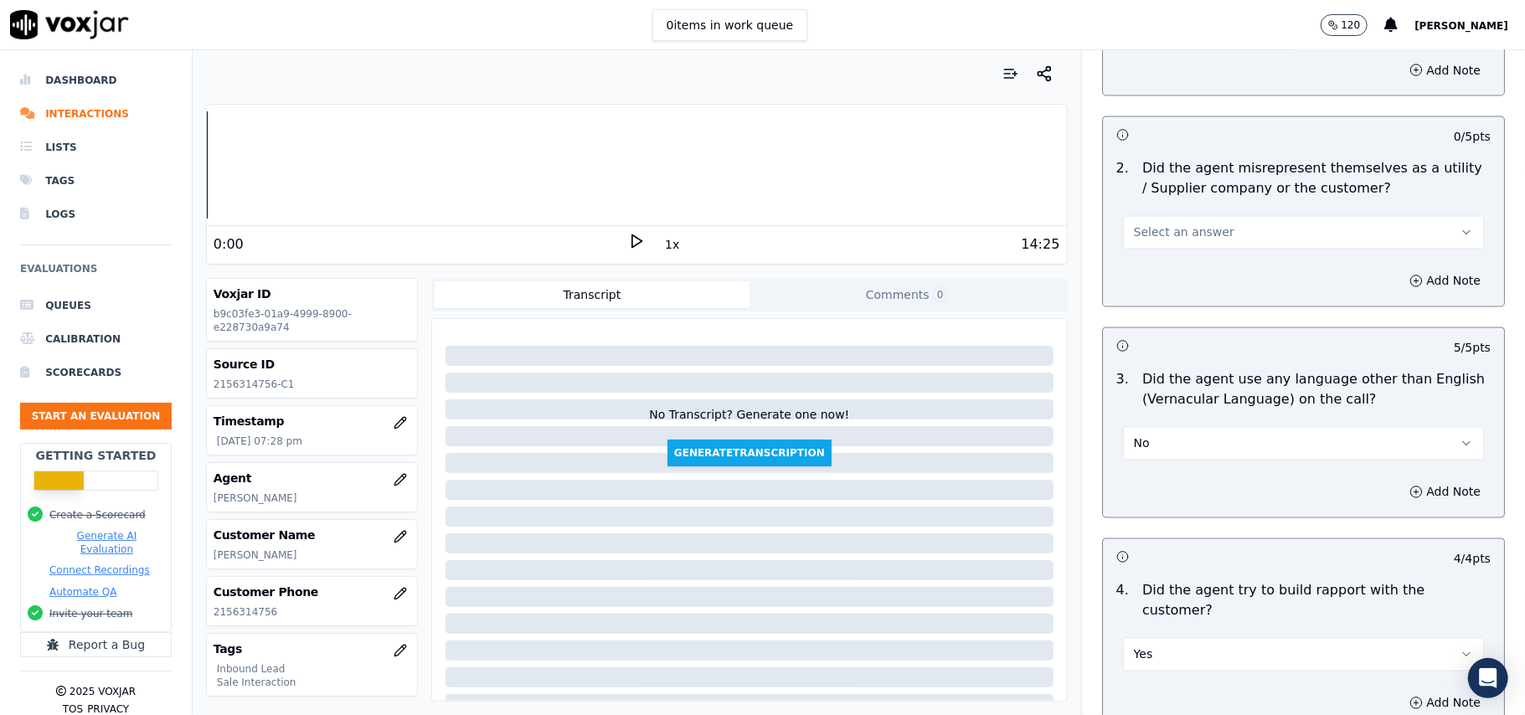
scroll to position [2119, 0]
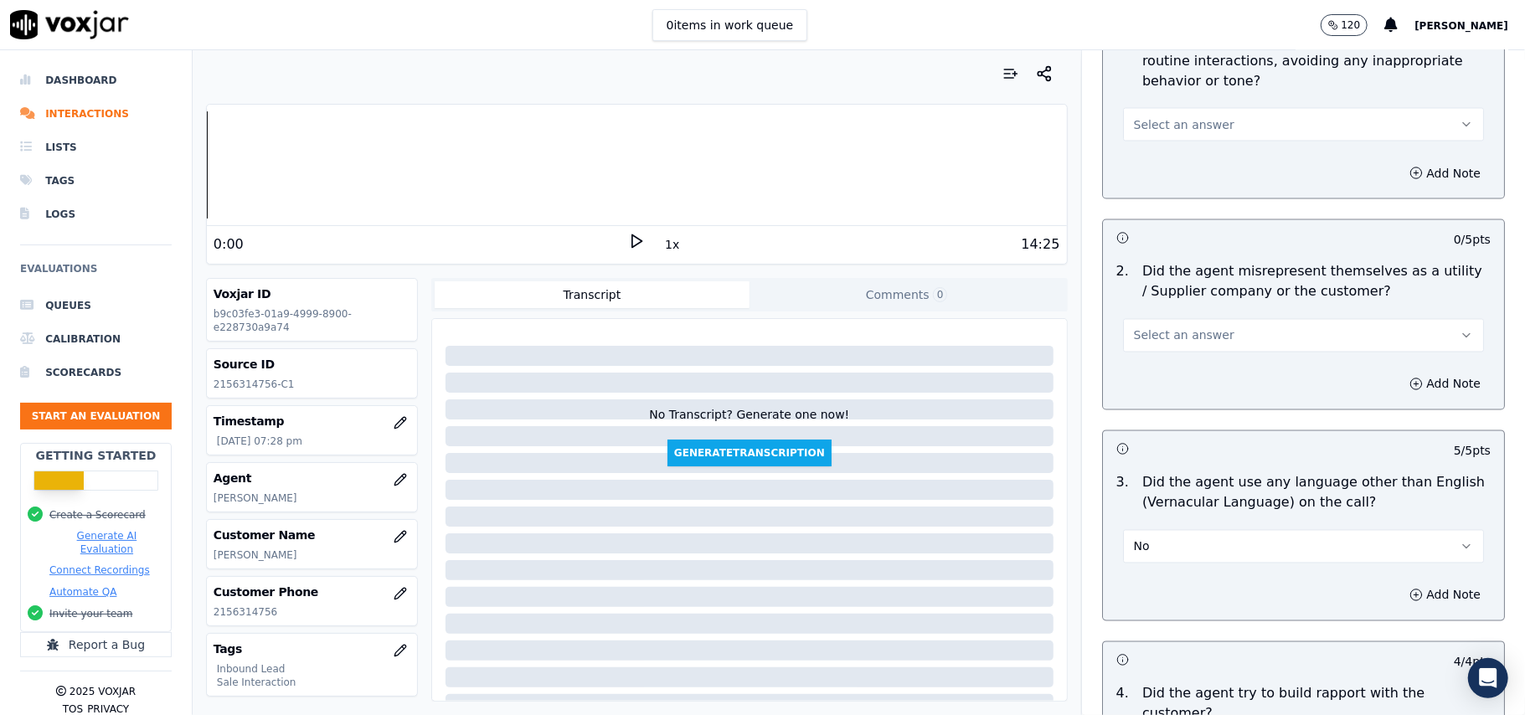
click at [1184, 302] on div "Select an answer" at bounding box center [1304, 327] width 388 height 50
click at [1181, 328] on span "Select an answer" at bounding box center [1184, 336] width 101 height 17
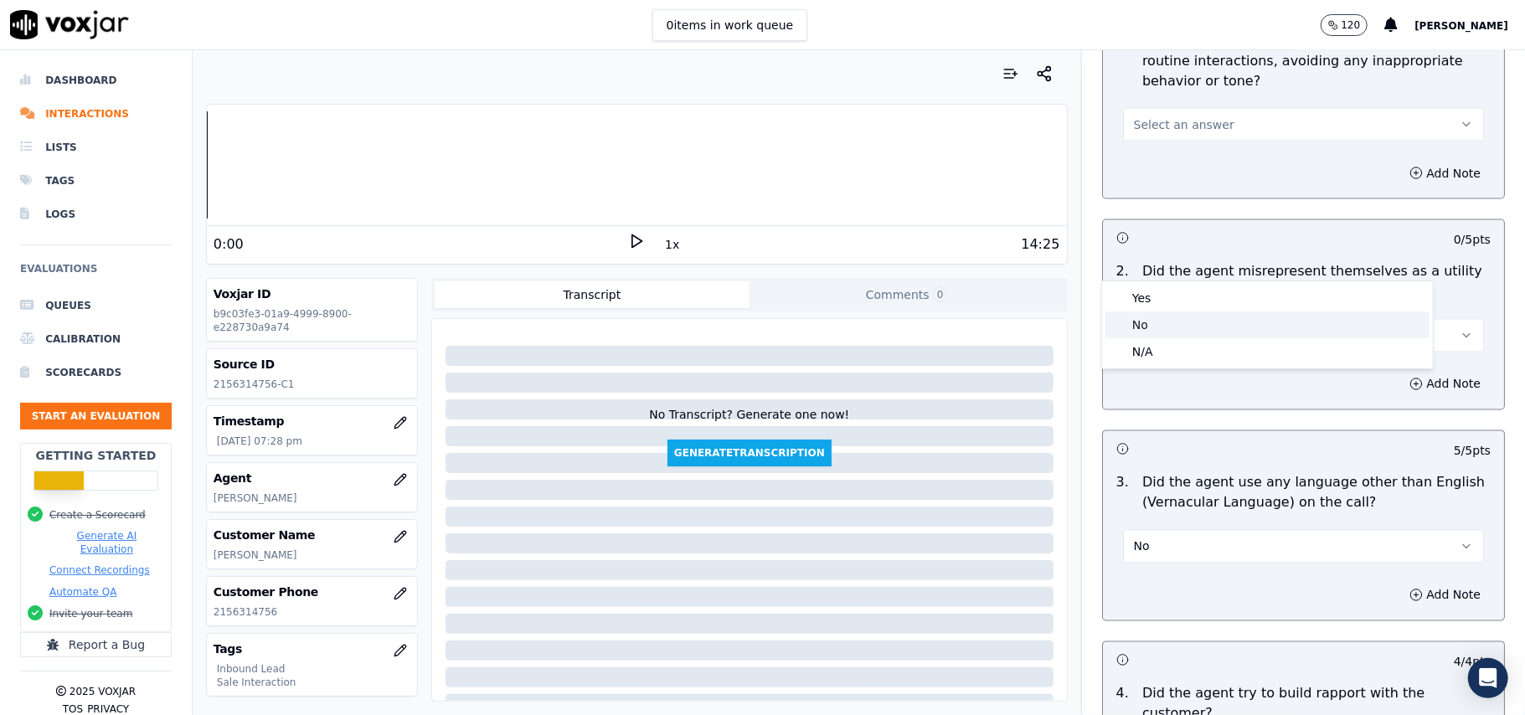
click at [1180, 319] on div "No" at bounding box center [1268, 325] width 324 height 27
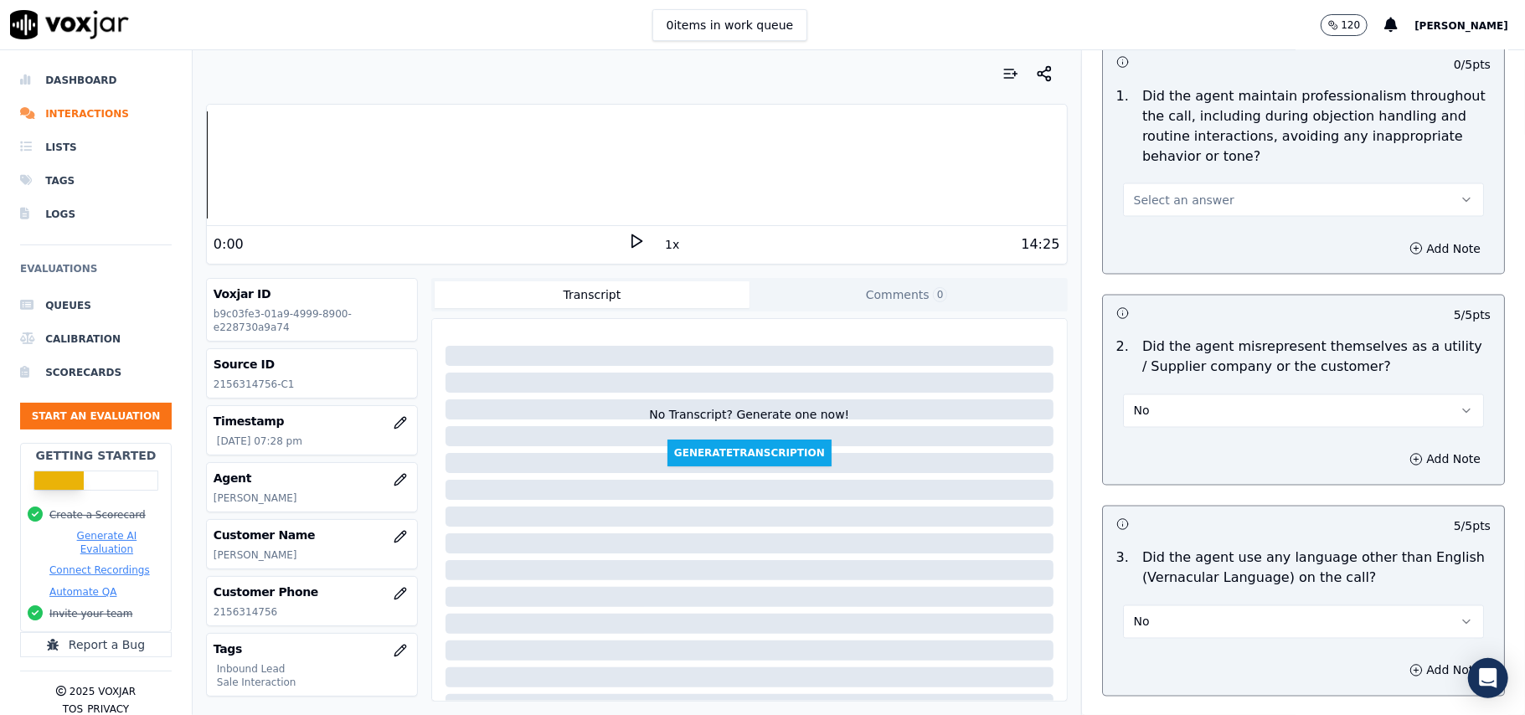
scroll to position [2008, 0]
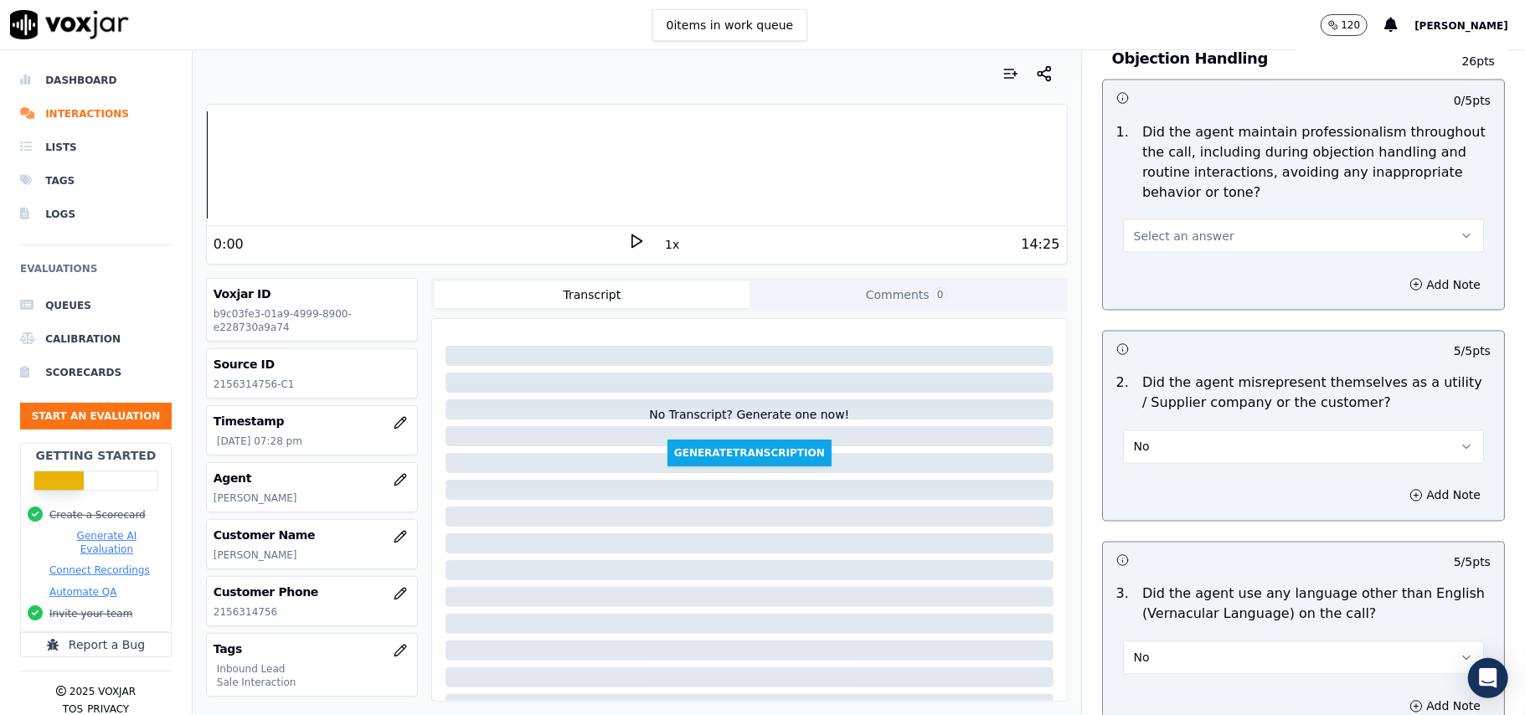
click at [1183, 228] on span "Select an answer" at bounding box center [1184, 236] width 101 height 17
click at [1174, 199] on div "Yes" at bounding box center [1268, 198] width 324 height 27
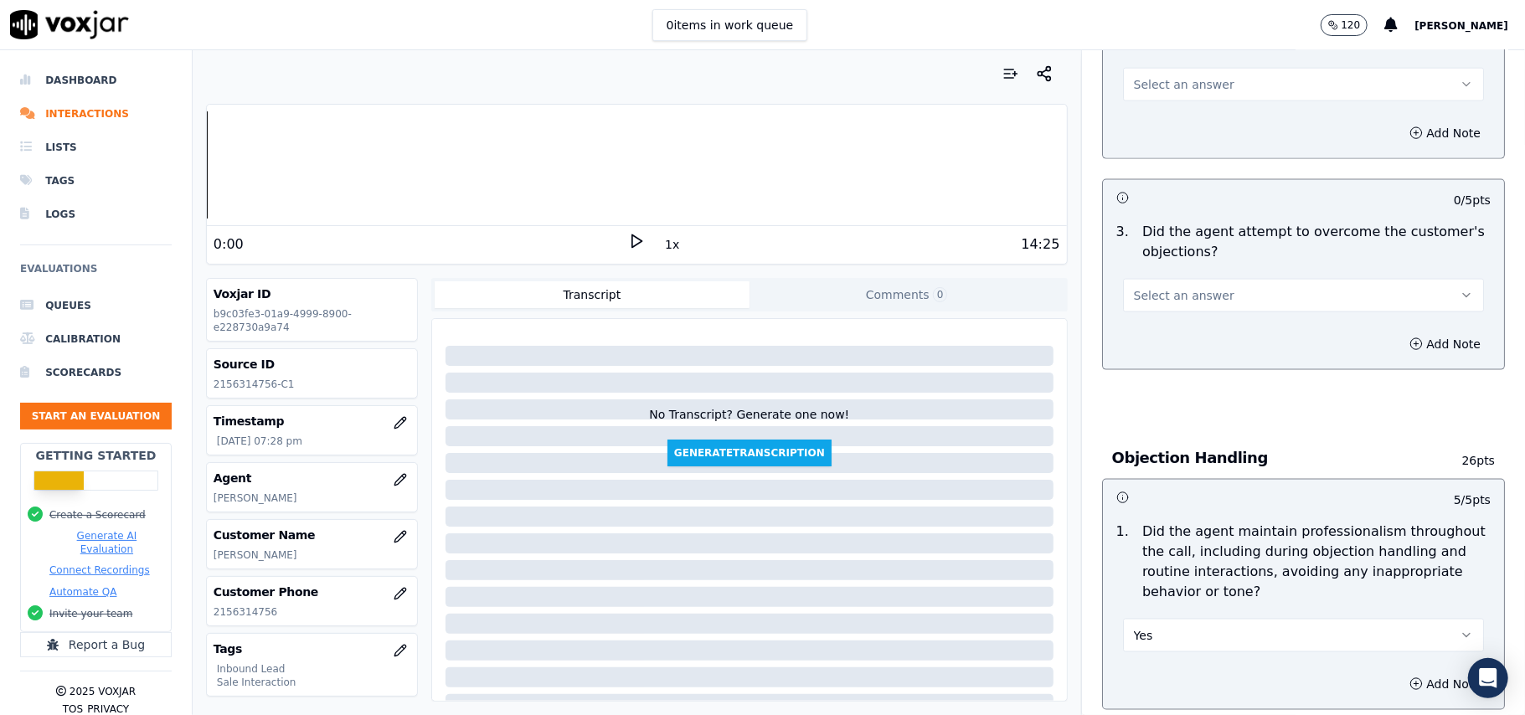
scroll to position [1449, 0]
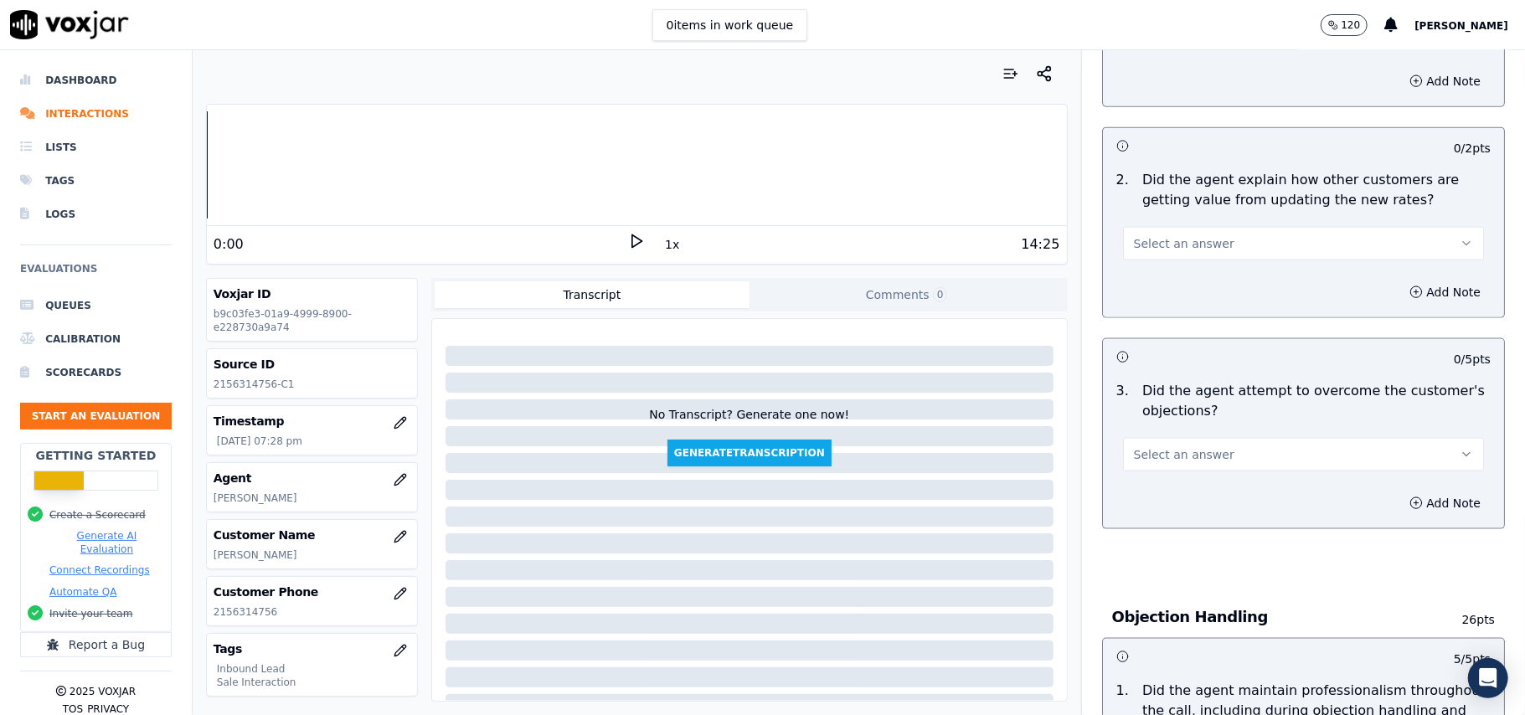
click at [1163, 446] on span "Select an answer" at bounding box center [1184, 454] width 101 height 17
click at [1157, 426] on div "Yes" at bounding box center [1268, 416] width 324 height 27
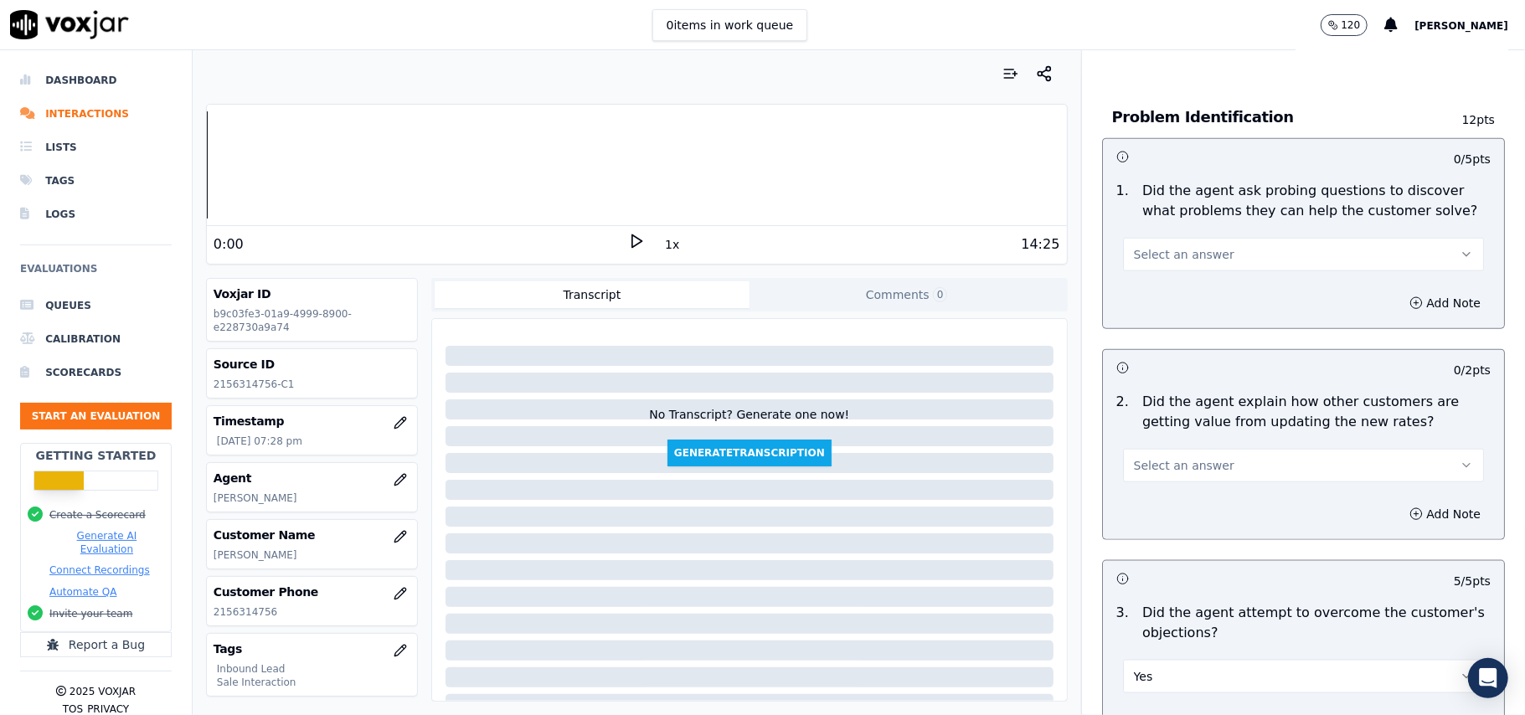
scroll to position [1226, 0]
click at [1211, 450] on button "Select an answer" at bounding box center [1303, 467] width 361 height 34
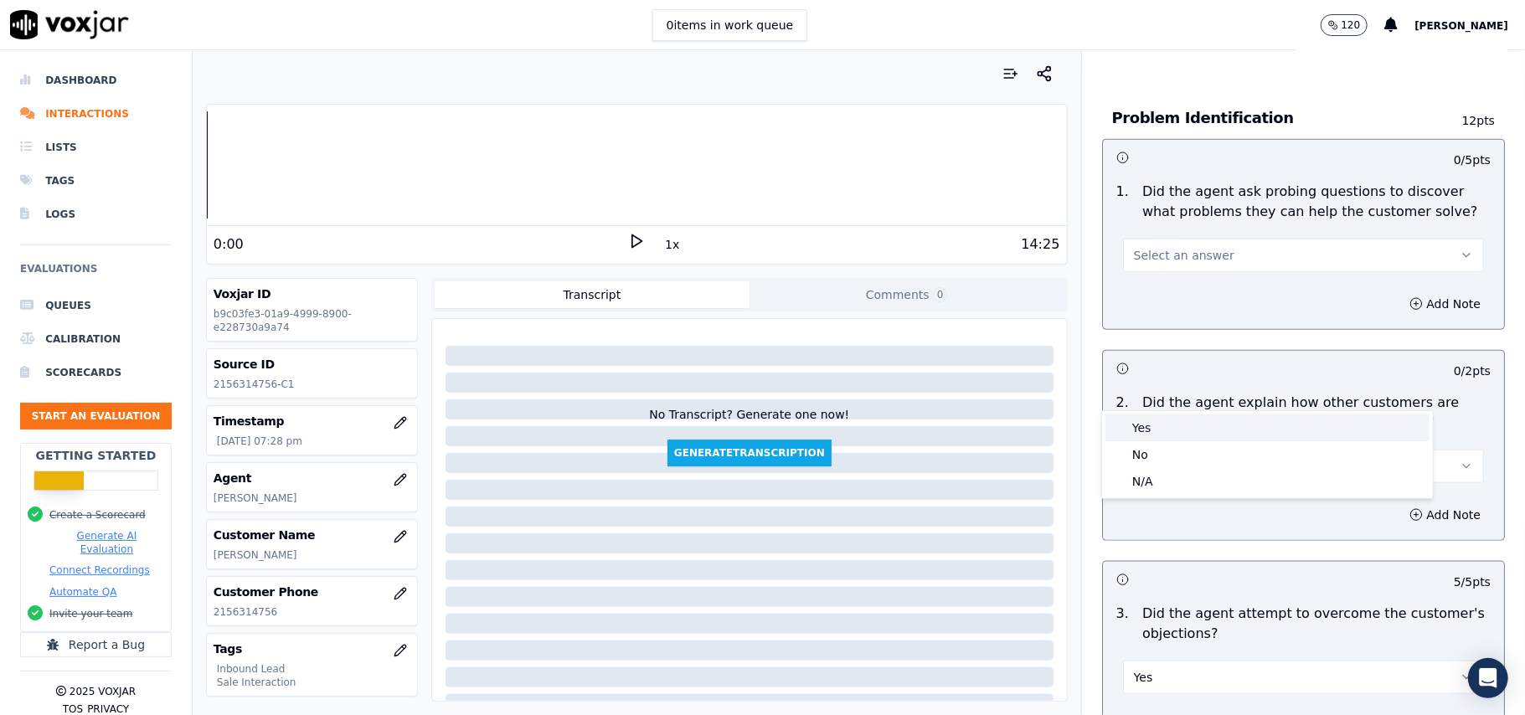
click at [1144, 424] on div "Yes" at bounding box center [1268, 428] width 324 height 27
click at [1134, 239] on button "Select an answer" at bounding box center [1303, 256] width 361 height 34
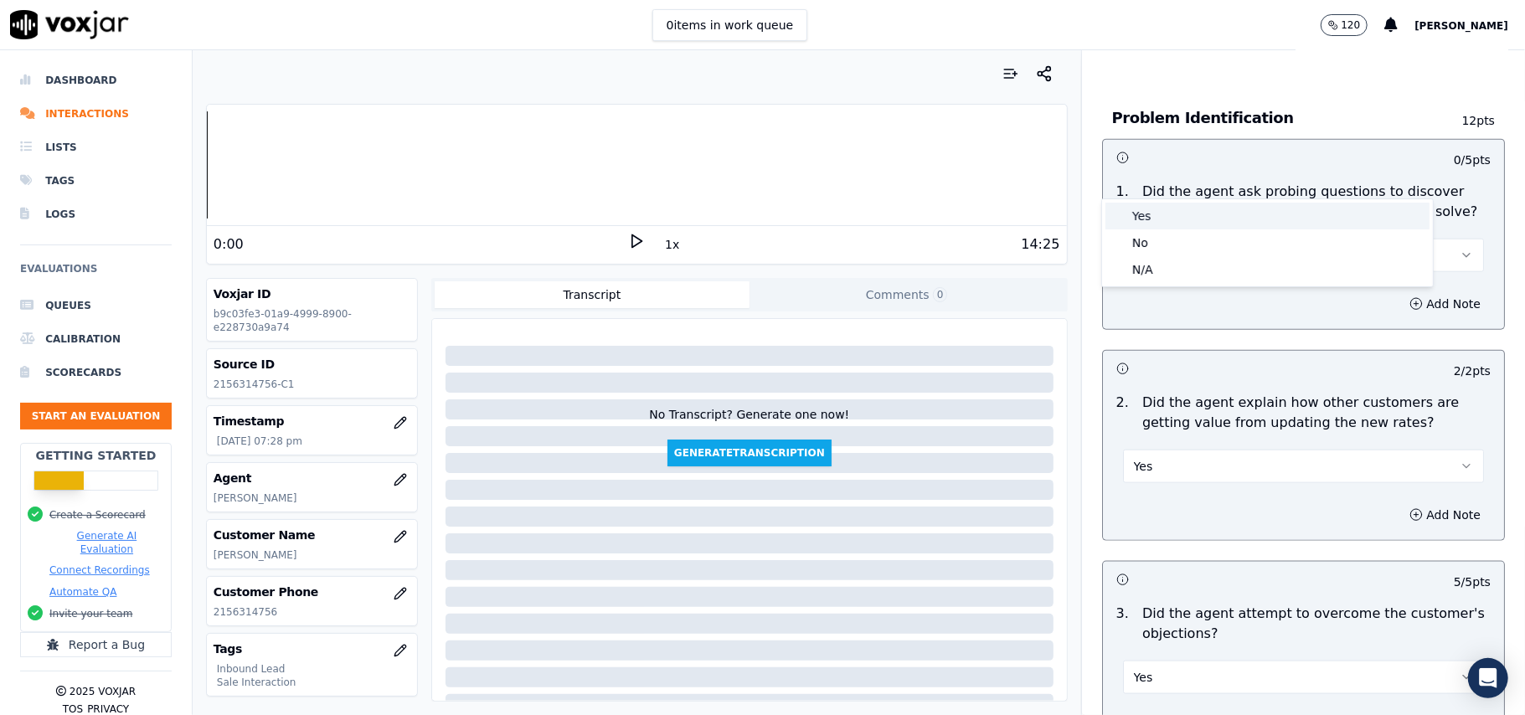
click at [1141, 231] on div "No" at bounding box center [1268, 243] width 324 height 27
click at [1168, 239] on button "No" at bounding box center [1303, 256] width 361 height 34
click at [1151, 228] on div "Yes" at bounding box center [1268, 216] width 324 height 27
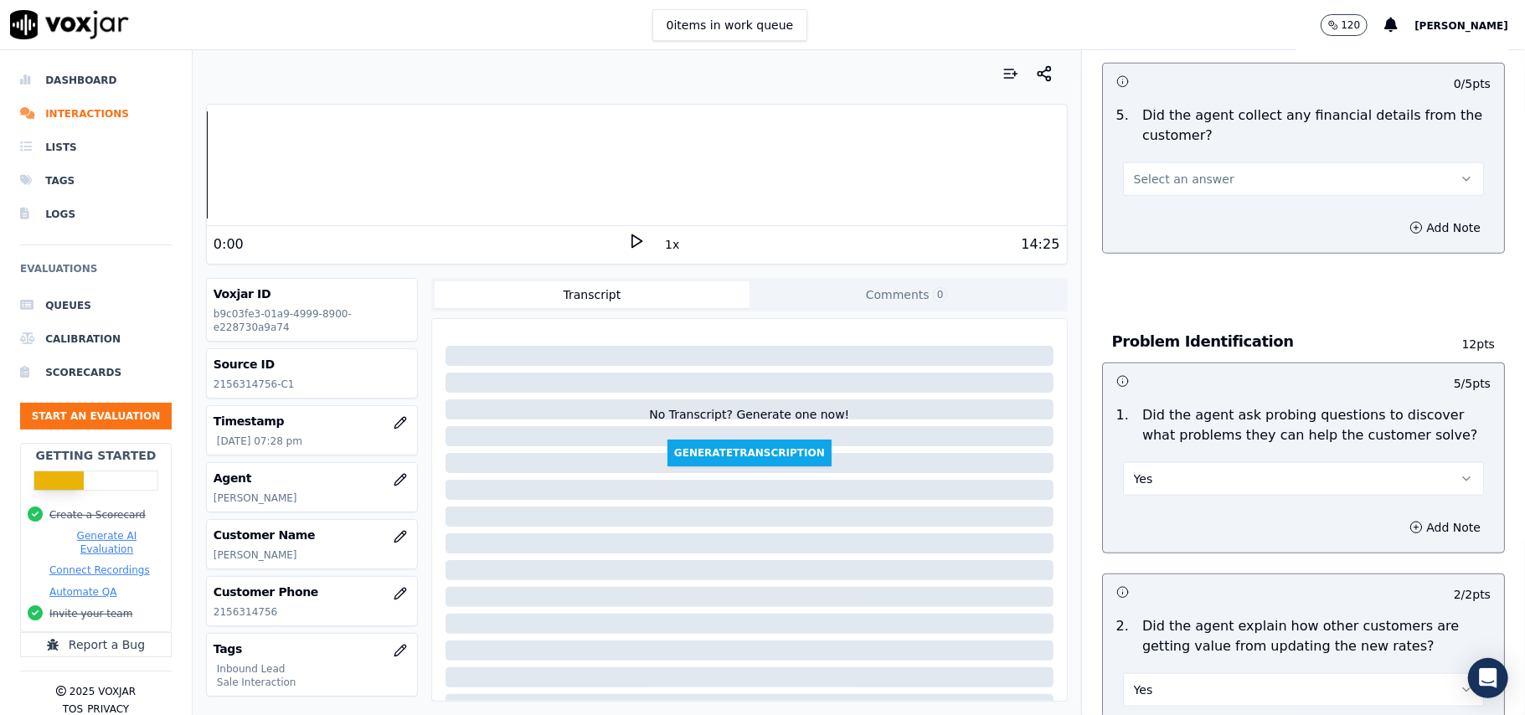
scroll to position [779, 0]
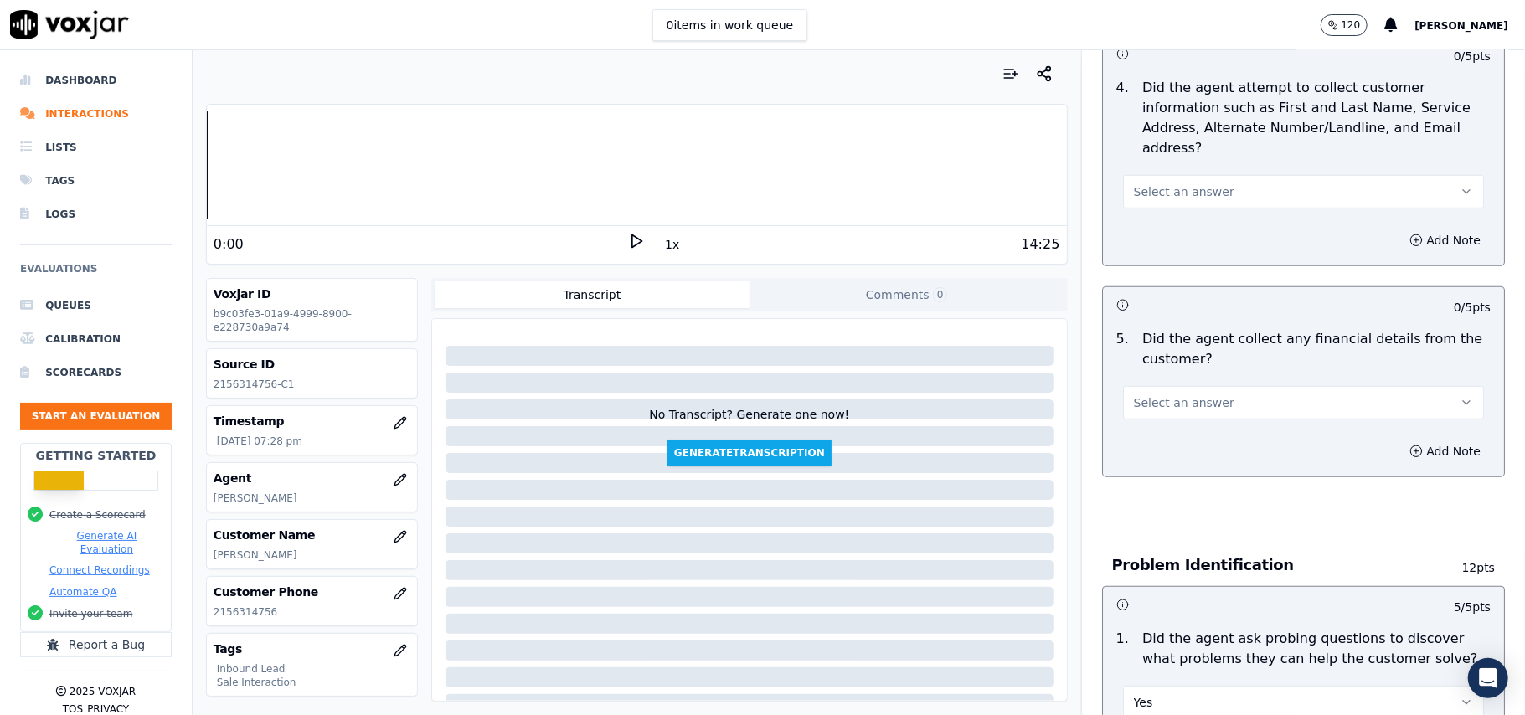
click at [1147, 395] on span "Select an answer" at bounding box center [1184, 403] width 101 height 17
click at [1156, 400] on div "No" at bounding box center [1268, 389] width 324 height 27
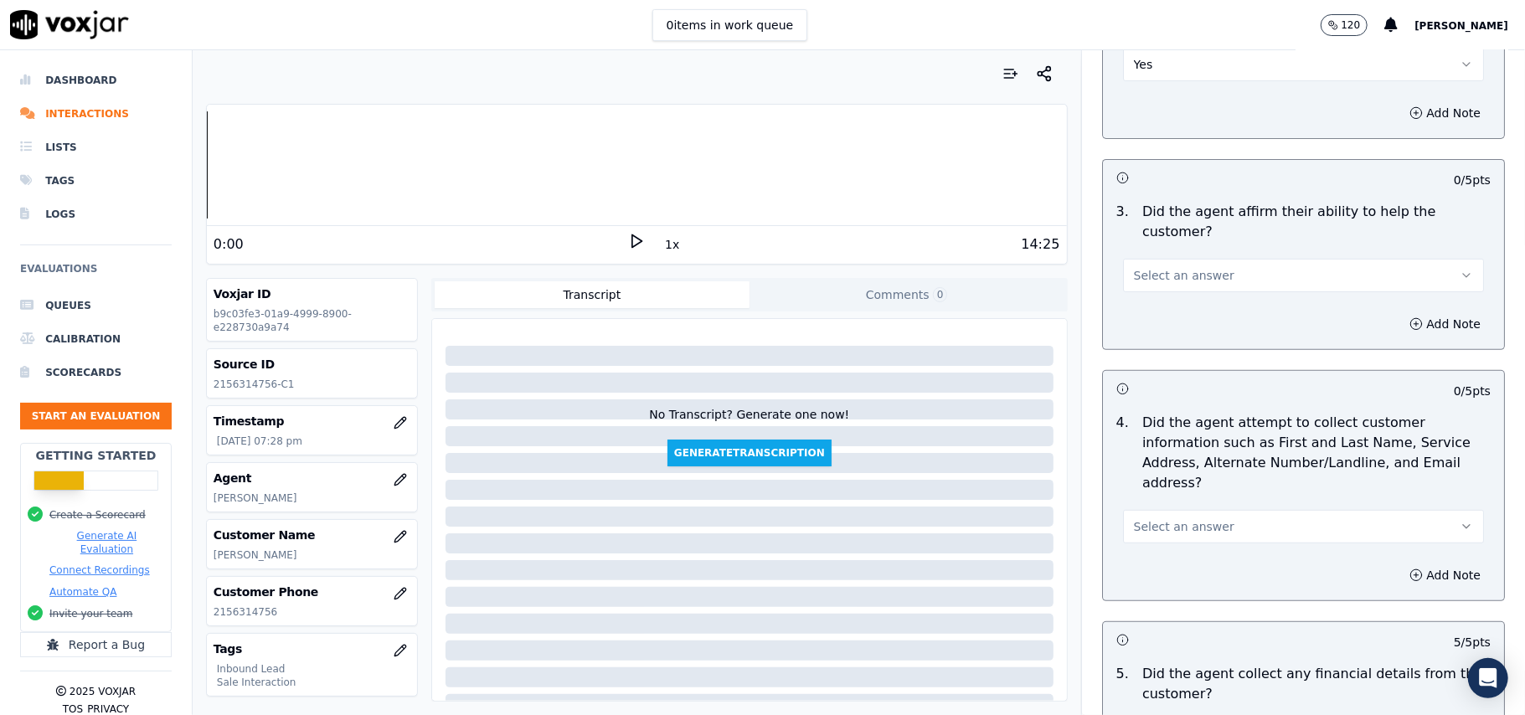
click at [1157, 518] on span "Select an answer" at bounding box center [1184, 526] width 101 height 17
click at [1154, 473] on div "Yes" at bounding box center [1268, 485] width 324 height 27
drag, startPoint x: 1171, startPoint y: 209, endPoint x: 1170, endPoint y: 225, distance: 15.9
click at [1171, 267] on span "Select an answer" at bounding box center [1184, 275] width 101 height 17
click at [1168, 245] on div "Yes" at bounding box center [1268, 253] width 324 height 27
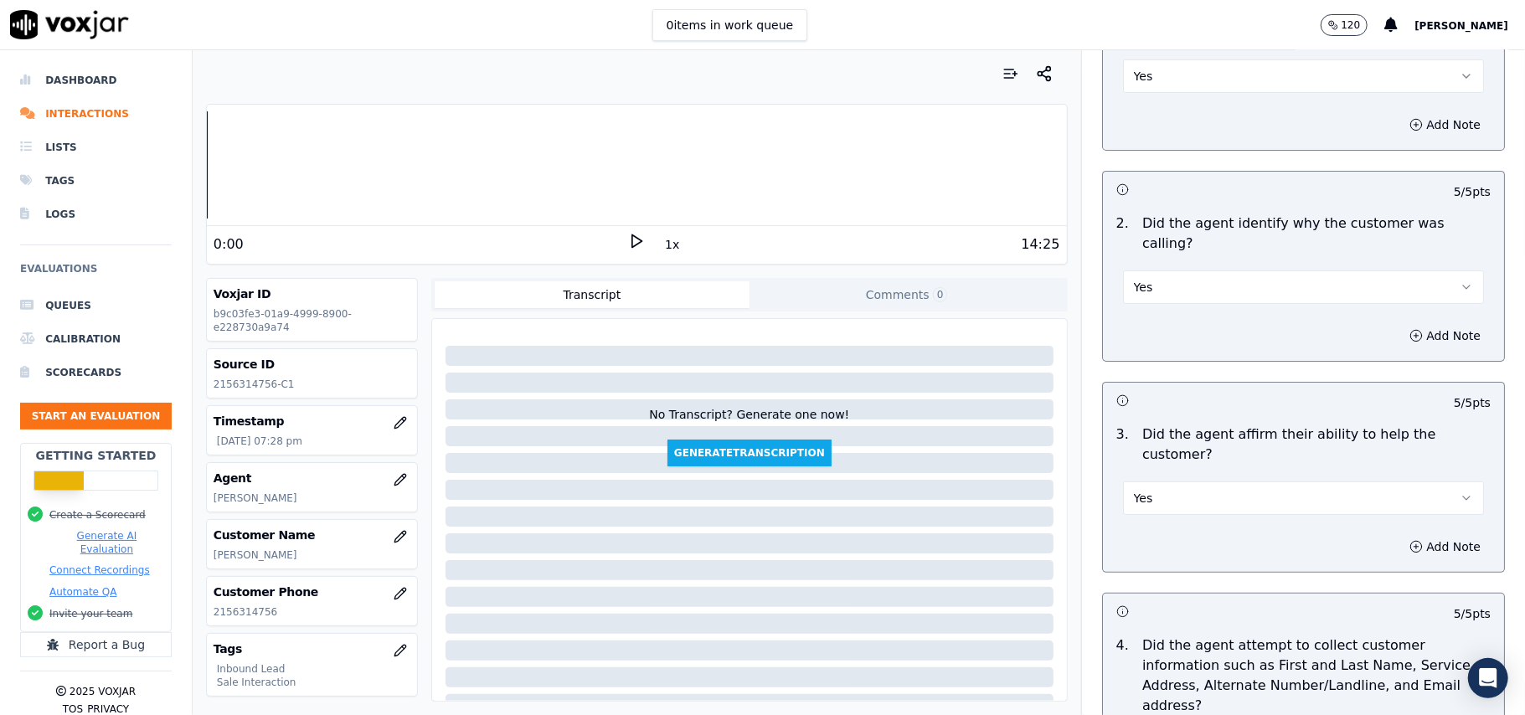
scroll to position [4688, 0]
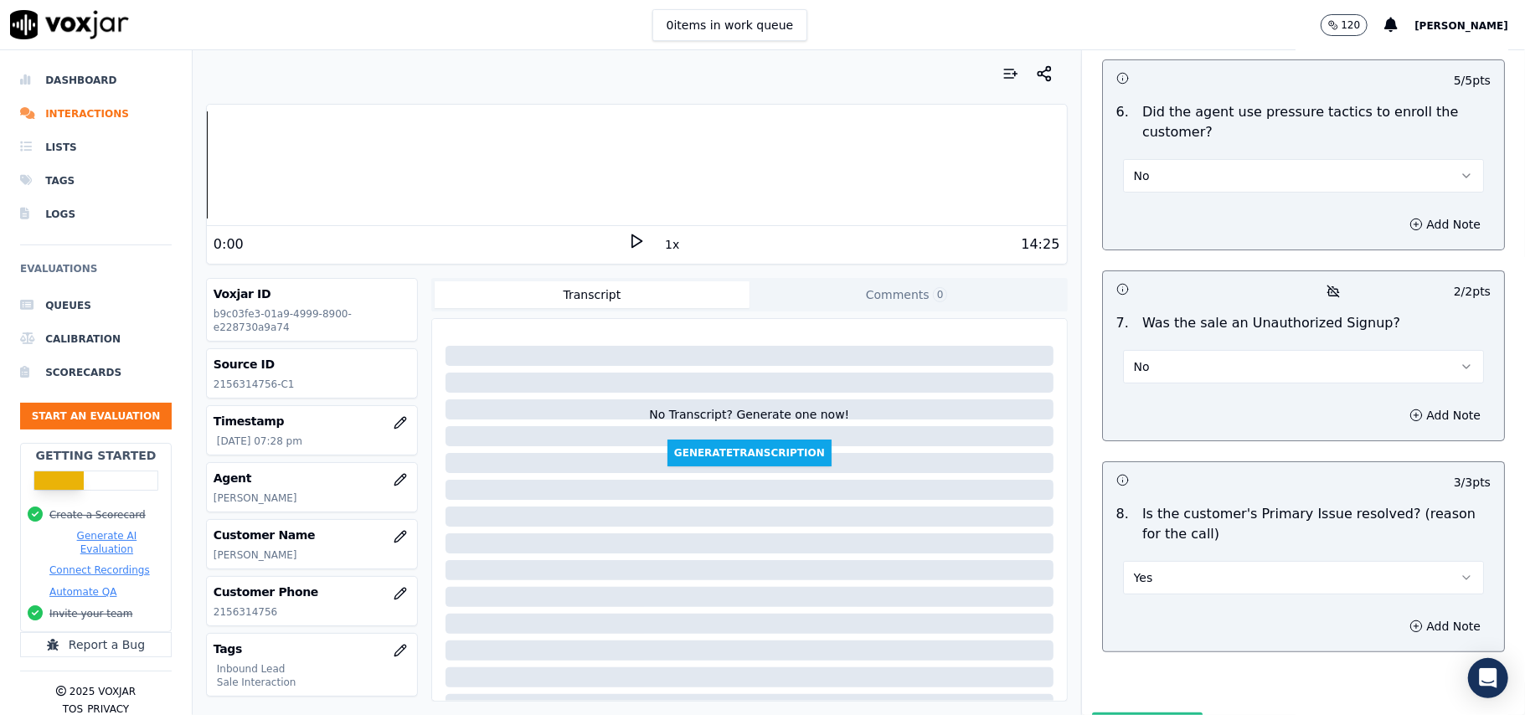
click at [1107, 713] on button "Submit Scores" at bounding box center [1147, 728] width 111 height 30
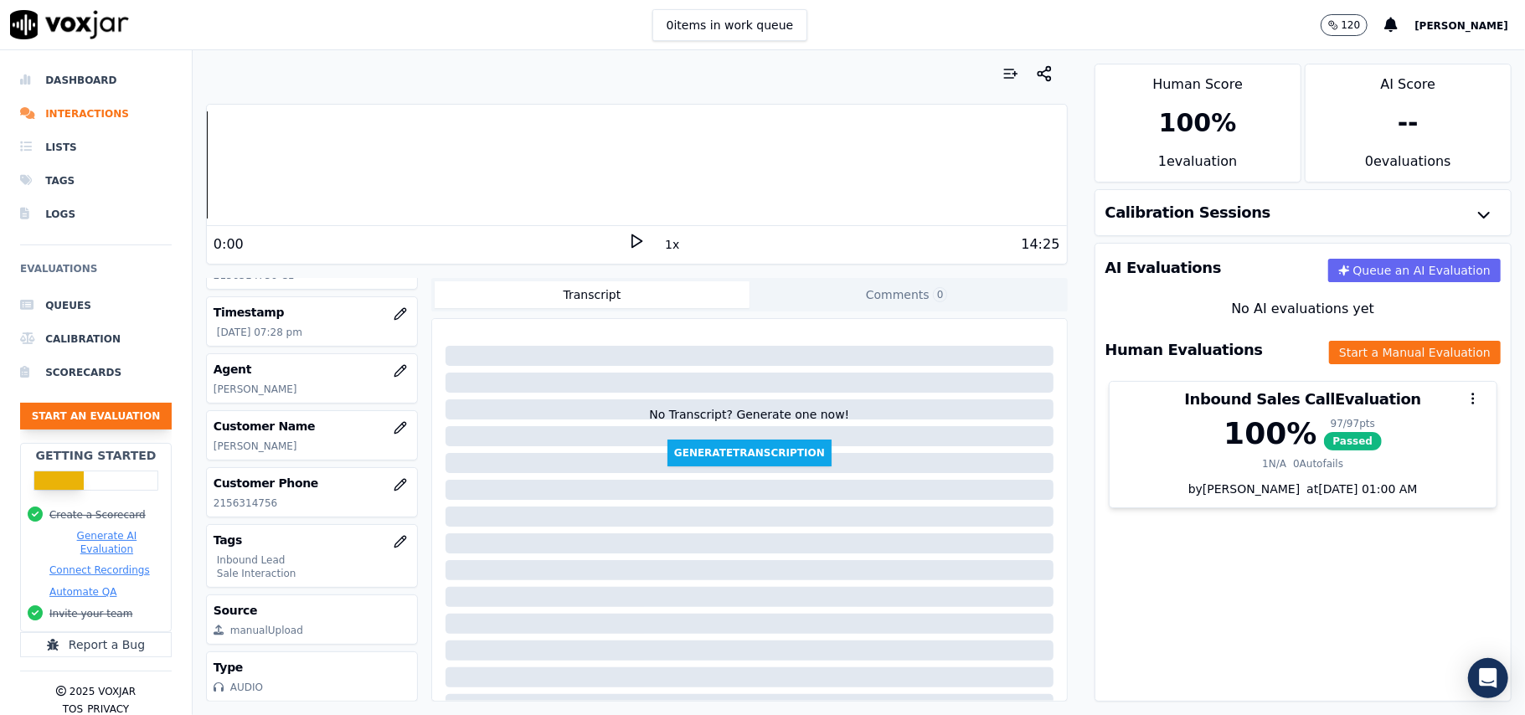
click at [91, 422] on button "Start an Evaluation" at bounding box center [96, 416] width 152 height 27
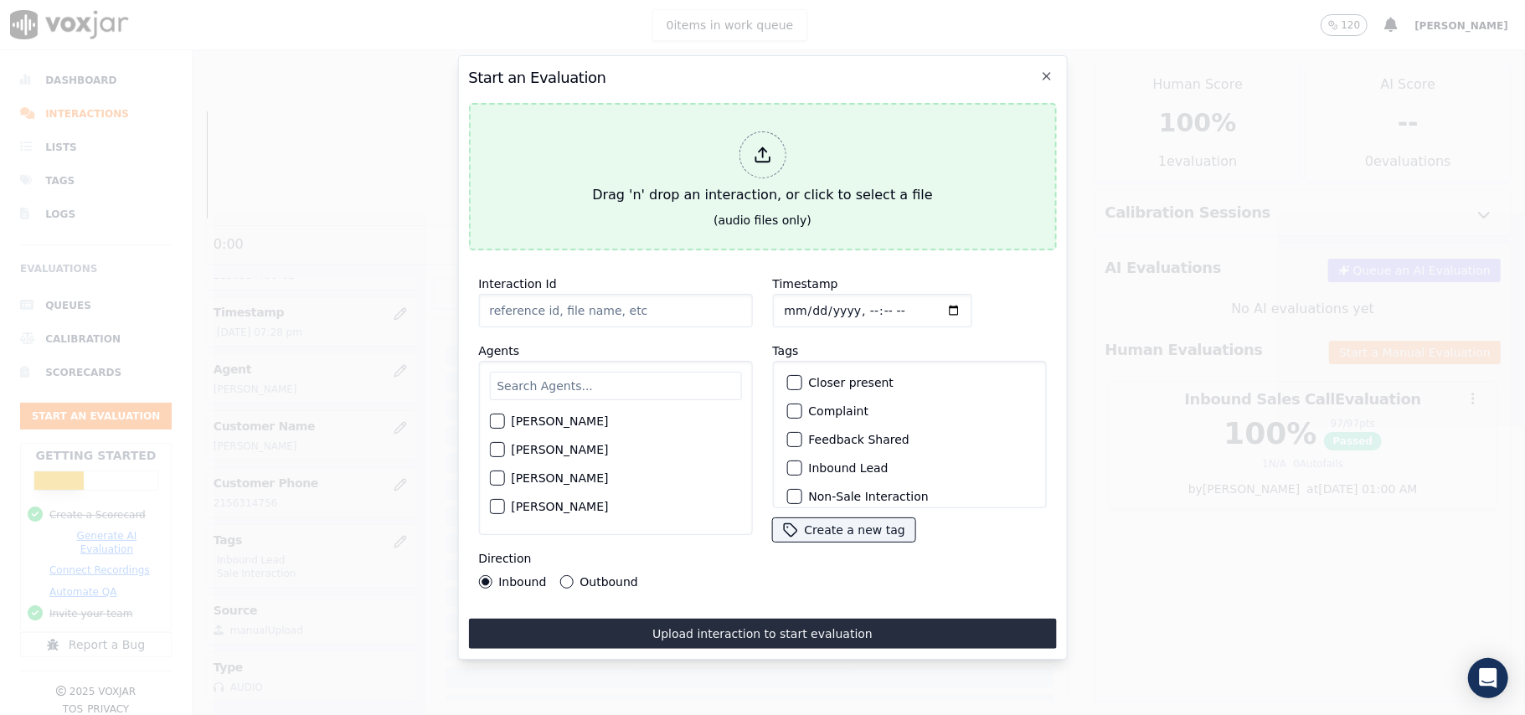
click at [756, 156] on div at bounding box center [762, 155] width 47 height 47
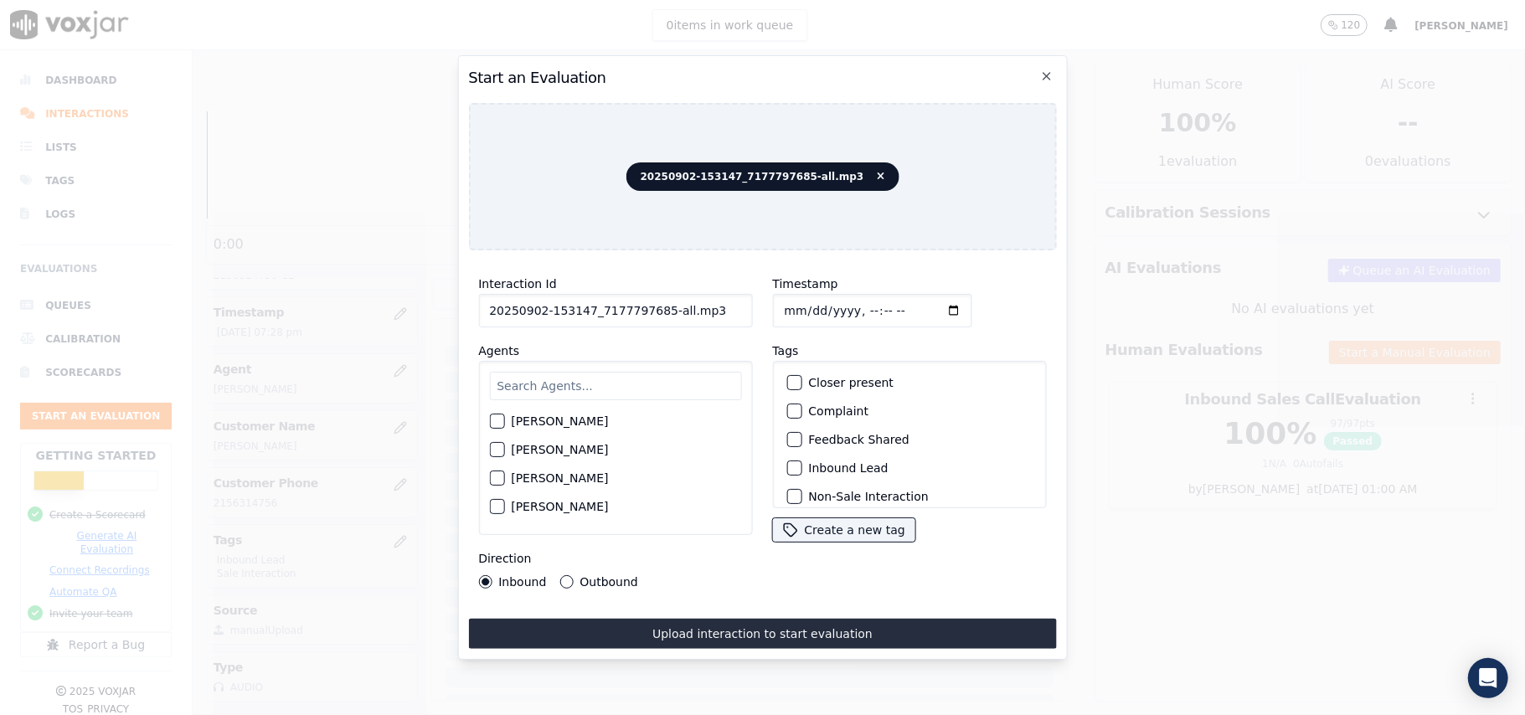
drag, startPoint x: 704, startPoint y: 296, endPoint x: 654, endPoint y: 303, distance: 50.0
click at [654, 303] on input "20250902-153147_7177797685-all.mp3" at bounding box center [615, 311] width 274 height 34
type input "20250902-153147_7177797685-C1"
click at [802, 303] on input "Timestamp" at bounding box center [871, 311] width 199 height 34
type input "[DATE]T19:30"
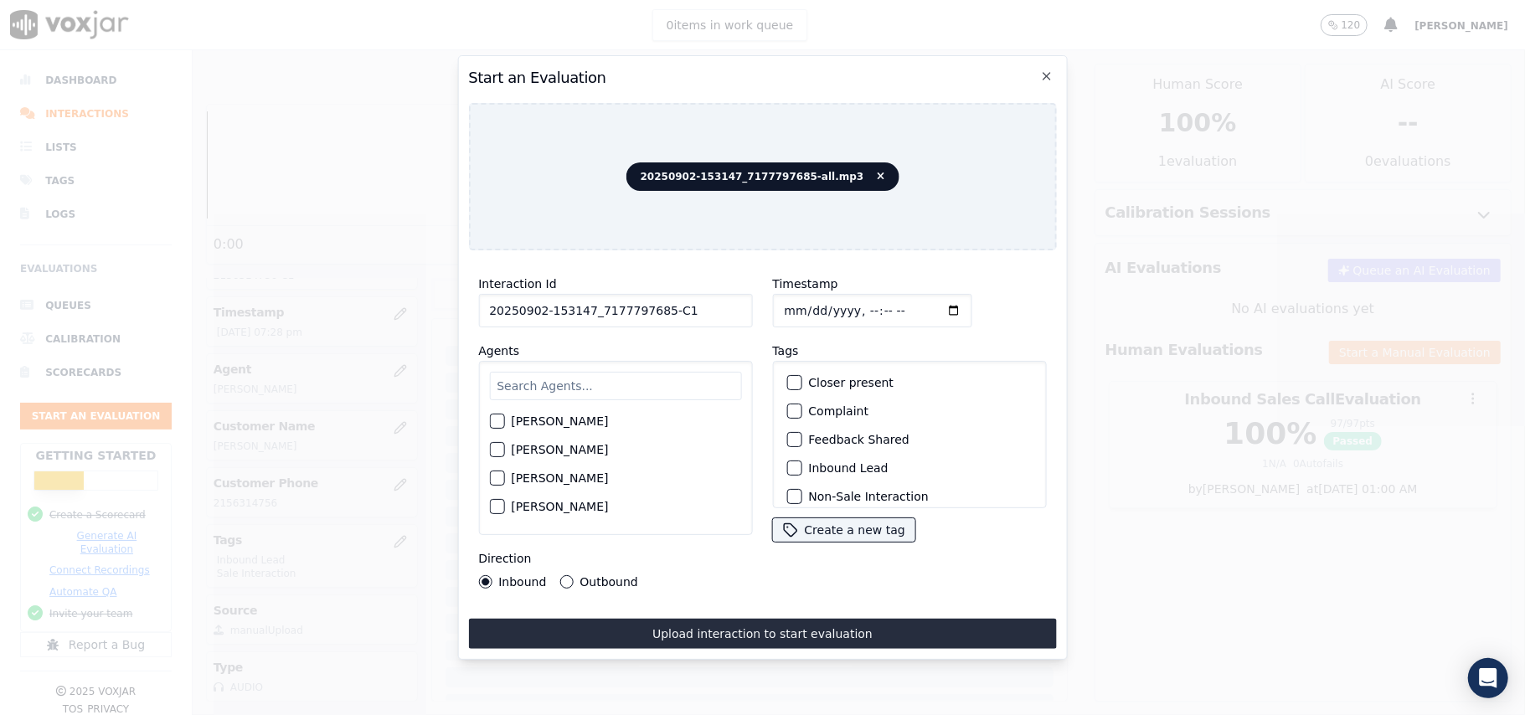
click at [462, 380] on div "Start an Evaluation 20250902-153147_7177797685-all.mp3 Interaction Id 20250902-…" at bounding box center [762, 357] width 610 height 605
click at [521, 379] on input "text" at bounding box center [615, 386] width 252 height 28
type input "Ches"
click at [500, 420] on div "button" at bounding box center [496, 426] width 12 height 12
click at [799, 462] on div "Inbound Lead" at bounding box center [909, 468] width 259 height 28
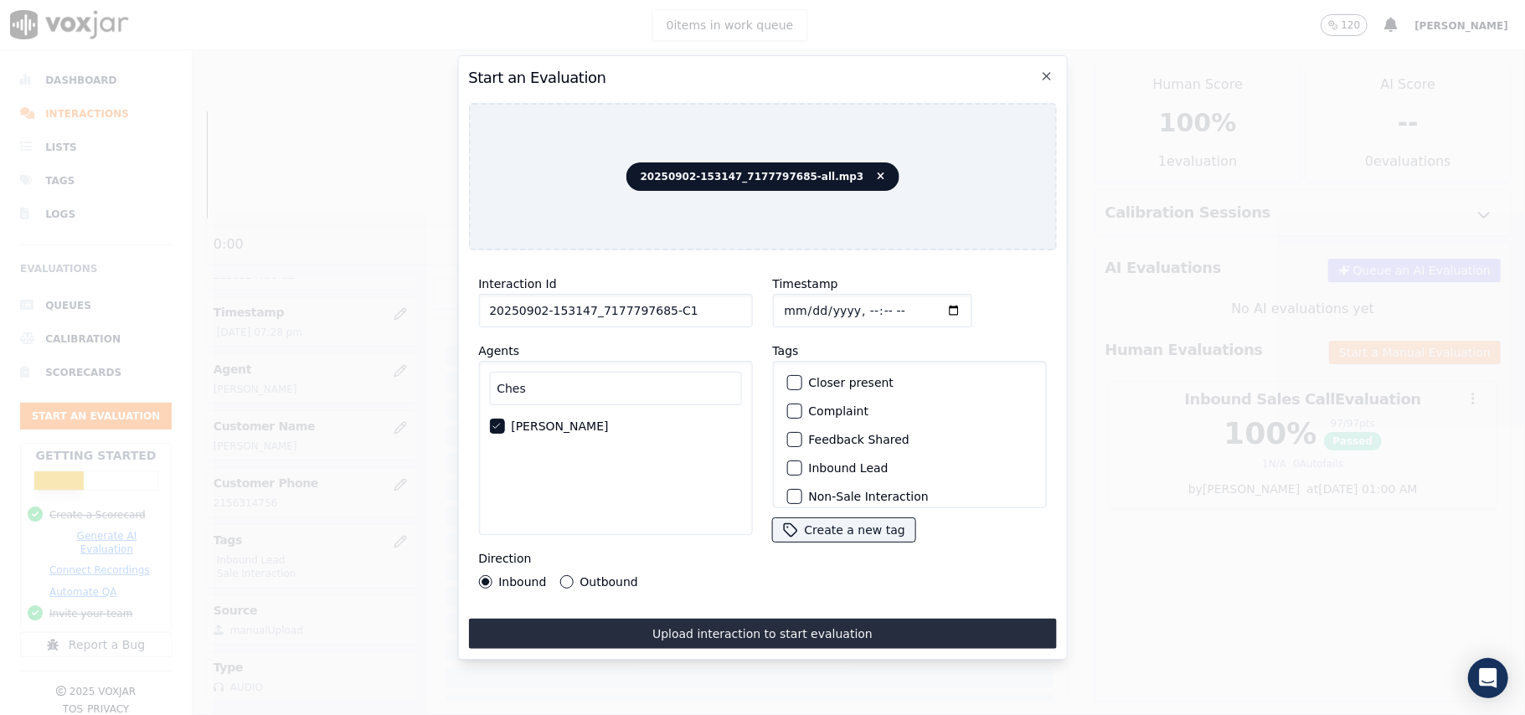
click at [789, 467] on div "button" at bounding box center [793, 468] width 12 height 12
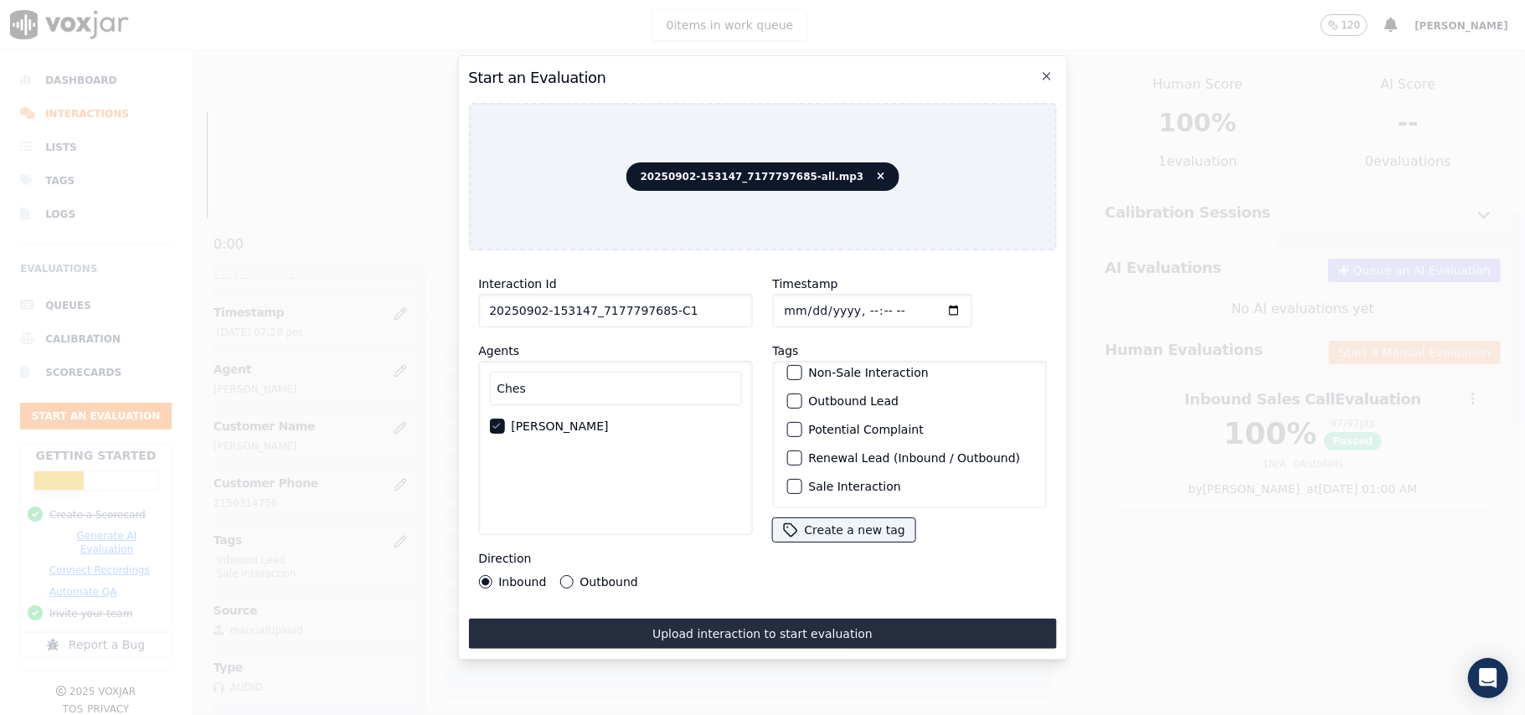
click at [792, 479] on button "Sale Interaction" at bounding box center [794, 486] width 15 height 15
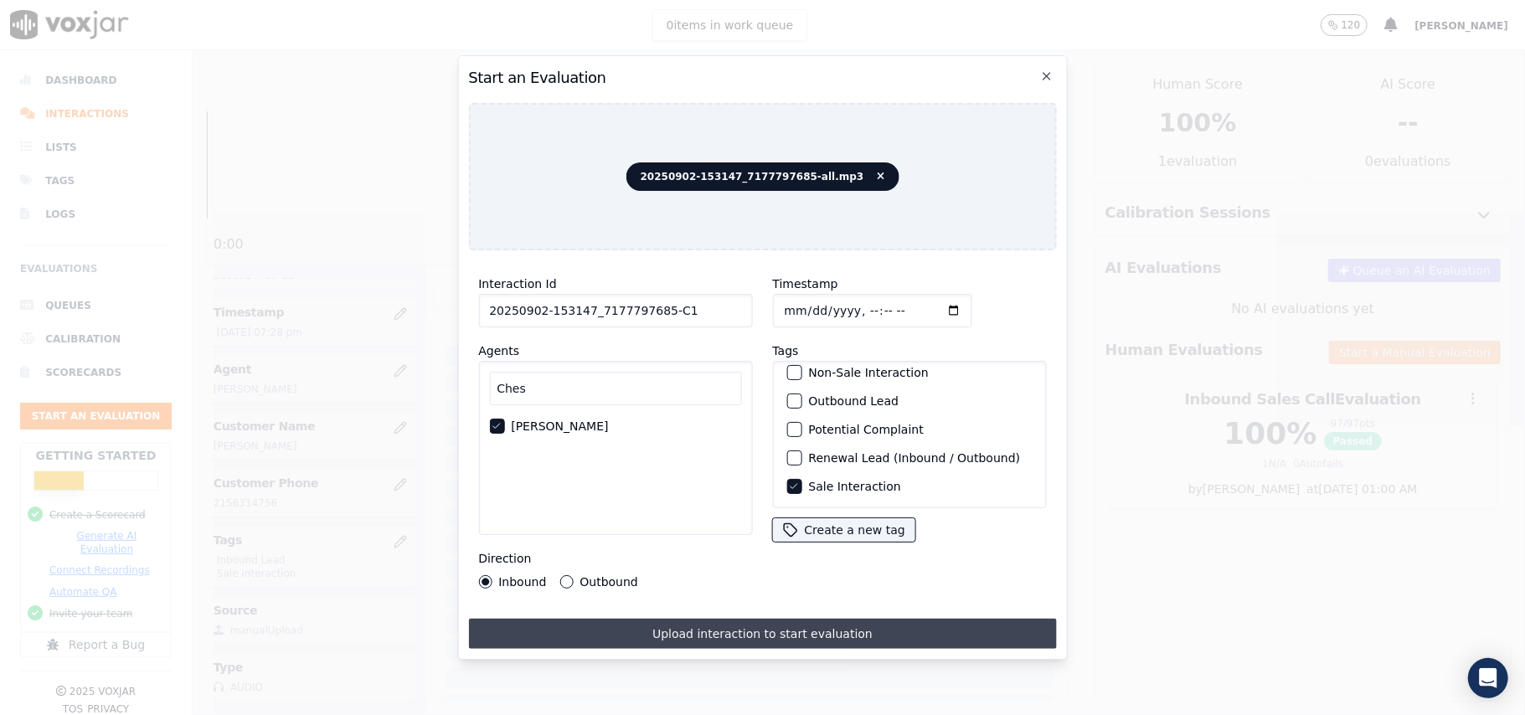
click at [718, 627] on button "Upload interaction to start evaluation" at bounding box center [762, 634] width 588 height 30
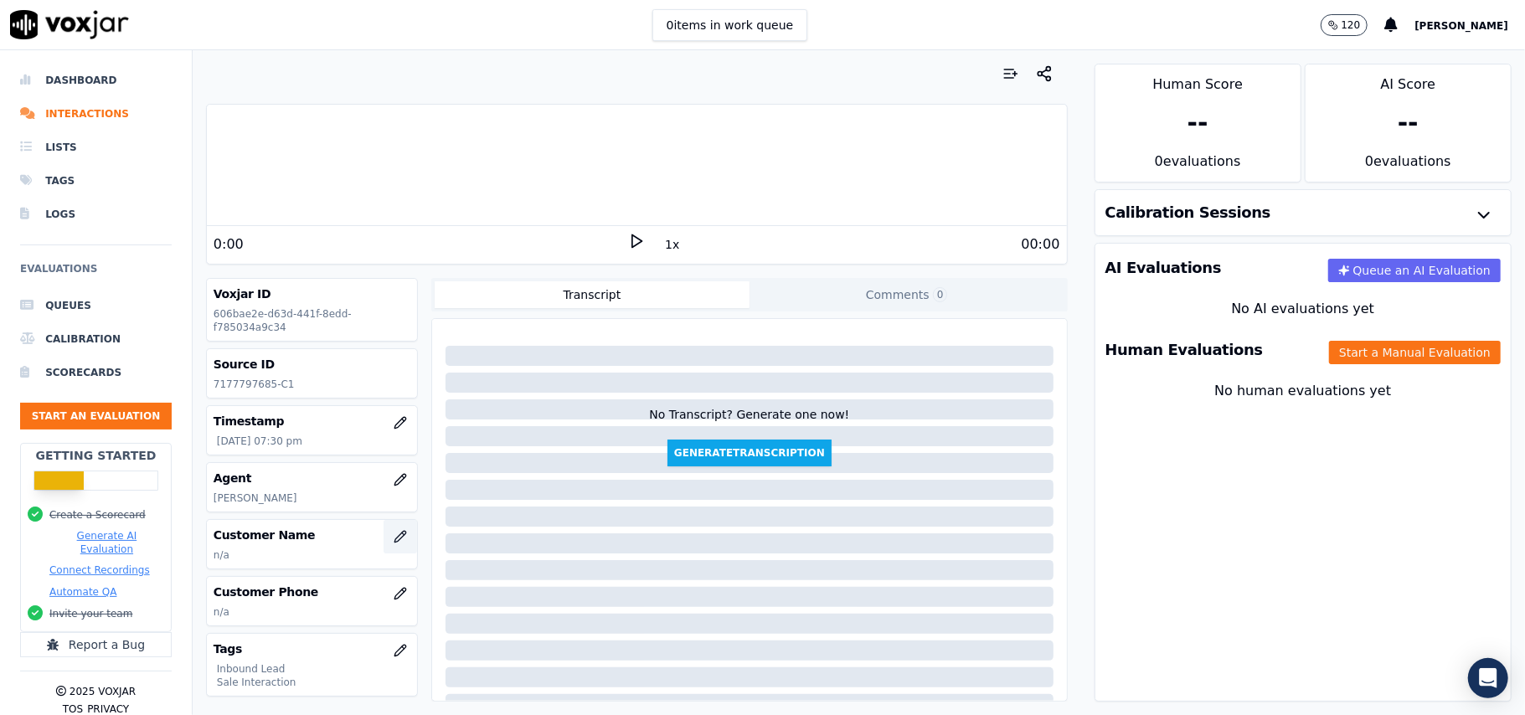
click at [394, 536] on icon "button" at bounding box center [400, 536] width 13 height 13
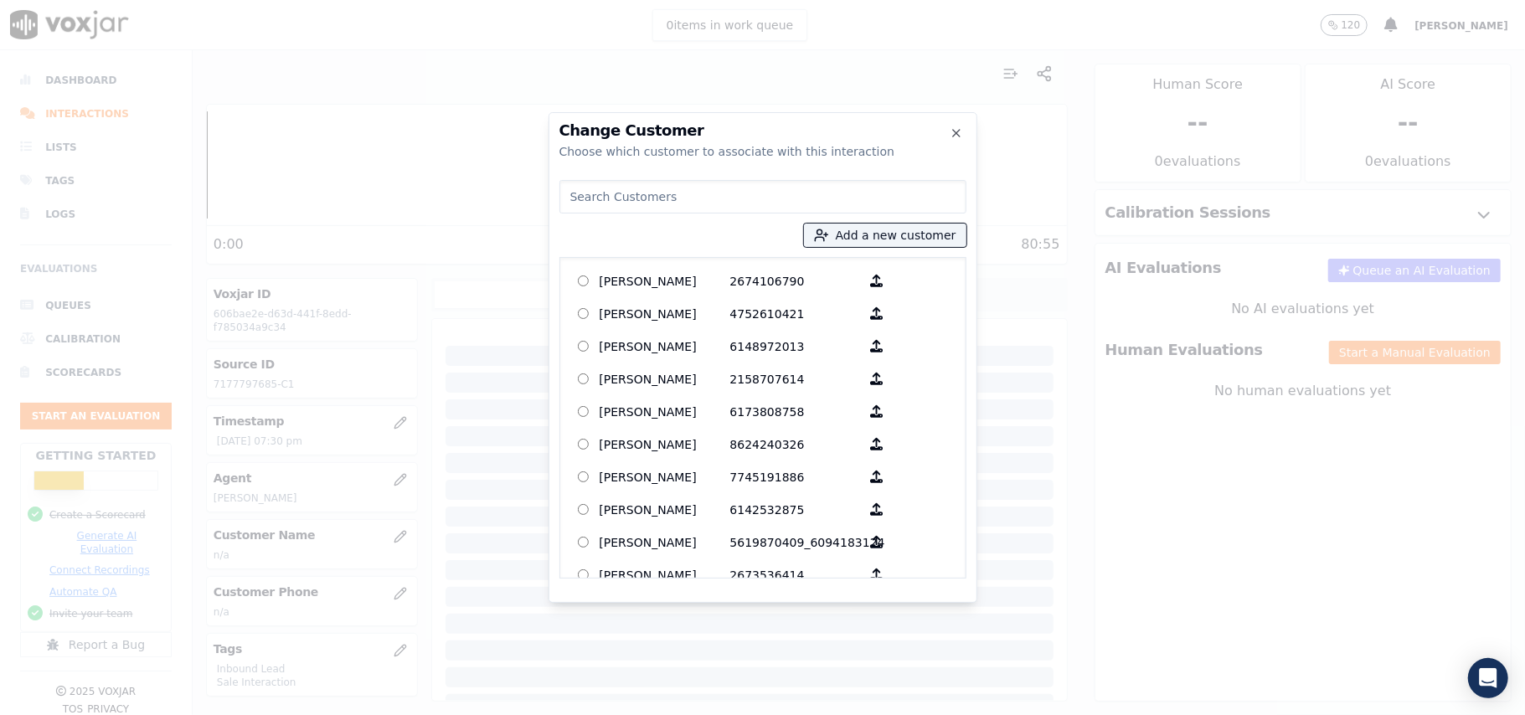
paste input "[PERSON_NAME]"
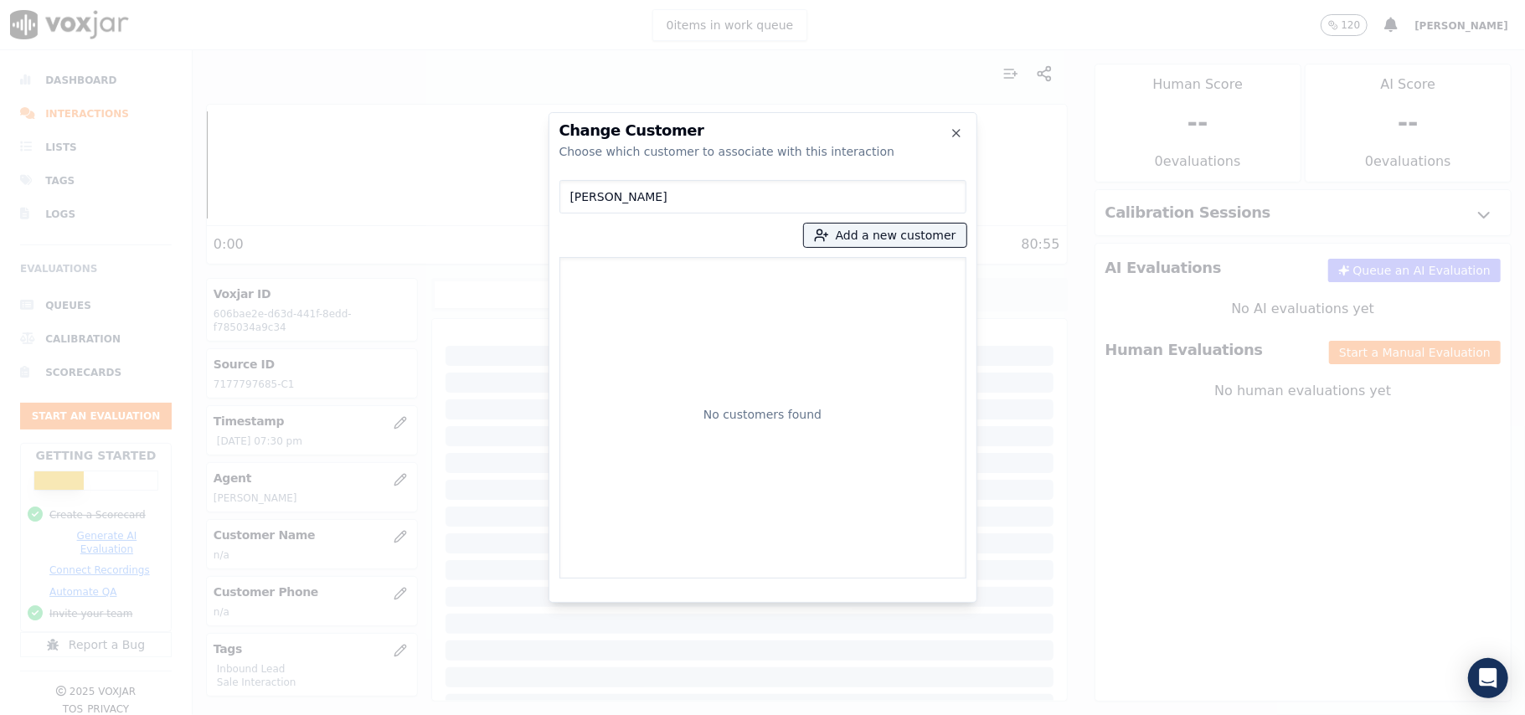
click at [574, 199] on input "[PERSON_NAME]" at bounding box center [763, 197] width 407 height 34
type input "[PERSON_NAME]"
click at [630, 289] on p "[PERSON_NAME]" at bounding box center [665, 285] width 131 height 34
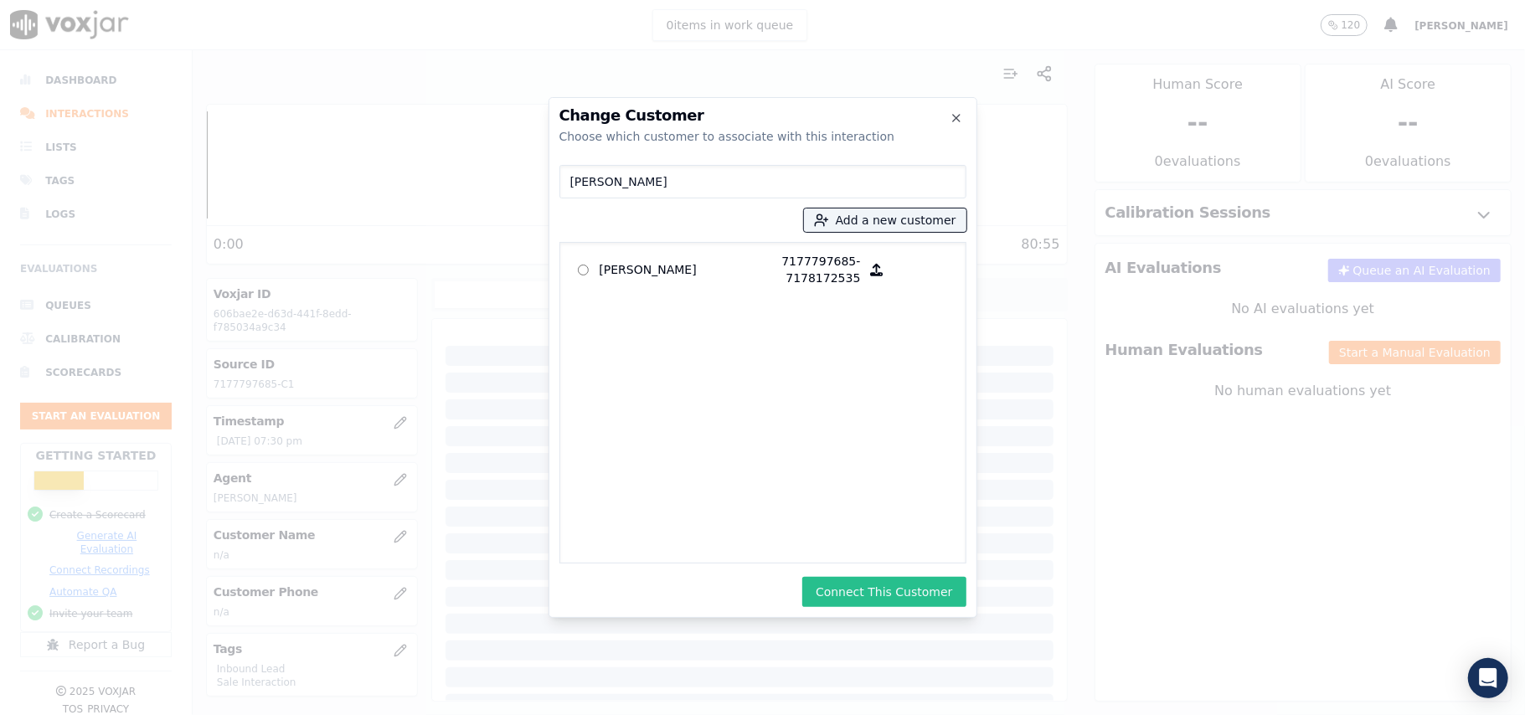
click at [862, 595] on button "Connect This Customer" at bounding box center [883, 592] width 163 height 30
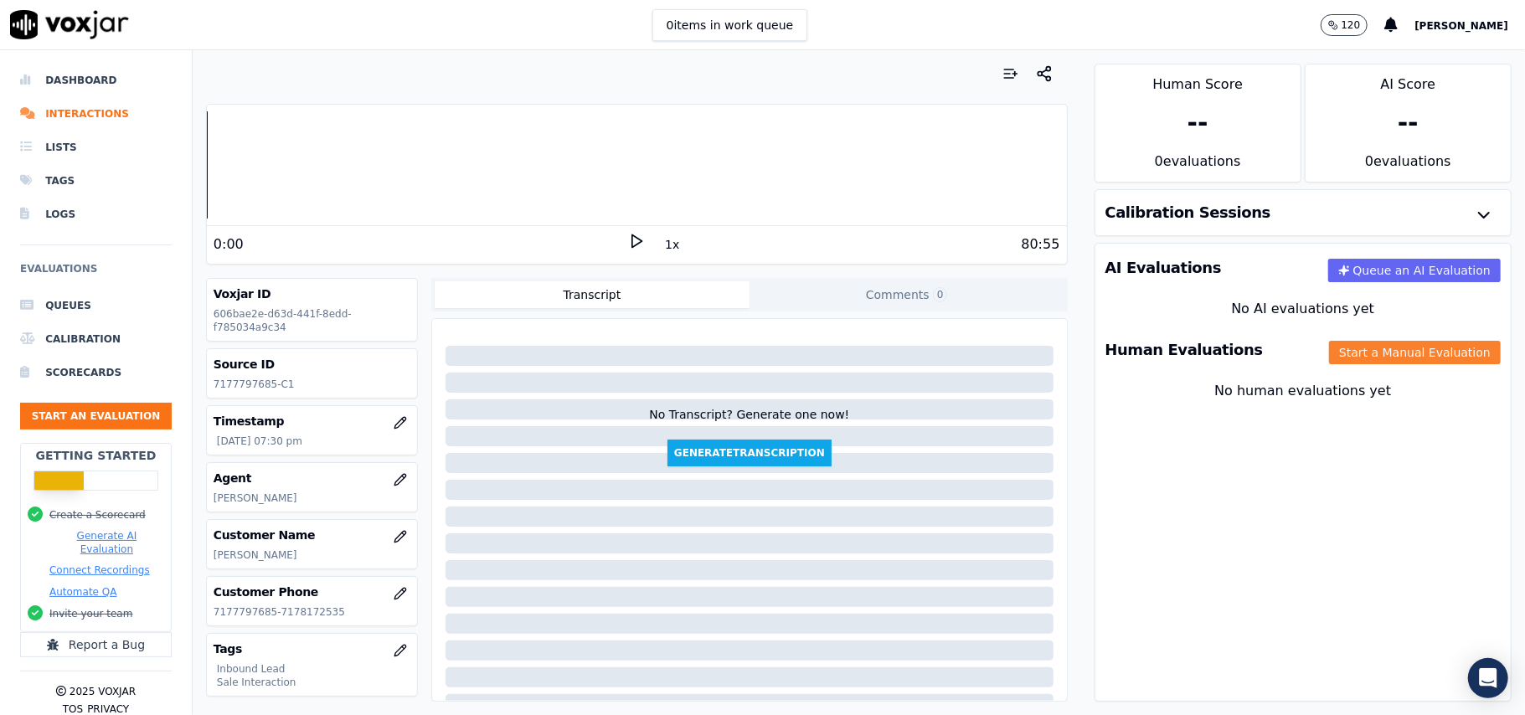
click at [1334, 352] on button "Start a Manual Evaluation" at bounding box center [1415, 352] width 172 height 23
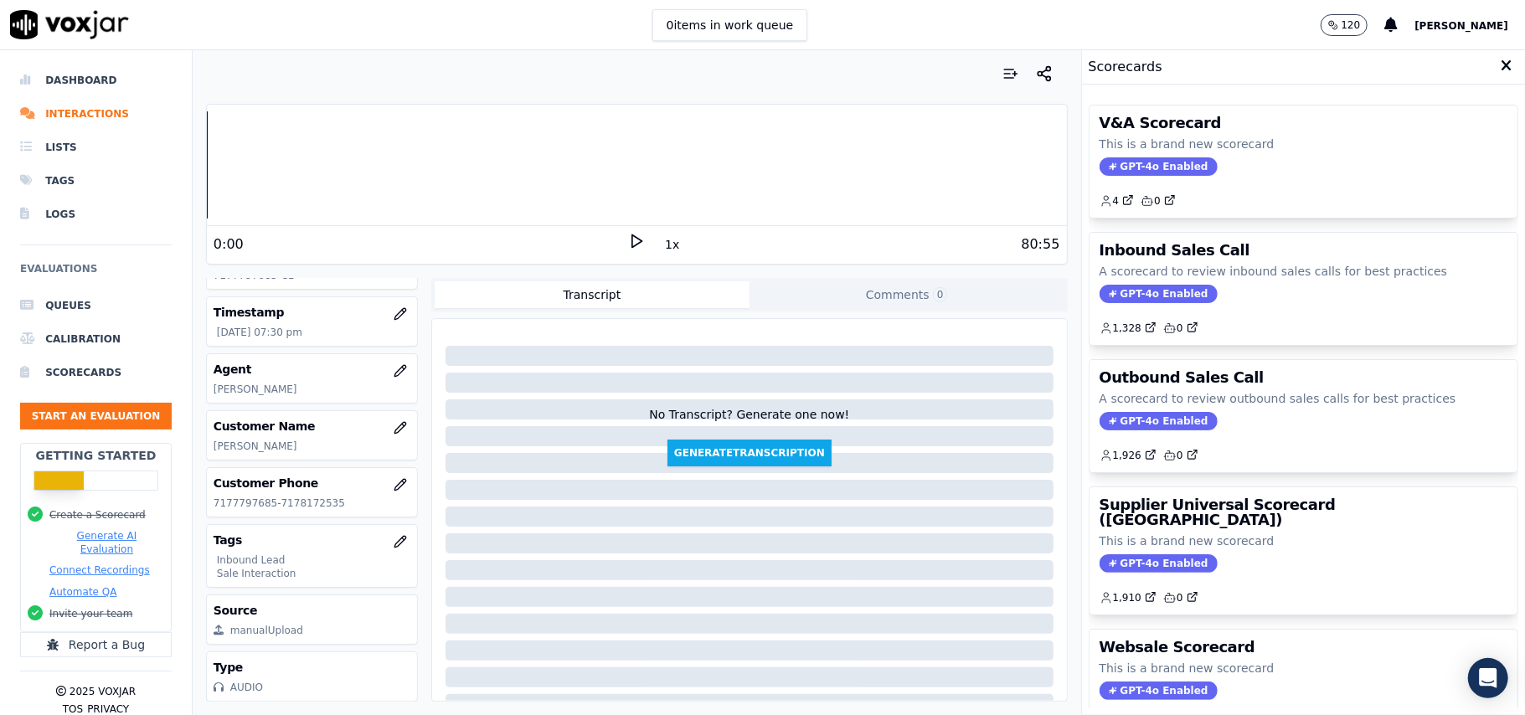
scroll to position [164, 0]
drag, startPoint x: 1096, startPoint y: 299, endPoint x: 1154, endPoint y: 299, distance: 58.6
click at [1100, 299] on span "GPT-4o Enabled" at bounding box center [1159, 294] width 118 height 18
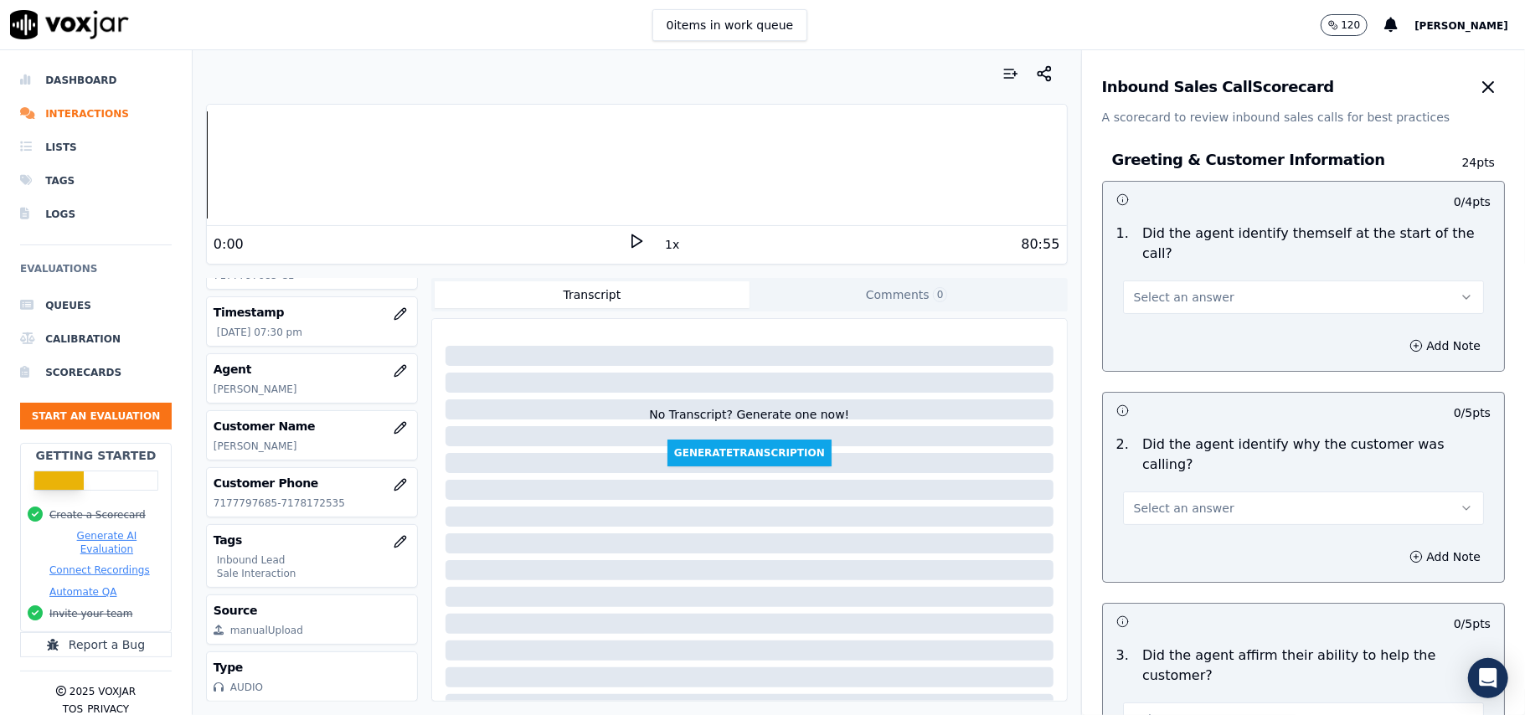
click at [1210, 286] on button "Select an answer" at bounding box center [1303, 298] width 361 height 34
click at [1203, 319] on div "Yes" at bounding box center [1268, 315] width 324 height 27
click at [1168, 500] on span "Select an answer" at bounding box center [1184, 508] width 101 height 17
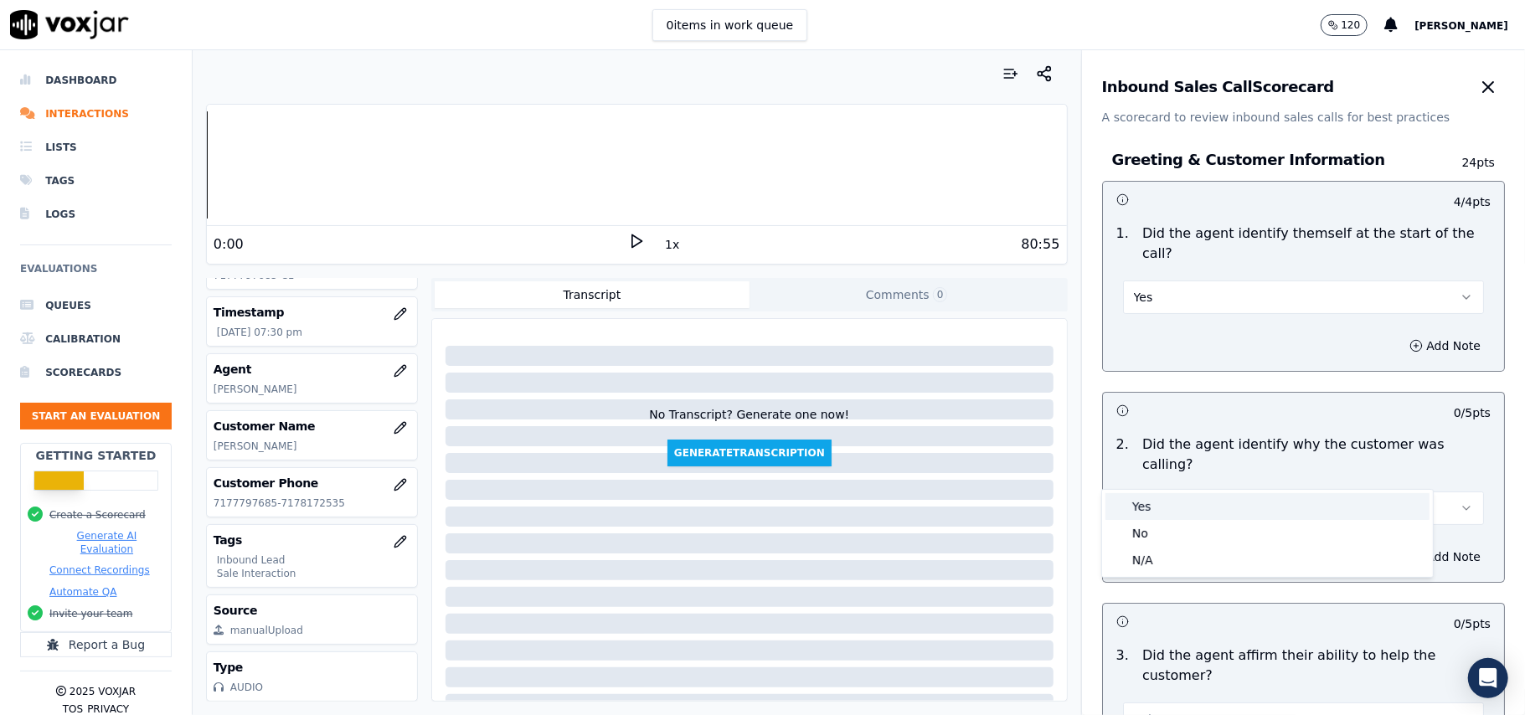
click at [1156, 507] on div "Yes" at bounding box center [1268, 506] width 324 height 27
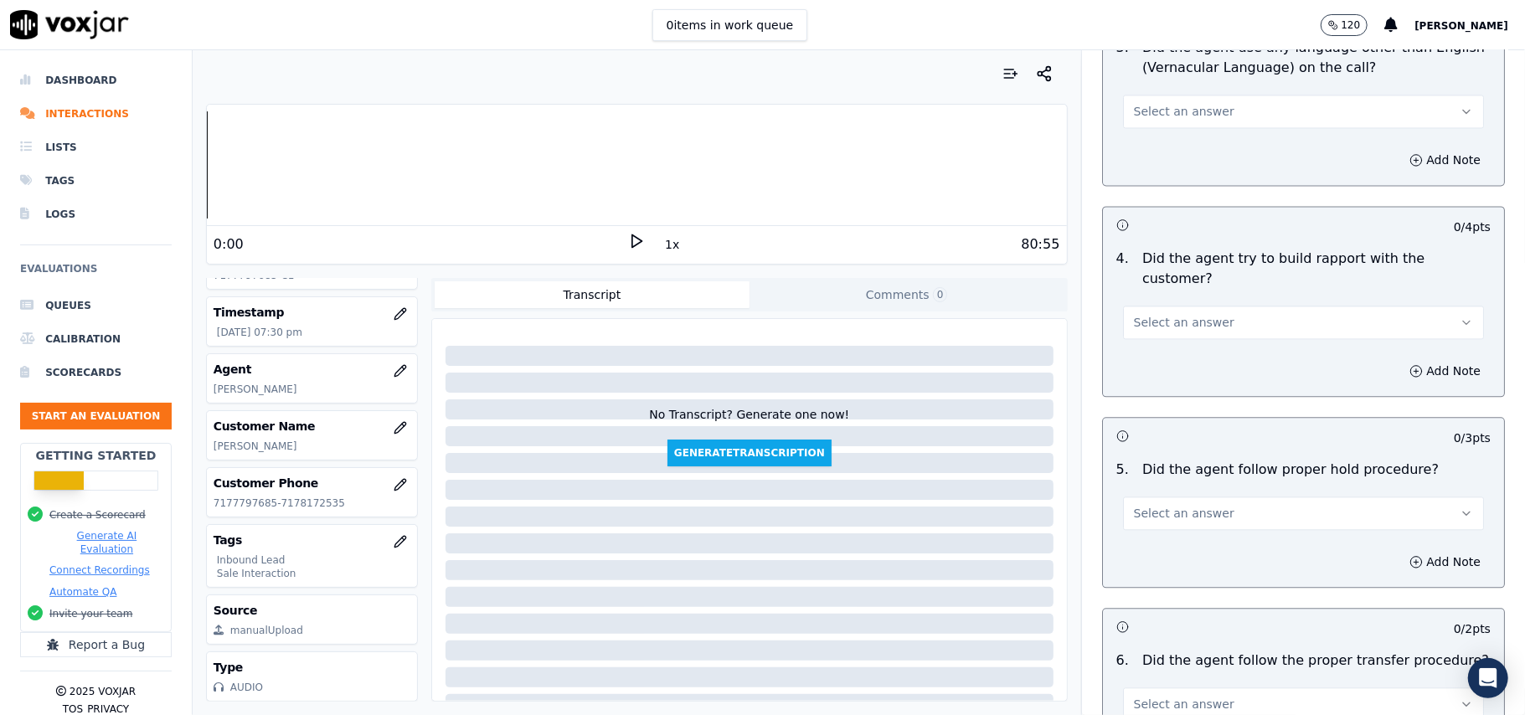
scroll to position [4688, 0]
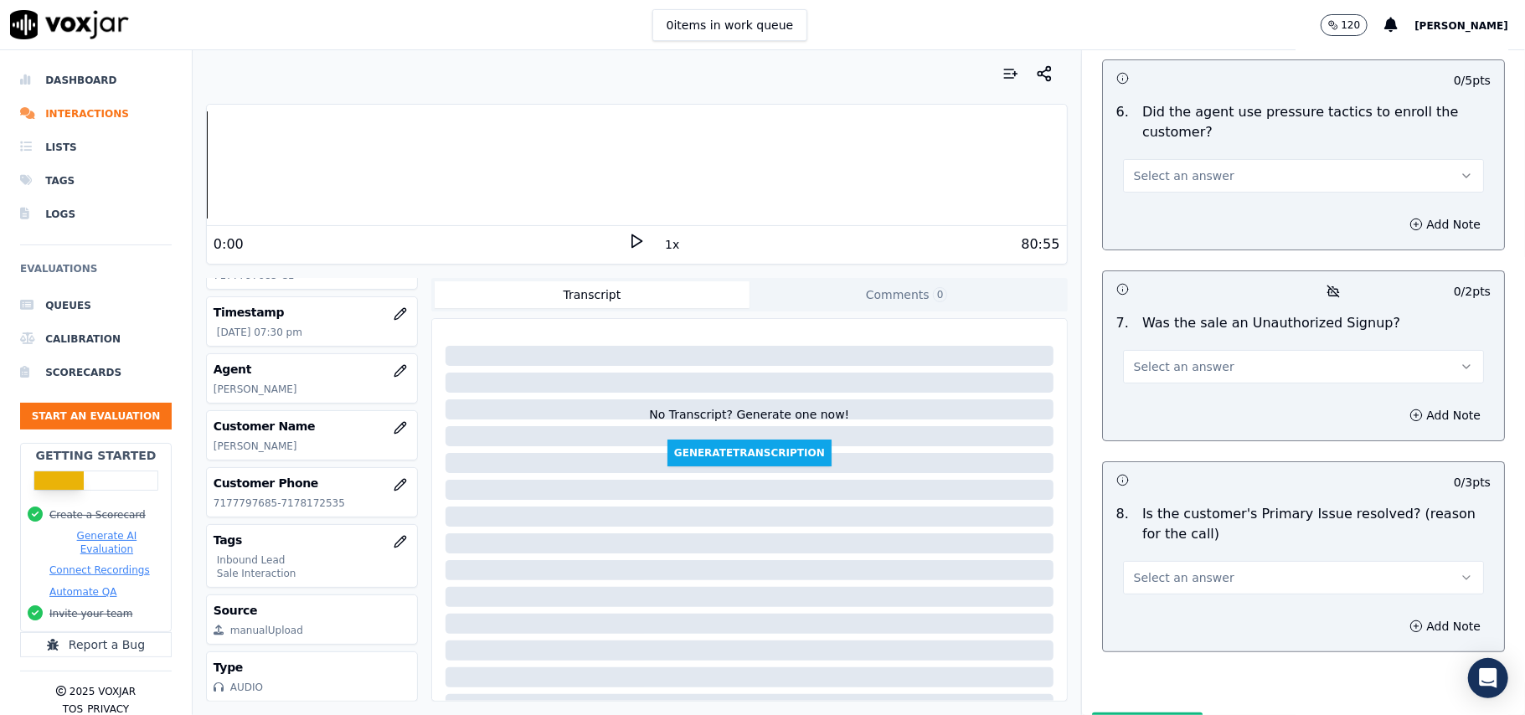
click at [1194, 570] on span "Select an answer" at bounding box center [1184, 578] width 101 height 17
click at [1177, 523] on div "Yes" at bounding box center [1268, 527] width 324 height 27
click at [1163, 307] on div "7 . Was the sale an Unauthorized Signup? Select an answer" at bounding box center [1303, 349] width 401 height 84
click at [1149, 359] on span "Select an answer" at bounding box center [1184, 367] width 101 height 17
click at [1150, 347] on div "No" at bounding box center [1268, 342] width 324 height 27
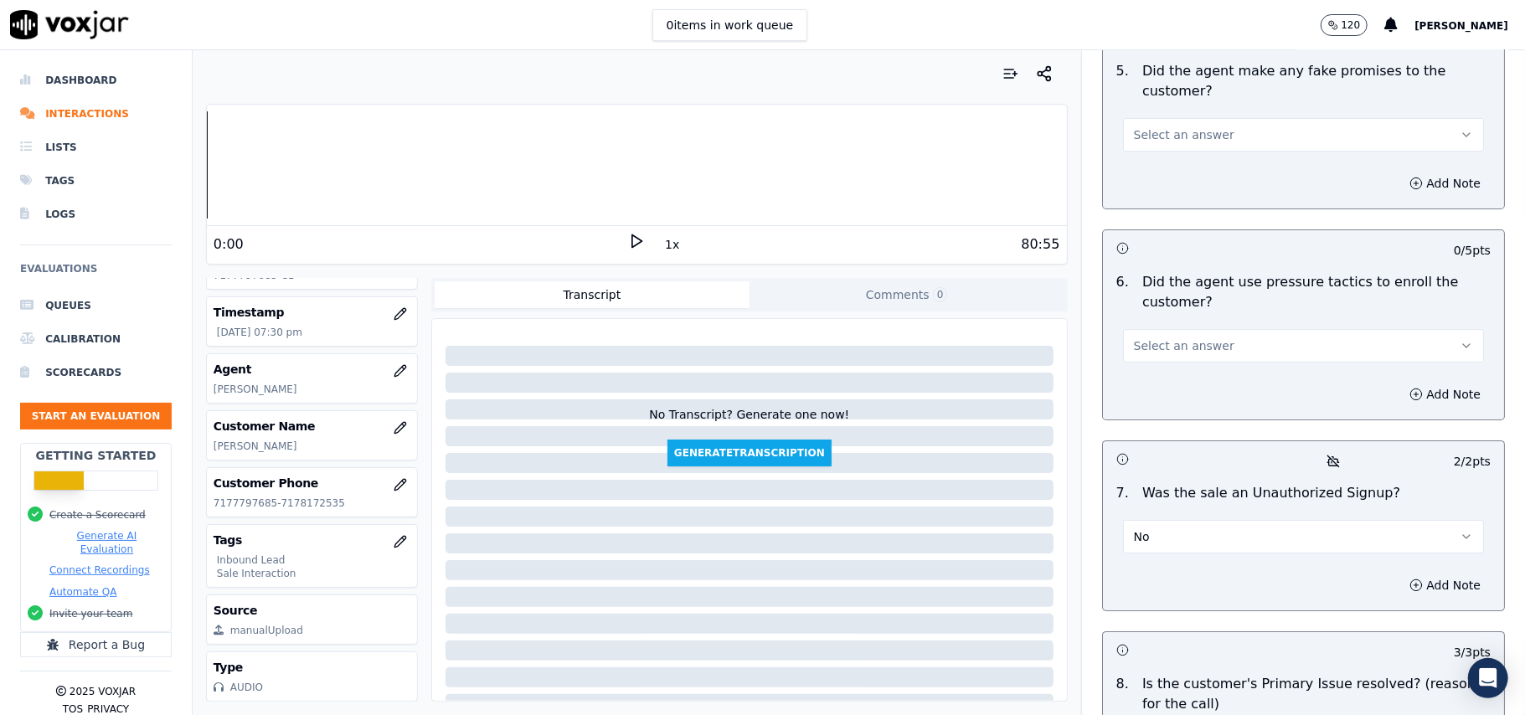
scroll to position [4353, 0]
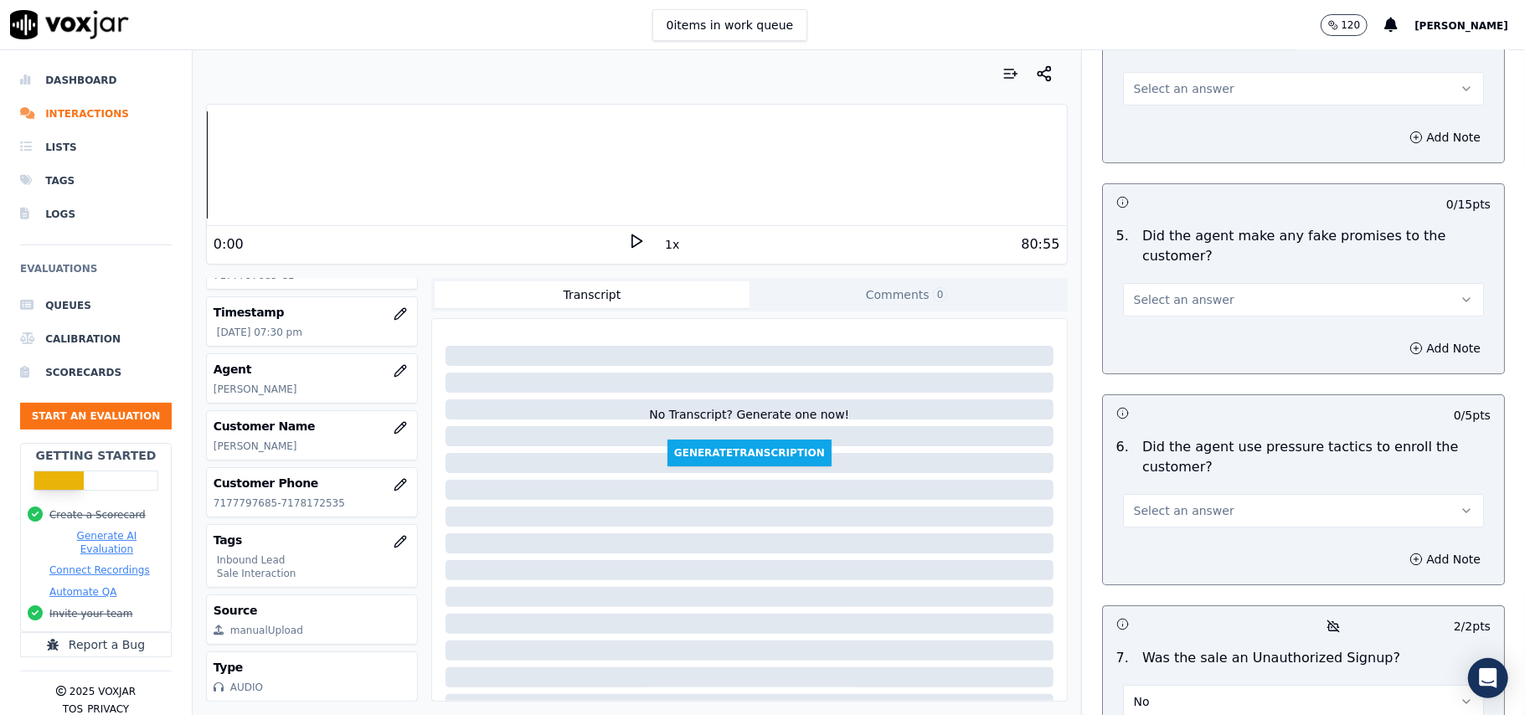
click at [1194, 503] on span "Select an answer" at bounding box center [1184, 511] width 101 height 17
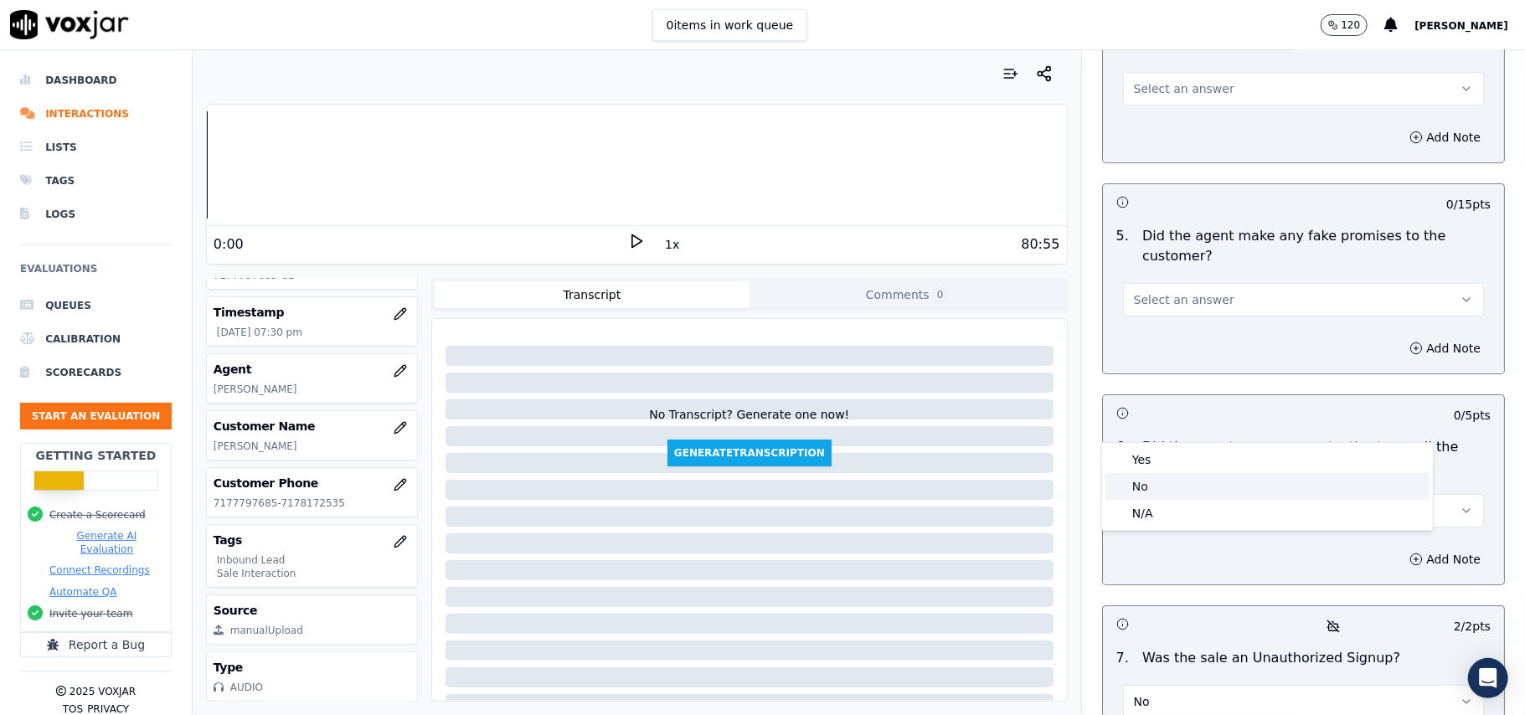
click at [1186, 479] on div "No" at bounding box center [1268, 486] width 324 height 27
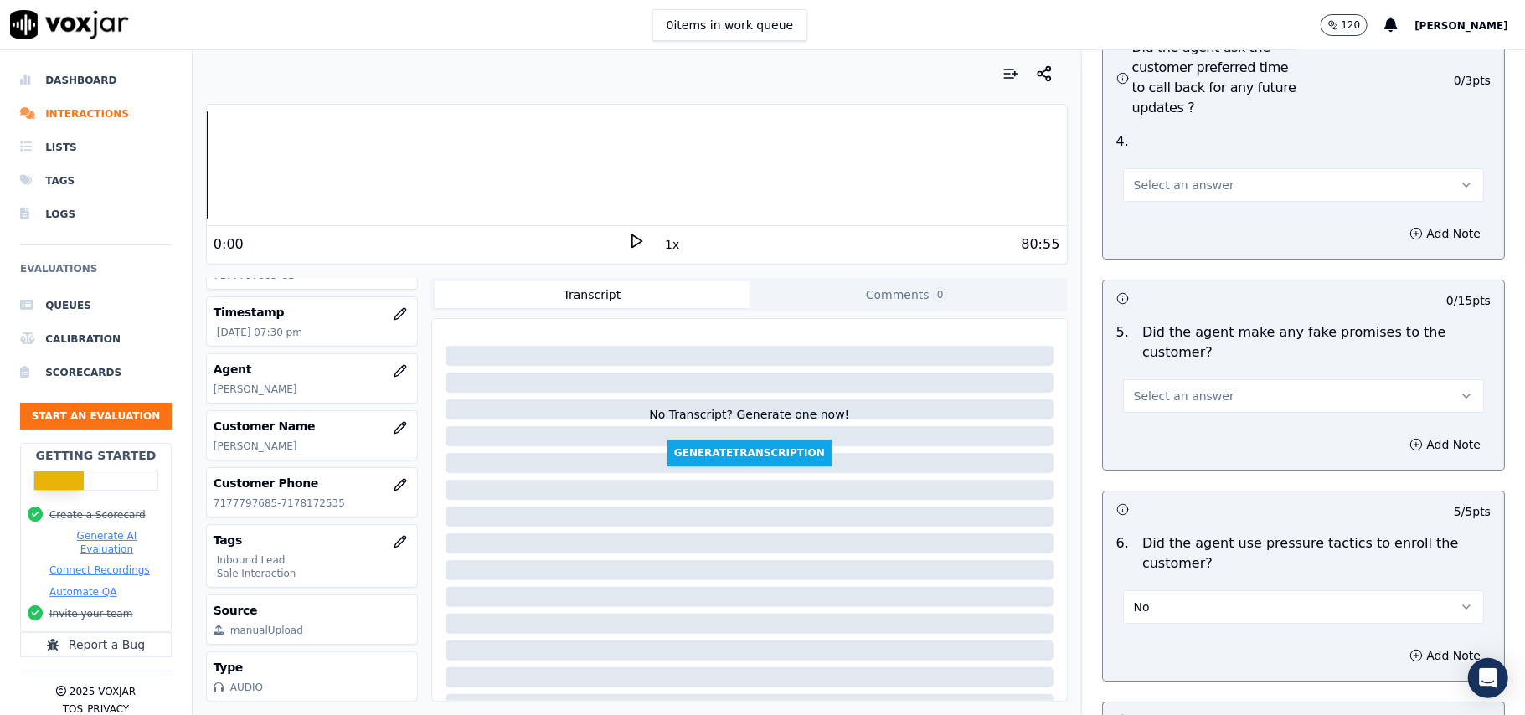
scroll to position [4130, 0]
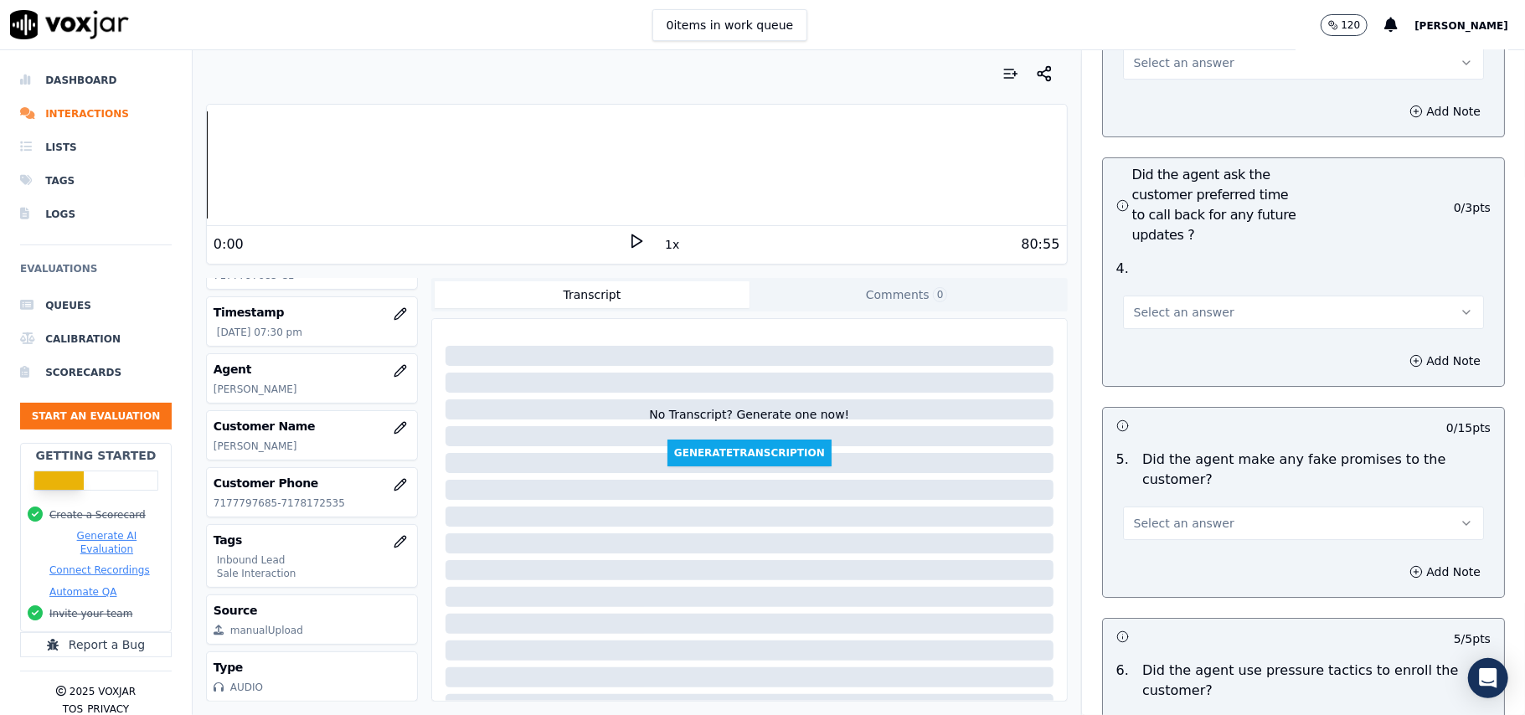
click at [1183, 507] on button "Select an answer" at bounding box center [1303, 524] width 361 height 34
click at [1164, 503] on div "No" at bounding box center [1268, 498] width 324 height 27
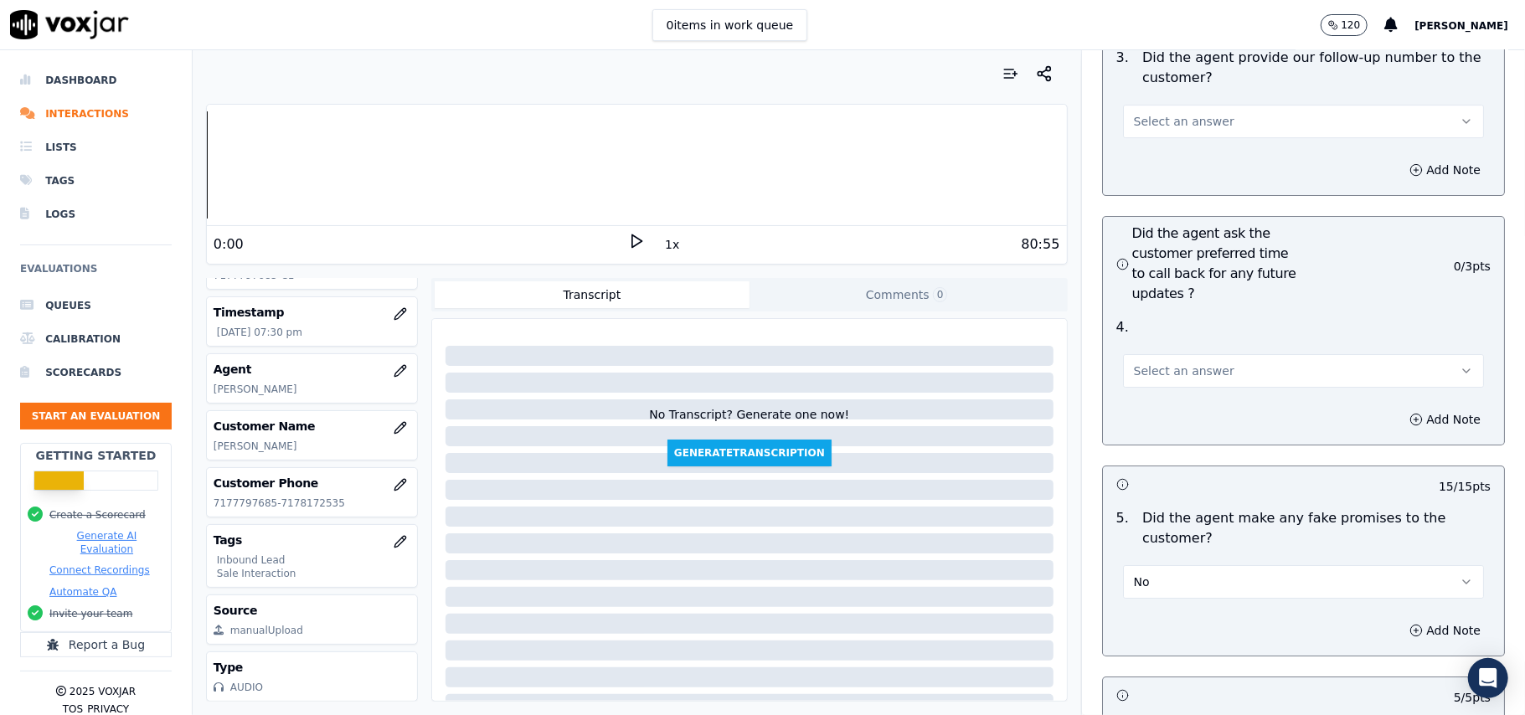
scroll to position [3907, 0]
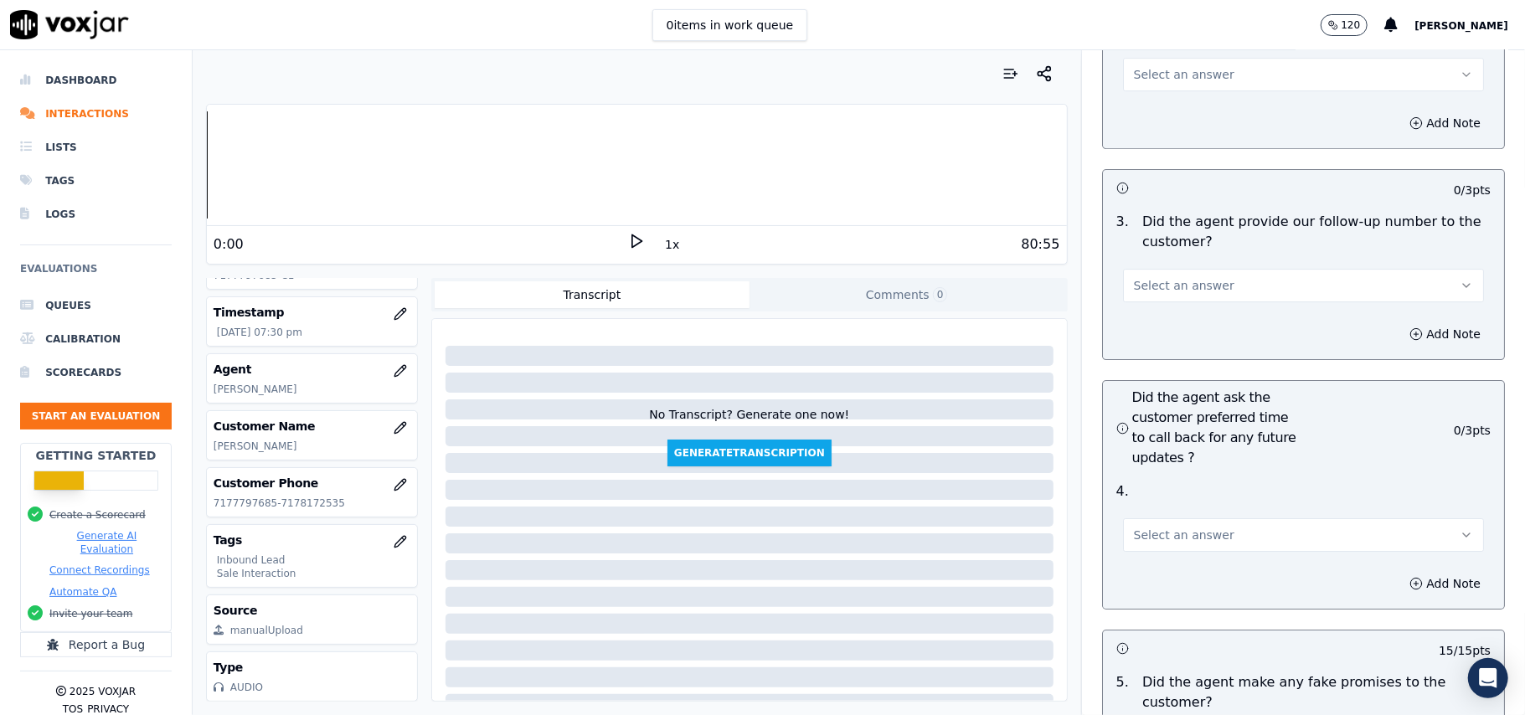
click at [1174, 518] on button "Select an answer" at bounding box center [1303, 535] width 361 height 34
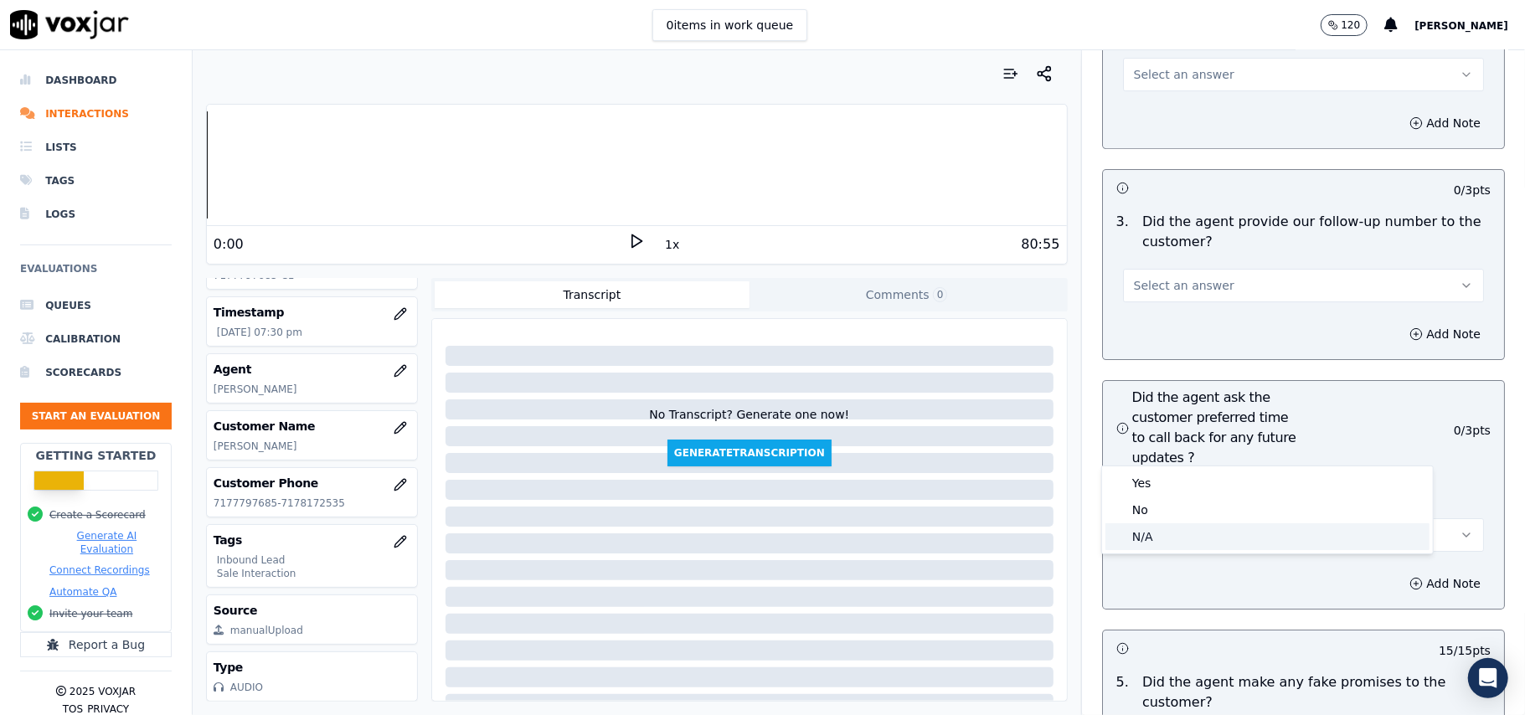
click at [1153, 536] on div "N/A" at bounding box center [1268, 537] width 324 height 27
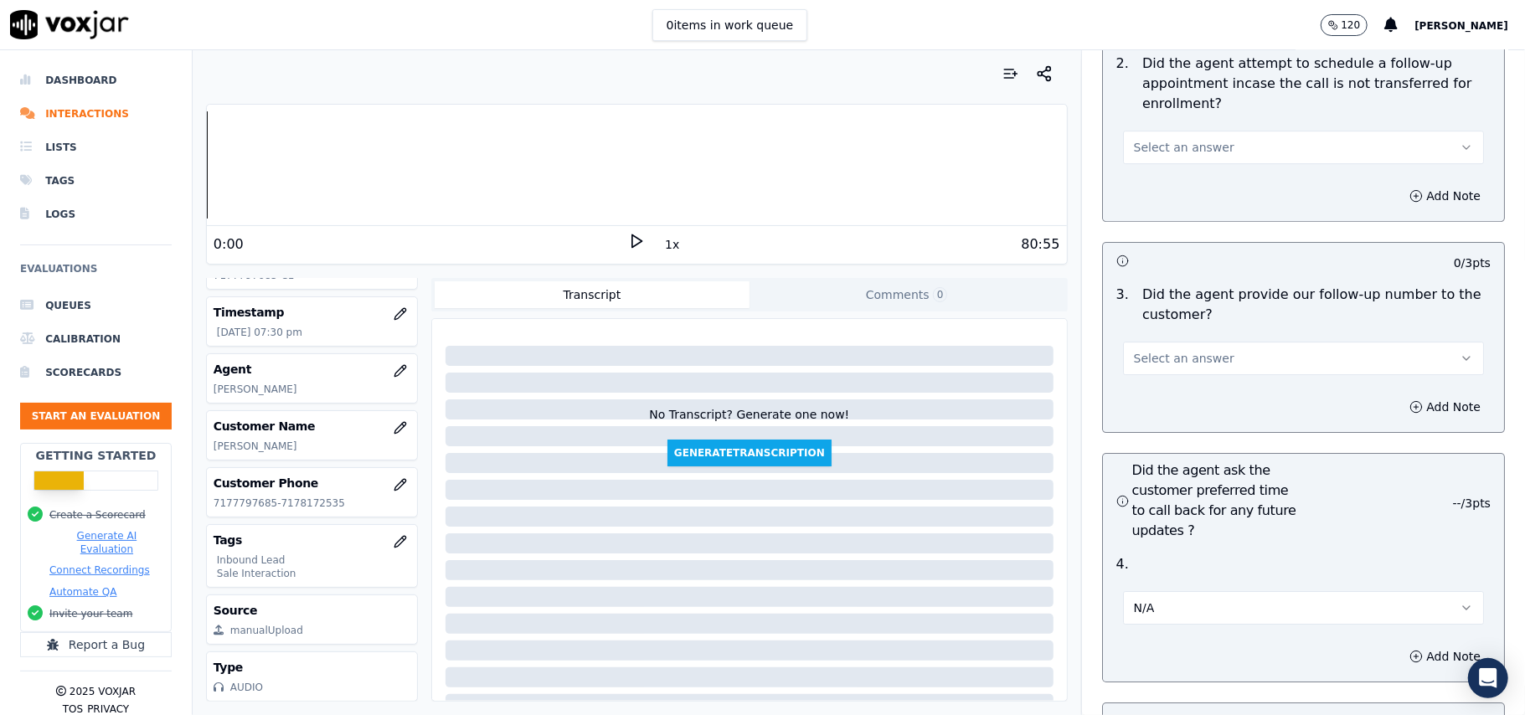
scroll to position [3795, 0]
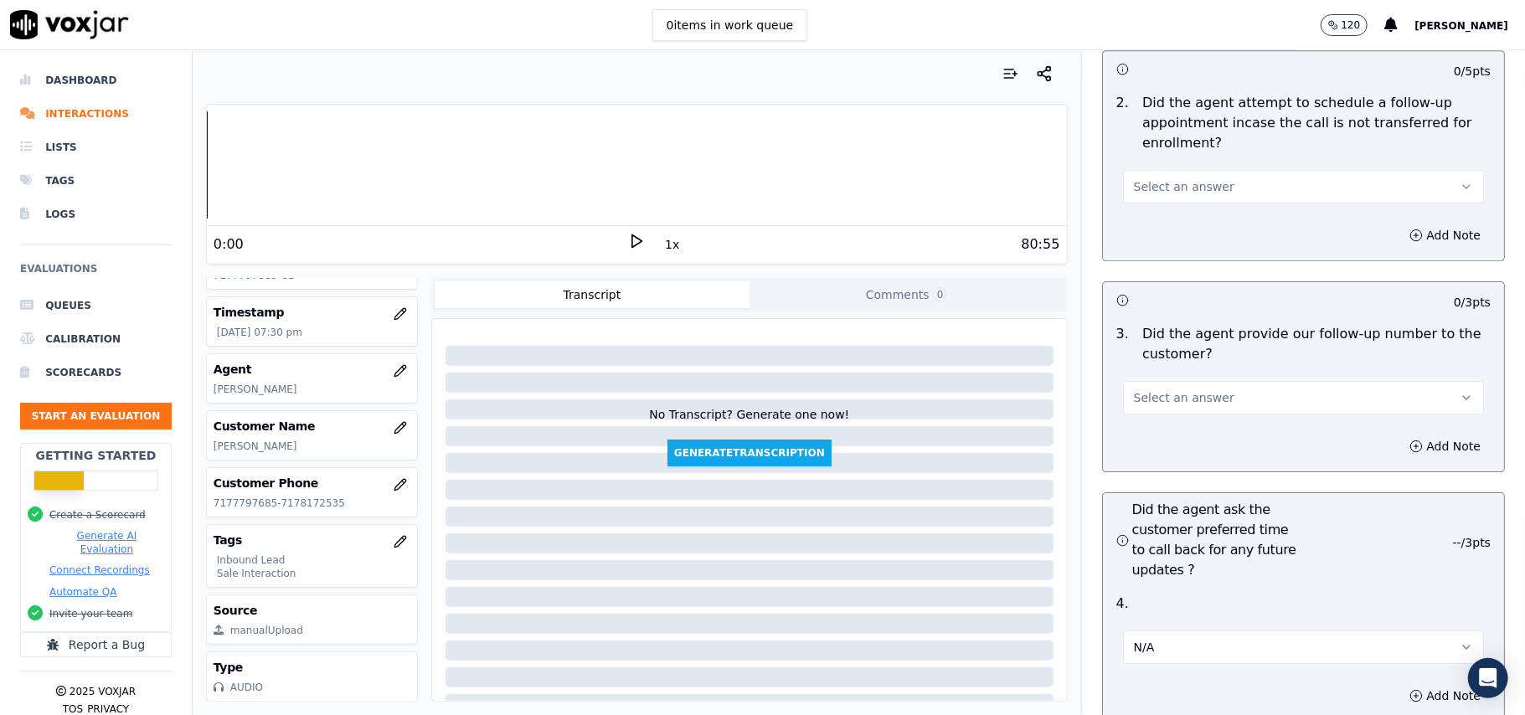
click at [1157, 390] on span "Select an answer" at bounding box center [1184, 398] width 101 height 17
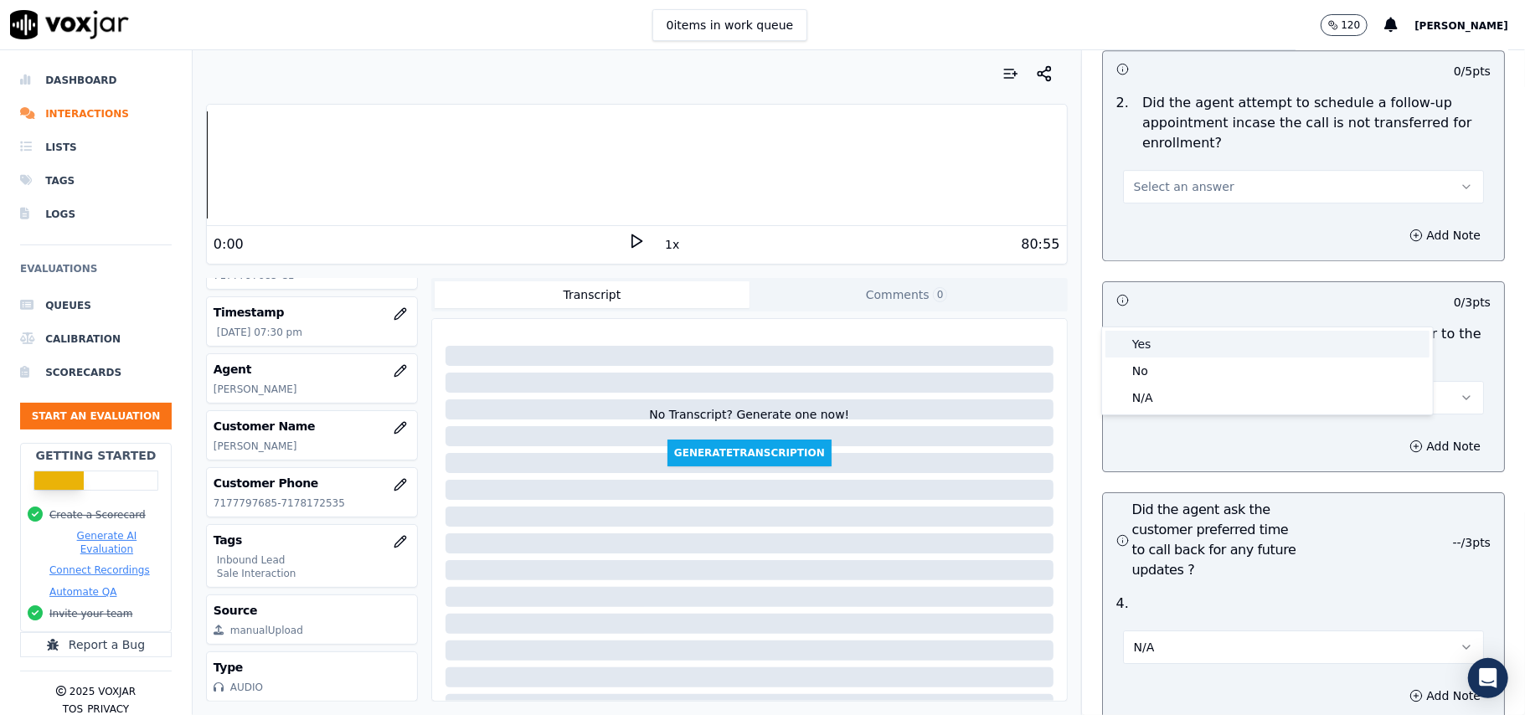
click at [1163, 347] on div "Yes" at bounding box center [1268, 344] width 324 height 27
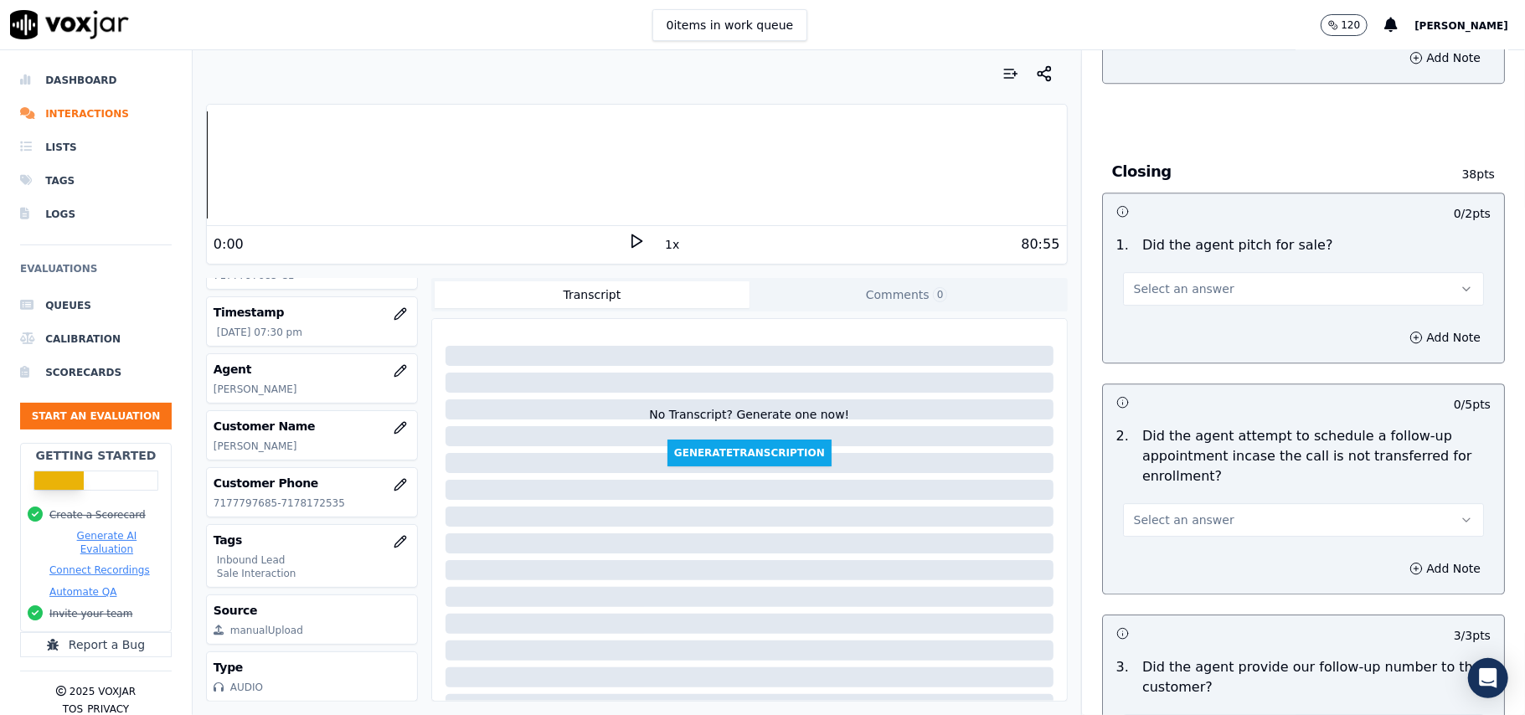
scroll to position [3459, 0]
click at [1189, 513] on span "Select an answer" at bounding box center [1184, 521] width 101 height 17
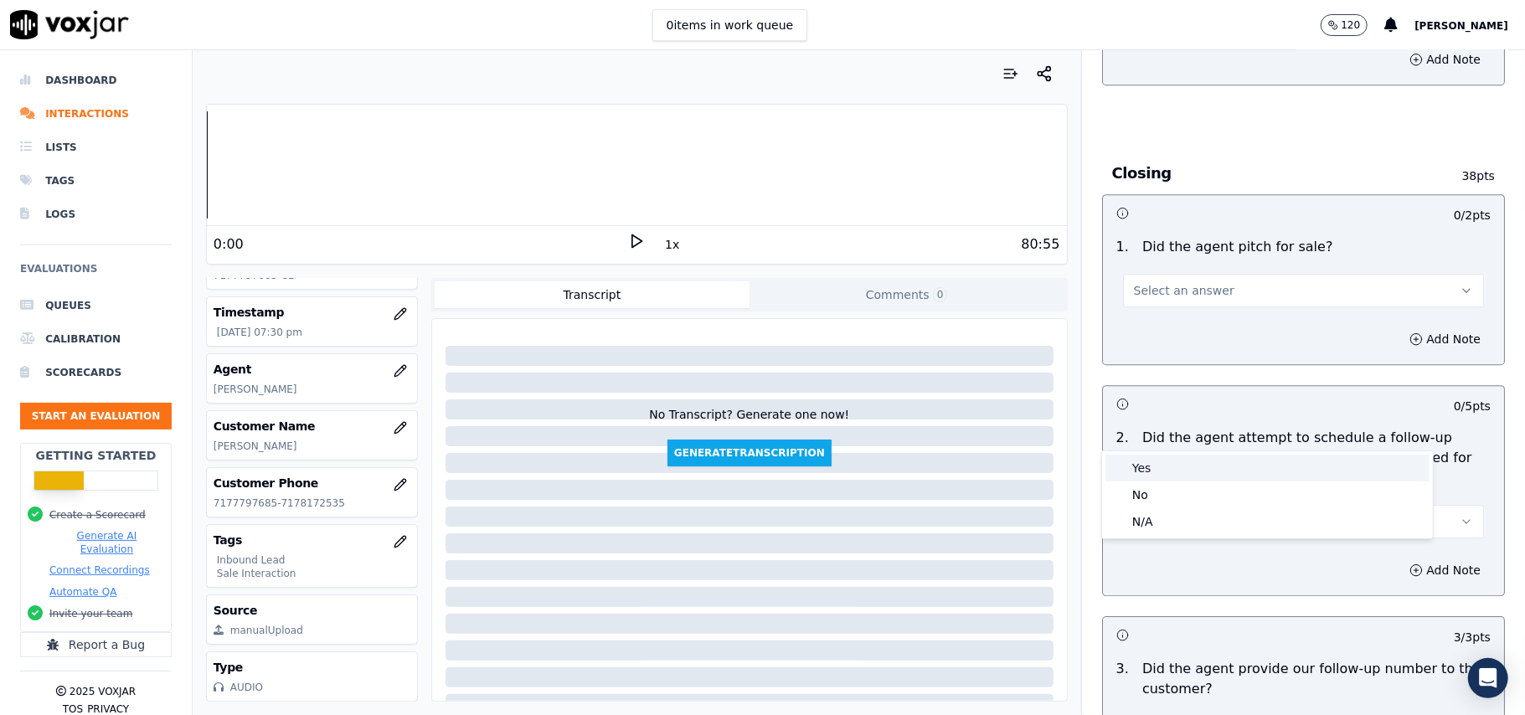
click at [1169, 467] on div "Yes" at bounding box center [1268, 468] width 324 height 27
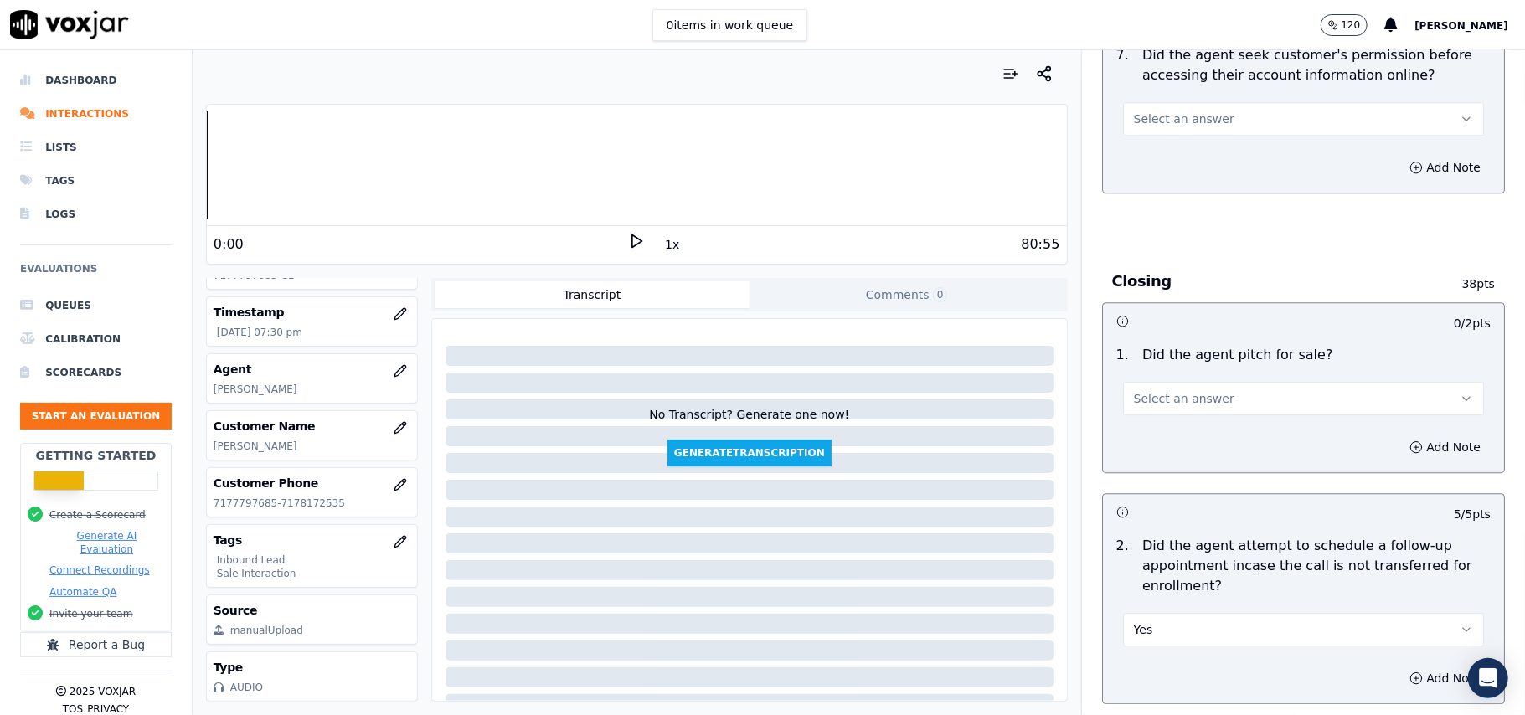
scroll to position [3237, 0]
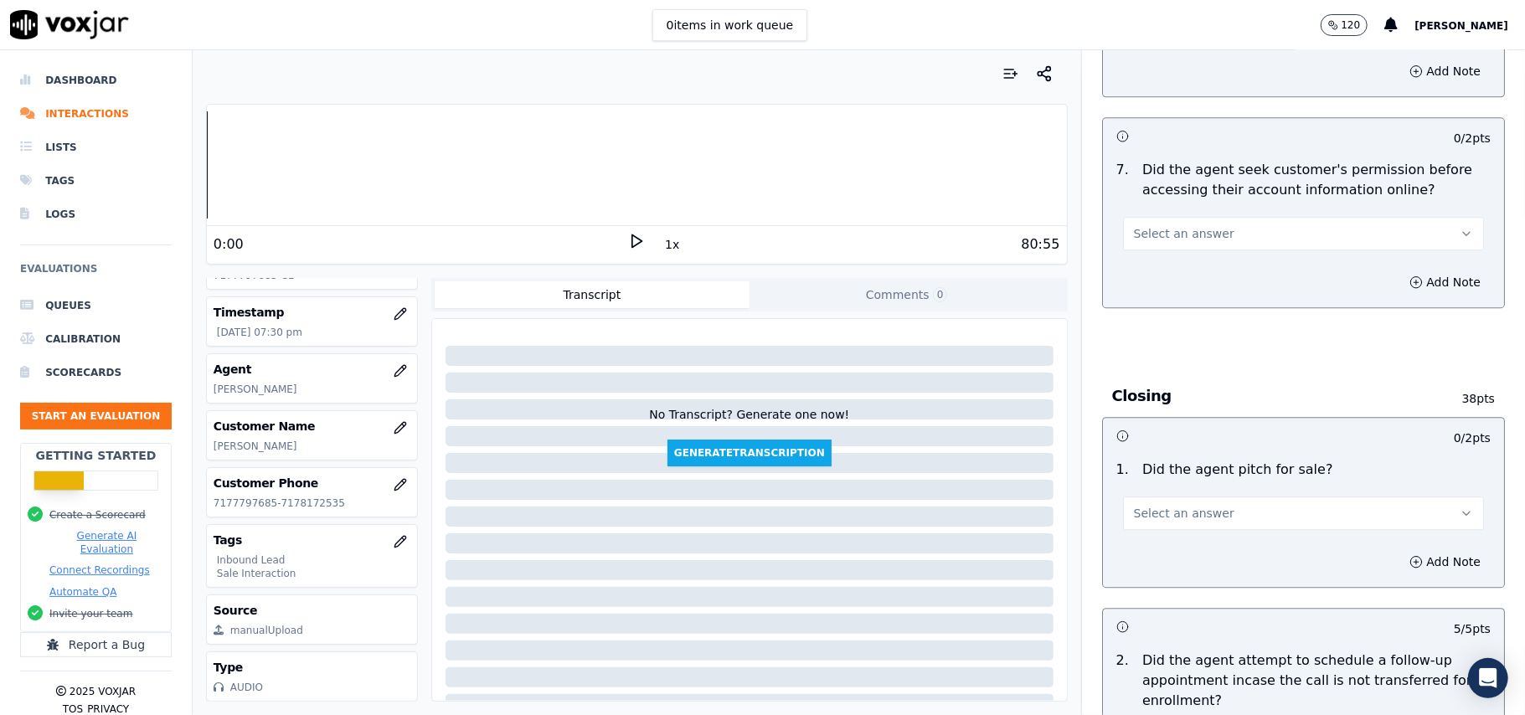
click at [1201, 497] on button "Select an answer" at bounding box center [1303, 514] width 361 height 34
click at [1188, 460] on div "Yes" at bounding box center [1268, 459] width 324 height 27
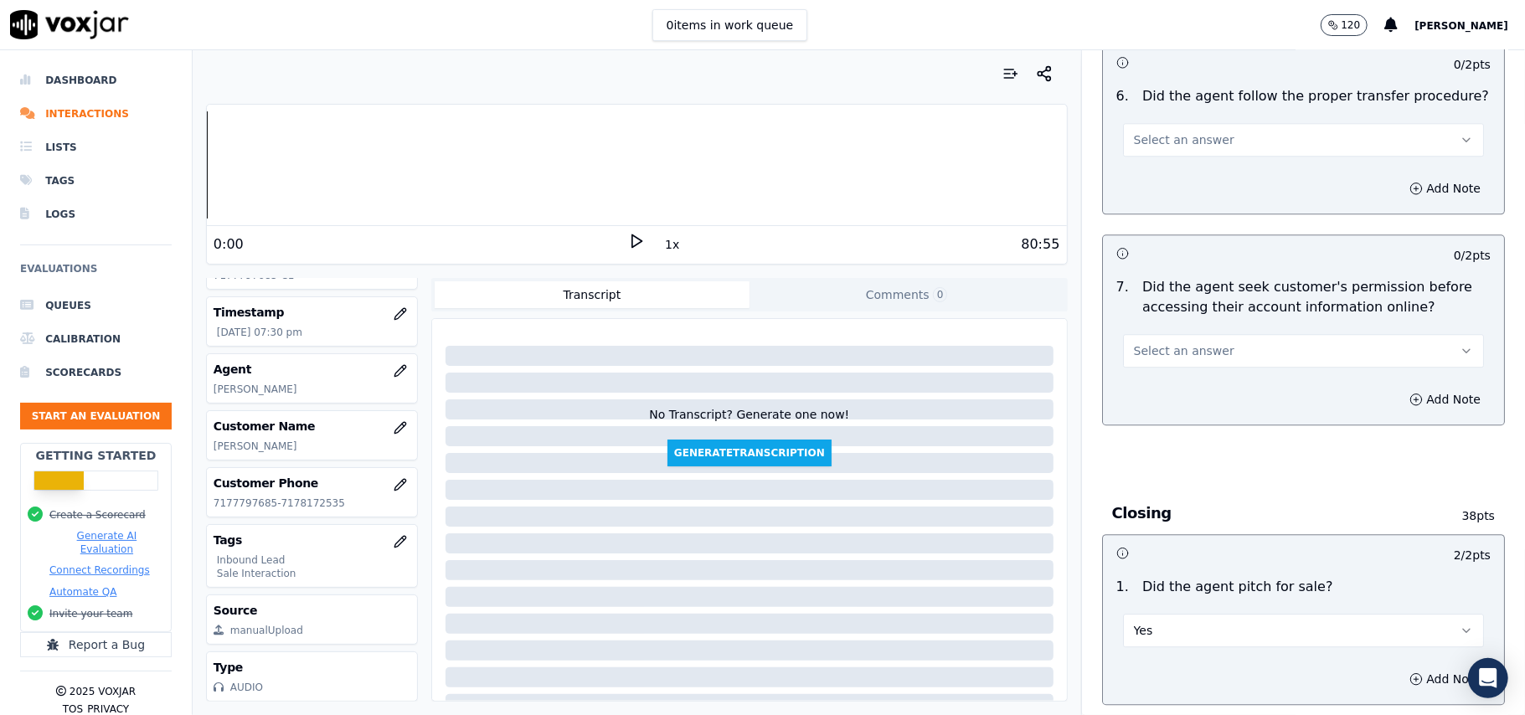
scroll to position [3013, 0]
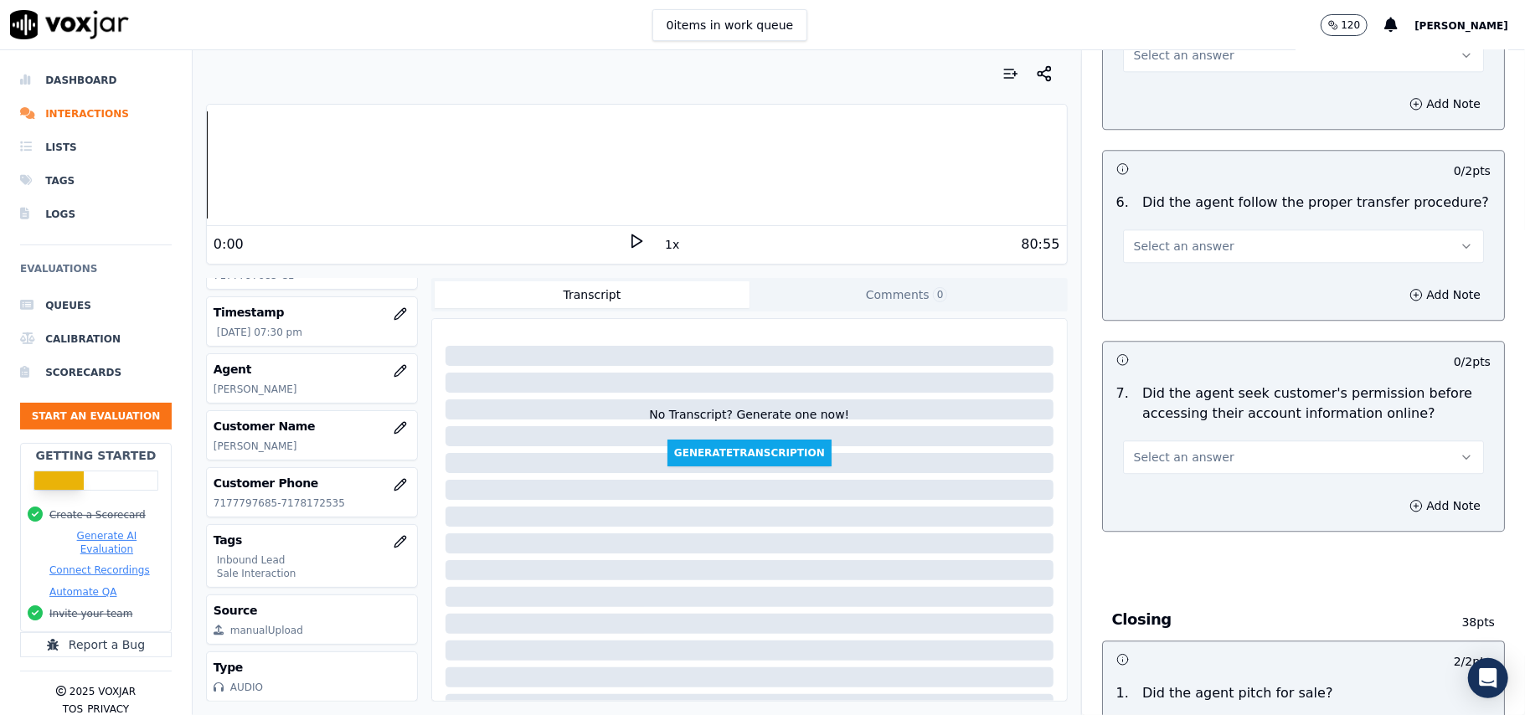
click at [1198, 449] on span "Select an answer" at bounding box center [1184, 457] width 101 height 17
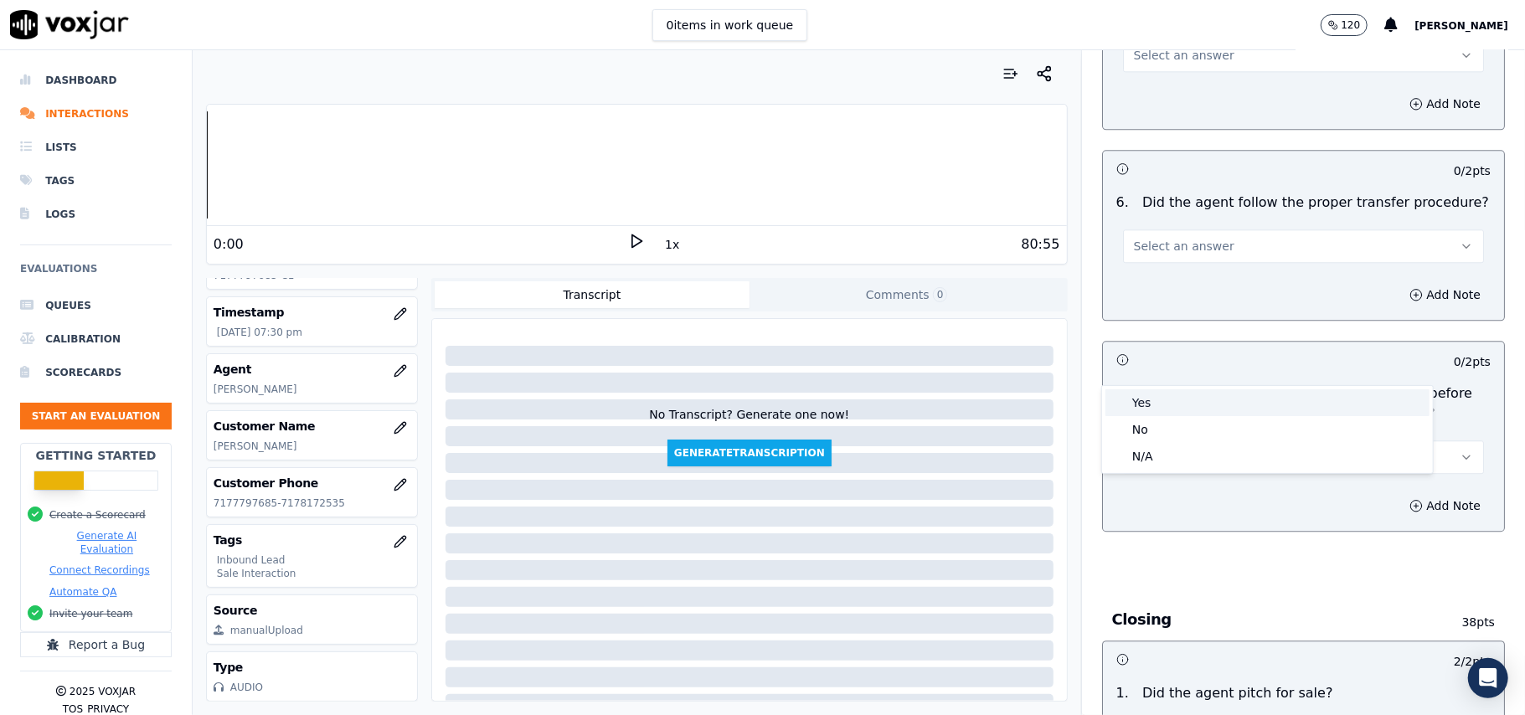
click at [1174, 396] on div "Yes" at bounding box center [1268, 403] width 324 height 27
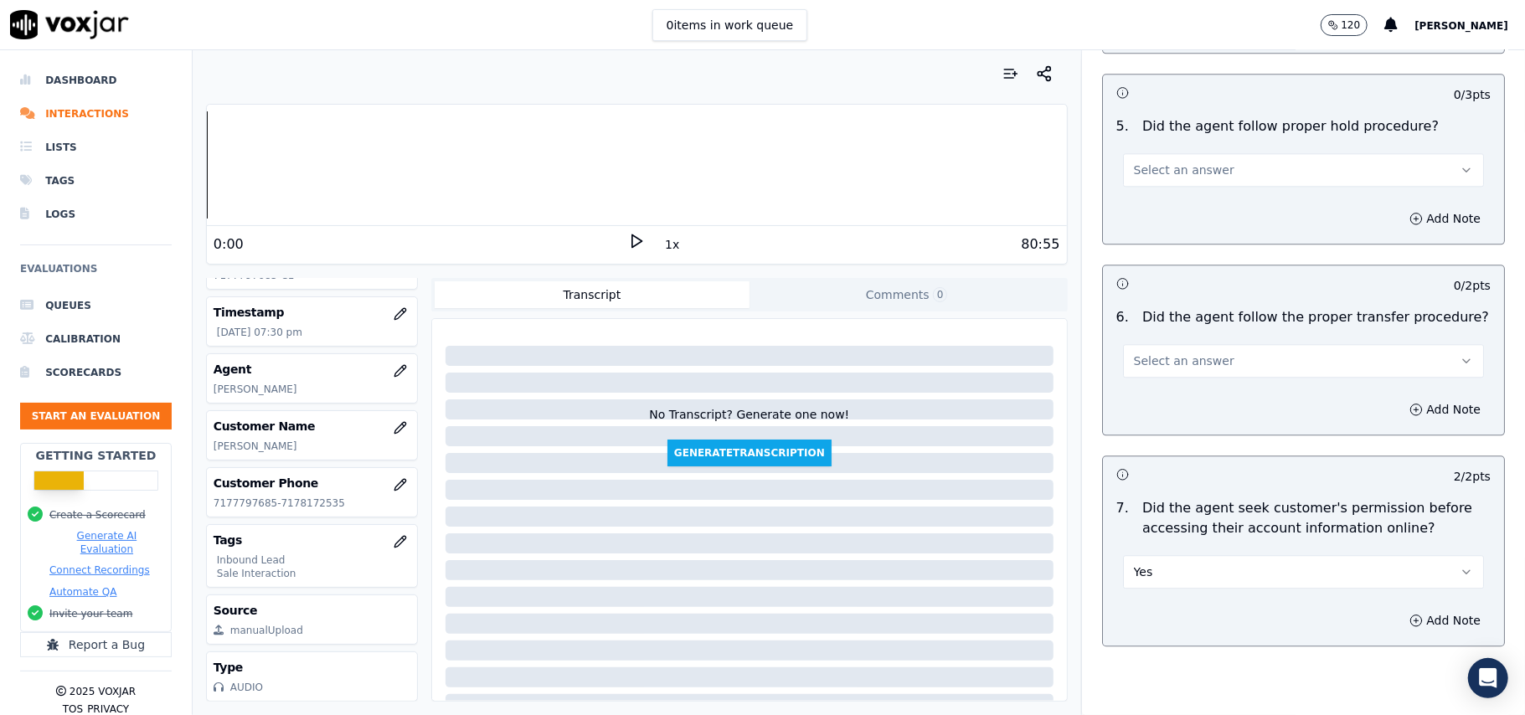
scroll to position [2789, 0]
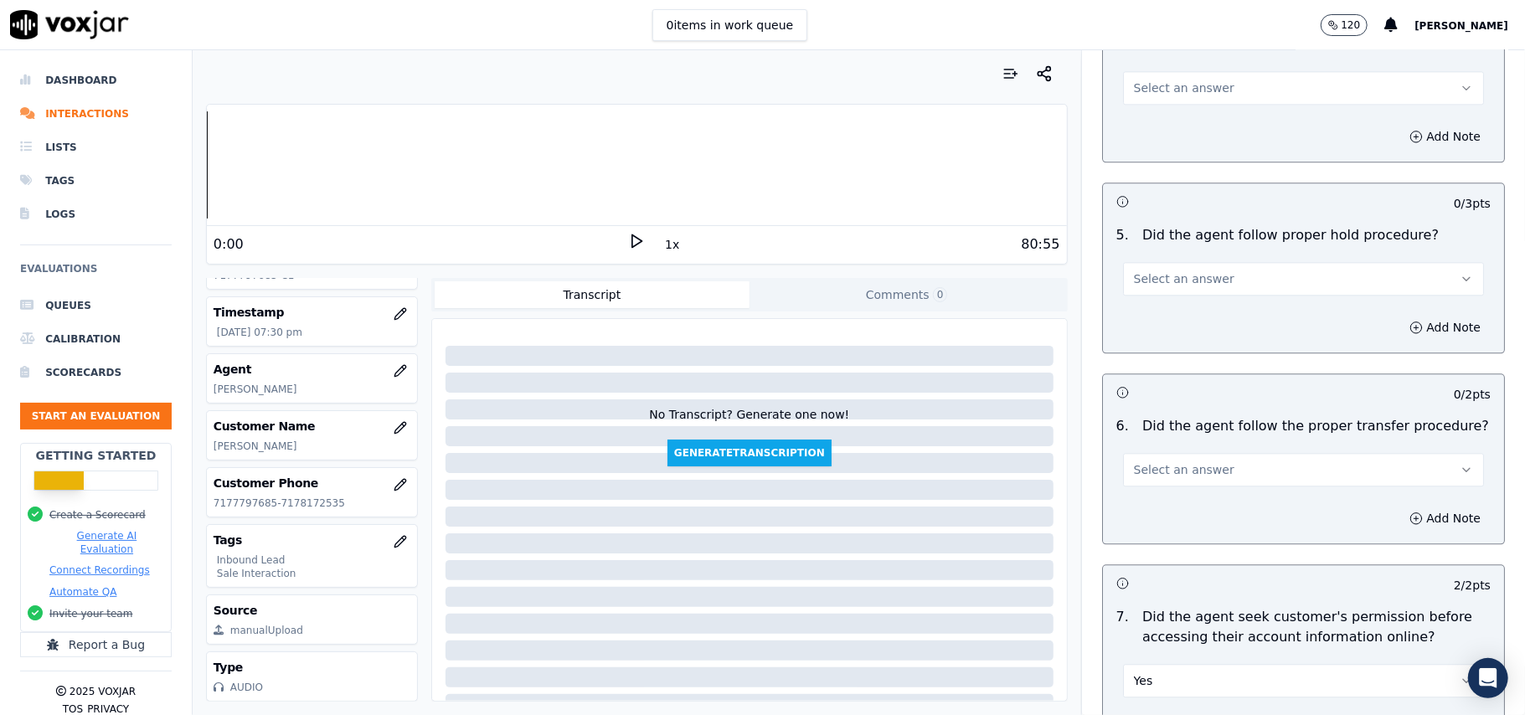
drag, startPoint x: 1147, startPoint y: 395, endPoint x: 1153, endPoint y: 402, distance: 8.9
click at [1149, 410] on div "6 . Did the agent follow the proper transfer procedure? Select an answer" at bounding box center [1303, 452] width 401 height 84
click at [1161, 453] on button "Select an answer" at bounding box center [1303, 470] width 361 height 34
drag, startPoint x: 1166, startPoint y: 416, endPoint x: 1170, endPoint y: 404, distance: 13.2
click at [1166, 415] on div "Yes" at bounding box center [1268, 414] width 324 height 27
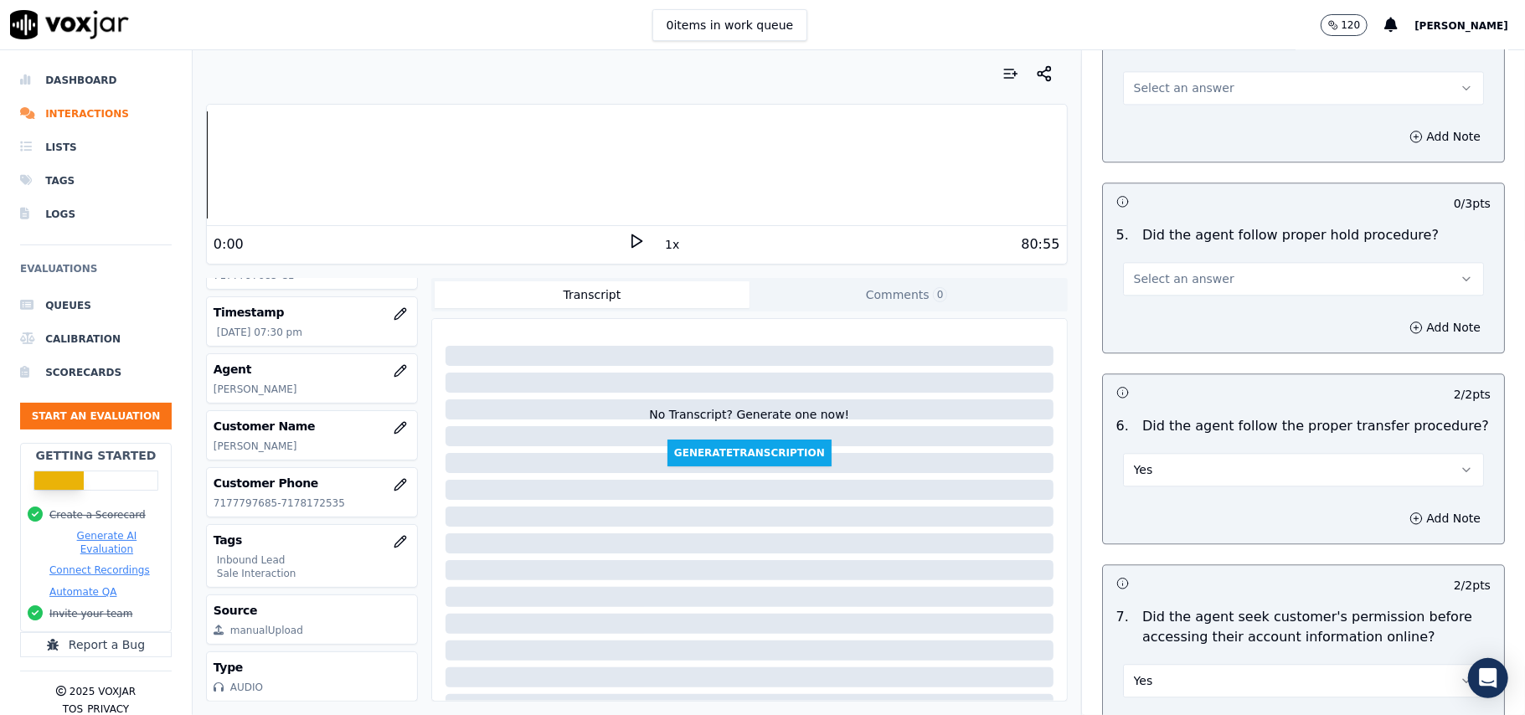
drag, startPoint x: 1178, startPoint y: 356, endPoint x: 1184, endPoint y: 419, distance: 63.1
click at [1184, 419] on div "2 / 2 pts 6 . Did the agent follow the proper transfer procedure? Yes Add Note" at bounding box center [1303, 459] width 403 height 171
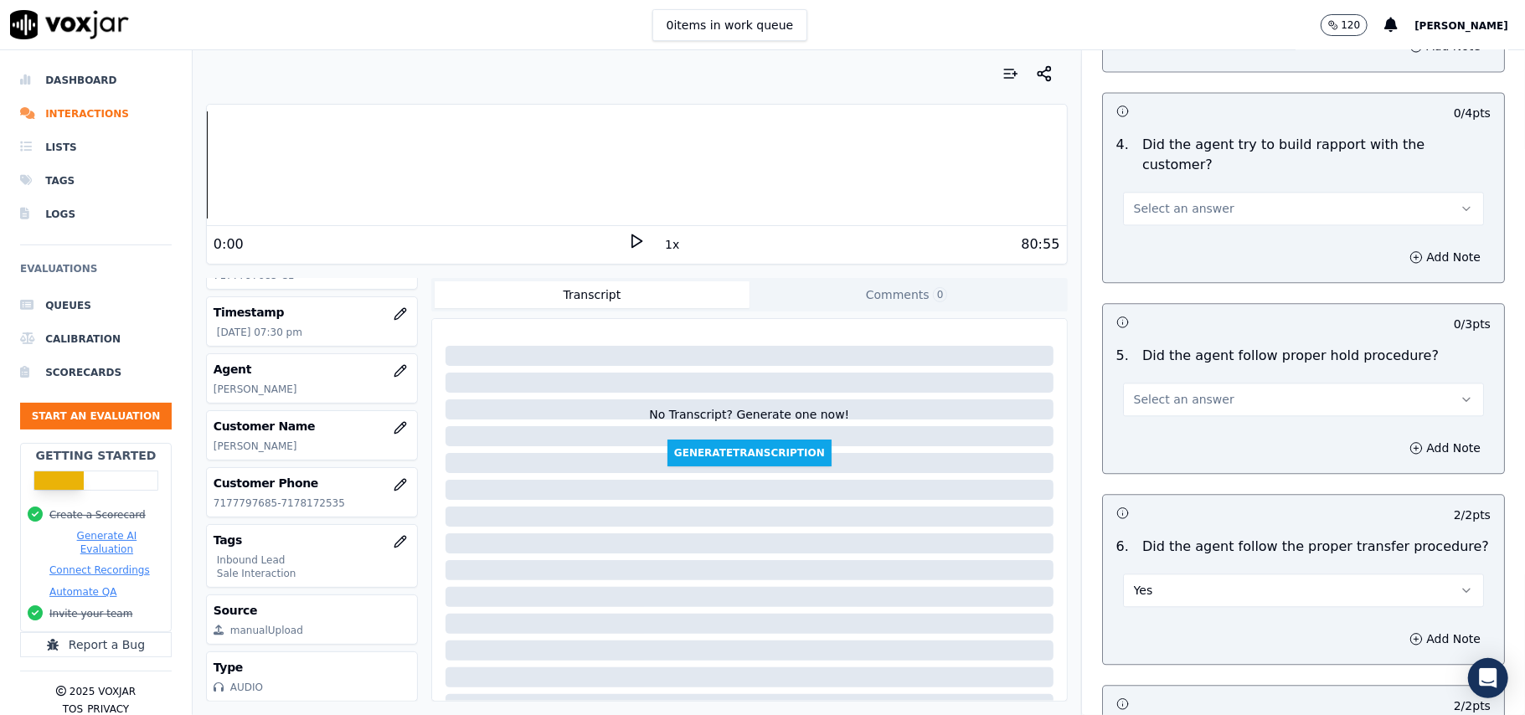
scroll to position [2567, 0]
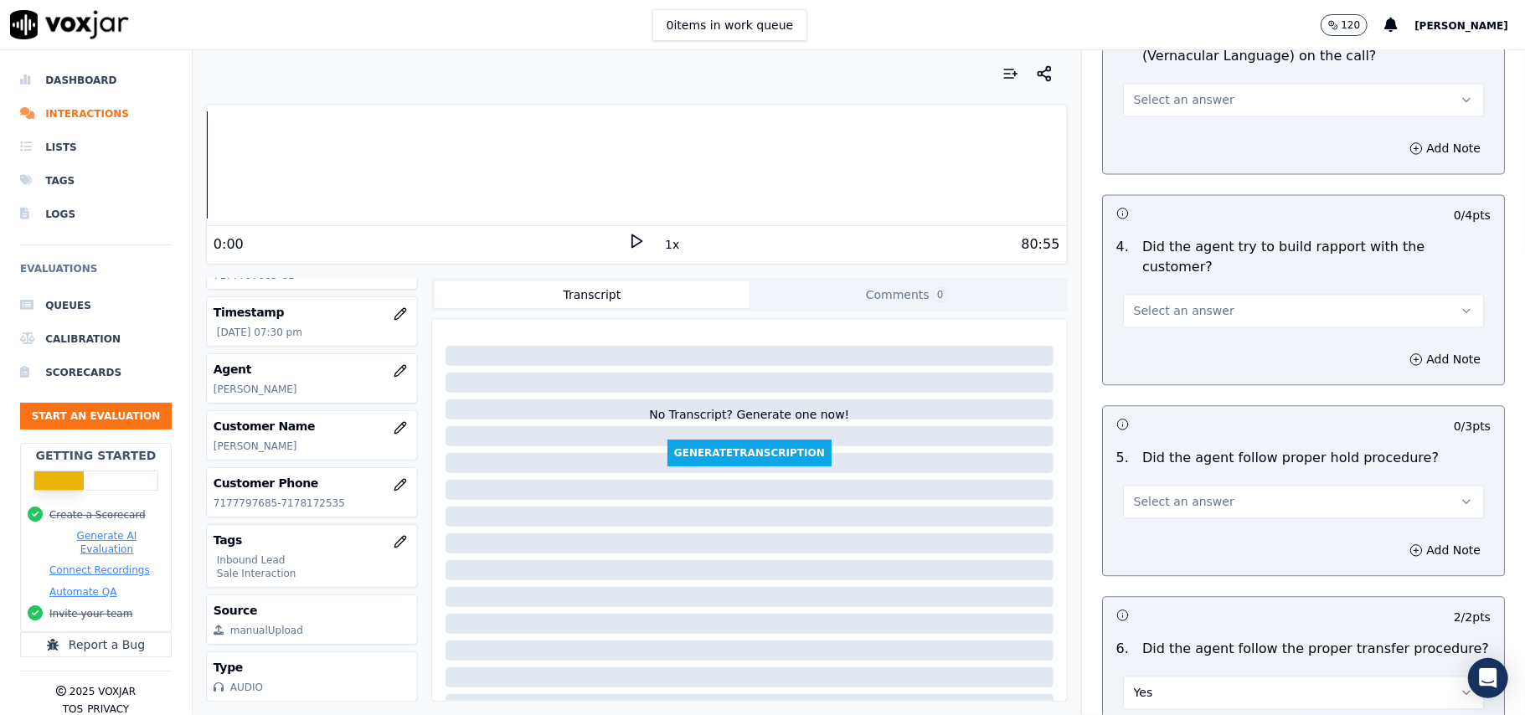
click at [1184, 485] on button "Select an answer" at bounding box center [1303, 502] width 361 height 34
click at [1177, 446] on div "Yes" at bounding box center [1268, 446] width 324 height 27
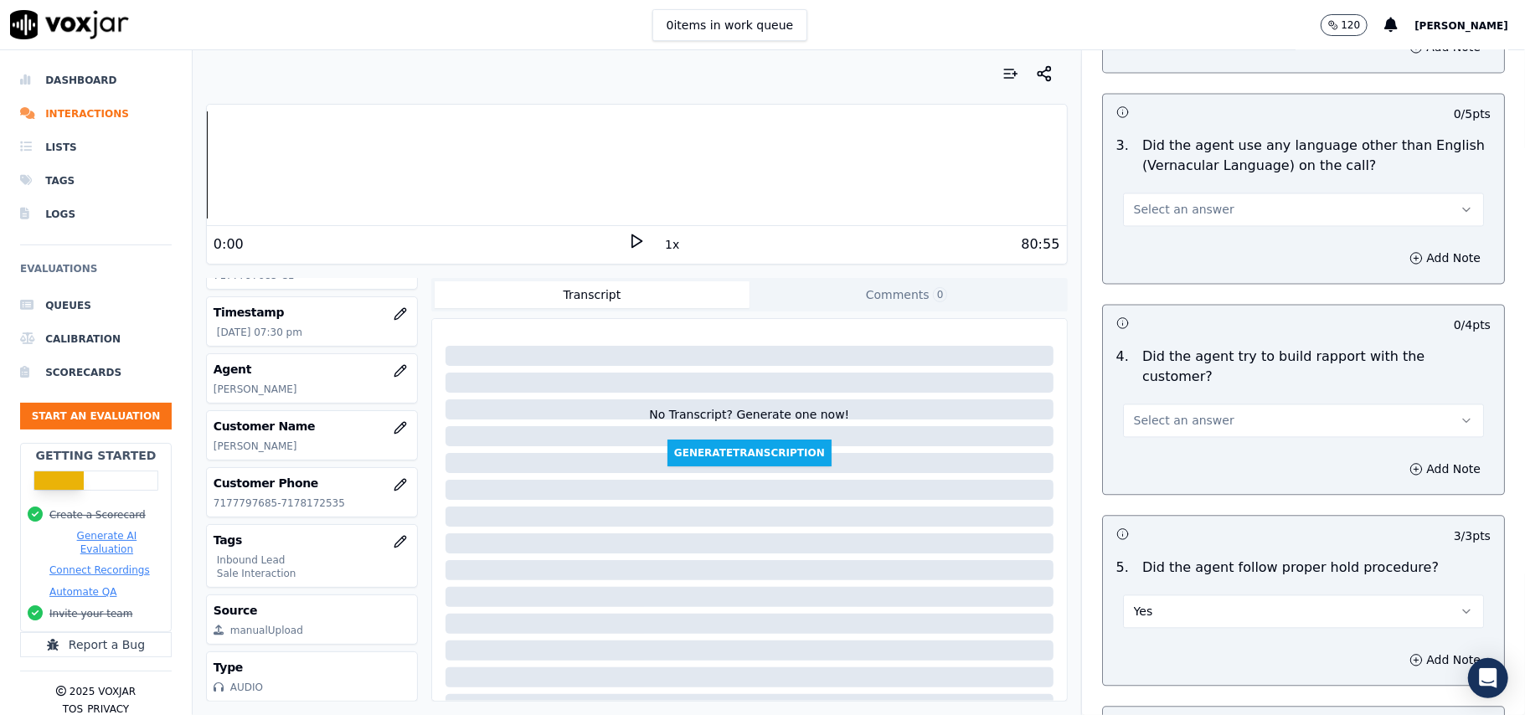
scroll to position [2343, 0]
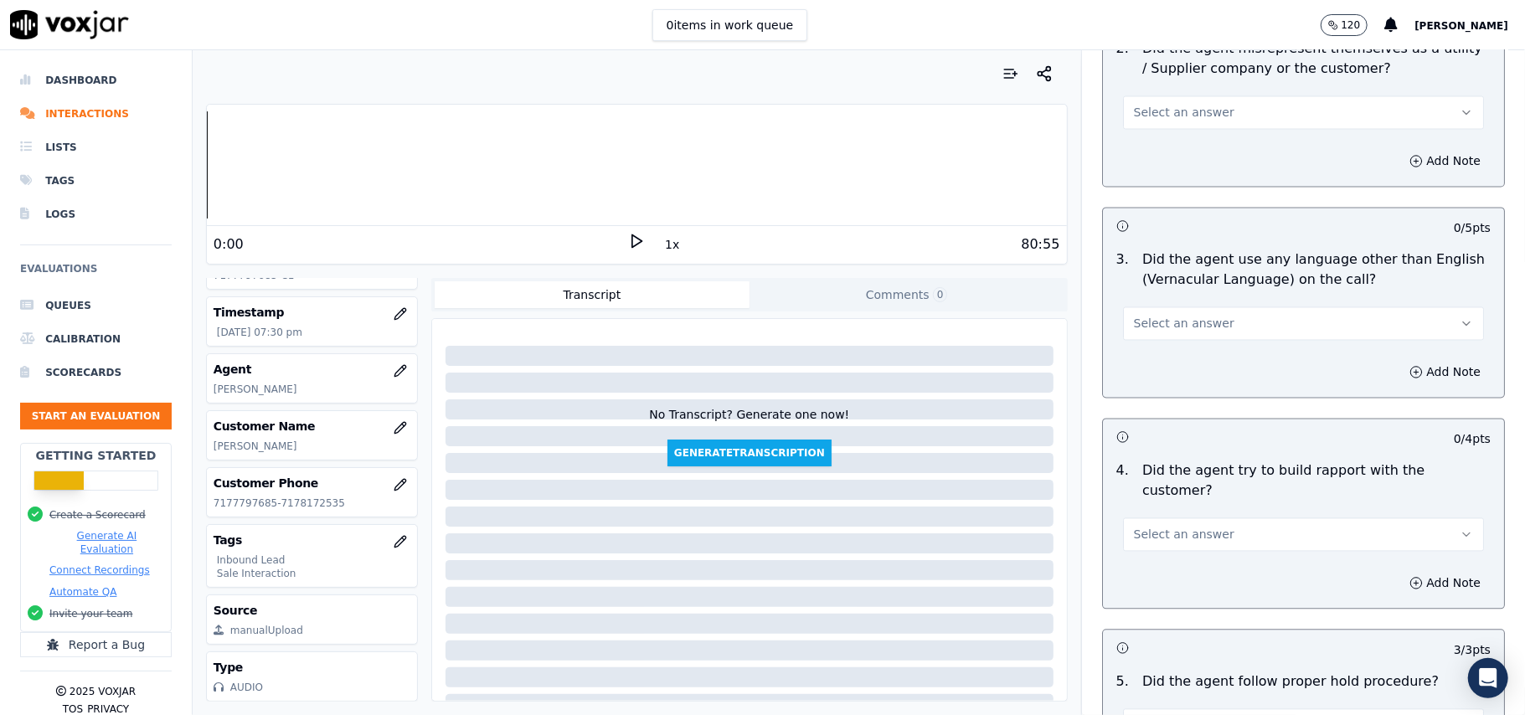
click at [1196, 501] on div "Select an answer" at bounding box center [1304, 526] width 388 height 50
click at [1188, 518] on button "Select an answer" at bounding box center [1303, 535] width 361 height 34
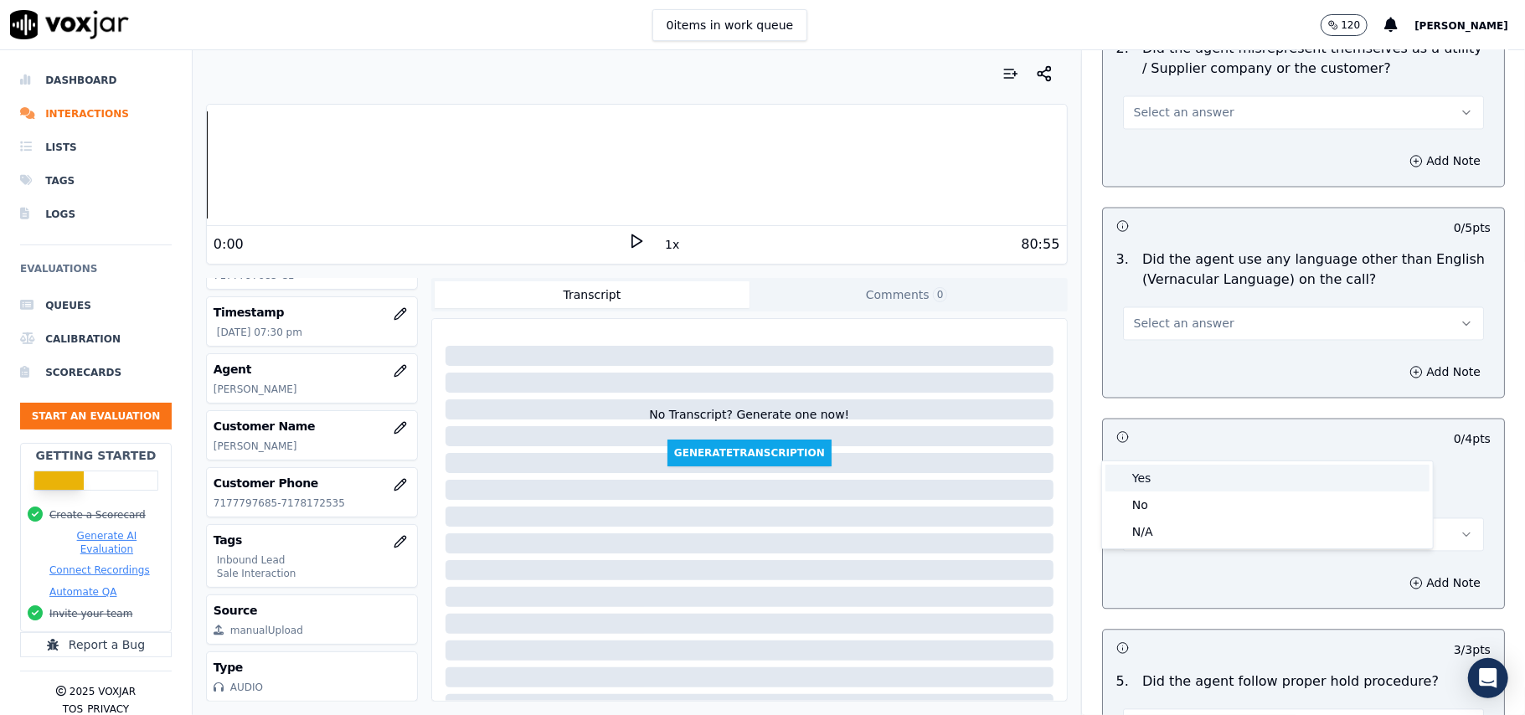
click at [1184, 470] on div "Yes" at bounding box center [1268, 478] width 324 height 27
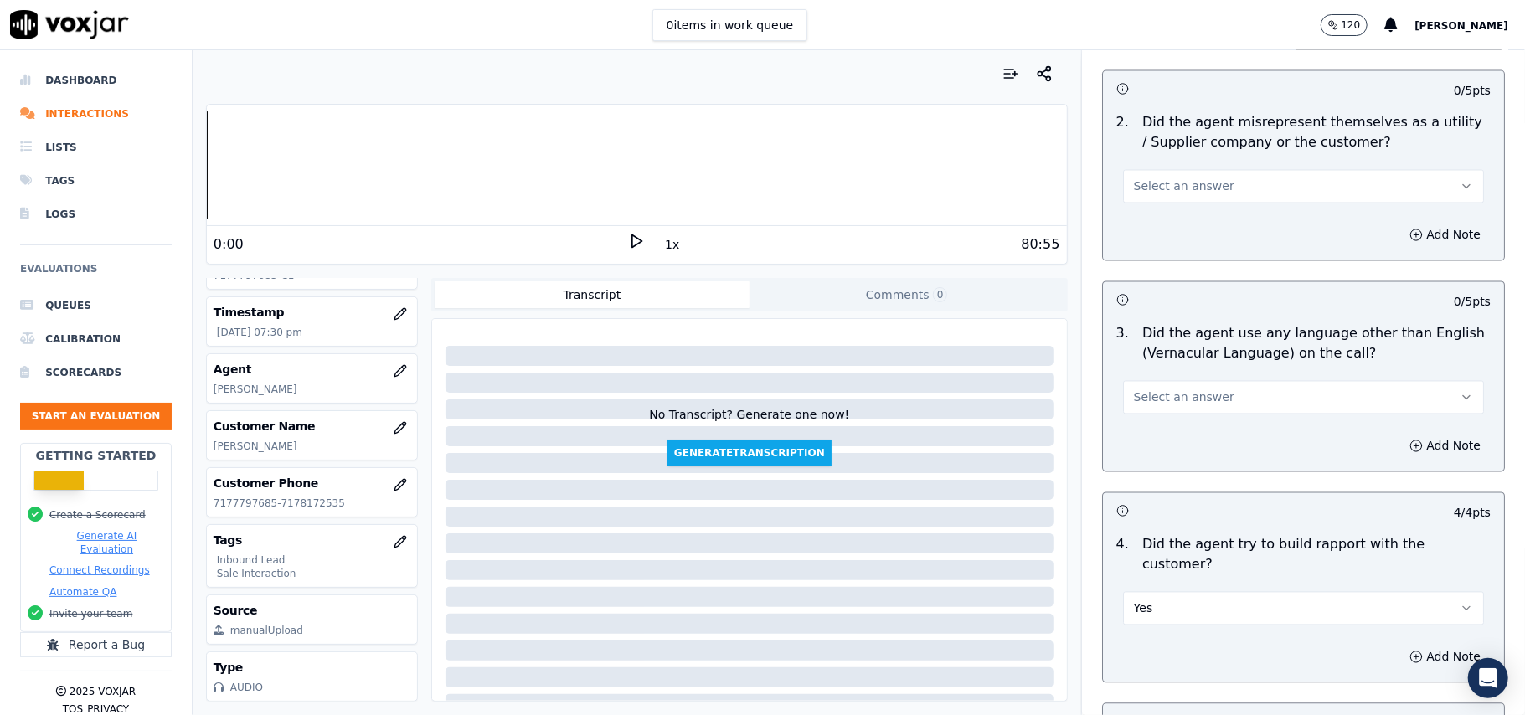
scroll to position [2231, 0]
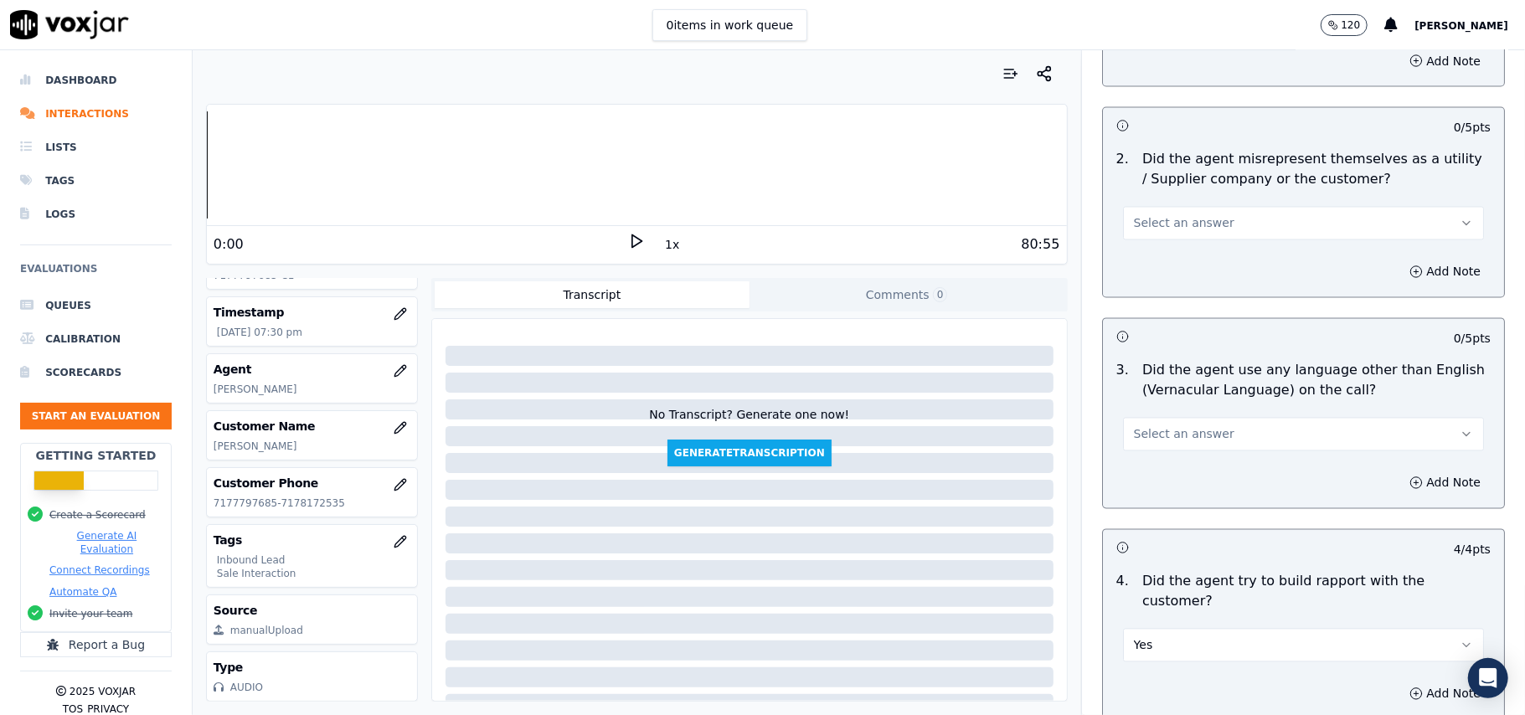
click at [1184, 382] on div "3 . Did the agent use any language other than English (Vernacular Language) on …" at bounding box center [1303, 406] width 401 height 104
click at [1200, 418] on button "Select an answer" at bounding box center [1303, 435] width 361 height 34
click at [1193, 400] on div "Yes" at bounding box center [1268, 397] width 324 height 27
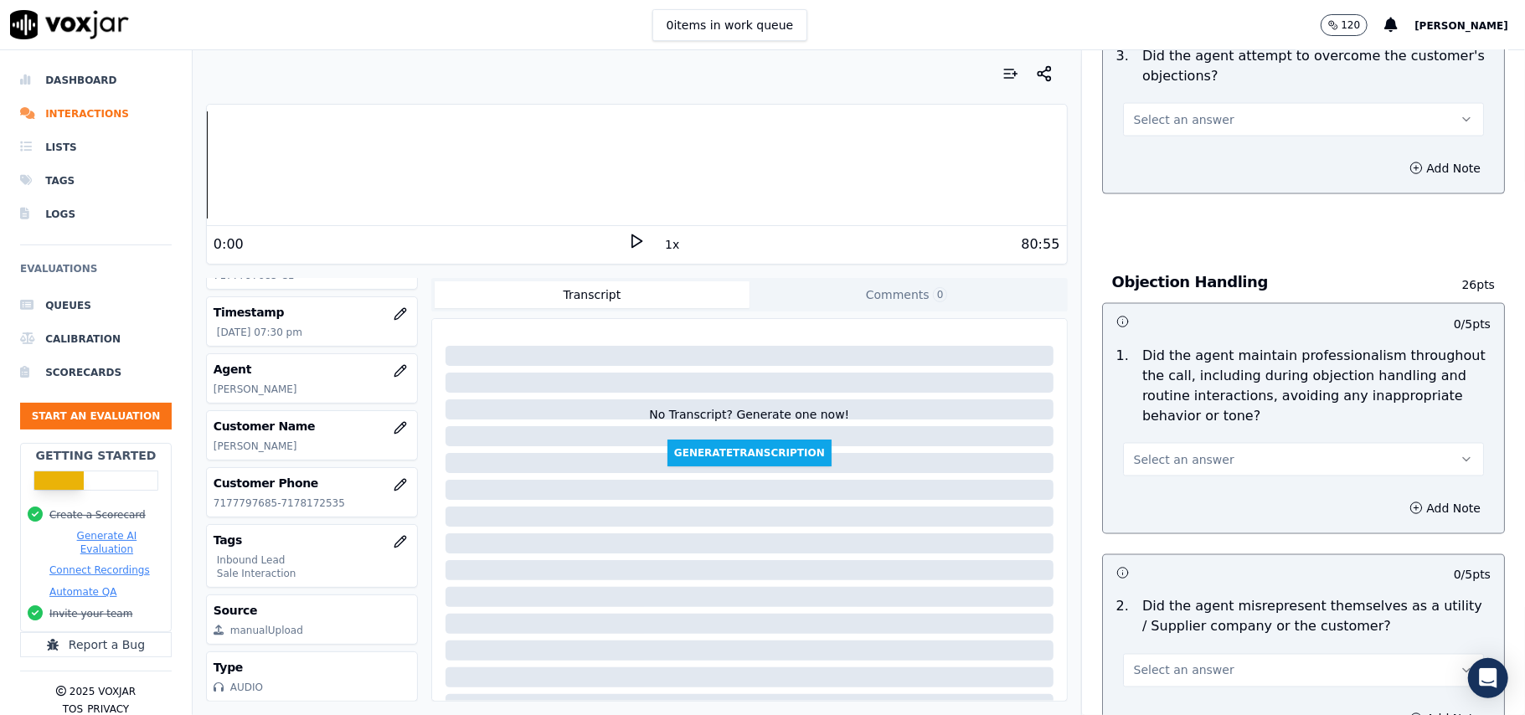
scroll to position [1896, 0]
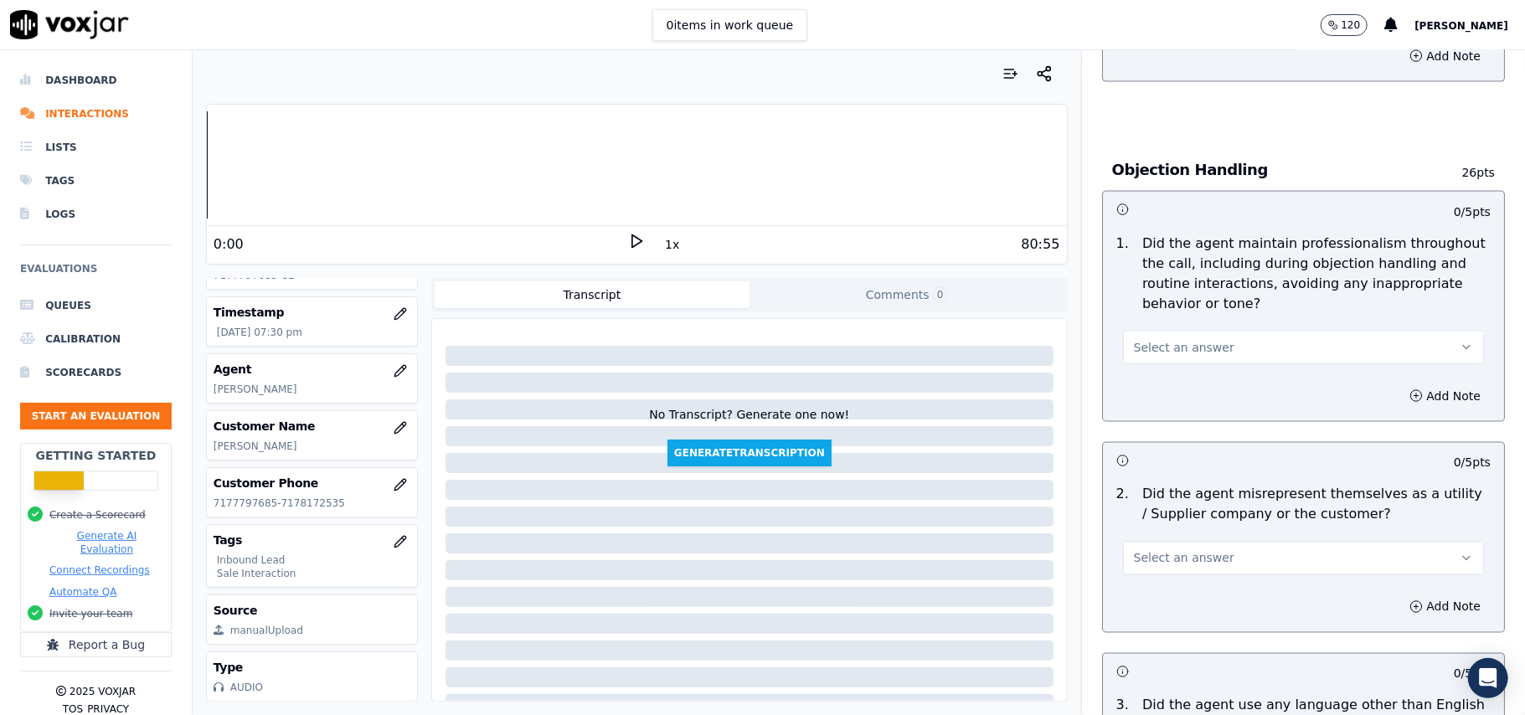
click at [1143, 550] on span "Select an answer" at bounding box center [1184, 558] width 101 height 17
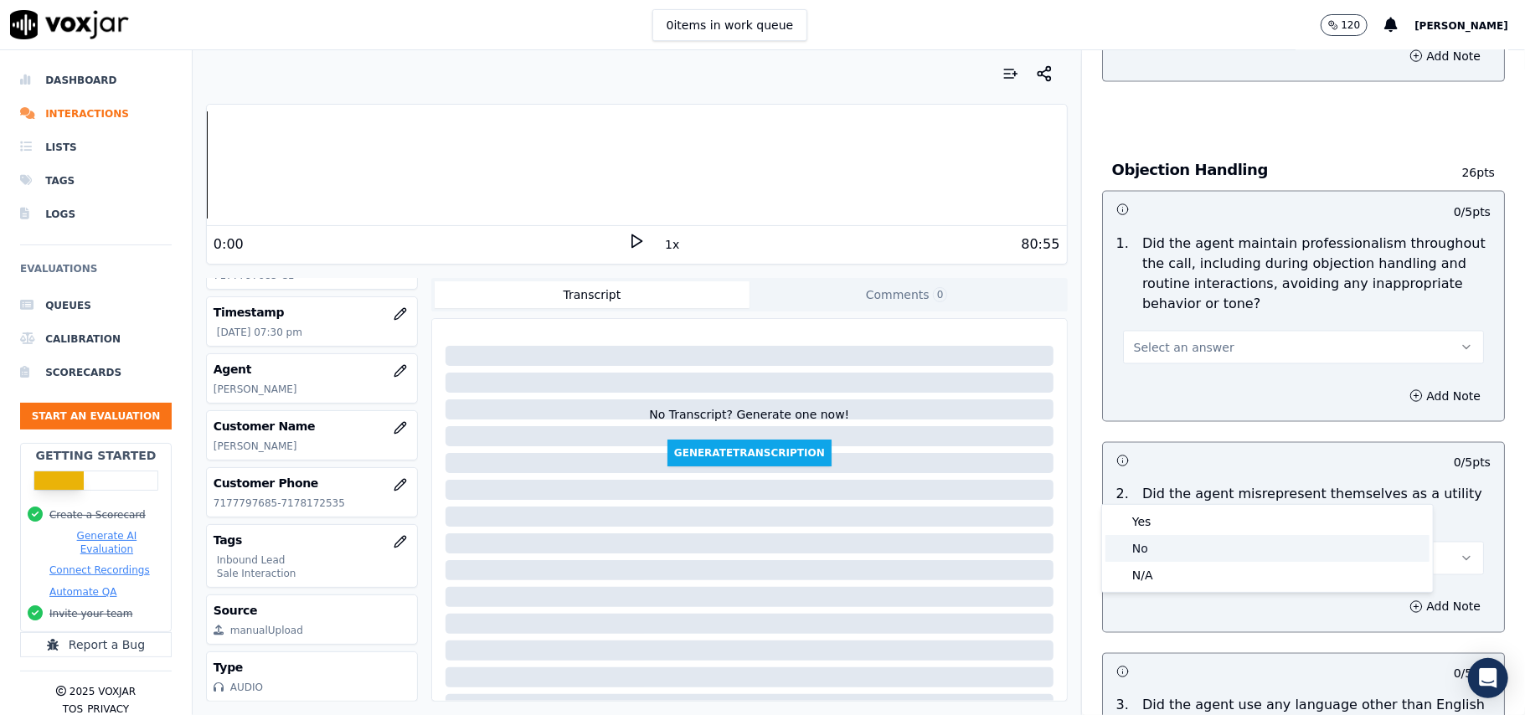
drag, startPoint x: 1139, startPoint y: 553, endPoint x: 1183, endPoint y: 513, distance: 58.7
click at [1140, 553] on div "No" at bounding box center [1268, 548] width 324 height 27
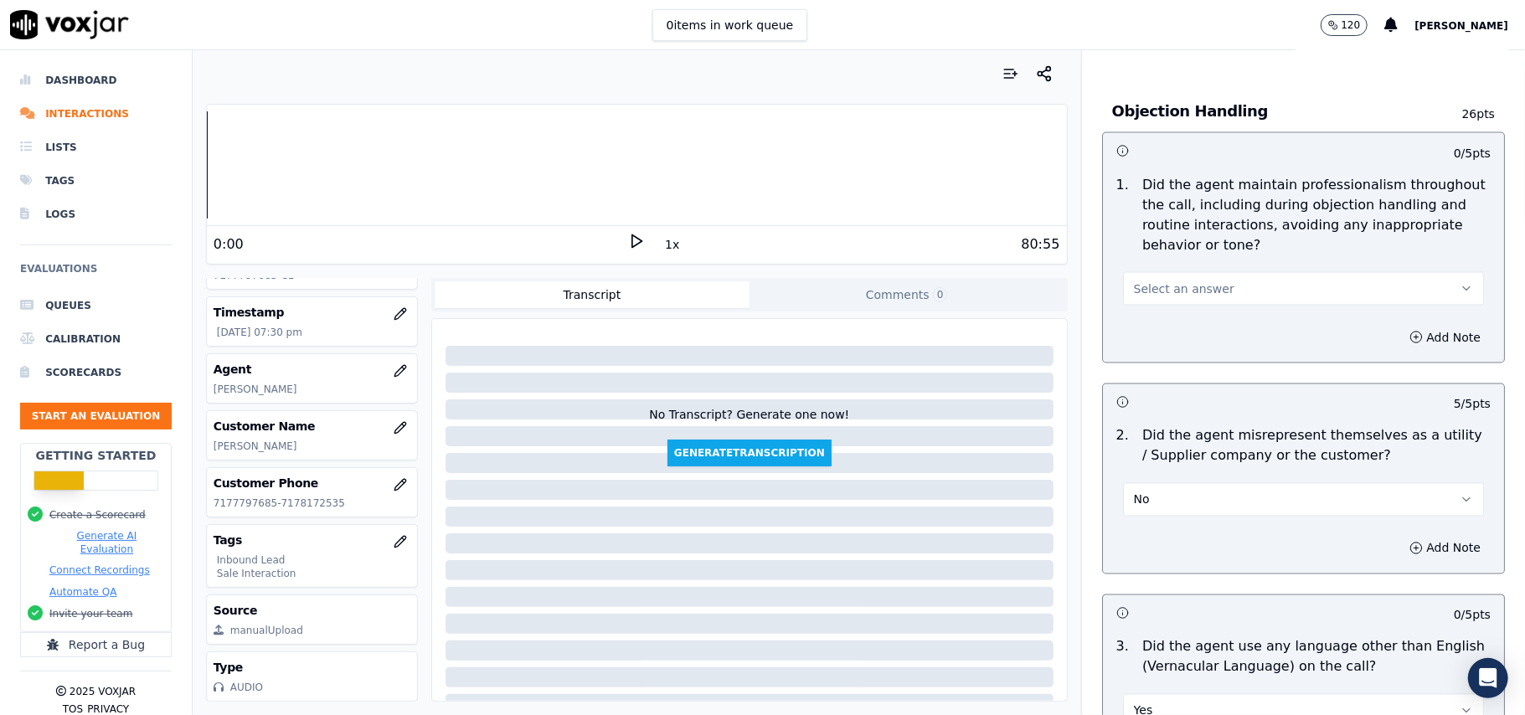
scroll to position [2008, 0]
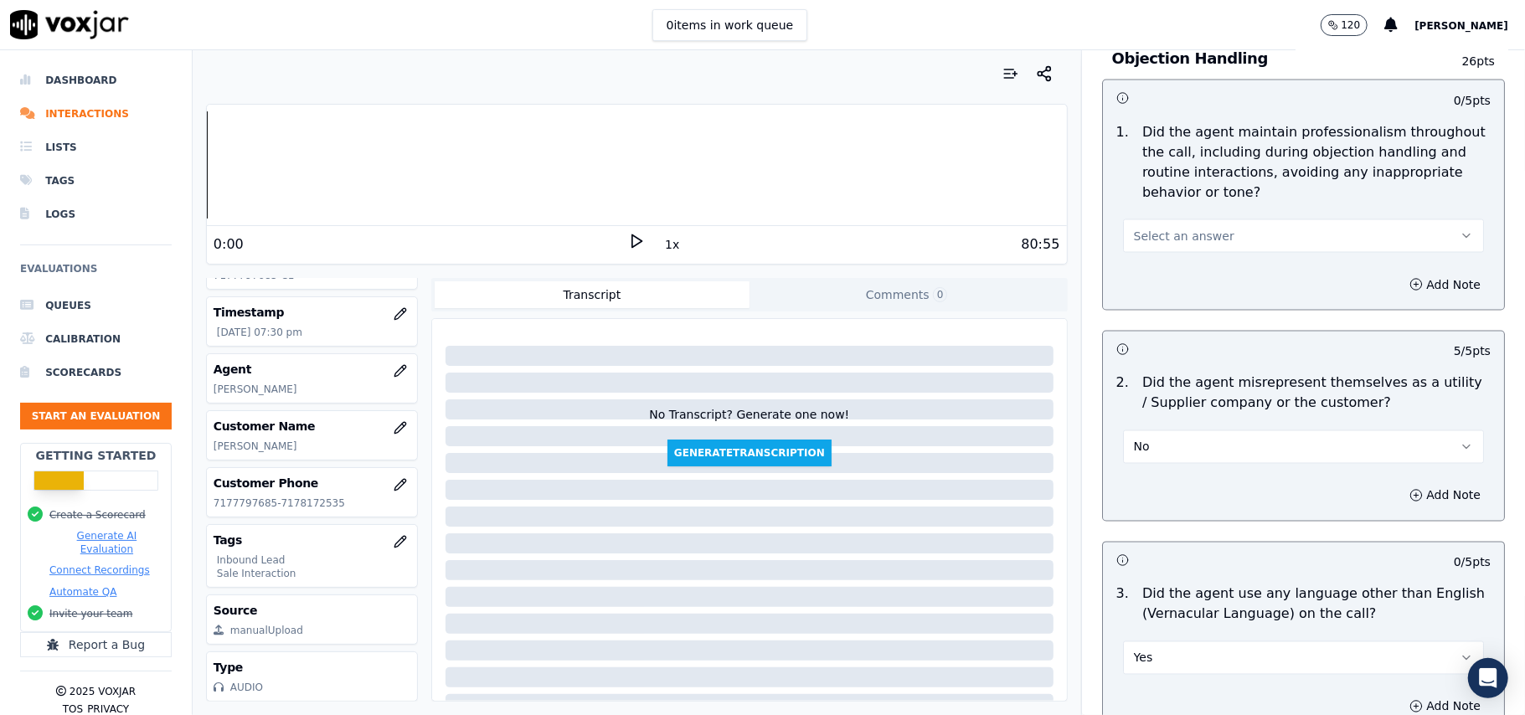
click at [1123, 638] on div "Yes" at bounding box center [1303, 656] width 361 height 37
click at [1134, 650] on span "Yes" at bounding box center [1143, 658] width 19 height 17
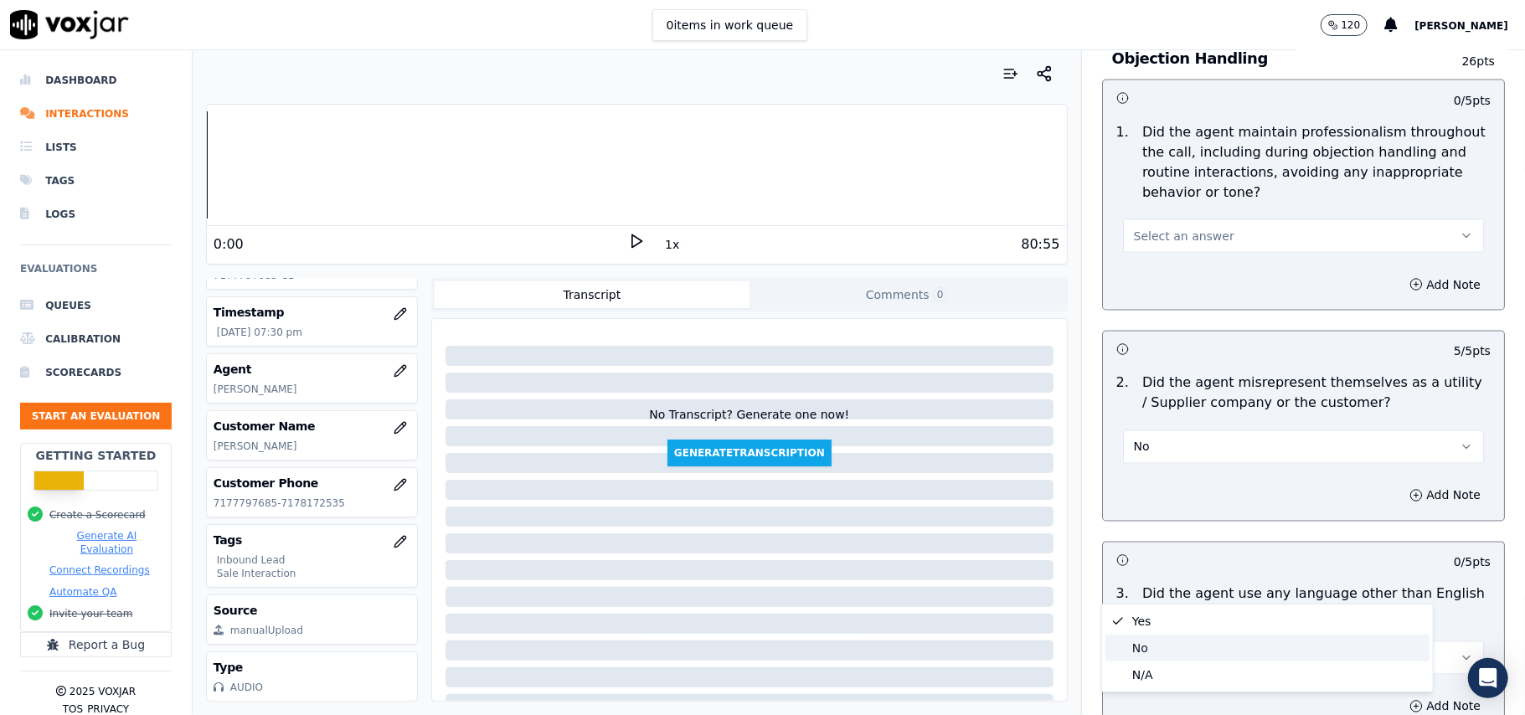
drag, startPoint x: 1119, startPoint y: 642, endPoint x: 1136, endPoint y: 632, distance: 19.5
click at [1120, 642] on span at bounding box center [1118, 648] width 12 height 12
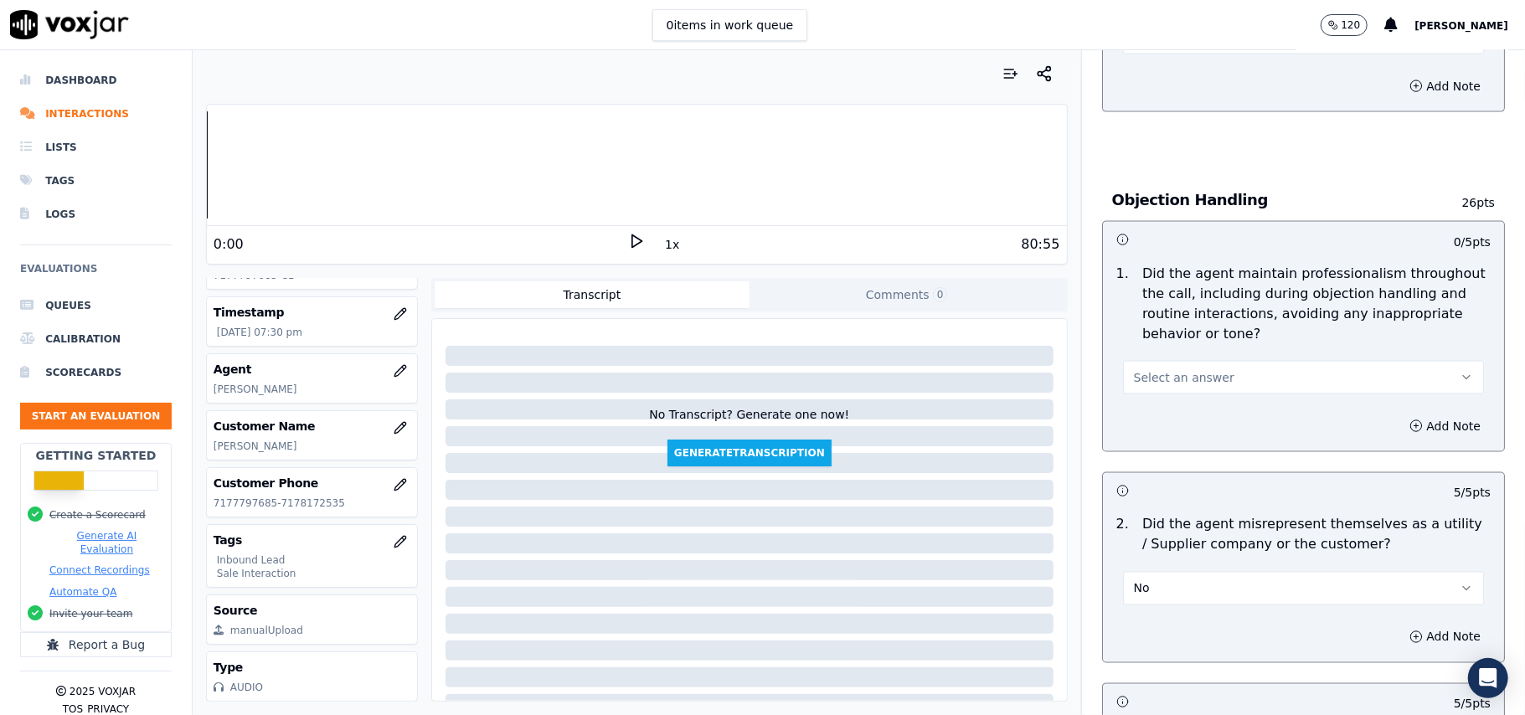
scroll to position [1784, 0]
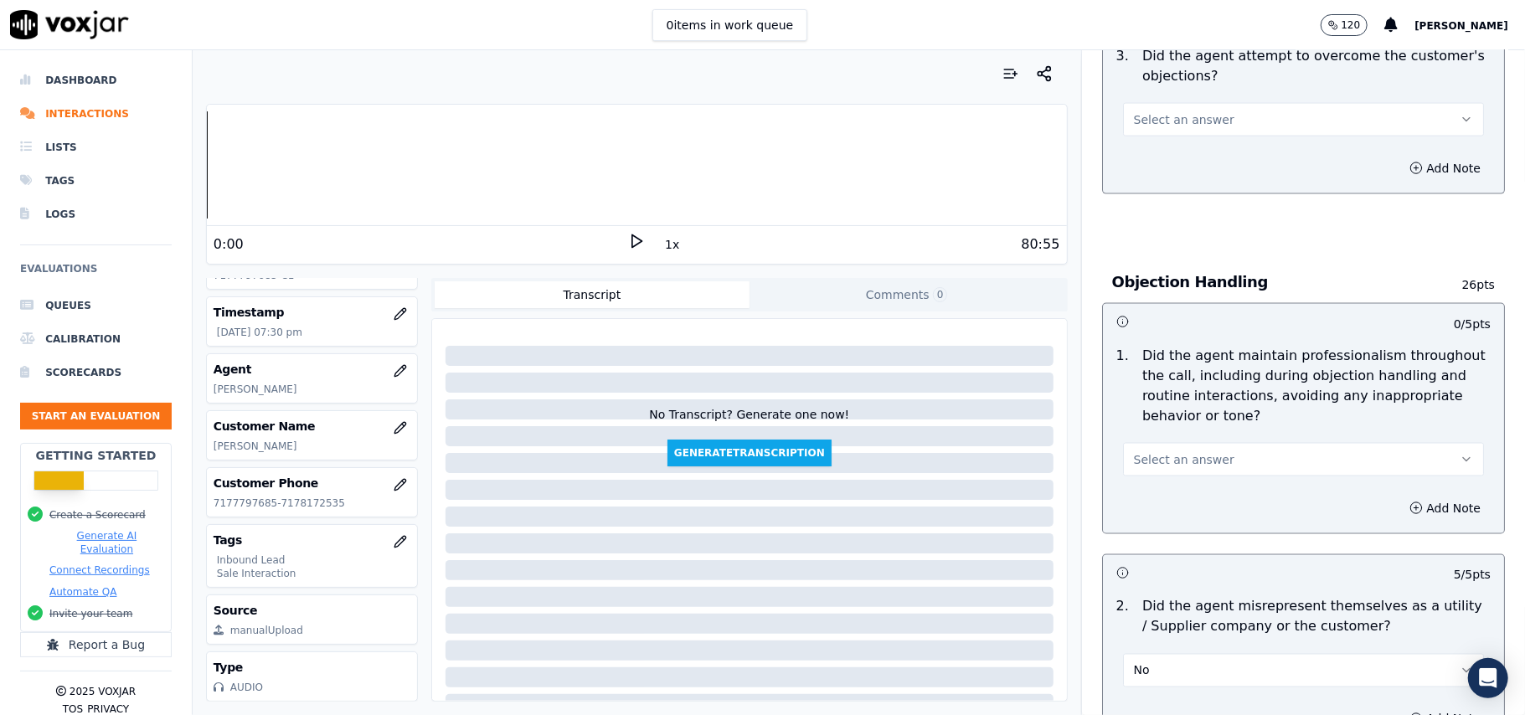
click at [1134, 451] on span "Select an answer" at bounding box center [1184, 459] width 101 height 17
click at [1136, 417] on div "Yes" at bounding box center [1268, 421] width 324 height 27
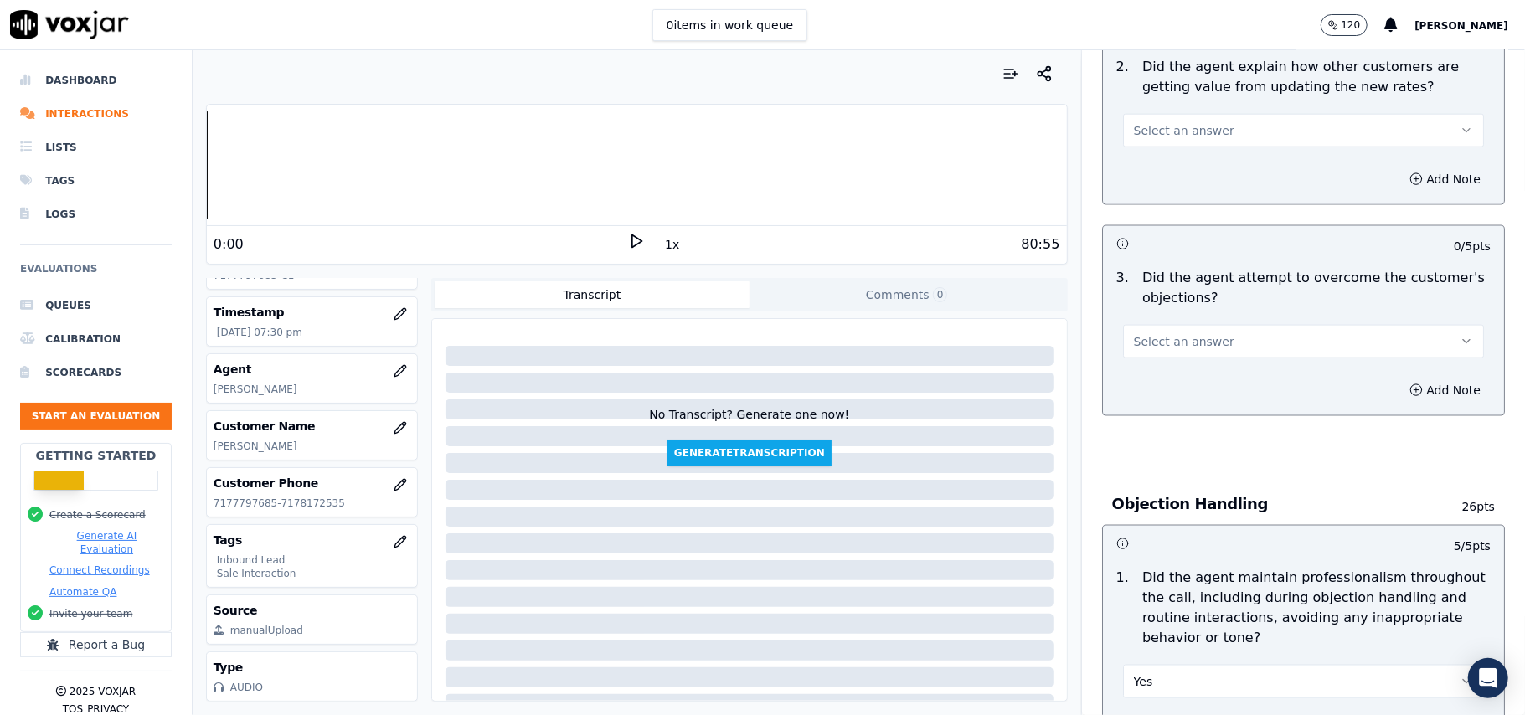
scroll to position [1561, 0]
click at [1194, 334] on span "Select an answer" at bounding box center [1184, 342] width 101 height 17
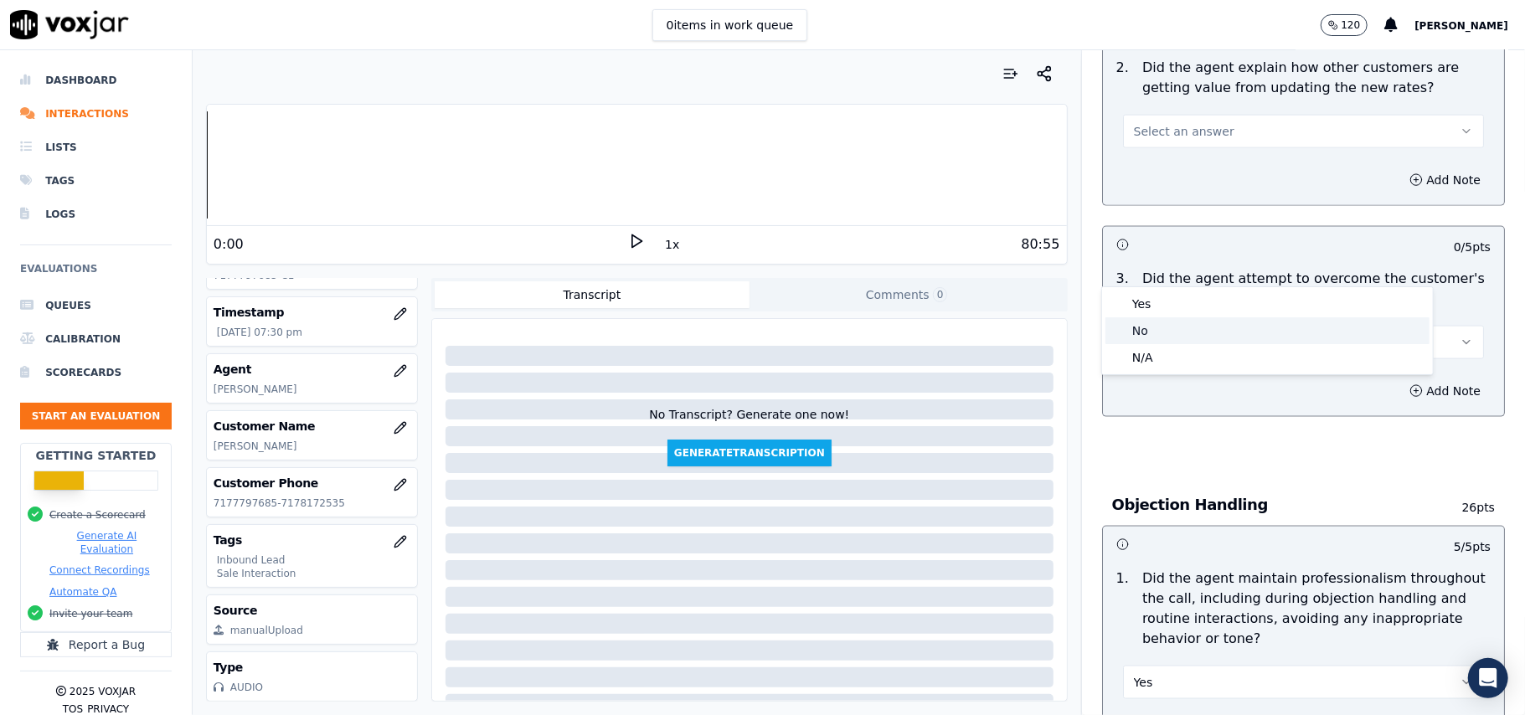
click at [1215, 332] on div "No" at bounding box center [1268, 330] width 324 height 27
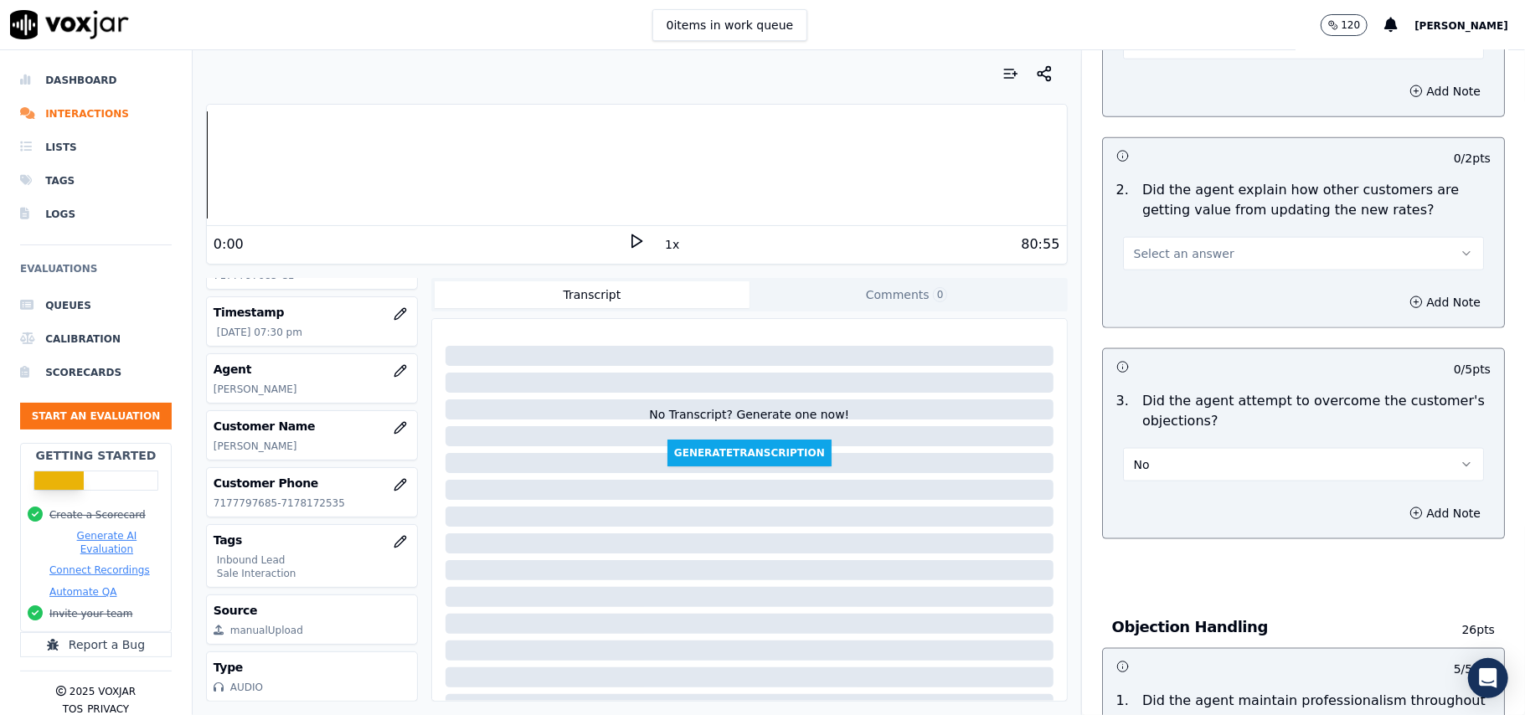
scroll to position [1338, 0]
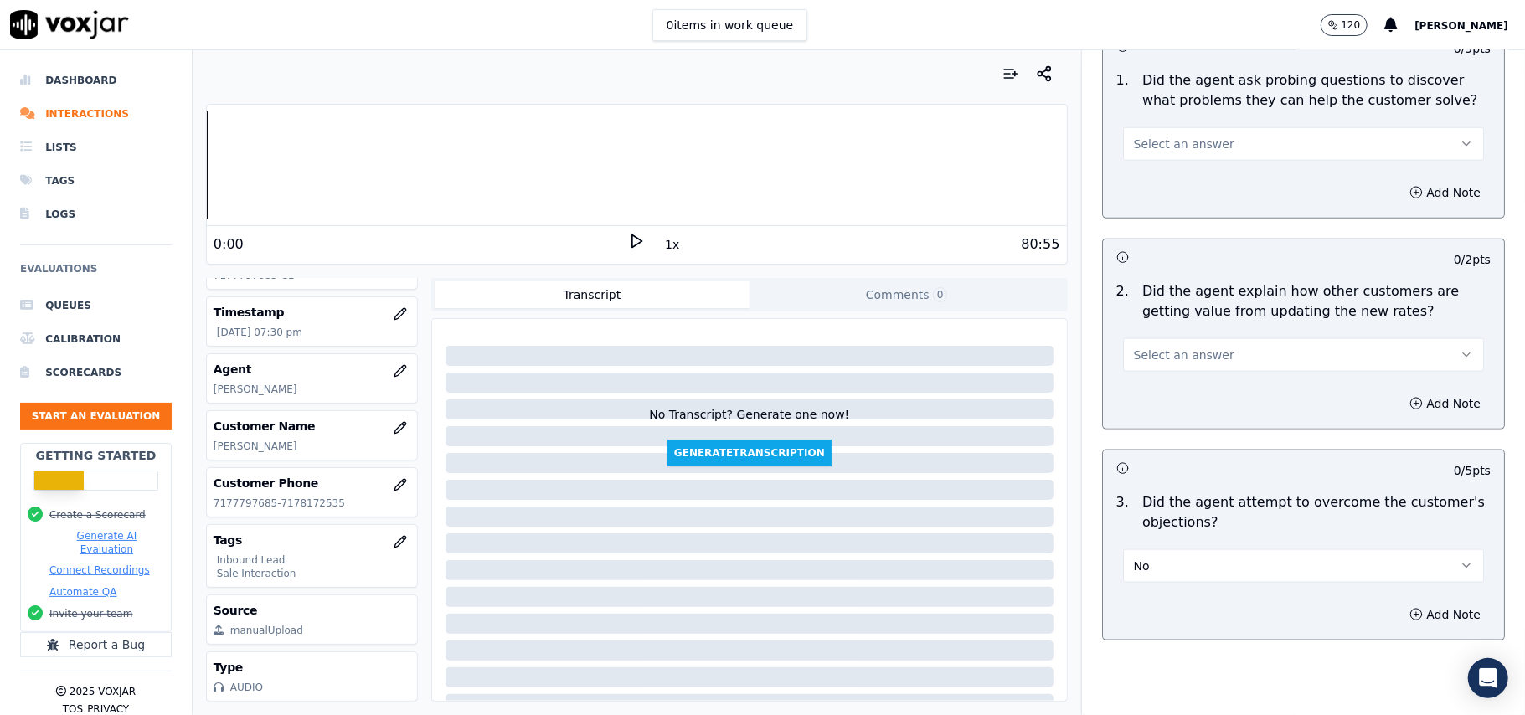
click at [1124, 549] on button "No" at bounding box center [1303, 566] width 361 height 34
drag, startPoint x: 1137, startPoint y: 513, endPoint x: 1136, endPoint y: 524, distance: 11.8
click at [1137, 514] on div "Yes No N/A" at bounding box center [1267, 554] width 331 height 87
click at [1136, 524] on div "Yes" at bounding box center [1268, 527] width 324 height 27
click at [1141, 379] on div "Add Note" at bounding box center [1303, 404] width 401 height 50
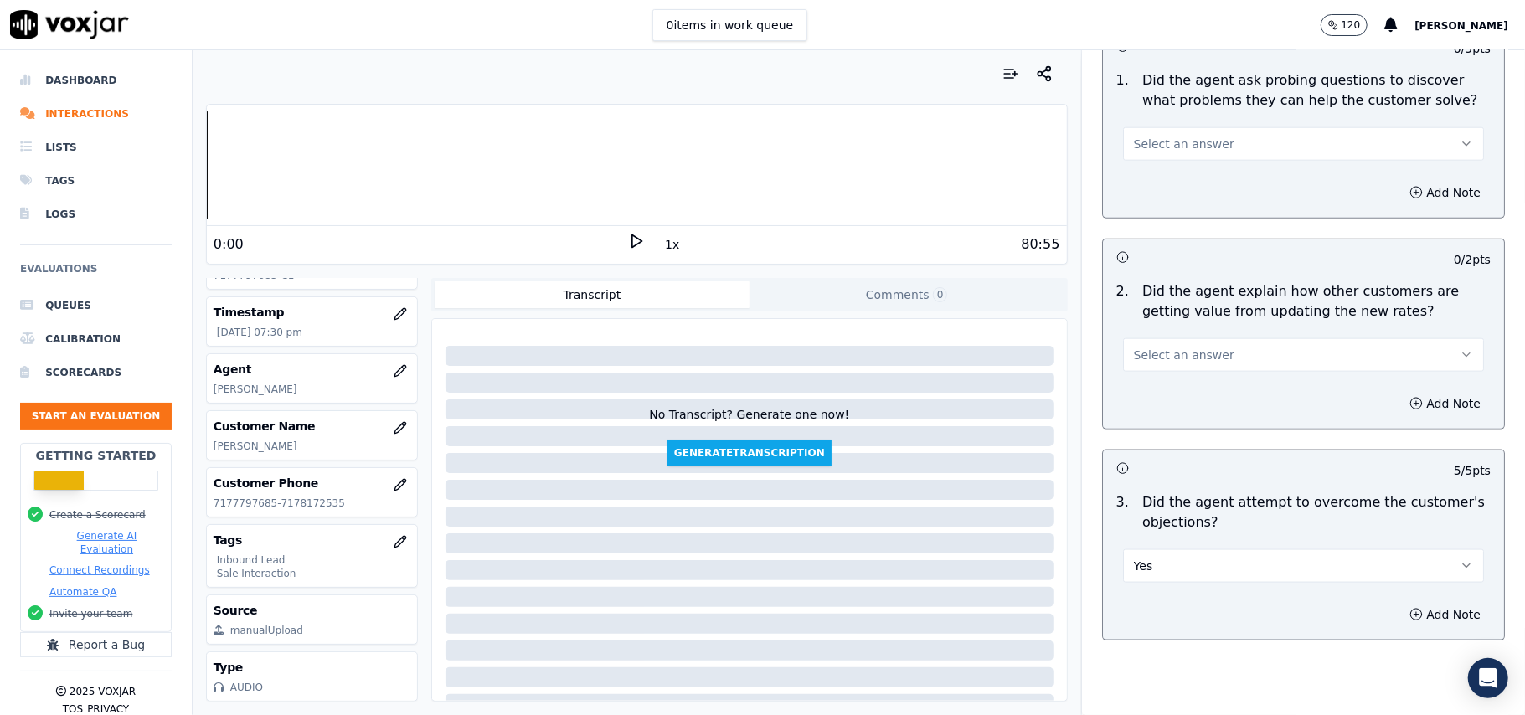
click at [1143, 347] on span "Select an answer" at bounding box center [1184, 355] width 101 height 17
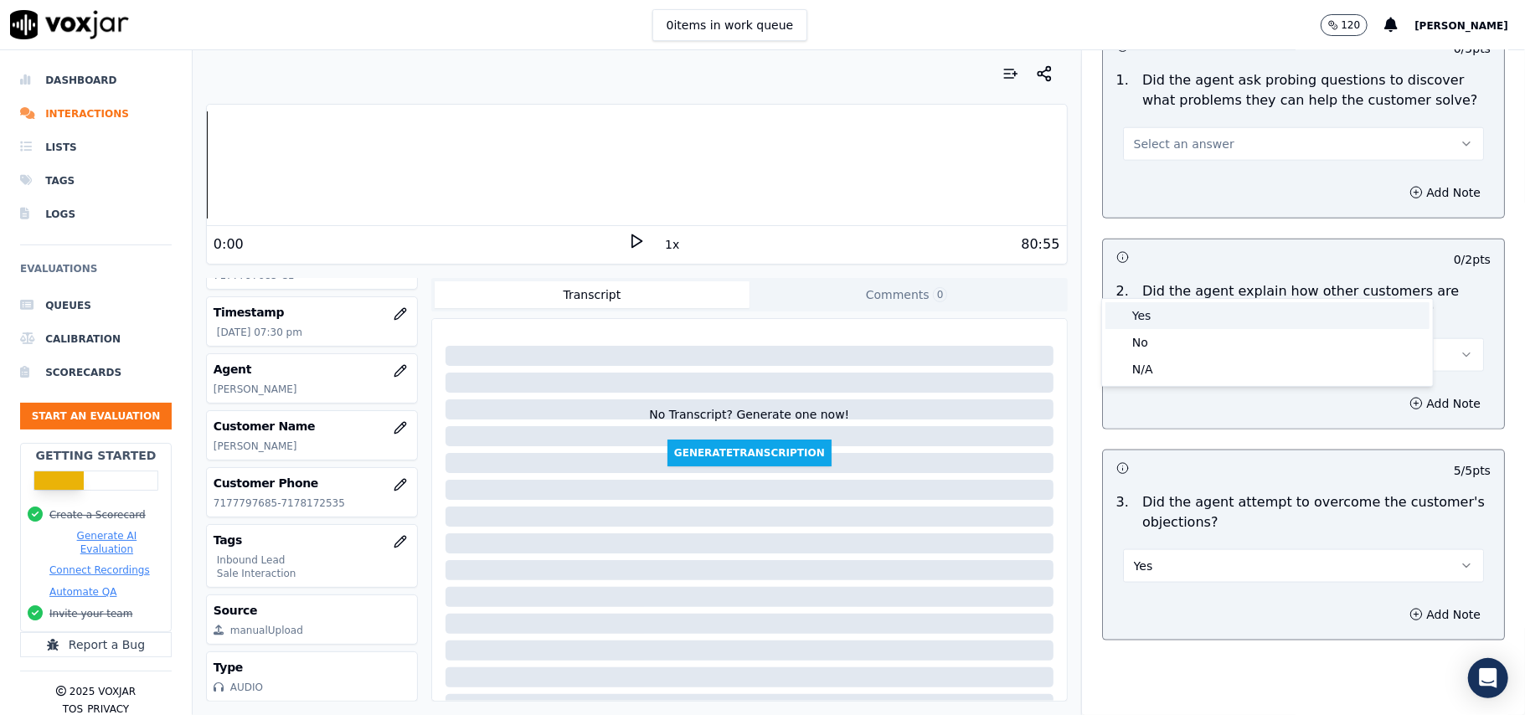
click at [1144, 317] on div "Yes" at bounding box center [1268, 315] width 324 height 27
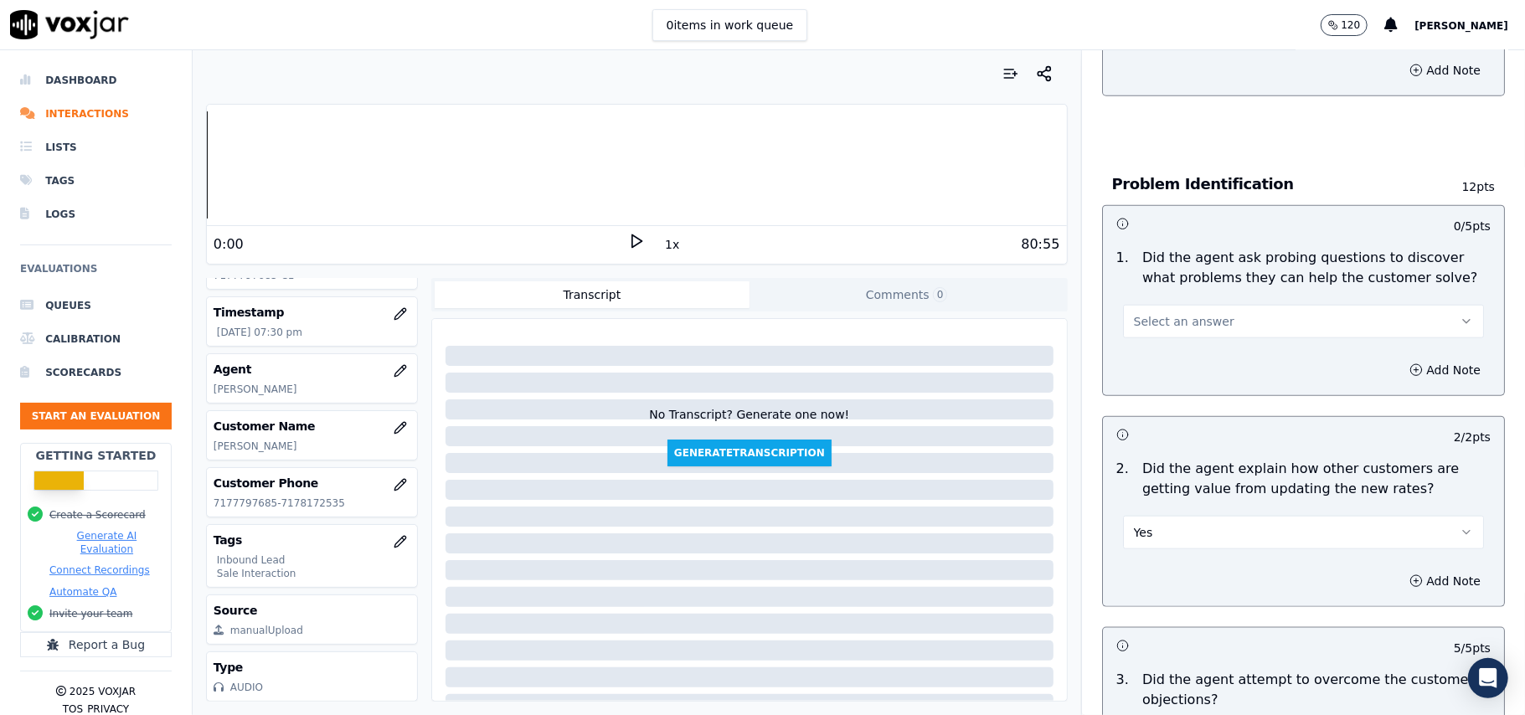
scroll to position [1003, 0]
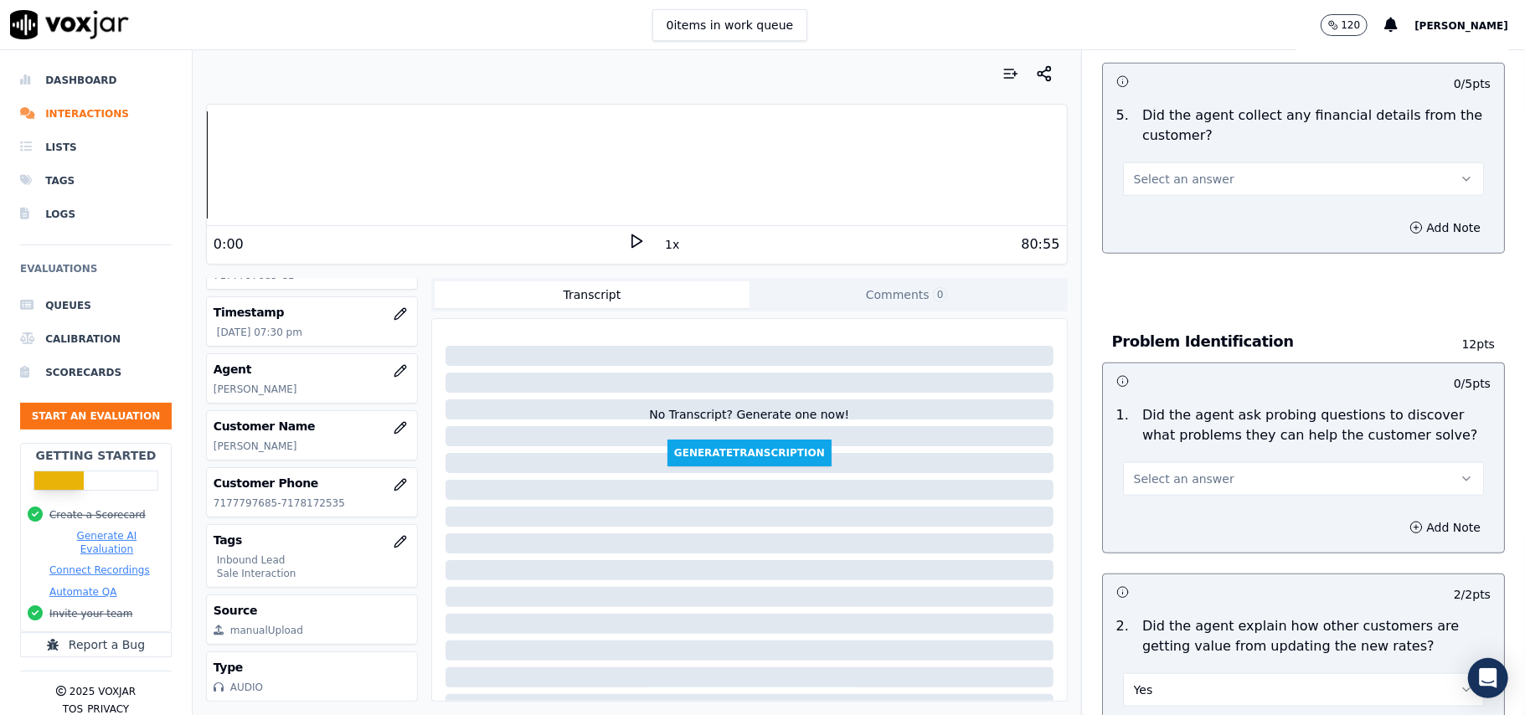
click at [1140, 471] on span "Select an answer" at bounding box center [1184, 479] width 101 height 17
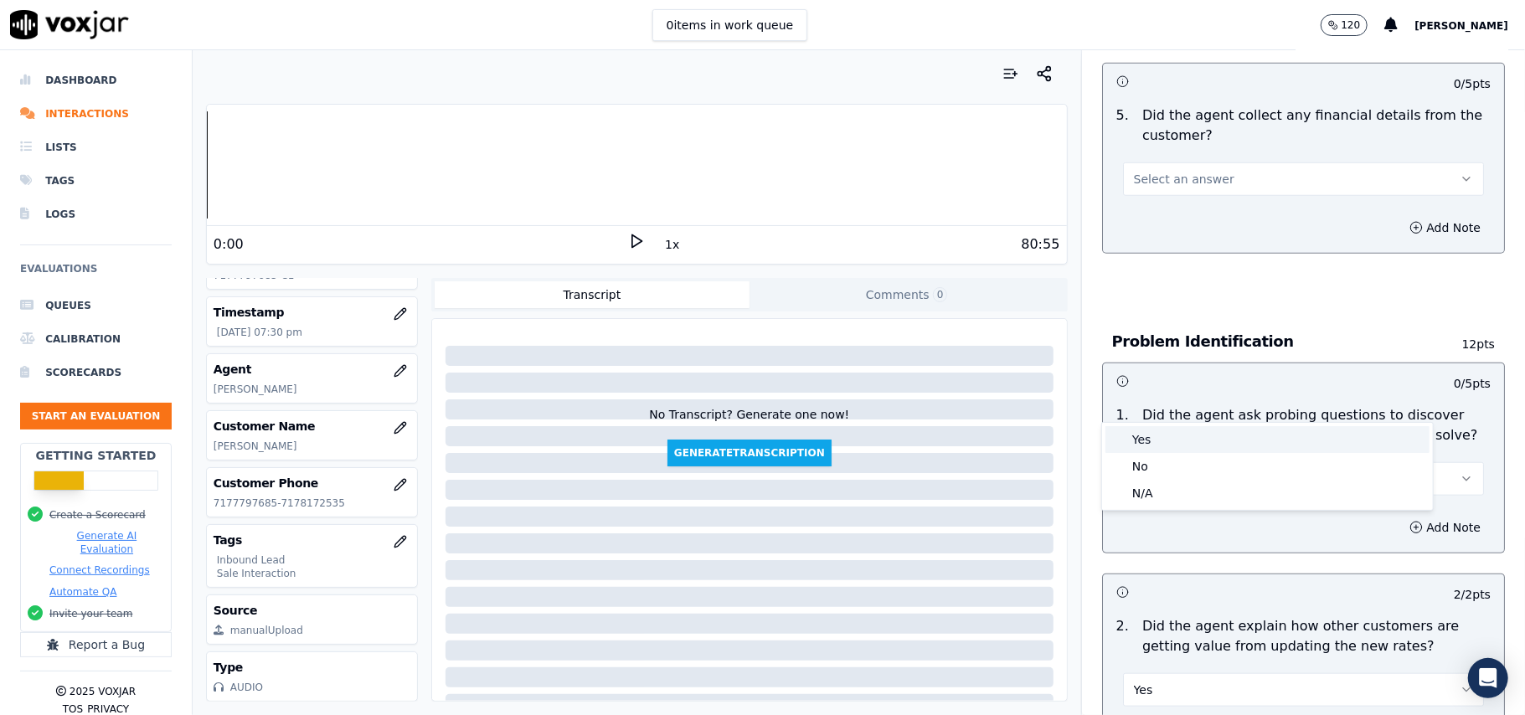
click at [1140, 443] on div "Yes" at bounding box center [1268, 439] width 324 height 27
click at [1216, 163] on button "Select an answer" at bounding box center [1303, 180] width 361 height 34
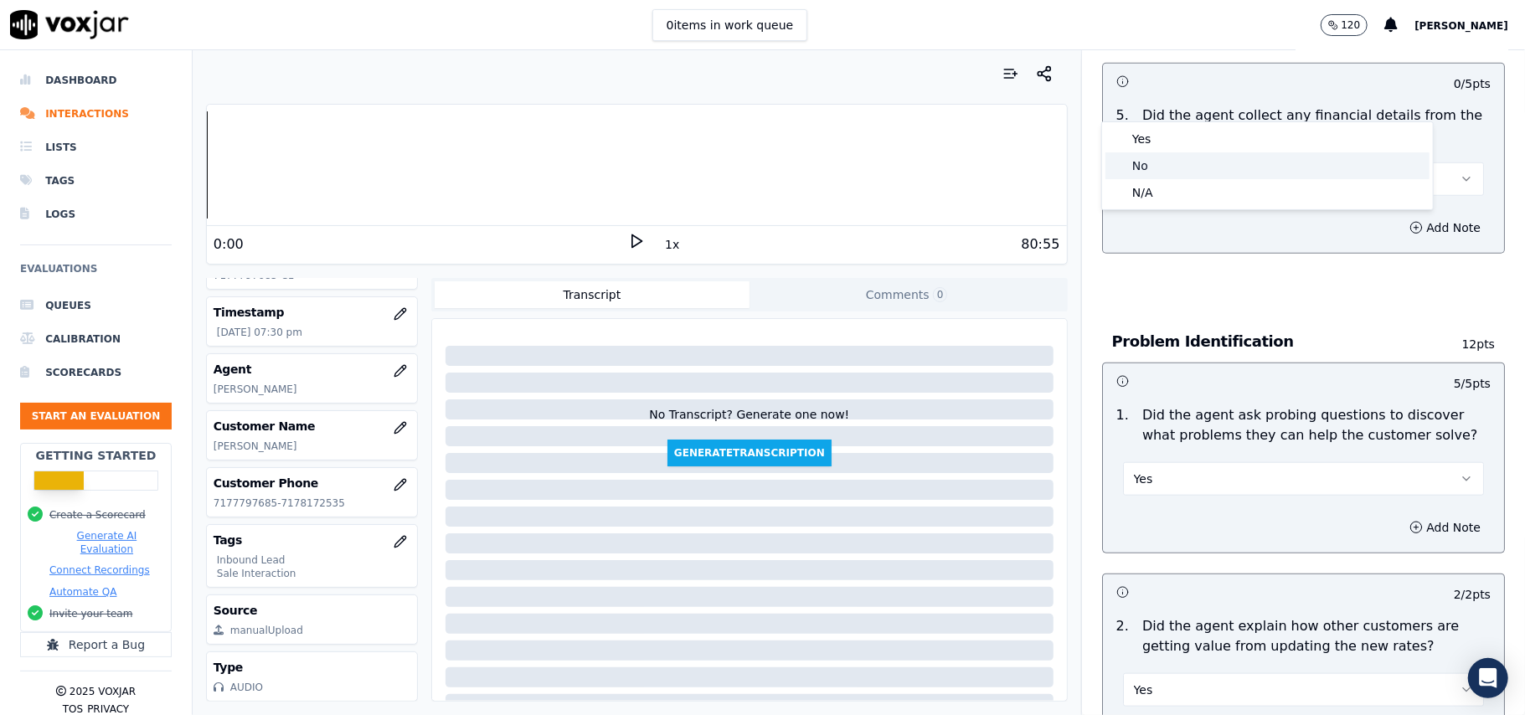
click at [1179, 164] on div "No" at bounding box center [1268, 165] width 324 height 27
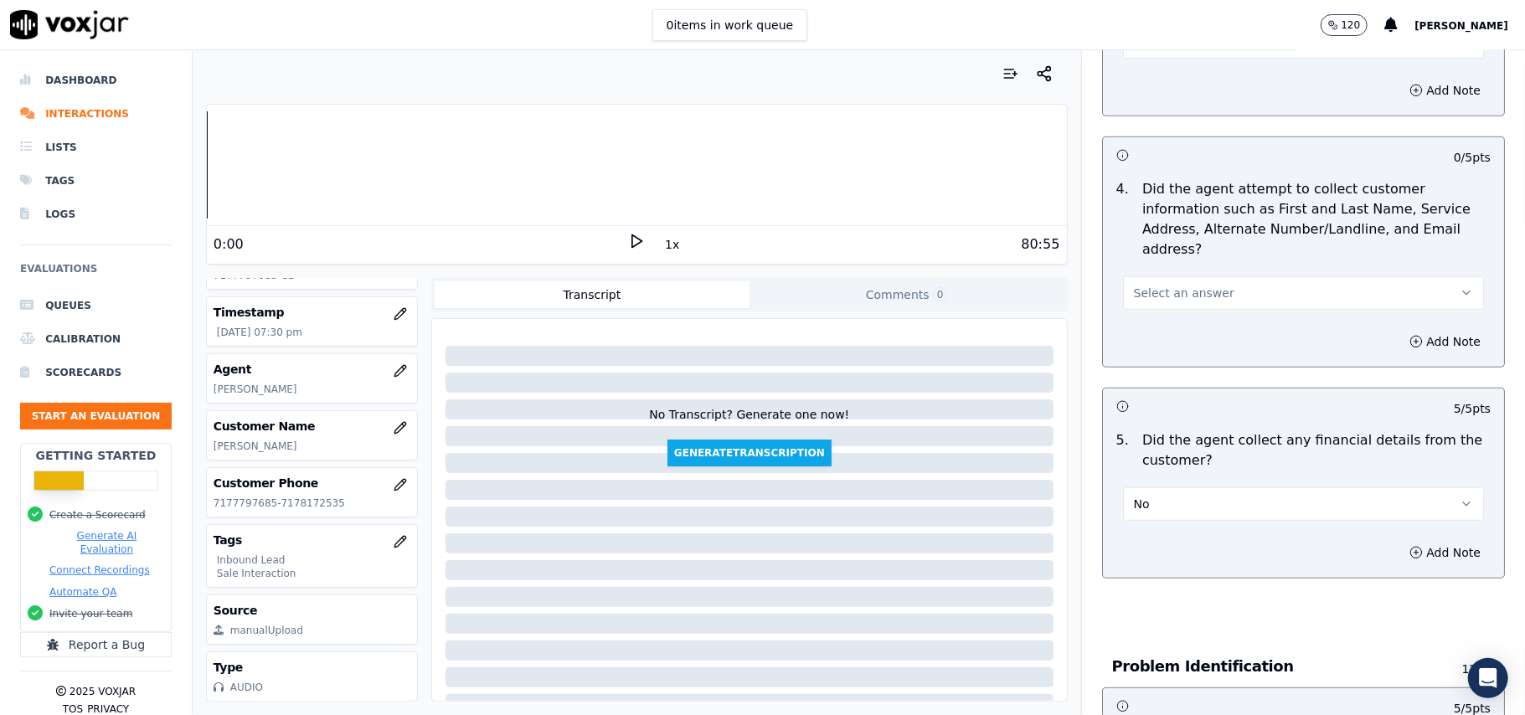
scroll to position [668, 0]
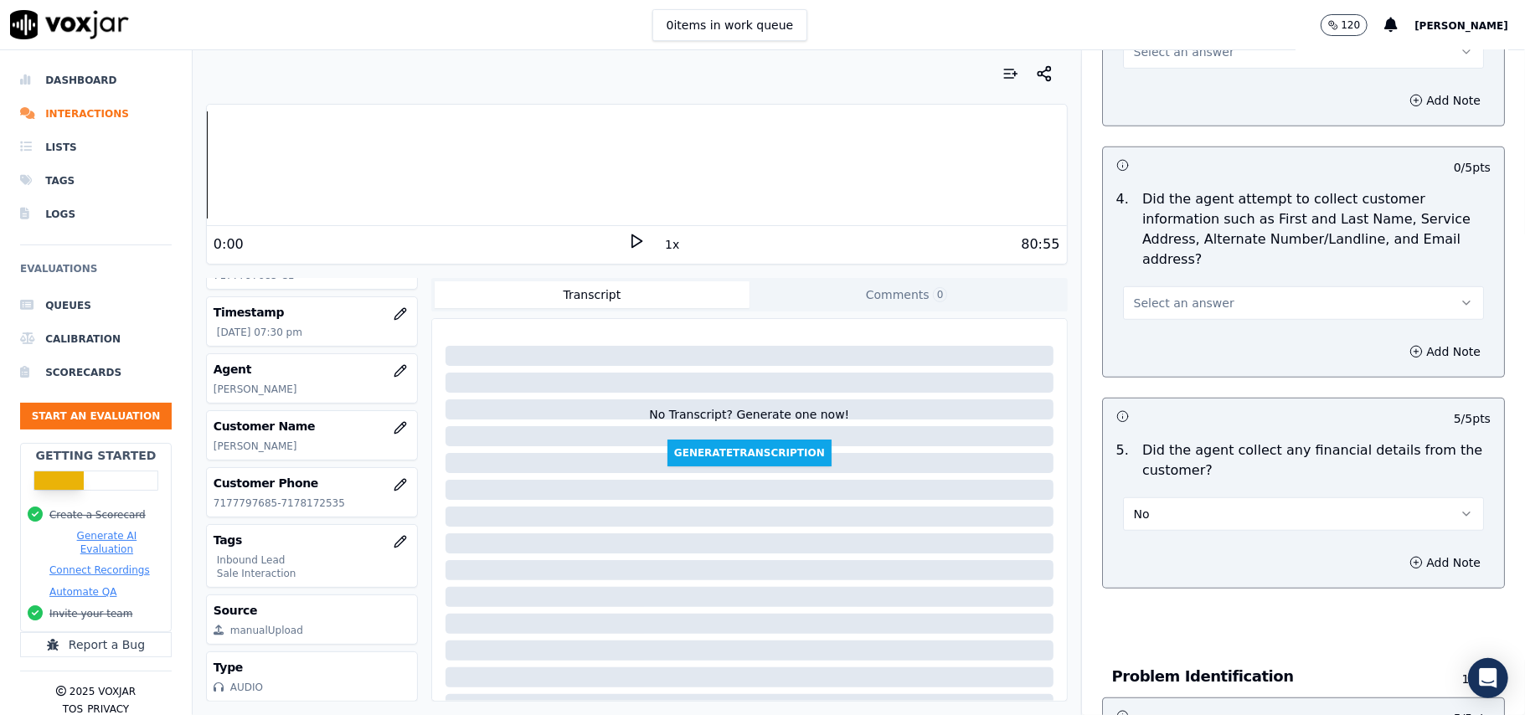
click at [1158, 286] on button "Select an answer" at bounding box center [1303, 303] width 361 height 34
click at [1163, 261] on div "Yes" at bounding box center [1268, 262] width 324 height 27
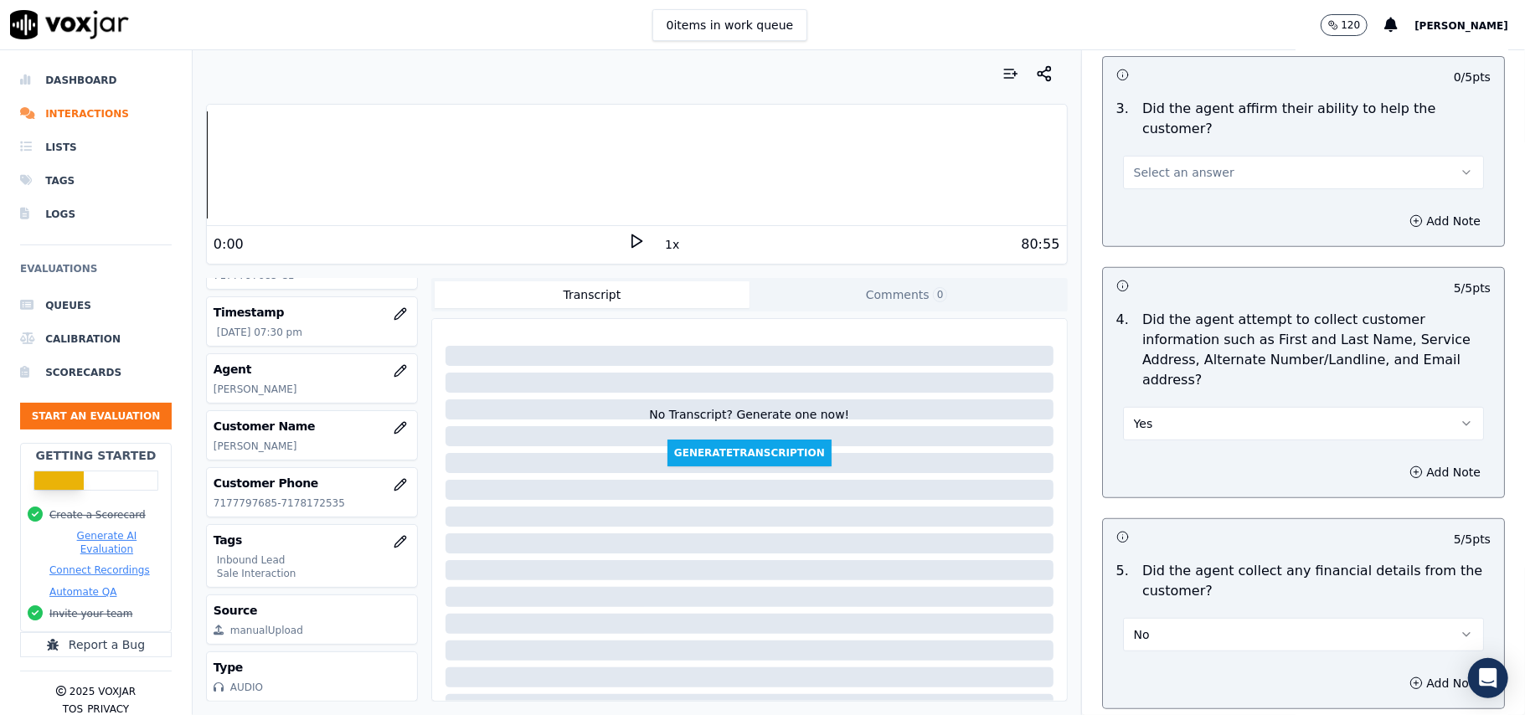
scroll to position [444, 0]
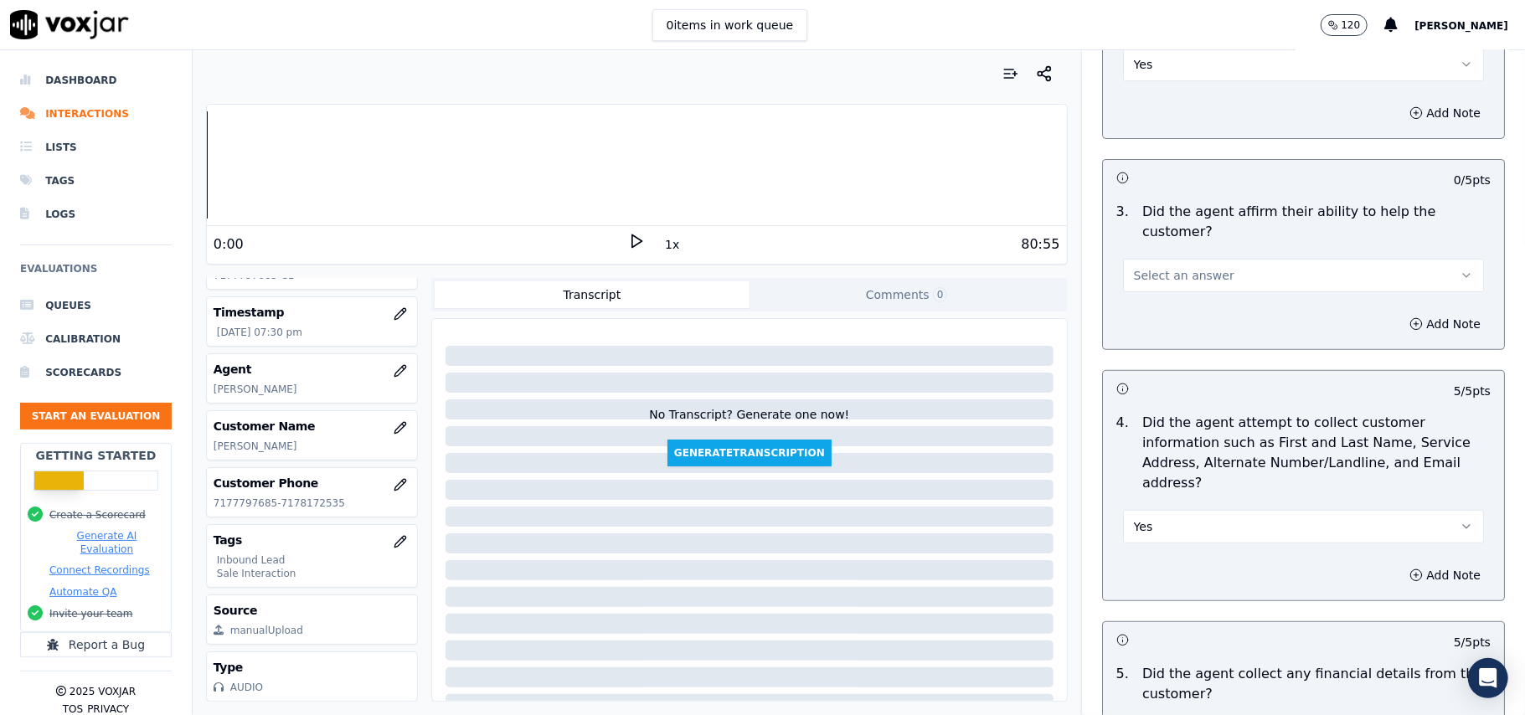
click at [1149, 242] on div "Select an answer" at bounding box center [1304, 267] width 388 height 50
click at [1164, 267] on span "Select an answer" at bounding box center [1184, 275] width 101 height 17
click at [1179, 259] on div "Yes" at bounding box center [1268, 253] width 324 height 27
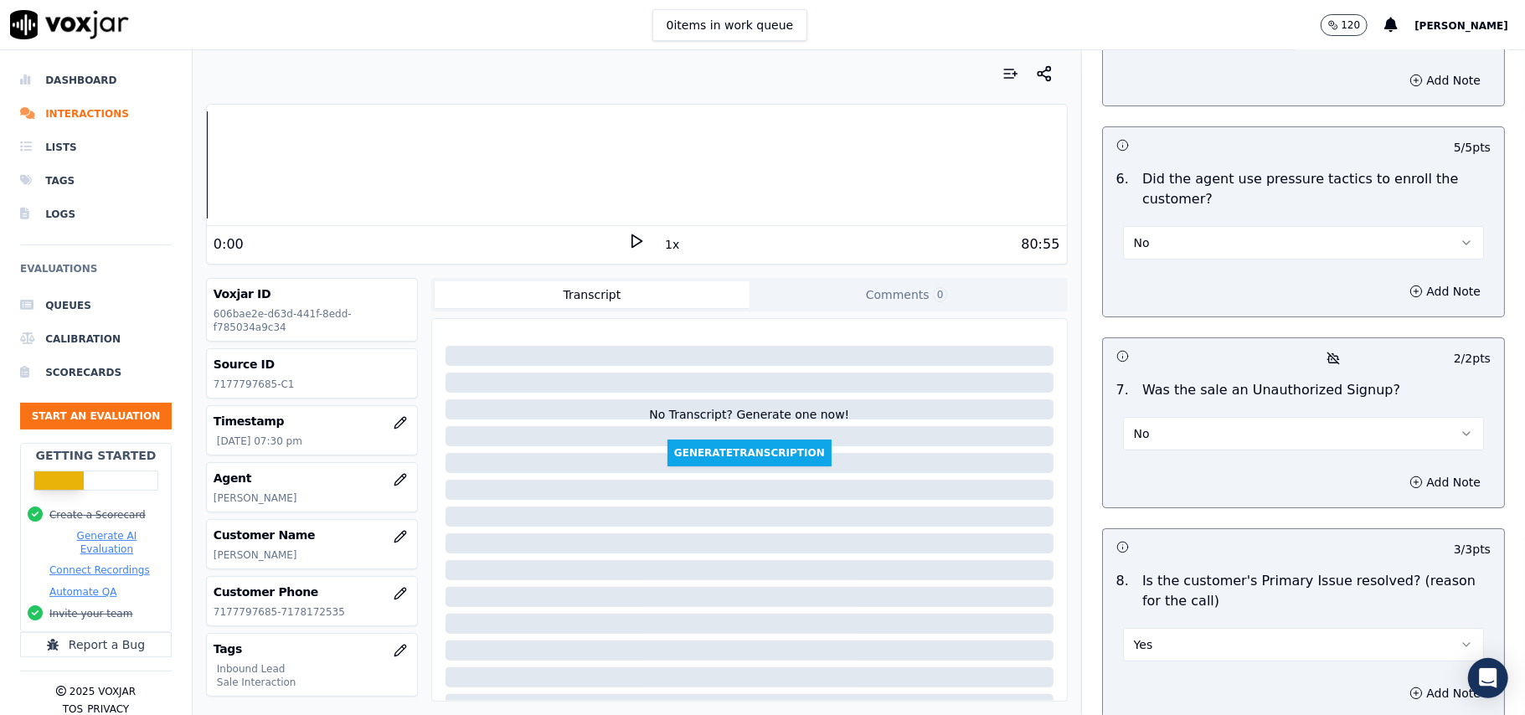
scroll to position [4688, 0]
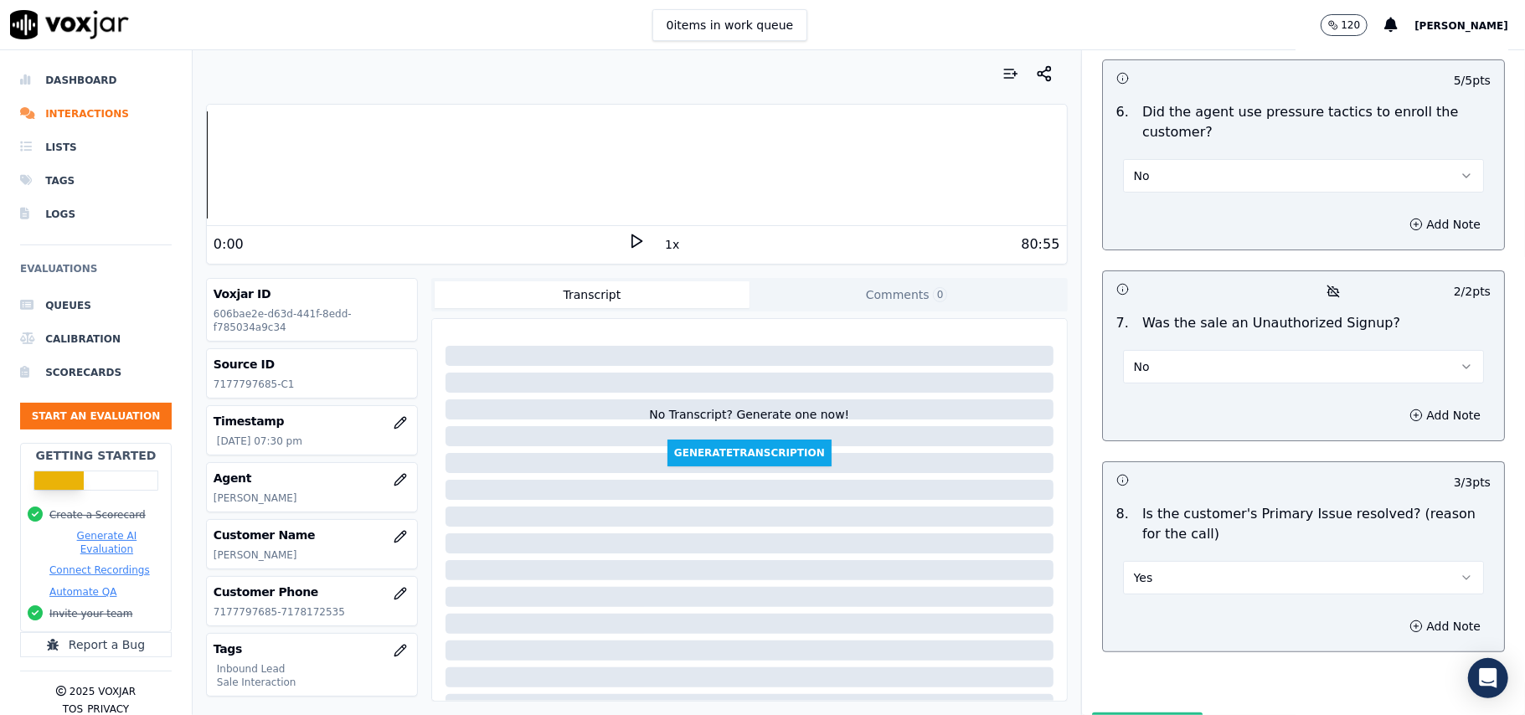
drag, startPoint x: 1096, startPoint y: 642, endPoint x: 503, endPoint y: 285, distance: 692.1
click at [1096, 713] on button "Submit Scores" at bounding box center [1147, 728] width 111 height 30
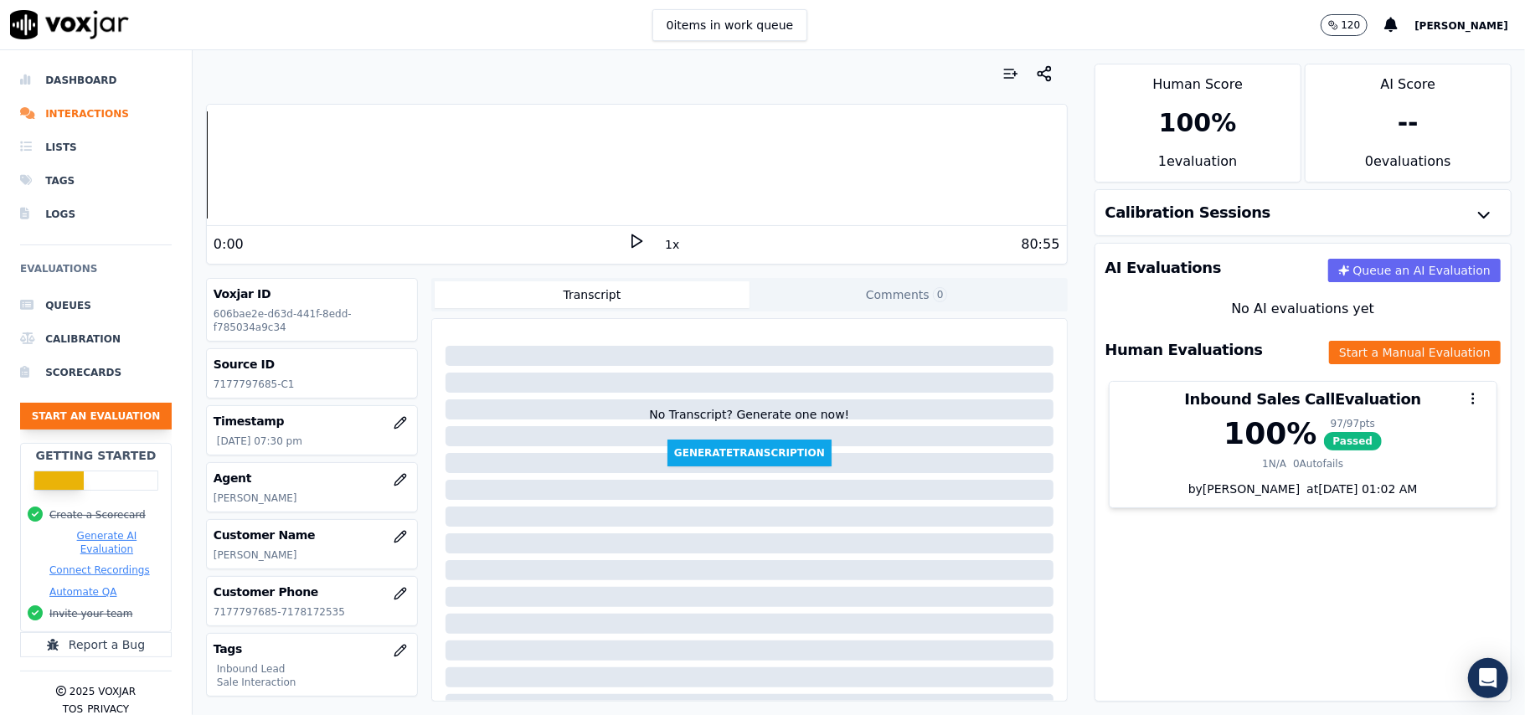
click at [95, 414] on button "Start an Evaluation" at bounding box center [96, 416] width 152 height 27
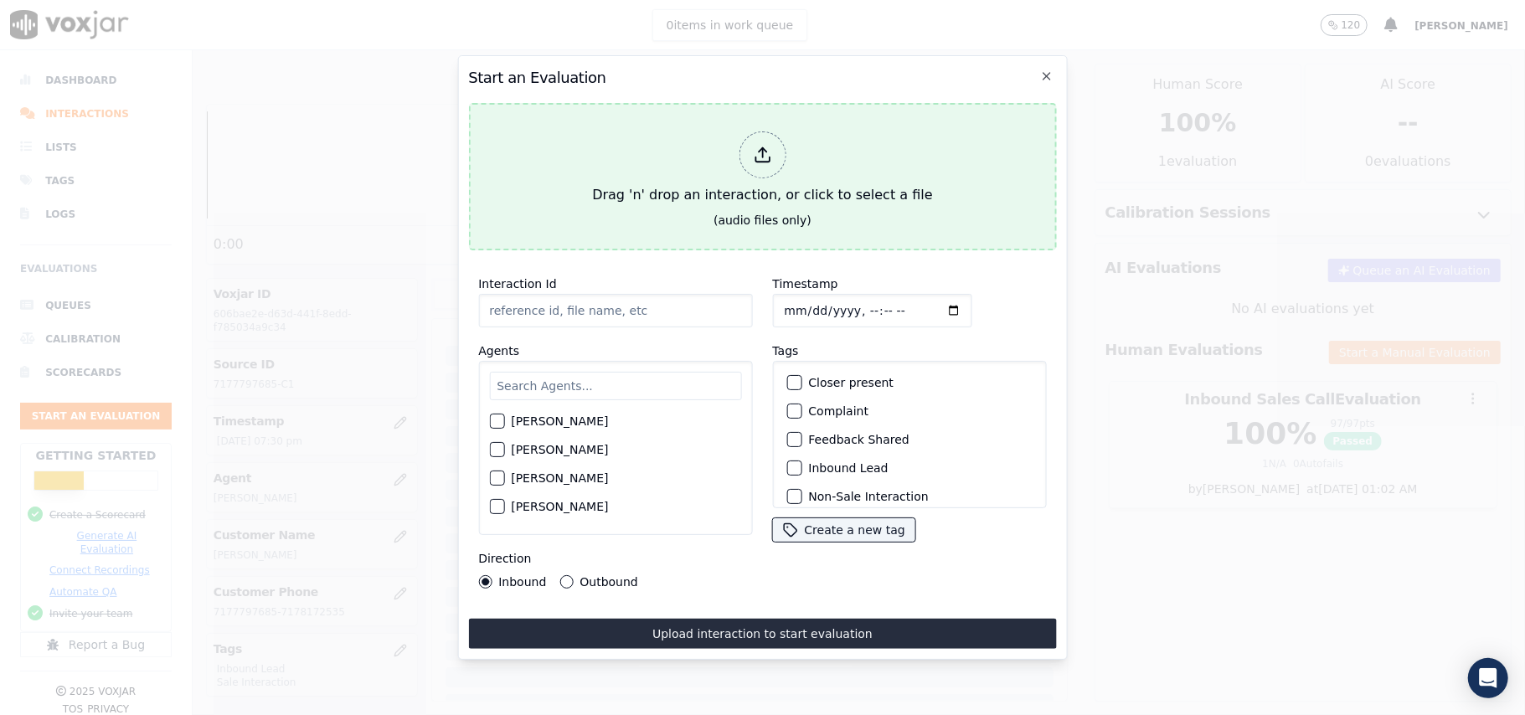
click at [774, 162] on div at bounding box center [762, 155] width 47 height 47
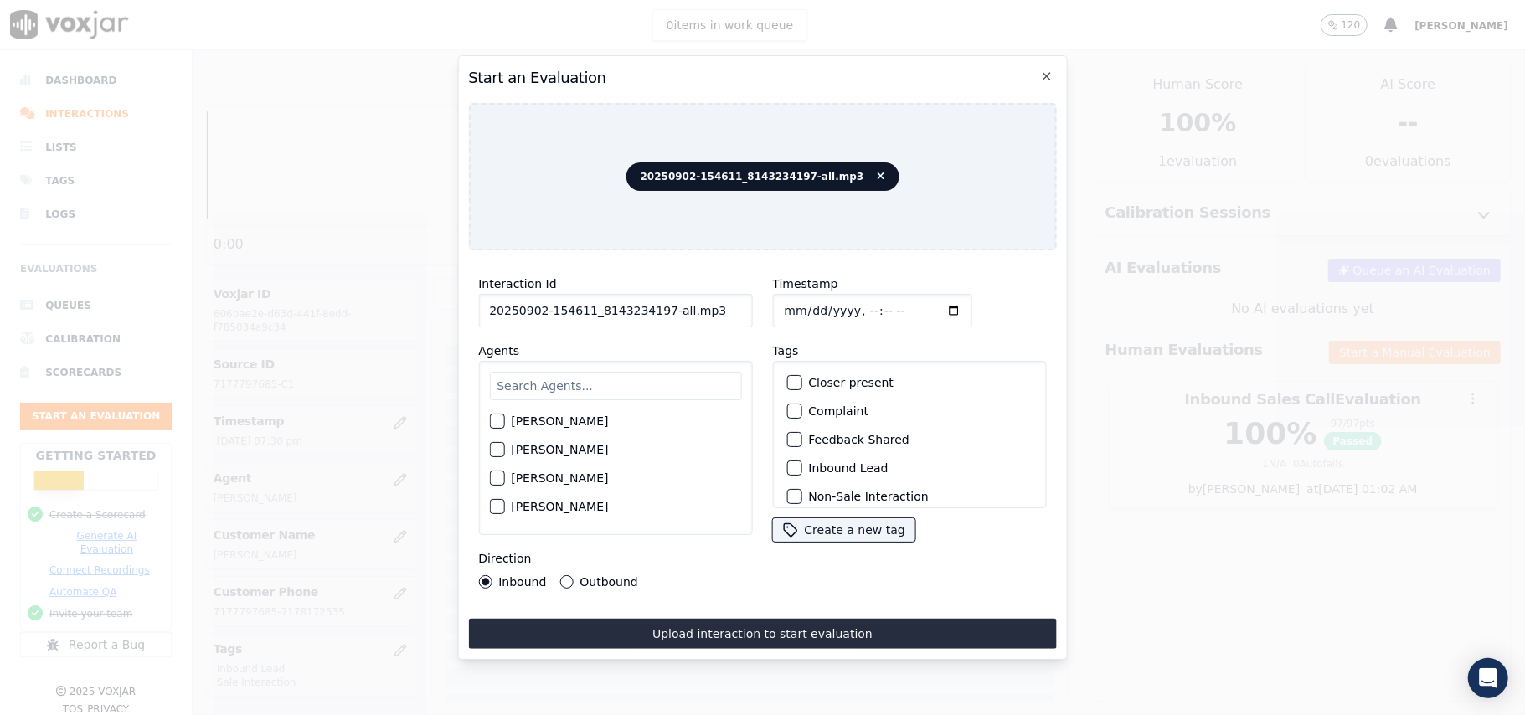
drag, startPoint x: 720, startPoint y: 302, endPoint x: 654, endPoint y: 309, distance: 66.5
click at [654, 309] on input "20250902-154611_8143234197-all.mp3" at bounding box center [615, 311] width 274 height 34
type input "20250902-154611_8143234197-C1"
click at [809, 298] on input "Timestamp" at bounding box center [871, 311] width 199 height 34
type input "[DATE]T19:34"
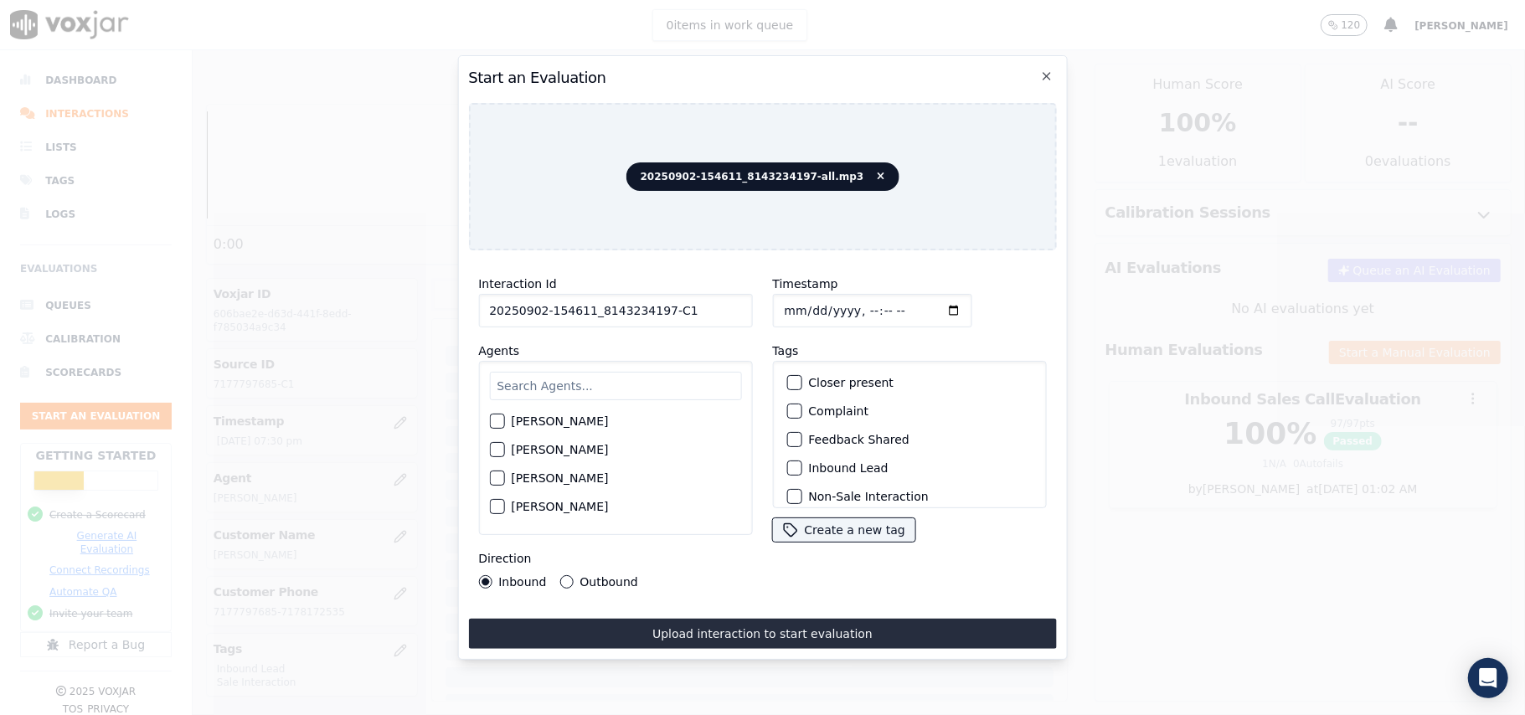
click at [647, 387] on input "text" at bounding box center [615, 386] width 252 height 28
paste input "[PERSON_NAME]"
type input "[PERSON_NAME]"
click at [539, 423] on label "[PERSON_NAME]" at bounding box center [559, 426] width 97 height 12
click at [504, 423] on button "[PERSON_NAME]" at bounding box center [496, 426] width 15 height 15
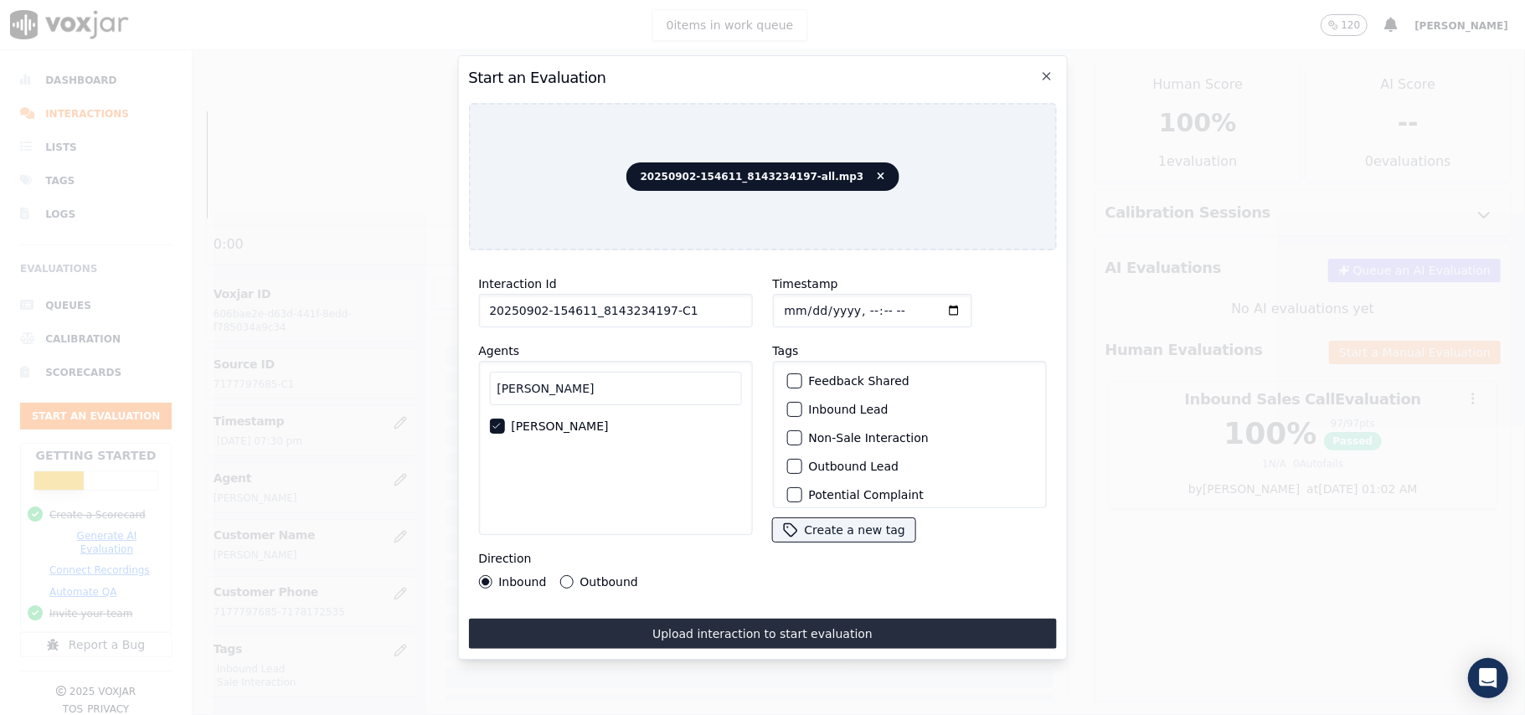
scroll to position [111, 0]
click at [792, 406] on button "Outbound Lead" at bounding box center [794, 413] width 15 height 15
click at [564, 575] on button "Outbound" at bounding box center [566, 581] width 13 height 13
click at [818, 481] on label "Sale Interaction" at bounding box center [854, 487] width 92 height 12
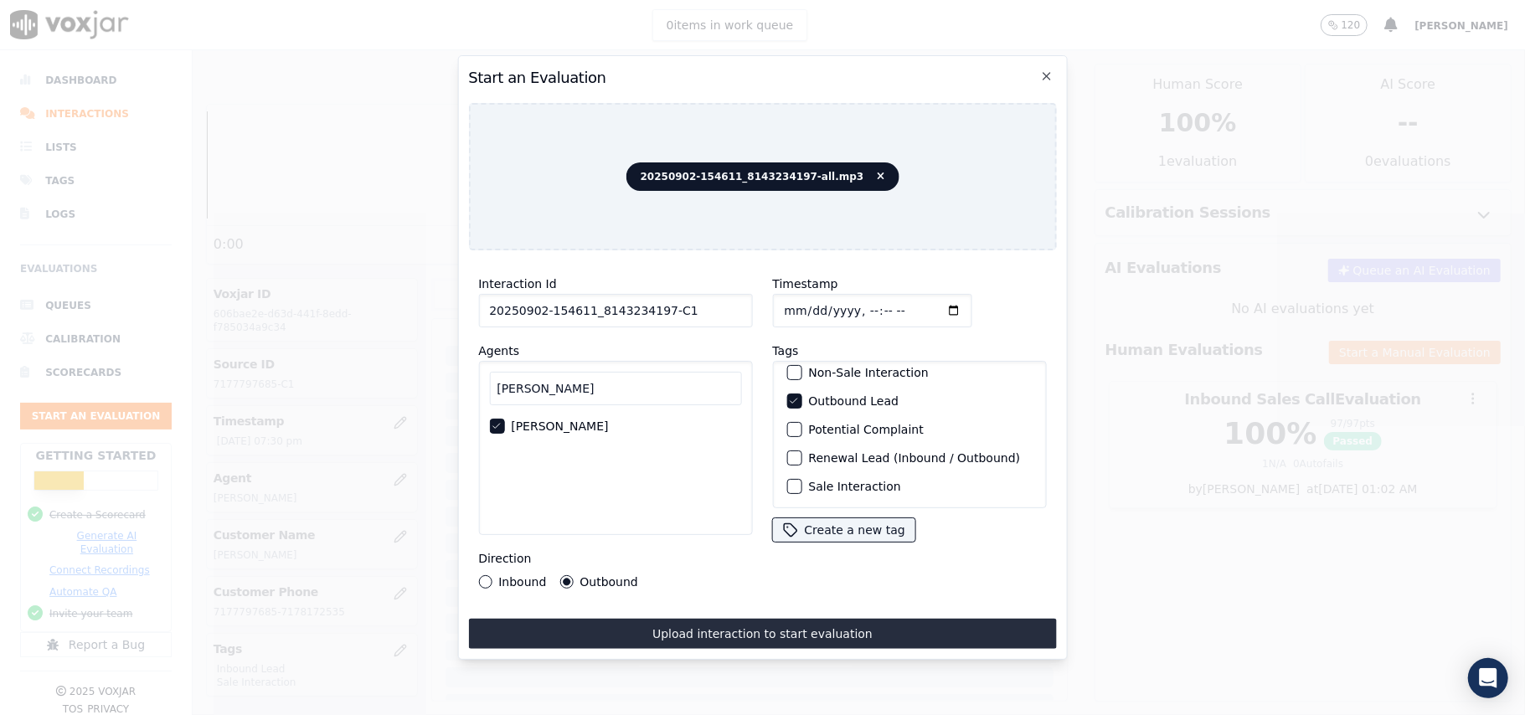
click at [802, 479] on button "Sale Interaction" at bounding box center [794, 486] width 15 height 15
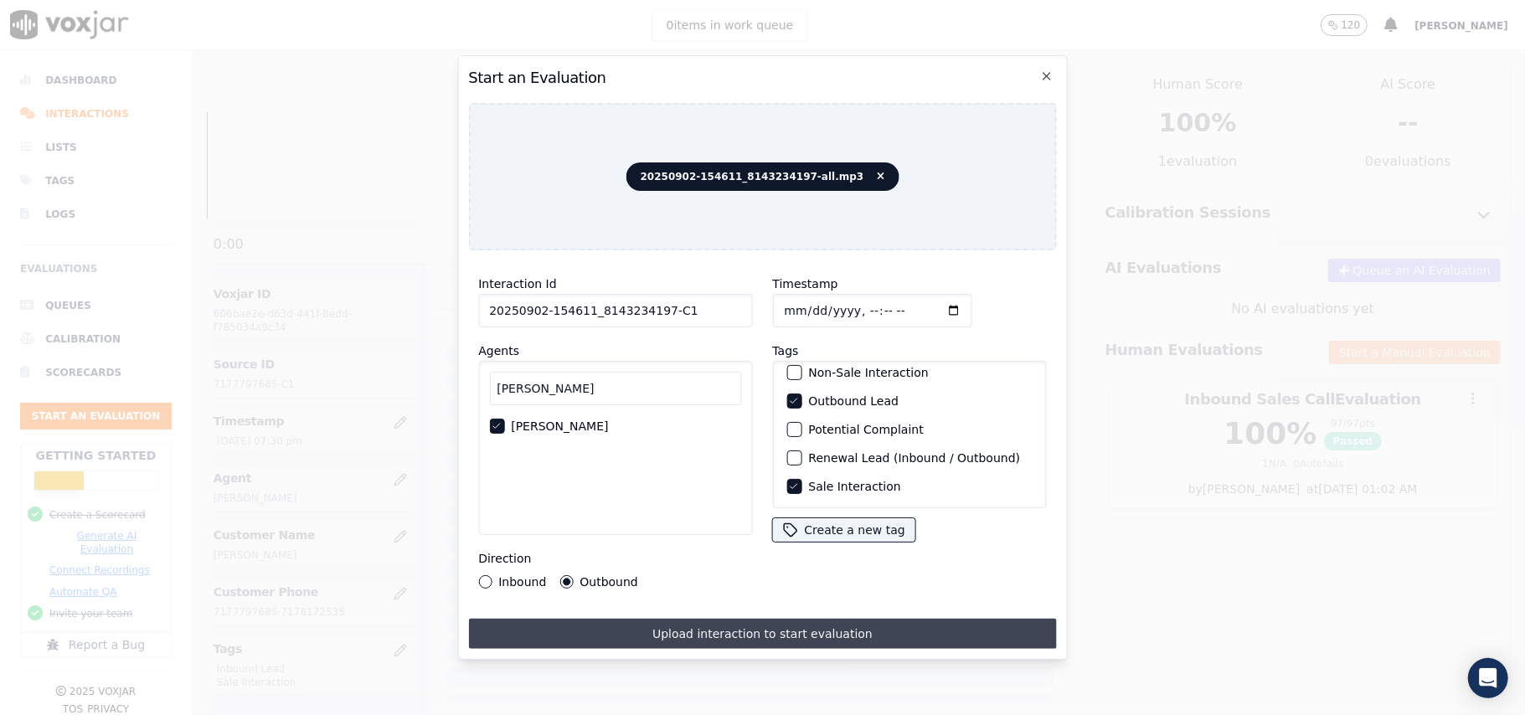
click at [749, 623] on button "Upload interaction to start evaluation" at bounding box center [762, 634] width 588 height 30
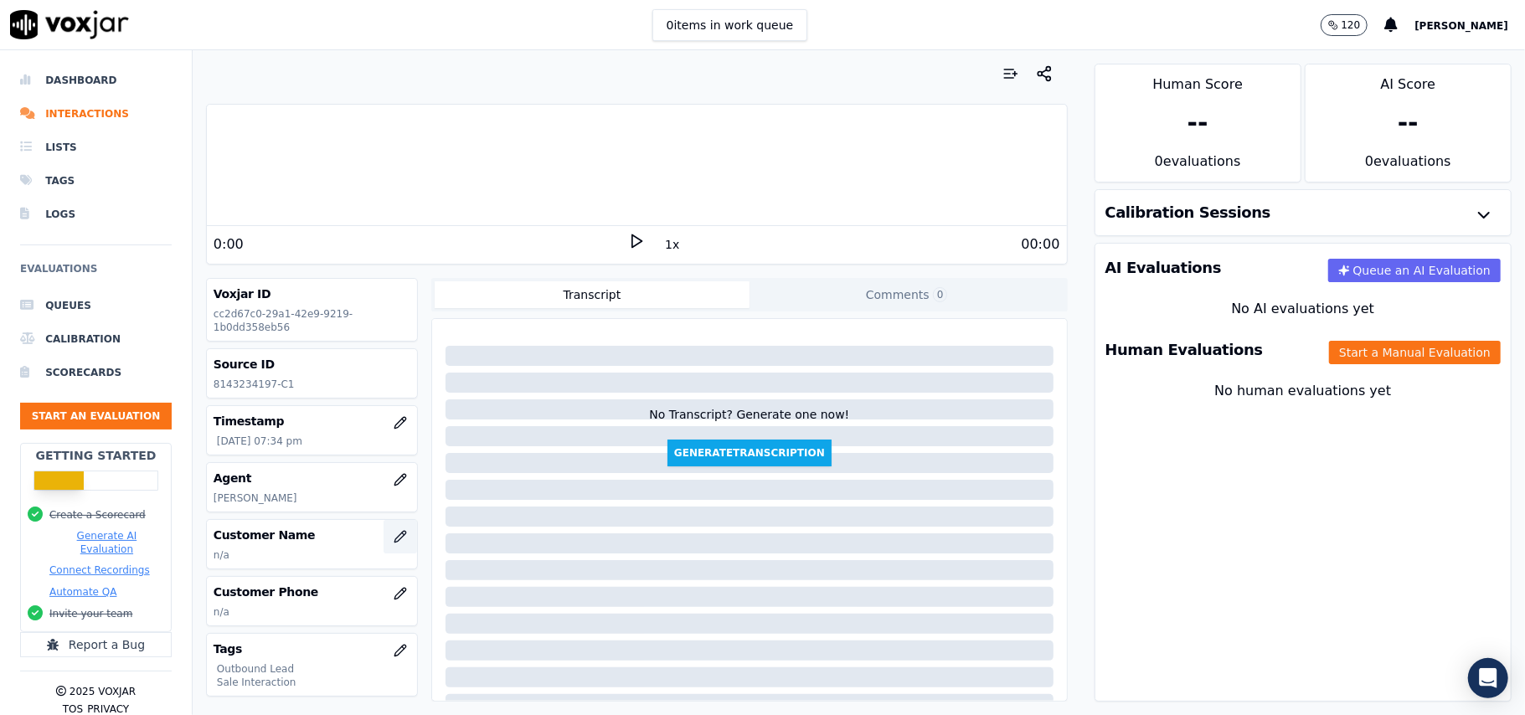
click at [394, 544] on icon "button" at bounding box center [400, 536] width 13 height 13
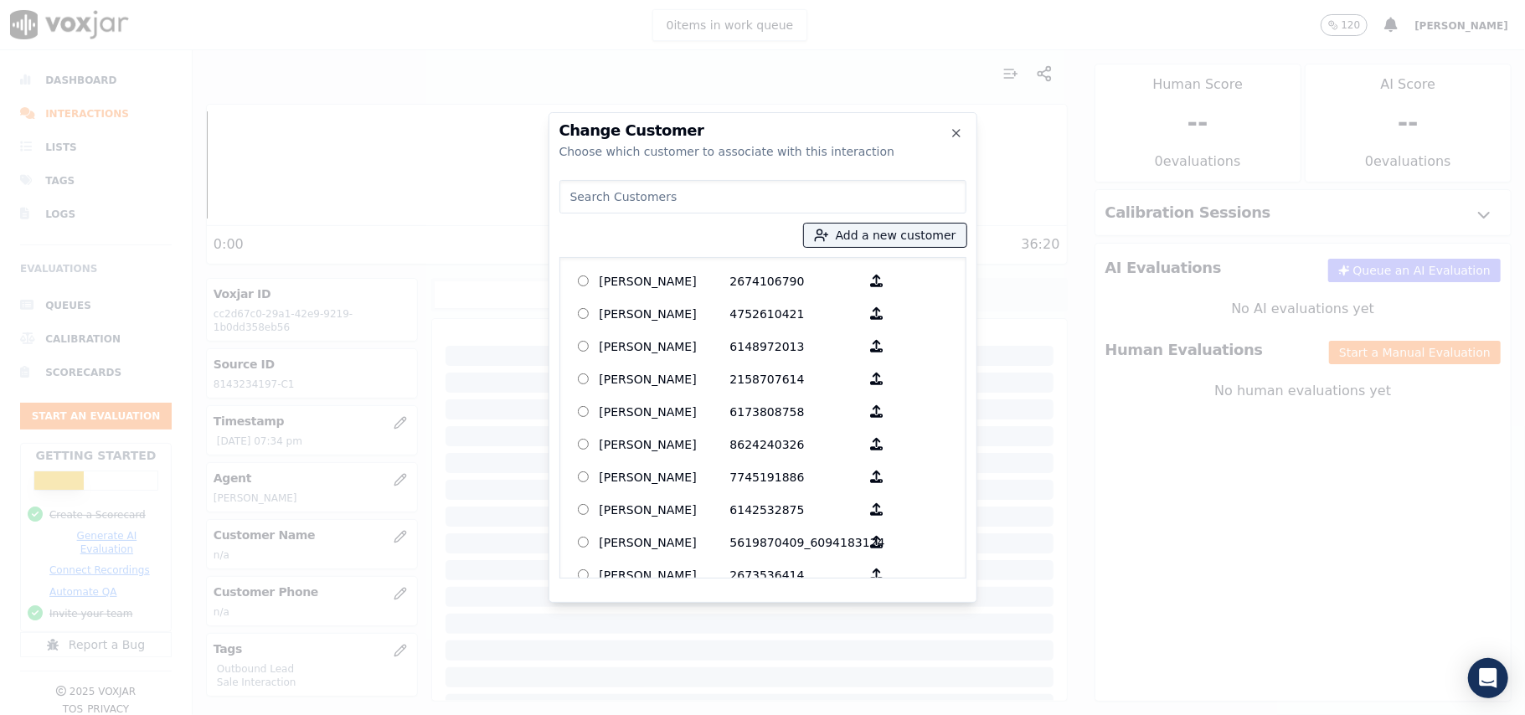
paste input "[PERSON_NAME]"
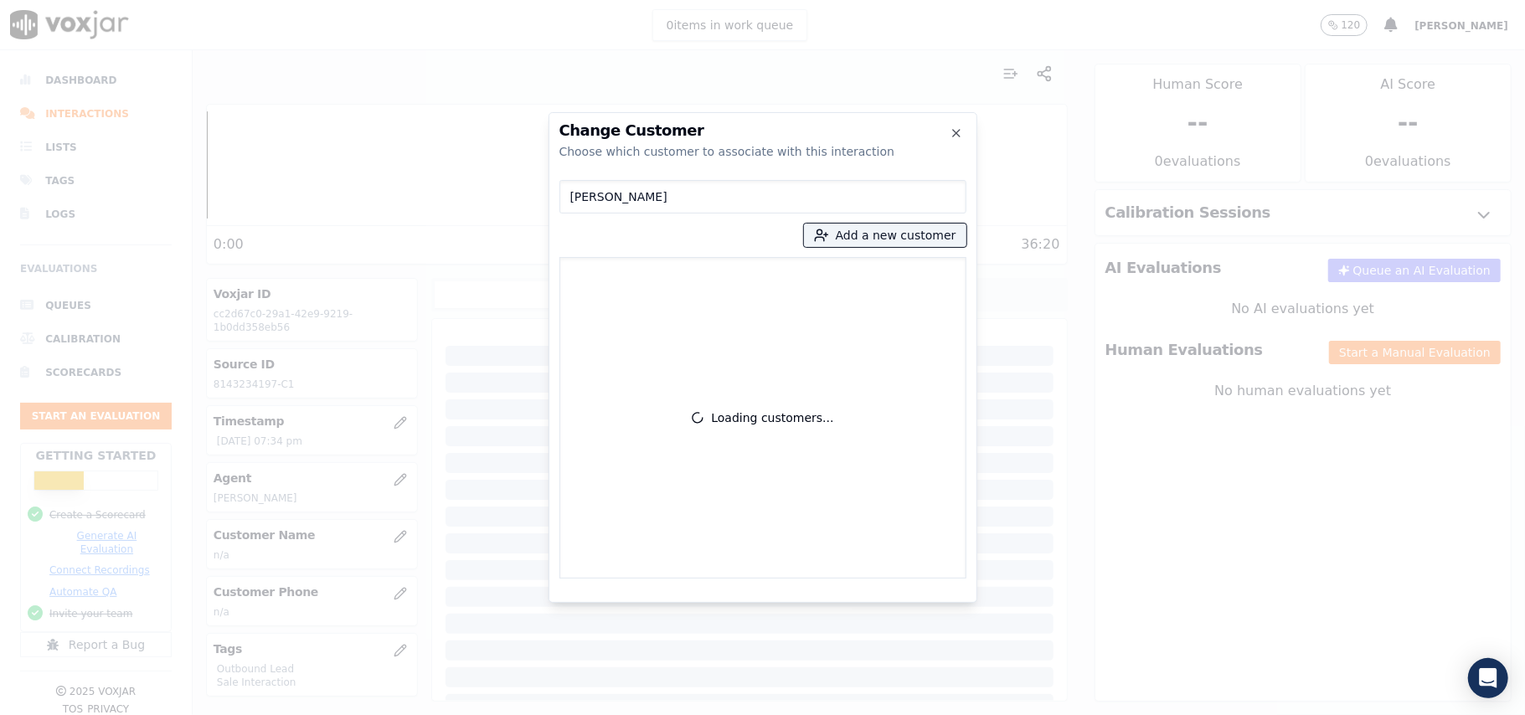
click at [574, 198] on input "[PERSON_NAME]" at bounding box center [763, 197] width 407 height 34
type input "[PERSON_NAME]"
click at [624, 296] on label "[PERSON_NAME] 8143234197" at bounding box center [763, 281] width 392 height 33
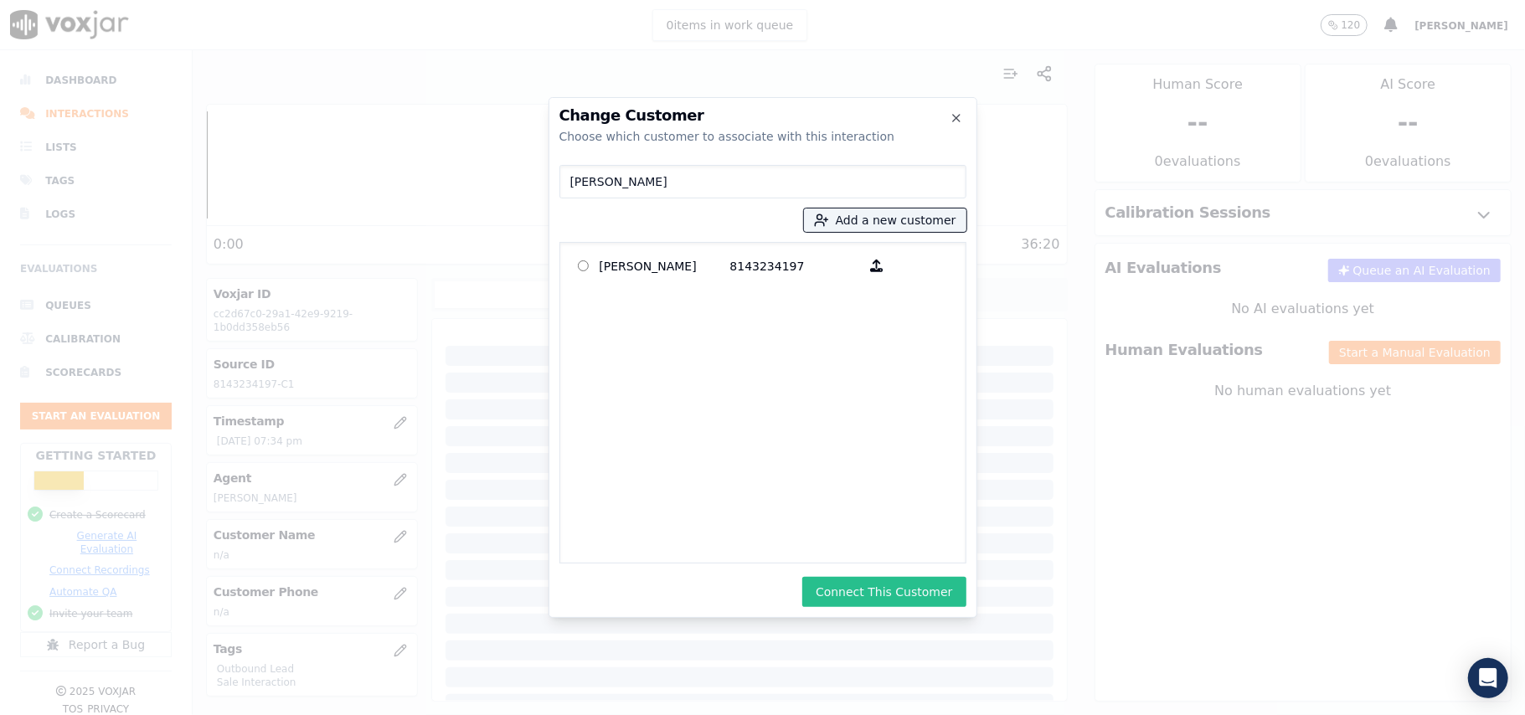
click at [844, 591] on button "Connect This Customer" at bounding box center [883, 592] width 163 height 30
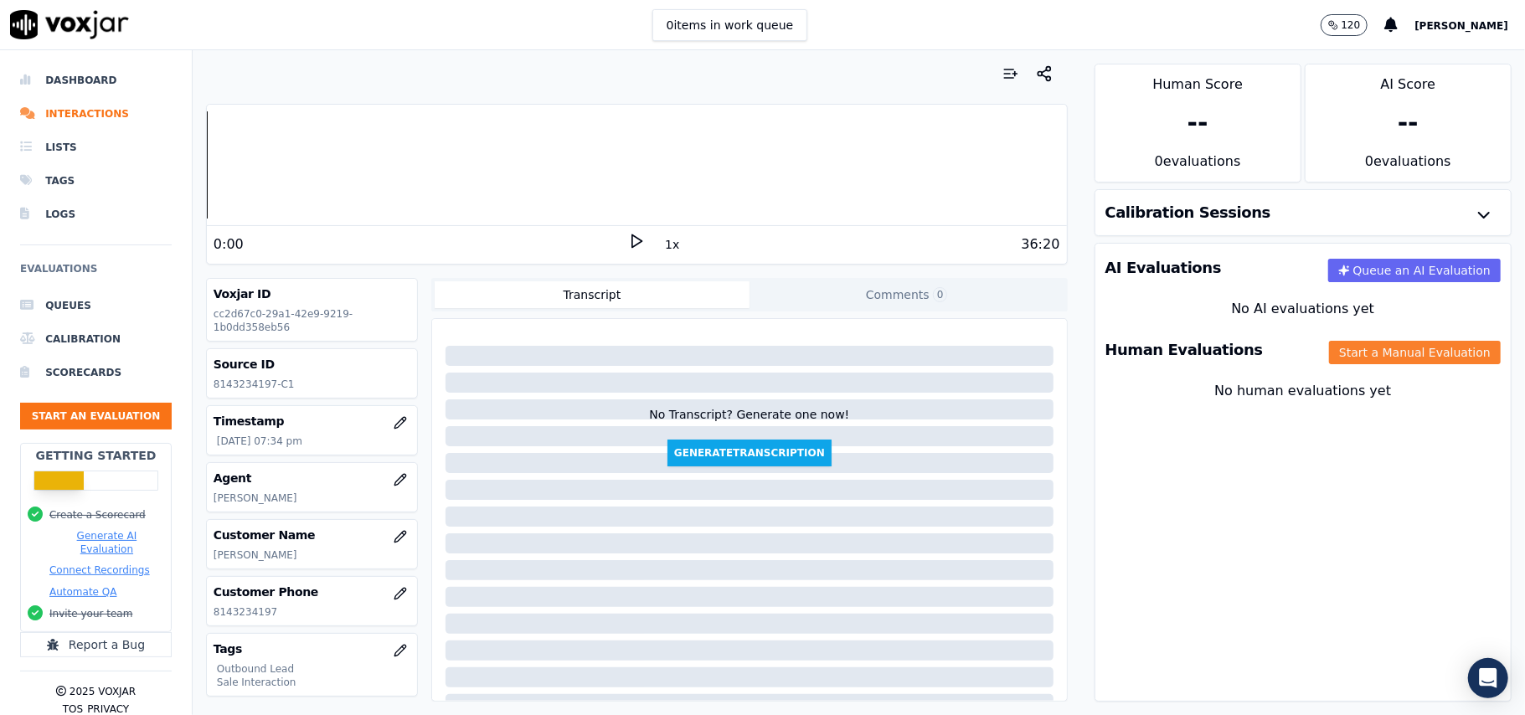
click at [1350, 360] on button "Start a Manual Evaluation" at bounding box center [1415, 352] width 172 height 23
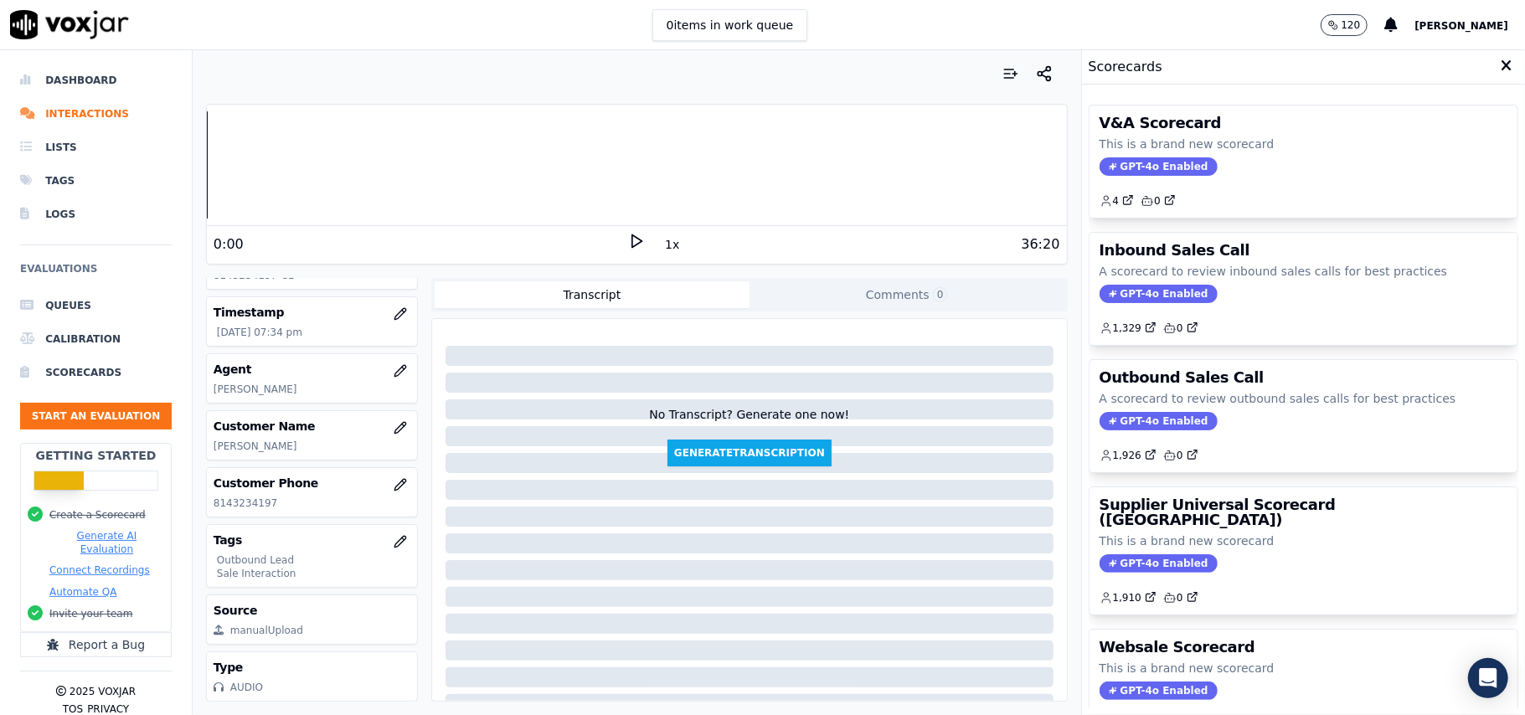
scroll to position [164, 0]
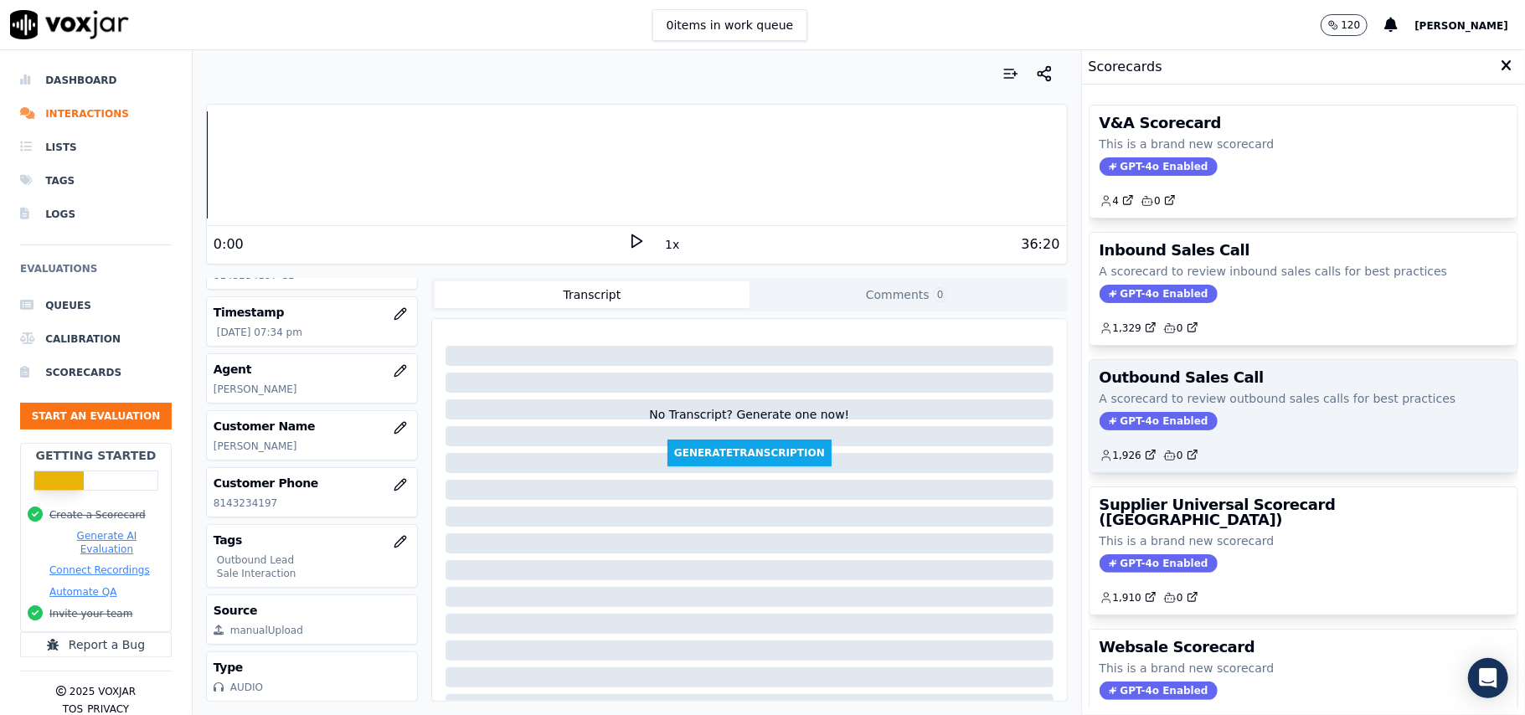
click at [1141, 426] on span "GPT-4o Enabled" at bounding box center [1159, 421] width 118 height 18
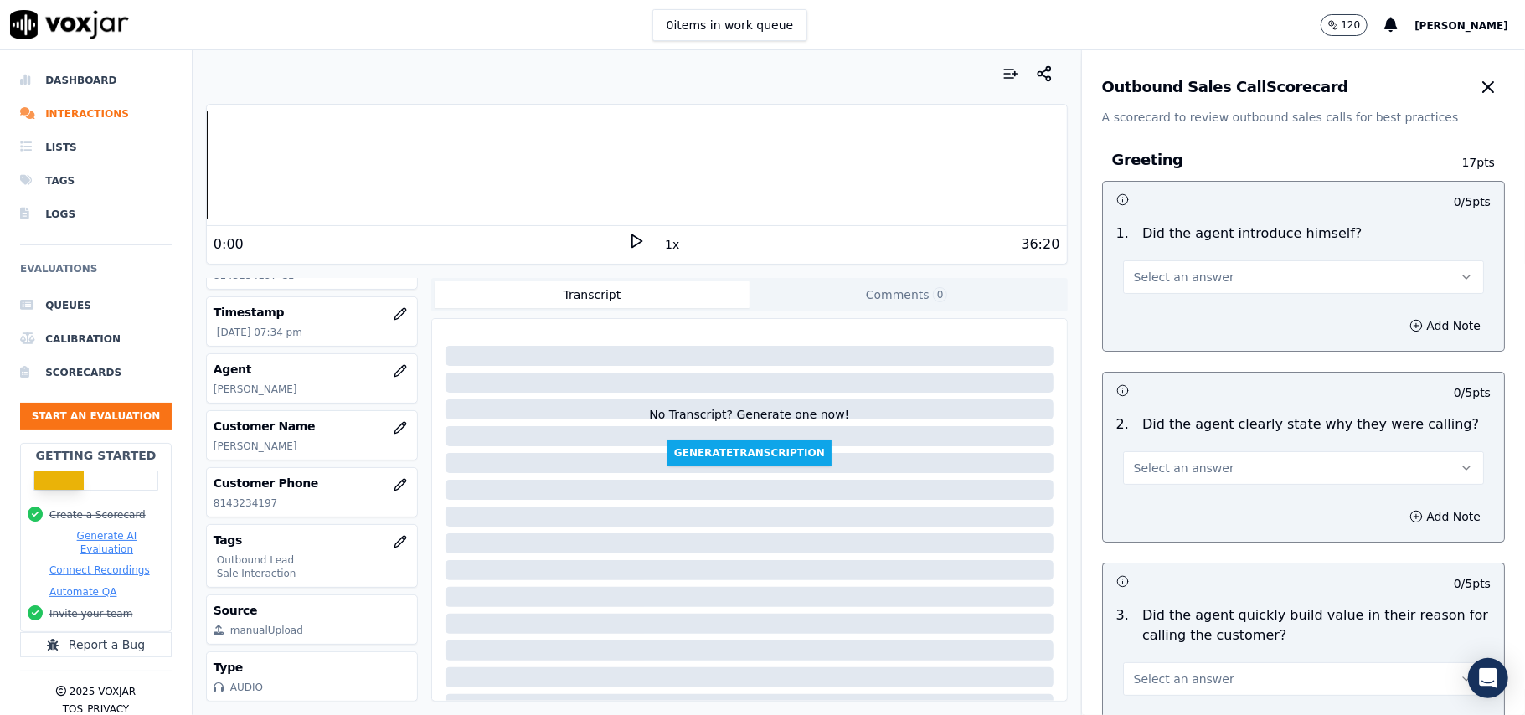
click at [1186, 272] on span "Select an answer" at bounding box center [1184, 277] width 101 height 17
click at [1180, 316] on div "Yes" at bounding box center [1268, 315] width 324 height 27
click at [1159, 481] on button "Select an answer" at bounding box center [1303, 468] width 361 height 34
click at [1146, 508] on div "Yes" at bounding box center [1268, 506] width 324 height 27
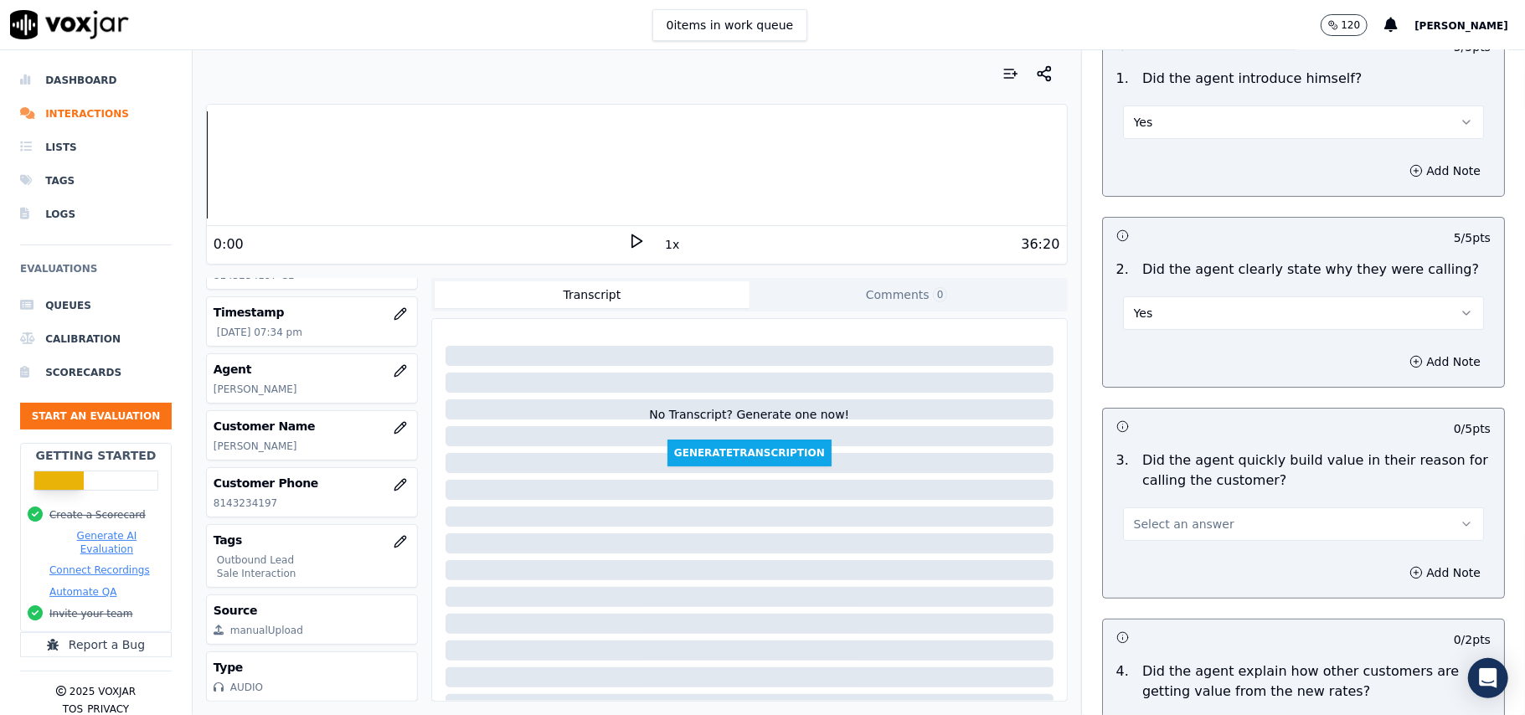
scroll to position [335, 0]
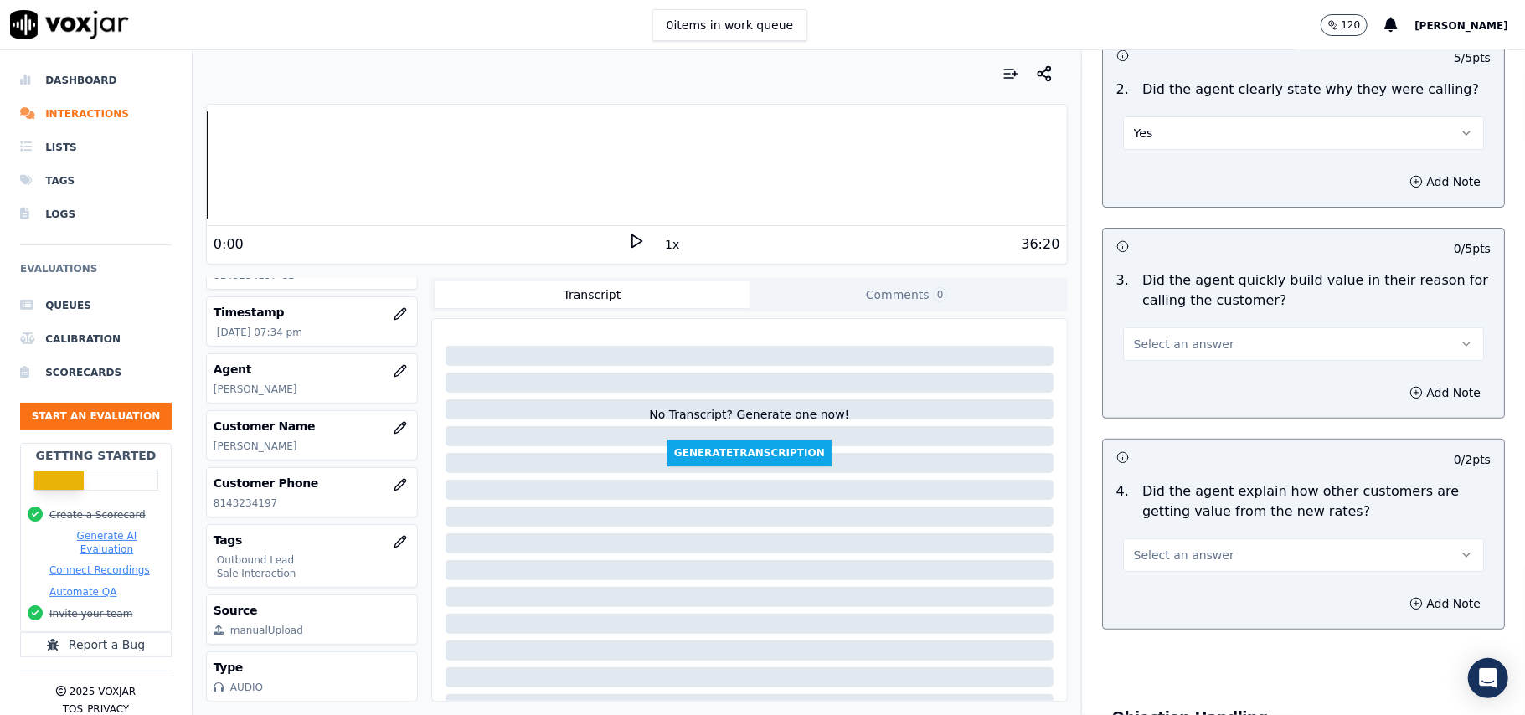
click at [1151, 335] on button "Select an answer" at bounding box center [1303, 345] width 361 height 34
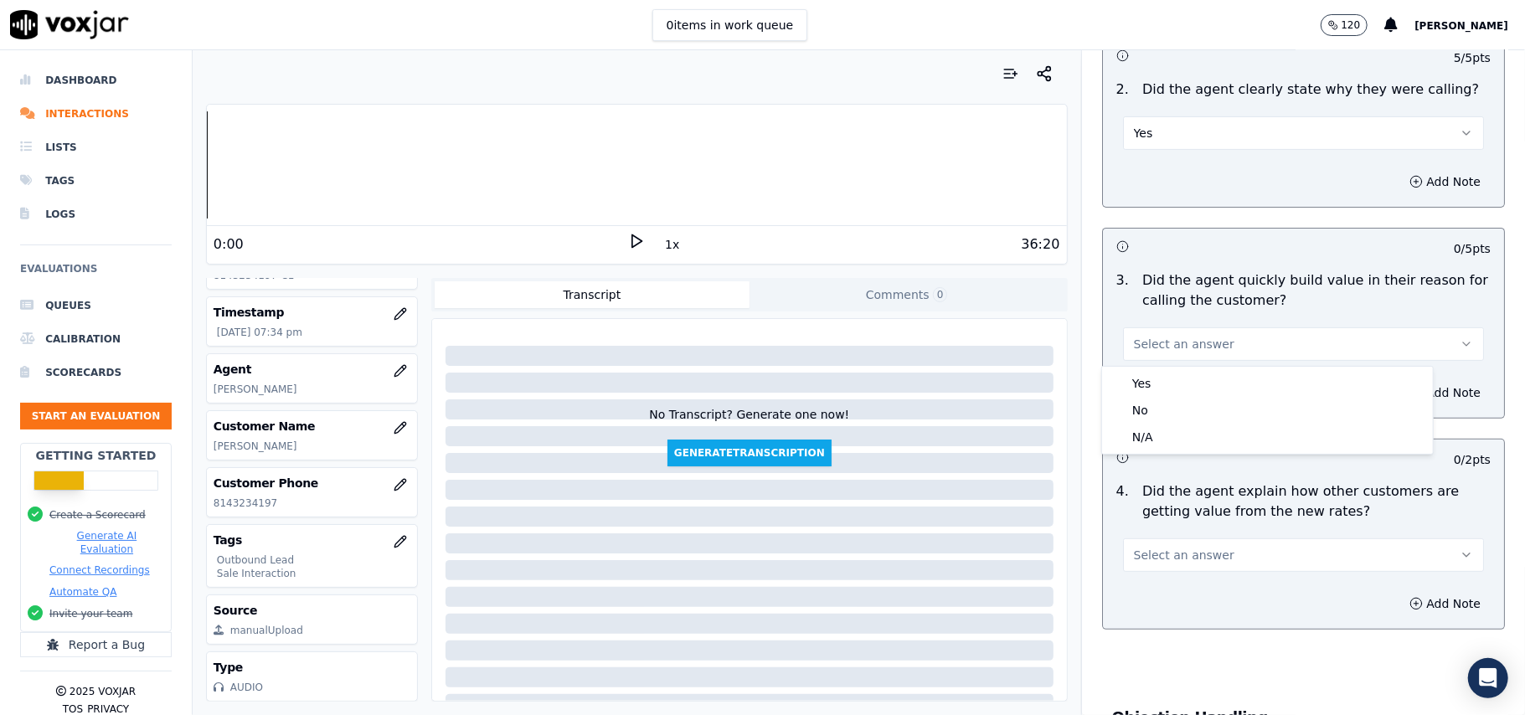
click at [1153, 366] on div "Yes No N/A" at bounding box center [1267, 410] width 333 height 89
click at [1207, 375] on div "Yes" at bounding box center [1268, 383] width 324 height 27
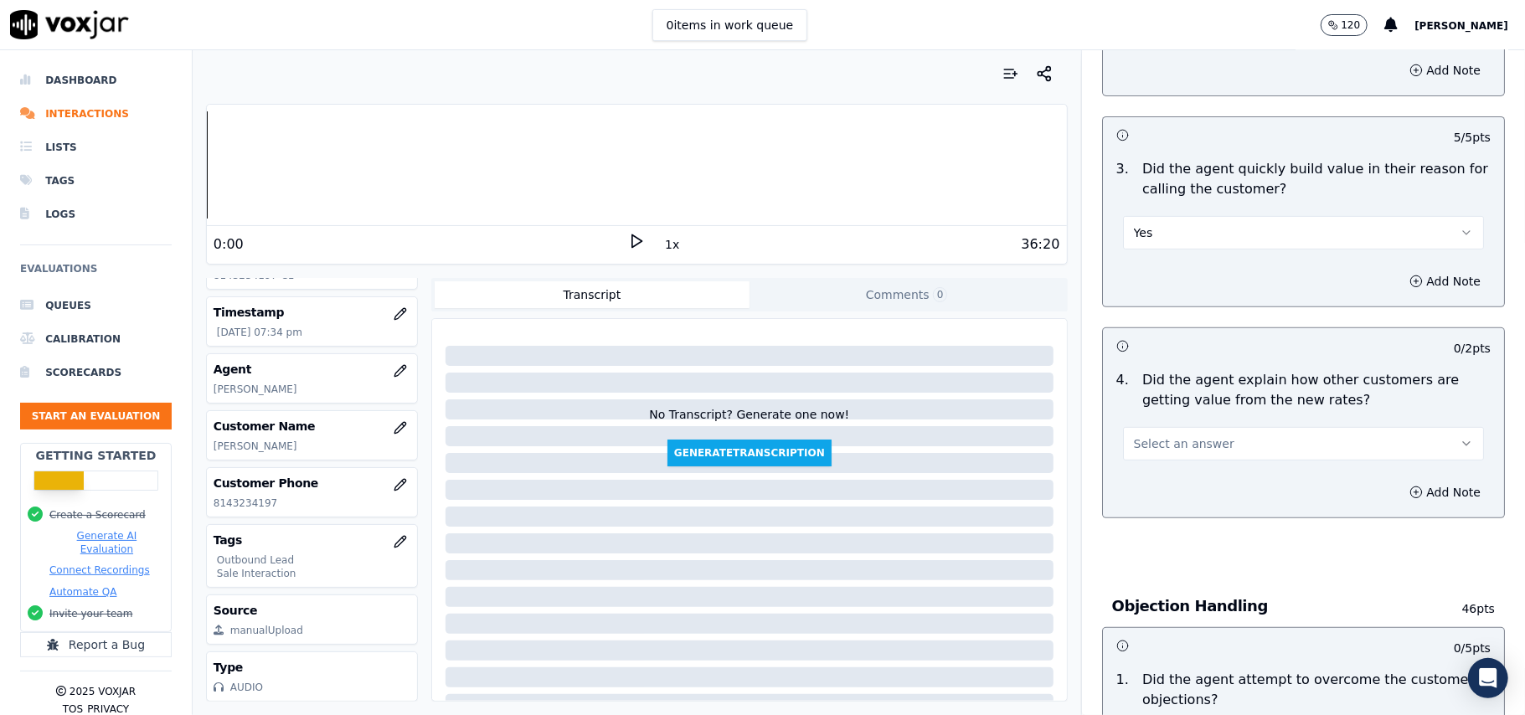
scroll to position [558, 0]
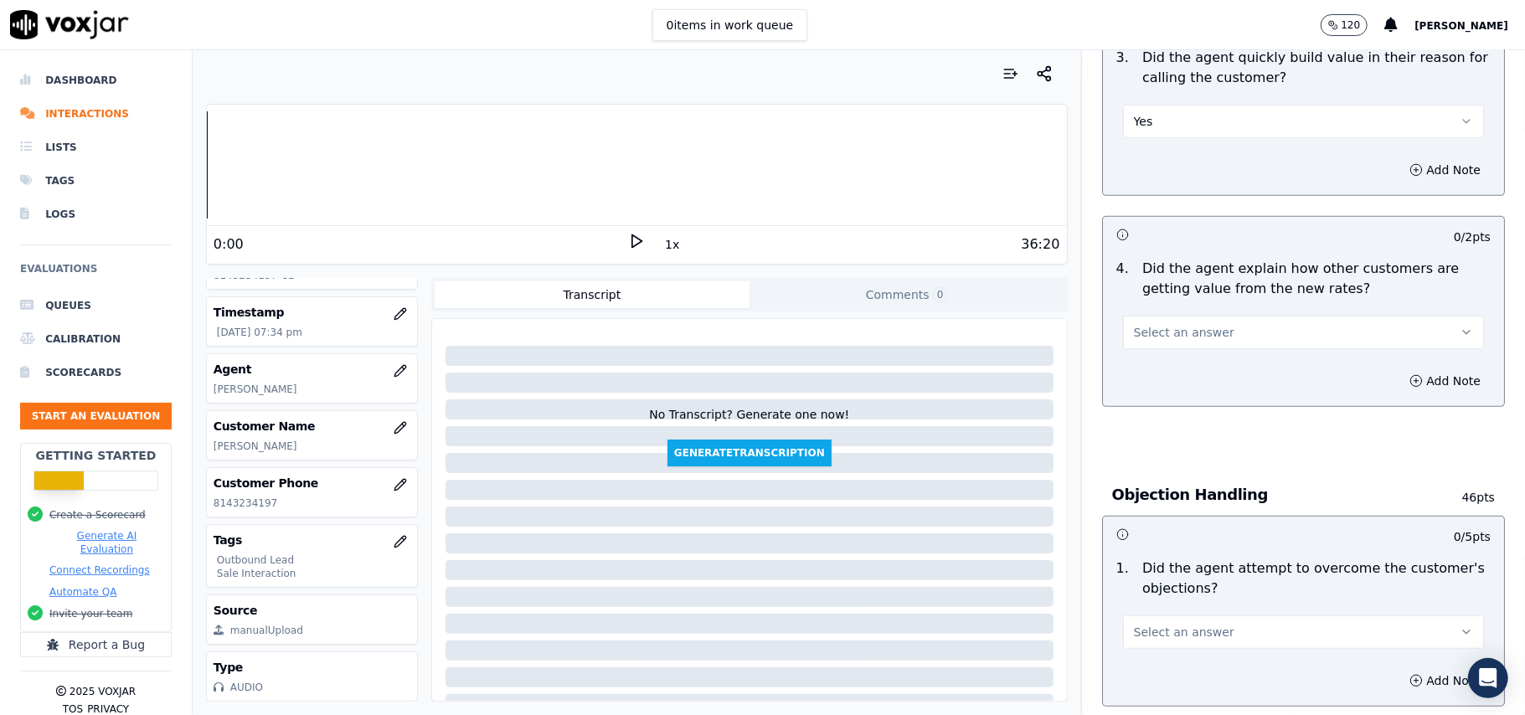
click at [1179, 335] on span "Select an answer" at bounding box center [1184, 332] width 101 height 17
click at [1170, 370] on div "Yes" at bounding box center [1268, 372] width 324 height 27
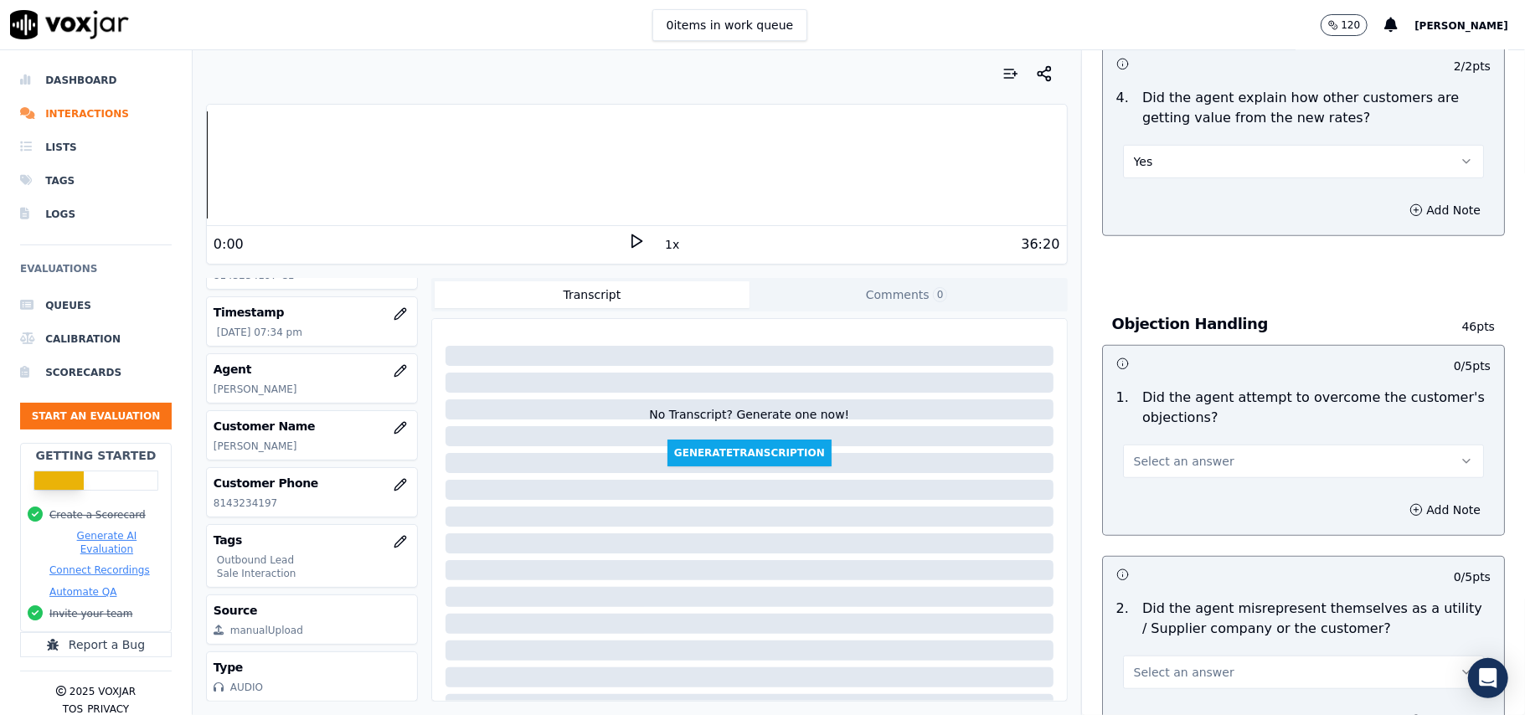
scroll to position [893, 0]
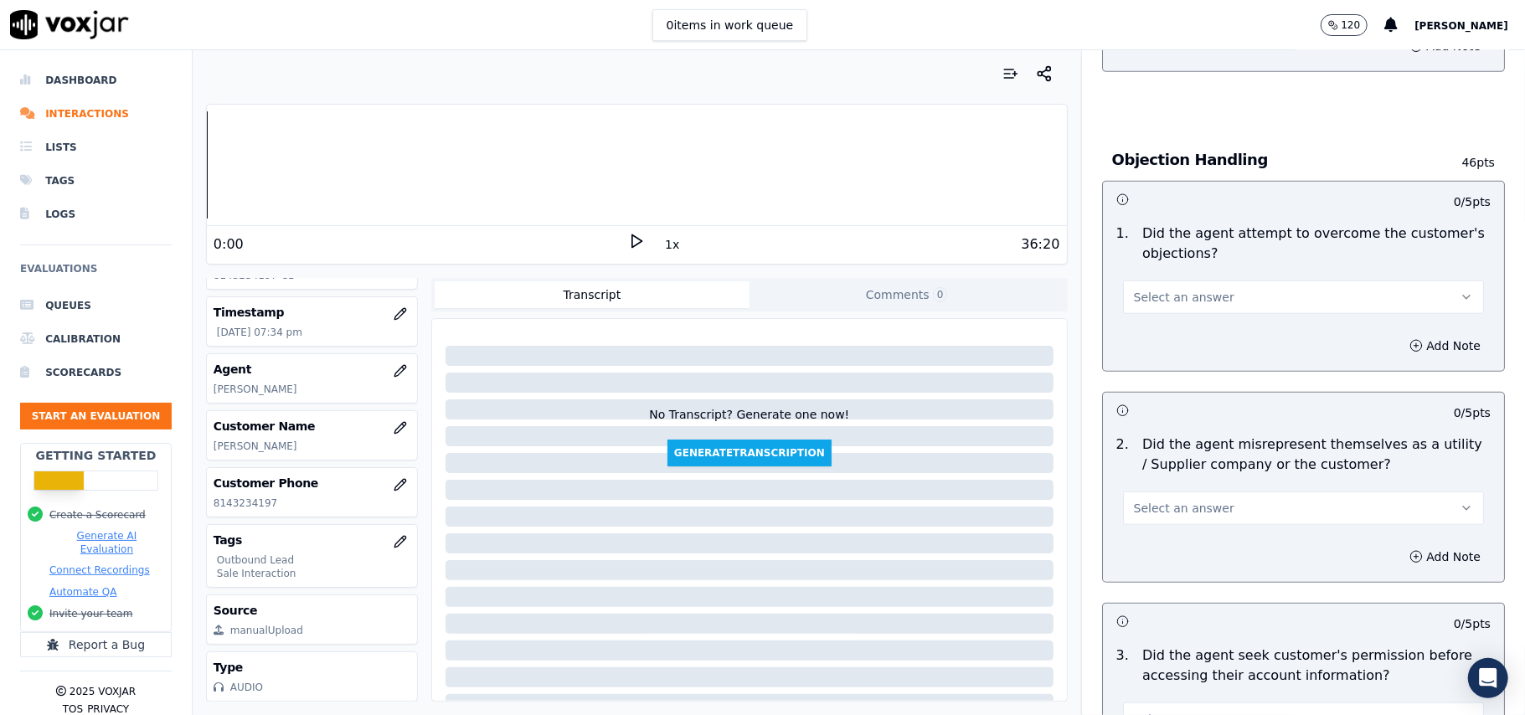
click at [1134, 296] on span "Select an answer" at bounding box center [1184, 297] width 101 height 17
click at [1148, 338] on div "Yes" at bounding box center [1268, 337] width 324 height 27
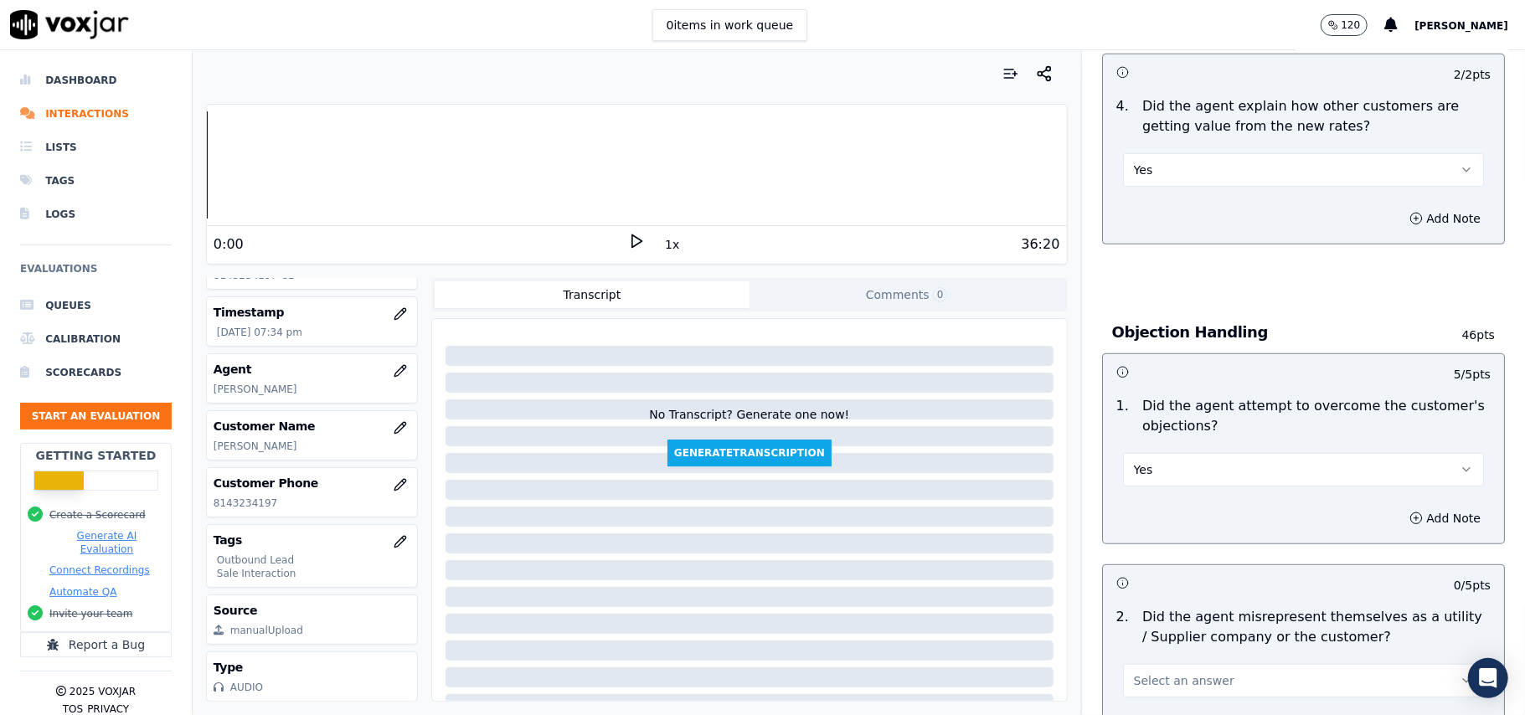
scroll to position [558, 0]
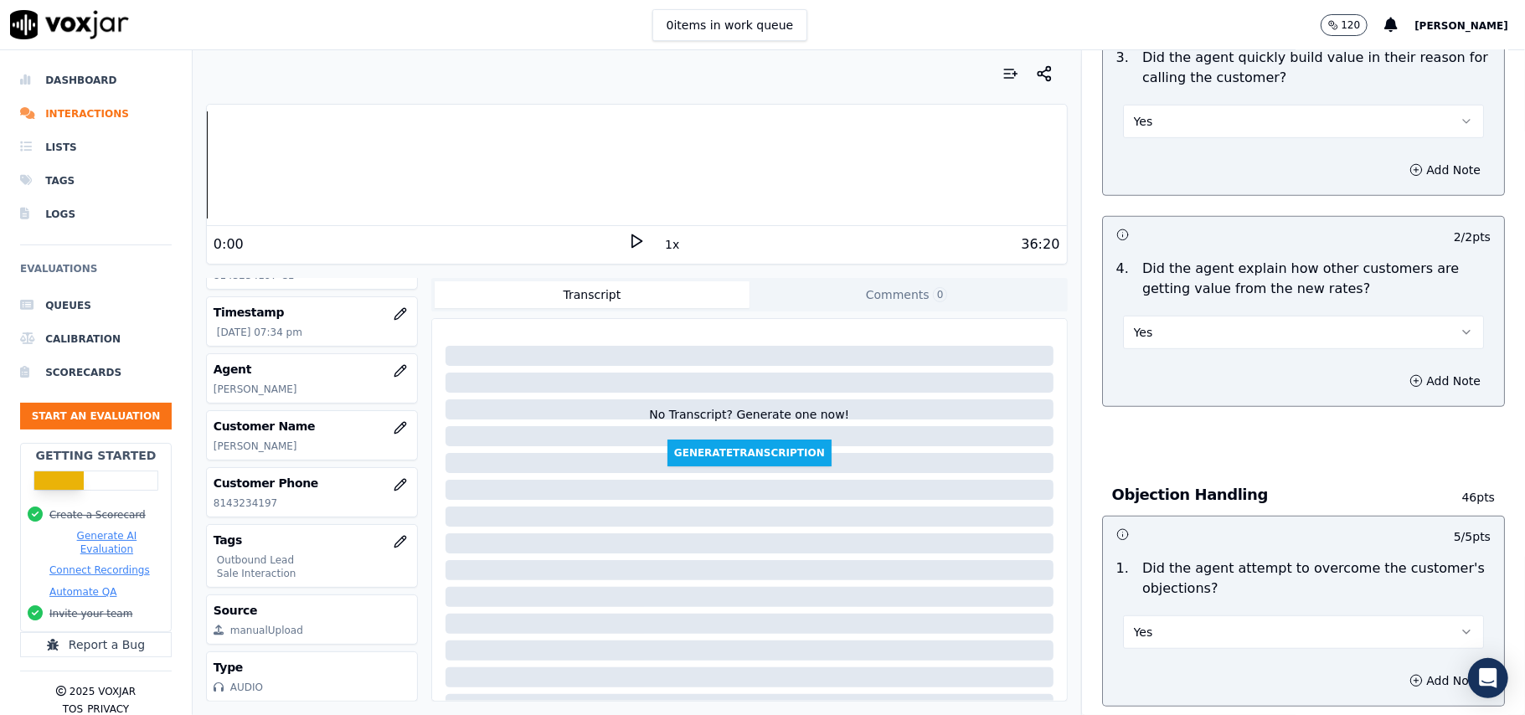
click at [1188, 333] on button "Yes" at bounding box center [1303, 333] width 361 height 34
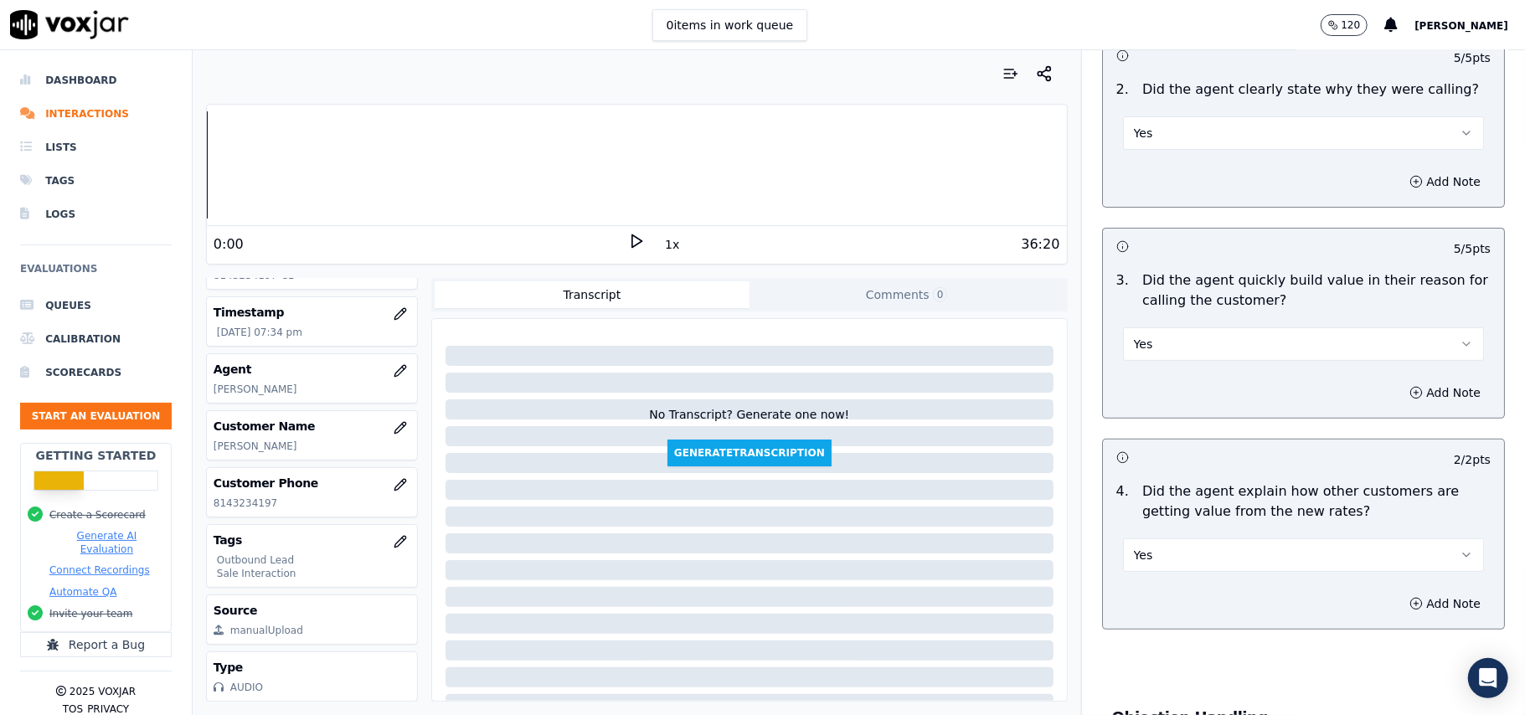
scroll to position [4178, 0]
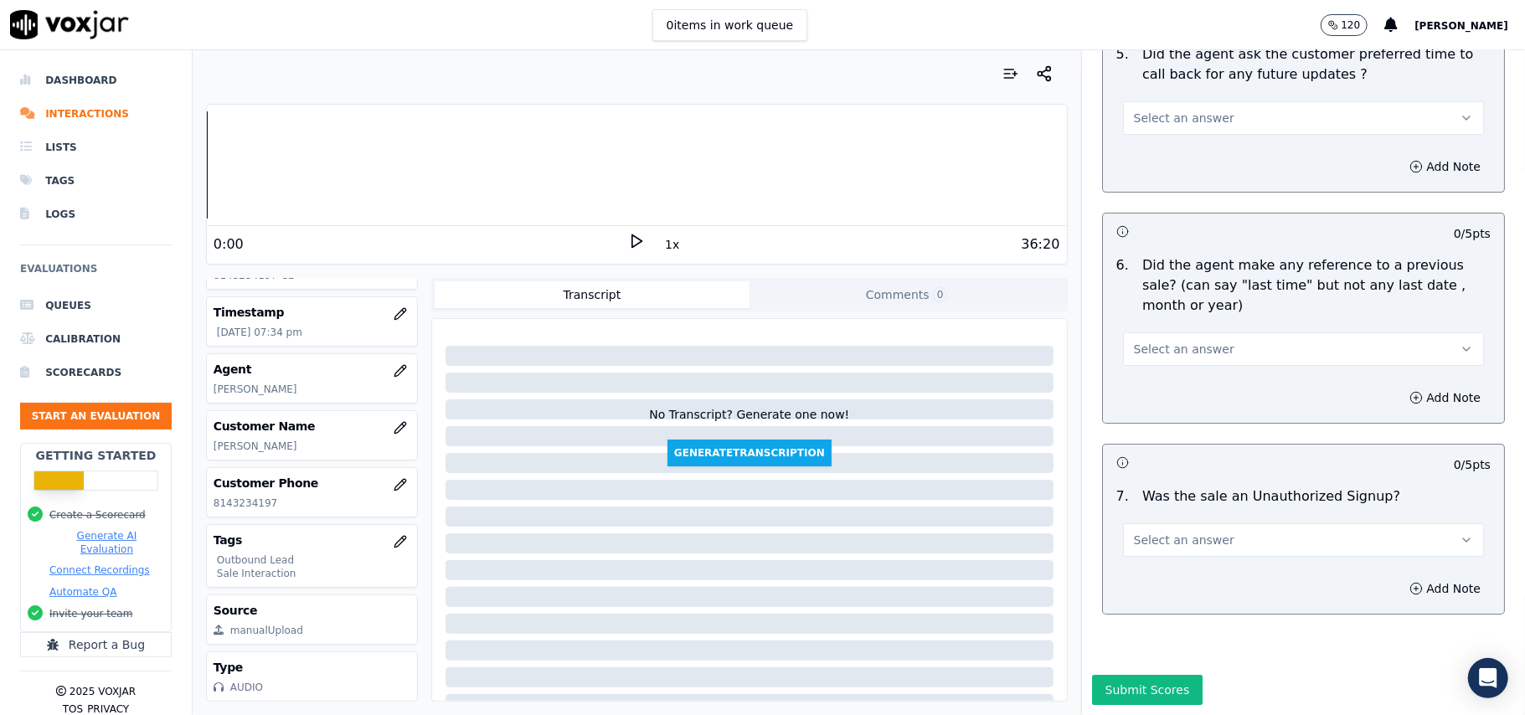
drag, startPoint x: 1237, startPoint y: 486, endPoint x: 1234, endPoint y: 498, distance: 12.2
click at [1236, 524] on button "Select an answer" at bounding box center [1303, 541] width 361 height 34
click at [1180, 529] on div "Yes" at bounding box center [1268, 527] width 324 height 27
click at [1230, 524] on button "Yes" at bounding box center [1303, 541] width 361 height 34
click at [1210, 561] on div "No" at bounding box center [1268, 554] width 324 height 27
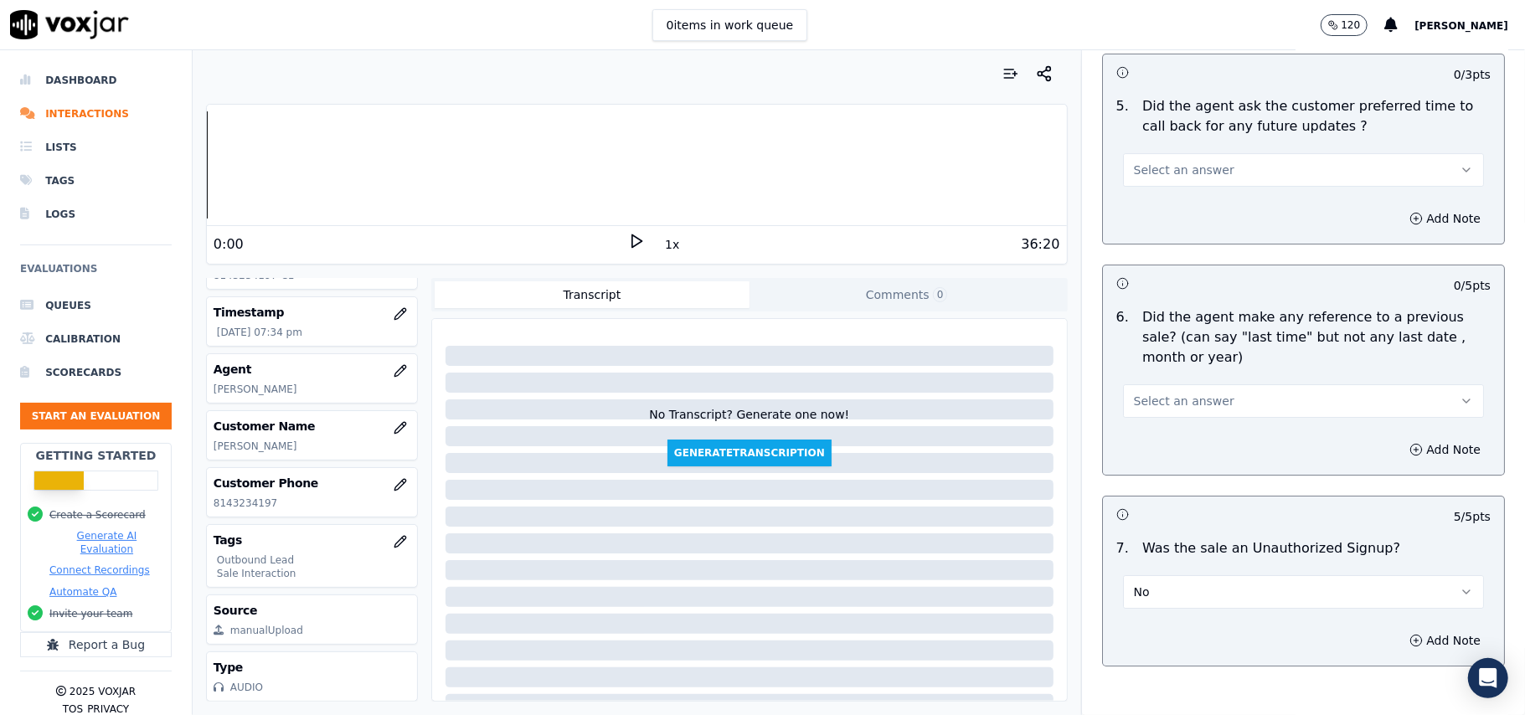
scroll to position [3954, 0]
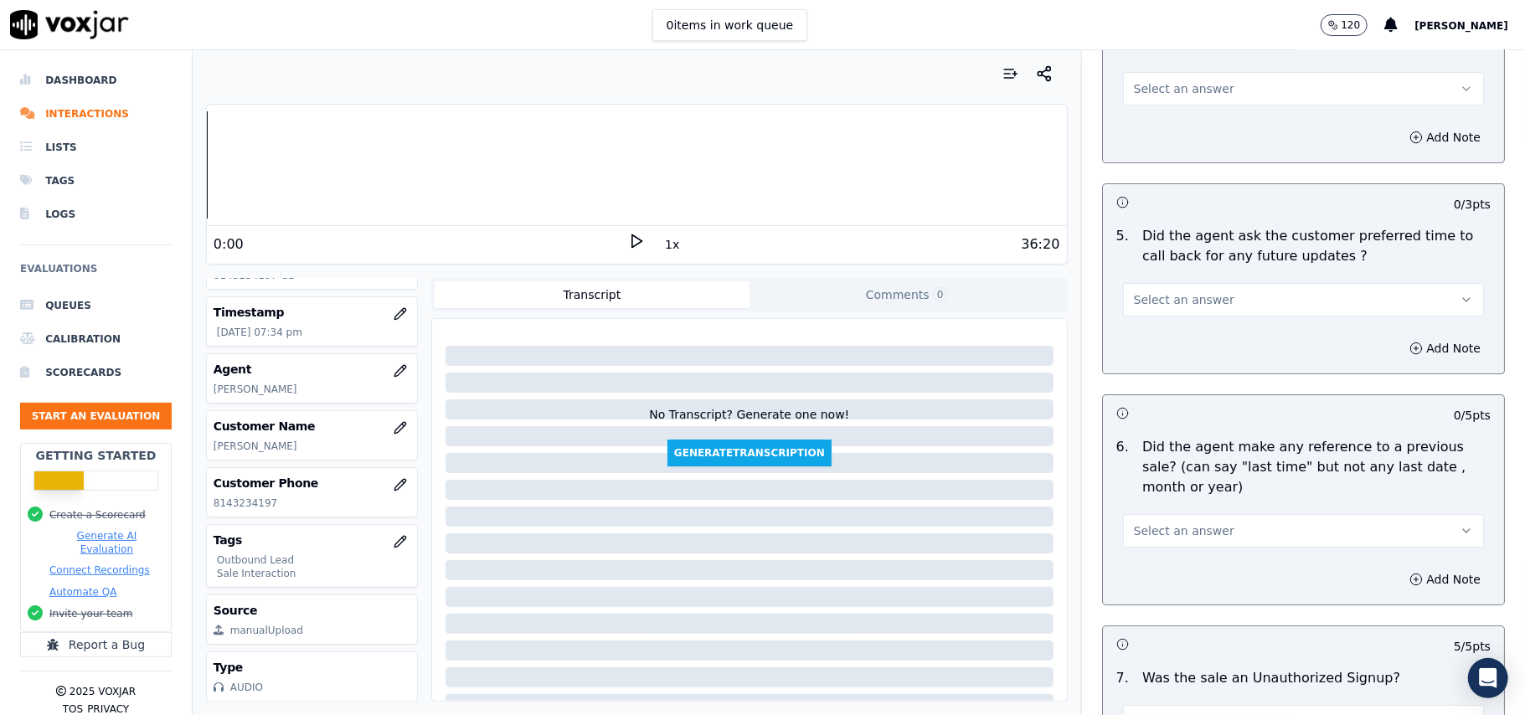
click at [1179, 523] on span "Select an answer" at bounding box center [1184, 531] width 101 height 17
click at [1161, 580] on div "No" at bounding box center [1268, 586] width 324 height 27
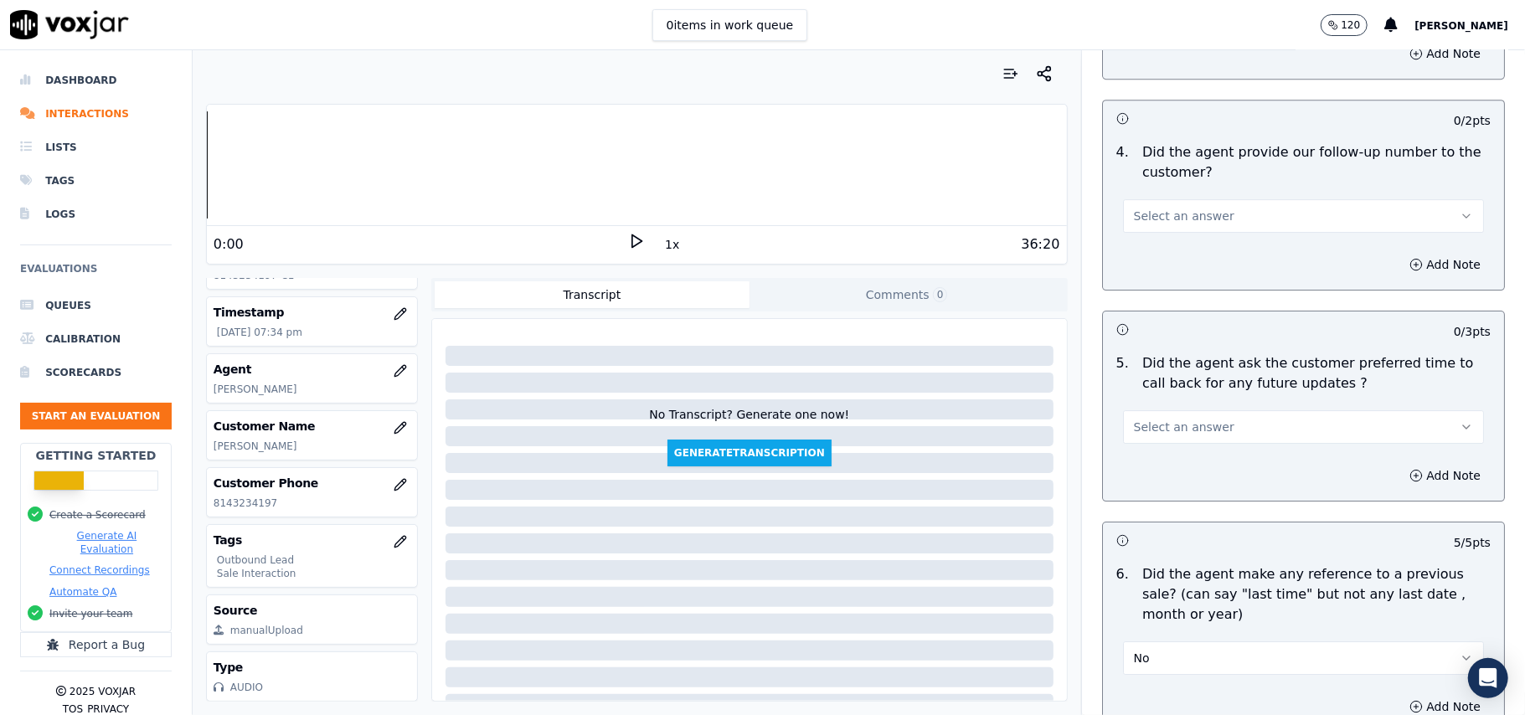
scroll to position [3731, 0]
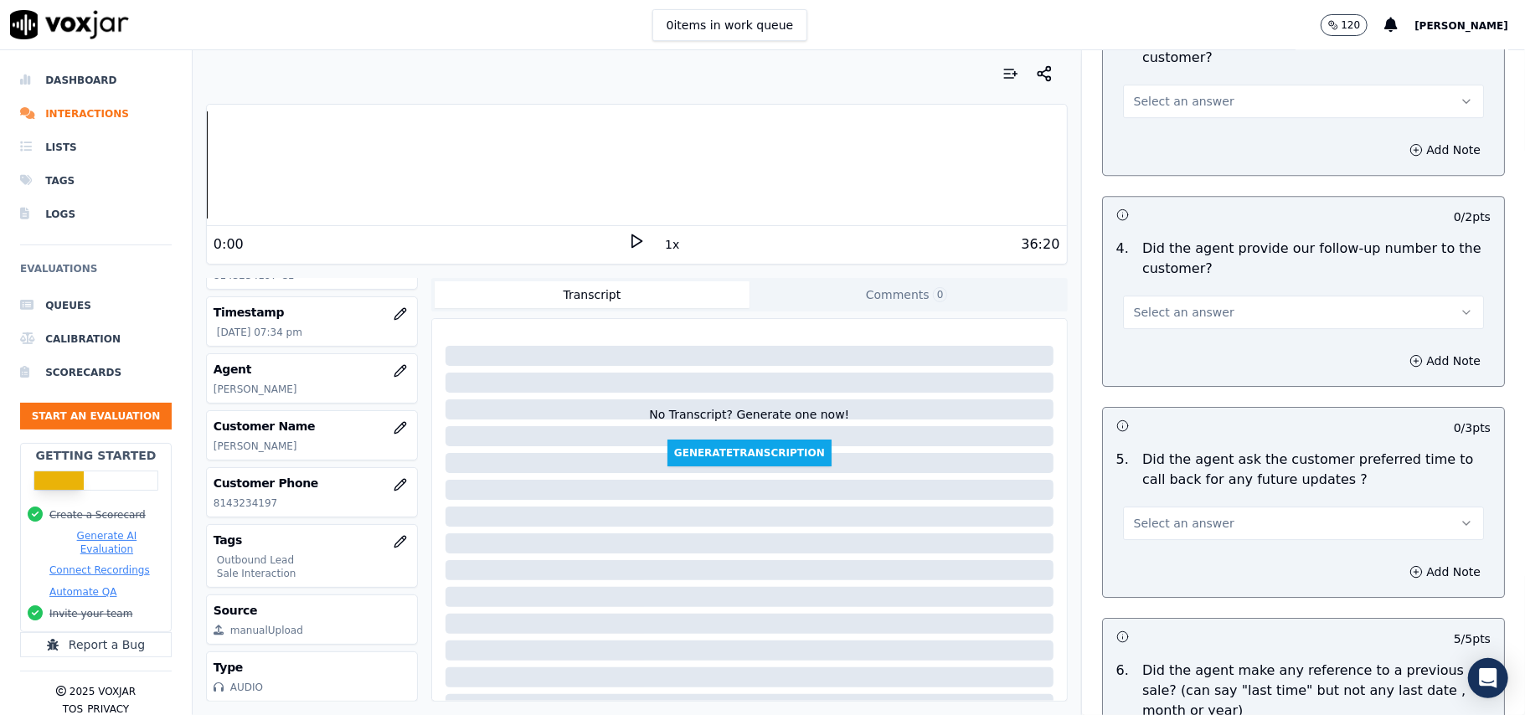
click at [1191, 527] on button "Select an answer" at bounding box center [1303, 524] width 361 height 34
click at [1191, 553] on div "Yes" at bounding box center [1268, 551] width 324 height 27
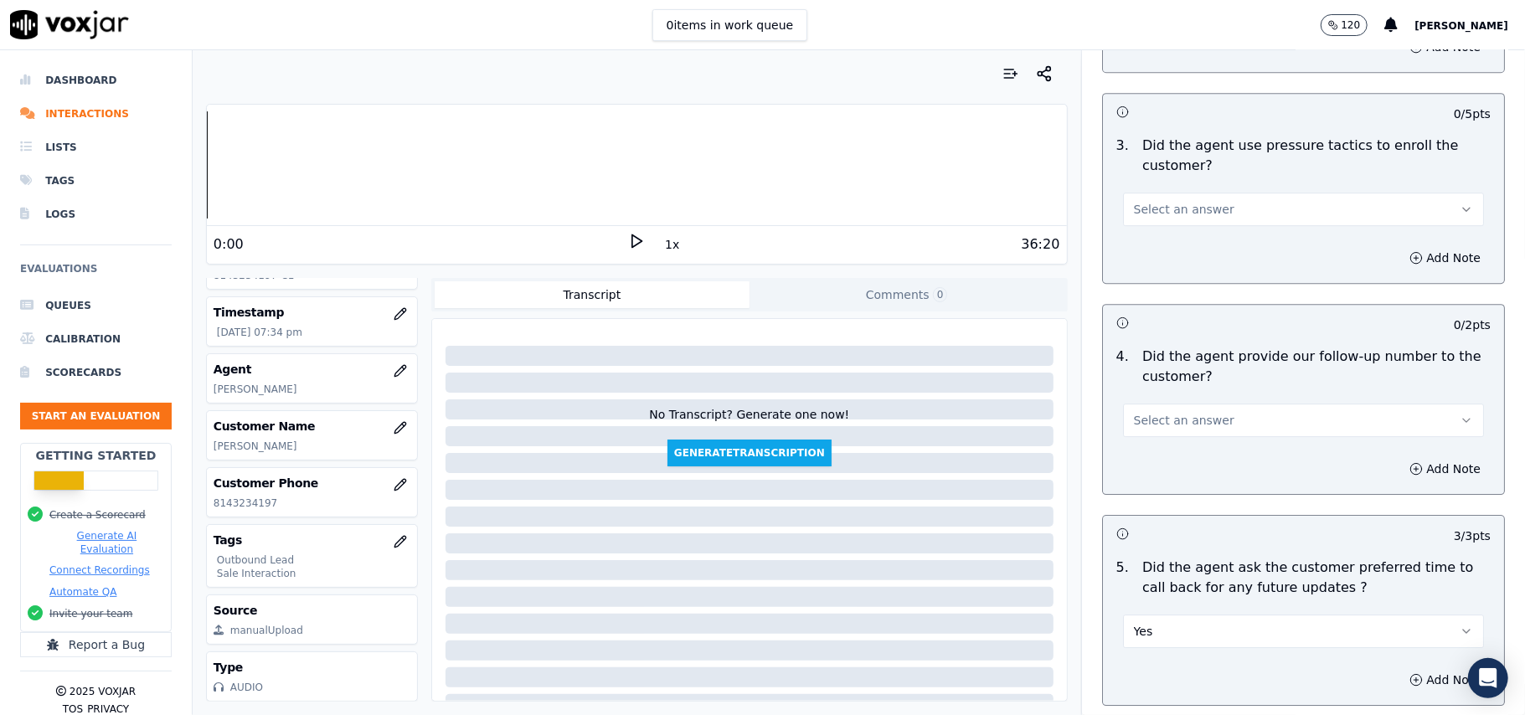
scroll to position [3508, 0]
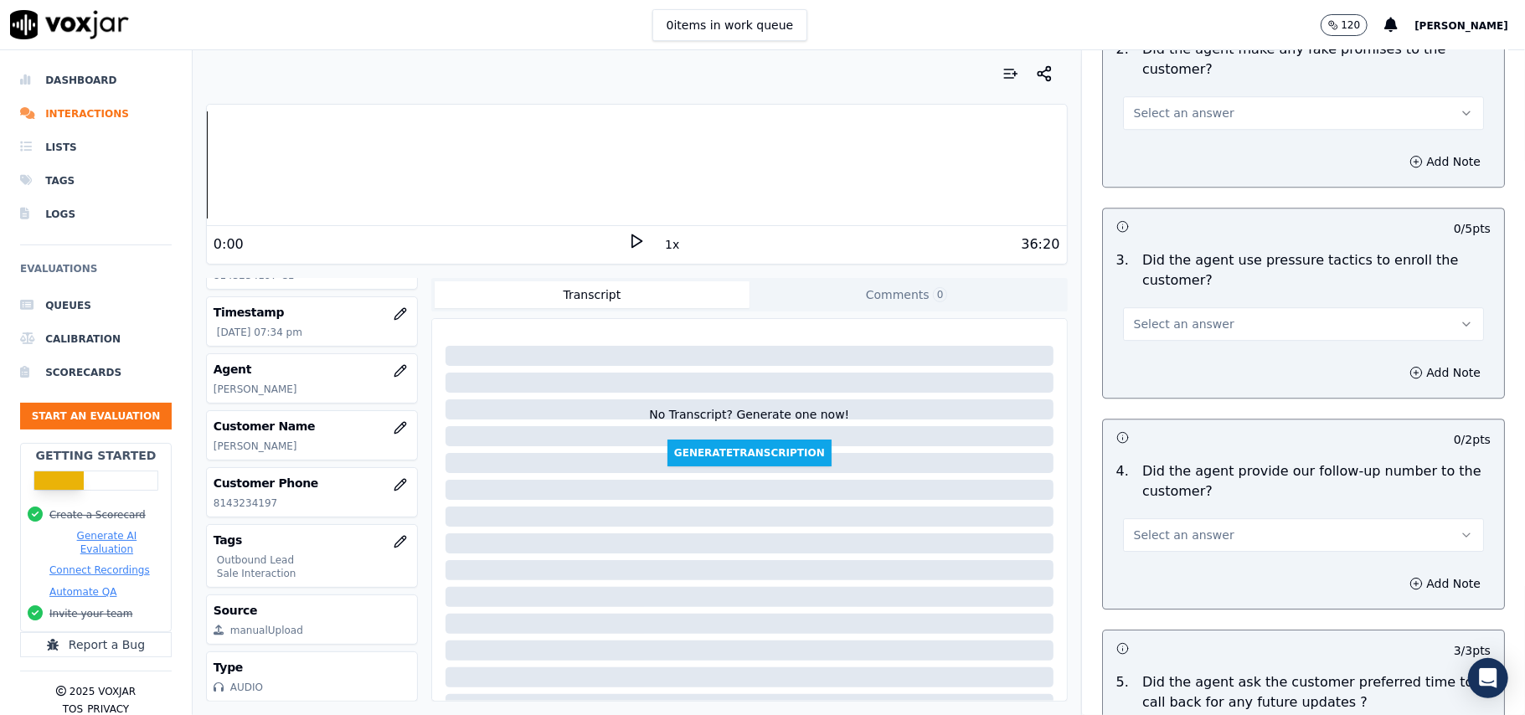
click at [1208, 536] on button "Select an answer" at bounding box center [1303, 535] width 361 height 34
click at [1210, 576] on div "No" at bounding box center [1268, 589] width 324 height 27
click at [1186, 518] on button "No" at bounding box center [1303, 535] width 361 height 34
click at [1170, 561] on div "Yes" at bounding box center [1268, 562] width 324 height 27
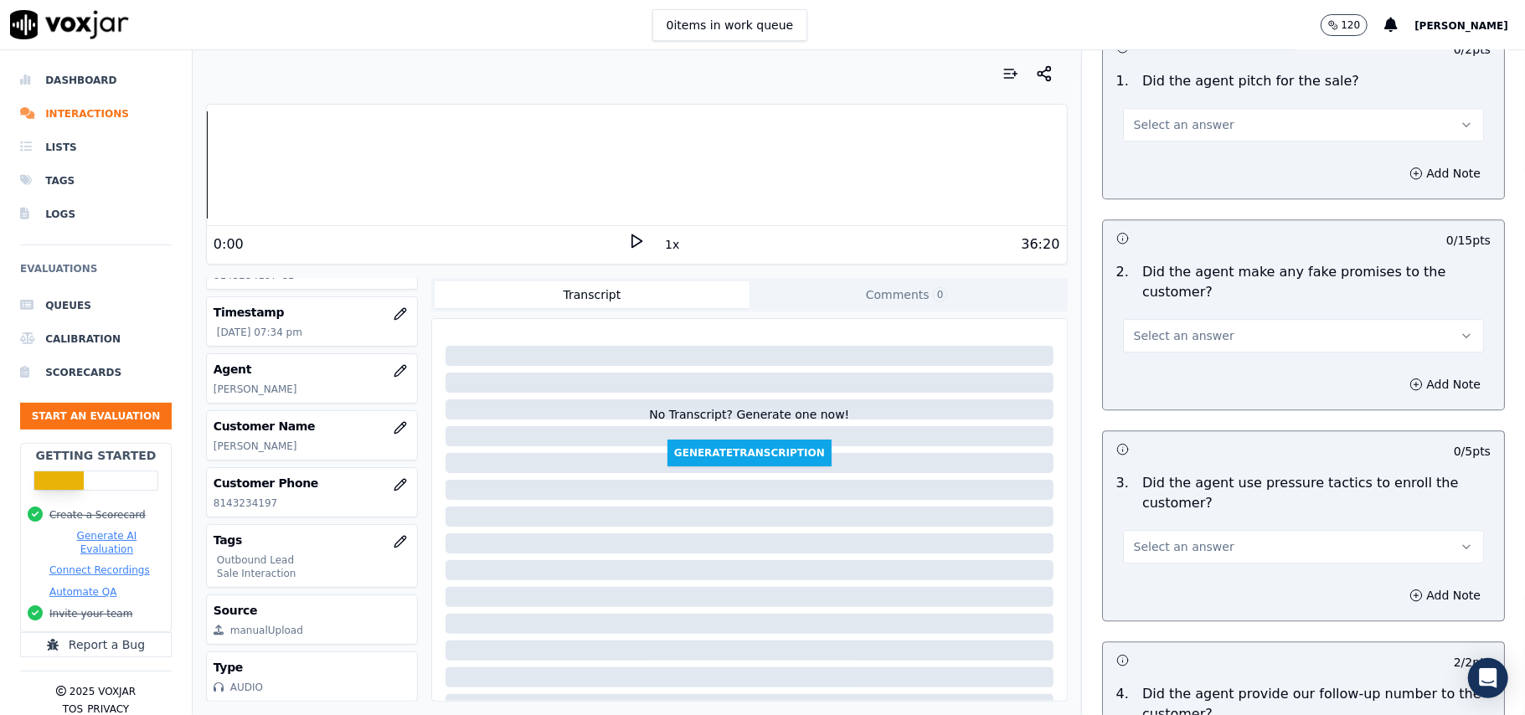
scroll to position [3284, 0]
click at [1194, 541] on span "Select an answer" at bounding box center [1184, 547] width 101 height 17
click at [1186, 611] on div "No" at bounding box center [1268, 601] width 324 height 27
click at [1184, 336] on button "Select an answer" at bounding box center [1303, 337] width 361 height 34
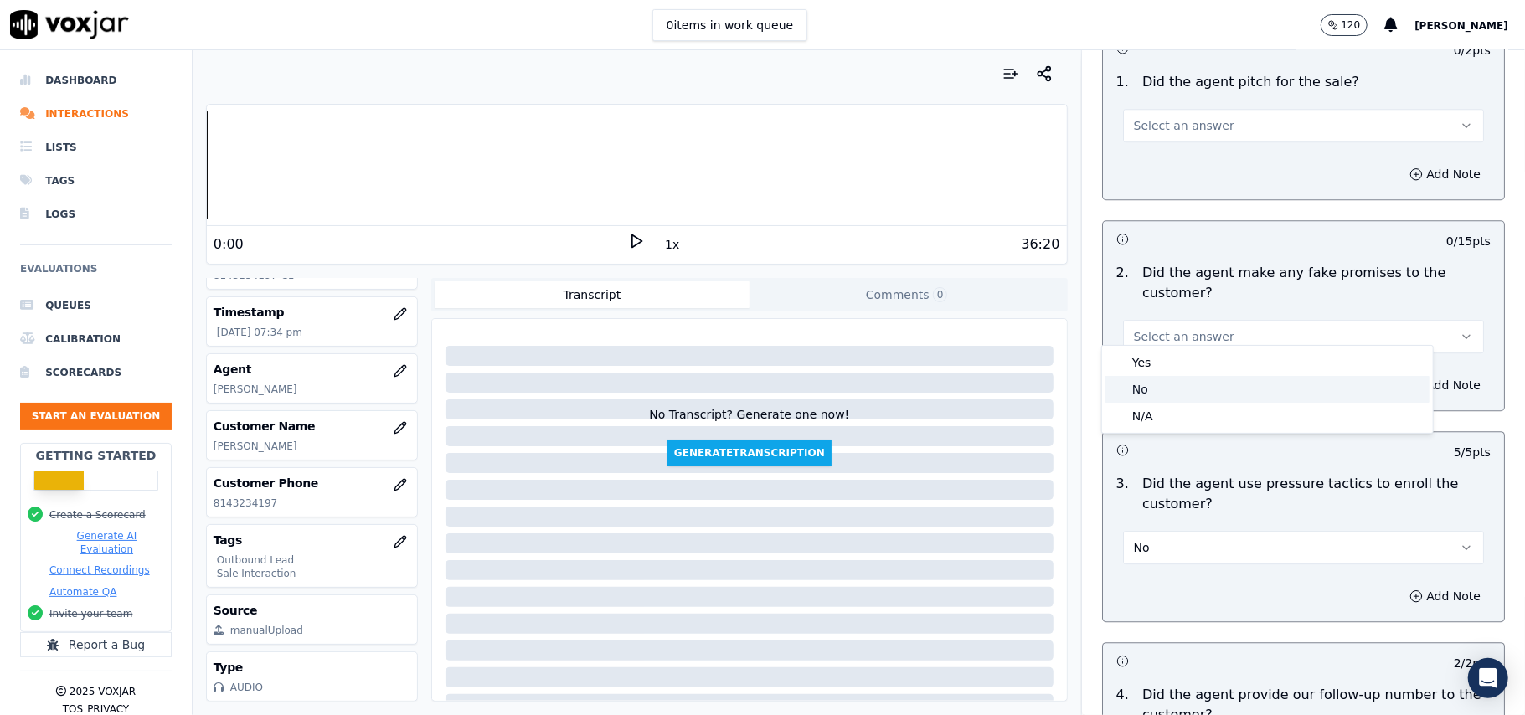
click at [1173, 385] on div "No" at bounding box center [1268, 389] width 324 height 27
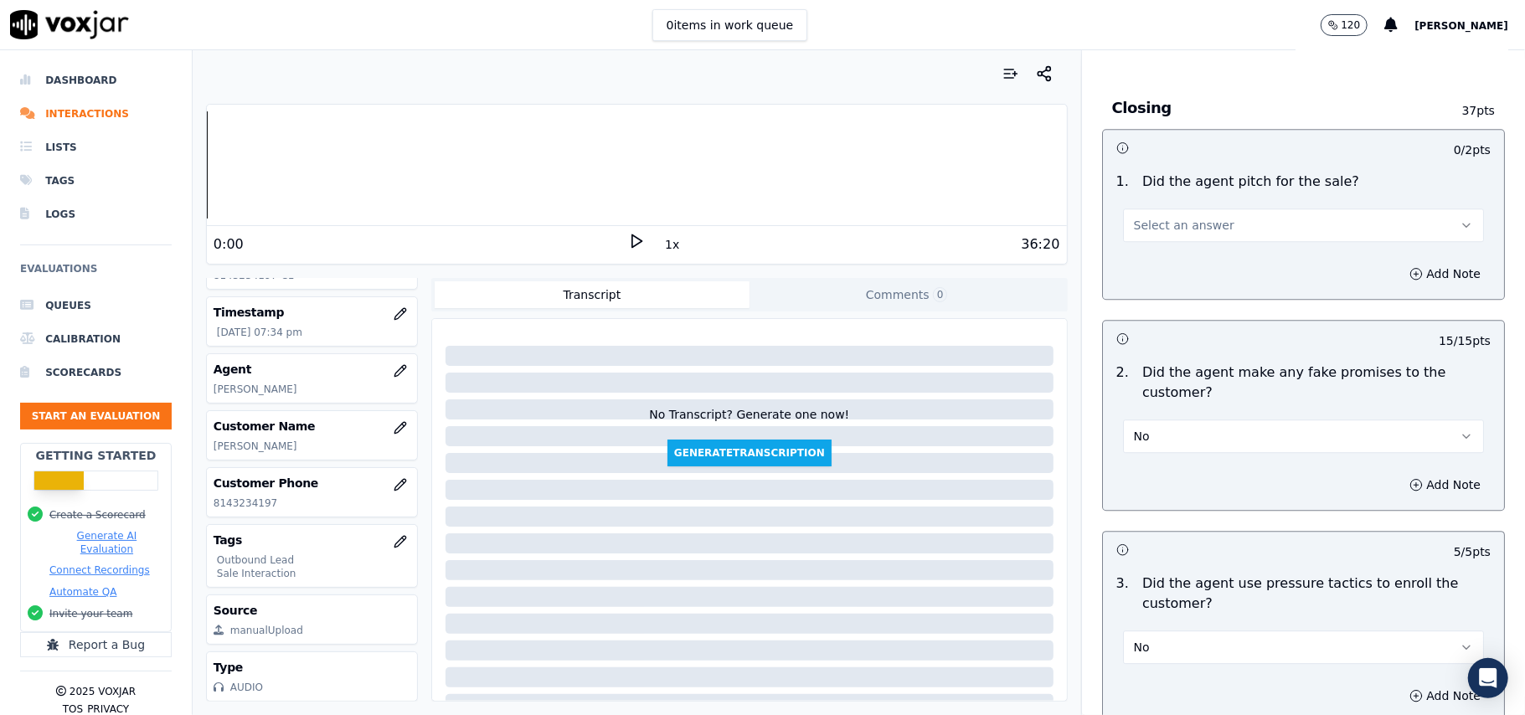
scroll to position [3061, 0]
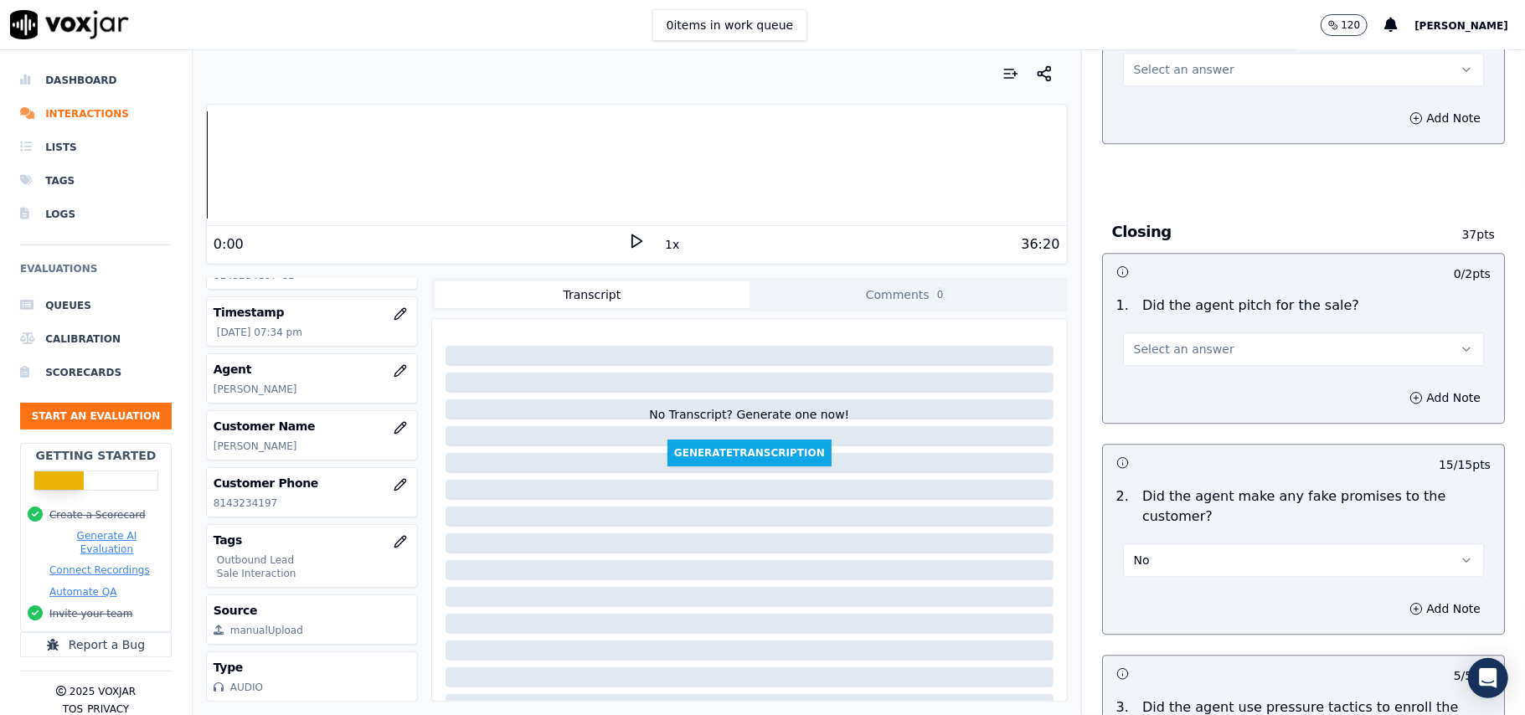
click at [1194, 341] on span "Select an answer" at bounding box center [1184, 349] width 101 height 17
click at [1166, 367] on div "Yes" at bounding box center [1268, 374] width 324 height 27
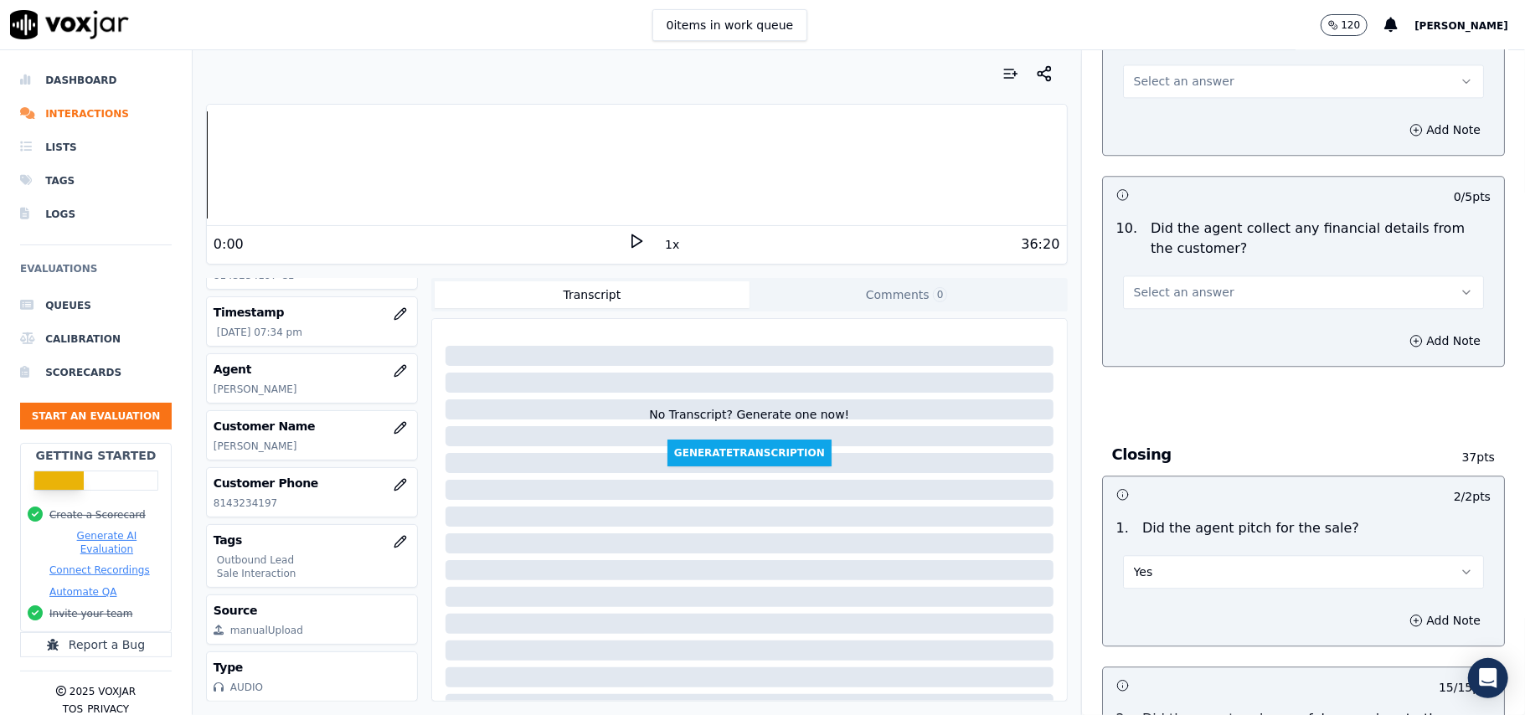
scroll to position [2726, 0]
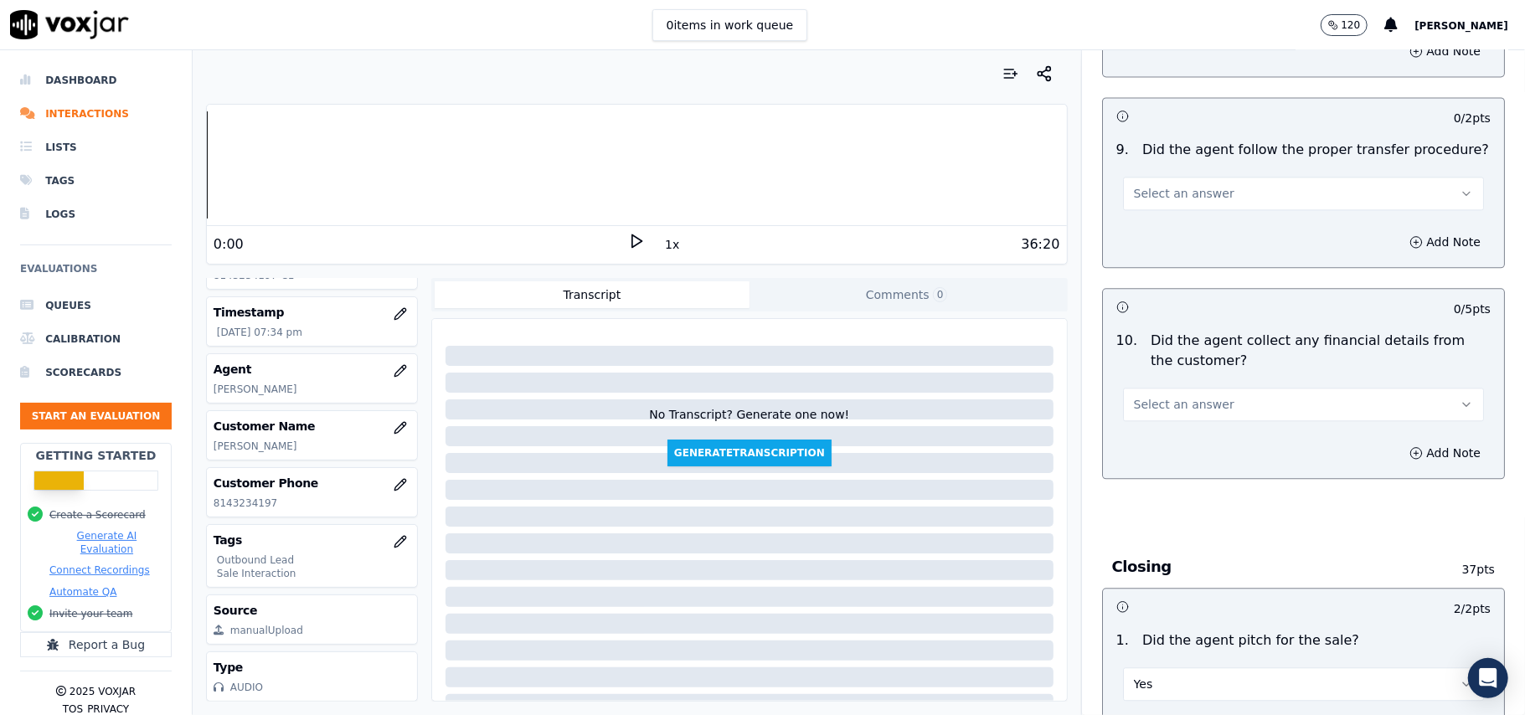
click at [1207, 390] on button "Select an answer" at bounding box center [1303, 405] width 361 height 34
click at [1157, 450] on div "No" at bounding box center [1268, 456] width 324 height 27
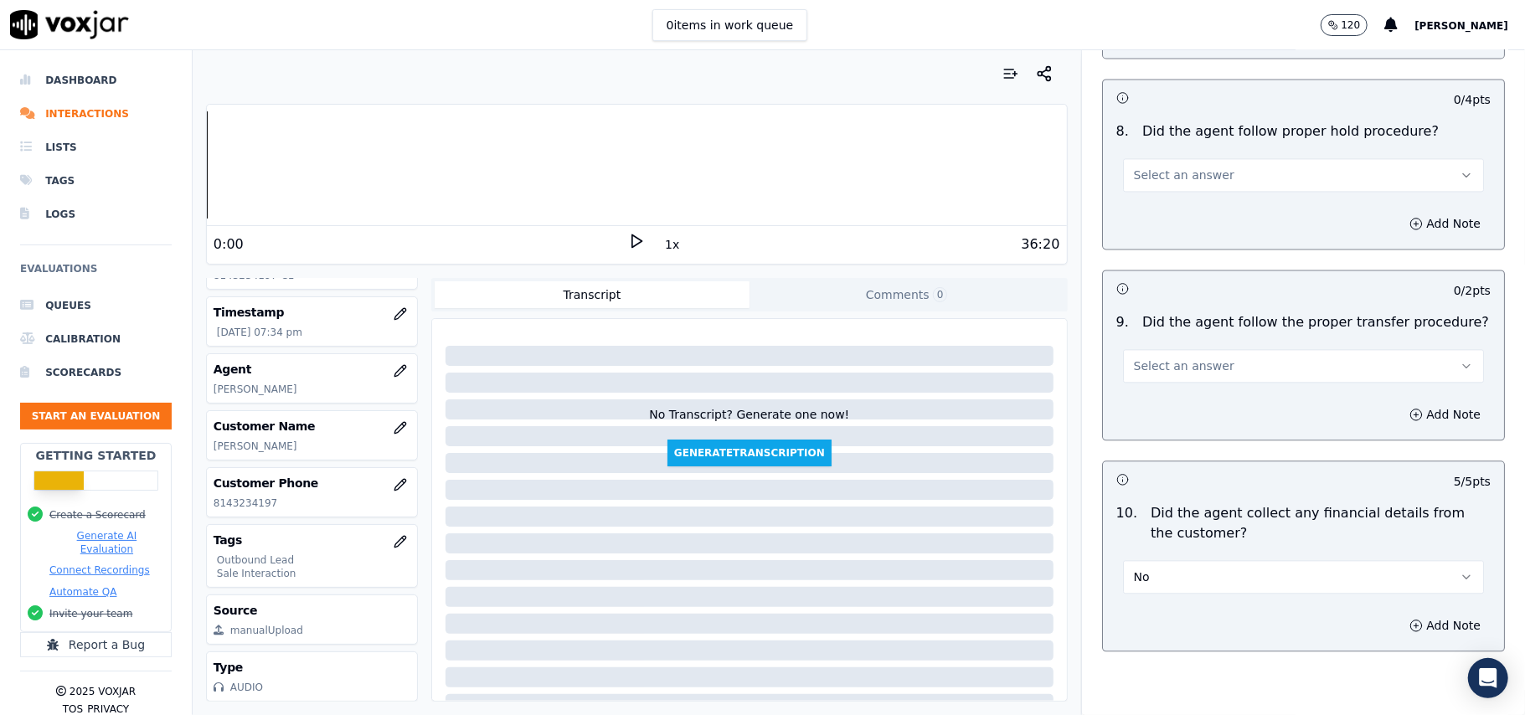
scroll to position [2391, 0]
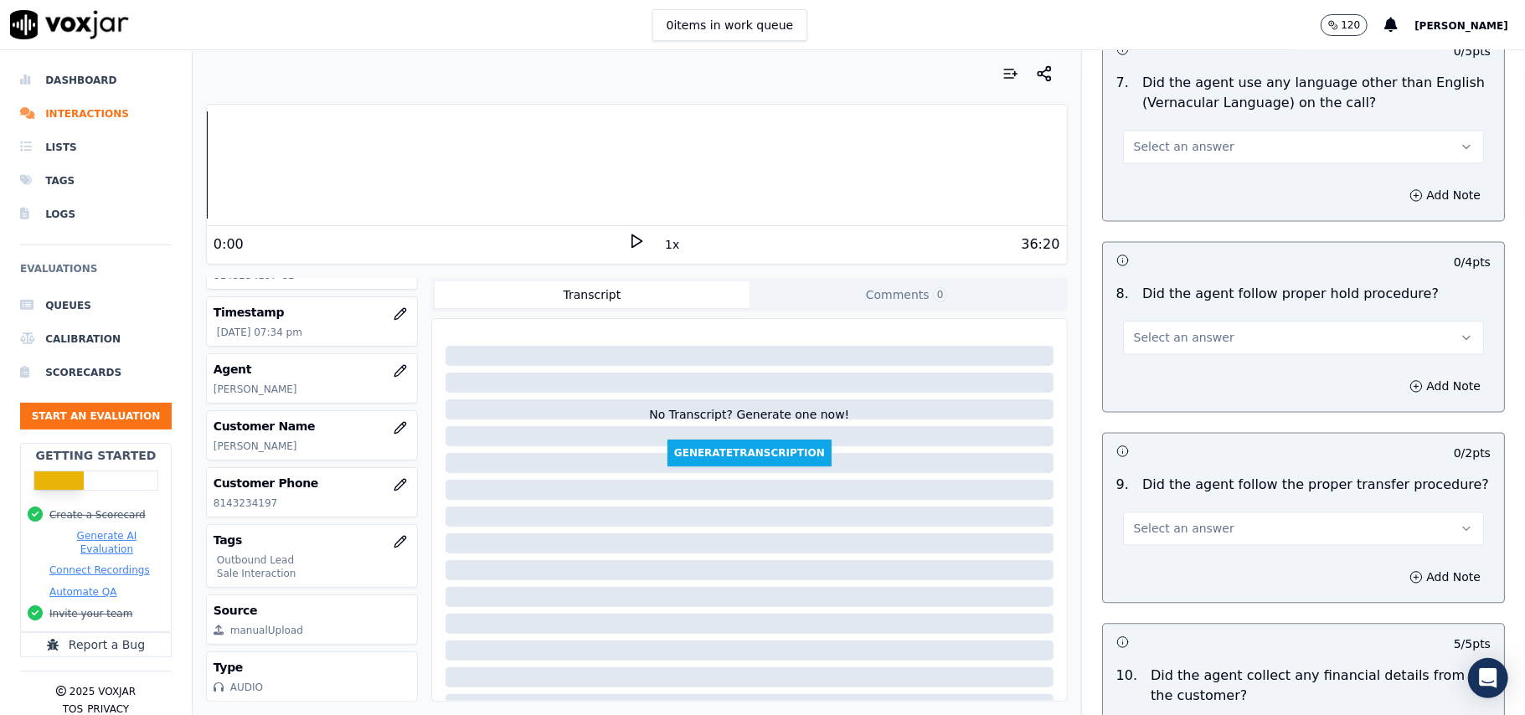
click at [1140, 520] on span "Select an answer" at bounding box center [1184, 528] width 101 height 17
click at [1153, 549] on div "Yes" at bounding box center [1268, 552] width 324 height 27
click at [1201, 321] on button "Select an answer" at bounding box center [1303, 338] width 361 height 34
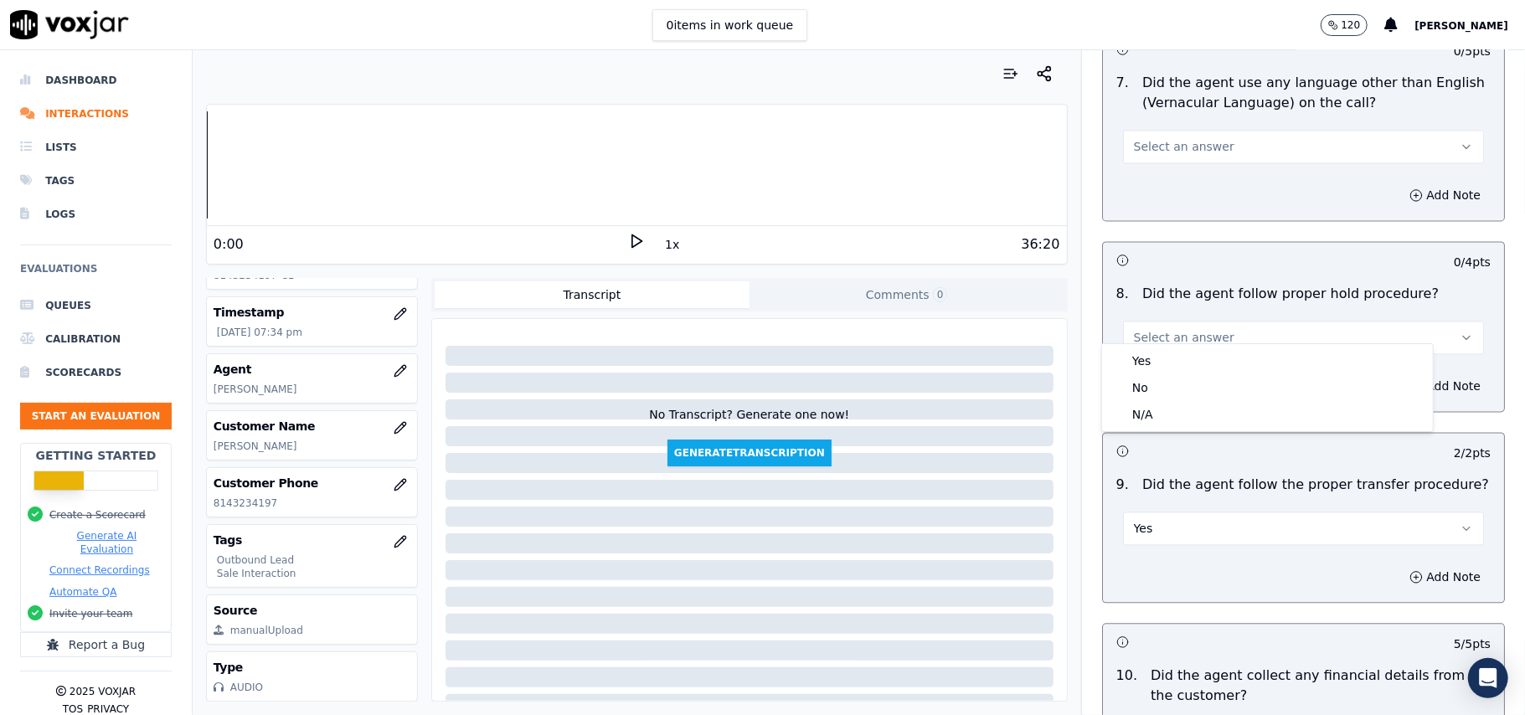
click at [1183, 344] on div "Yes No N/A" at bounding box center [1267, 387] width 331 height 87
click at [1174, 363] on div "Yes" at bounding box center [1268, 361] width 324 height 27
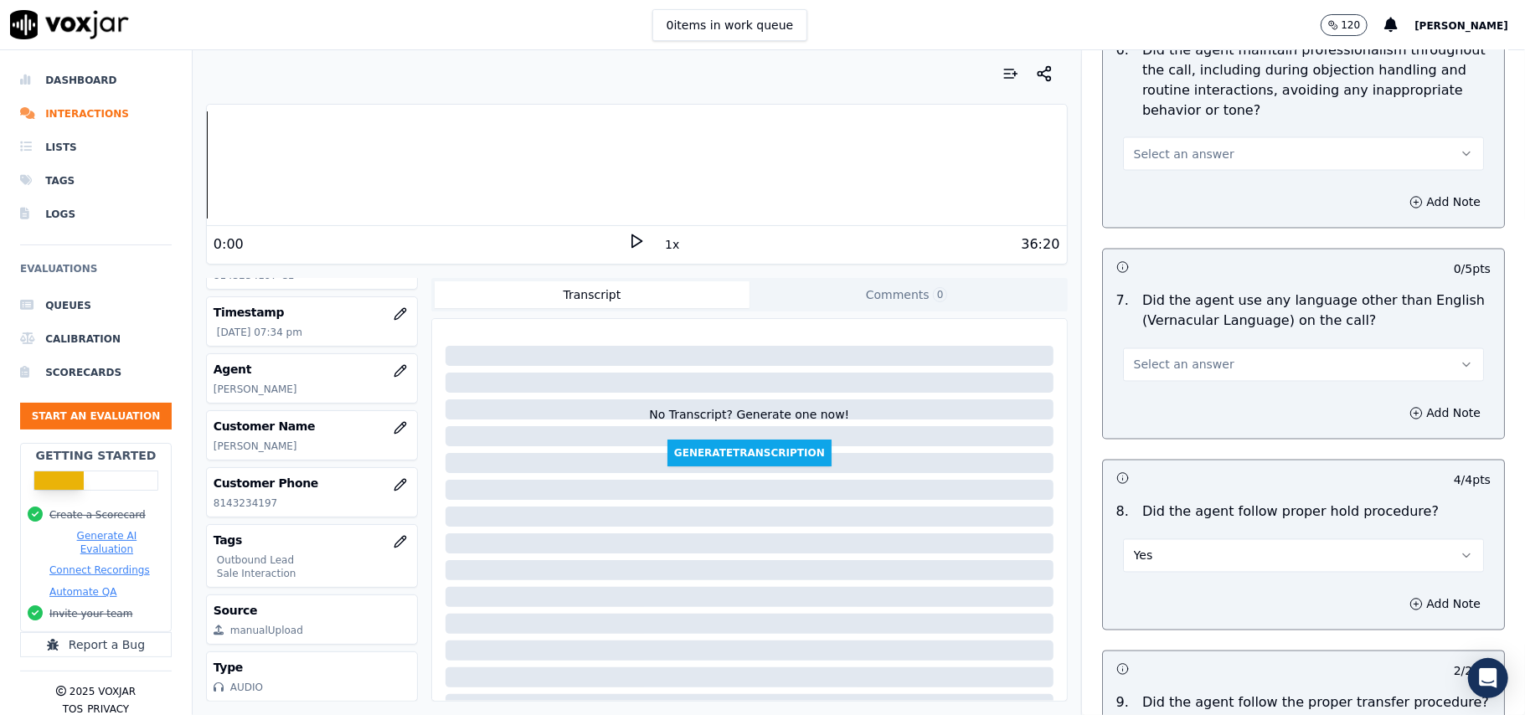
scroll to position [2168, 0]
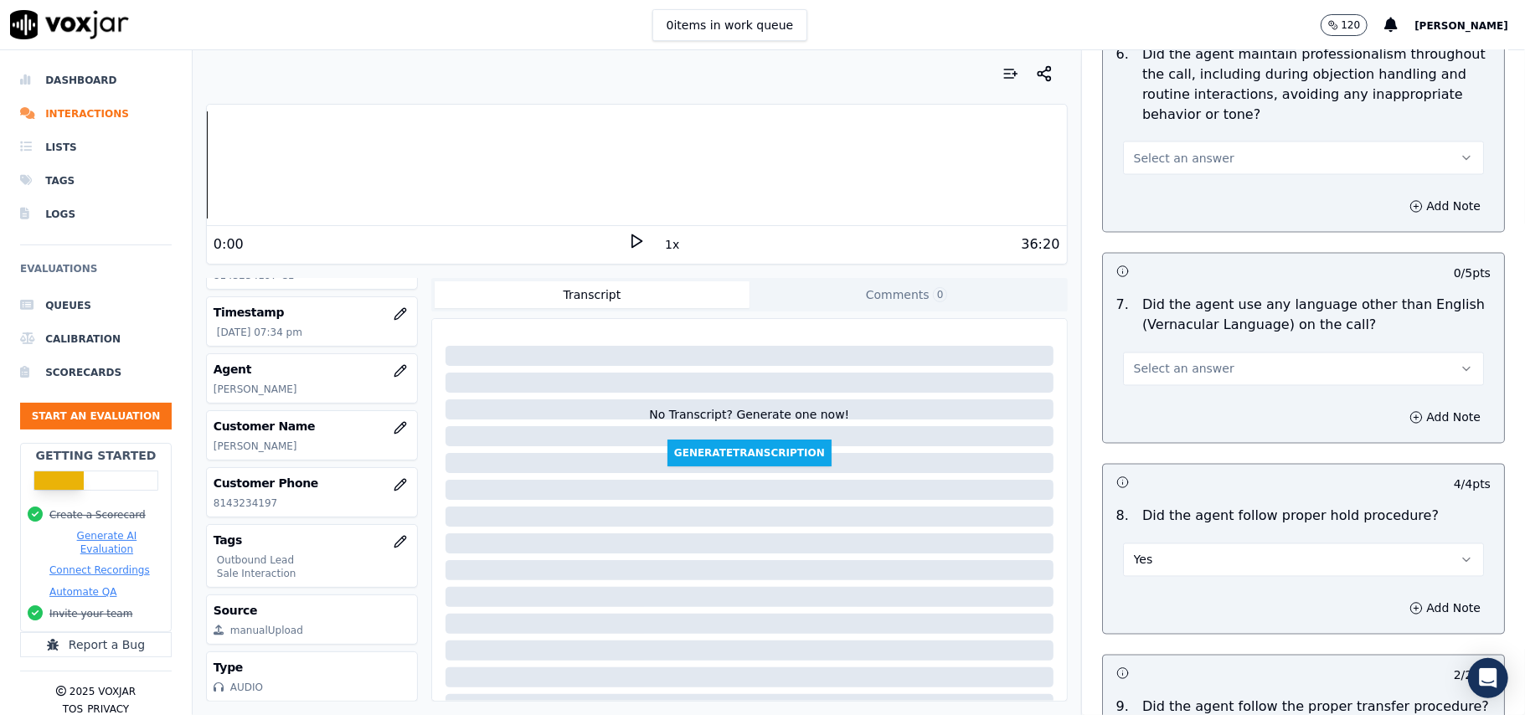
click at [1173, 361] on span "Select an answer" at bounding box center [1184, 369] width 101 height 17
click at [1137, 419] on div "No" at bounding box center [1268, 419] width 324 height 27
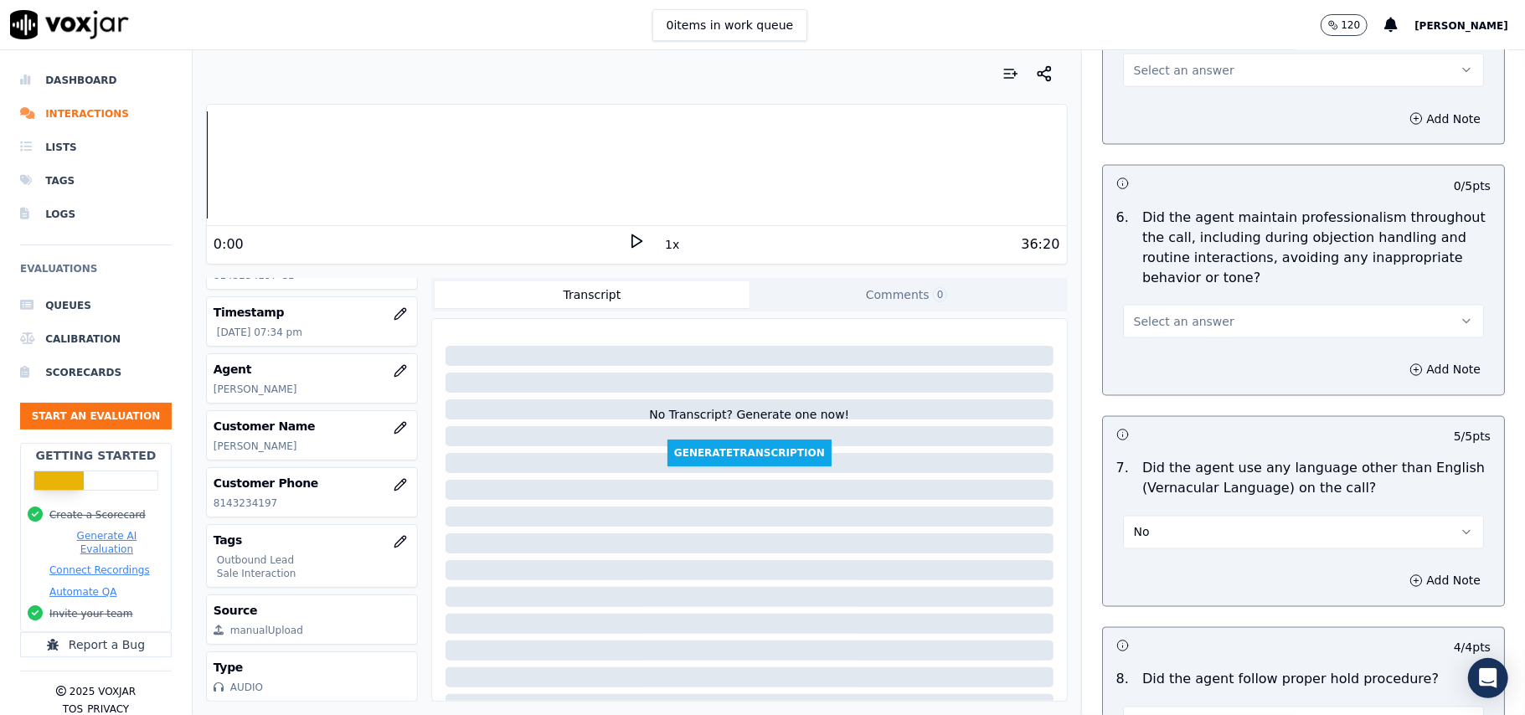
scroll to position [1833, 0]
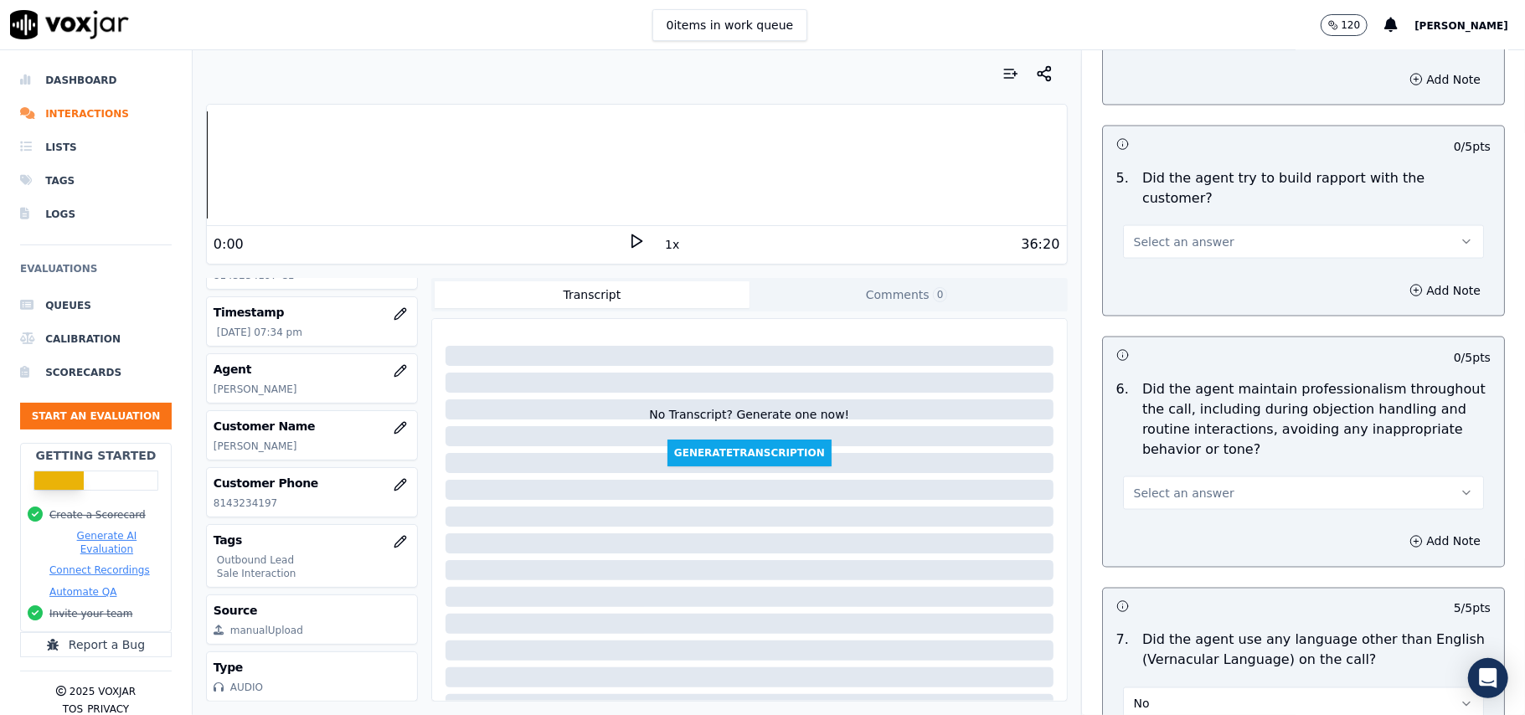
drag, startPoint x: 1146, startPoint y: 459, endPoint x: 1153, endPoint y: 483, distance: 25.4
click at [1146, 473] on div "Select an answer" at bounding box center [1303, 491] width 361 height 37
click at [1150, 485] on span "Select an answer" at bounding box center [1184, 493] width 101 height 17
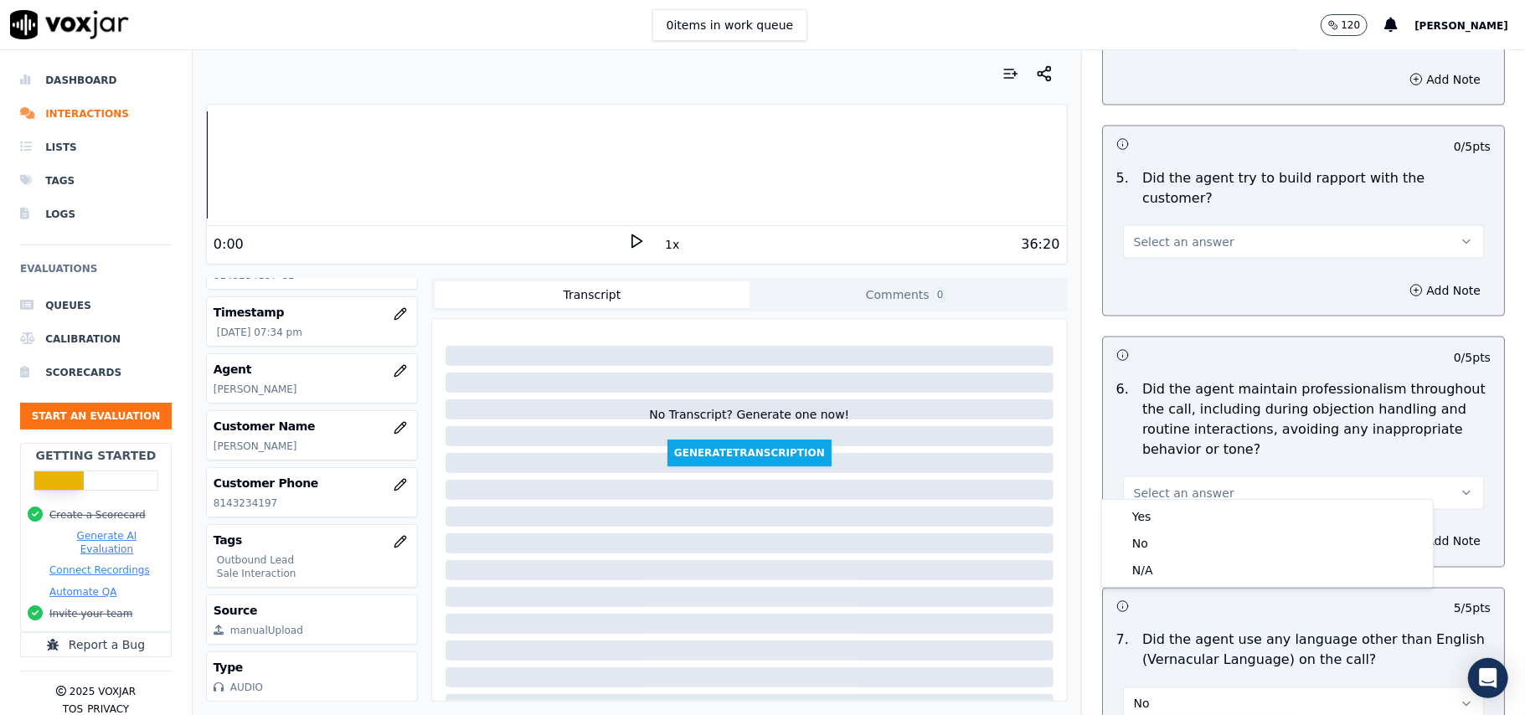
click at [1149, 511] on div "Yes" at bounding box center [1268, 516] width 324 height 27
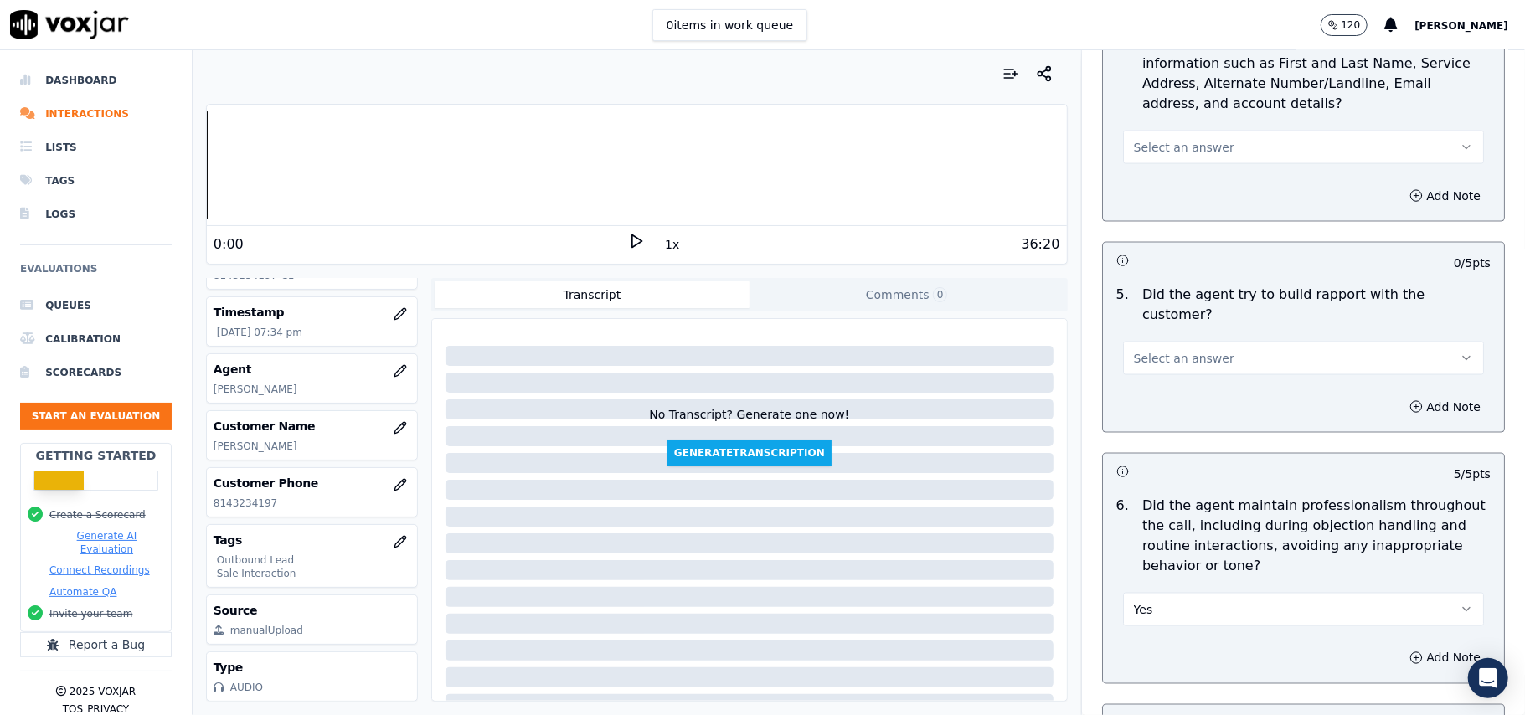
scroll to position [1609, 0]
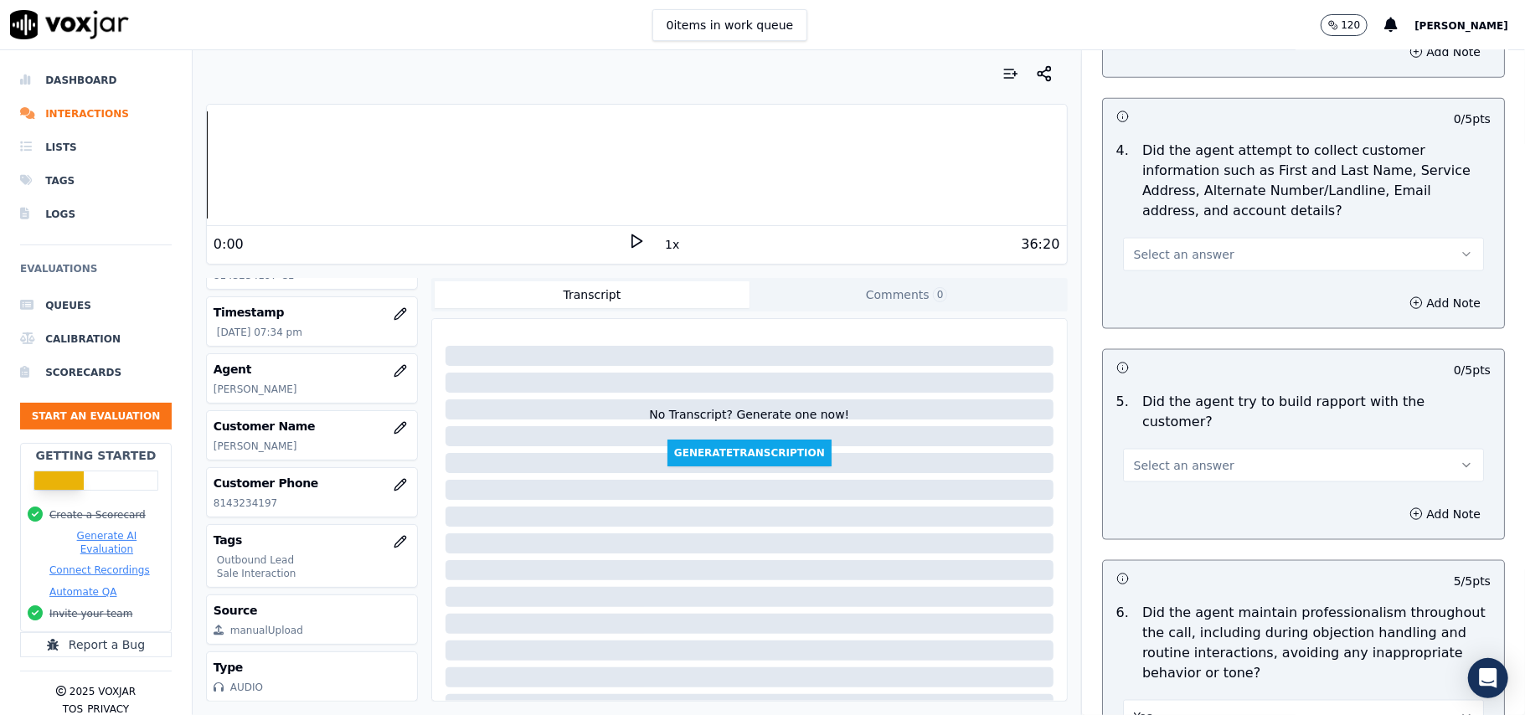
click at [1158, 457] on span "Select an answer" at bounding box center [1184, 465] width 101 height 17
click at [1150, 486] on div "Yes" at bounding box center [1268, 488] width 324 height 27
click at [1176, 253] on span "Select an answer" at bounding box center [1184, 254] width 101 height 17
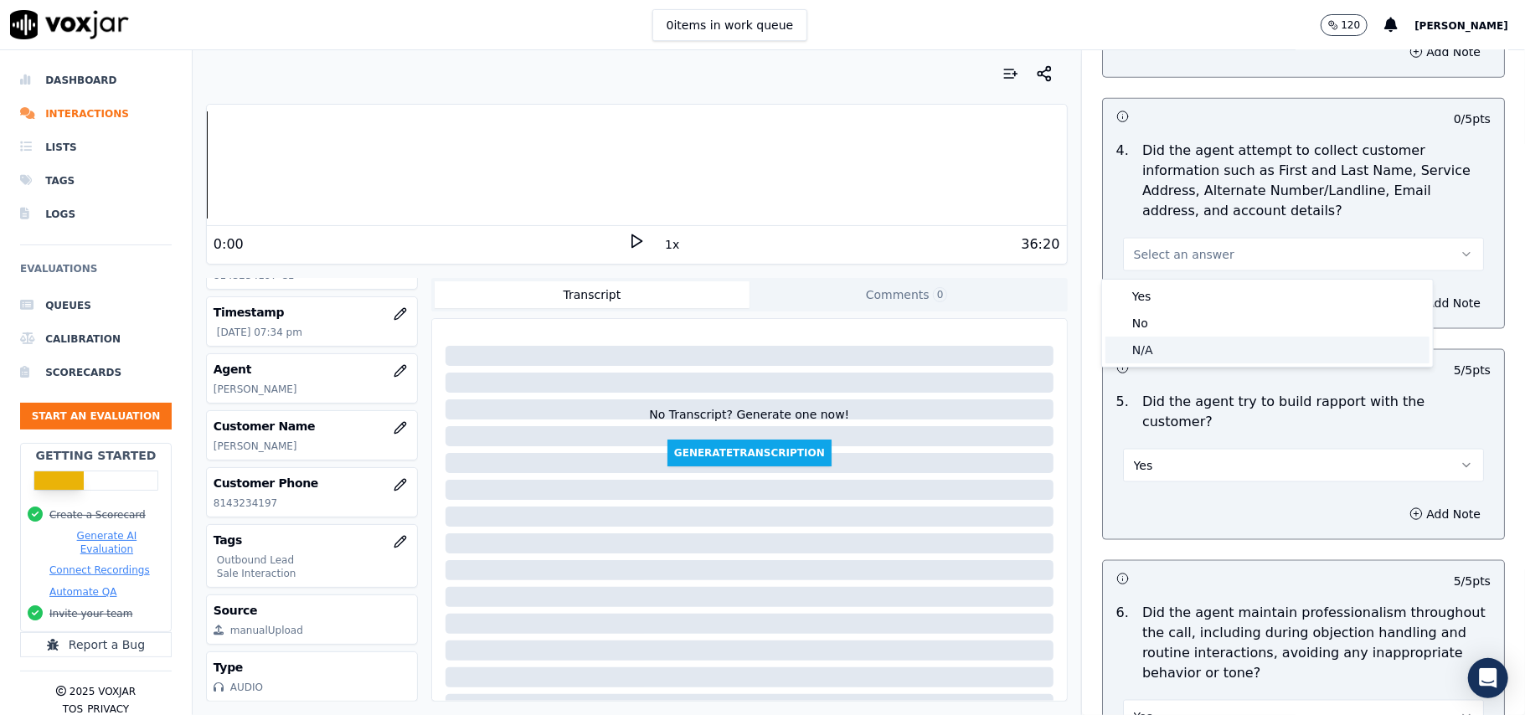
click at [1157, 338] on div "N/A" at bounding box center [1268, 350] width 324 height 27
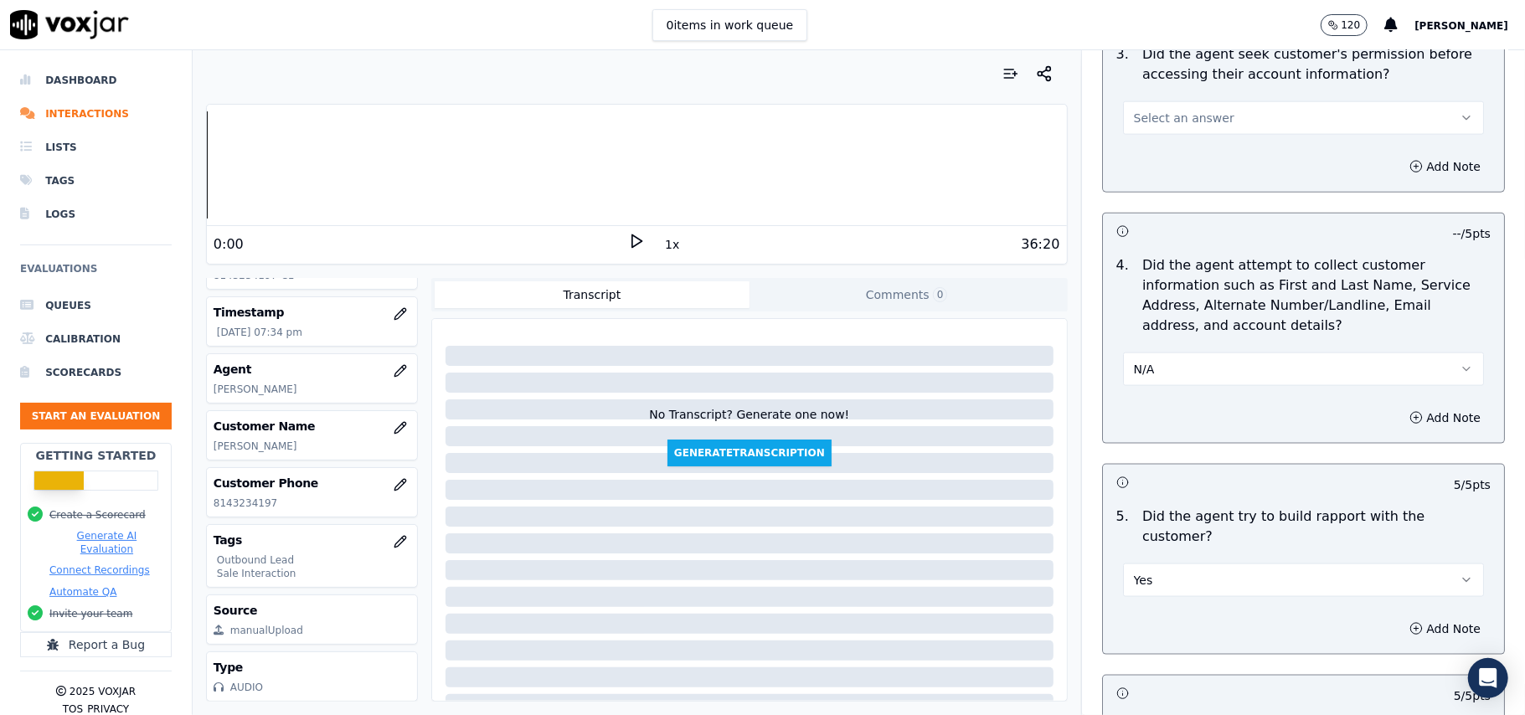
scroll to position [1385, 0]
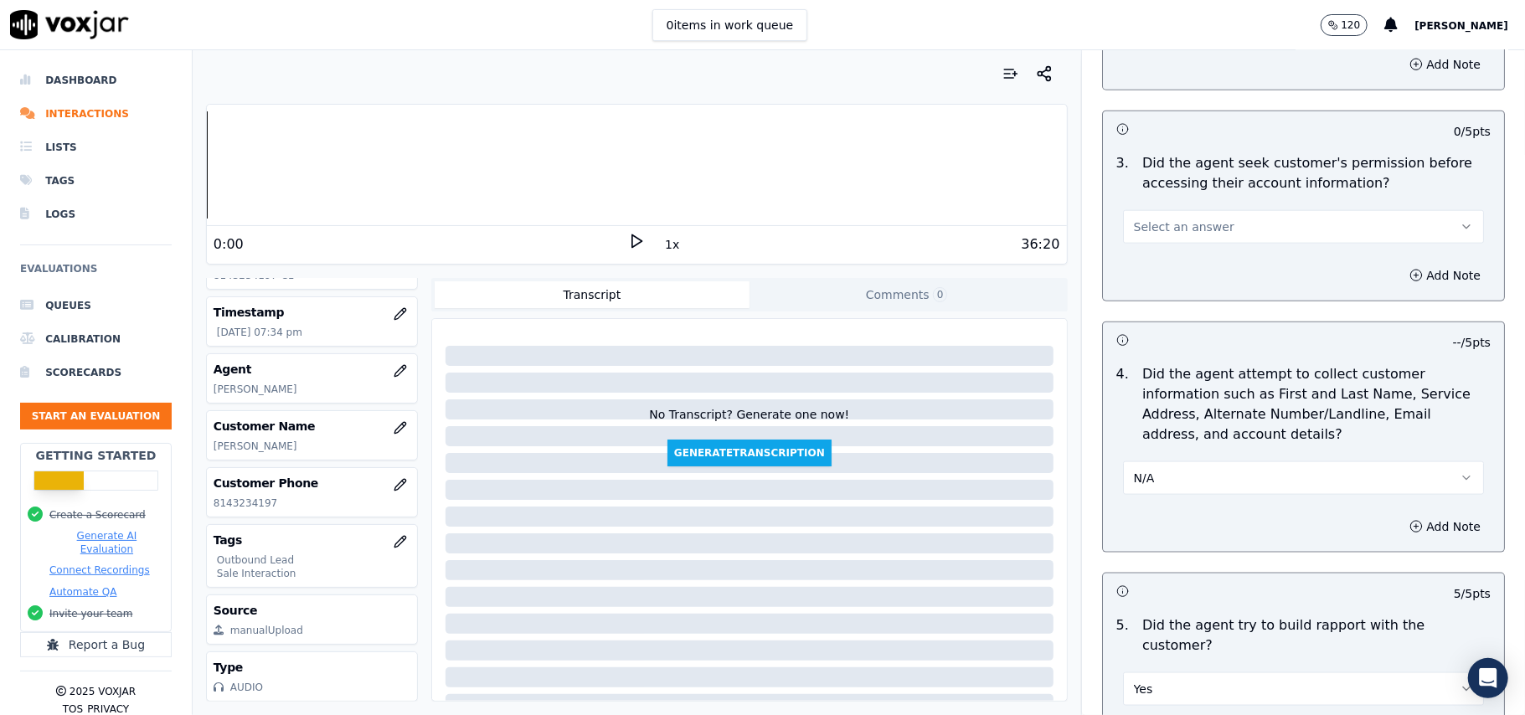
click at [1210, 232] on button "Select an answer" at bounding box center [1303, 227] width 361 height 34
click at [1186, 269] on div "Yes" at bounding box center [1268, 268] width 324 height 27
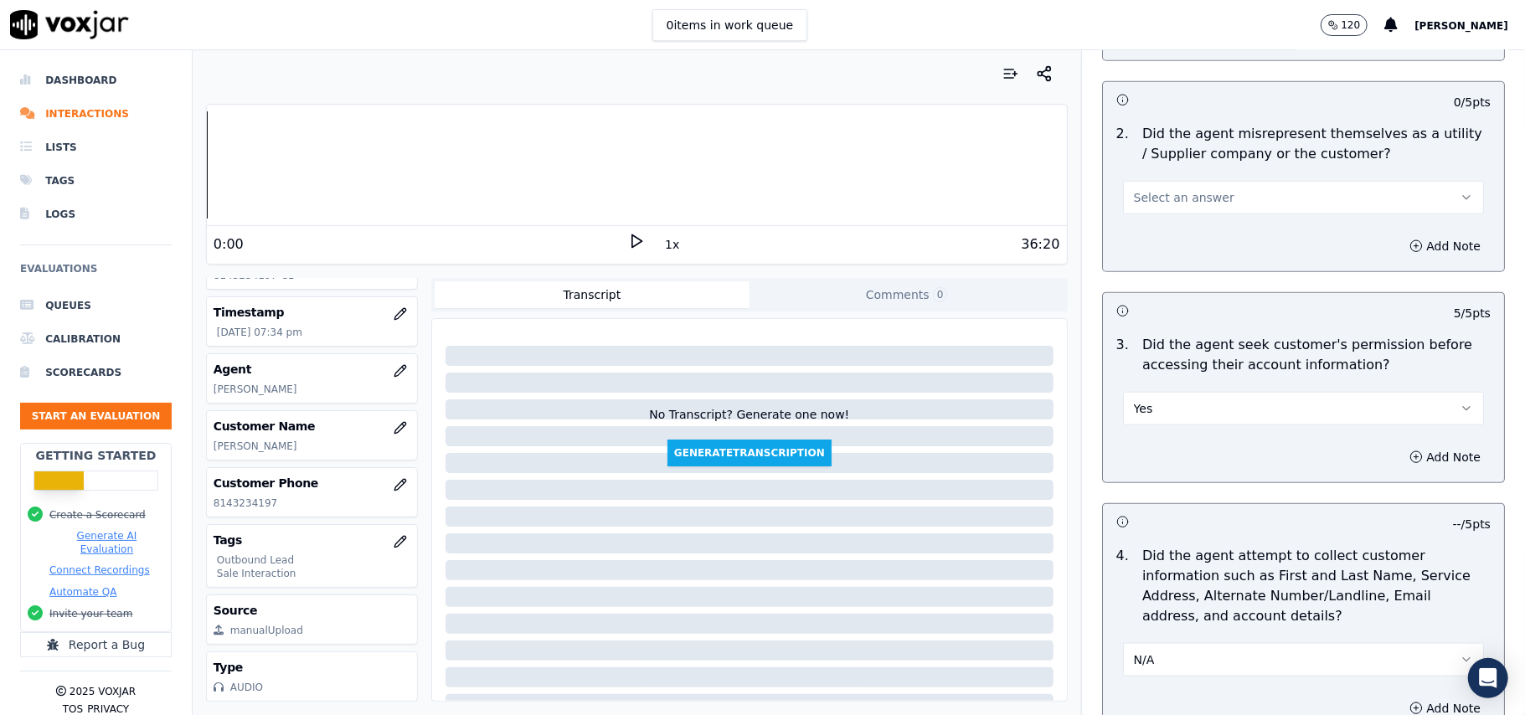
scroll to position [1050, 0]
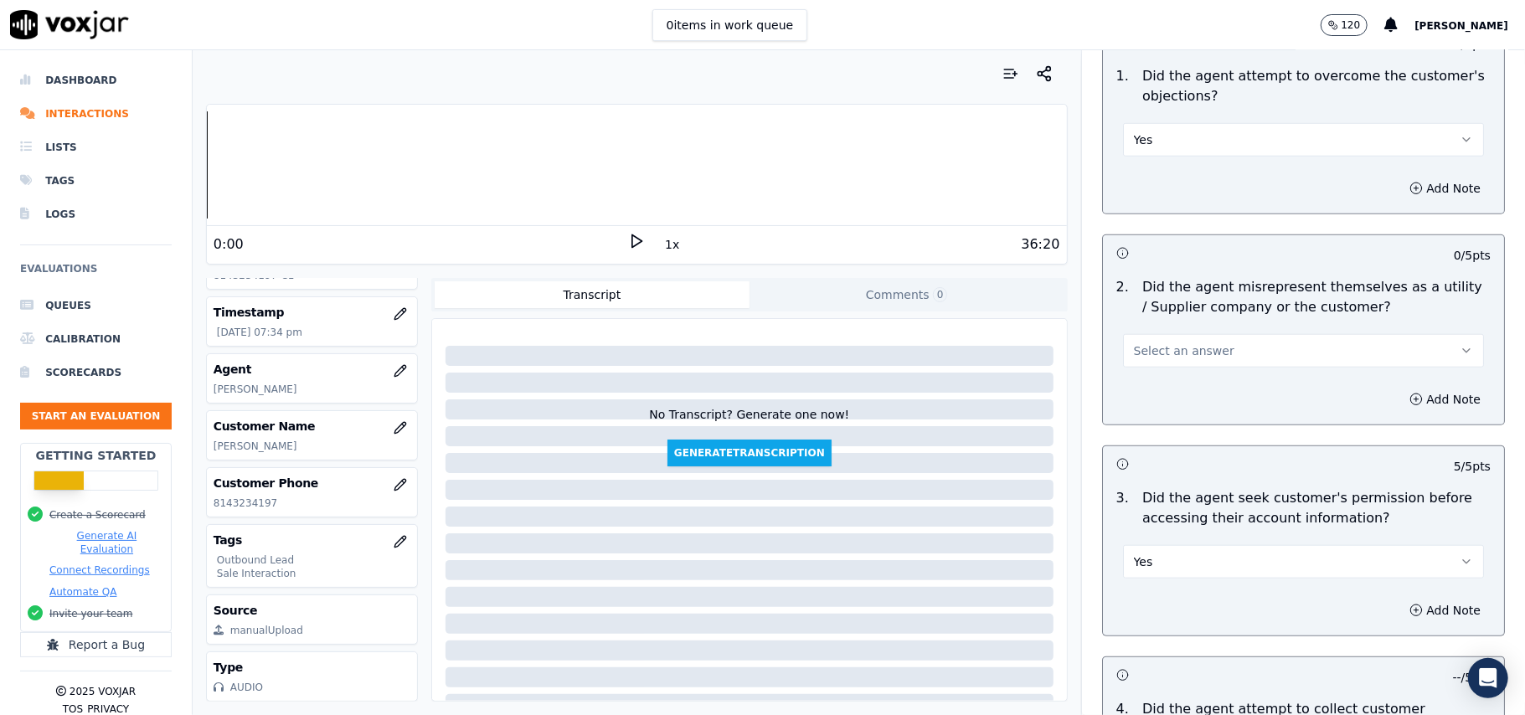
click at [1150, 567] on button "Yes" at bounding box center [1303, 562] width 361 height 34
drag, startPoint x: 1158, startPoint y: 630, endPoint x: 1257, endPoint y: 655, distance: 102.8
click at [1157, 631] on div "No" at bounding box center [1268, 630] width 324 height 27
drag, startPoint x: 1392, startPoint y: 597, endPoint x: 1368, endPoint y: 627, distance: 38.7
click at [1396, 600] on div "Add Note" at bounding box center [1303, 611] width 401 height 50
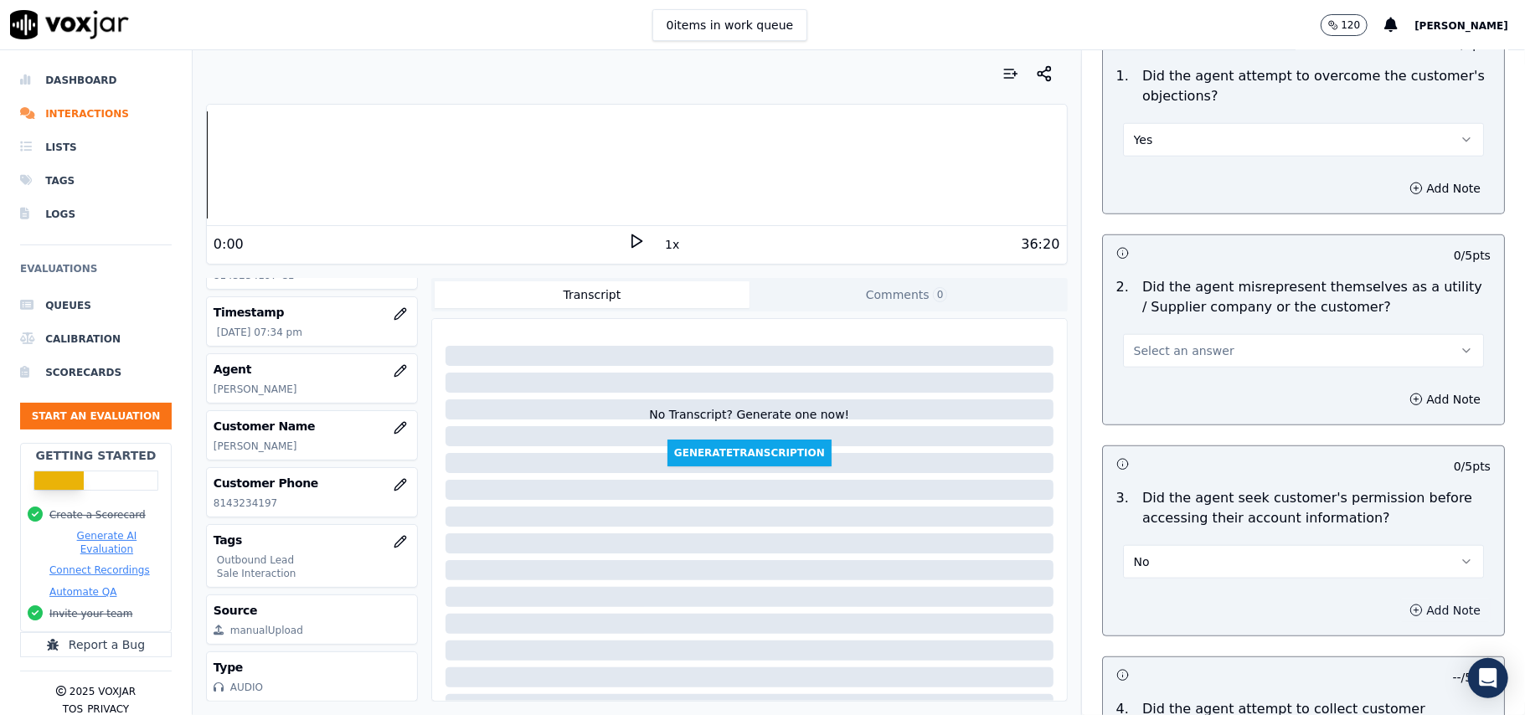
click at [1400, 611] on button "Add Note" at bounding box center [1445, 610] width 91 height 23
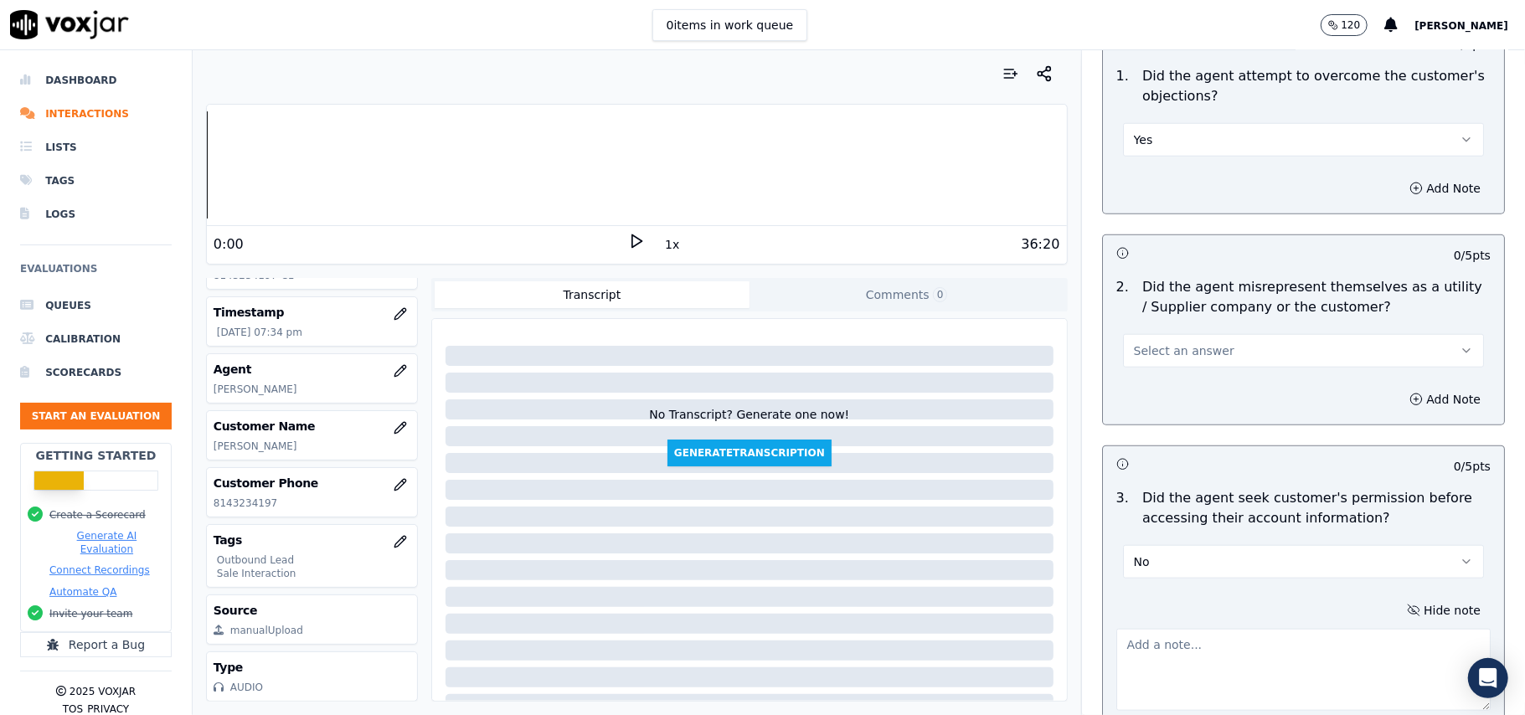
click at [1169, 661] on textarea at bounding box center [1304, 670] width 374 height 82
paste textarea "@02:03 – The agent did not take permission from the customer before accessing t…"
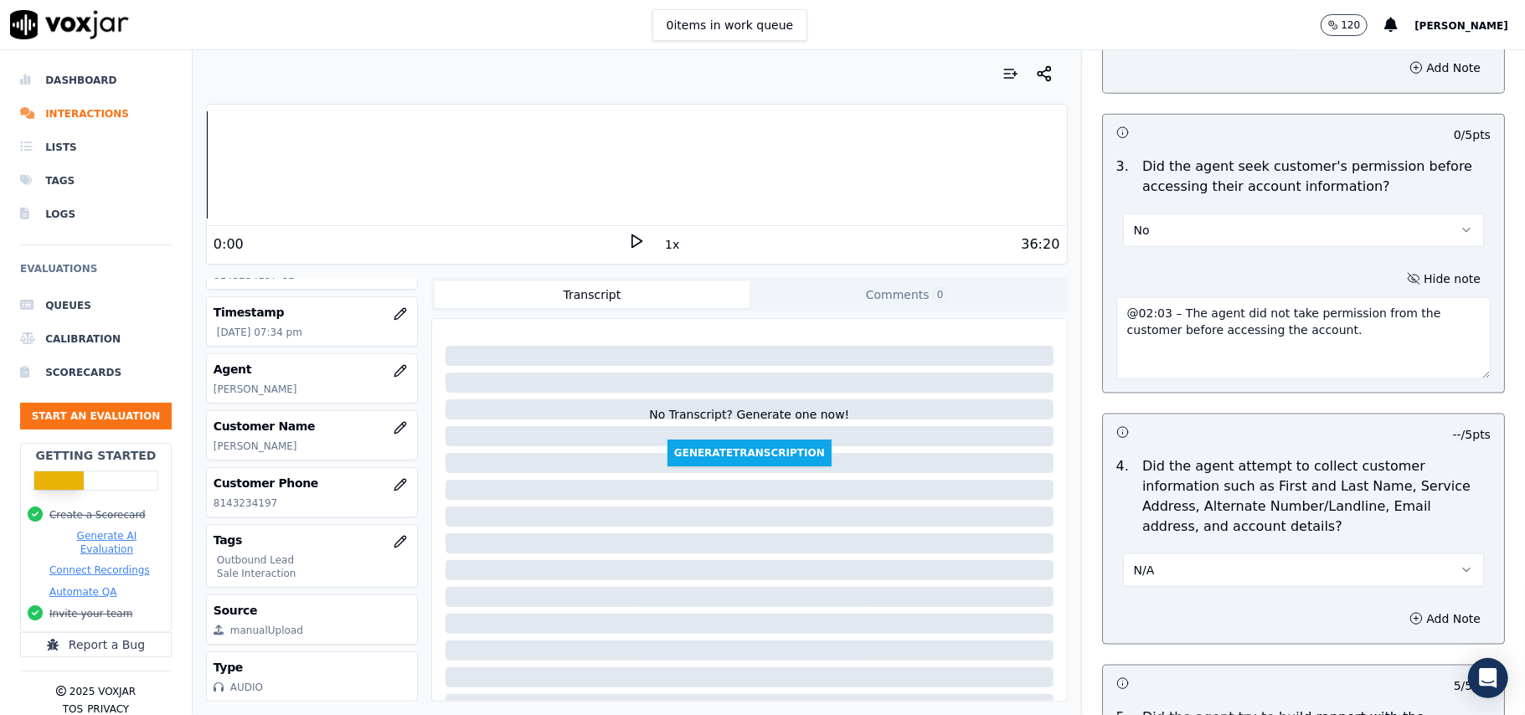
scroll to position [1539, 0]
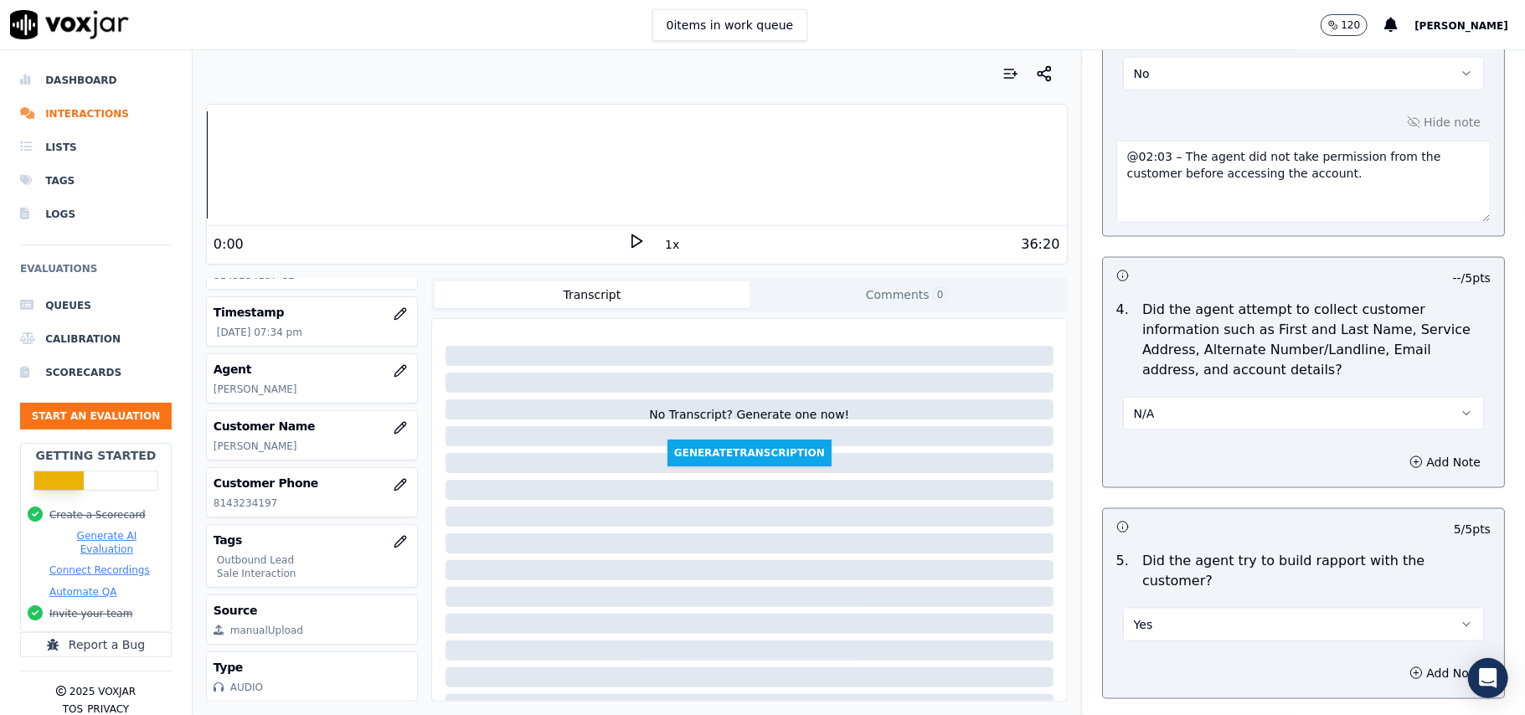
click at [1117, 155] on textarea "@02:03 – The agent did not take permission from the customer before accessing t…" at bounding box center [1304, 182] width 374 height 82
paste textarea "Call Id: 154611"
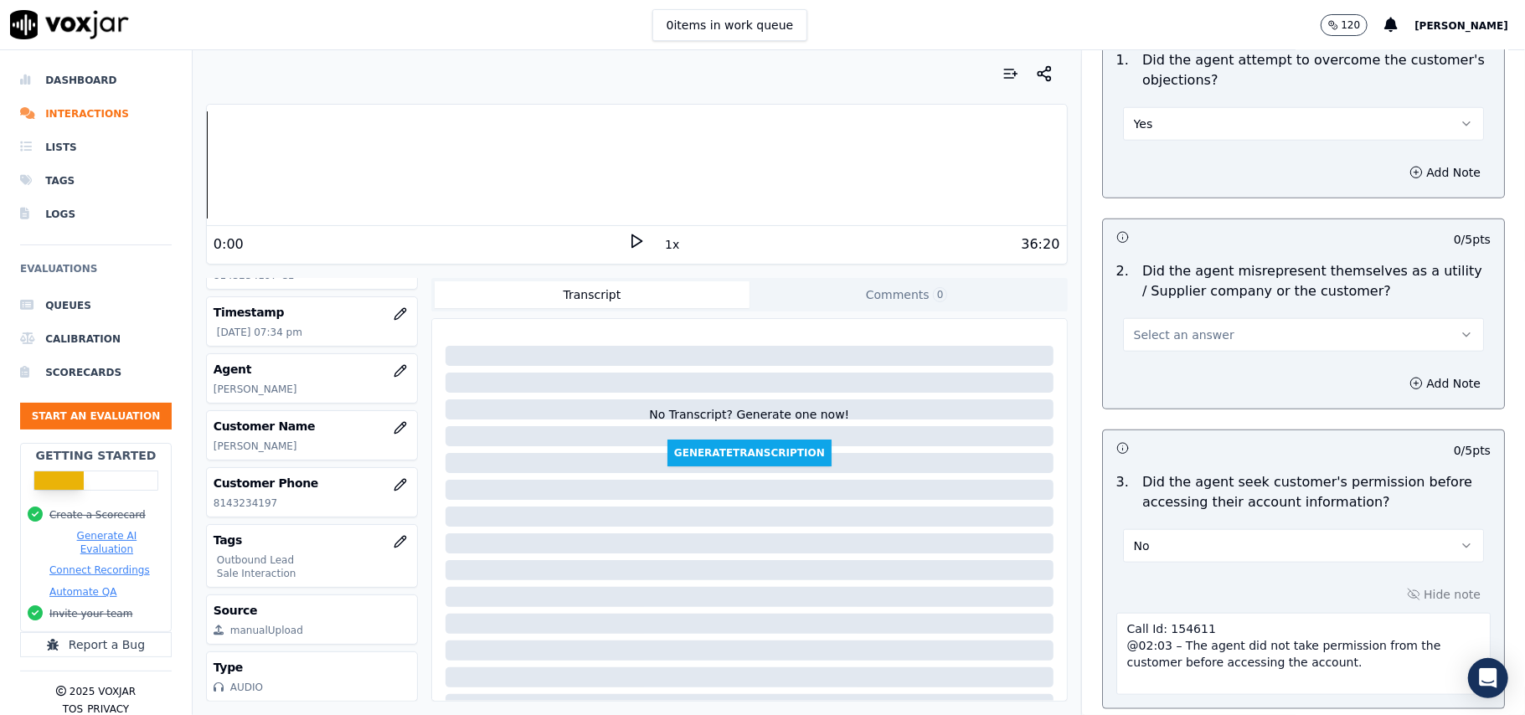
scroll to position [869, 0]
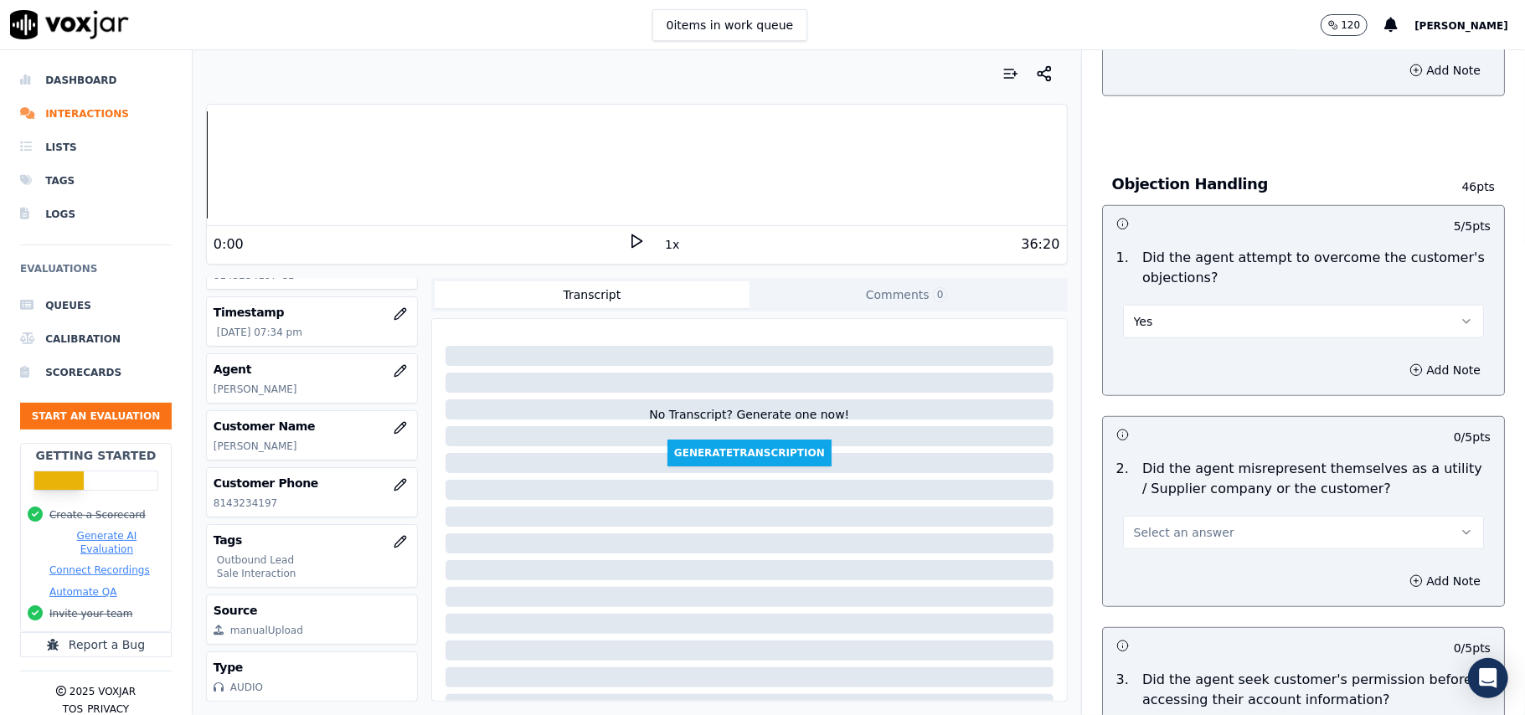
type textarea "Call Id: 154611 @02:03 – The agent did not take permission from the customer be…"
click at [1231, 534] on button "Select an answer" at bounding box center [1303, 533] width 361 height 34
click at [1188, 597] on div "No" at bounding box center [1268, 600] width 324 height 27
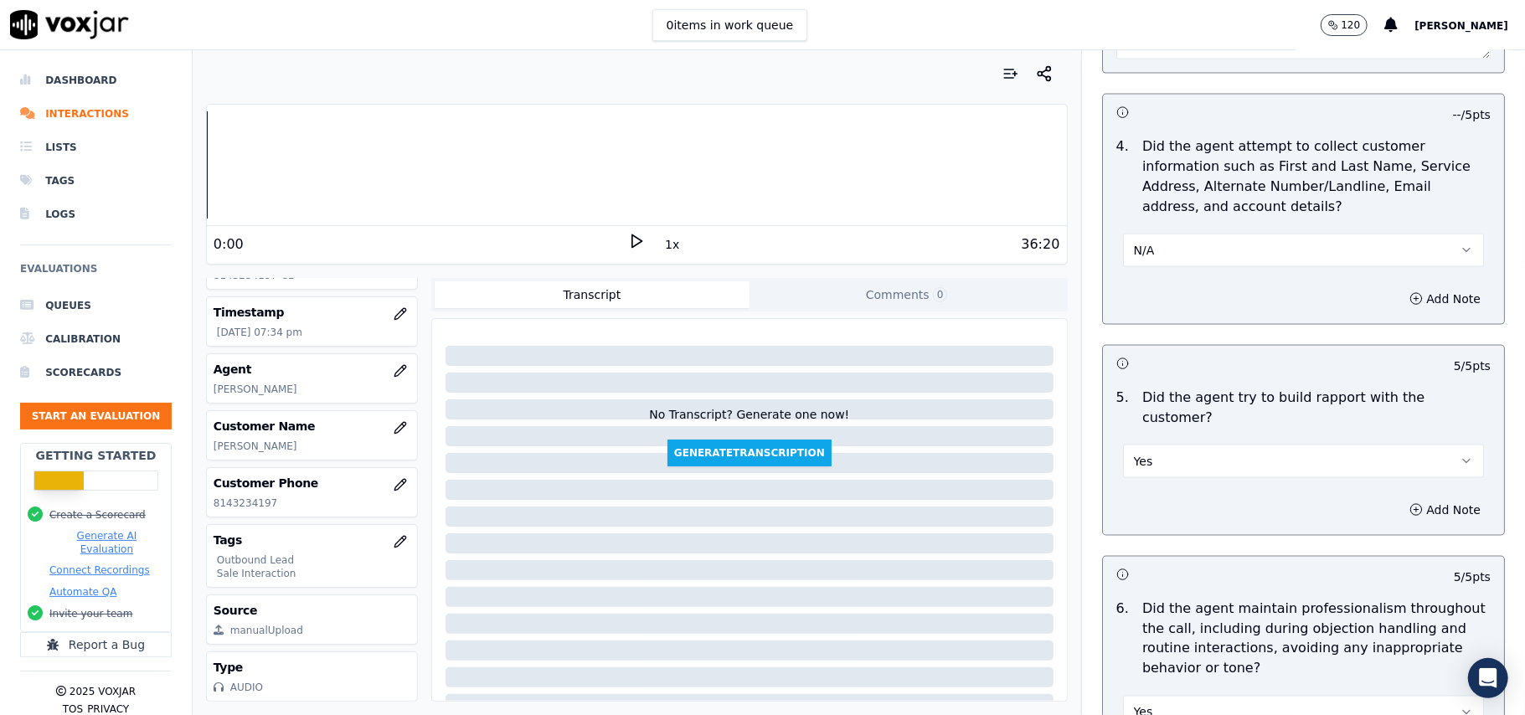
scroll to position [4267, 0]
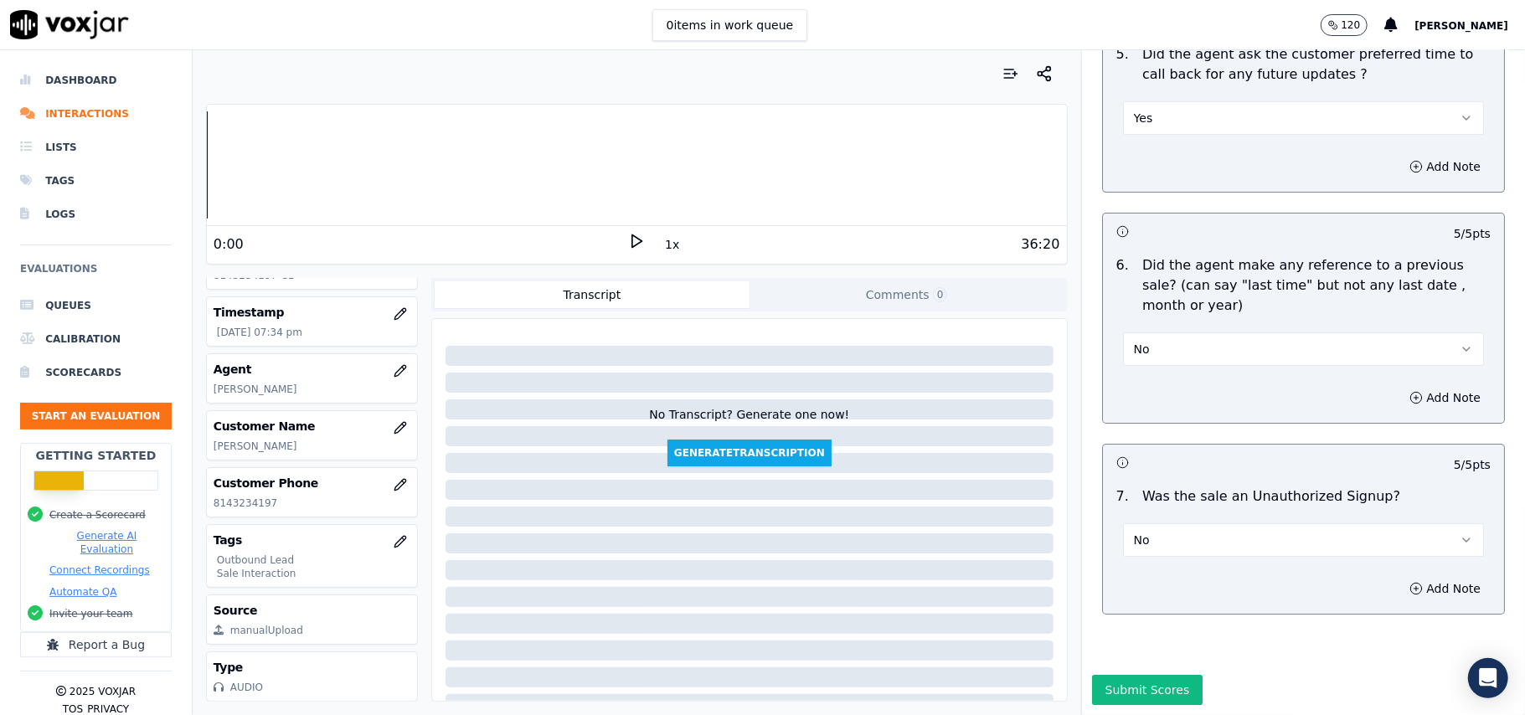
click at [1107, 675] on div "Submit Scores" at bounding box center [1303, 695] width 443 height 40
click at [1097, 675] on button "Submit Scores" at bounding box center [1147, 690] width 111 height 30
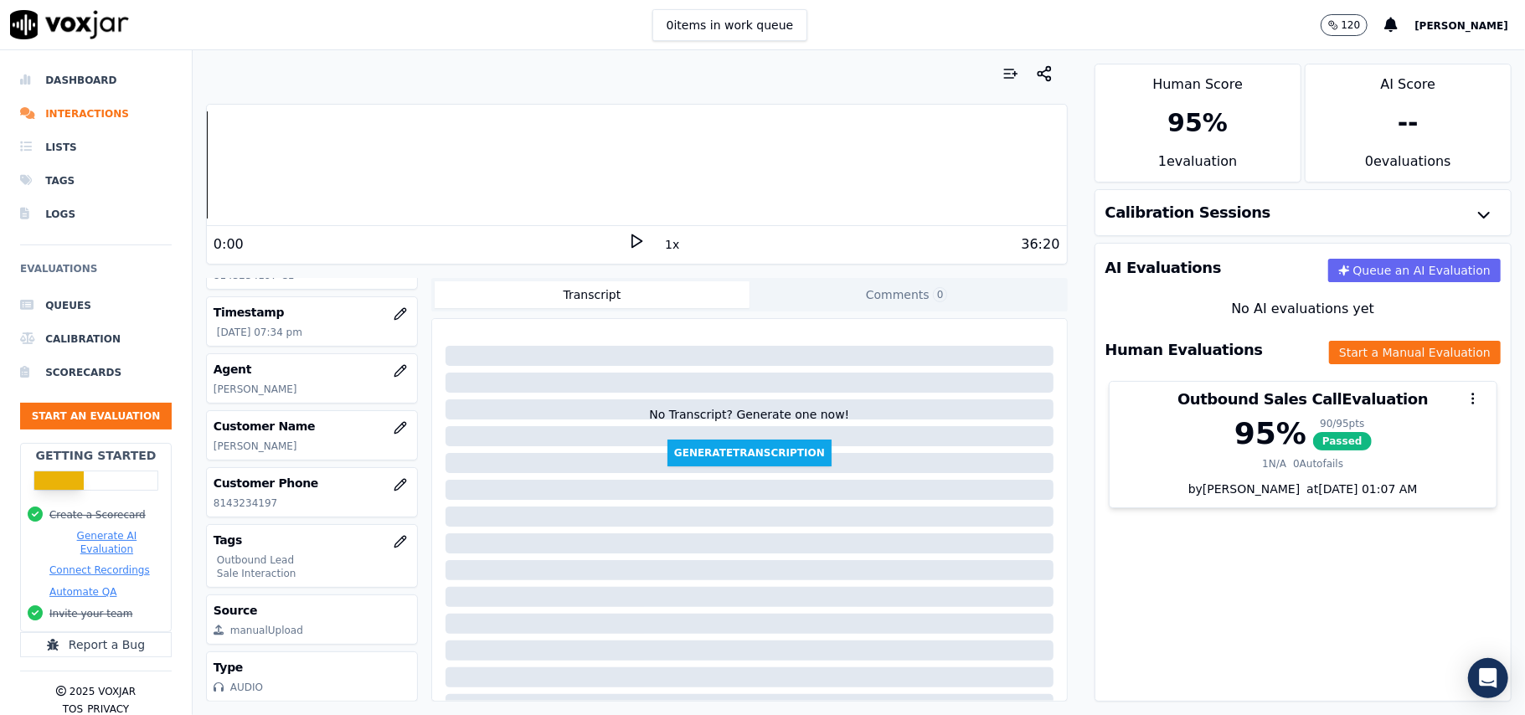
click at [246, 497] on p "8143234197" at bounding box center [312, 503] width 197 height 13
copy p "8143234197"
click at [114, 416] on button "Start an Evaluation" at bounding box center [96, 416] width 152 height 27
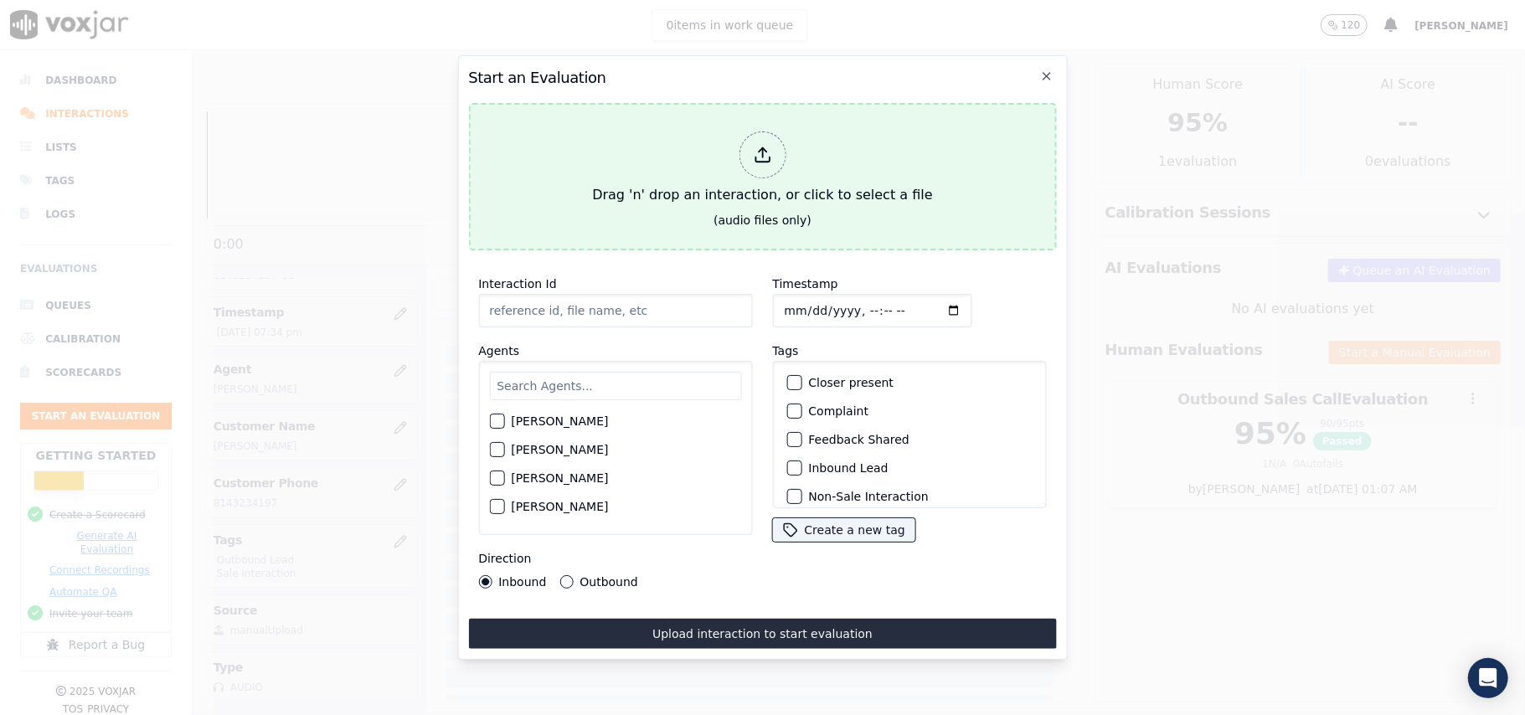
click at [769, 157] on icon at bounding box center [763, 159] width 14 height 5
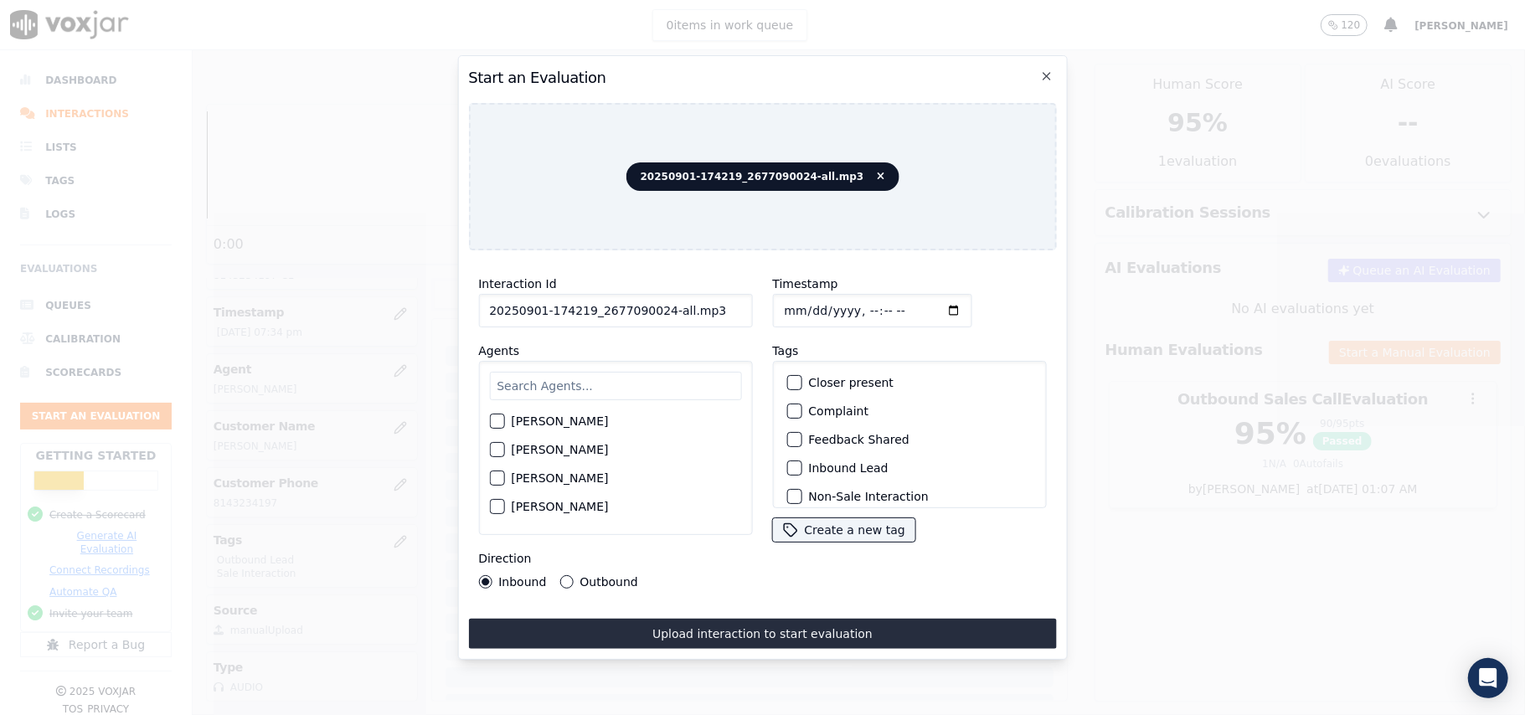
drag, startPoint x: 701, startPoint y: 300, endPoint x: 654, endPoint y: 307, distance: 47.4
click at [654, 307] on input "20250901-174219_2677090024-all.mp3" at bounding box center [615, 311] width 274 height 34
type input "20250901-174219_2677090024-C1"
click at [802, 307] on input "Timestamp" at bounding box center [871, 311] width 199 height 34
type input "[DATE]T20:11"
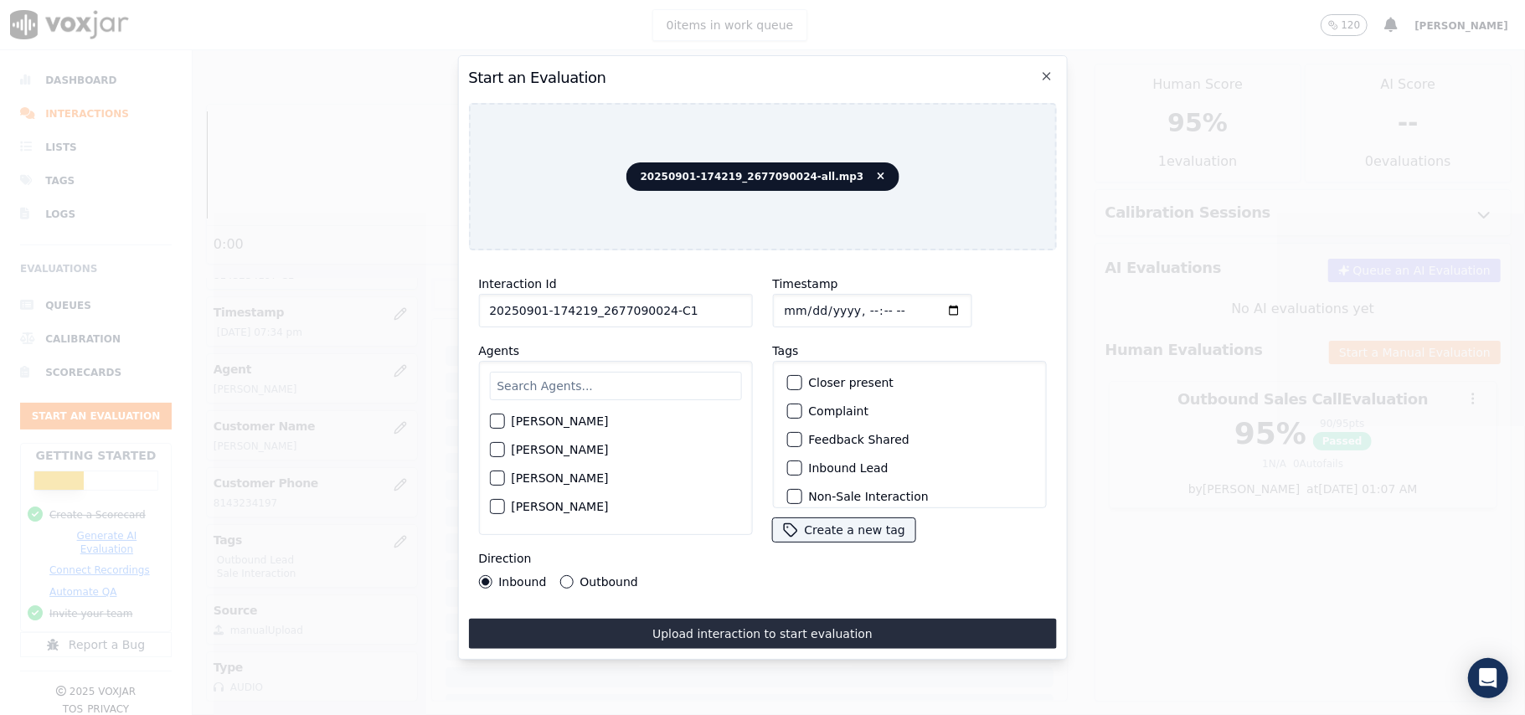
click at [544, 393] on input "text" at bounding box center [615, 386] width 252 height 28
type input "wal"
click at [527, 450] on label "[PERSON_NAME]" at bounding box center [559, 455] width 97 height 12
click at [504, 450] on button "[PERSON_NAME]" at bounding box center [496, 454] width 15 height 15
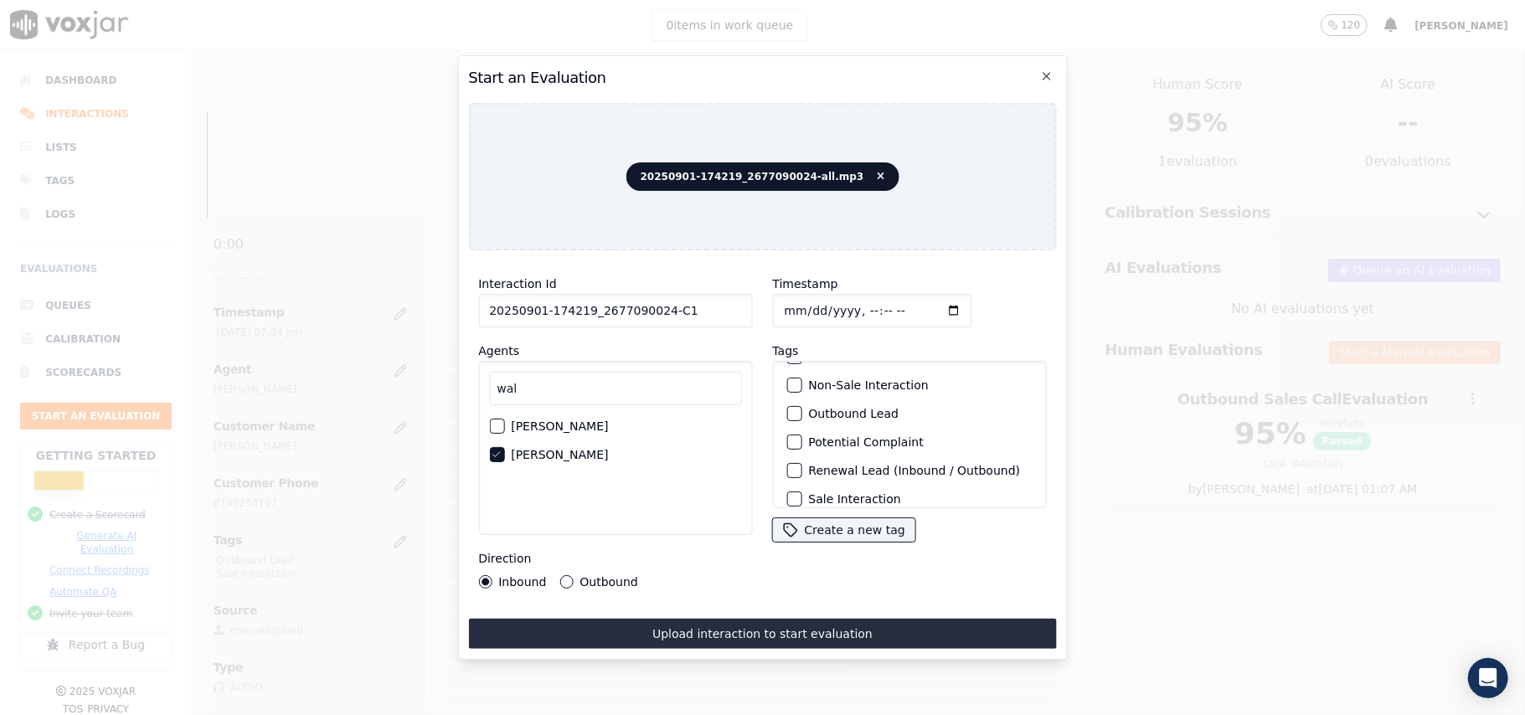
click at [788, 410] on div "button" at bounding box center [793, 414] width 12 height 12
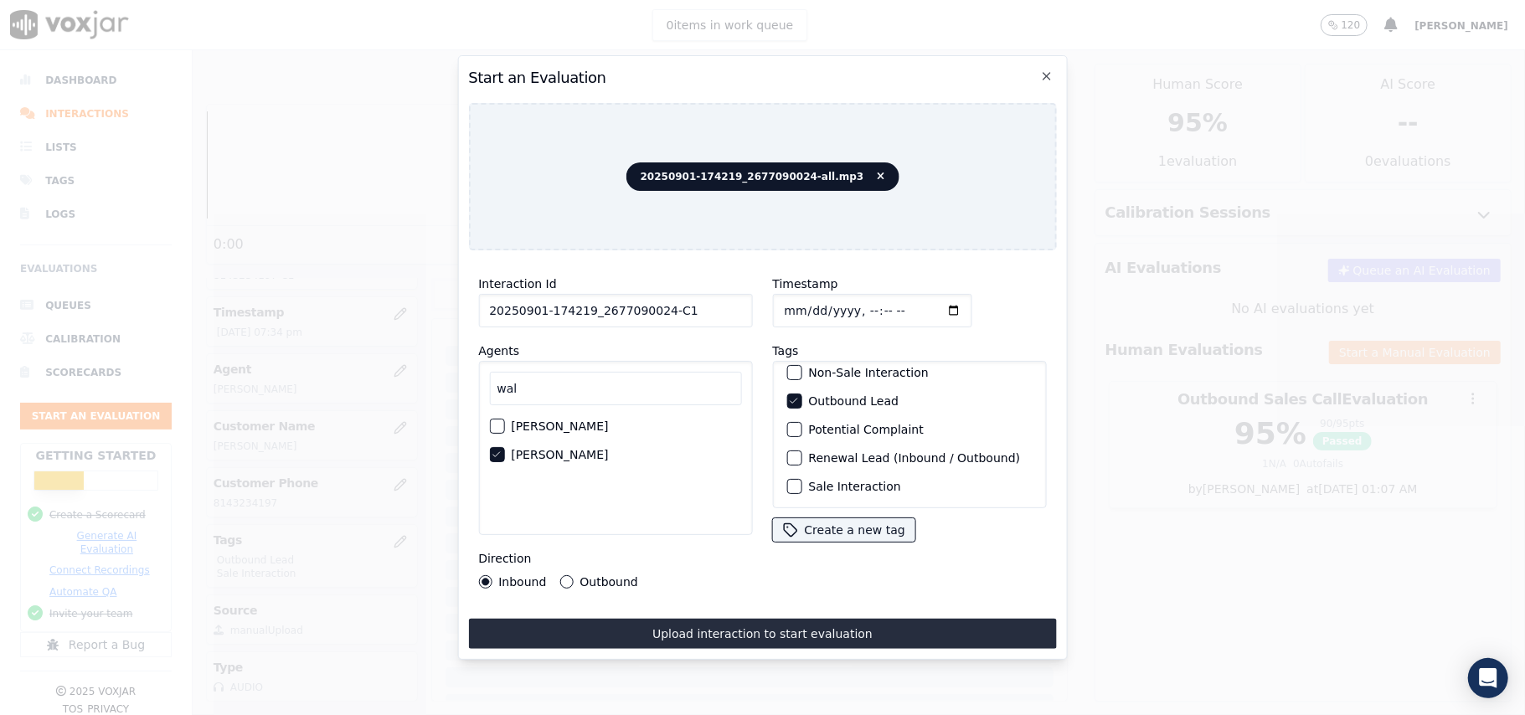
scroll to position [146, 0]
click at [808, 481] on label "Sale Interaction" at bounding box center [854, 487] width 92 height 12
click at [802, 479] on button "Sale Interaction" at bounding box center [794, 486] width 15 height 15
click at [597, 576] on label "Outbound" at bounding box center [609, 582] width 58 height 12
click at [573, 575] on button "Outbound" at bounding box center [566, 581] width 13 height 13
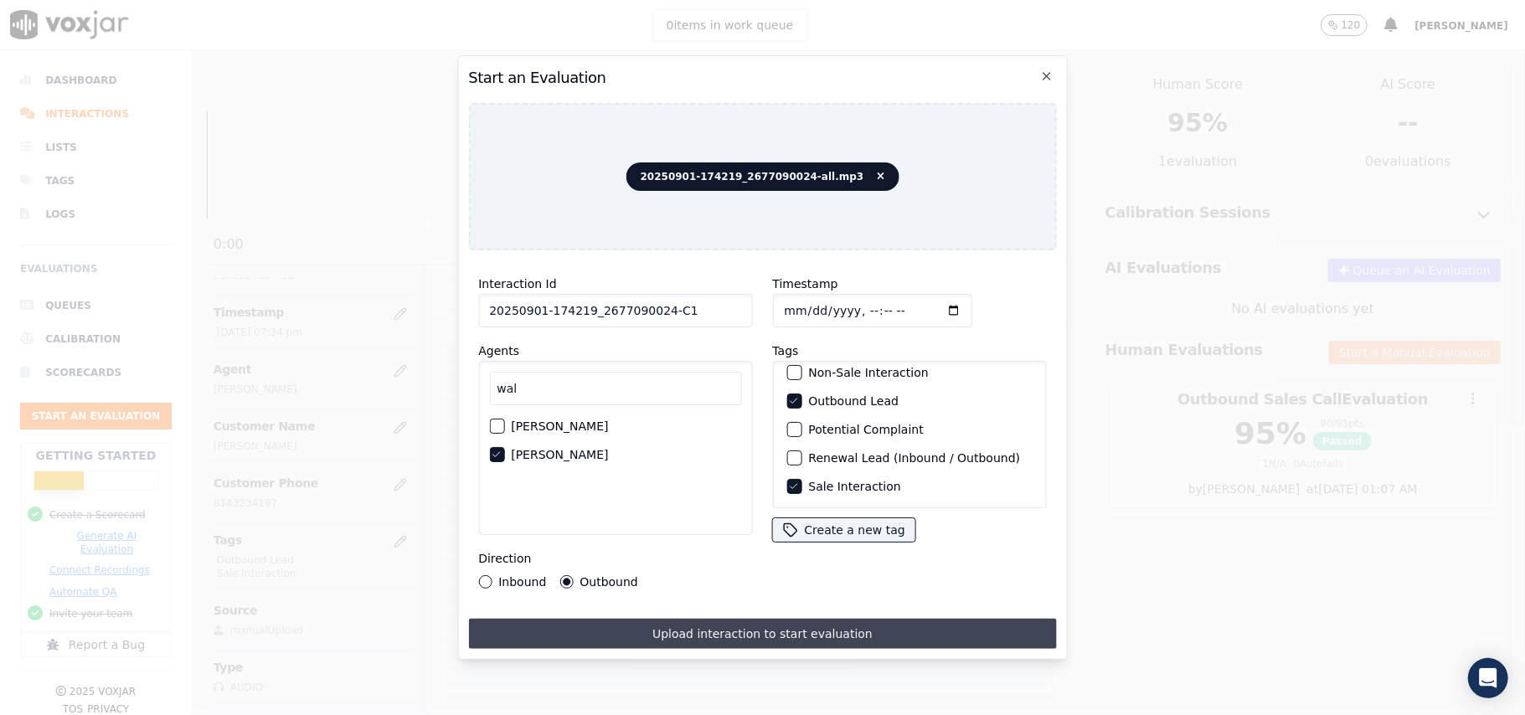
click at [699, 624] on button "Upload interaction to start evaluation" at bounding box center [762, 634] width 588 height 30
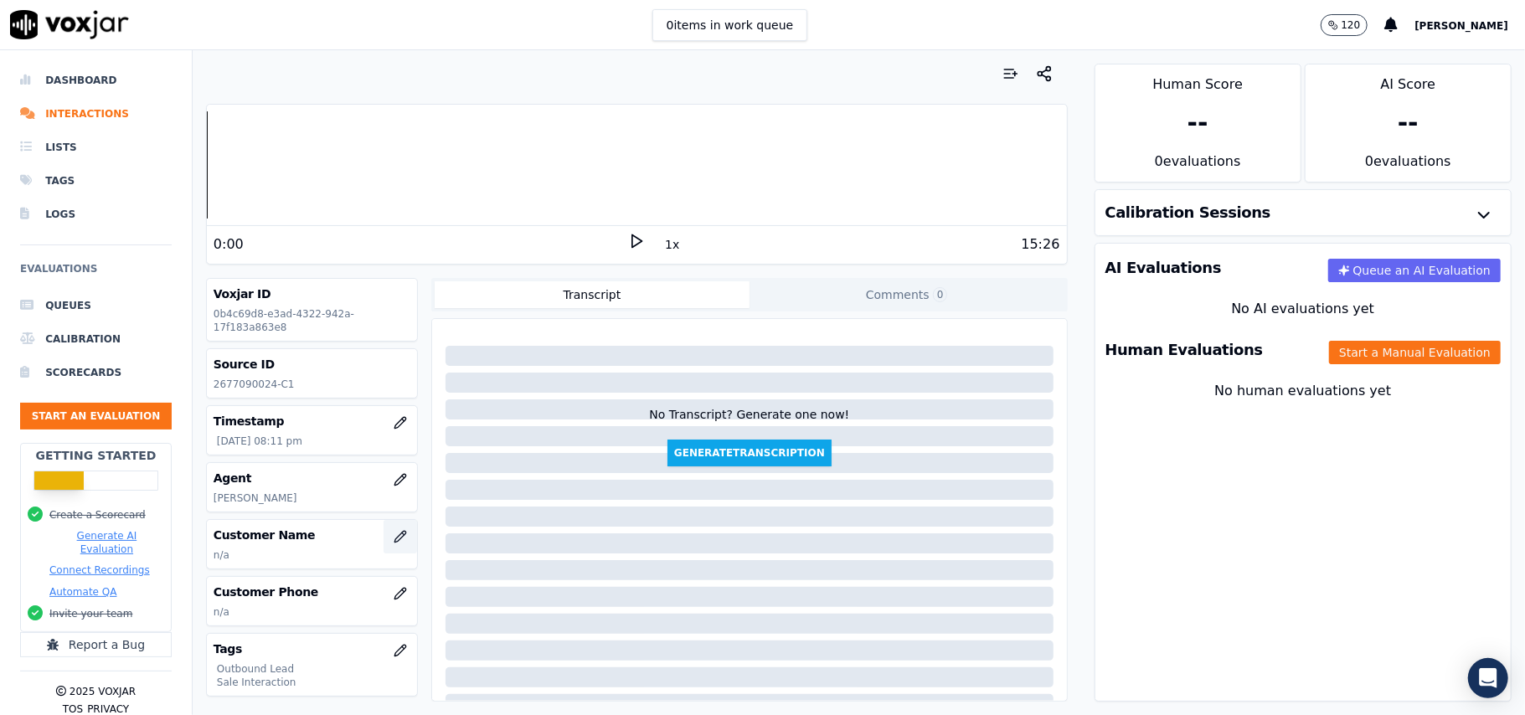
click at [384, 541] on button "button" at bounding box center [401, 537] width 34 height 34
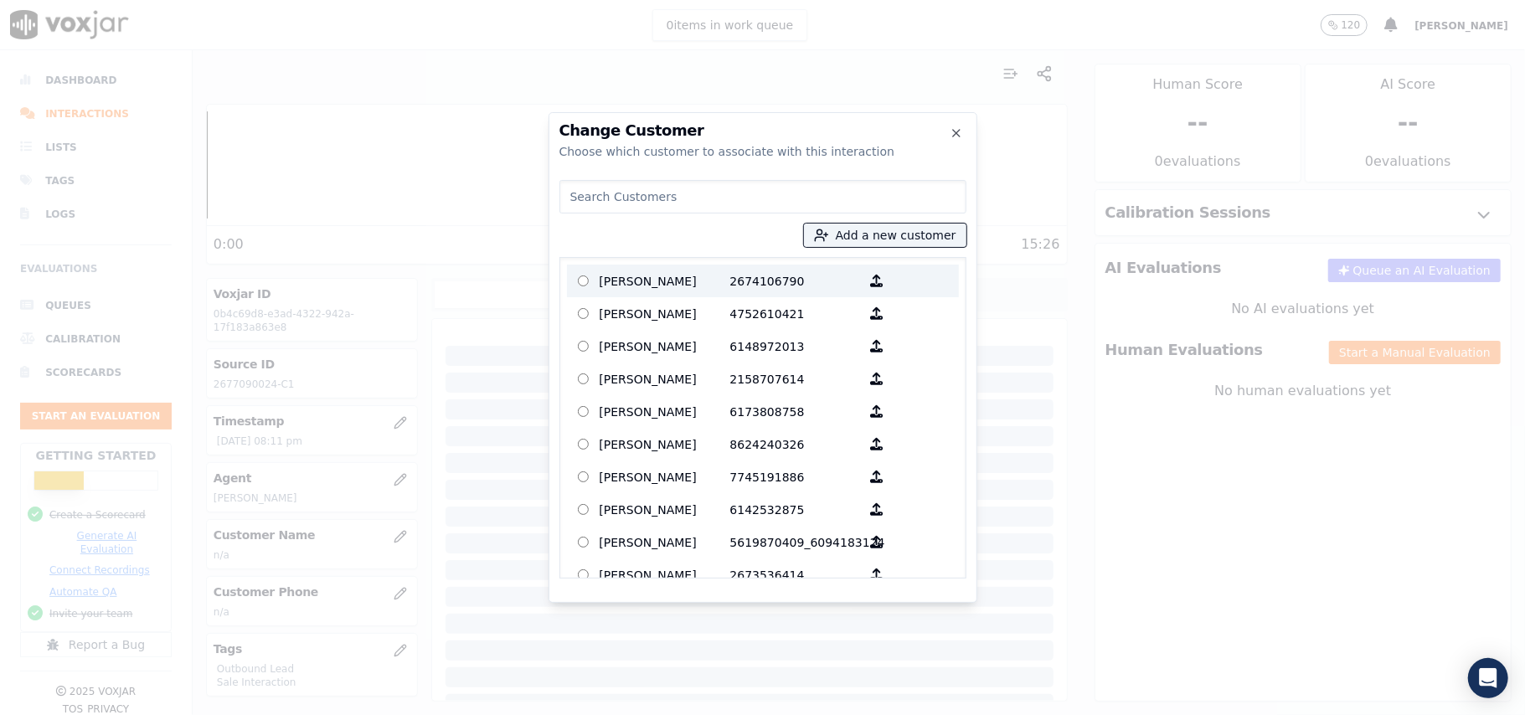
paste input "[PERSON_NAME]"
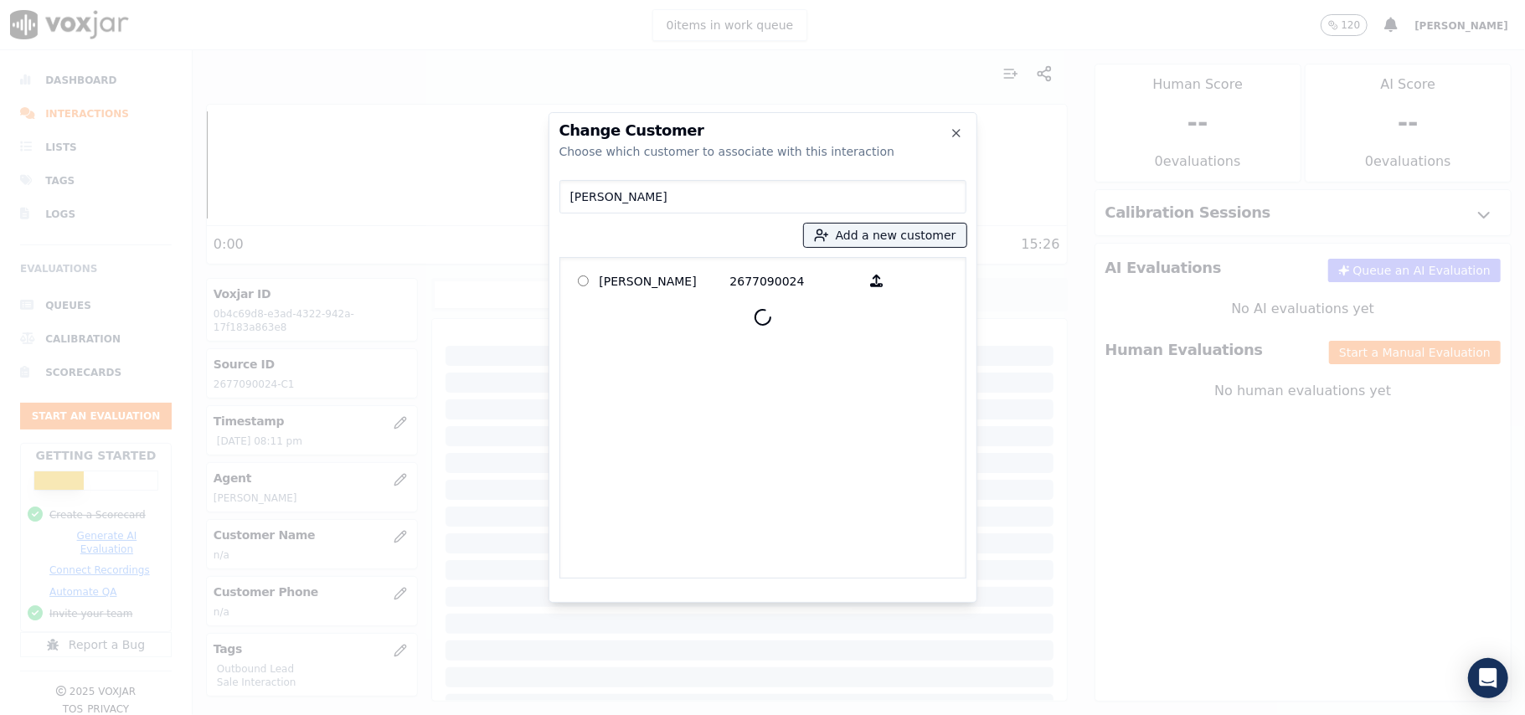
type input "[PERSON_NAME]"
click at [641, 289] on p "[PERSON_NAME]" at bounding box center [665, 281] width 131 height 26
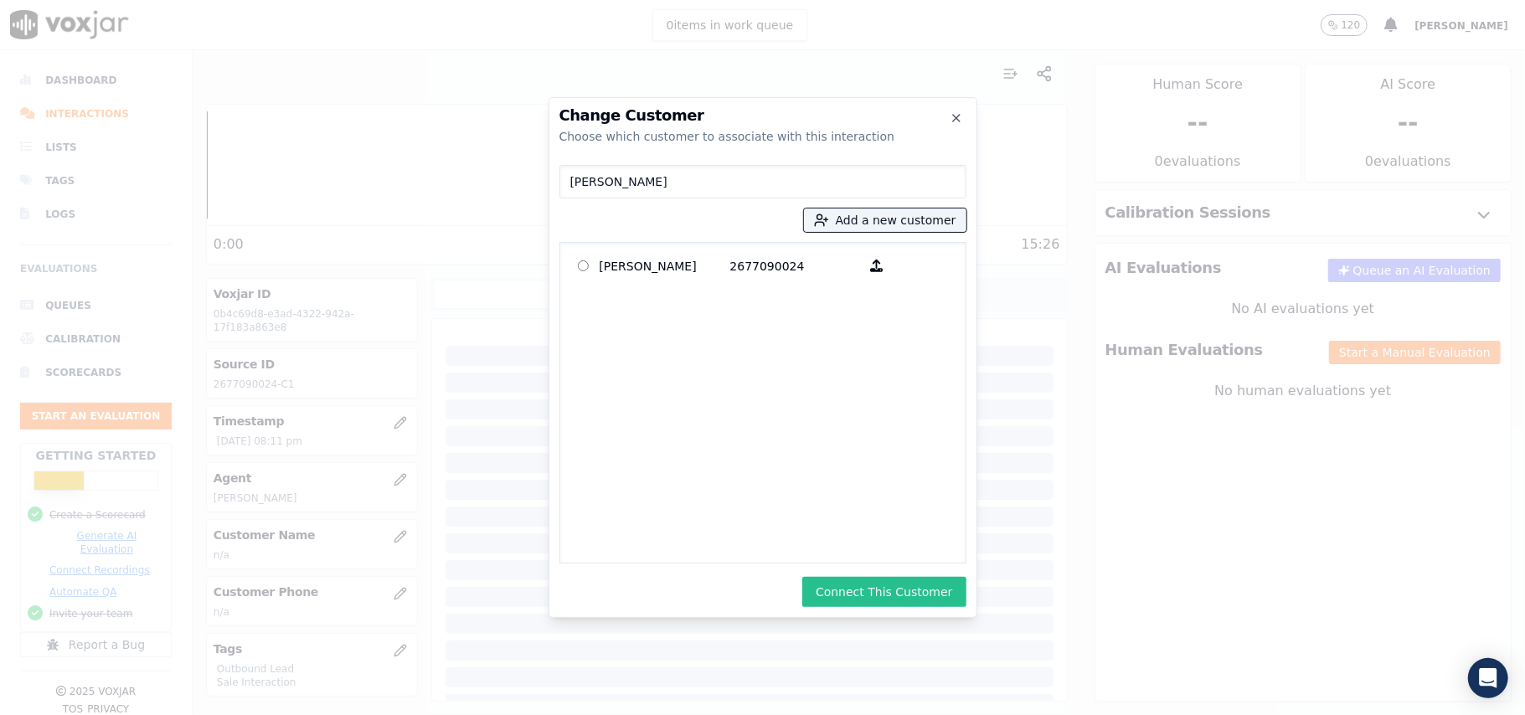
click at [880, 596] on button "Connect This Customer" at bounding box center [883, 592] width 163 height 30
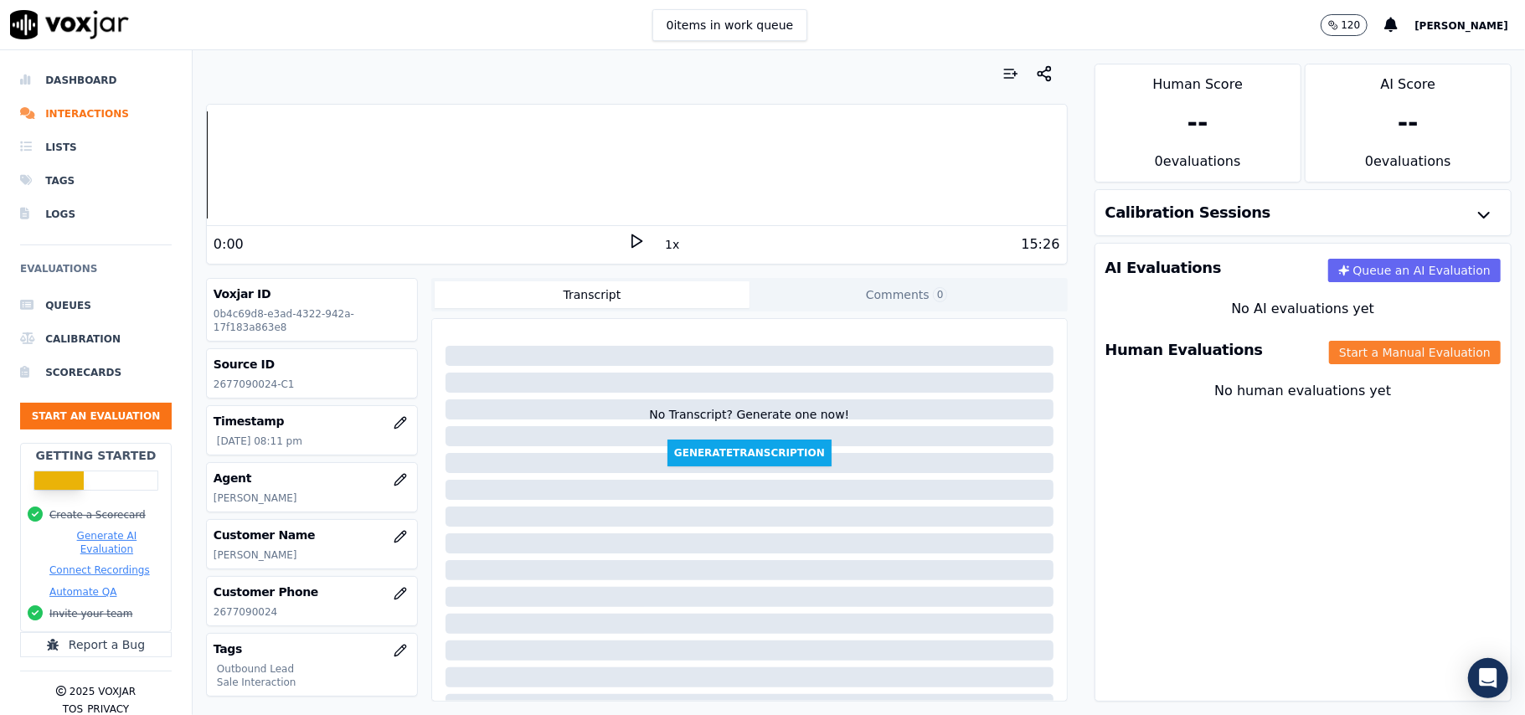
click at [1397, 346] on button "Start a Manual Evaluation" at bounding box center [1415, 352] width 172 height 23
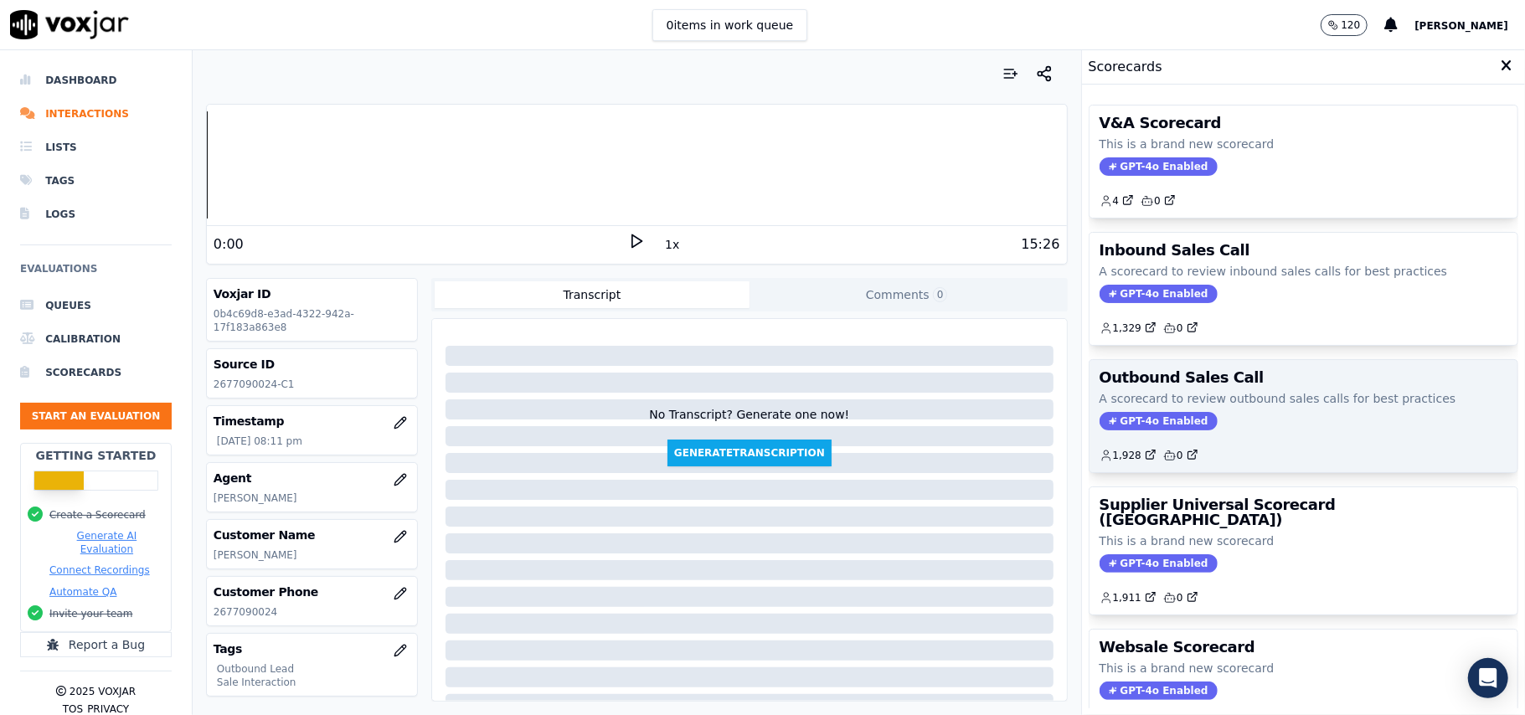
click at [1102, 415] on span "GPT-4o Enabled" at bounding box center [1159, 421] width 118 height 18
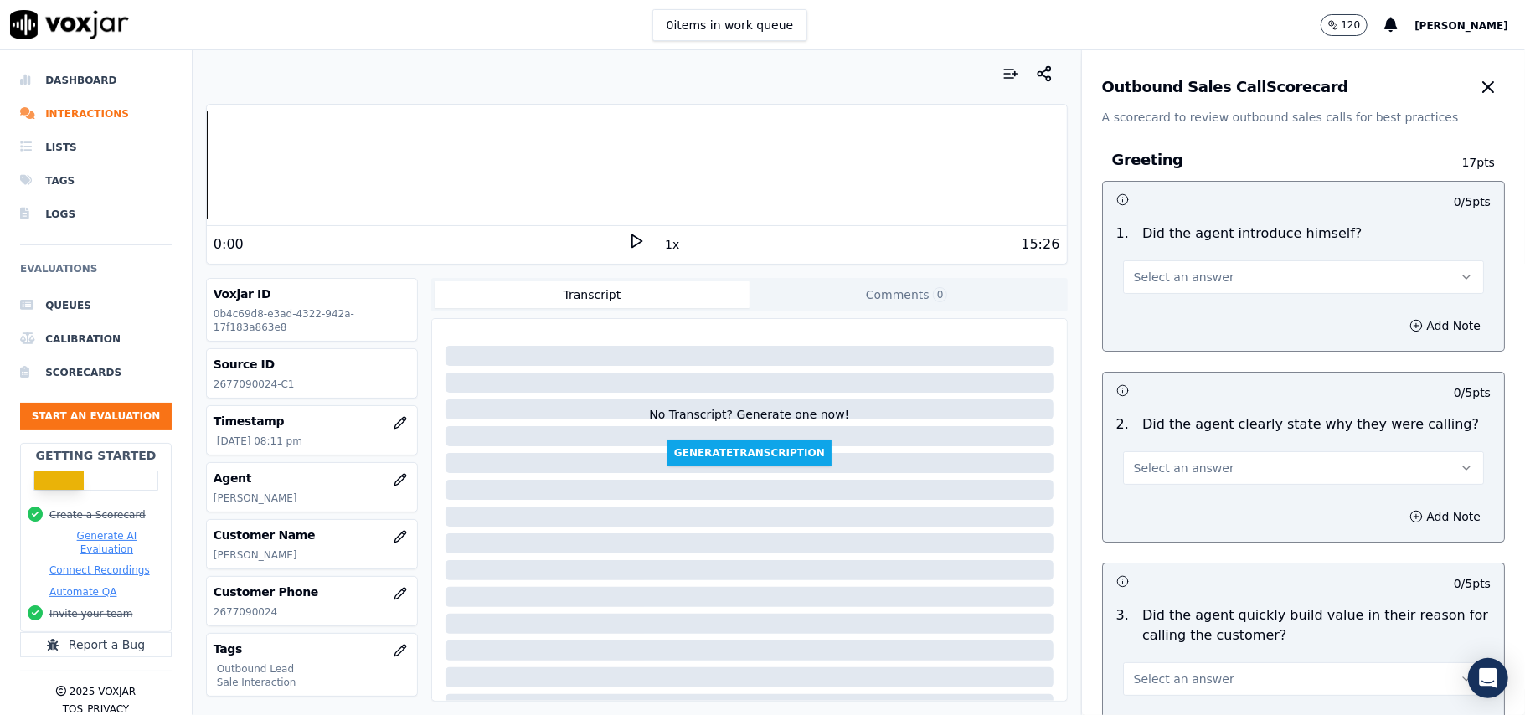
click at [1224, 266] on button "Select an answer" at bounding box center [1303, 278] width 361 height 34
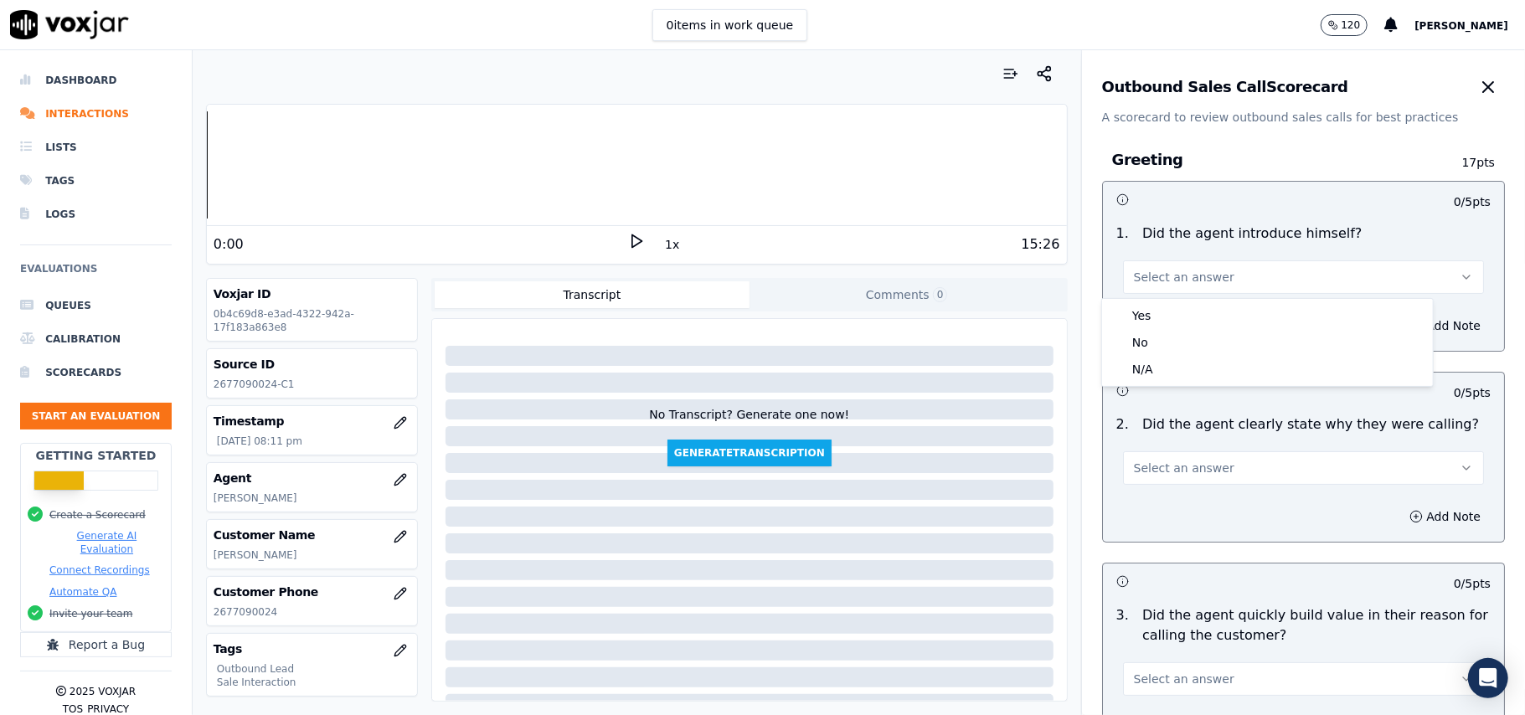
click at [1210, 292] on button "Select an answer" at bounding box center [1303, 278] width 361 height 34
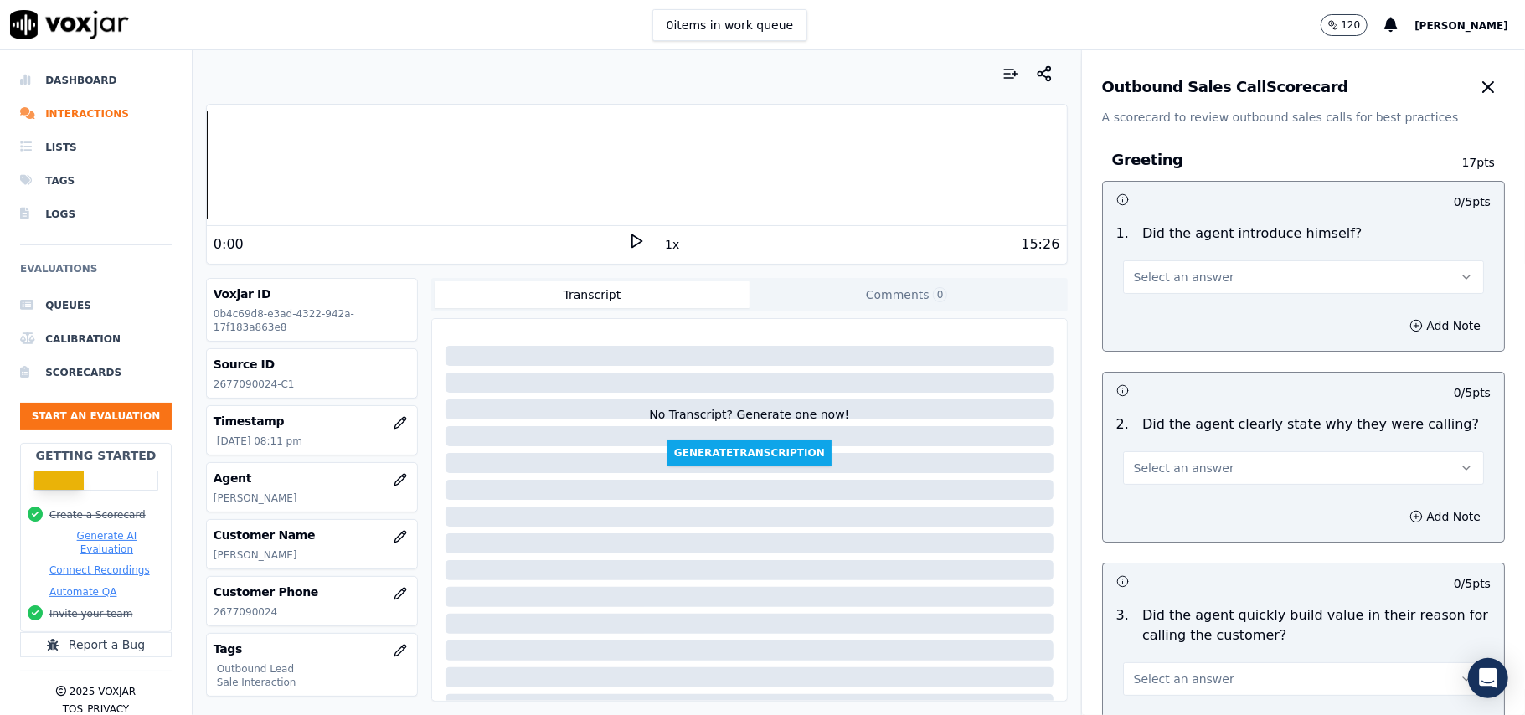
click at [1194, 310] on div "Add Note" at bounding box center [1303, 326] width 401 height 50
click at [1193, 276] on span "Select an answer" at bounding box center [1184, 277] width 101 height 17
click at [1189, 322] on div "Yes" at bounding box center [1268, 315] width 324 height 27
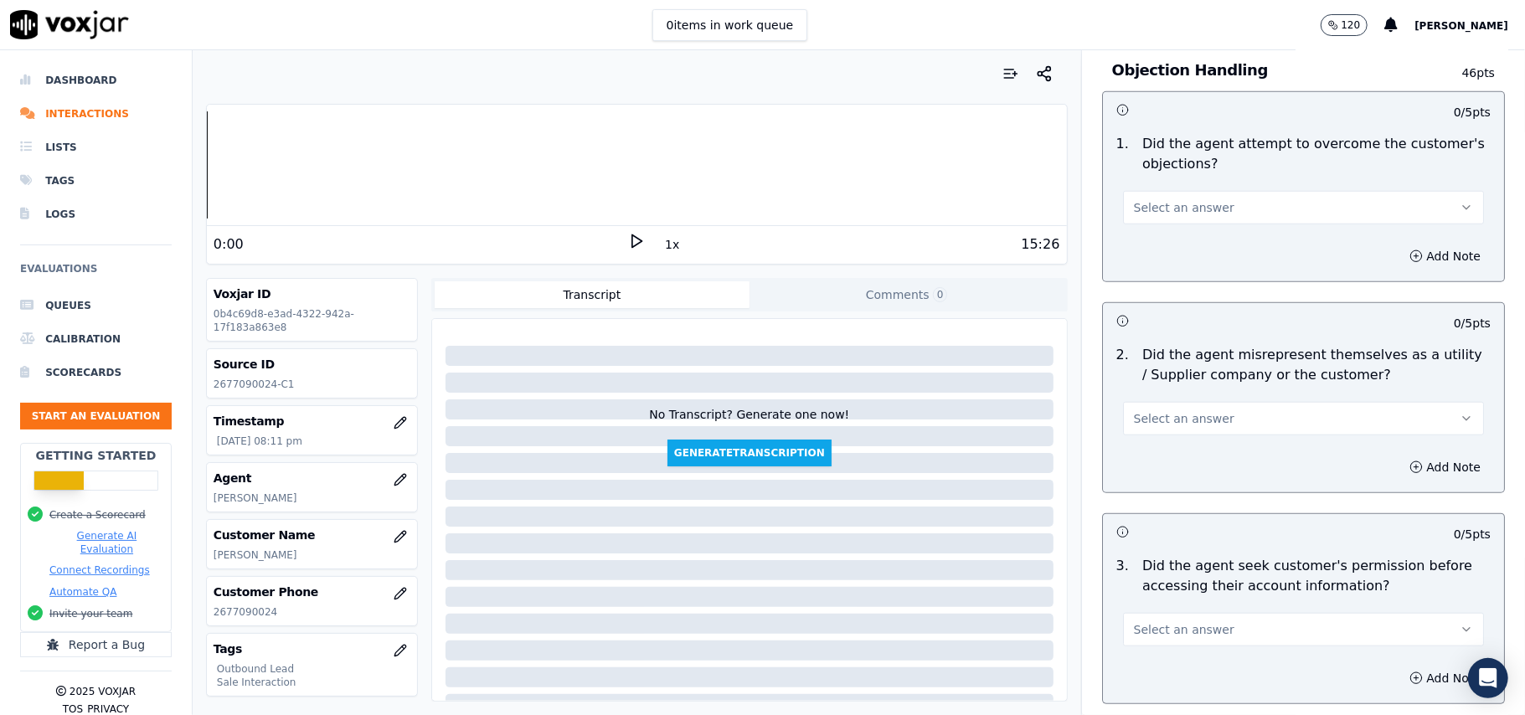
click at [1180, 427] on span "Select an answer" at bounding box center [1184, 418] width 101 height 17
click at [1167, 466] on div "Yes" at bounding box center [1268, 459] width 324 height 27
click at [1401, 471] on button "Add Note" at bounding box center [1445, 467] width 91 height 23
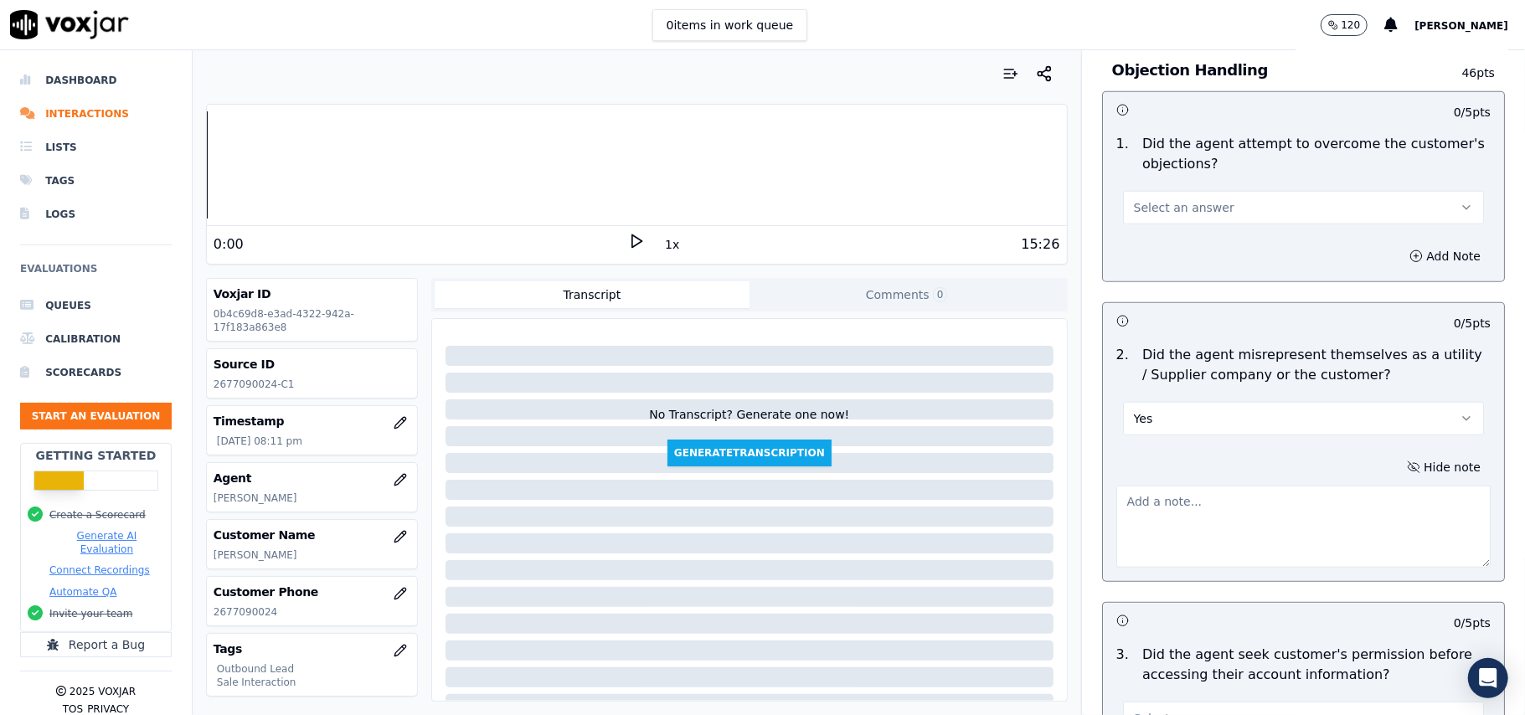
click at [1207, 508] on textarea at bounding box center [1304, 527] width 374 height 82
click at [1122, 536] on textarea at bounding box center [1304, 527] width 374 height 82
paste textarea "Call Id: 171018 As previously the customer was busy and asked the agent to call…"
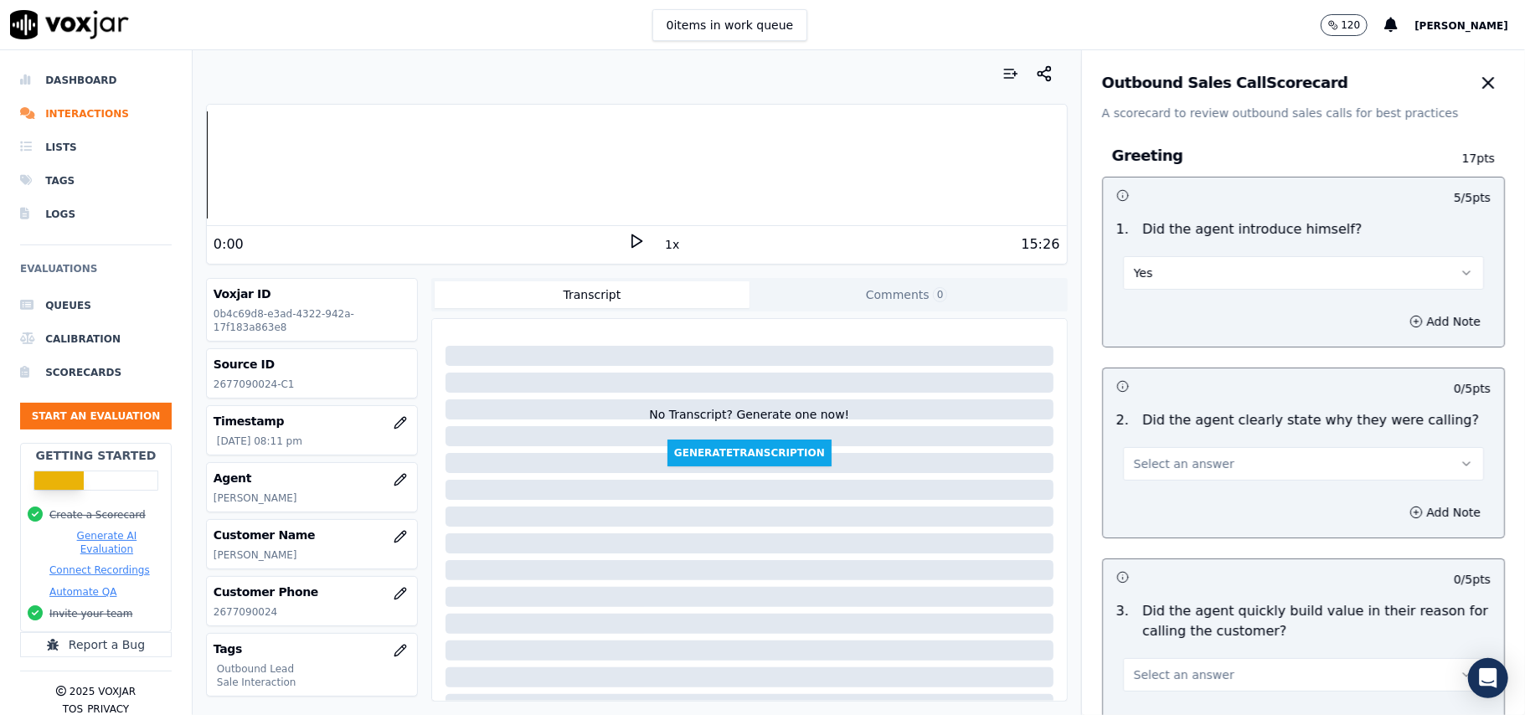
scroll to position [0, 0]
type textarea "Call Id: 171018 As previously the customer was busy and asked the agent to call…"
drag, startPoint x: 1119, startPoint y: 467, endPoint x: 1124, endPoint y: 479, distance: 13.5
click at [1134, 466] on span "Select an answer" at bounding box center [1184, 468] width 101 height 17
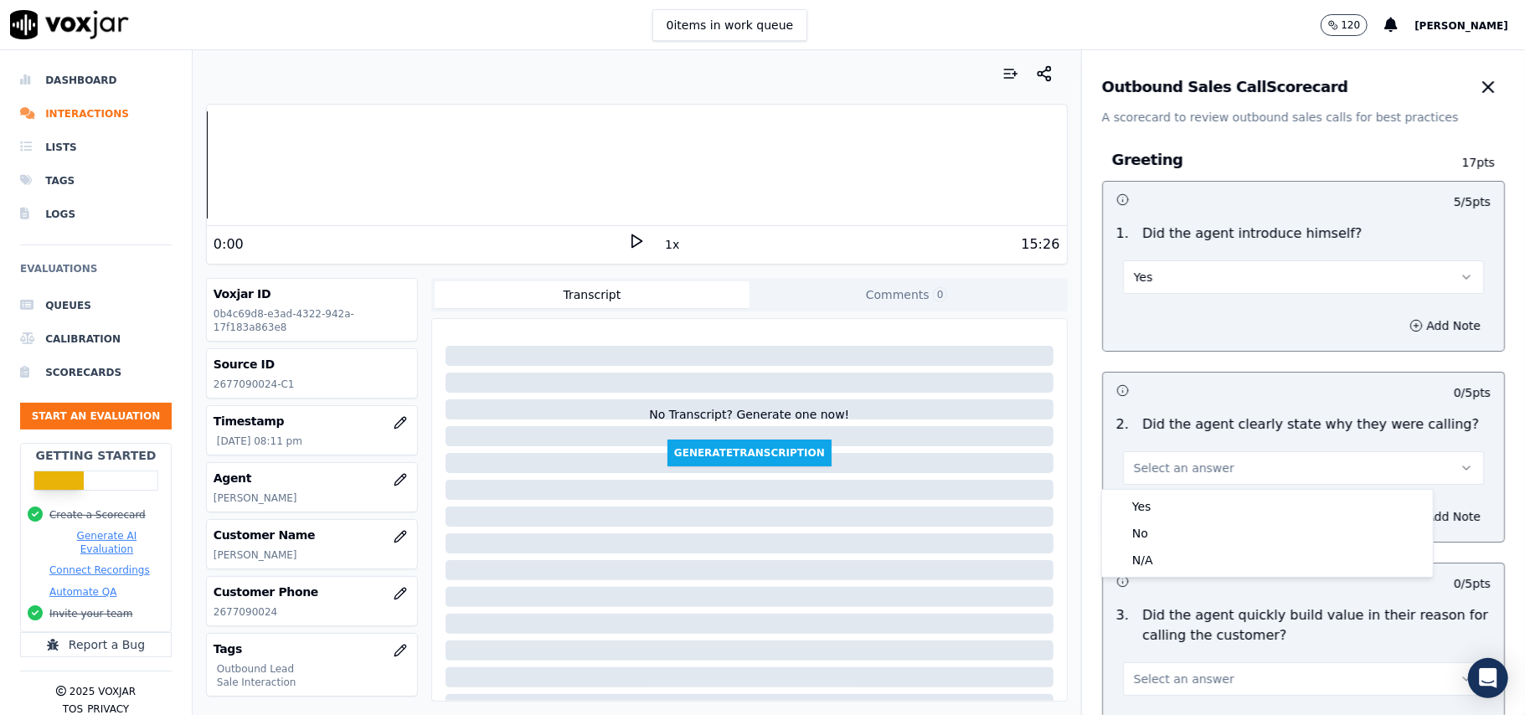
click at [1127, 488] on div "2 . Did the agent clearly state why they were calling? Select an answer" at bounding box center [1303, 450] width 401 height 84
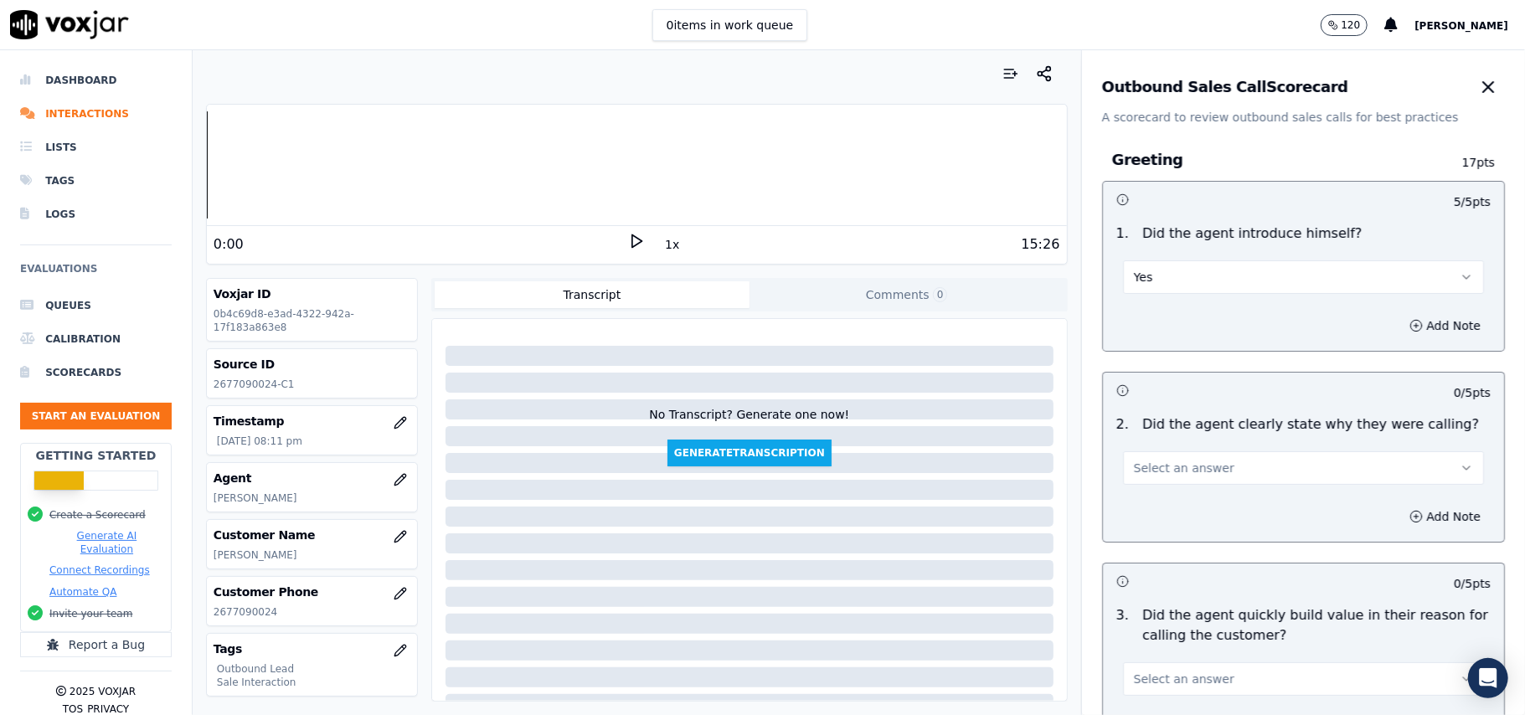
click at [1130, 500] on div "Add Note" at bounding box center [1303, 517] width 401 height 50
click at [1146, 462] on span "Select an answer" at bounding box center [1184, 468] width 101 height 17
click at [1146, 503] on div "Yes" at bounding box center [1268, 506] width 324 height 27
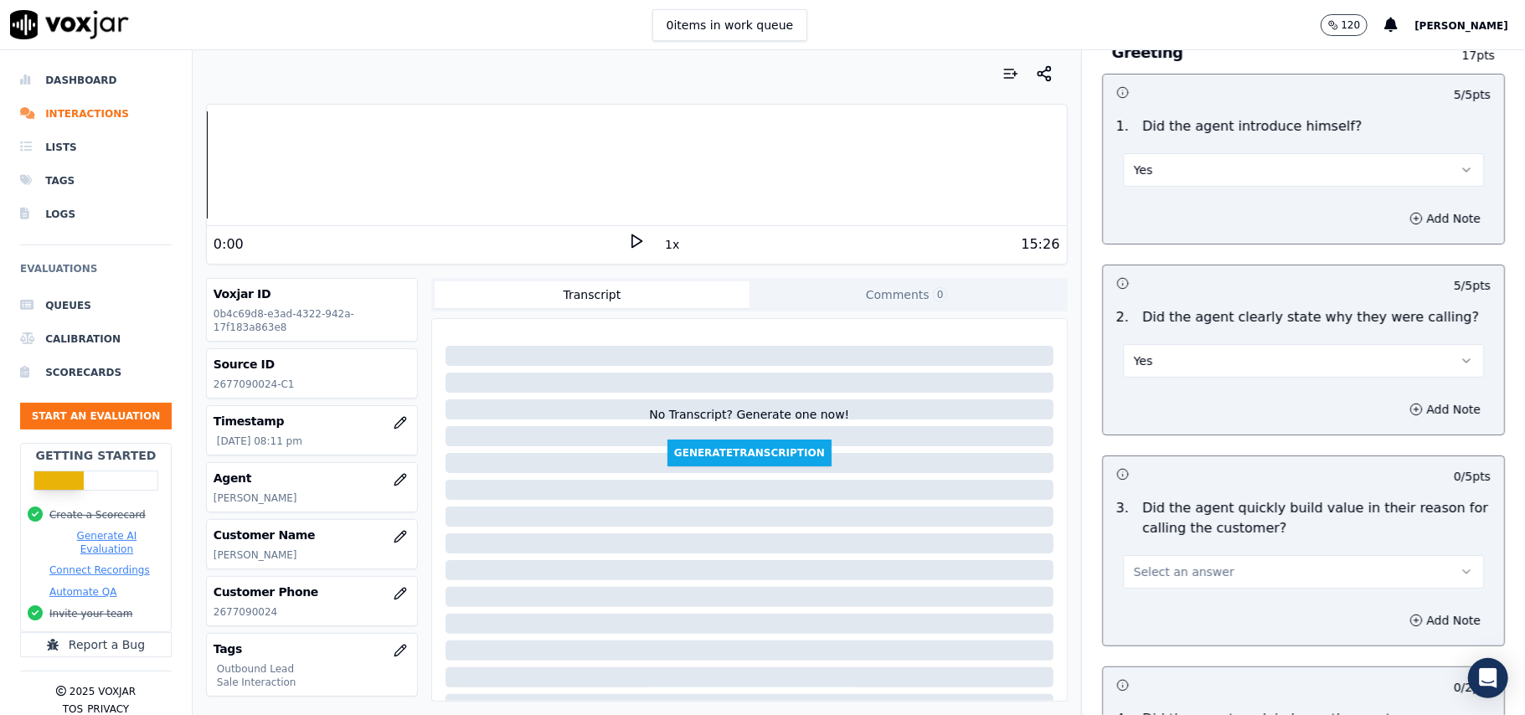
scroll to position [223, 0]
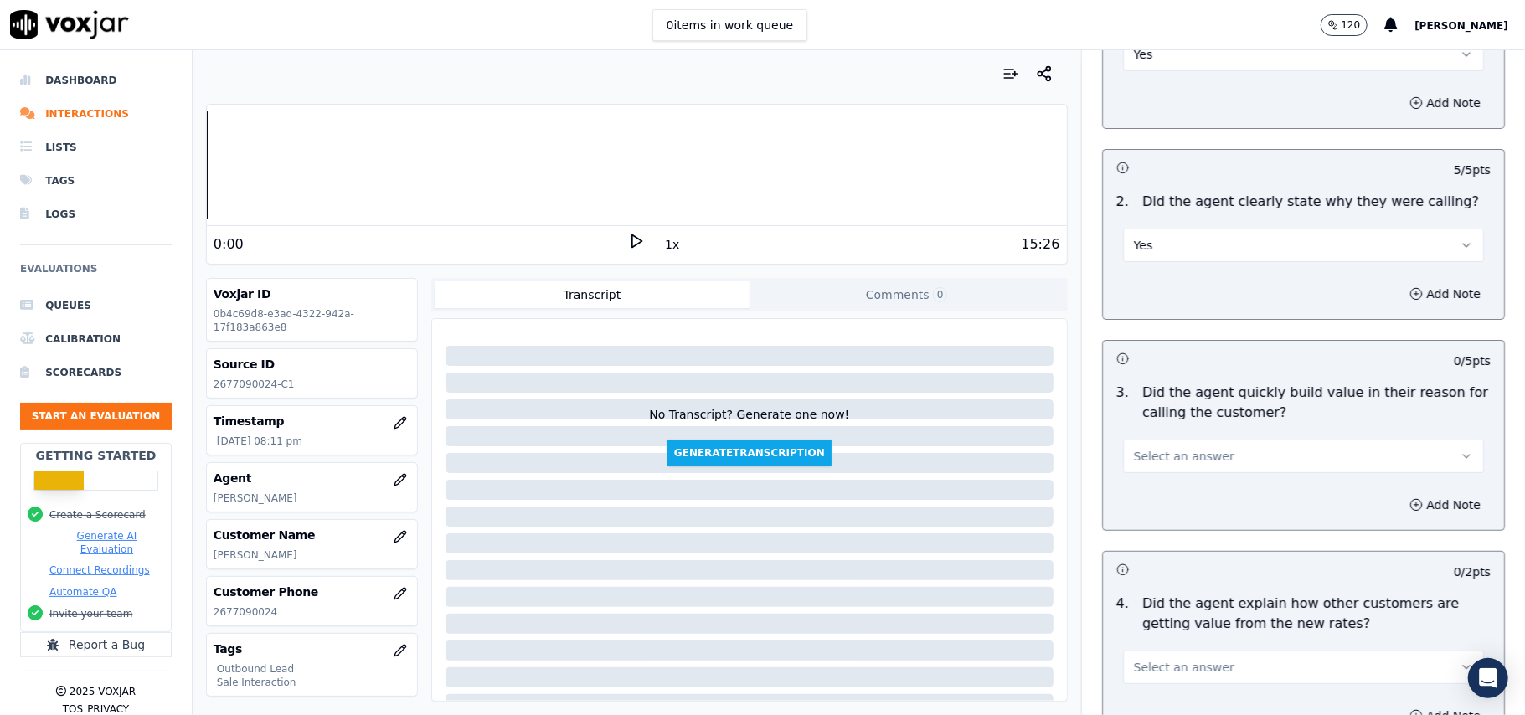
click at [1159, 453] on span "Select an answer" at bounding box center [1184, 456] width 101 height 17
click at [1157, 490] on div "Yes" at bounding box center [1268, 495] width 324 height 27
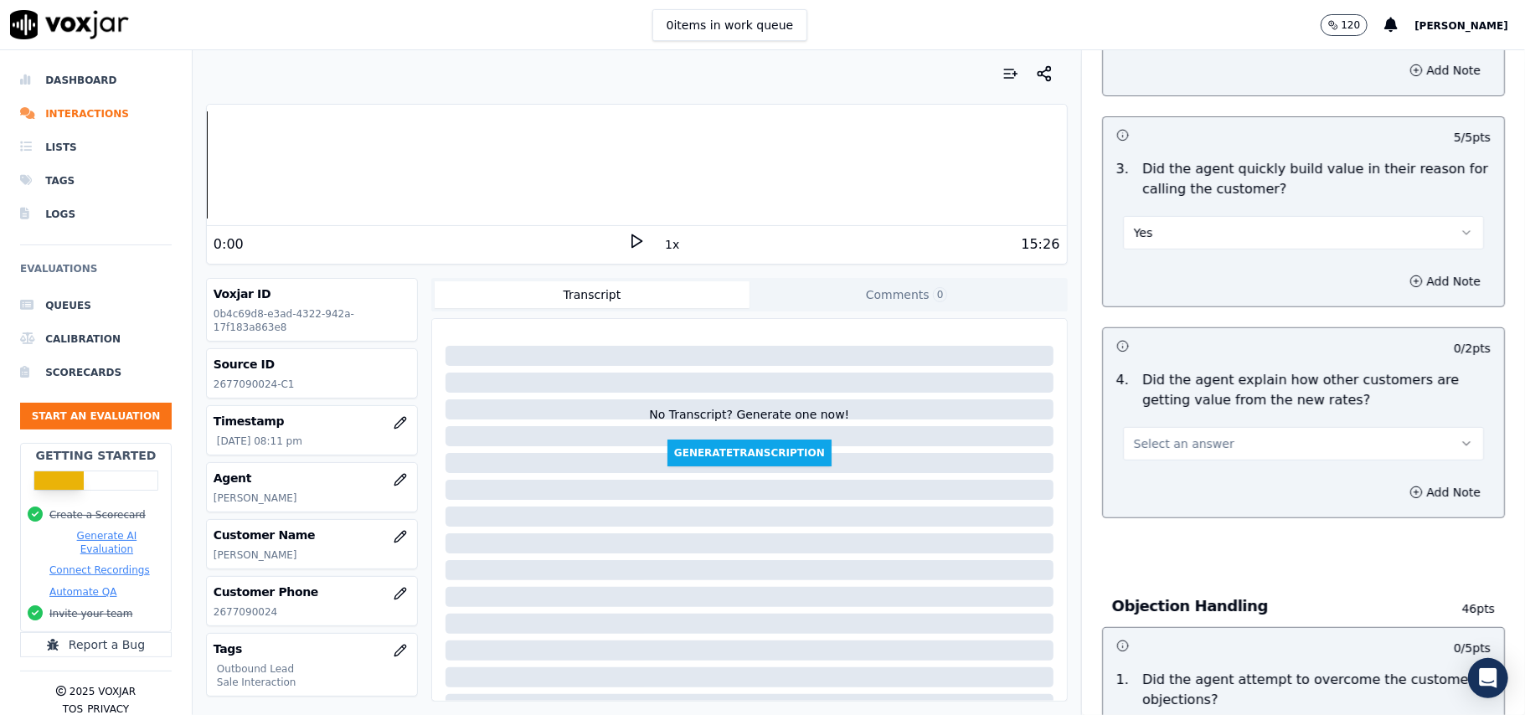
click at [1170, 446] on span "Select an answer" at bounding box center [1184, 444] width 101 height 17
click at [1164, 479] on div "Yes" at bounding box center [1268, 483] width 324 height 27
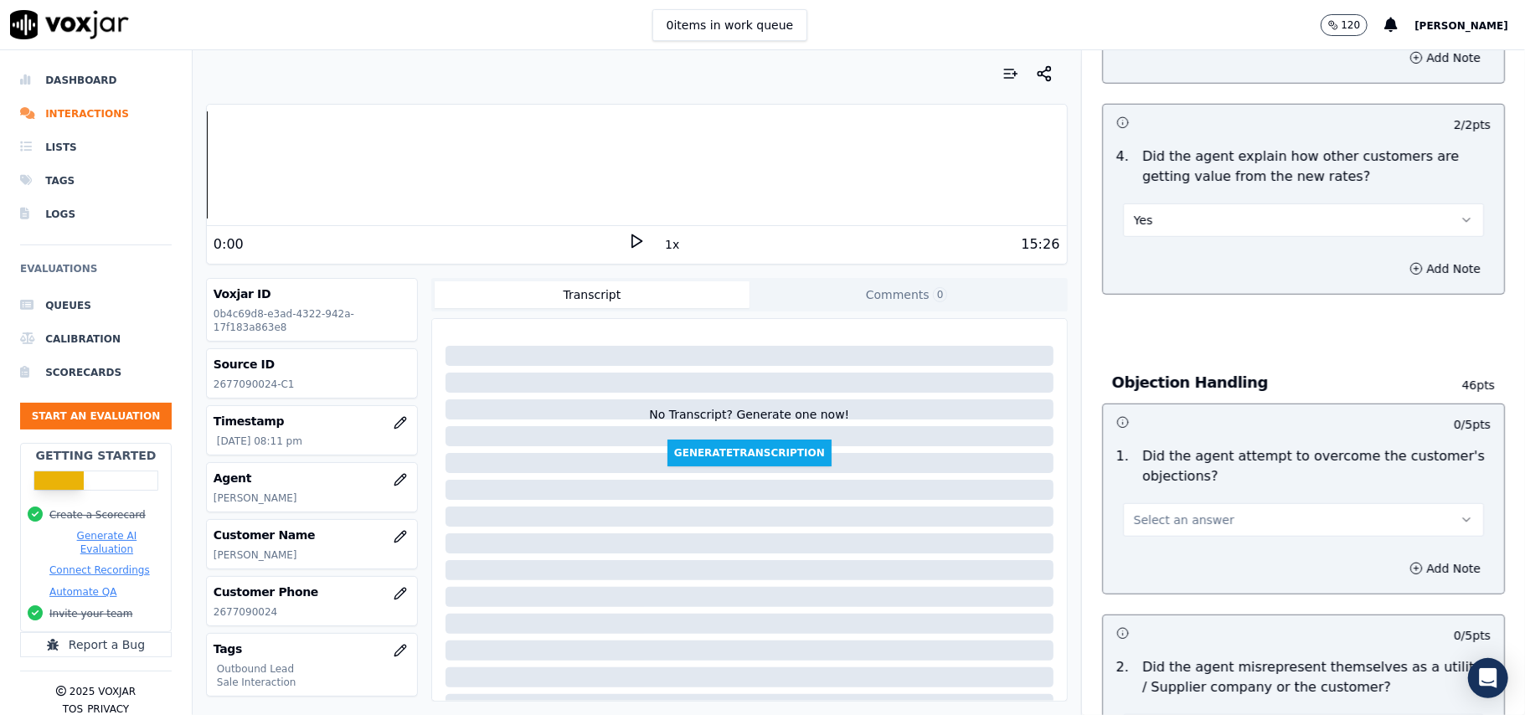
click at [1158, 529] on span "Select an answer" at bounding box center [1184, 520] width 101 height 17
drag, startPoint x: 1169, startPoint y: 565, endPoint x: 1271, endPoint y: 497, distance: 122.0
click at [1170, 565] on div "Yes" at bounding box center [1268, 560] width 324 height 27
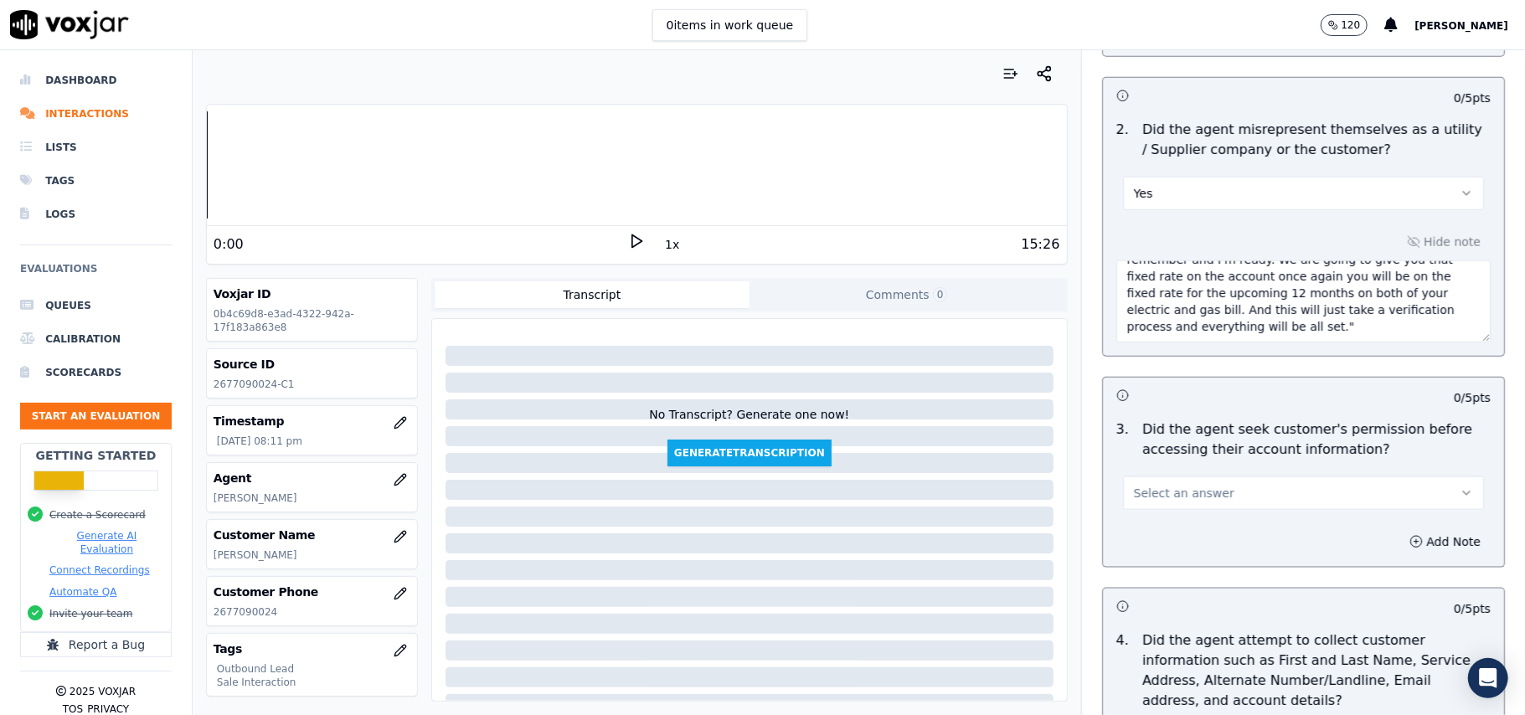
scroll to position [1340, 0]
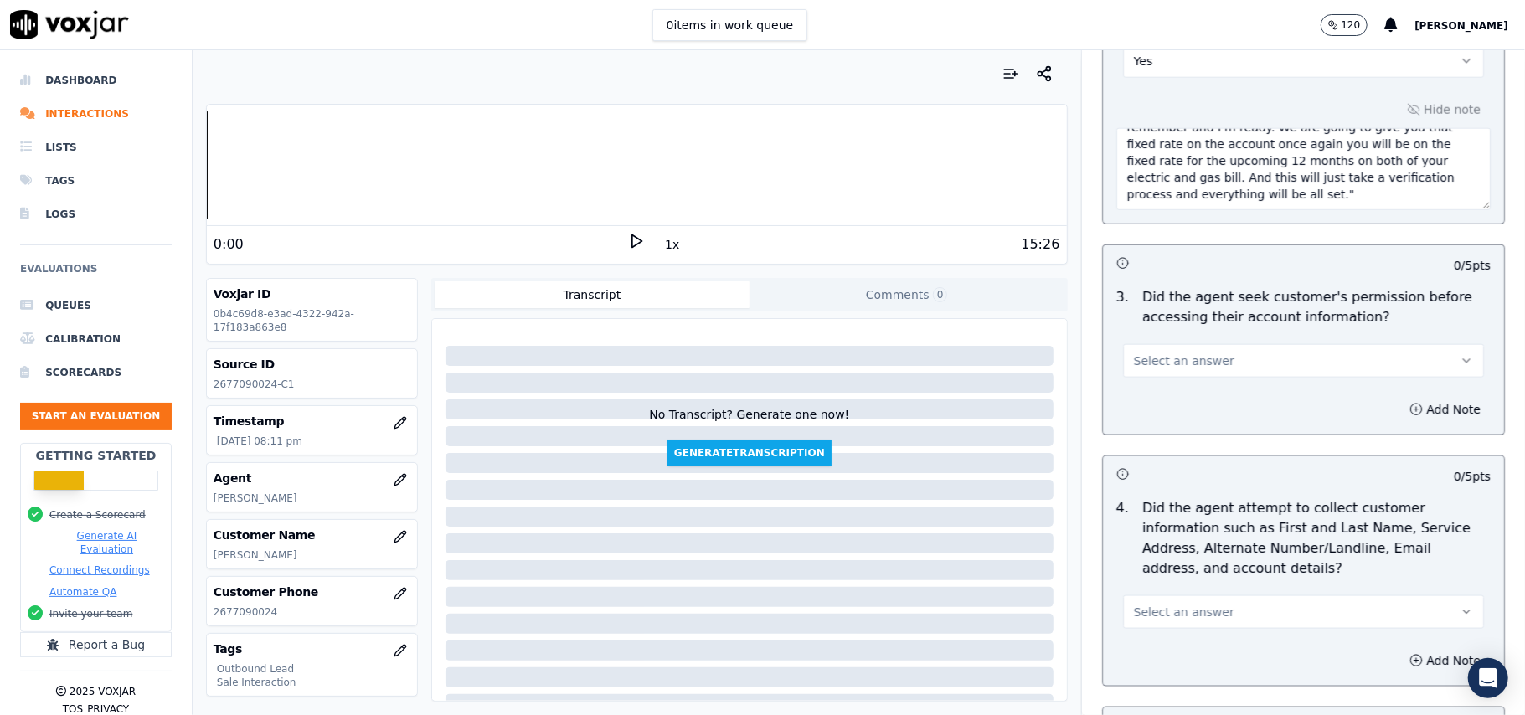
click at [1184, 355] on button "Select an answer" at bounding box center [1303, 361] width 361 height 34
click at [1184, 410] on div "Yes" at bounding box center [1268, 403] width 324 height 27
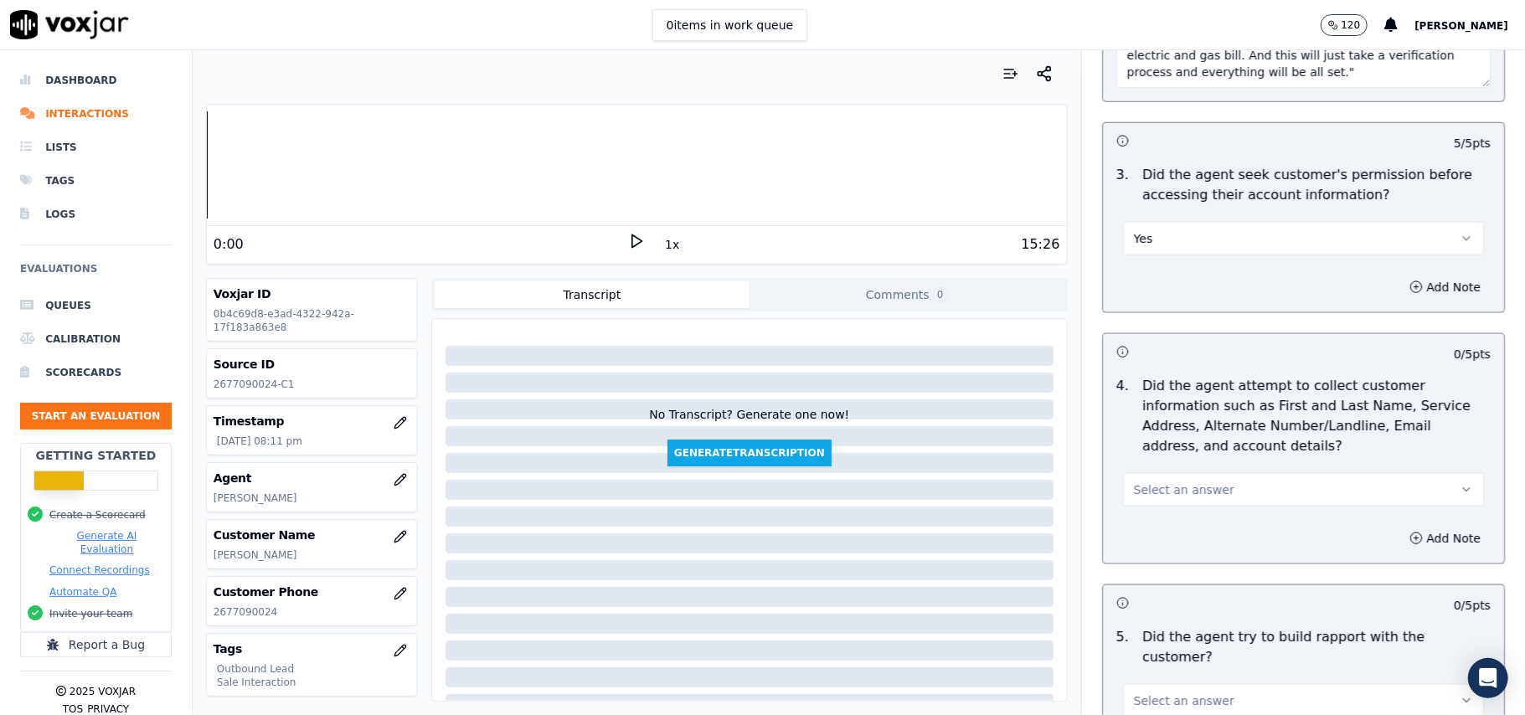
scroll to position [1563, 0]
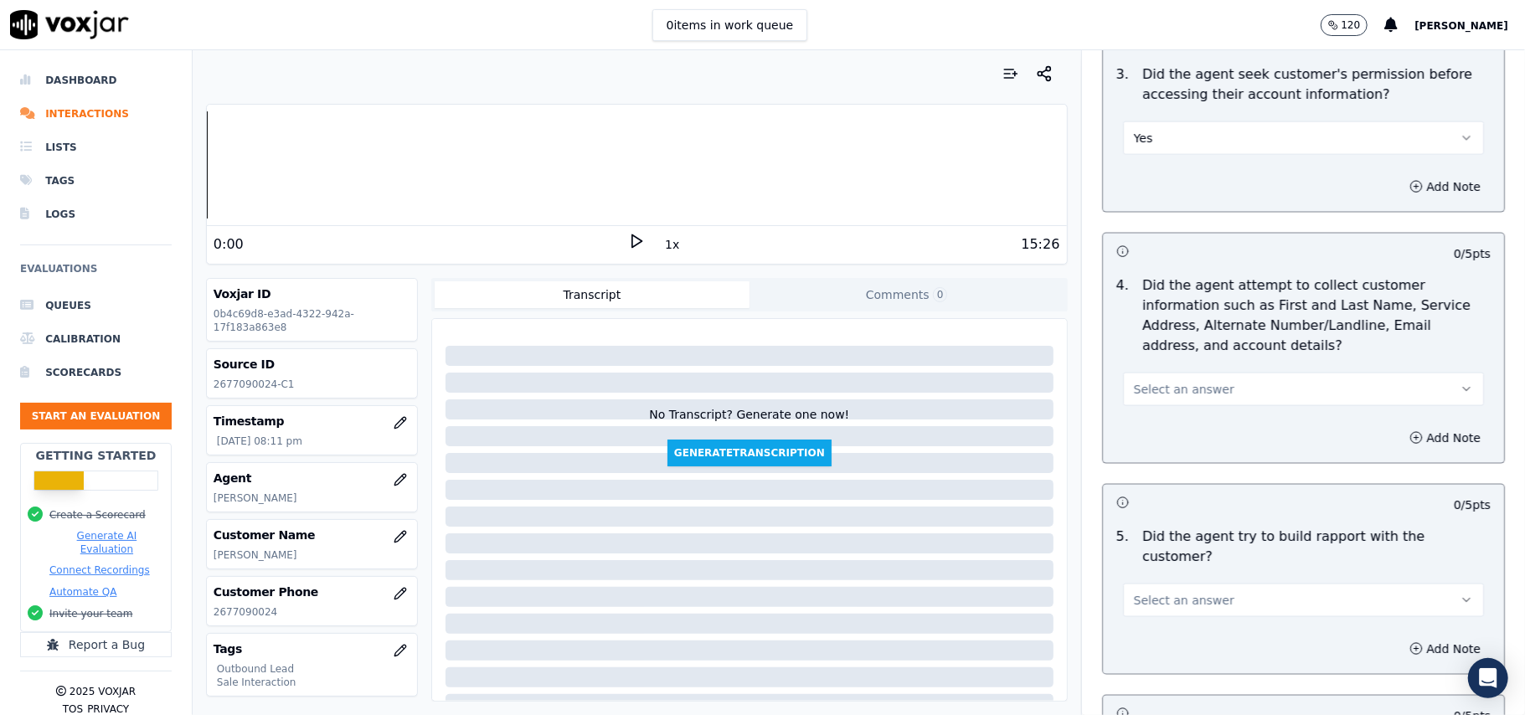
click at [1174, 385] on span "Select an answer" at bounding box center [1184, 389] width 101 height 17
click at [1176, 440] on div "Yes" at bounding box center [1268, 431] width 324 height 27
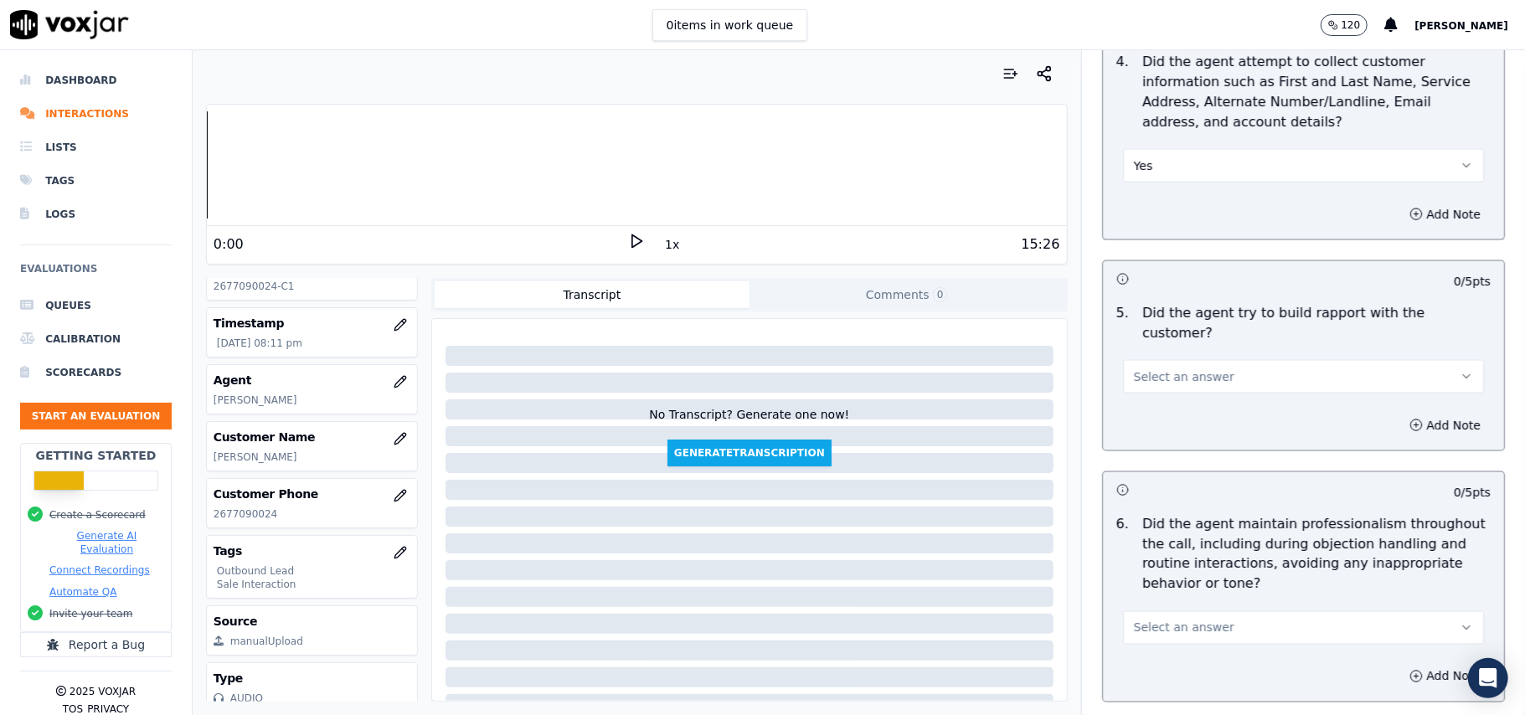
scroll to position [164, 0]
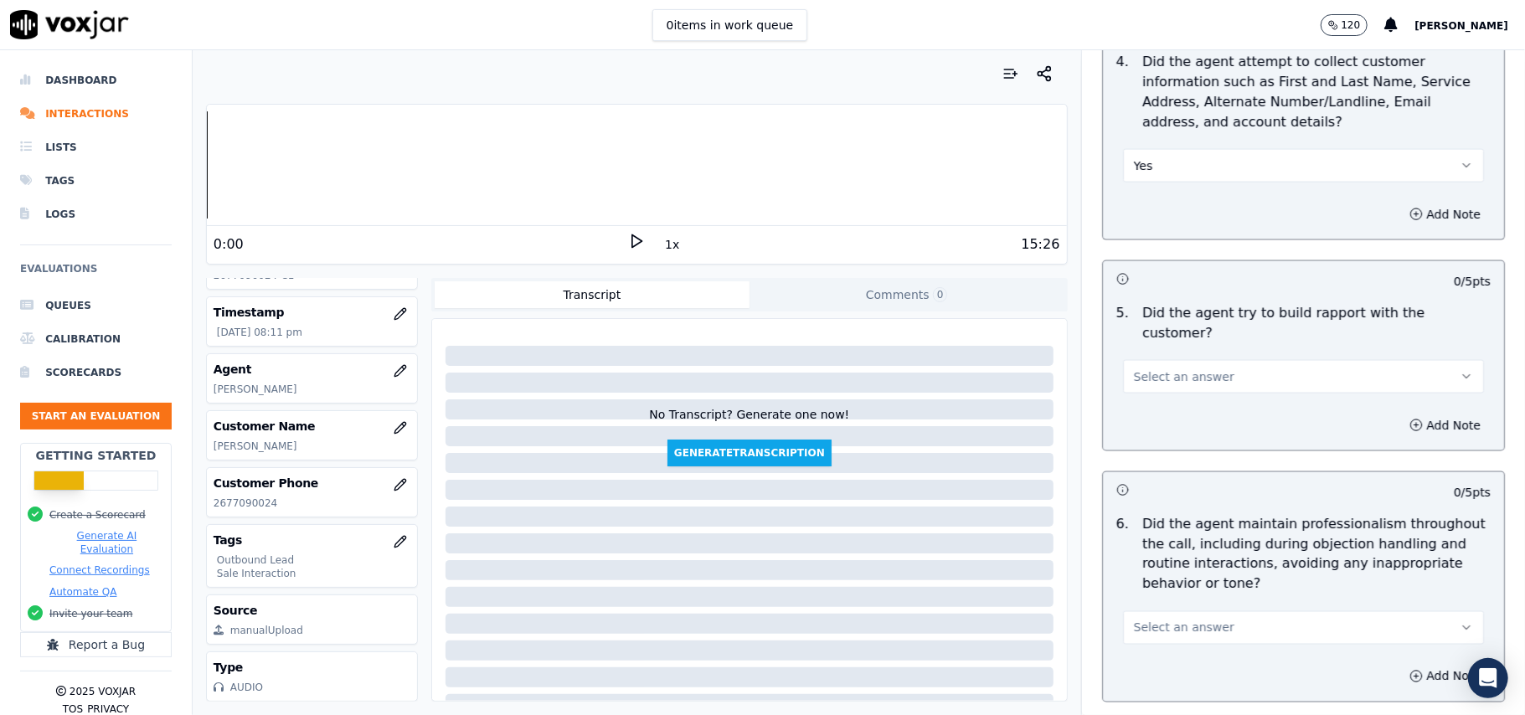
click at [1171, 176] on button "Yes" at bounding box center [1303, 166] width 361 height 34
click at [1170, 265] on div "N/A" at bounding box center [1268, 262] width 324 height 27
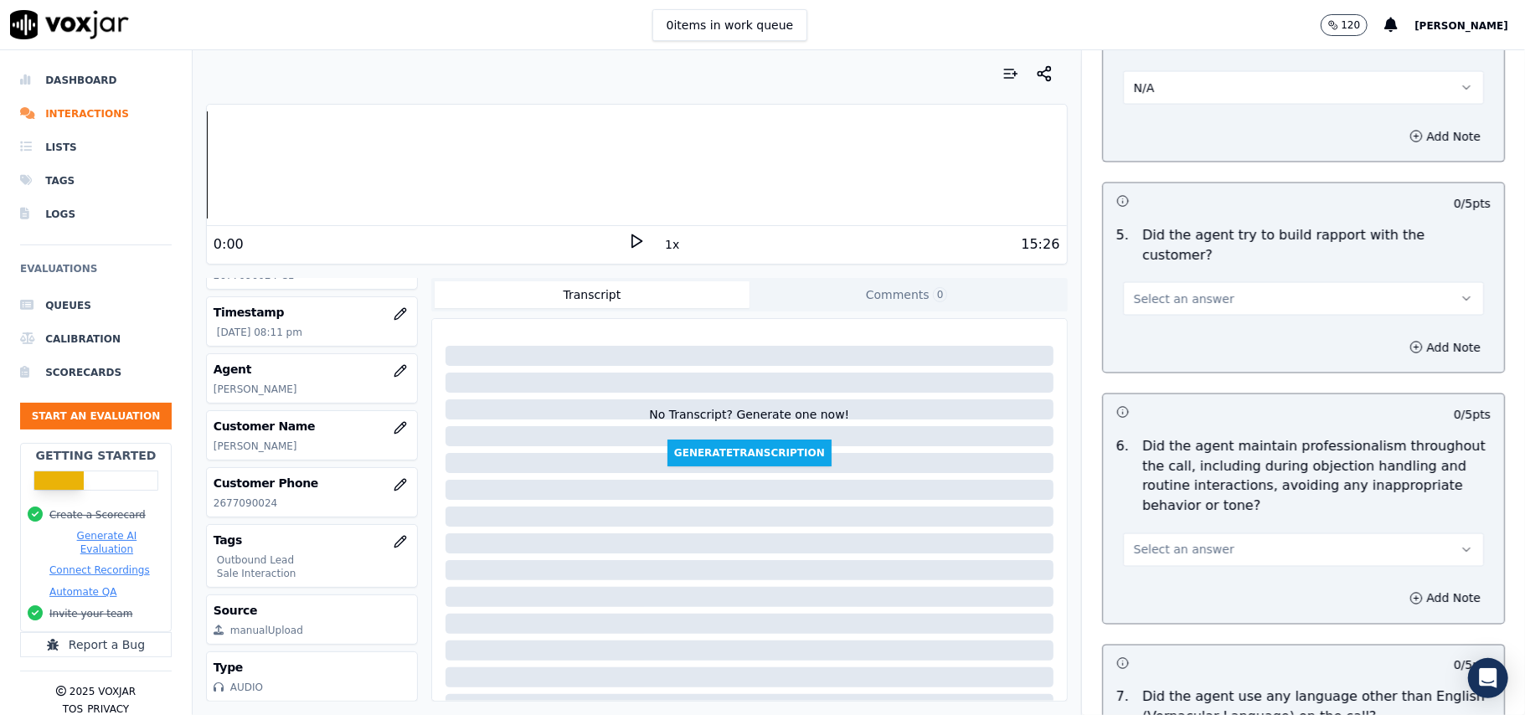
scroll to position [1898, 0]
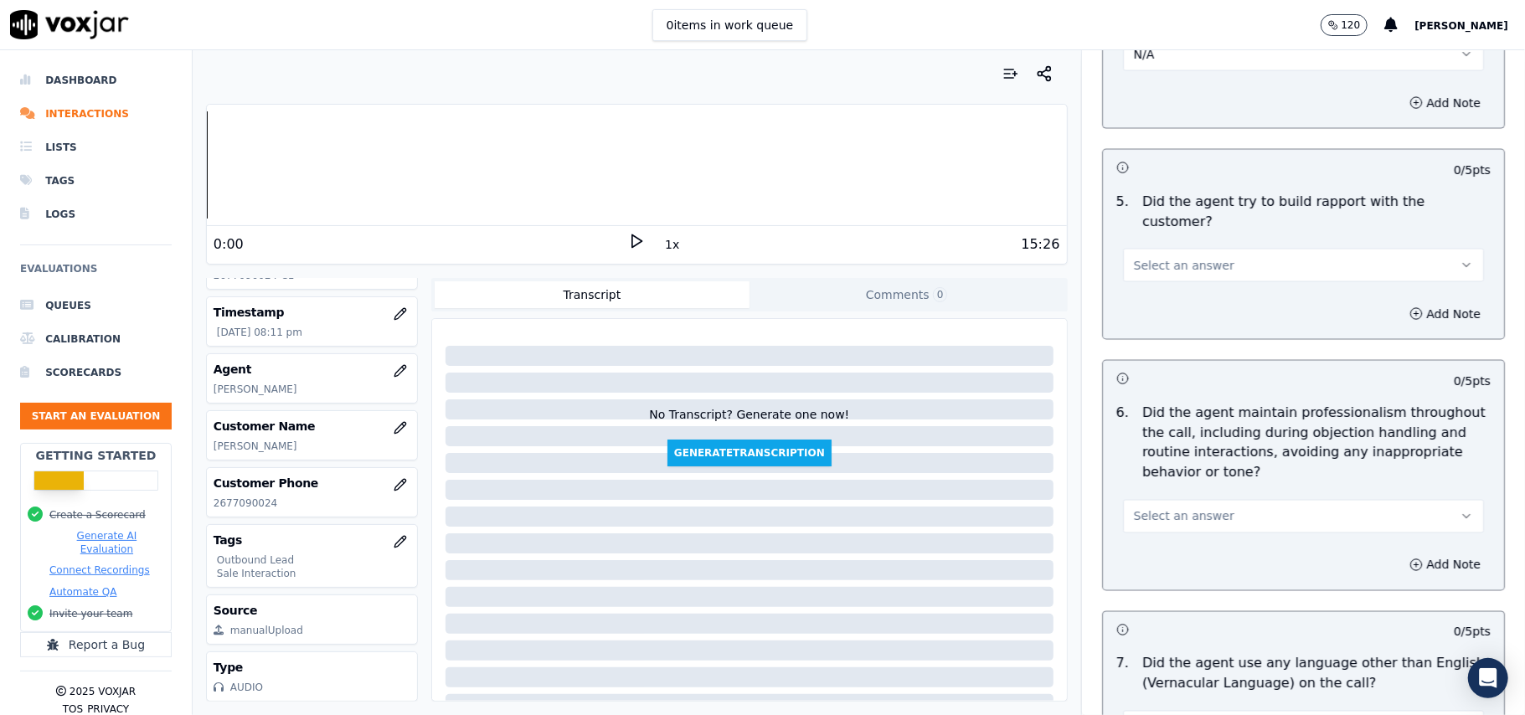
click at [1210, 250] on button "Select an answer" at bounding box center [1303, 266] width 361 height 34
click at [1163, 288] on div "Yes" at bounding box center [1268, 288] width 324 height 27
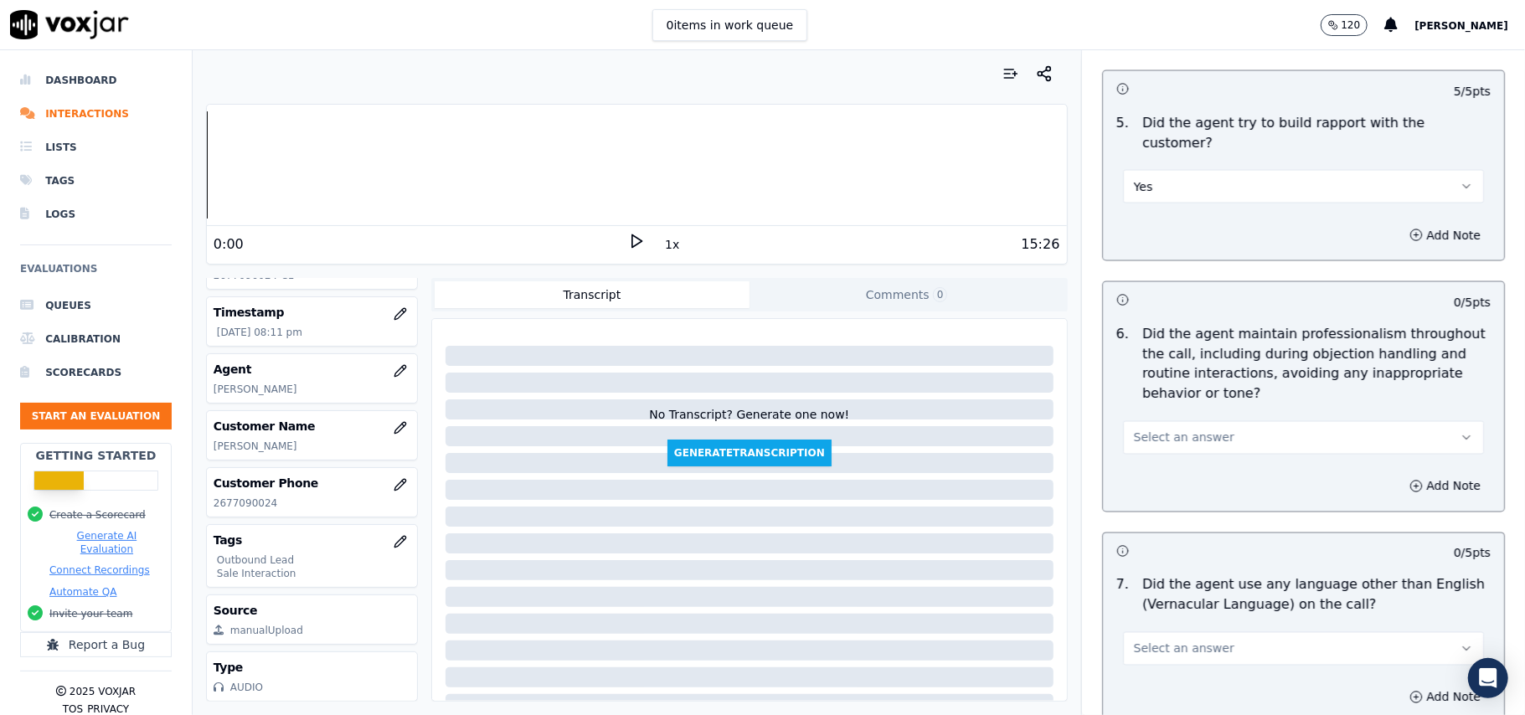
scroll to position [2122, 0]
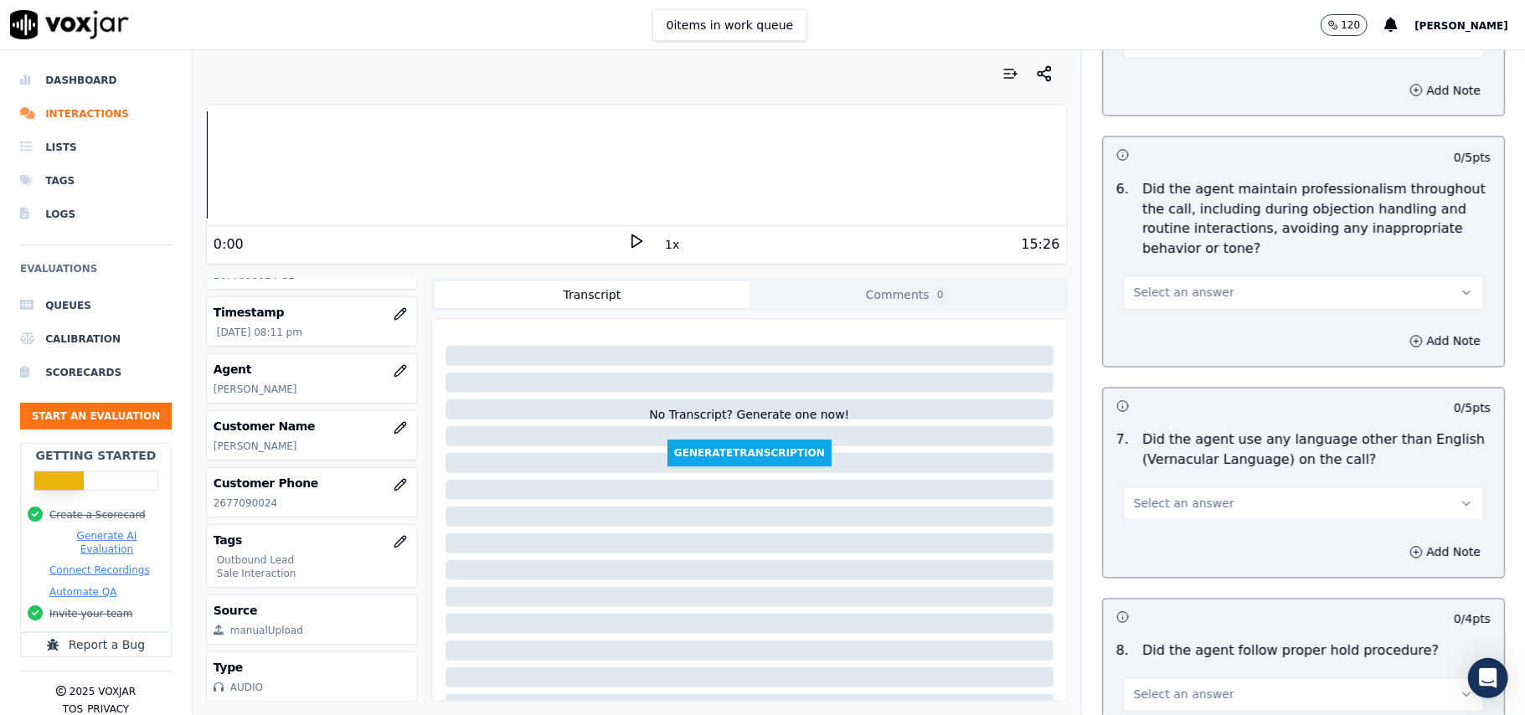
click at [1196, 288] on button "Select an answer" at bounding box center [1303, 293] width 361 height 34
click at [1177, 303] on div "Yes" at bounding box center [1268, 316] width 324 height 27
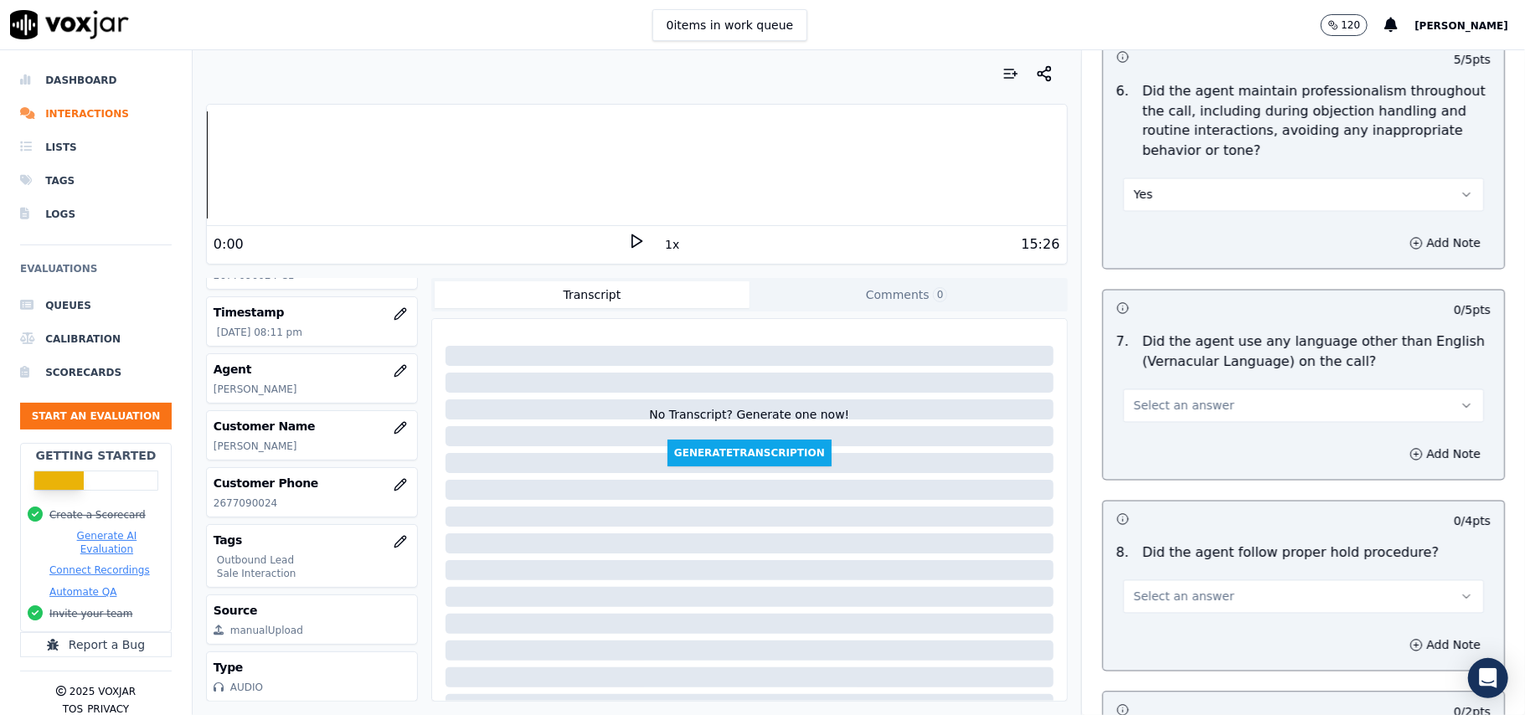
scroll to position [2345, 0]
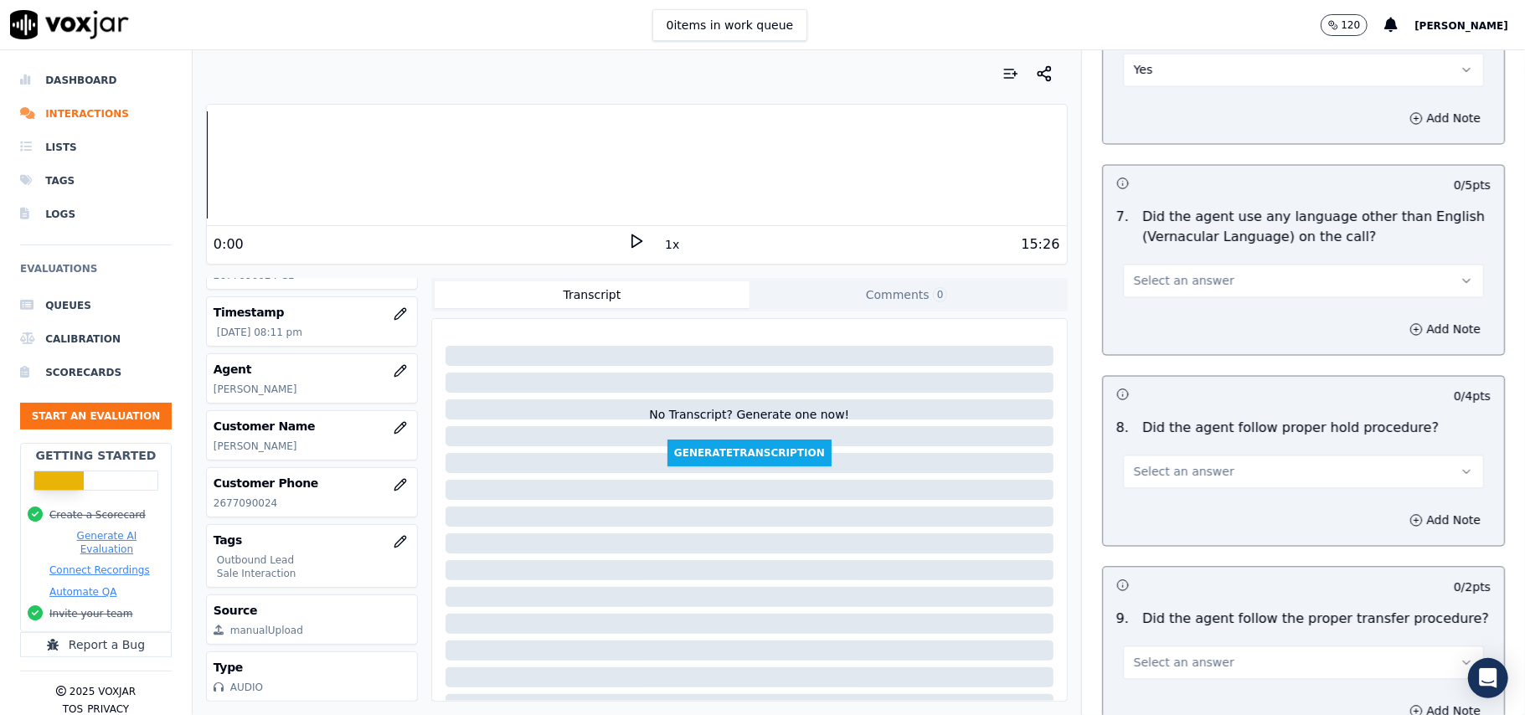
click at [1243, 264] on button "Select an answer" at bounding box center [1303, 281] width 361 height 34
click at [1191, 333] on div "No" at bounding box center [1268, 331] width 324 height 27
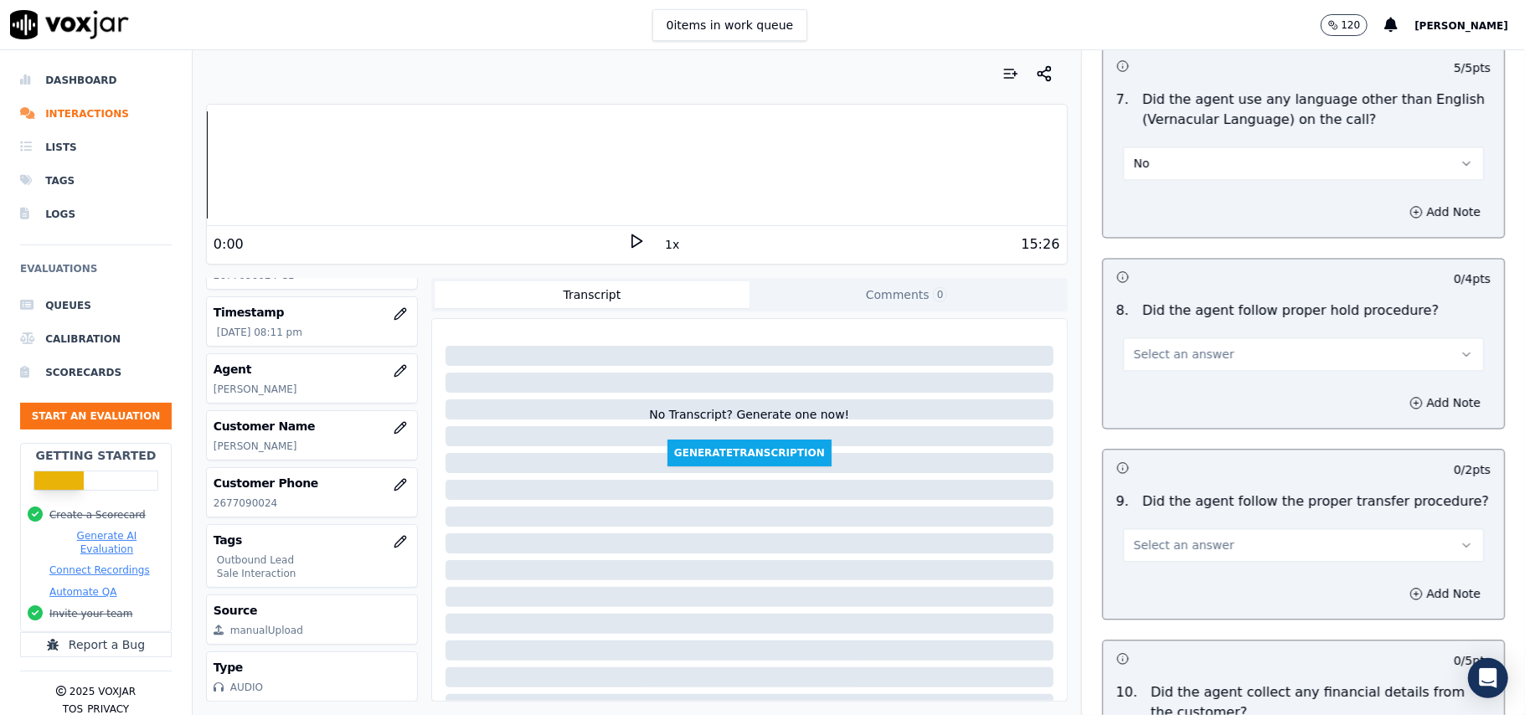
scroll to position [2568, 0]
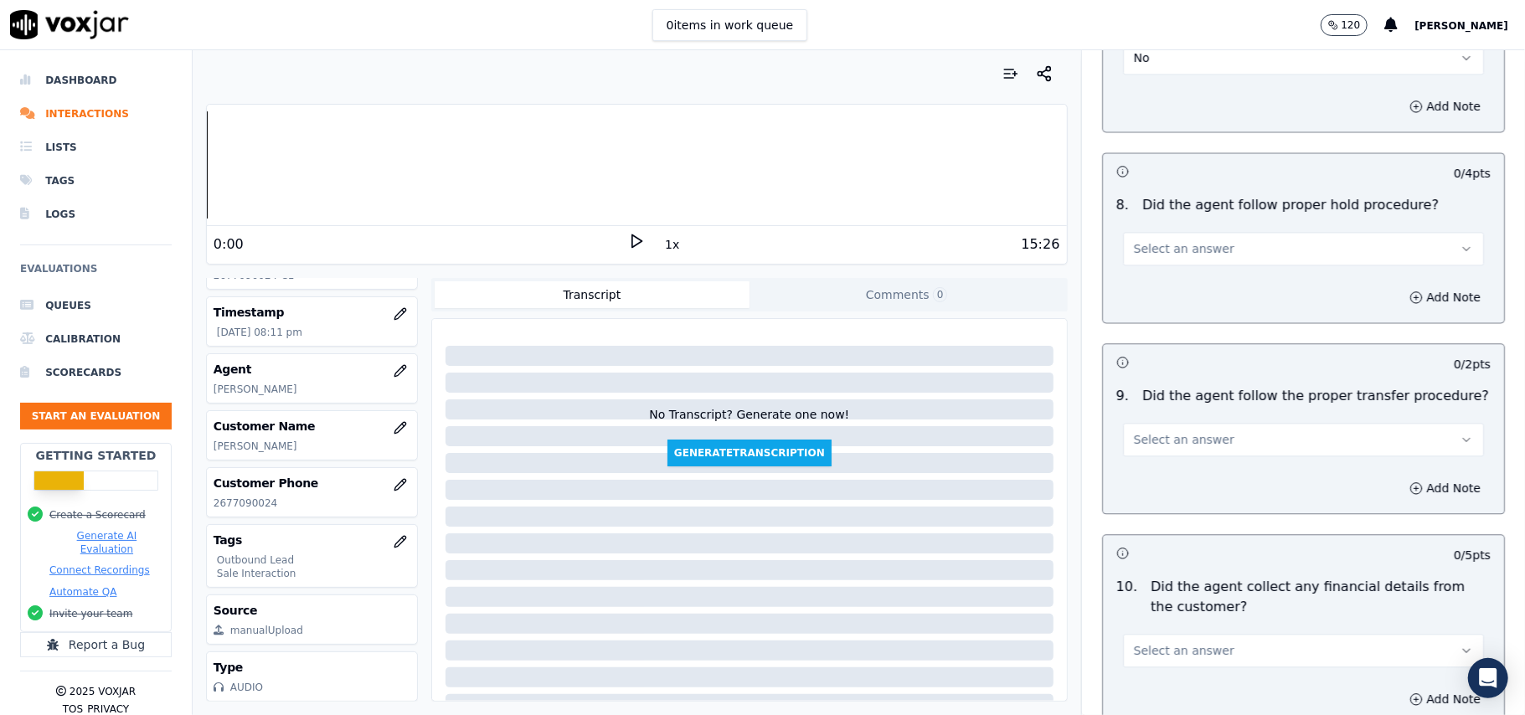
click at [1205, 233] on button "Select an answer" at bounding box center [1303, 249] width 361 height 34
click at [1203, 278] on div "Yes" at bounding box center [1268, 273] width 324 height 27
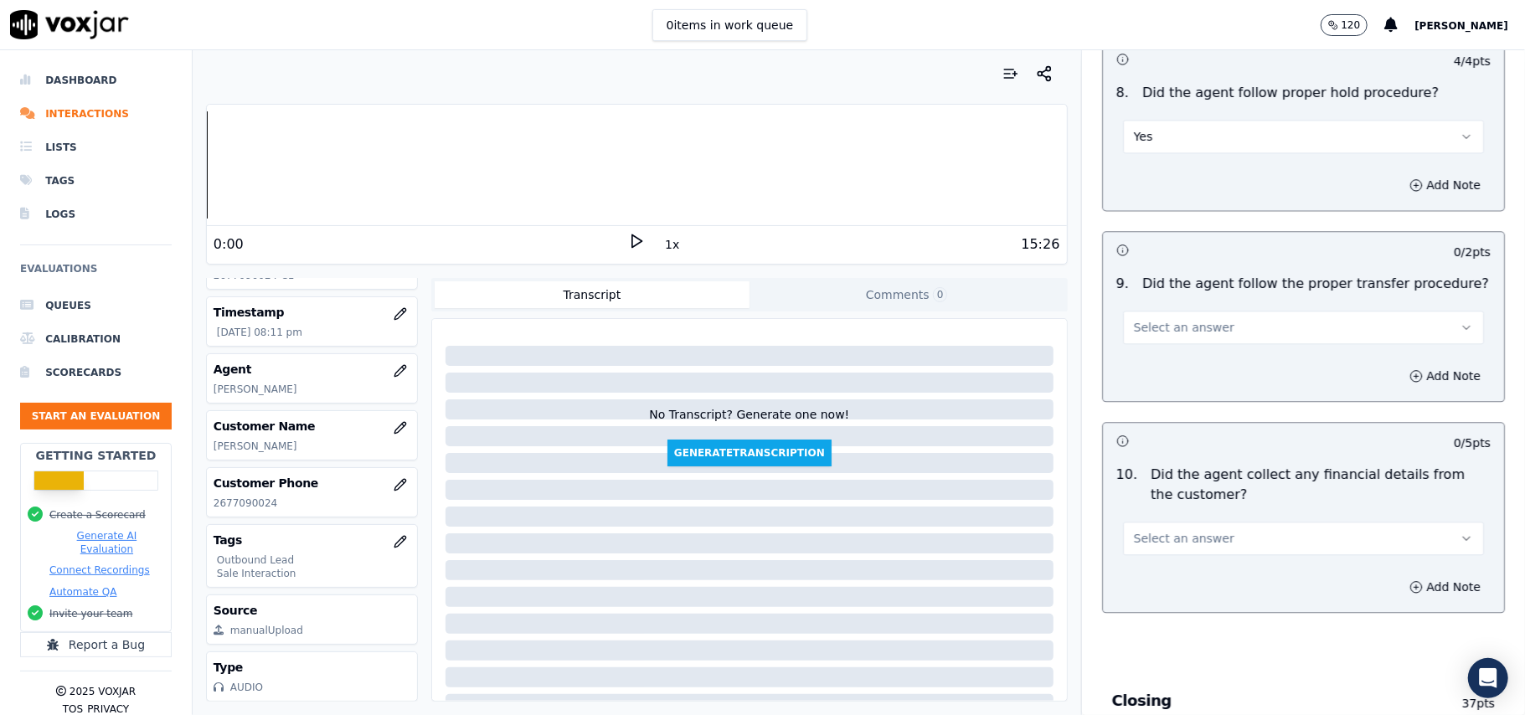
drag, startPoint x: 1194, startPoint y: 316, endPoint x: 1196, endPoint y: 327, distance: 11.0
click at [1196, 319] on span "Select an answer" at bounding box center [1184, 327] width 101 height 17
click at [1198, 363] on div "Yes" at bounding box center [1268, 352] width 324 height 27
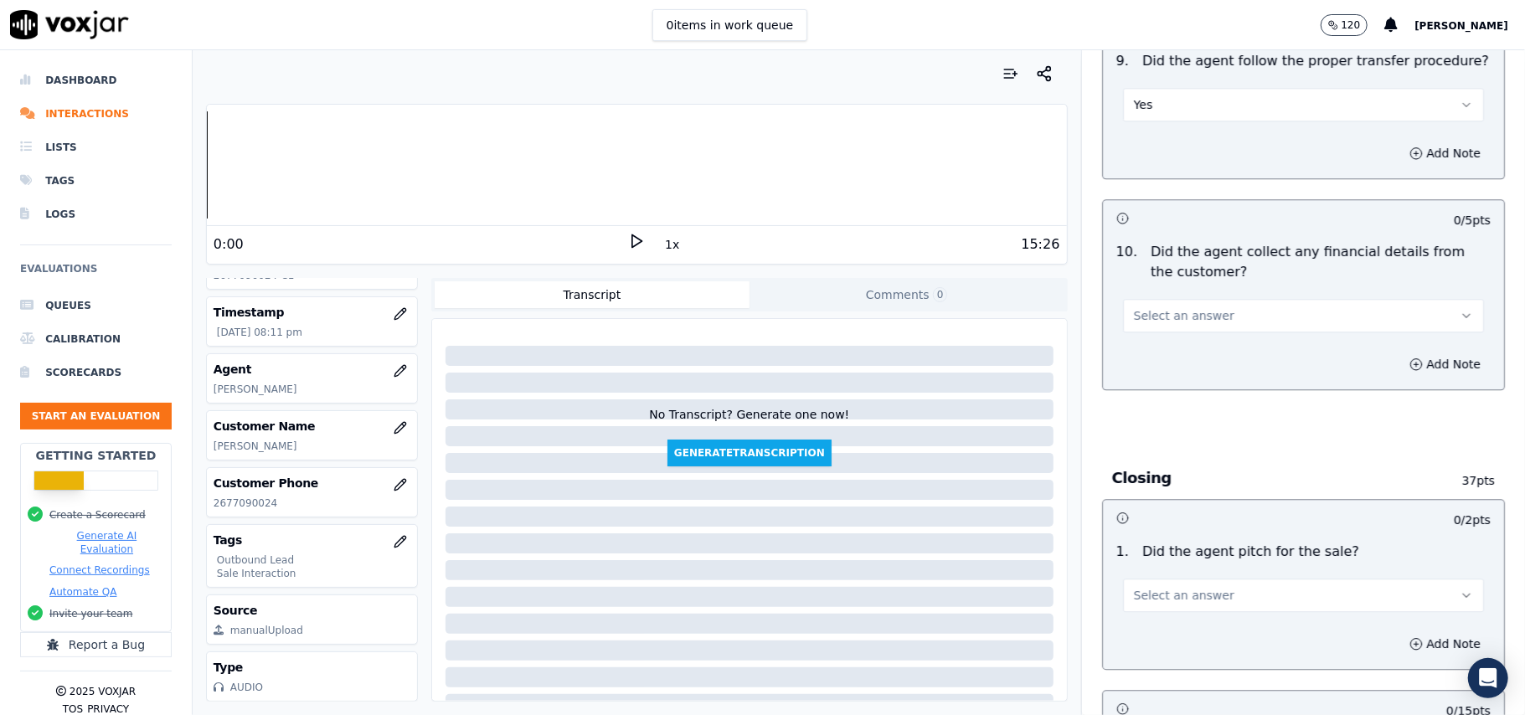
click at [1220, 302] on button "Select an answer" at bounding box center [1303, 316] width 361 height 34
click at [1197, 337] on div "Yes" at bounding box center [1268, 341] width 324 height 27
click at [1198, 299] on button "Yes" at bounding box center [1303, 316] width 361 height 34
click at [1184, 372] on div "No" at bounding box center [1268, 367] width 324 height 27
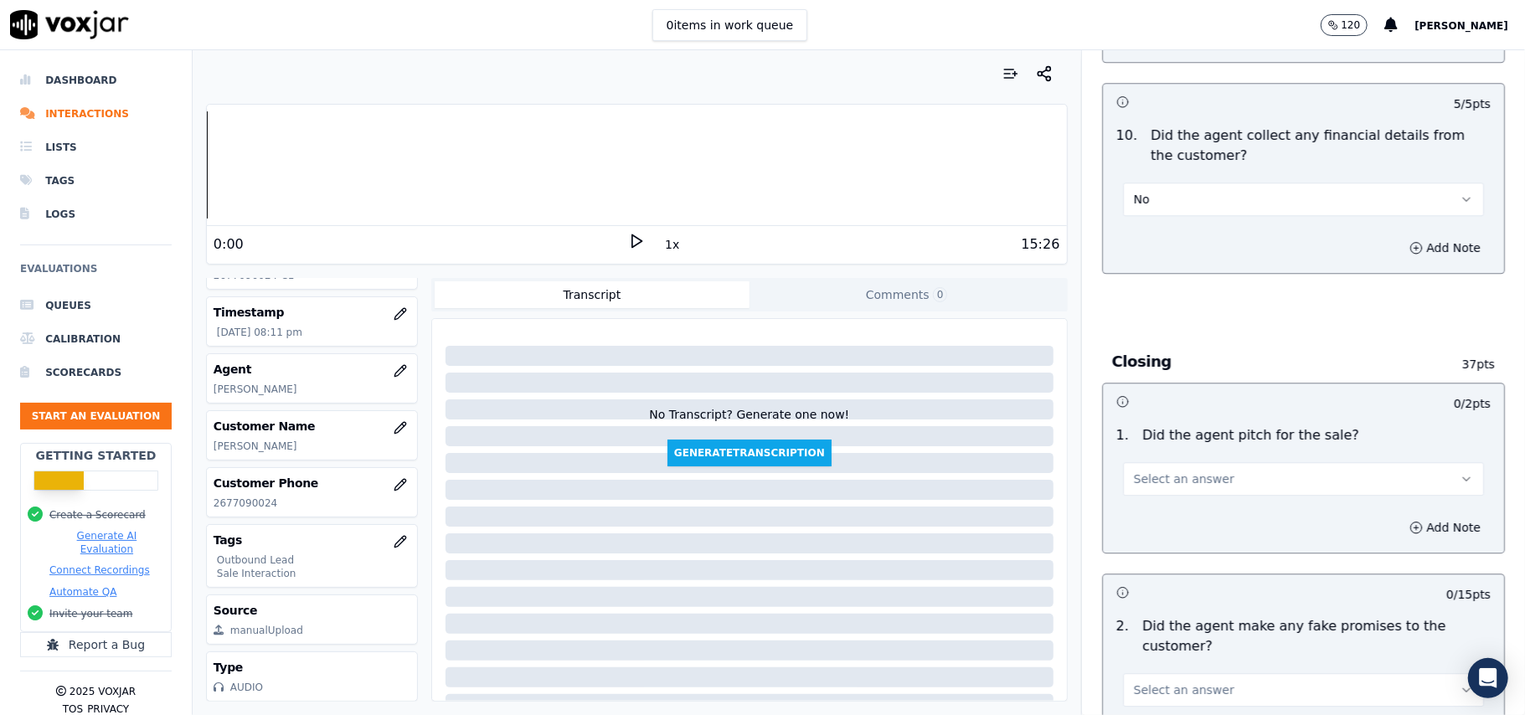
scroll to position [3127, 0]
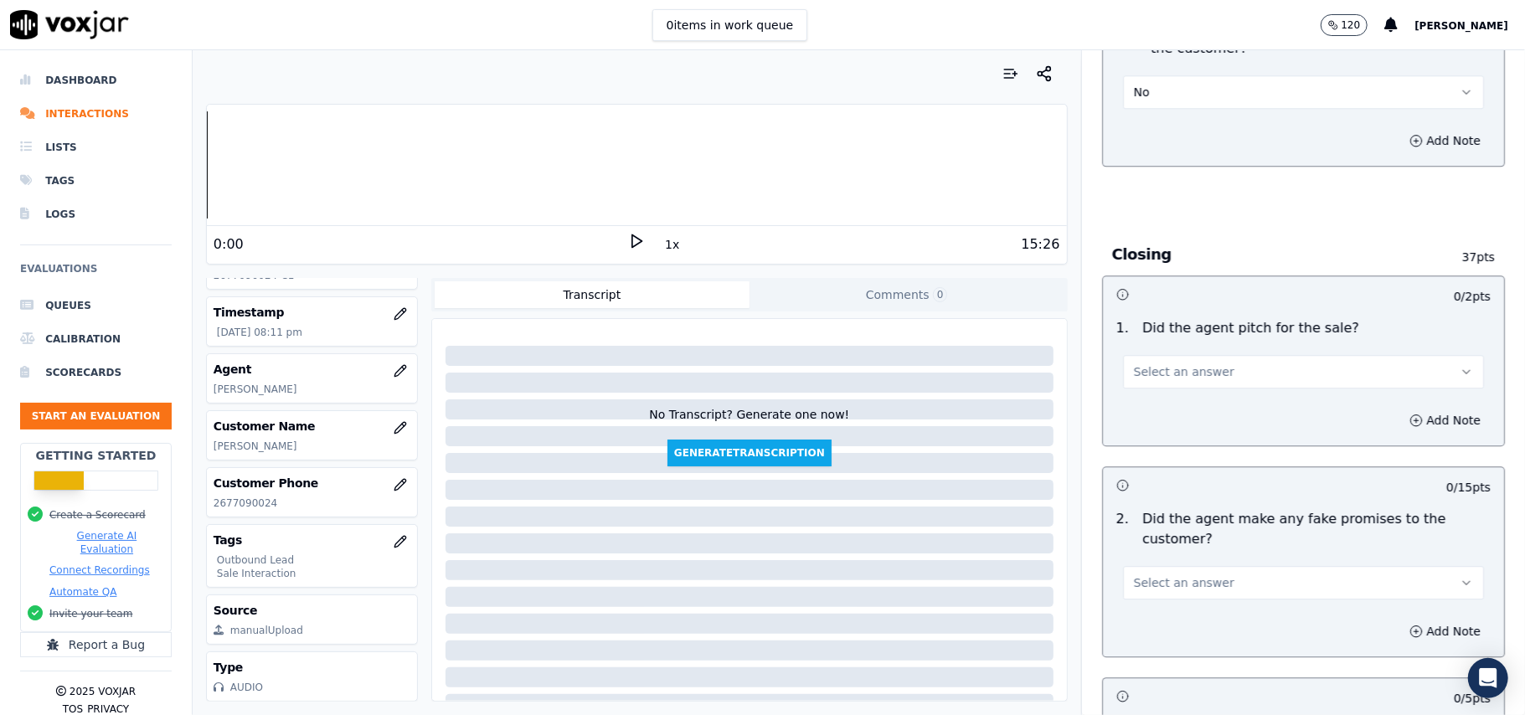
click at [1163, 364] on span "Select an answer" at bounding box center [1184, 372] width 101 height 17
click at [1147, 400] on div "Yes" at bounding box center [1268, 397] width 324 height 27
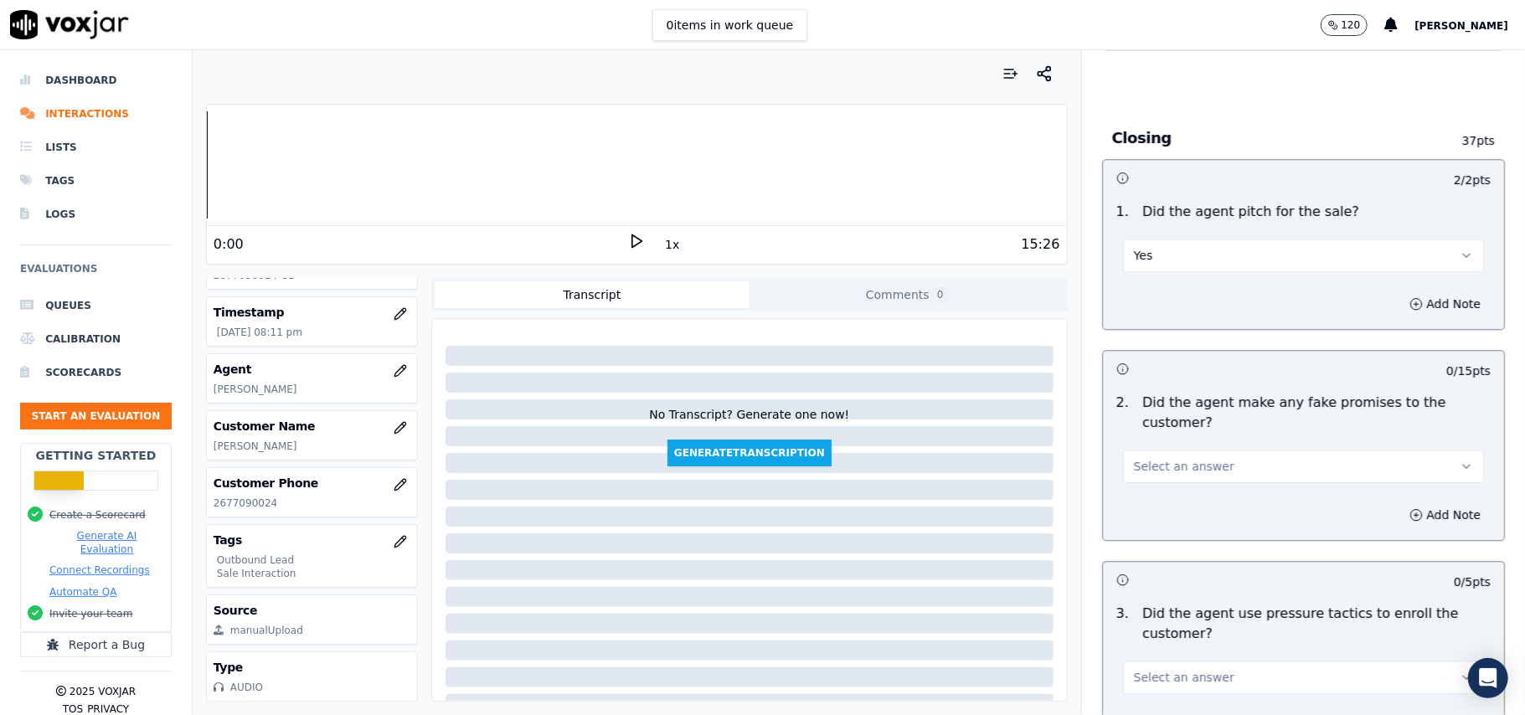
scroll to position [3351, 0]
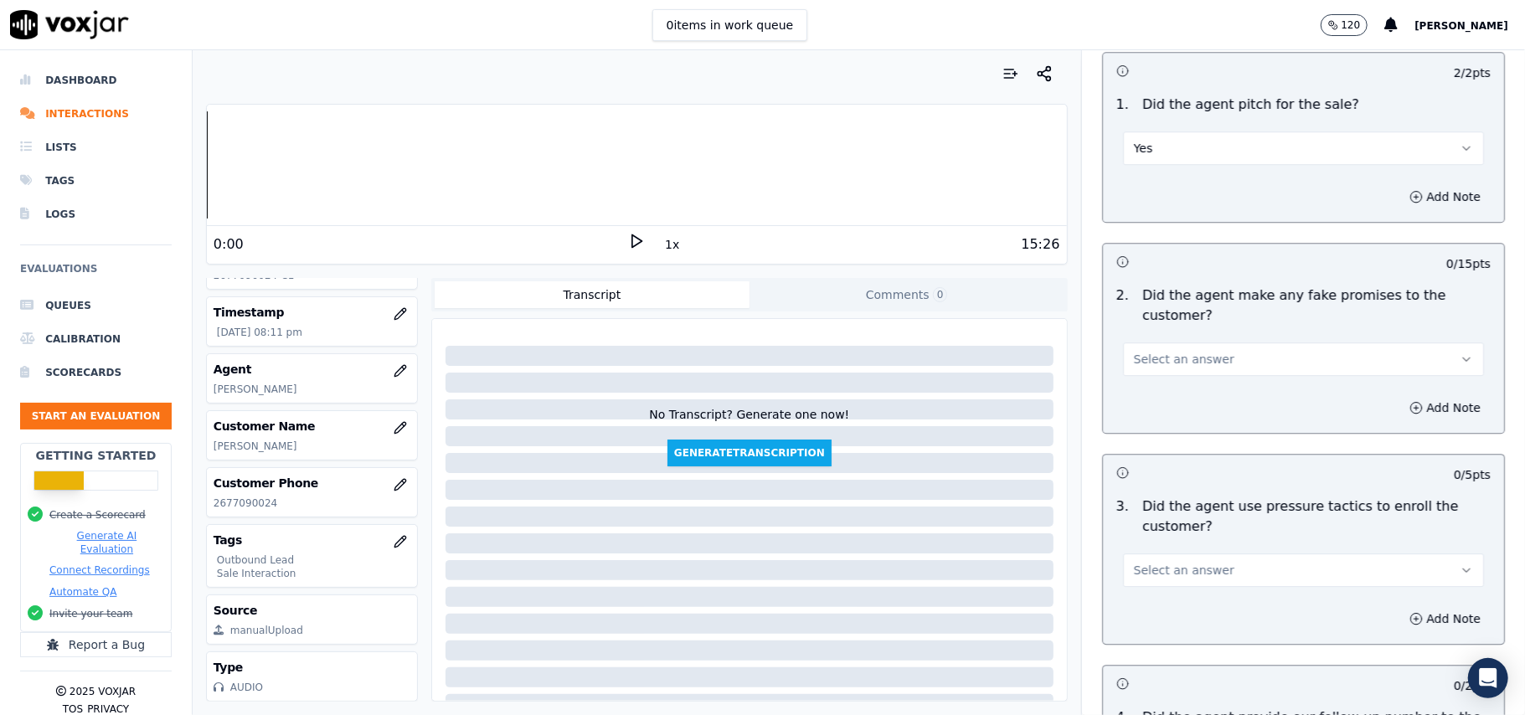
click at [1254, 345] on button "Select an answer" at bounding box center [1303, 360] width 361 height 34
click at [1177, 410] on div "No" at bounding box center [1268, 413] width 324 height 27
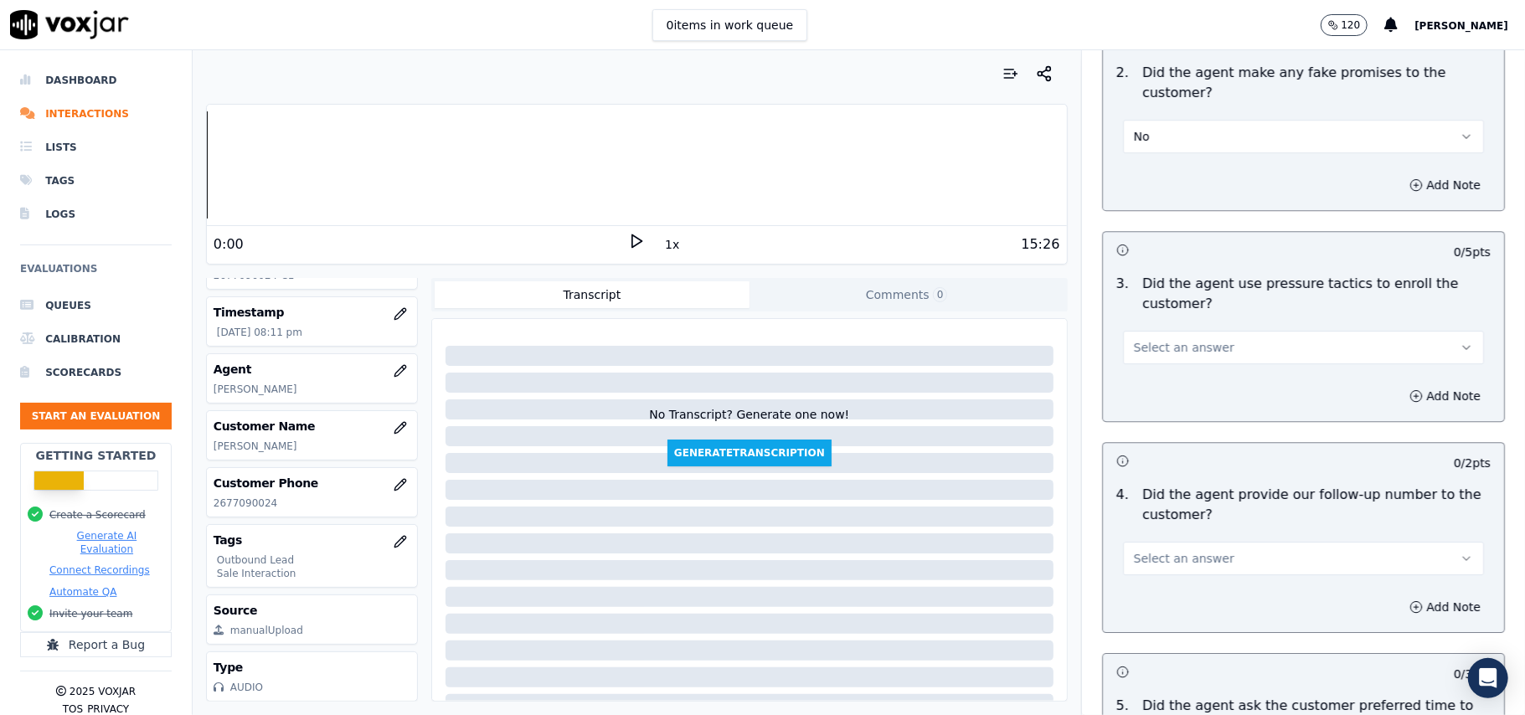
click at [1174, 340] on span "Select an answer" at bounding box center [1184, 347] width 101 height 17
click at [1177, 392] on div "No" at bounding box center [1268, 401] width 324 height 27
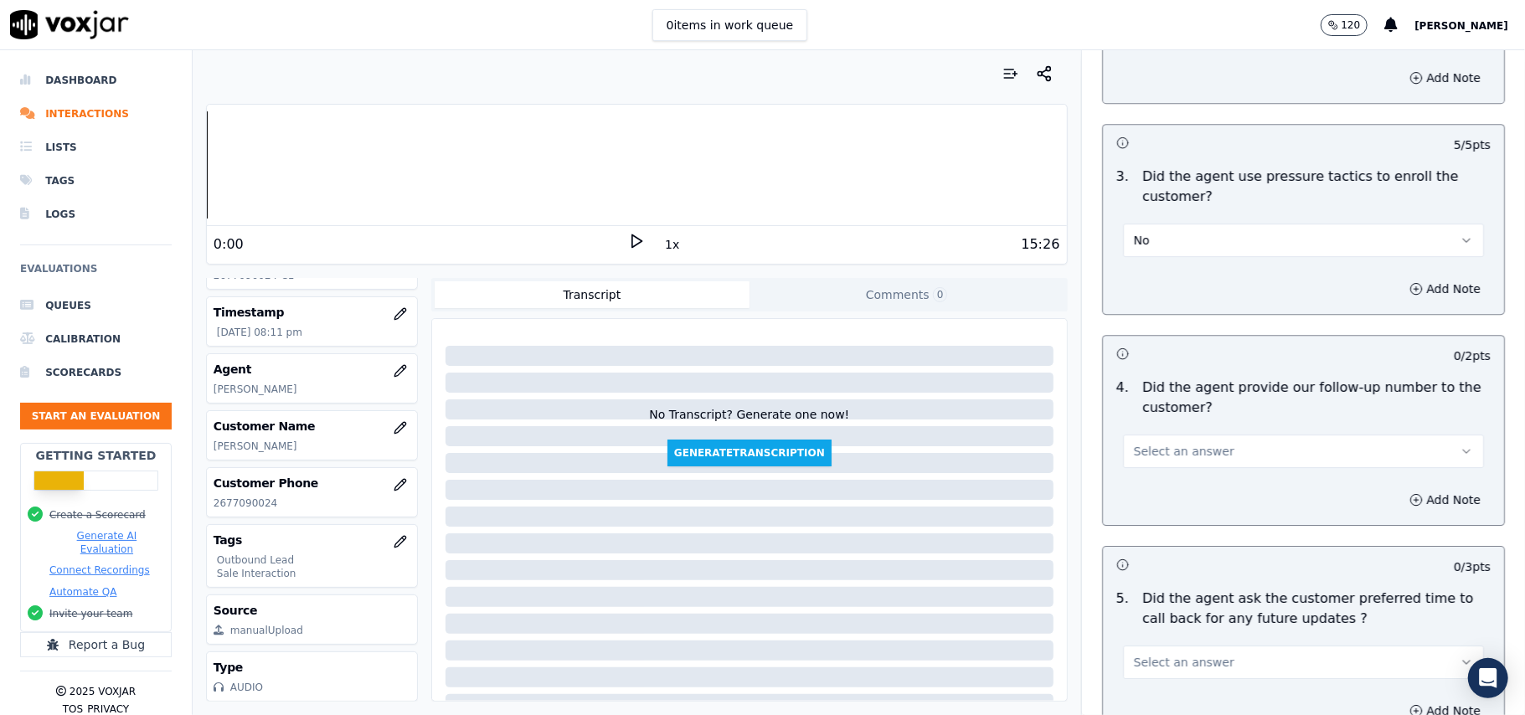
scroll to position [3797, 0]
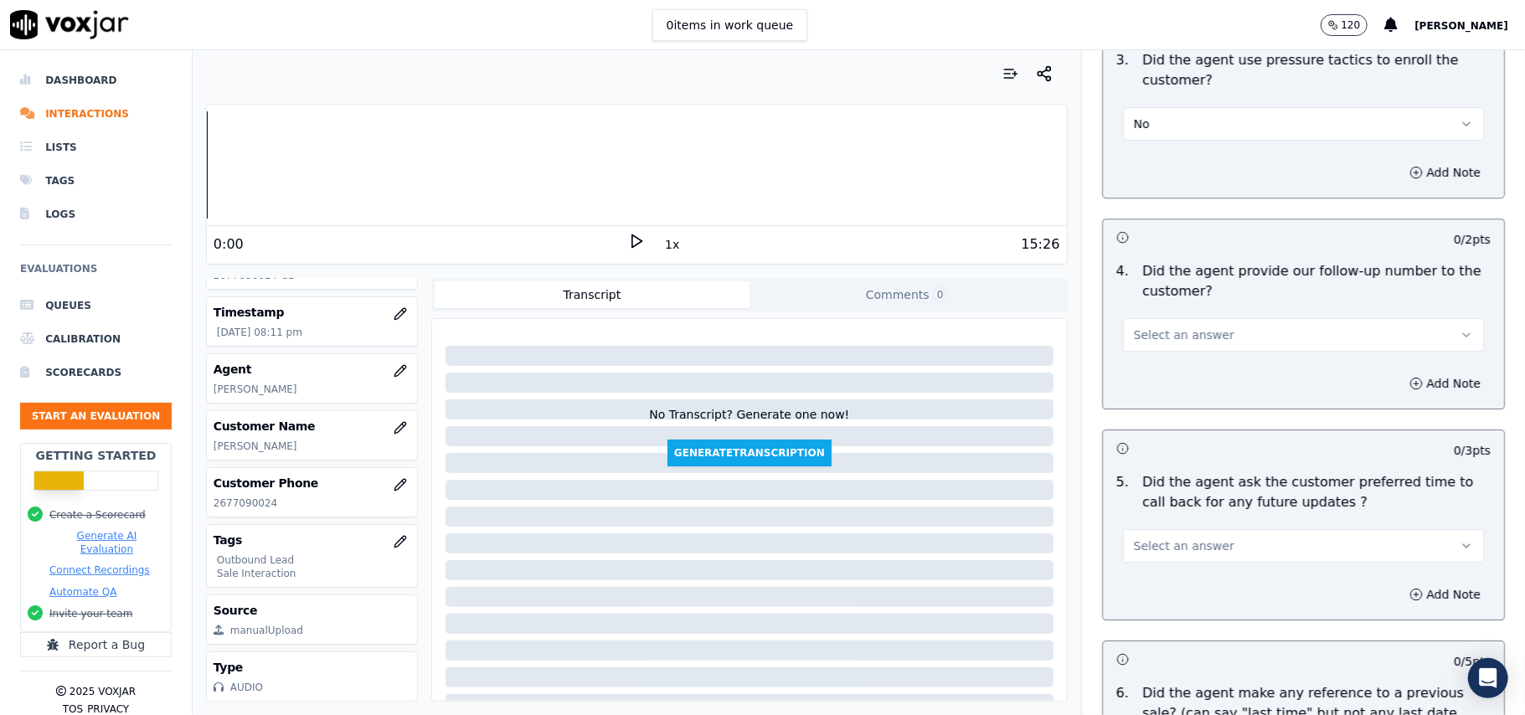
click at [1201, 318] on button "Select an answer" at bounding box center [1303, 335] width 361 height 34
click at [1179, 373] on div "Yes" at bounding box center [1268, 362] width 324 height 27
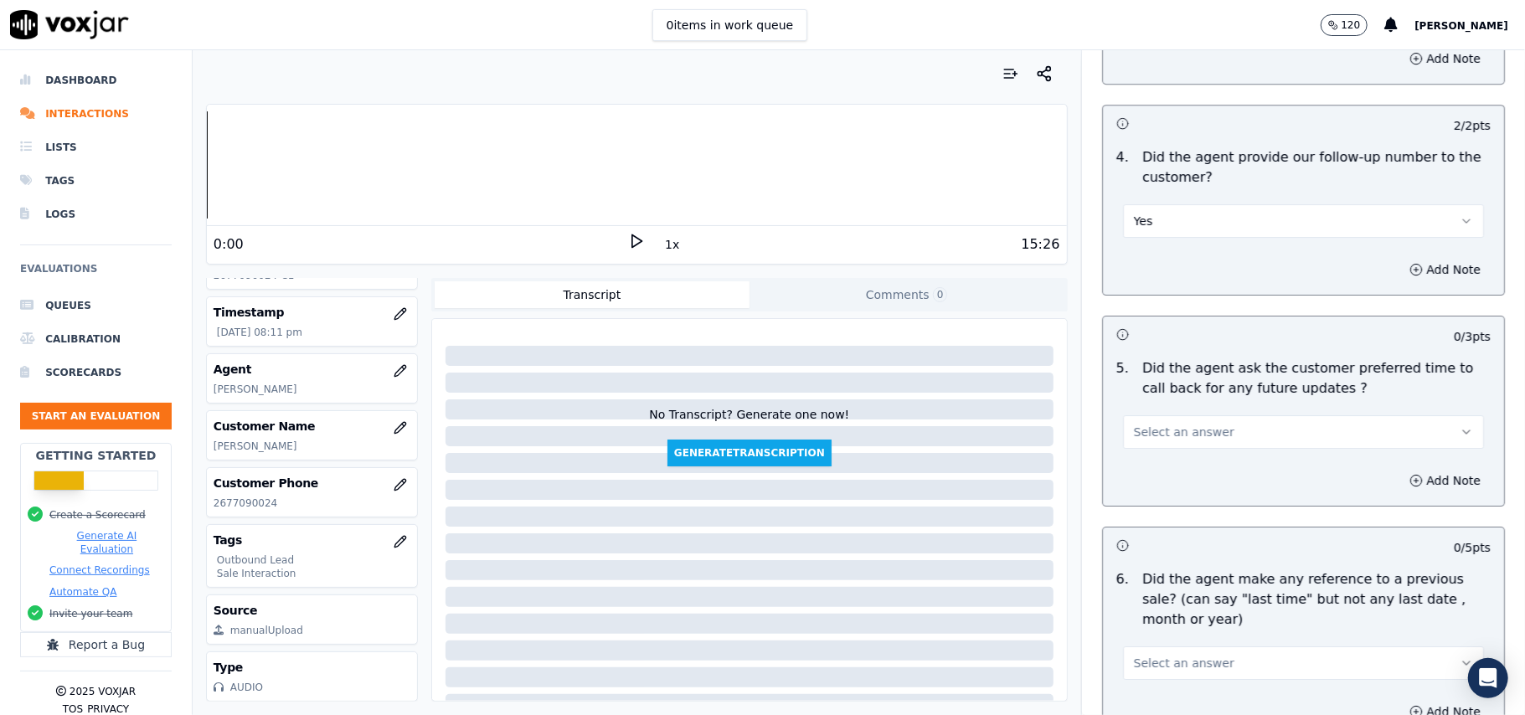
scroll to position [4132, 0]
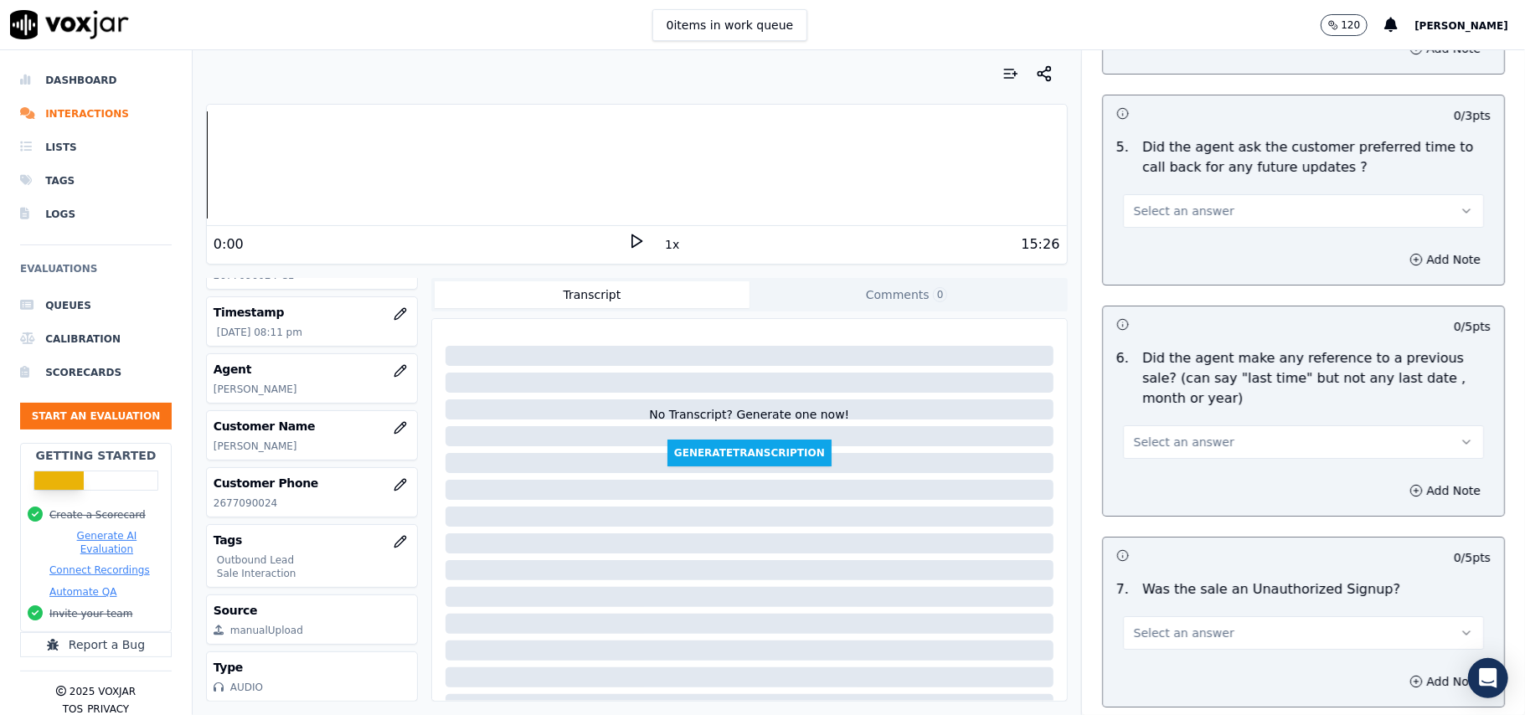
click at [1207, 199] on button "Select an answer" at bounding box center [1303, 211] width 361 height 34
click at [1201, 236] on div "Yes" at bounding box center [1268, 239] width 324 height 27
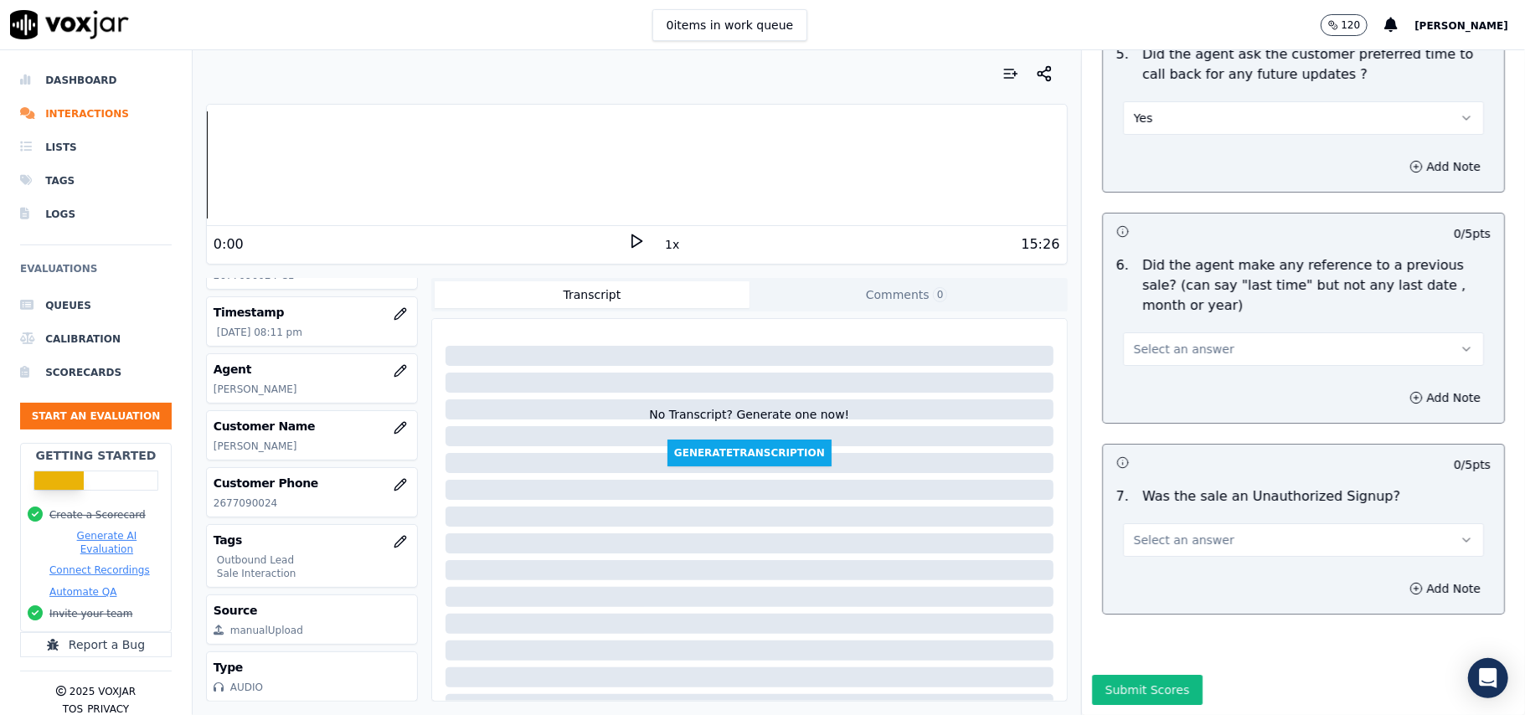
scroll to position [4267, 0]
click at [1157, 341] on span "Select an answer" at bounding box center [1184, 349] width 101 height 17
click at [1147, 367] on div "No" at bounding box center [1268, 362] width 324 height 27
click at [1245, 524] on button "Select an answer" at bounding box center [1303, 541] width 361 height 34
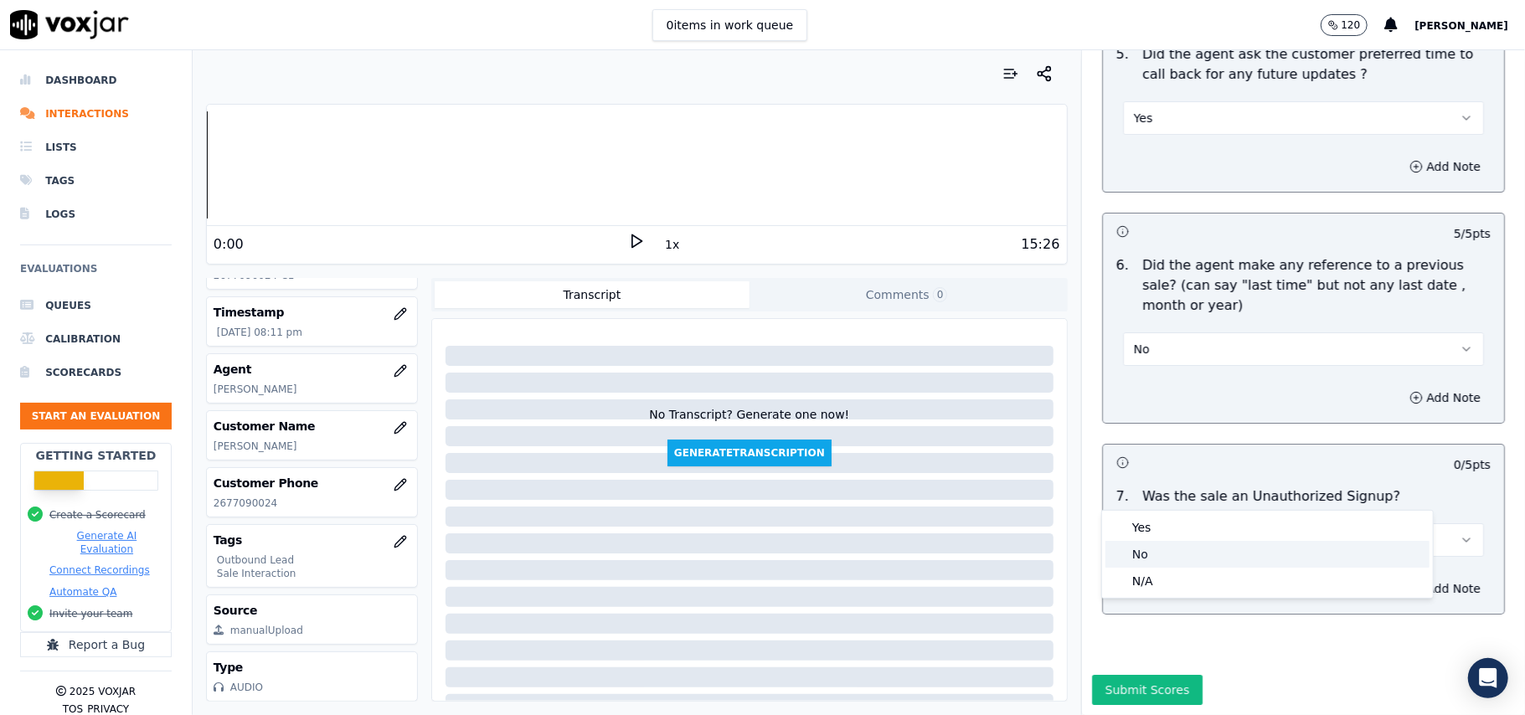
click at [1151, 557] on div "No" at bounding box center [1268, 554] width 324 height 27
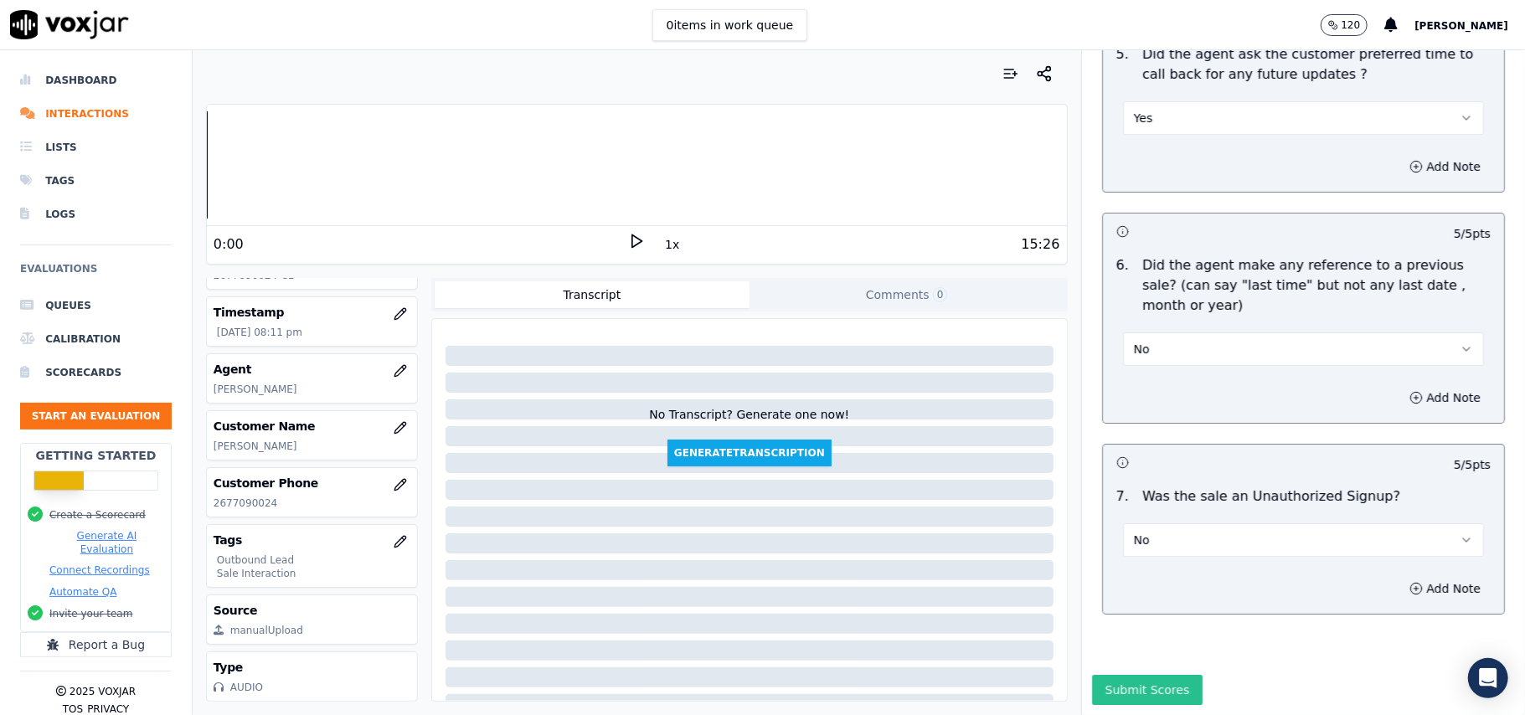
click at [1099, 675] on button "Submit Scores" at bounding box center [1147, 690] width 111 height 30
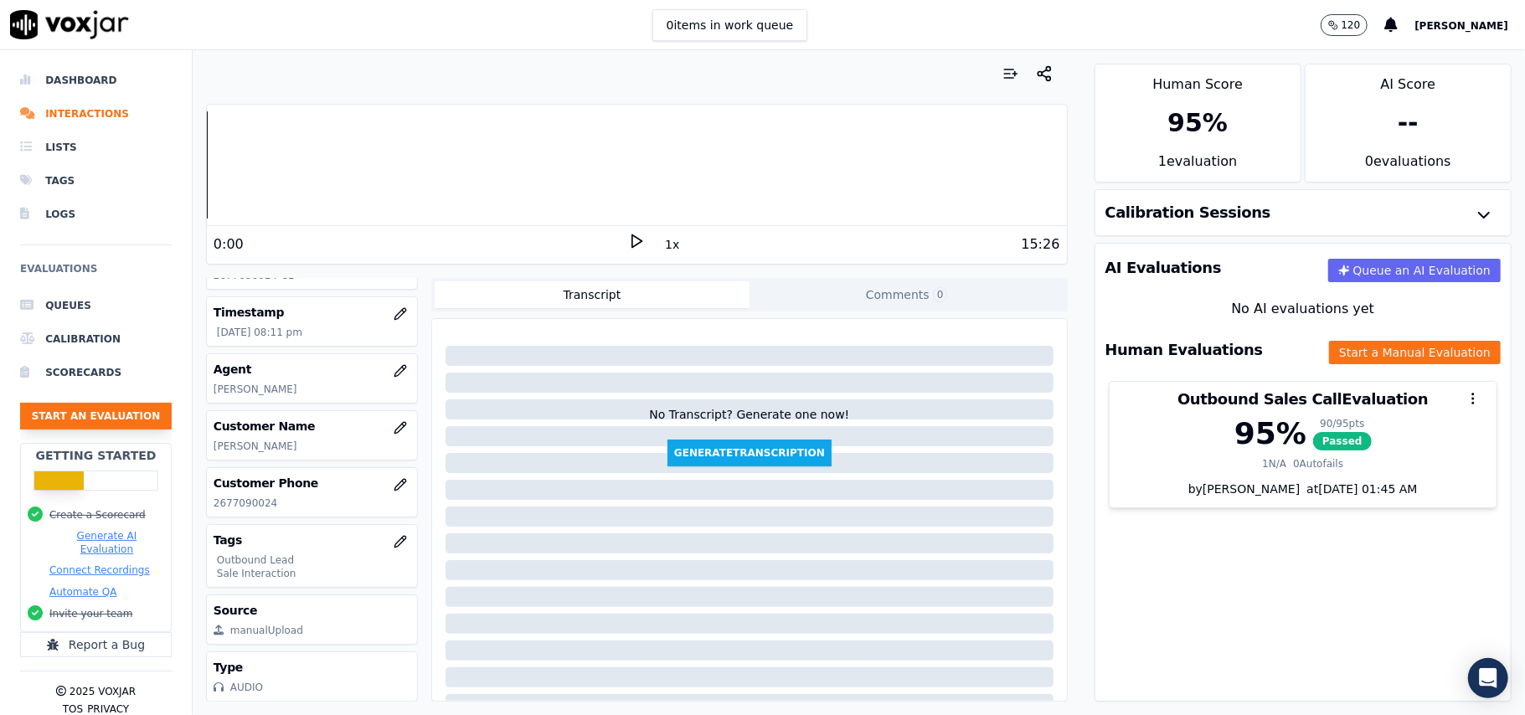
click at [75, 410] on button "Start an Evaluation" at bounding box center [96, 416] width 152 height 27
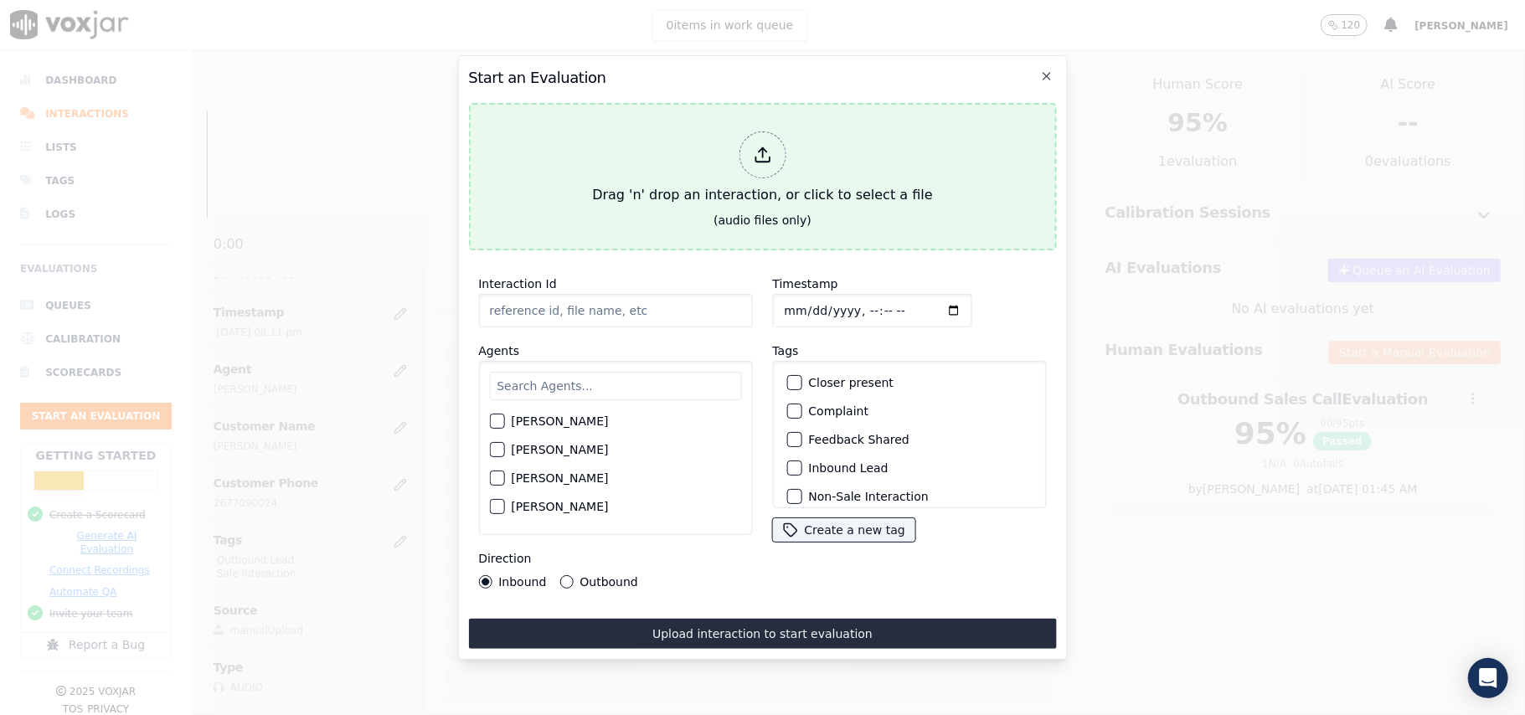
click at [823, 155] on div "Drag 'n' drop an interaction, or click to select a file" at bounding box center [762, 168] width 353 height 87
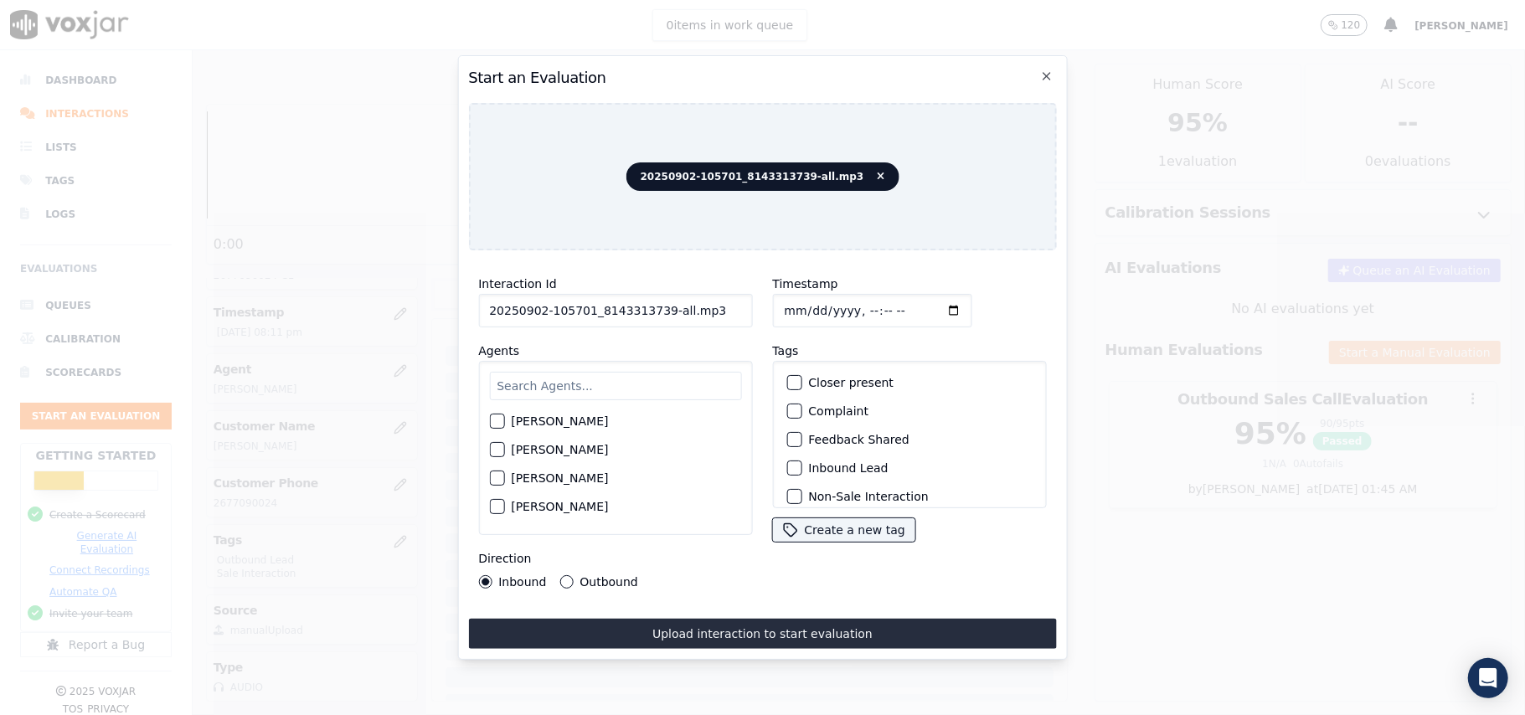
drag, startPoint x: 680, startPoint y: 310, endPoint x: 654, endPoint y: 310, distance: 26.0
click at [654, 310] on input "20250902-105701_8143313739-all.mp3" at bounding box center [615, 311] width 274 height 34
type input "20250902-105701_8143313739-C1"
click at [797, 302] on input "Timestamp" at bounding box center [871, 311] width 199 height 34
type input "[DATE]T20:17"
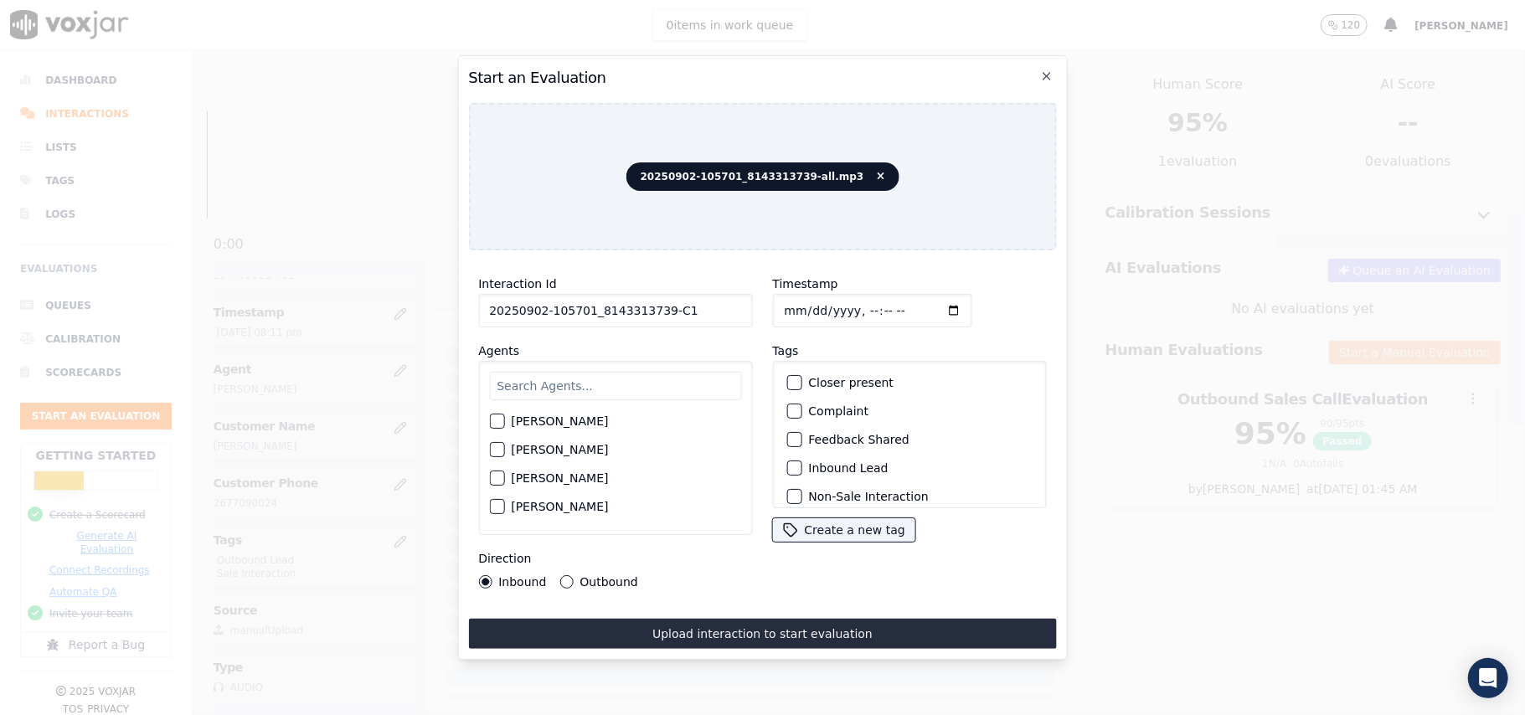
click at [660, 390] on input "text" at bounding box center [615, 386] width 252 height 28
type input "[PERSON_NAME]"
click at [544, 420] on label "[PERSON_NAME]" at bounding box center [559, 426] width 97 height 12
click at [504, 419] on button "[PERSON_NAME]" at bounding box center [496, 426] width 15 height 15
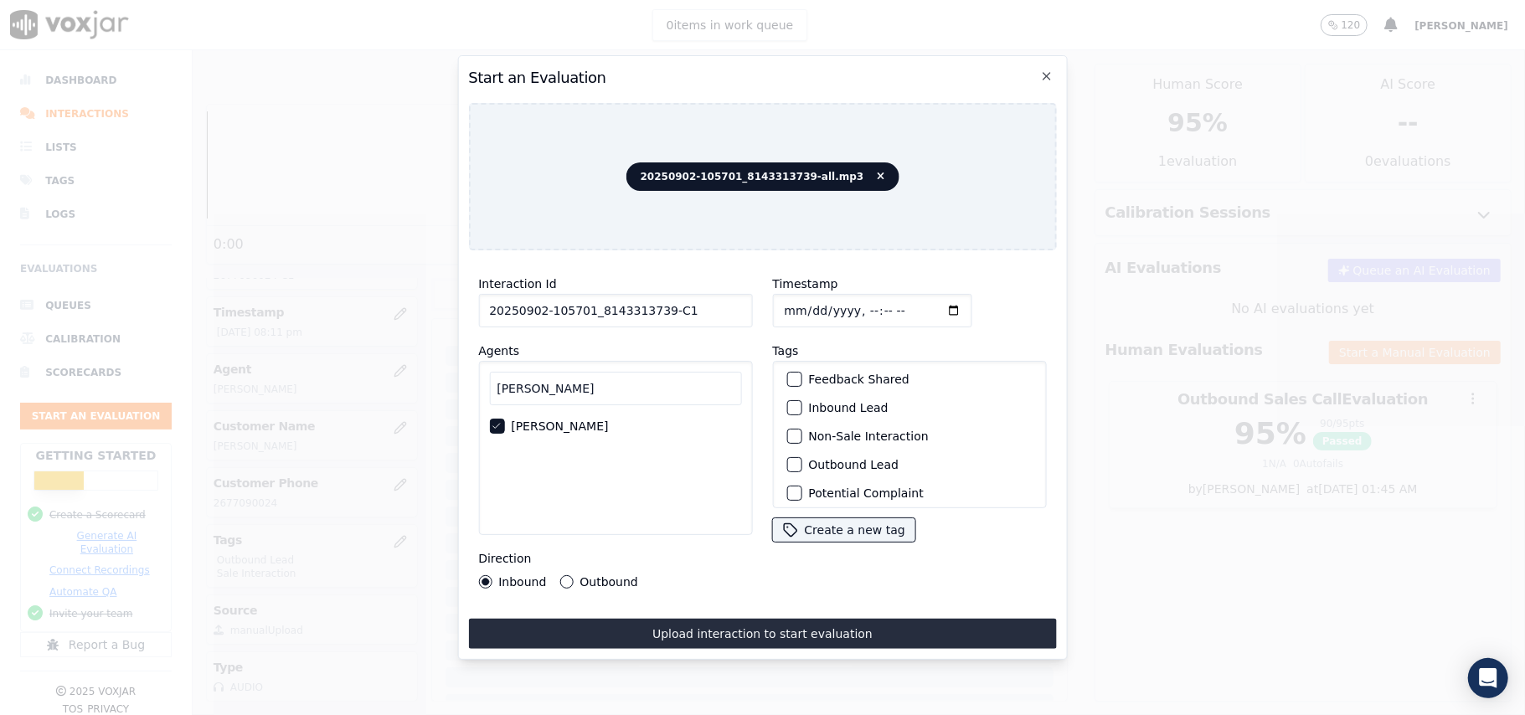
scroll to position [111, 0]
click at [789, 409] on div "button" at bounding box center [793, 414] width 12 height 12
click at [787, 481] on div "button" at bounding box center [793, 487] width 12 height 12
click at [560, 575] on button "Outbound" at bounding box center [566, 581] width 13 height 13
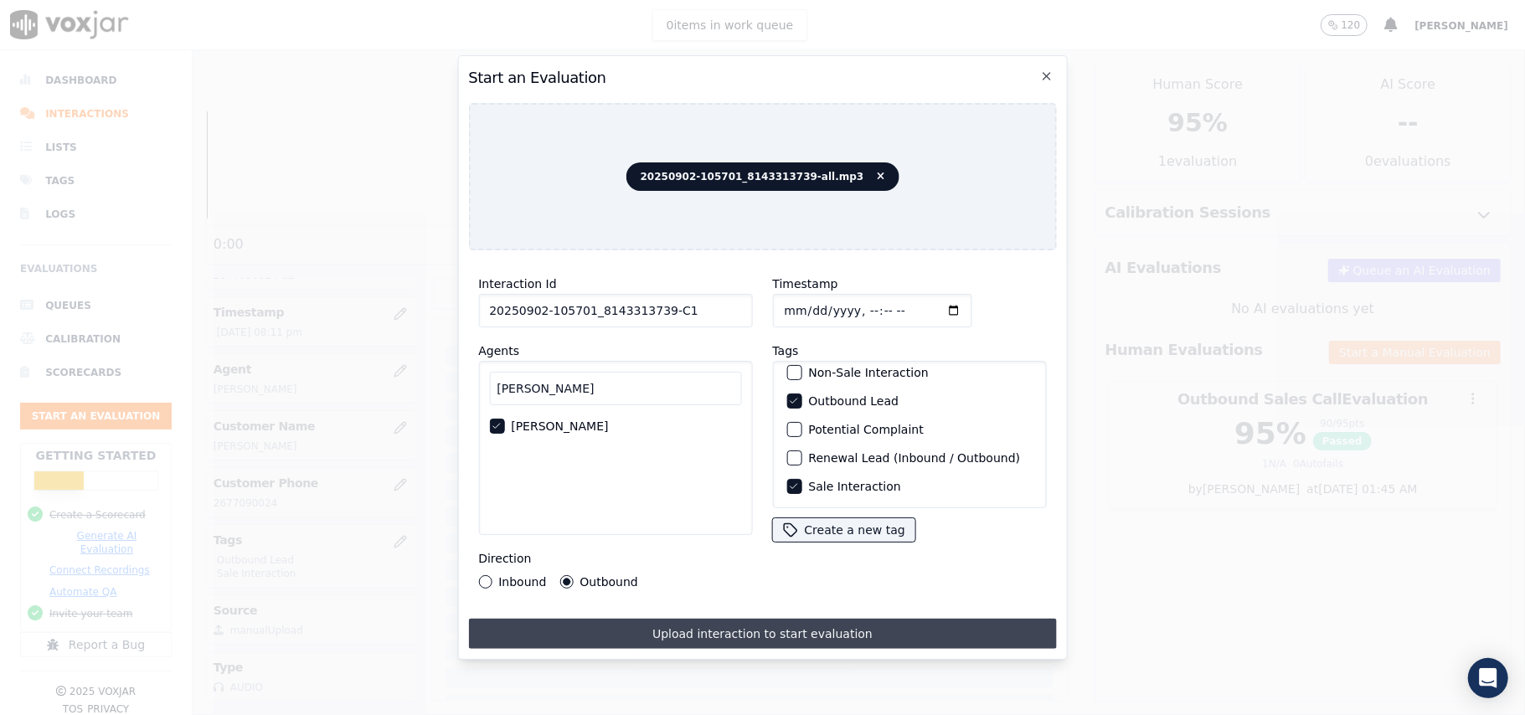
click at [740, 633] on button "Upload interaction to start evaluation" at bounding box center [762, 634] width 588 height 30
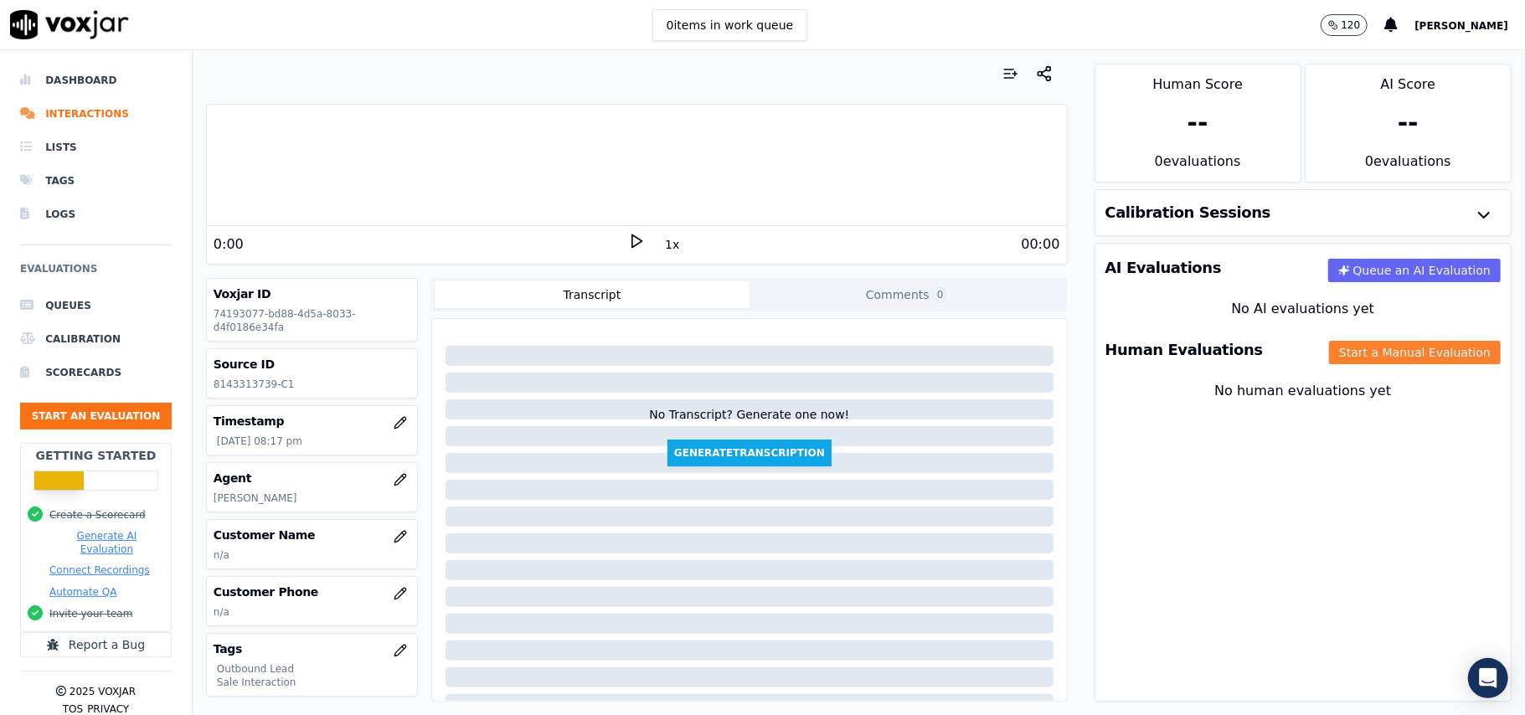
click at [1329, 355] on button "Start a Manual Evaluation" at bounding box center [1415, 352] width 172 height 23
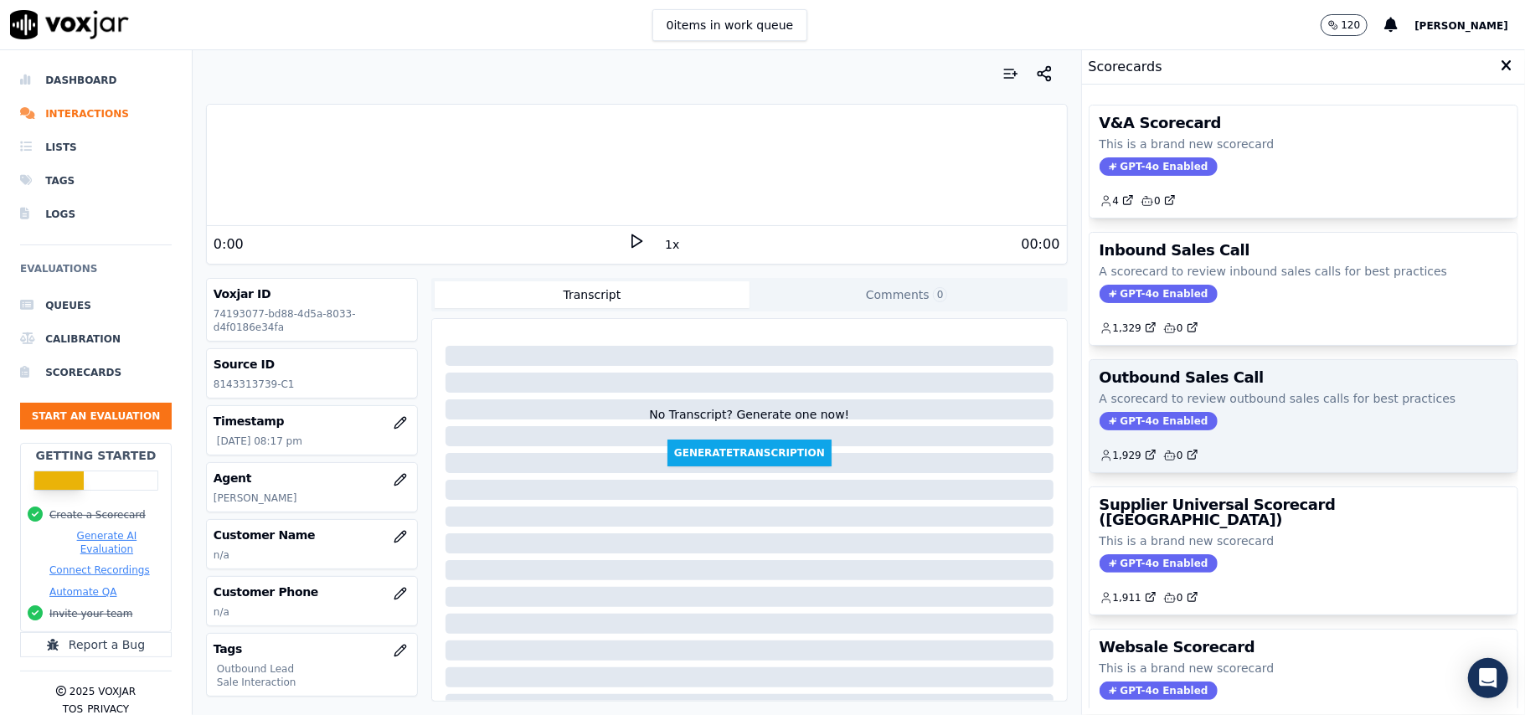
click at [1134, 423] on span "GPT-4o Enabled" at bounding box center [1159, 421] width 118 height 18
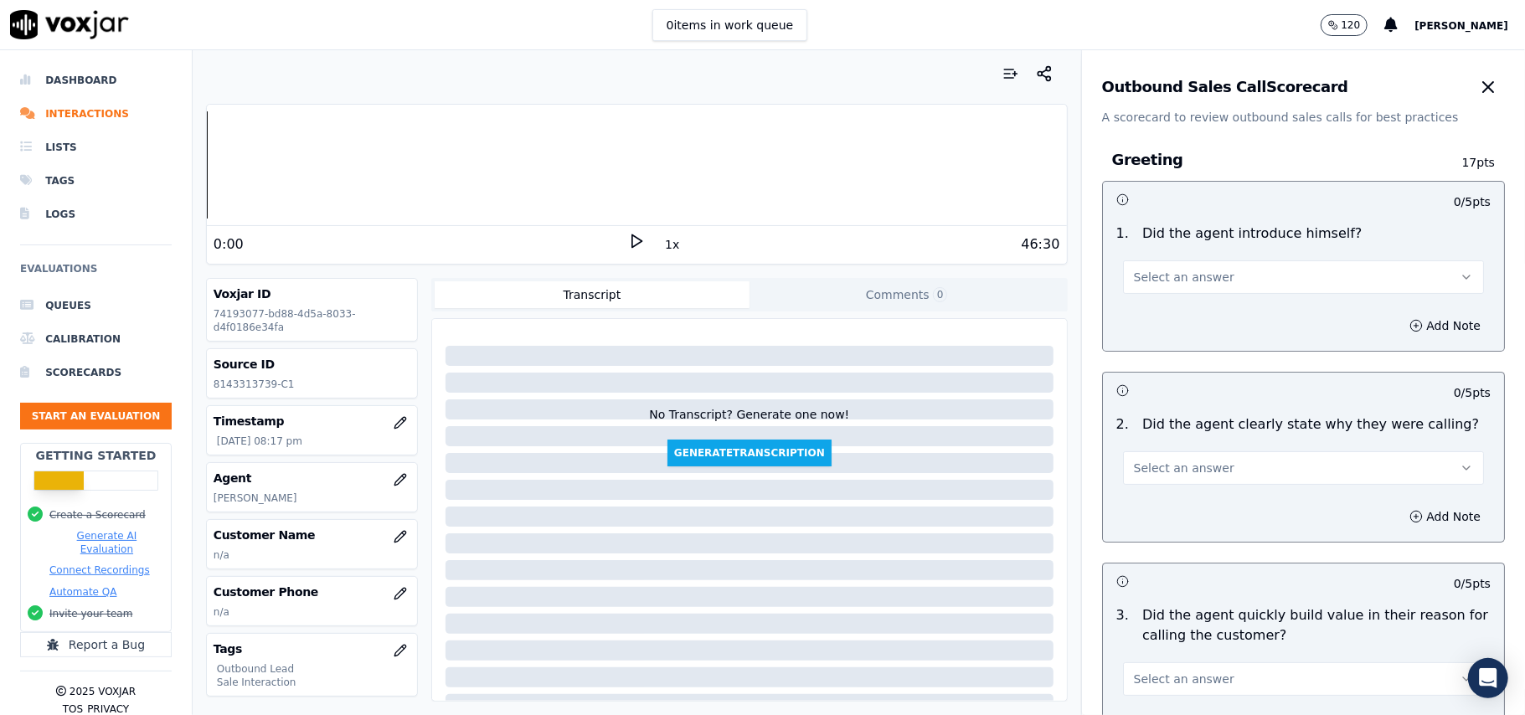
scroll to position [1194, 0]
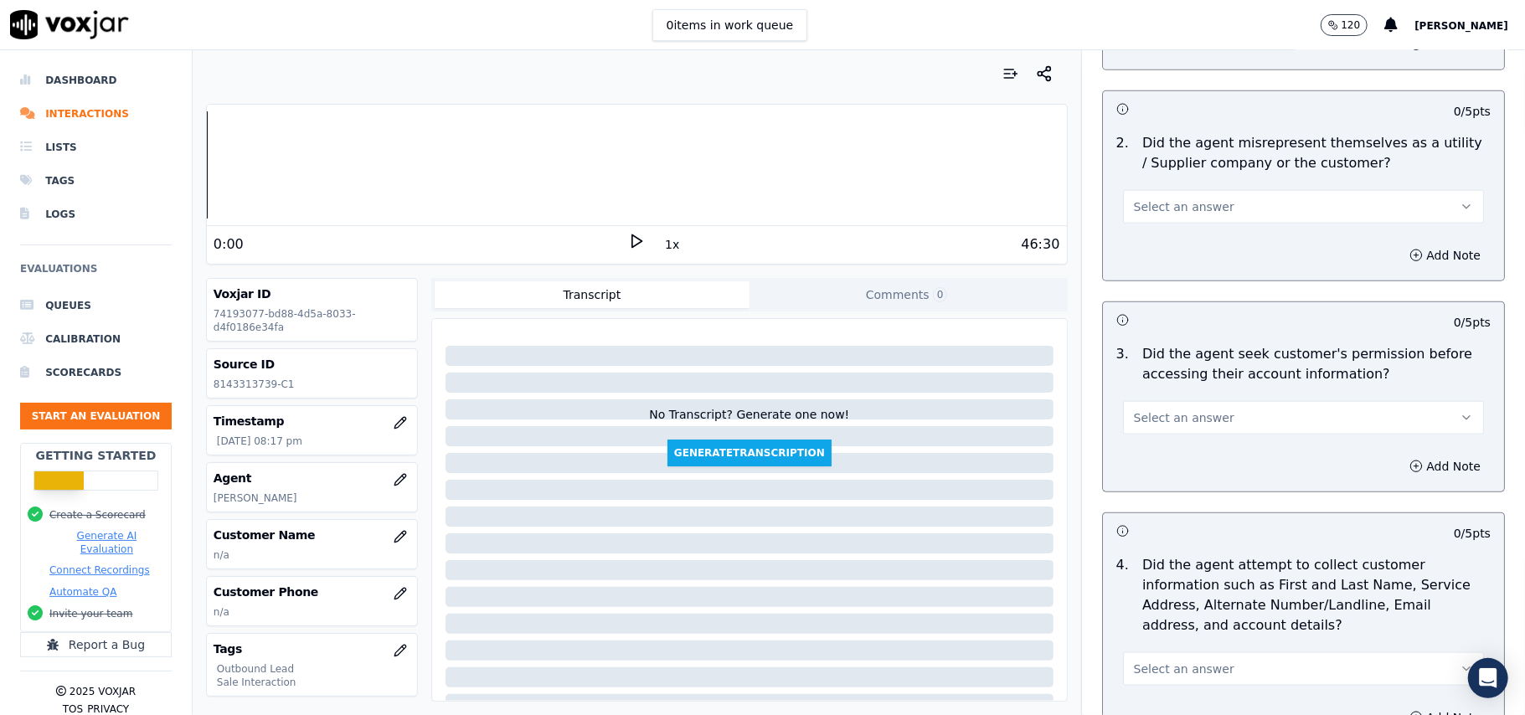
click at [1194, 426] on span "Select an answer" at bounding box center [1184, 418] width 101 height 17
click at [1177, 480] on div "No" at bounding box center [1268, 485] width 324 height 27
click at [1400, 464] on button "Add Note" at bounding box center [1445, 466] width 91 height 23
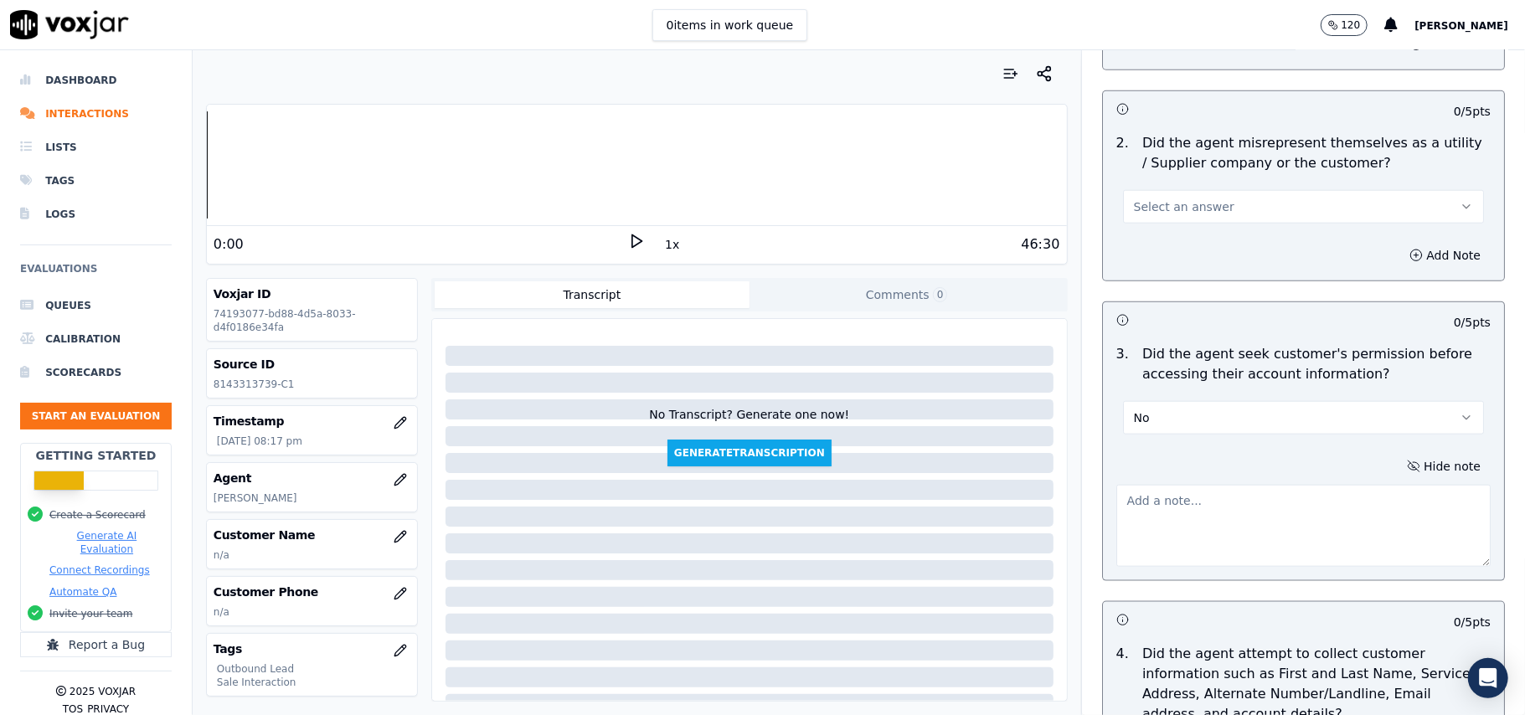
click at [1134, 538] on textarea at bounding box center [1304, 526] width 374 height 82
paste textarea "@1:44 – While taking the permission the agent asked in this way: "I'm just tryi…"
click at [1117, 504] on textarea "@1:44 – While taking the permission the agent asked in this way: "I'm just tryi…" at bounding box center [1304, 526] width 374 height 82
click at [1117, 500] on textarea "@1:44 – While taking the permission the agent asked in this way: "I'm just tryi…" at bounding box center [1304, 526] width 374 height 82
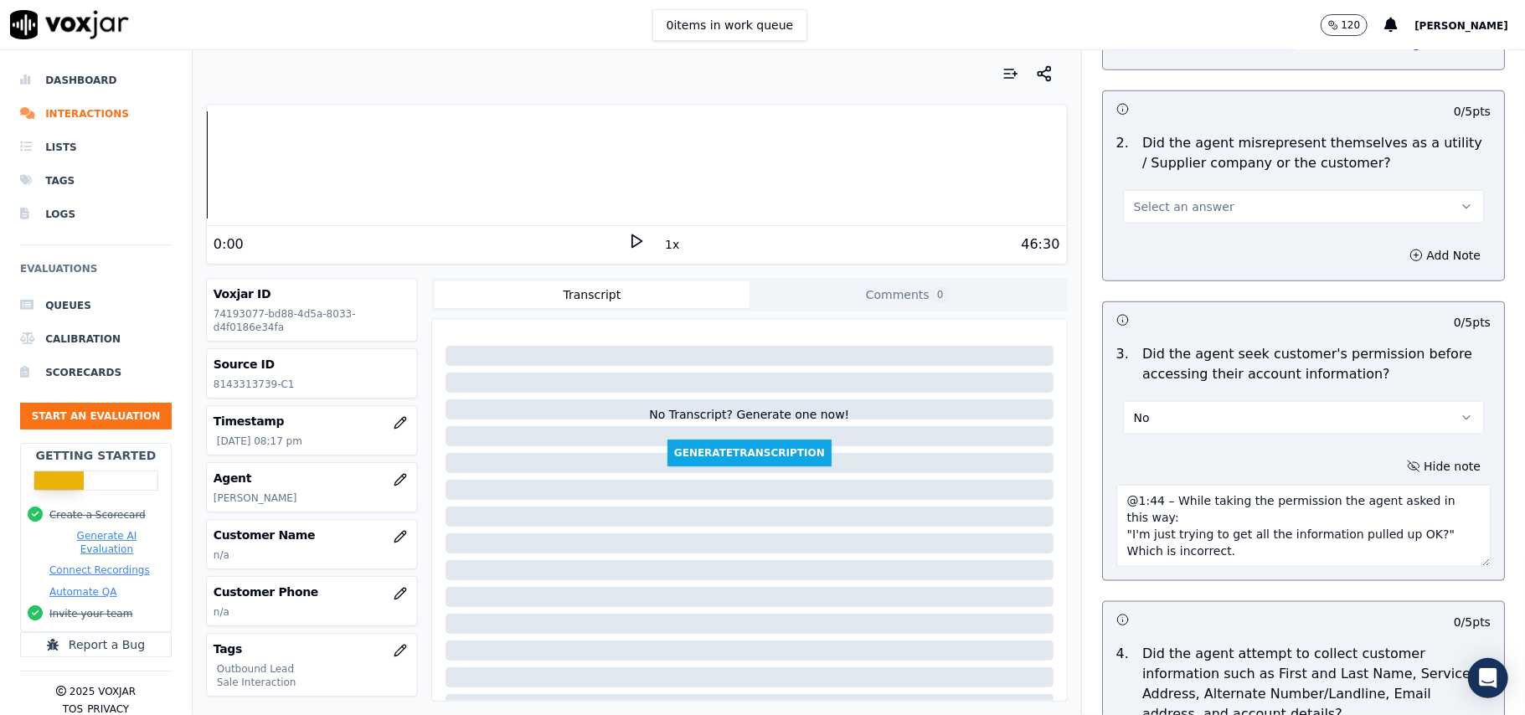
click at [1117, 496] on textarea "@1:44 – While taking the permission the agent asked in this way: "I'm just tryi…" at bounding box center [1304, 526] width 374 height 82
click at [1117, 499] on textarea "@1:44 – While taking the permission the agent asked in this way: "I'm just tryi…" at bounding box center [1304, 526] width 374 height 82
paste textarea "Call Id: 105701"
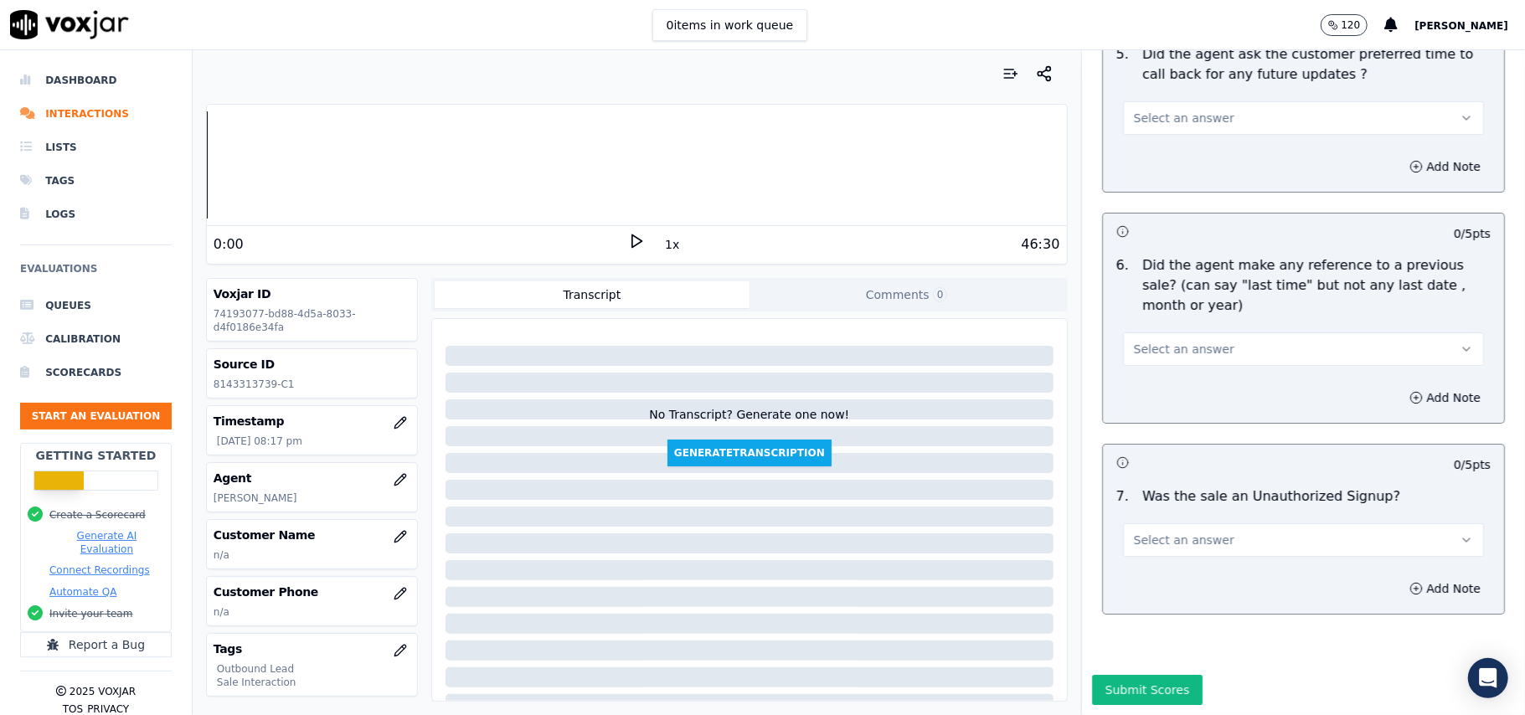
type textarea "Call Id: 105701 @1:44 – While taking the permission the agent asked in this way…"
click at [1210, 524] on button "Select an answer" at bounding box center [1303, 541] width 361 height 34
click at [1173, 543] on div "No" at bounding box center [1268, 554] width 324 height 27
click at [1174, 341] on span "Select an answer" at bounding box center [1184, 349] width 101 height 17
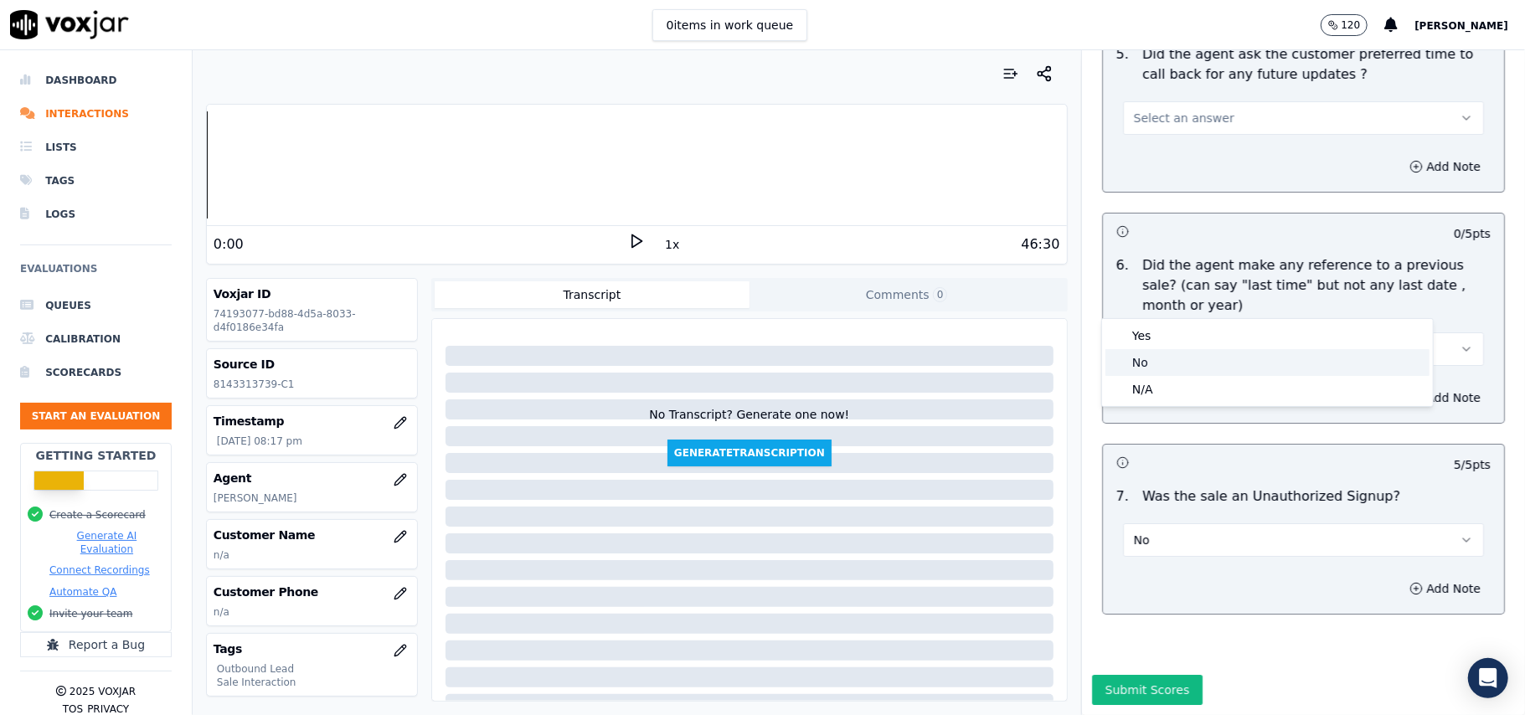
drag, startPoint x: 1153, startPoint y: 359, endPoint x: 1176, endPoint y: 424, distance: 68.6
click at [1153, 359] on div "No" at bounding box center [1268, 362] width 324 height 27
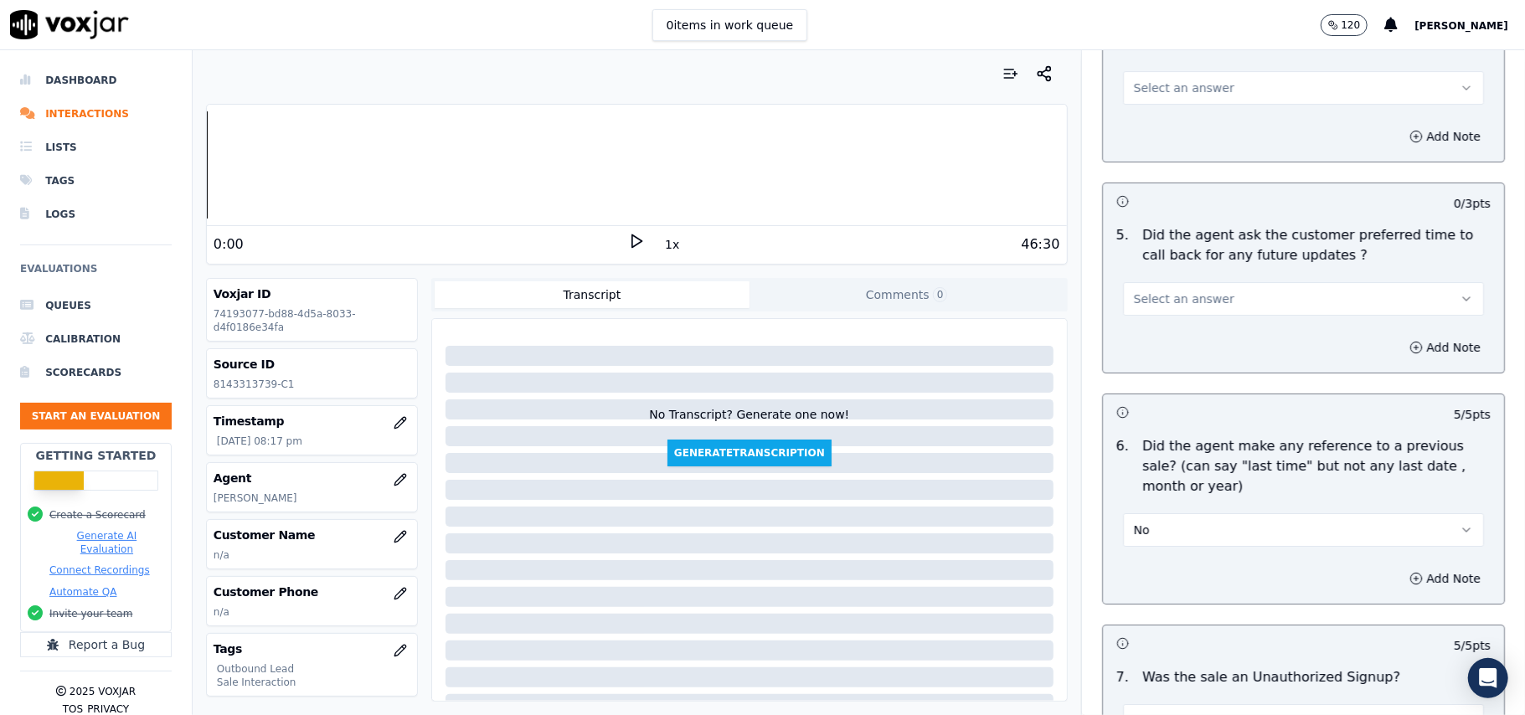
scroll to position [3932, 0]
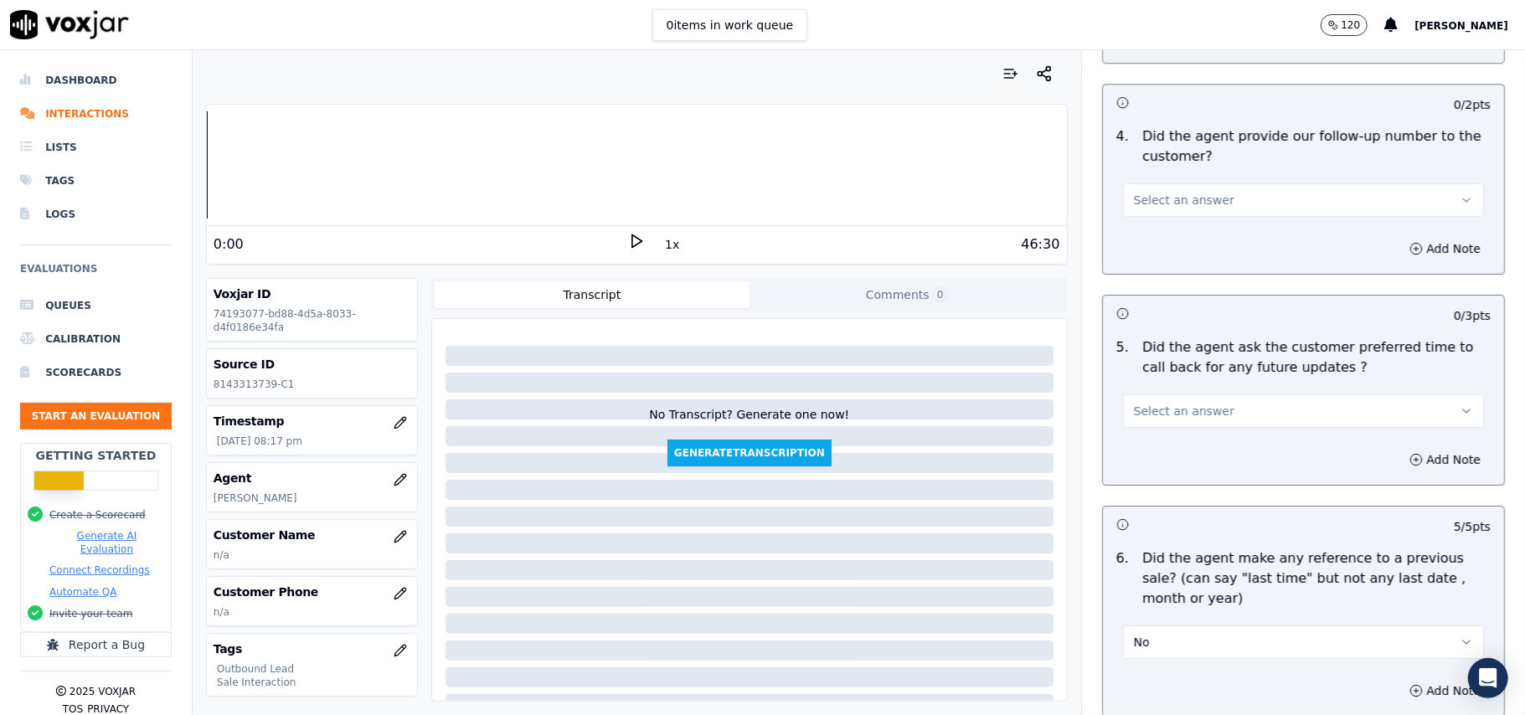
click at [1159, 403] on span "Select an answer" at bounding box center [1184, 411] width 101 height 17
click at [1159, 434] on div "Yes" at bounding box center [1268, 439] width 324 height 27
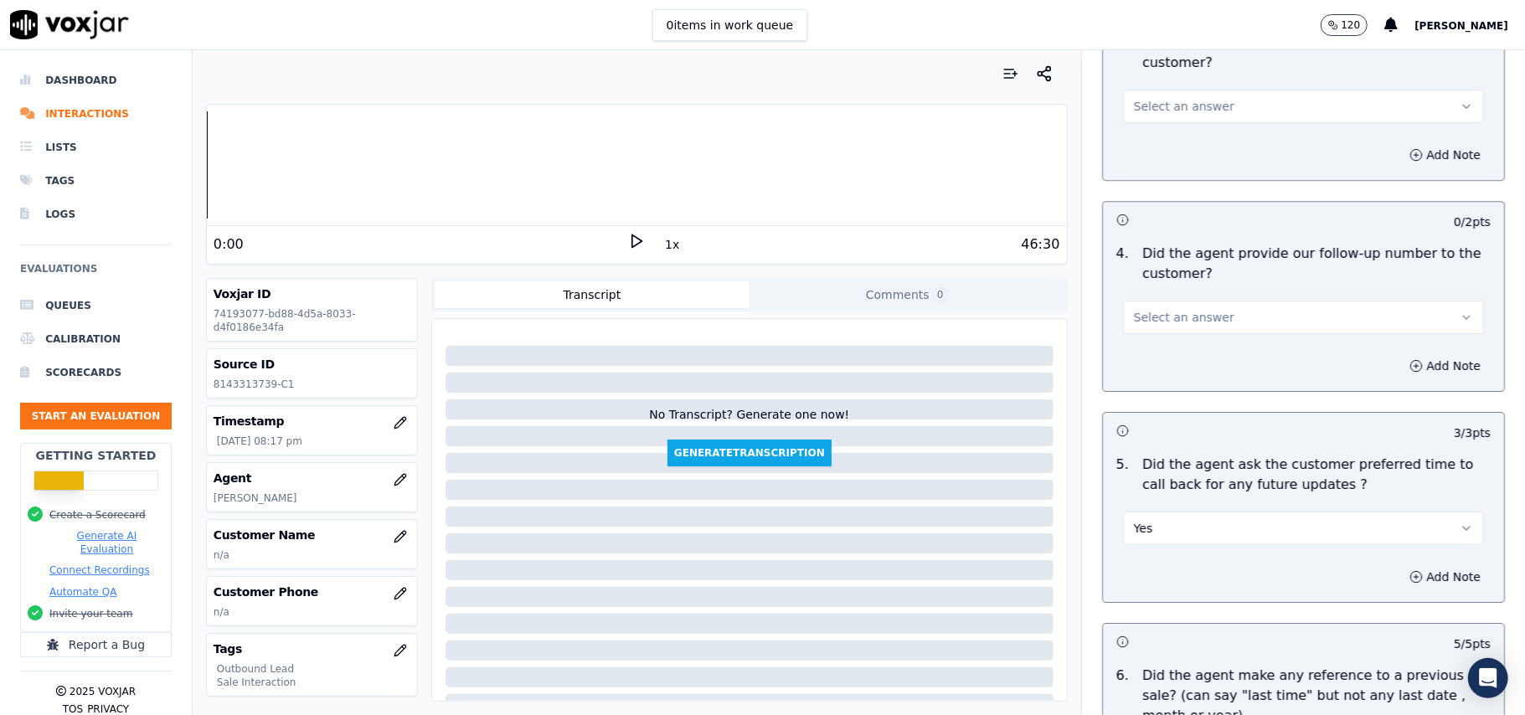
scroll to position [3709, 0]
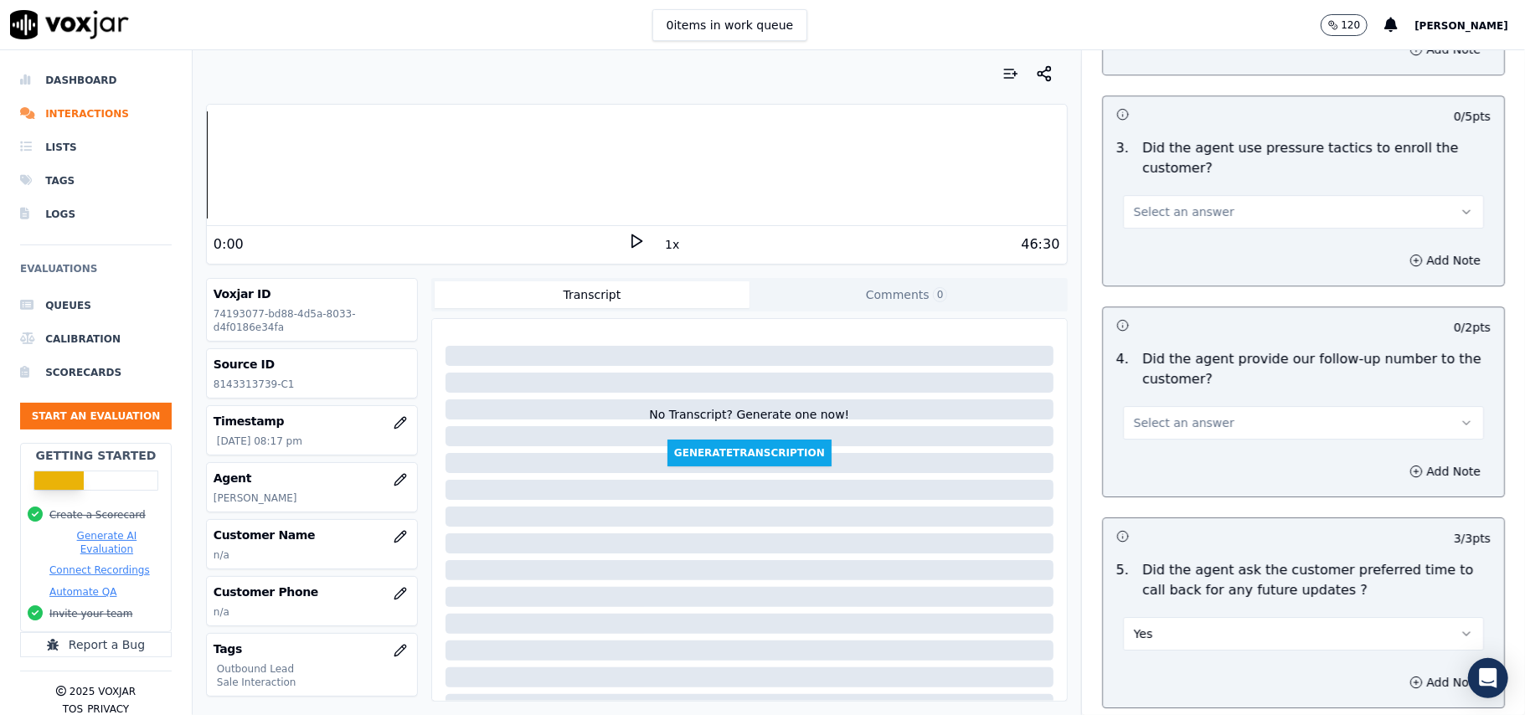
click at [1189, 415] on span "Select an answer" at bounding box center [1184, 423] width 101 height 17
click at [1197, 443] on div "Yes" at bounding box center [1268, 451] width 324 height 27
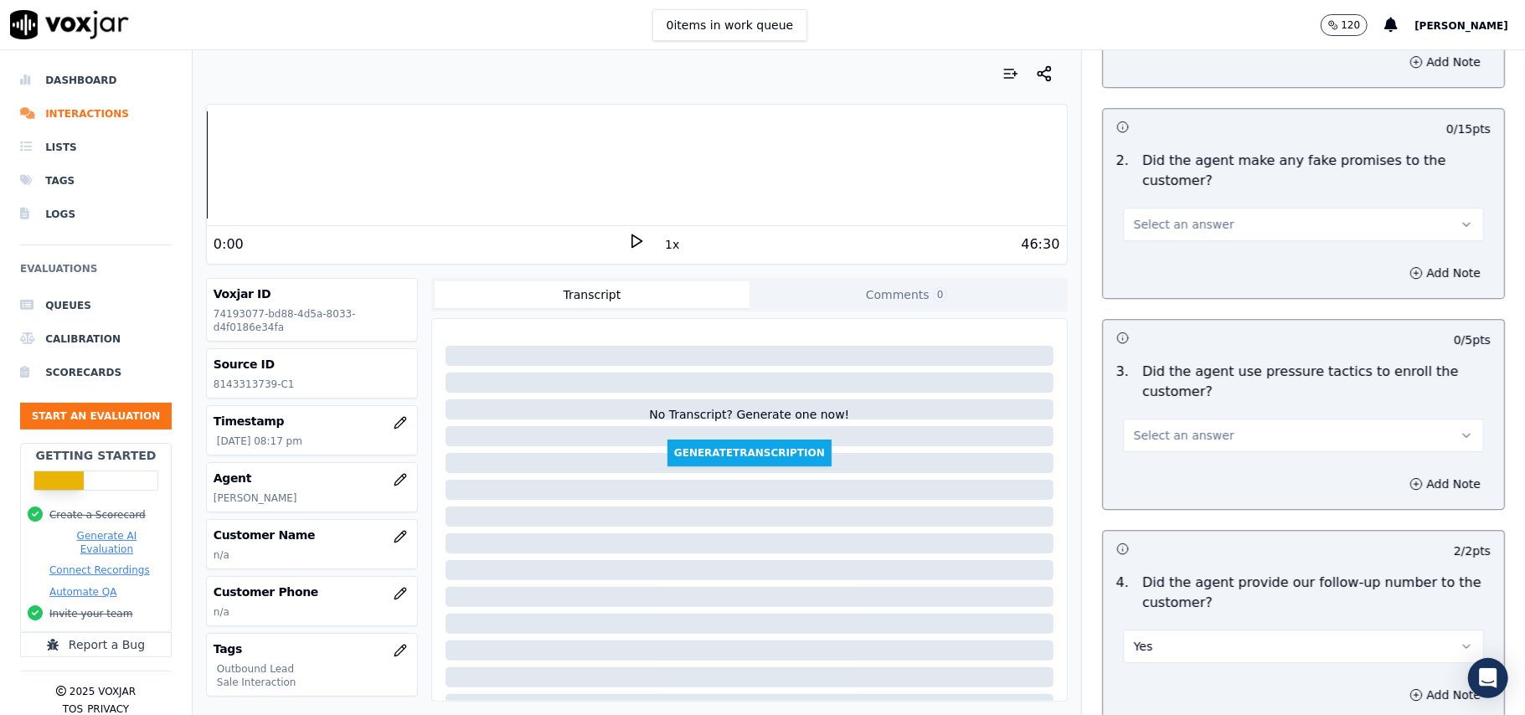
click at [1208, 424] on button "Select an answer" at bounding box center [1303, 436] width 361 height 34
click at [1189, 494] on div "No" at bounding box center [1268, 490] width 324 height 27
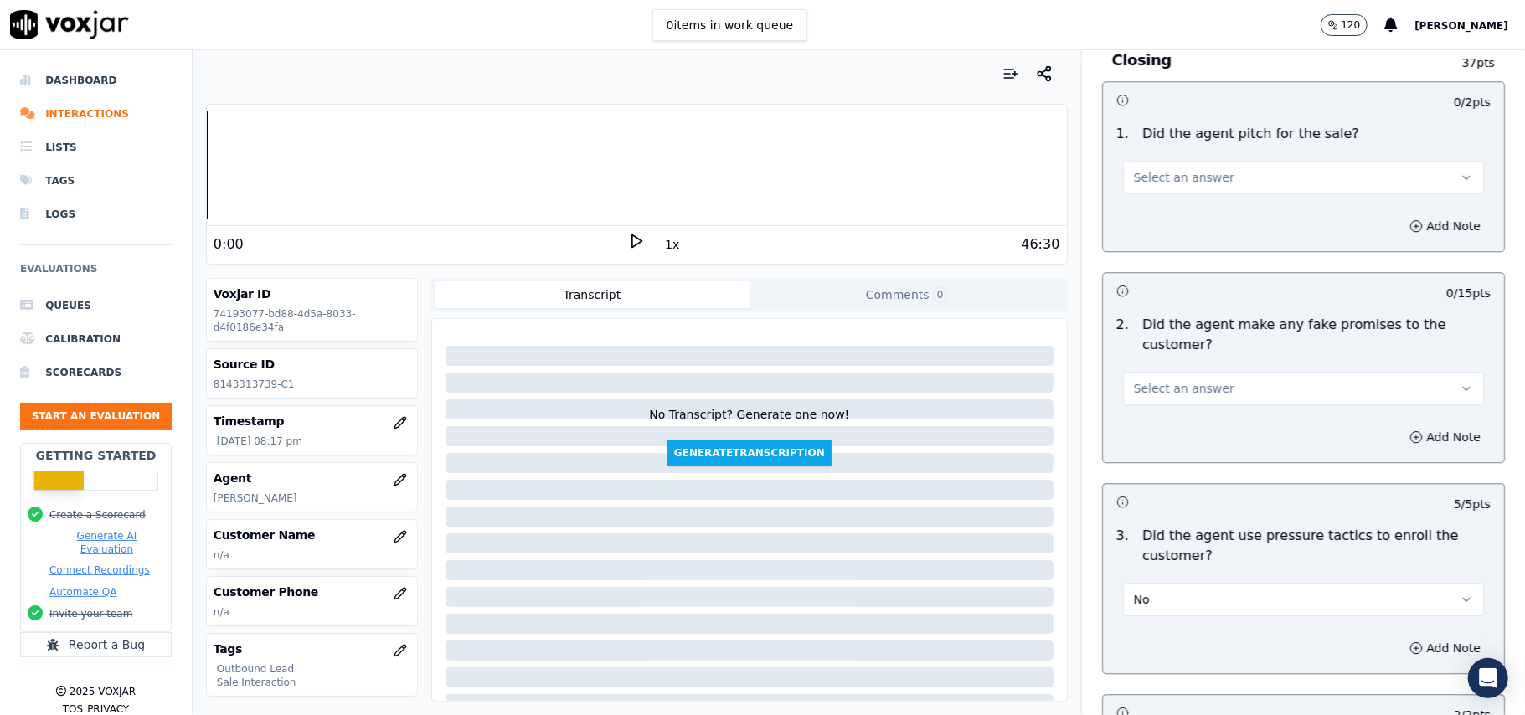
scroll to position [3150, 0]
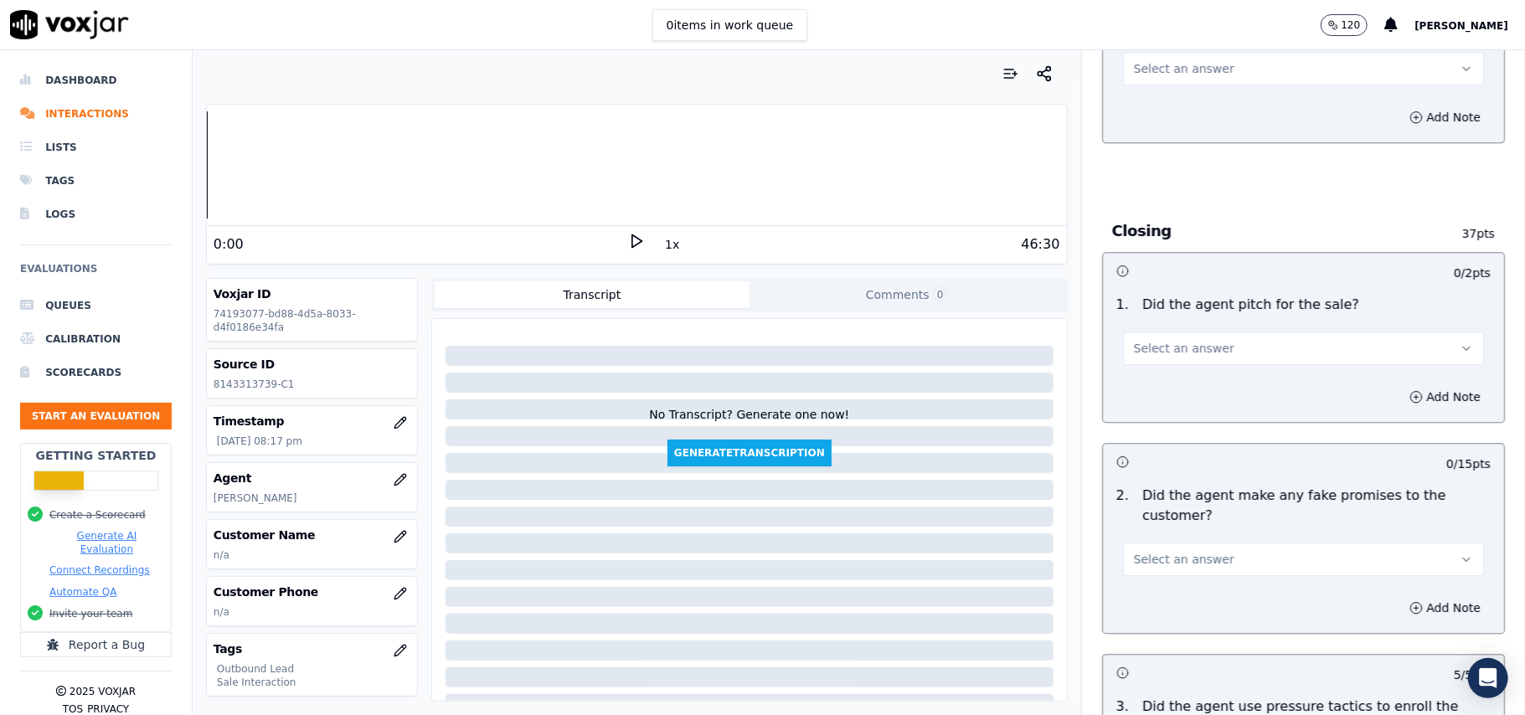
drag, startPoint x: 1173, startPoint y: 544, endPoint x: 1171, endPoint y: 556, distance: 12.7
click at [1174, 551] on span "Select an answer" at bounding box center [1184, 559] width 101 height 17
click at [1158, 606] on div "No" at bounding box center [1268, 613] width 324 height 27
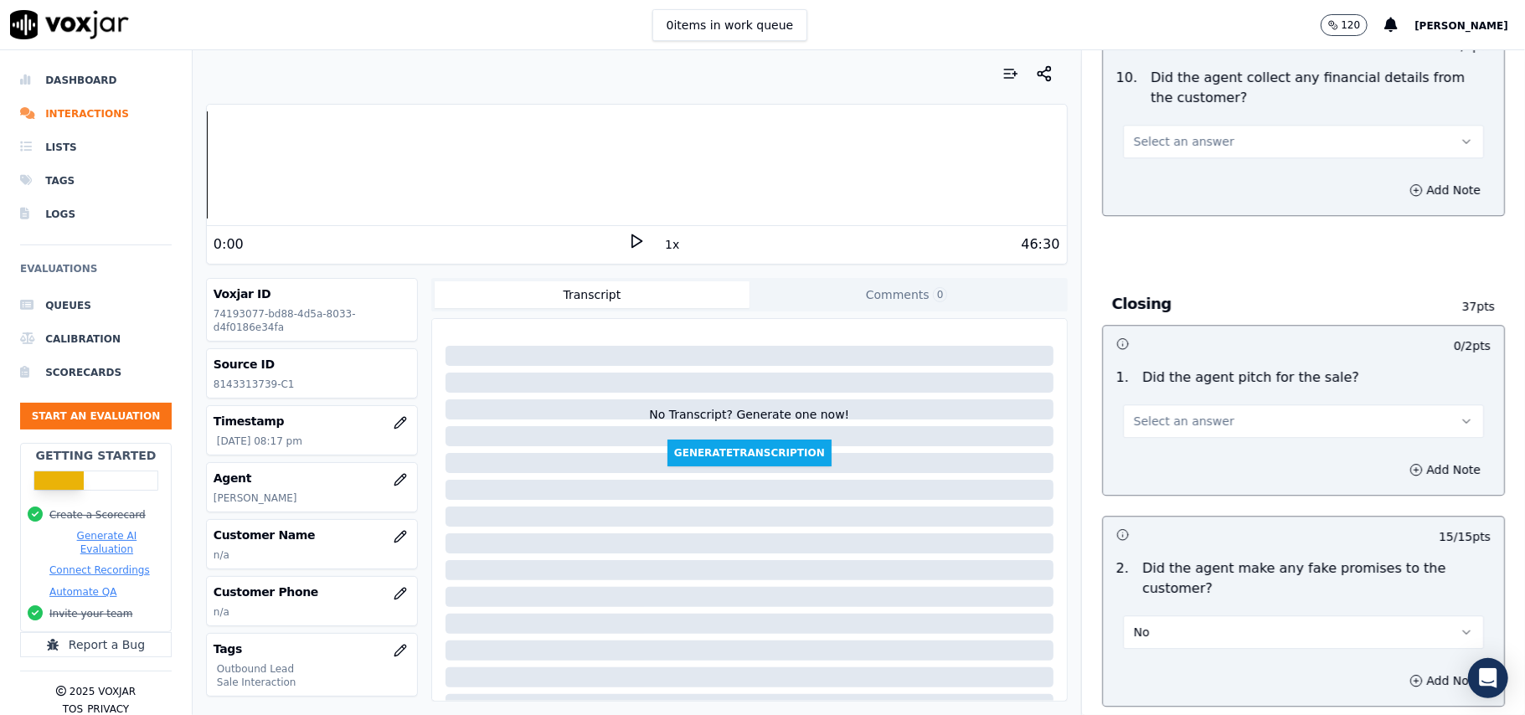
scroll to position [3039, 0]
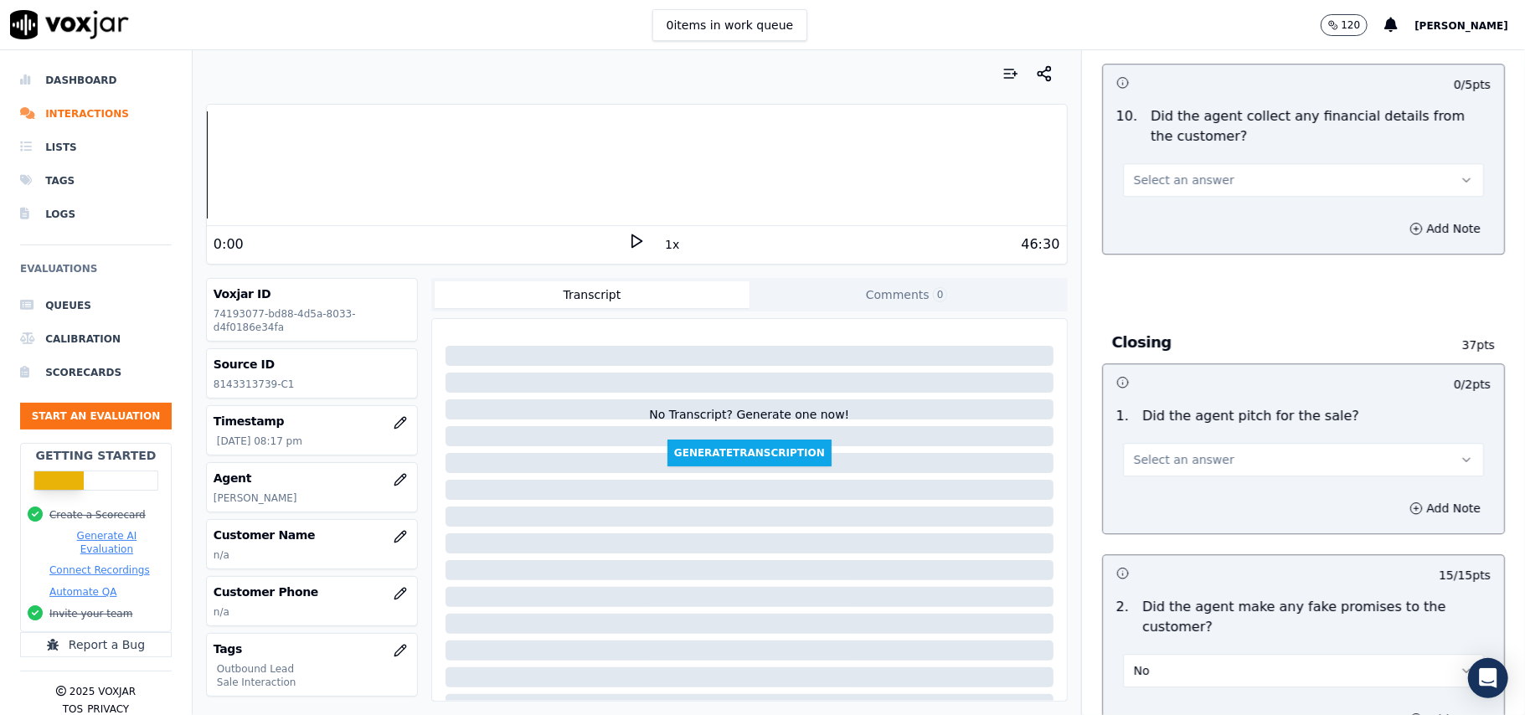
click at [1225, 459] on button "Select an answer" at bounding box center [1303, 460] width 361 height 34
click at [1197, 500] on div "No" at bounding box center [1268, 513] width 324 height 27
click at [1200, 452] on button "No" at bounding box center [1303, 460] width 361 height 34
click at [1164, 491] on div "Yes" at bounding box center [1268, 486] width 324 height 27
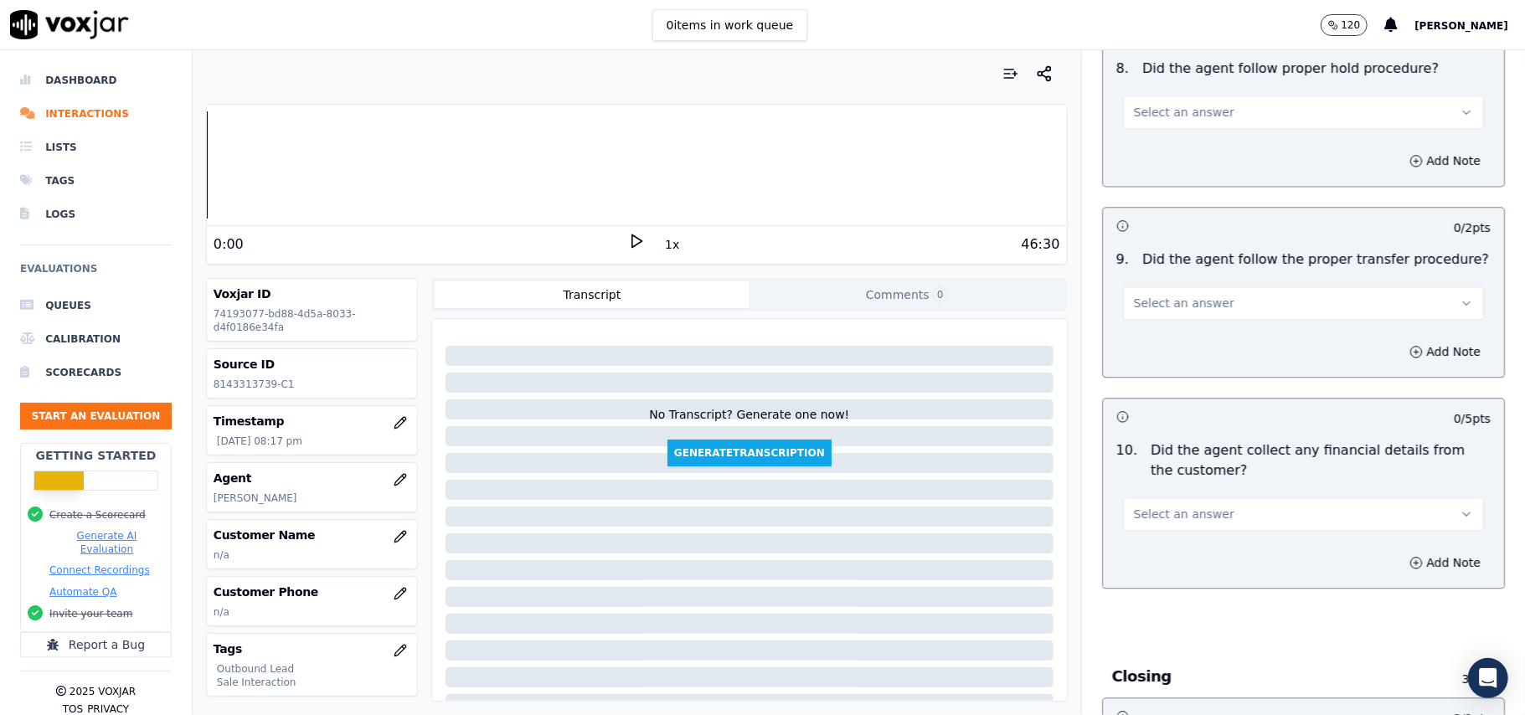
scroll to position [2704, 0]
click at [1184, 509] on span "Select an answer" at bounding box center [1184, 515] width 101 height 17
click at [1176, 565] on div "No" at bounding box center [1268, 568] width 324 height 27
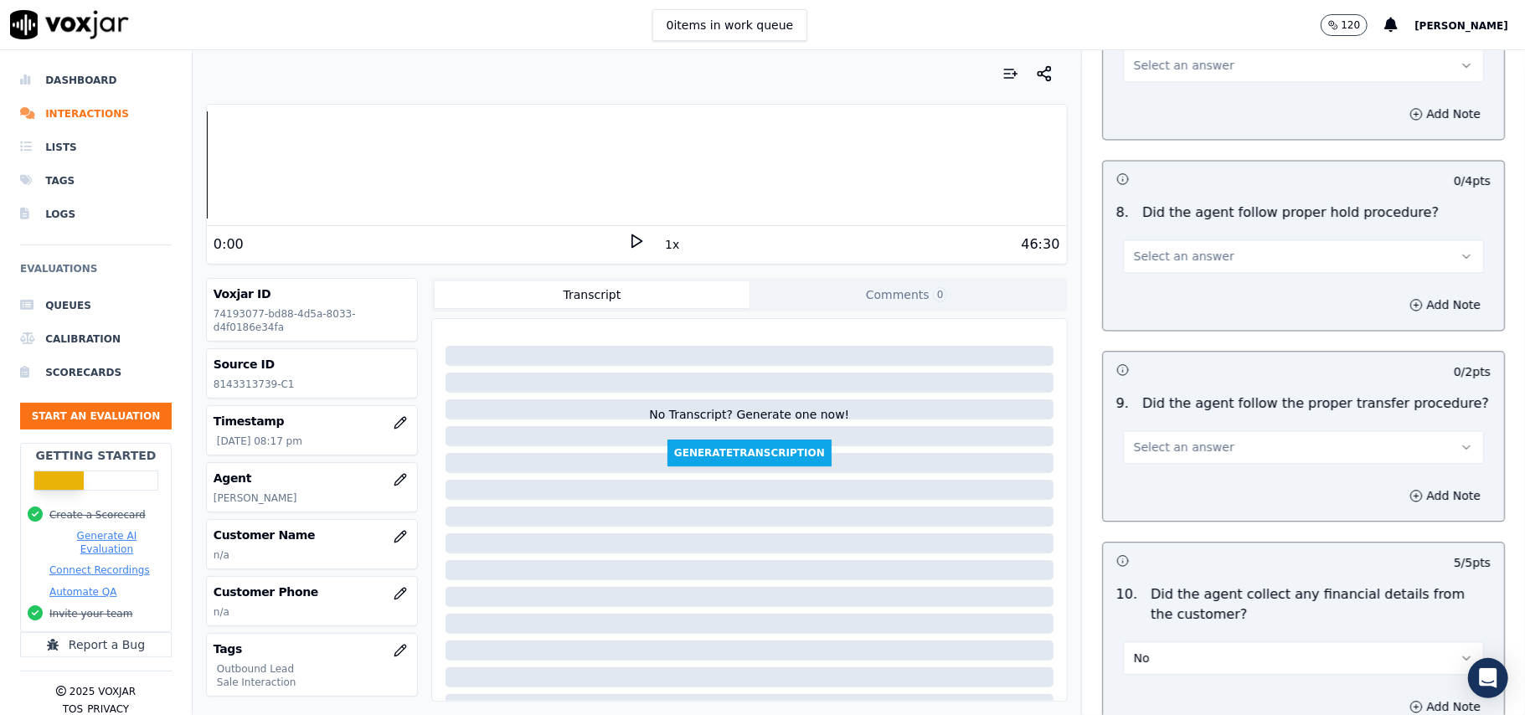
scroll to position [2480, 0]
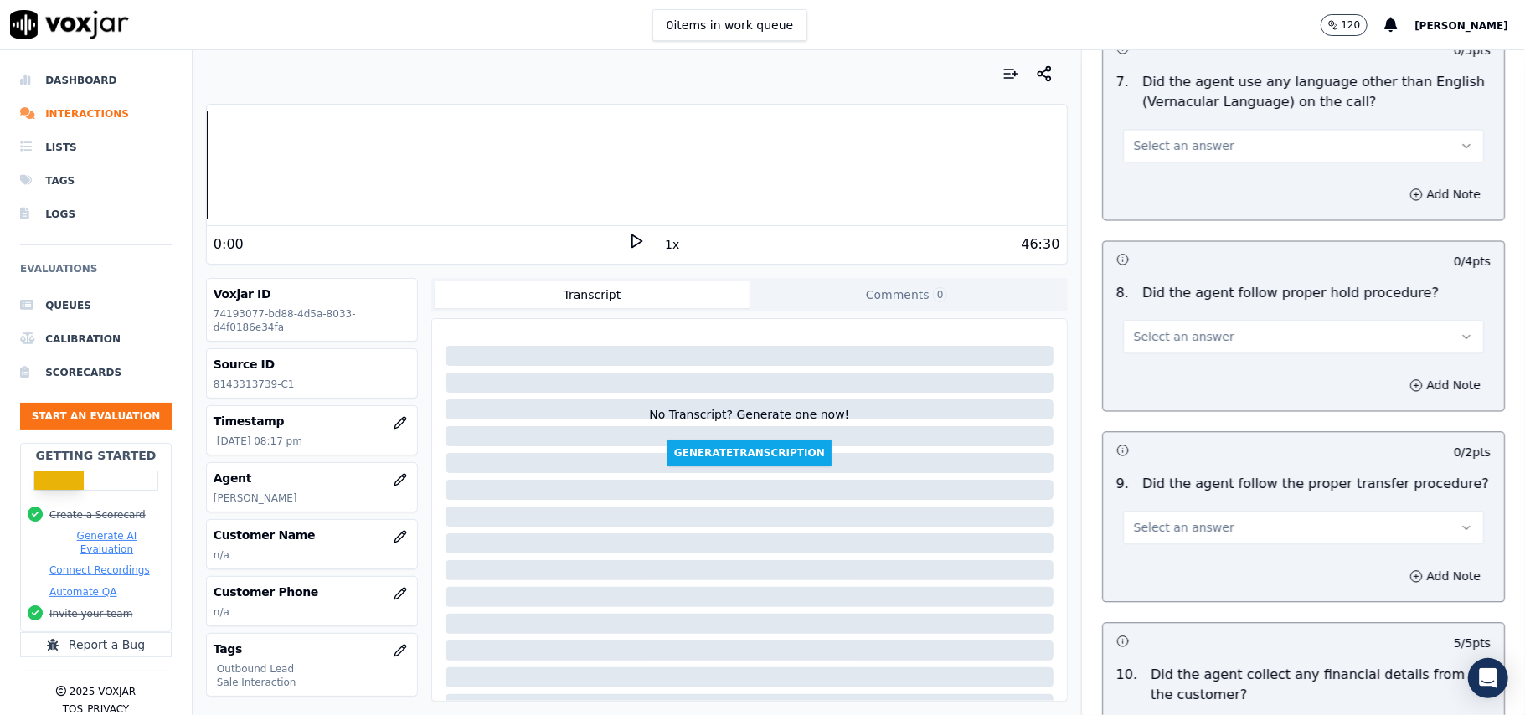
click at [1181, 519] on span "Select an answer" at bounding box center [1184, 527] width 101 height 17
click at [1170, 549] on div "Yes" at bounding box center [1268, 552] width 324 height 27
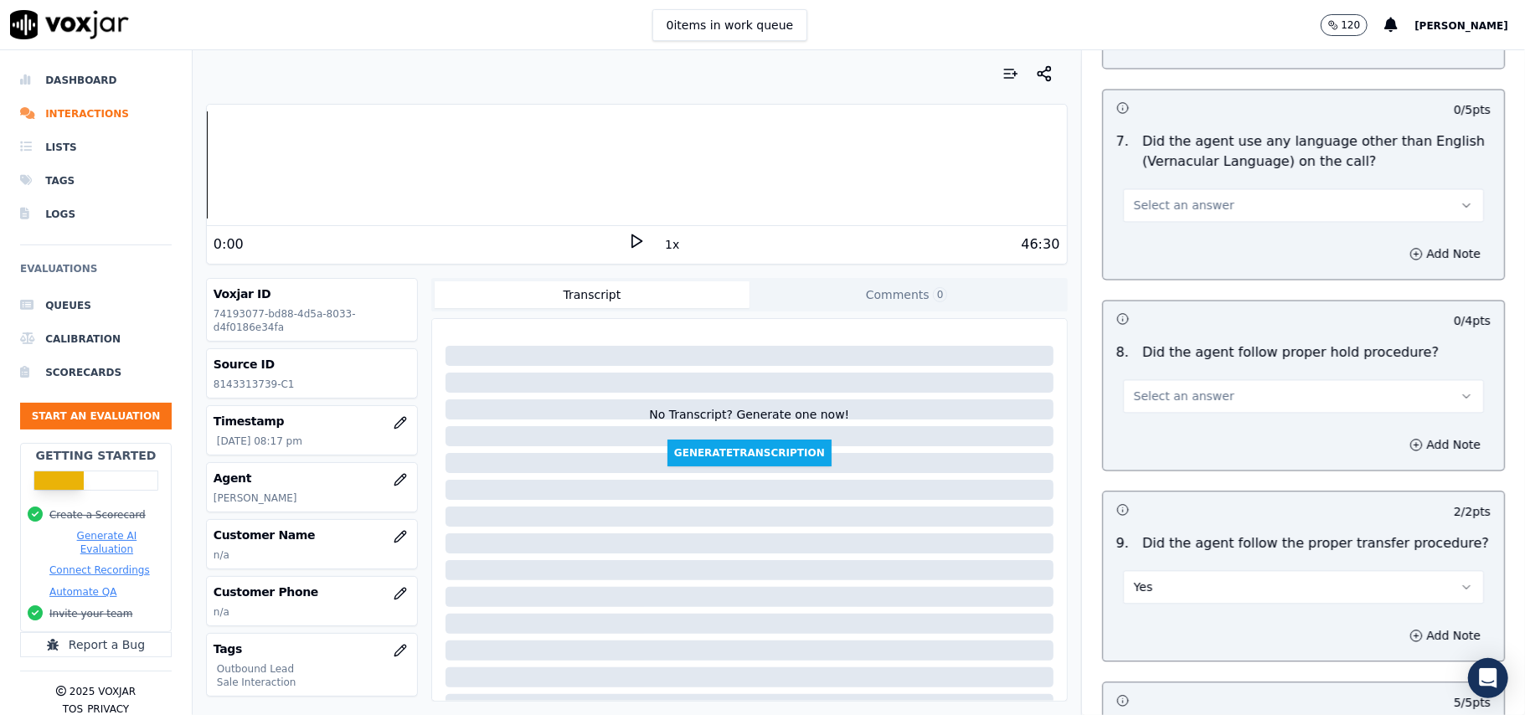
scroll to position [2369, 0]
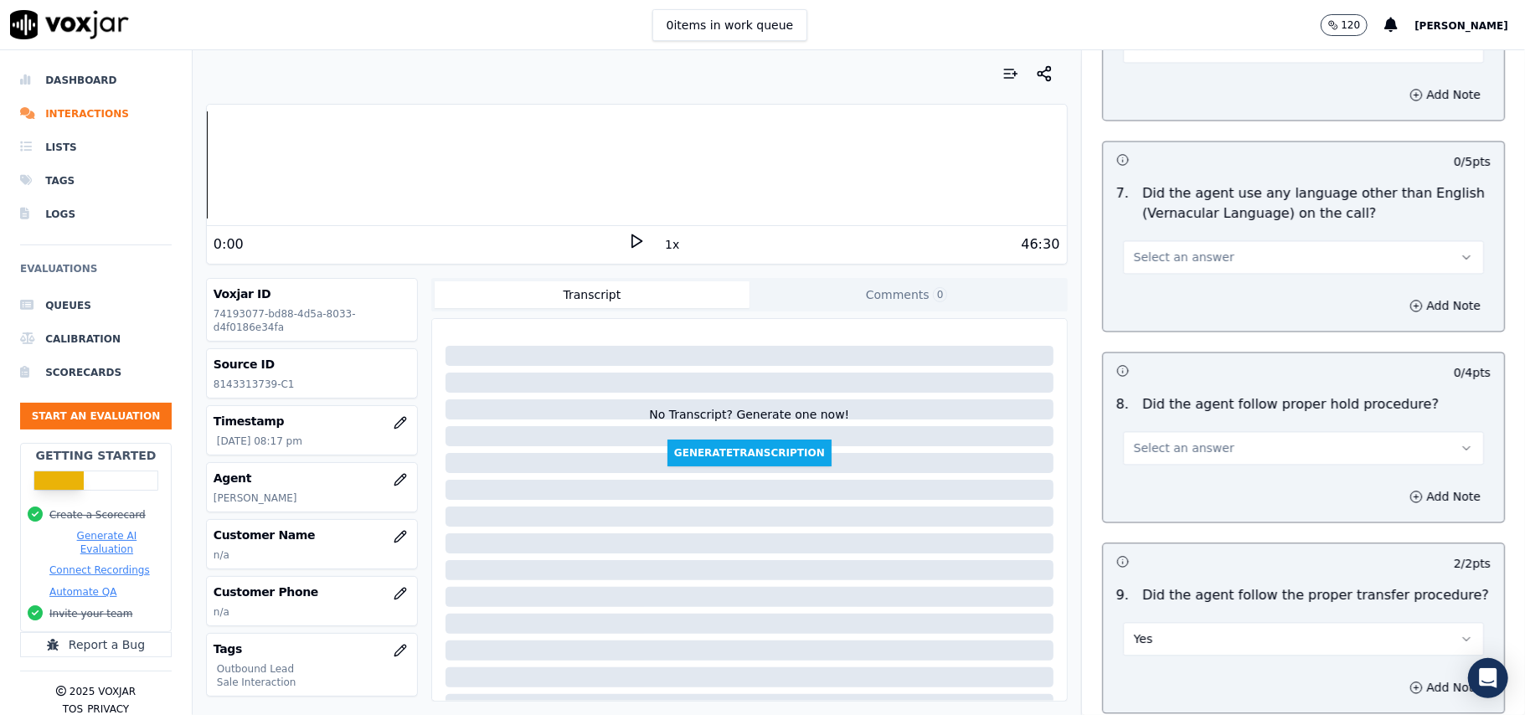
click at [1223, 446] on button "Select an answer" at bounding box center [1303, 448] width 361 height 34
click at [1214, 479] on div "Yes" at bounding box center [1268, 473] width 324 height 27
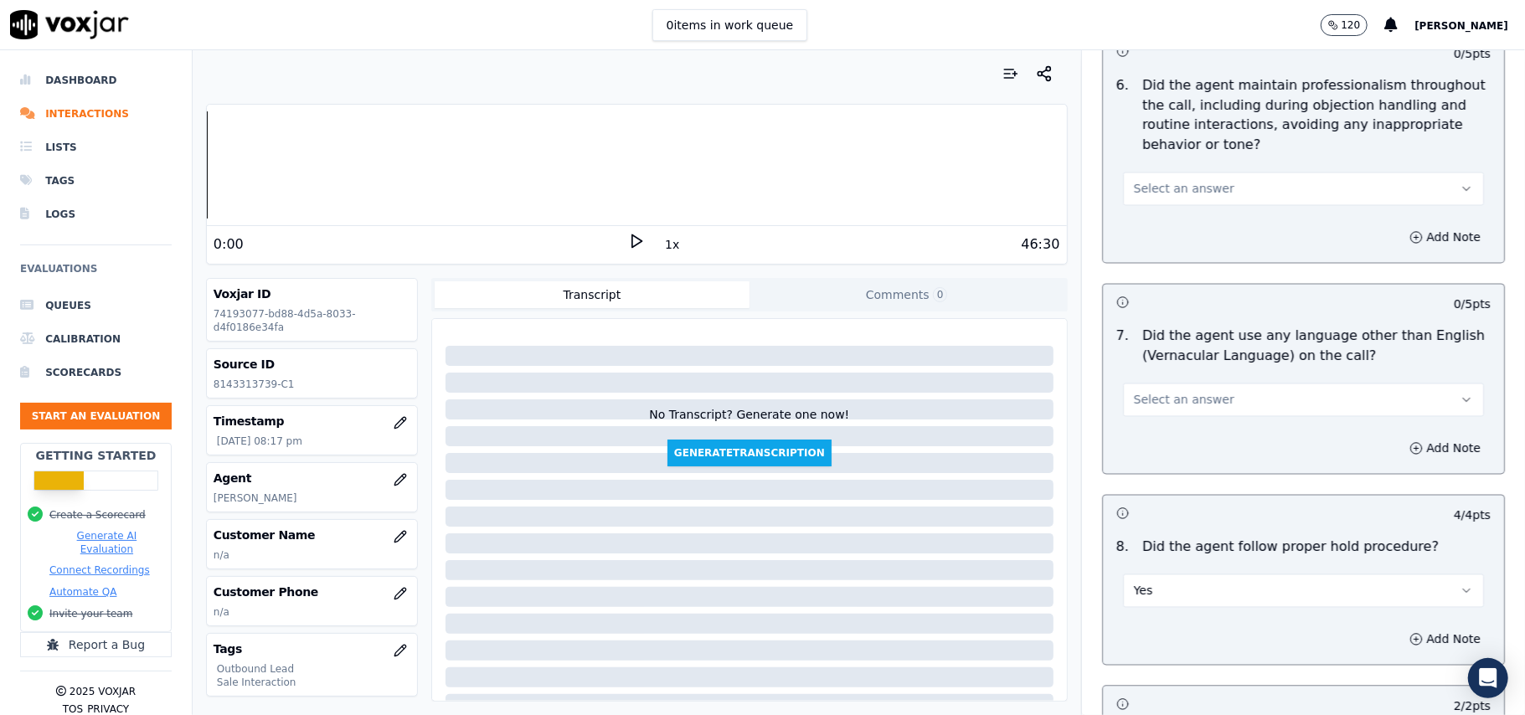
scroll to position [2145, 0]
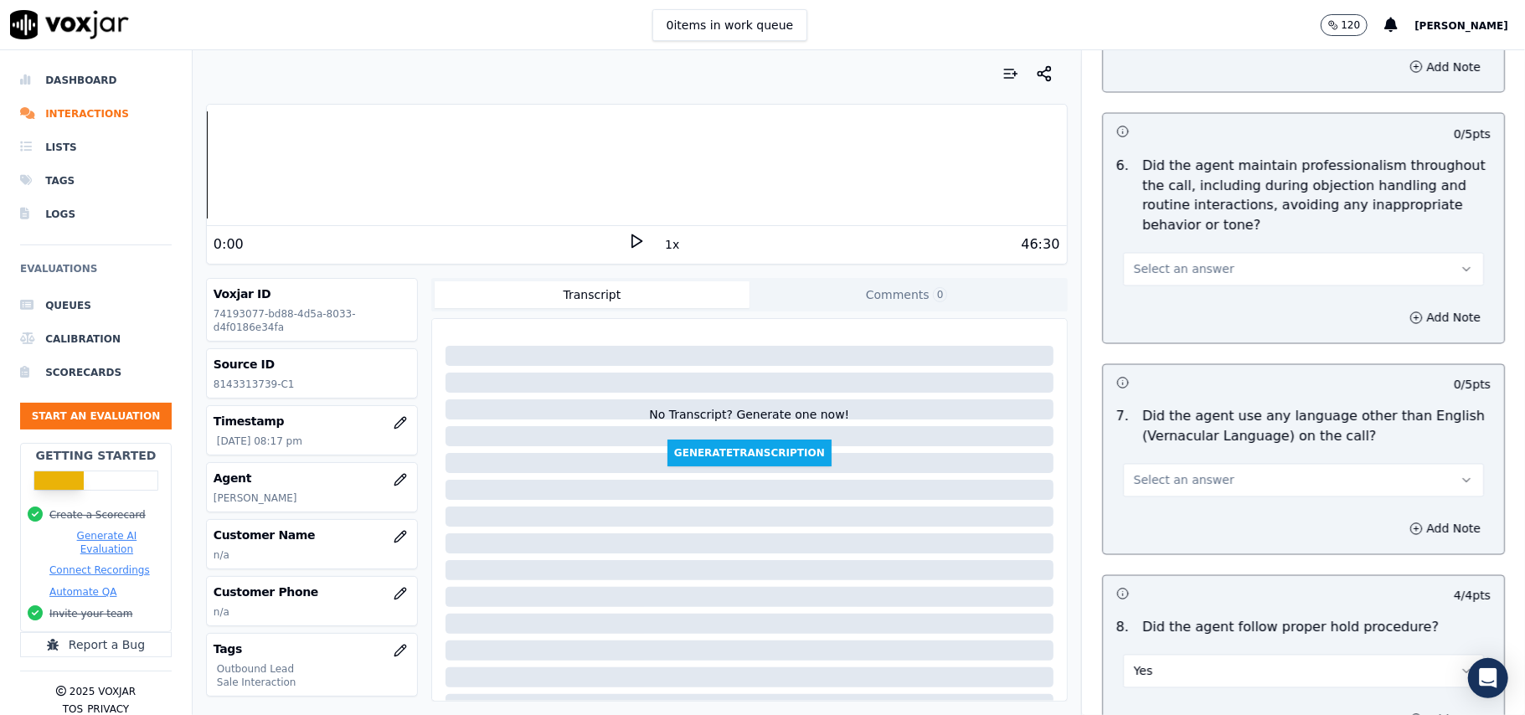
click at [1225, 464] on button "Select an answer" at bounding box center [1303, 481] width 361 height 34
click at [1183, 513] on div "Yes" at bounding box center [1268, 505] width 324 height 27
click at [1211, 464] on button "Yes" at bounding box center [1303, 481] width 361 height 34
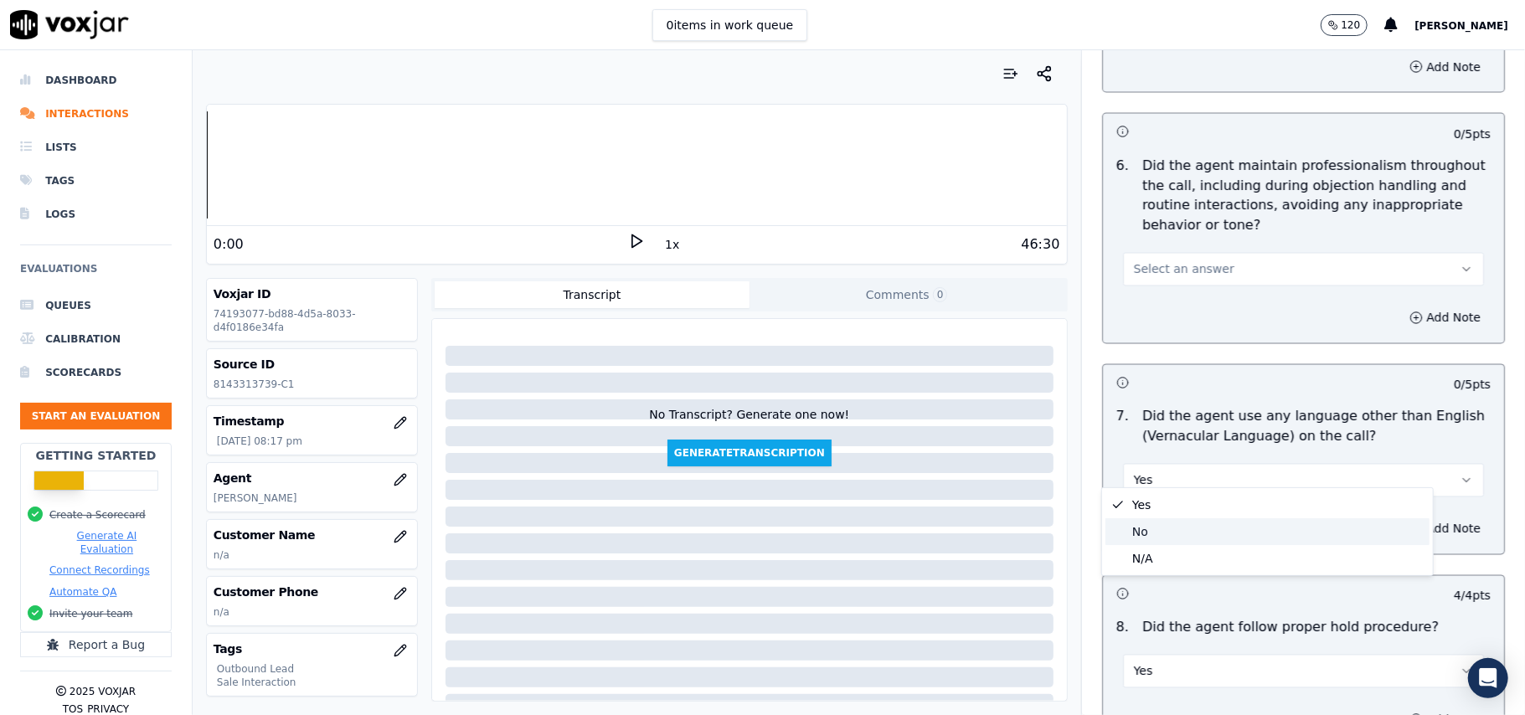
click at [1191, 524] on div "No" at bounding box center [1268, 531] width 324 height 27
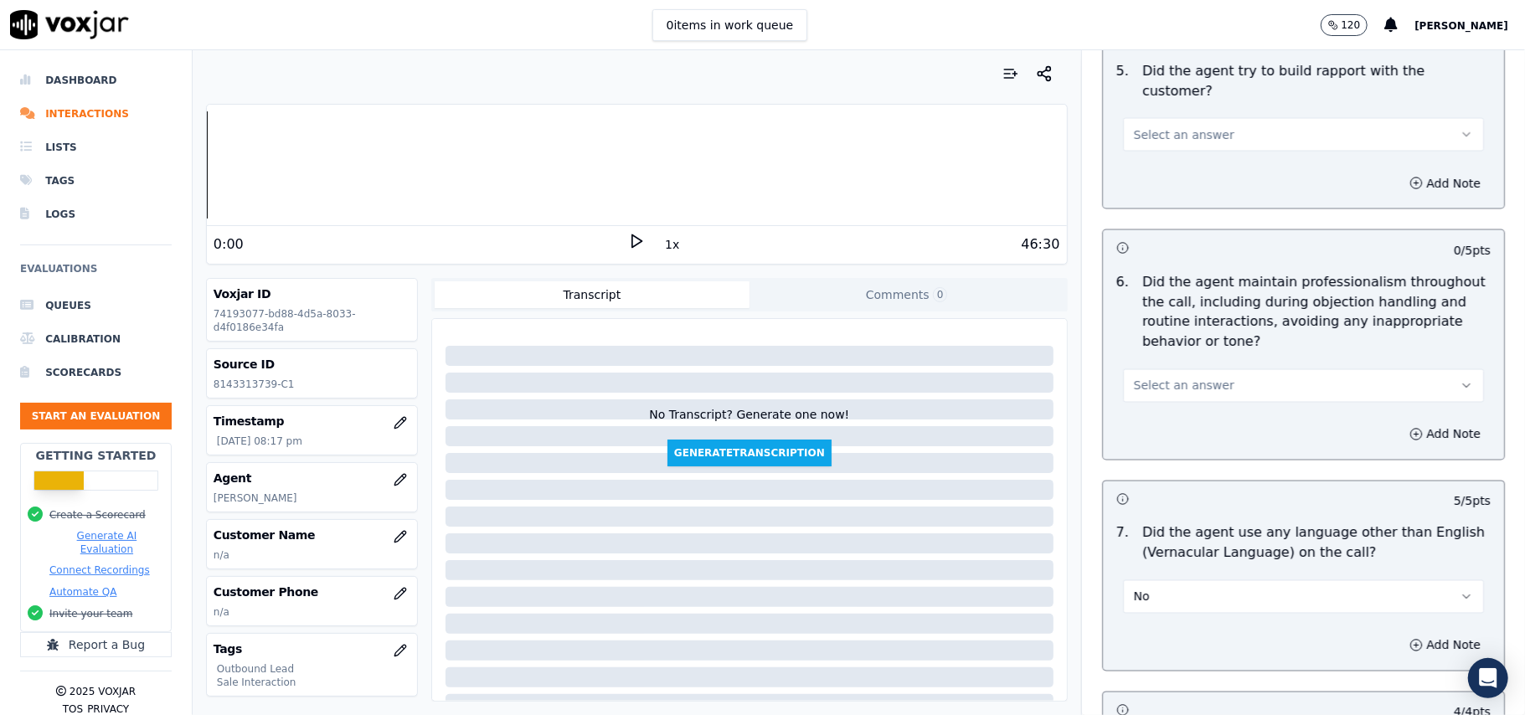
scroll to position [1922, 0]
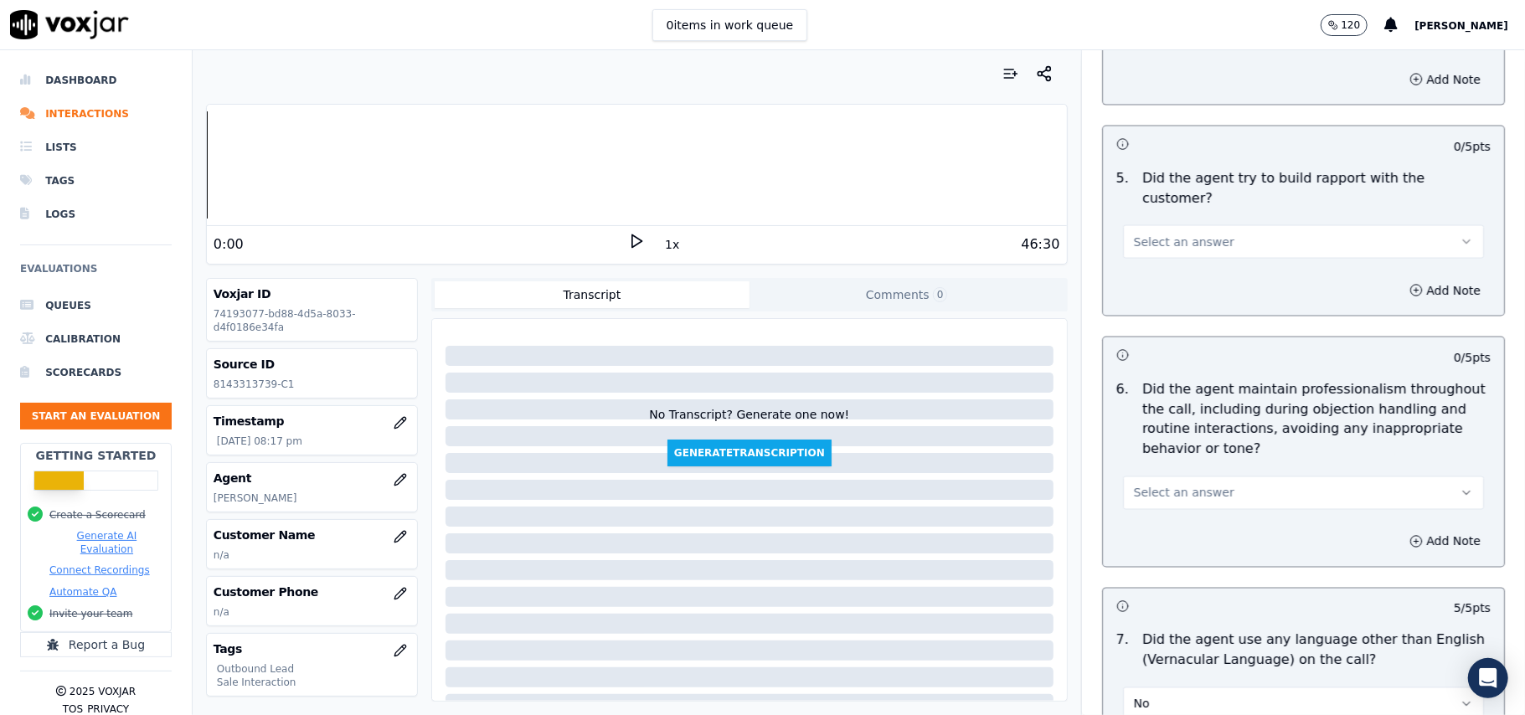
click at [1214, 477] on button "Select an answer" at bounding box center [1303, 494] width 361 height 34
click at [1215, 521] on div "Yes" at bounding box center [1268, 516] width 324 height 27
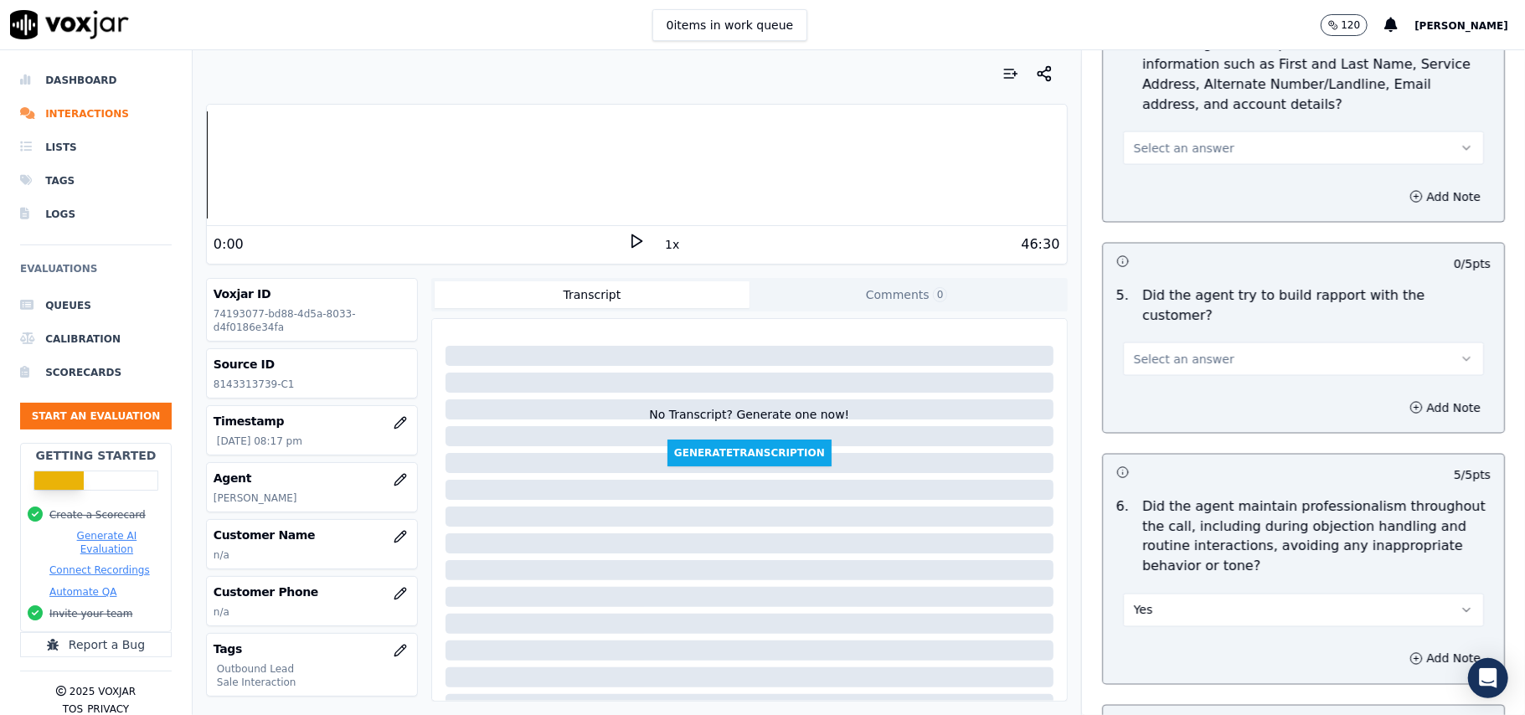
scroll to position [1699, 0]
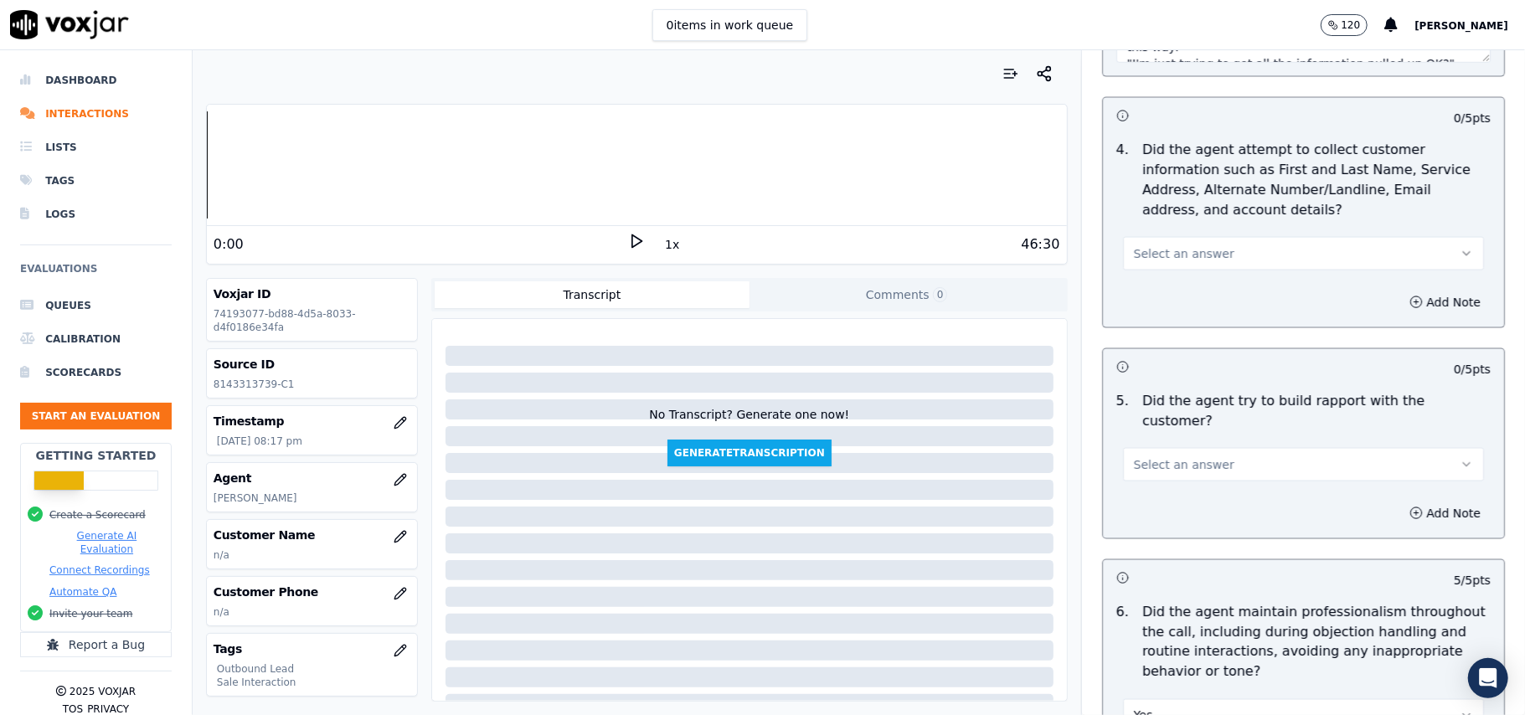
click at [1197, 488] on div "Add Note" at bounding box center [1303, 513] width 401 height 50
click at [1196, 457] on span "Select an answer" at bounding box center [1184, 465] width 101 height 17
click at [1210, 491] on div "Yes" at bounding box center [1268, 488] width 324 height 27
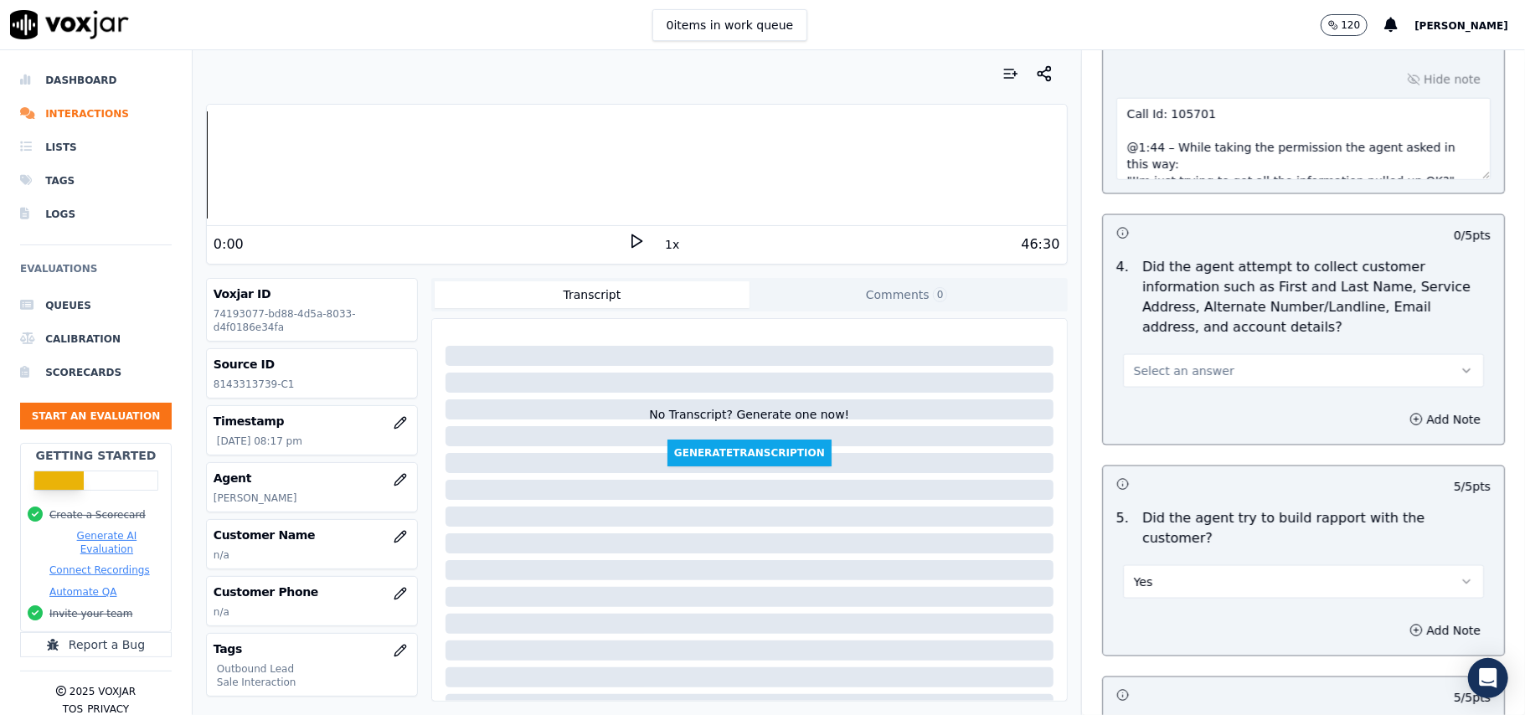
scroll to position [1475, 0]
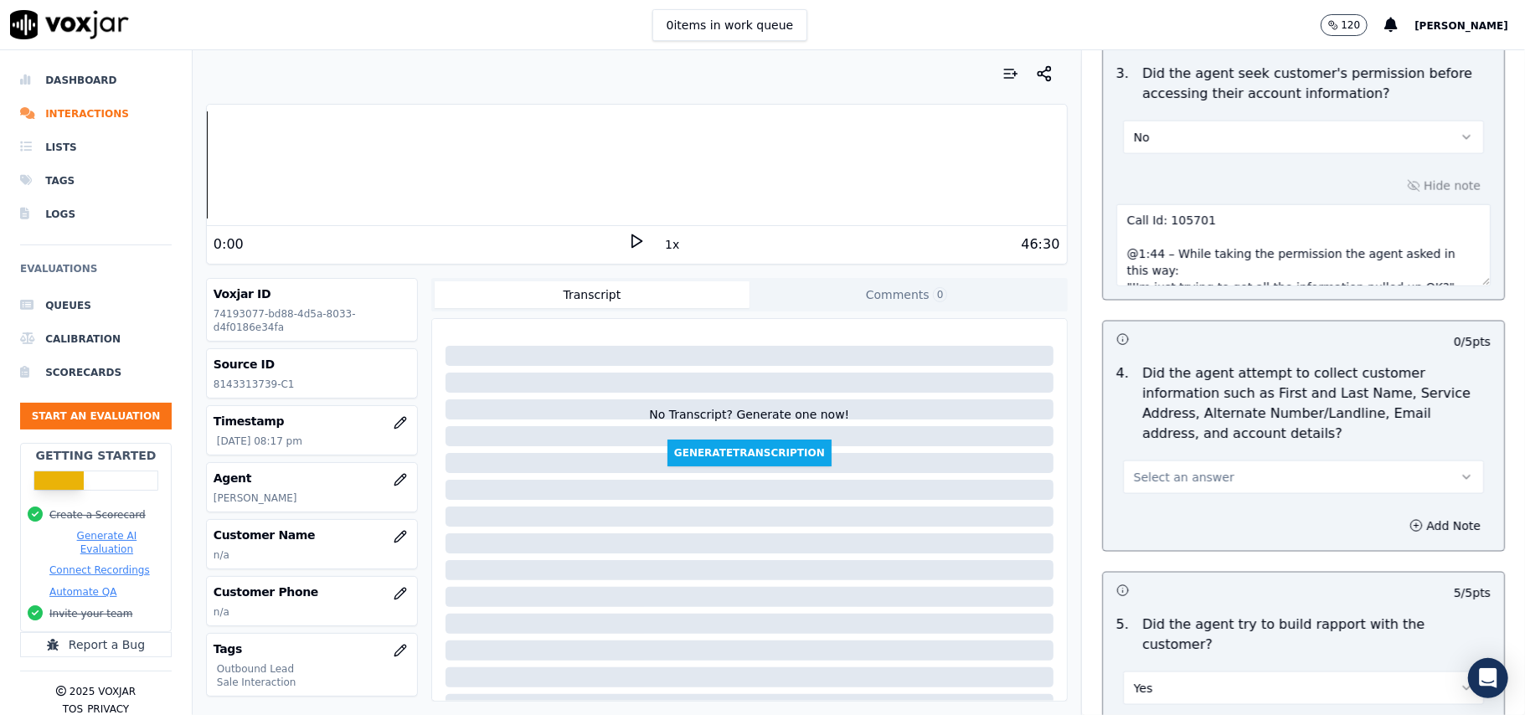
click at [1144, 476] on span "Select an answer" at bounding box center [1184, 477] width 101 height 17
click at [1147, 574] on div "N/A" at bounding box center [1268, 573] width 324 height 27
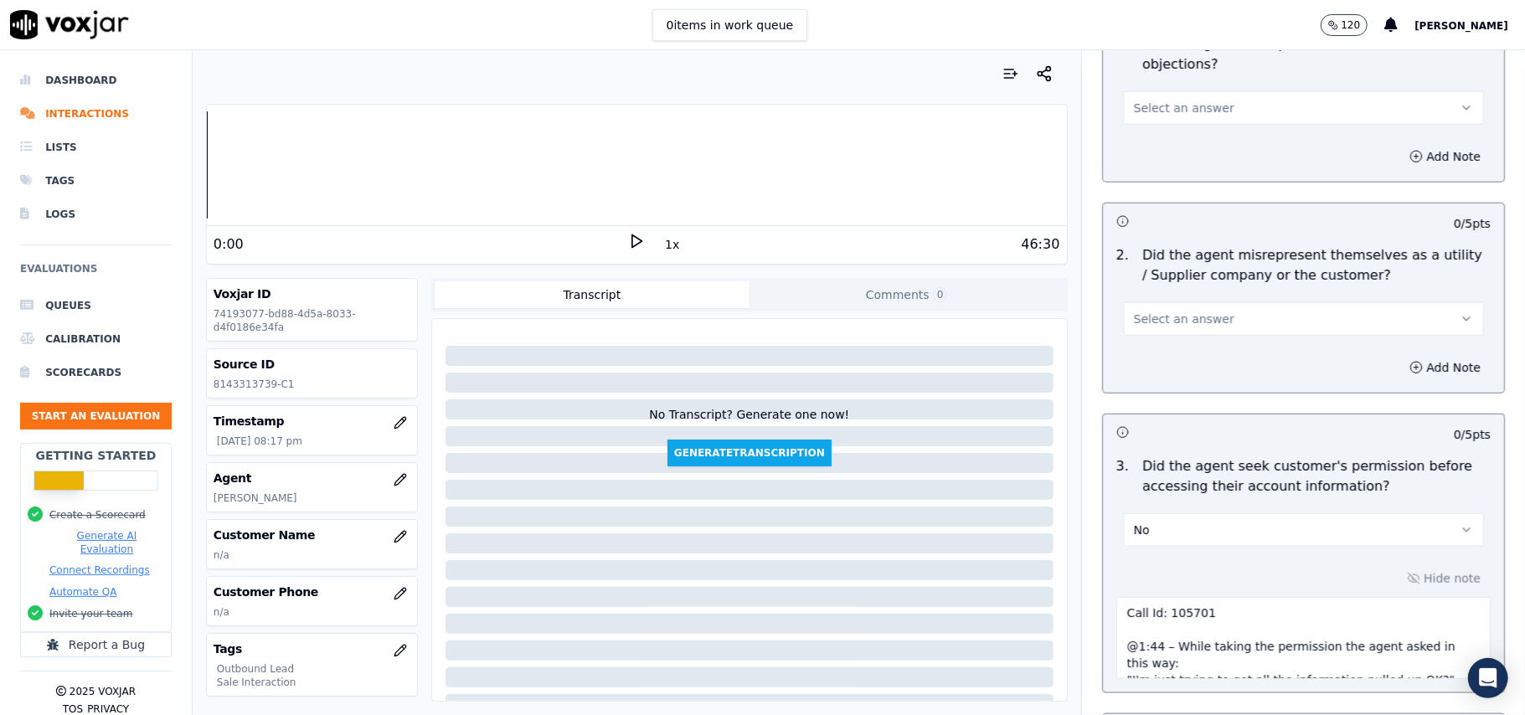
scroll to position [916, 0]
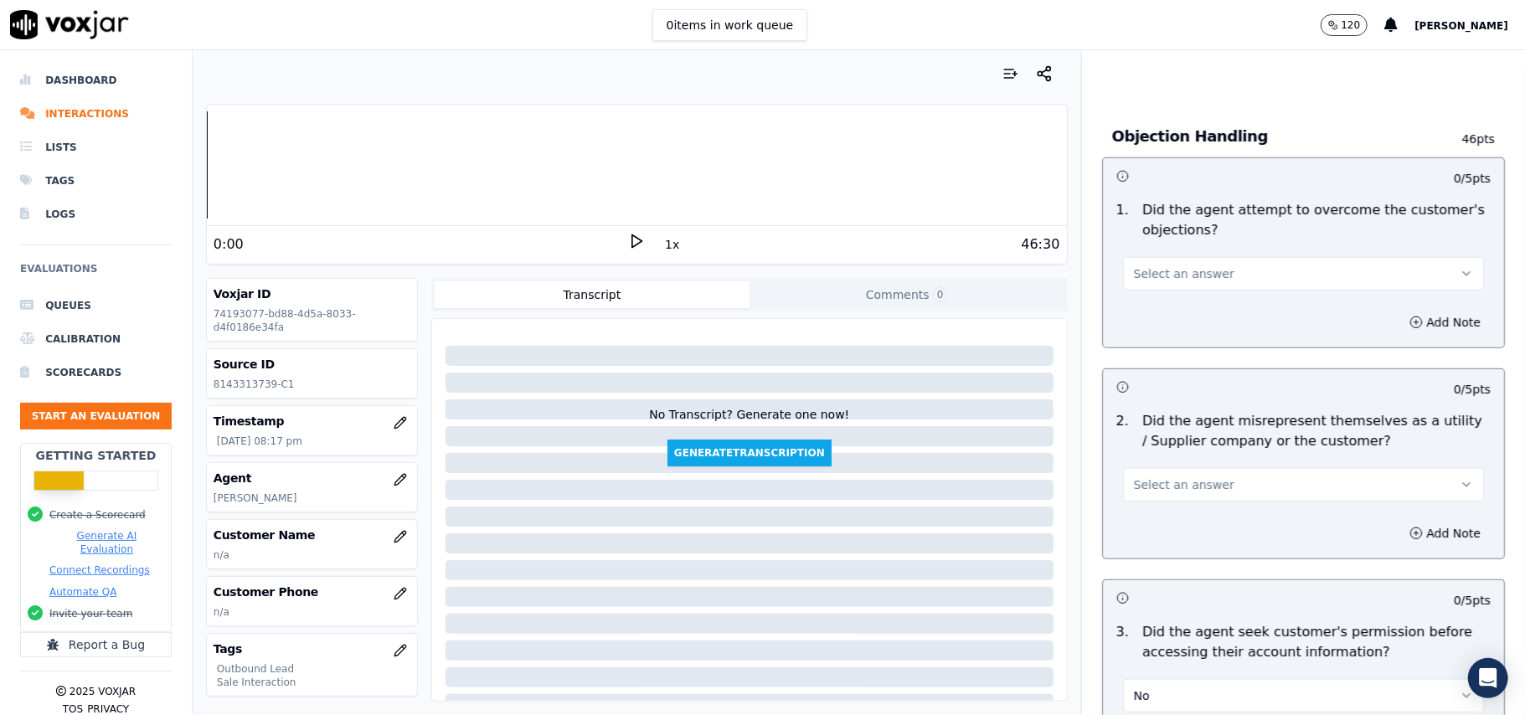
click at [1206, 483] on button "Select an answer" at bounding box center [1303, 485] width 361 height 34
click at [1194, 544] on div "No" at bounding box center [1268, 552] width 324 height 27
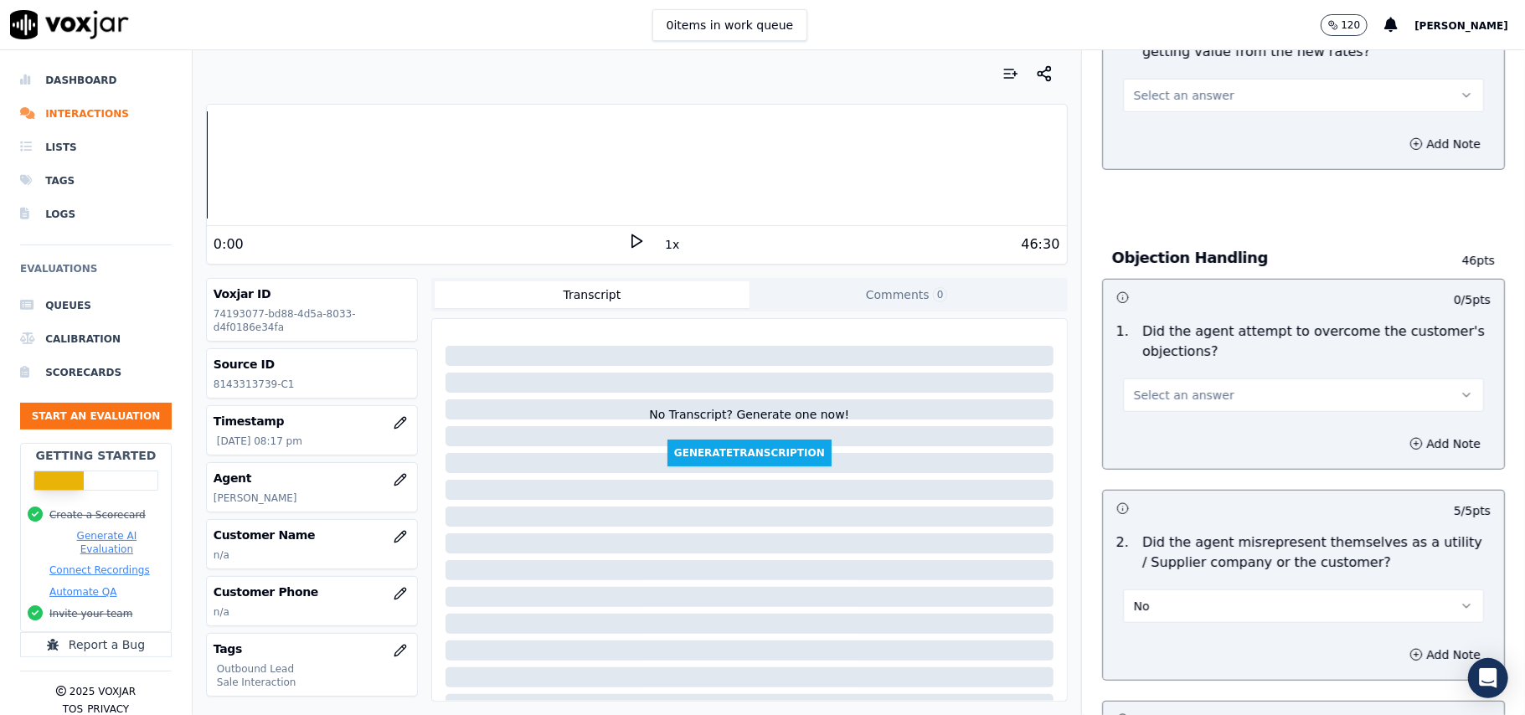
scroll to position [694, 0]
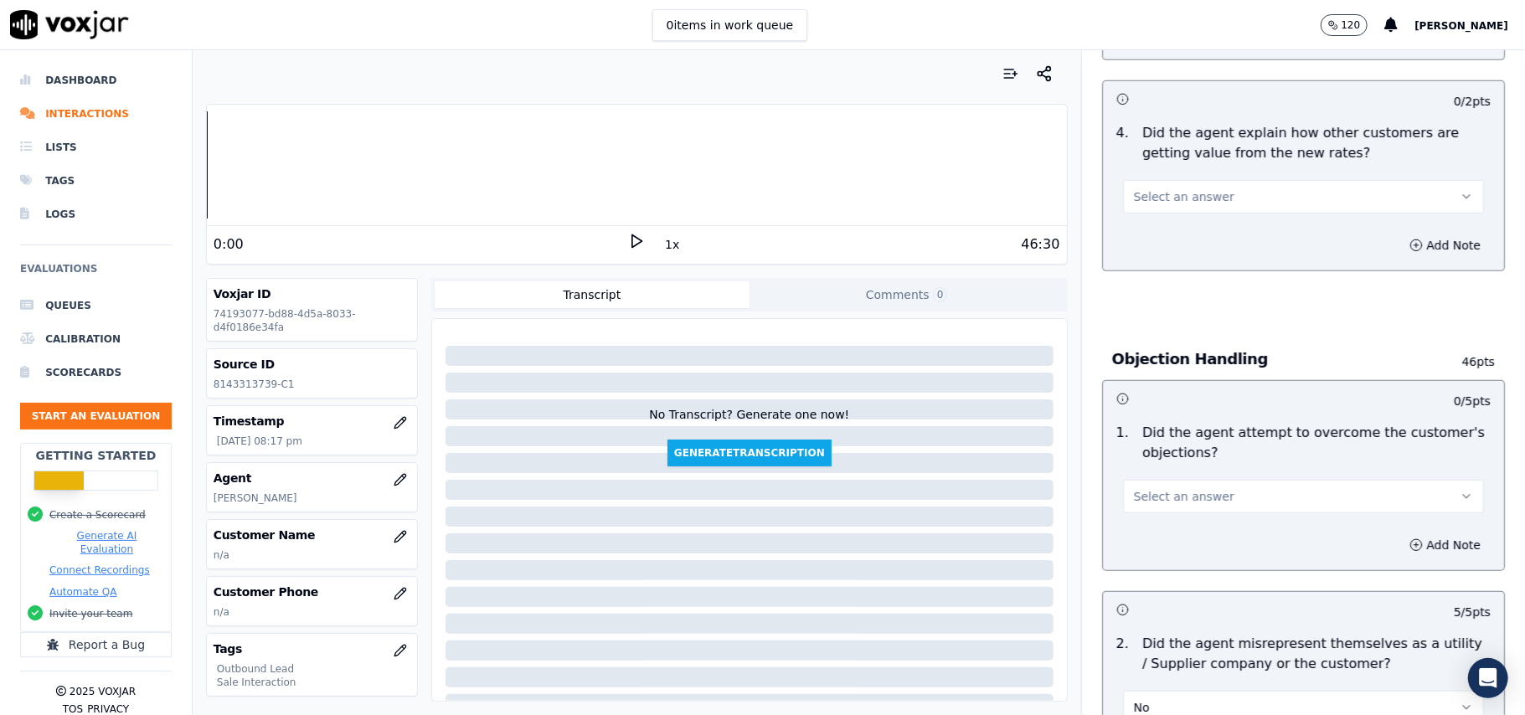
click at [1198, 524] on div "Add Note" at bounding box center [1303, 545] width 401 height 50
click at [1188, 510] on button "Select an answer" at bounding box center [1303, 497] width 361 height 34
click at [1167, 549] on div "Yes" at bounding box center [1268, 537] width 324 height 27
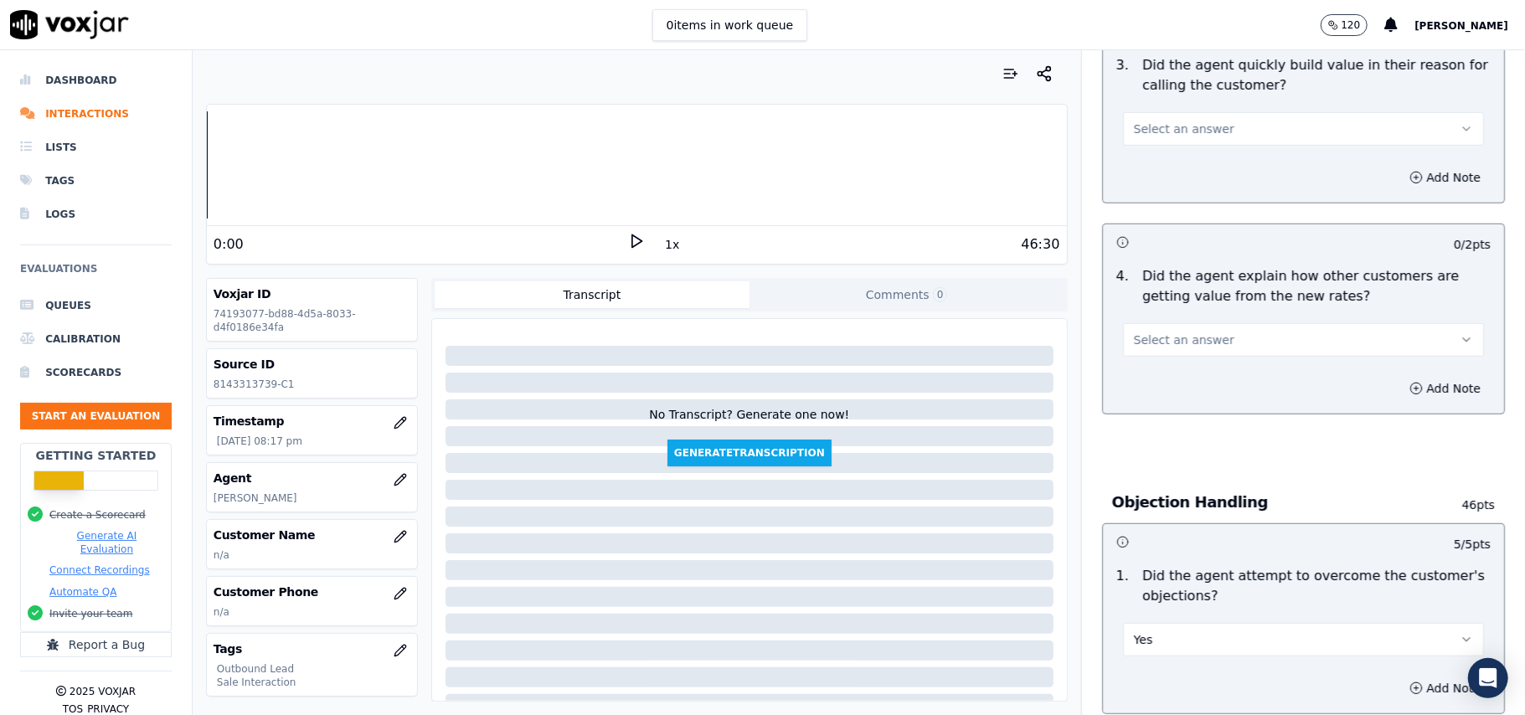
scroll to position [470, 0]
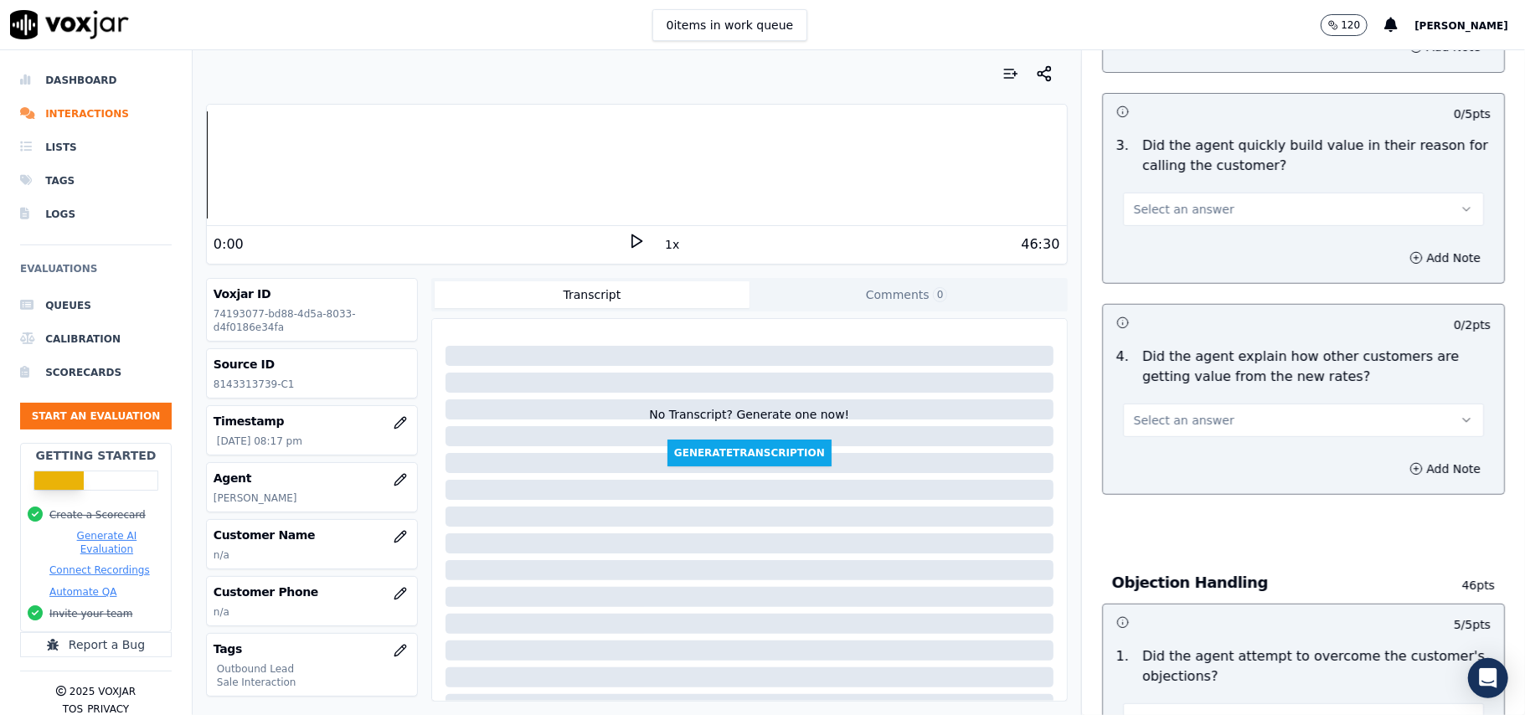
click at [1181, 419] on span "Select an answer" at bounding box center [1184, 420] width 101 height 17
click at [1184, 459] on div "Yes" at bounding box center [1268, 459] width 324 height 27
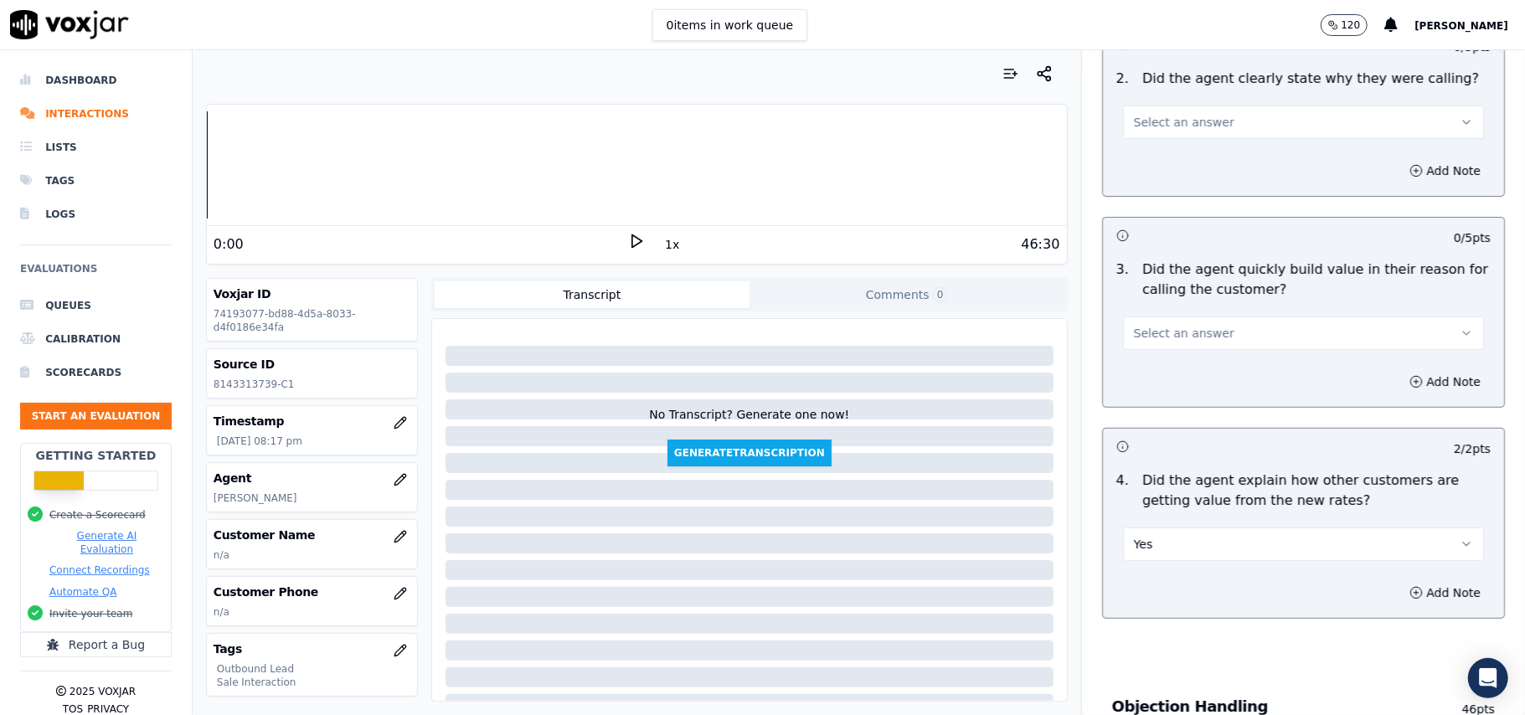
scroll to position [246, 0]
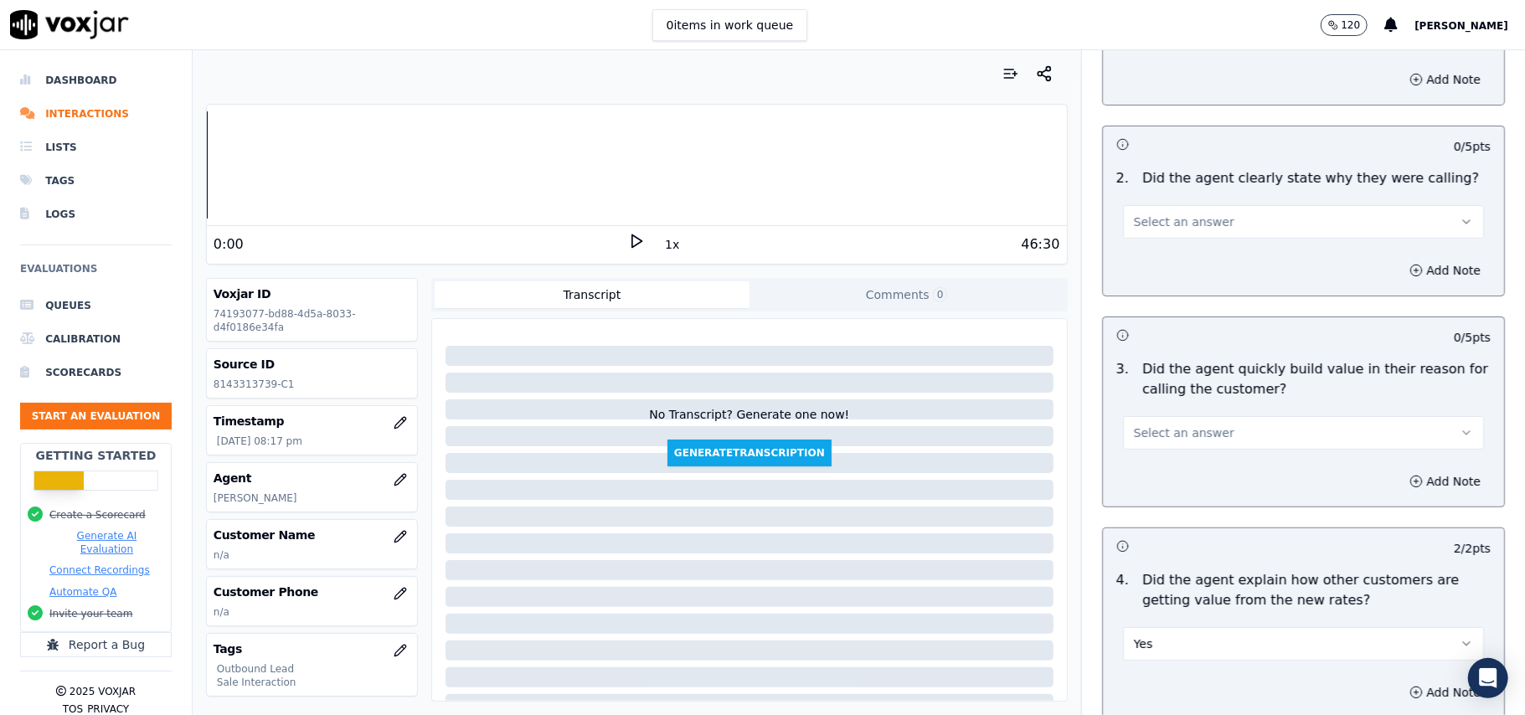
click at [1220, 462] on div "Add Note" at bounding box center [1303, 482] width 401 height 50
click at [1211, 431] on button "Select an answer" at bounding box center [1303, 433] width 361 height 34
click at [1183, 476] on div "Yes" at bounding box center [1268, 471] width 324 height 27
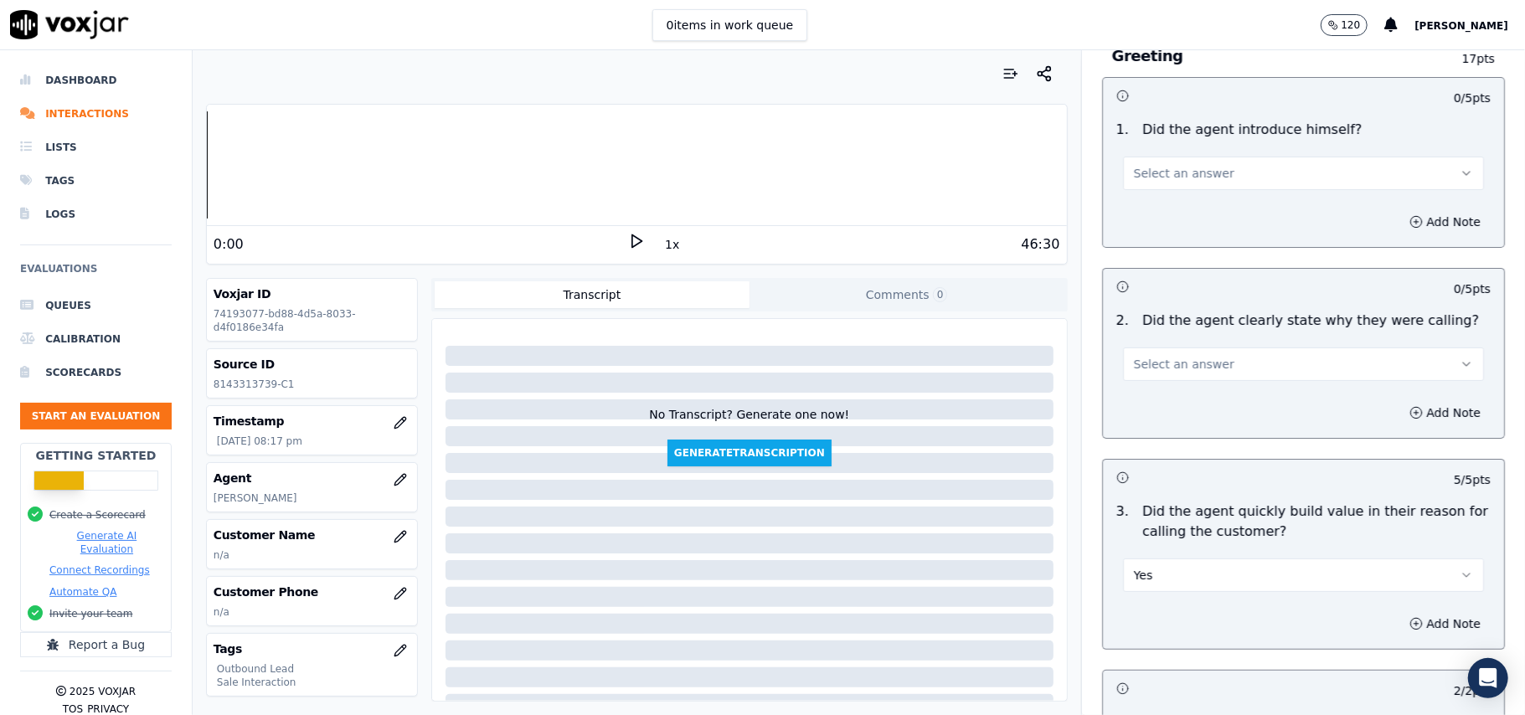
scroll to position [23, 0]
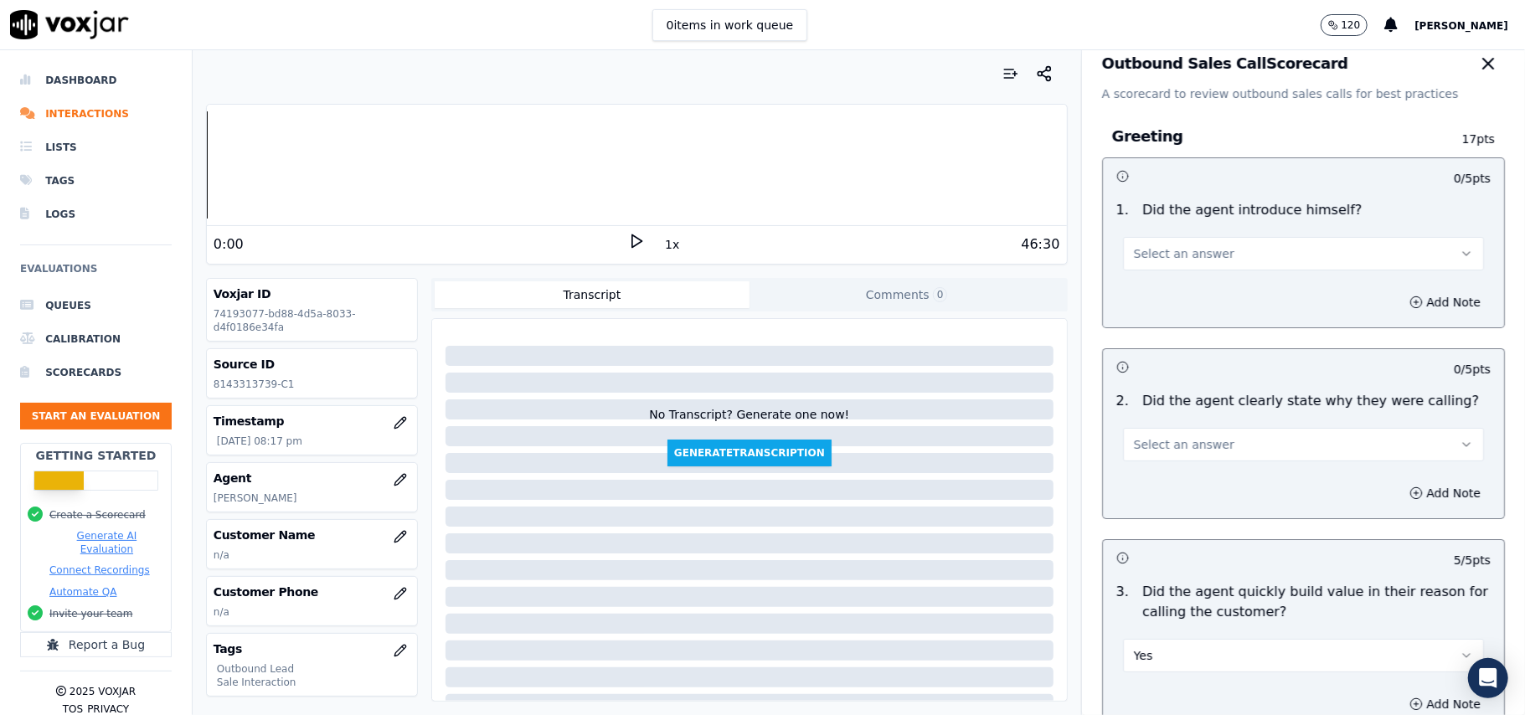
click at [1184, 453] on span "Select an answer" at bounding box center [1184, 444] width 101 height 17
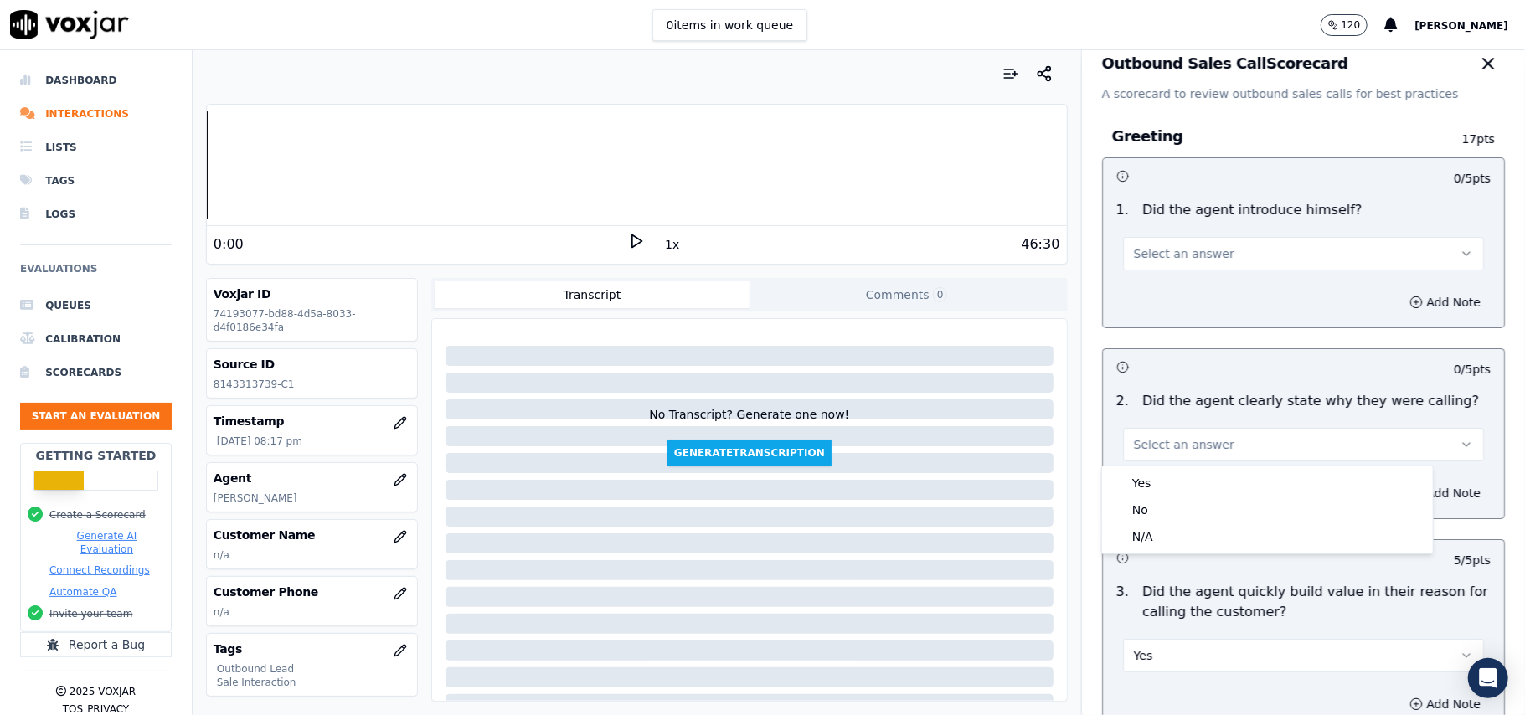
click at [1176, 470] on div "Yes" at bounding box center [1268, 483] width 324 height 27
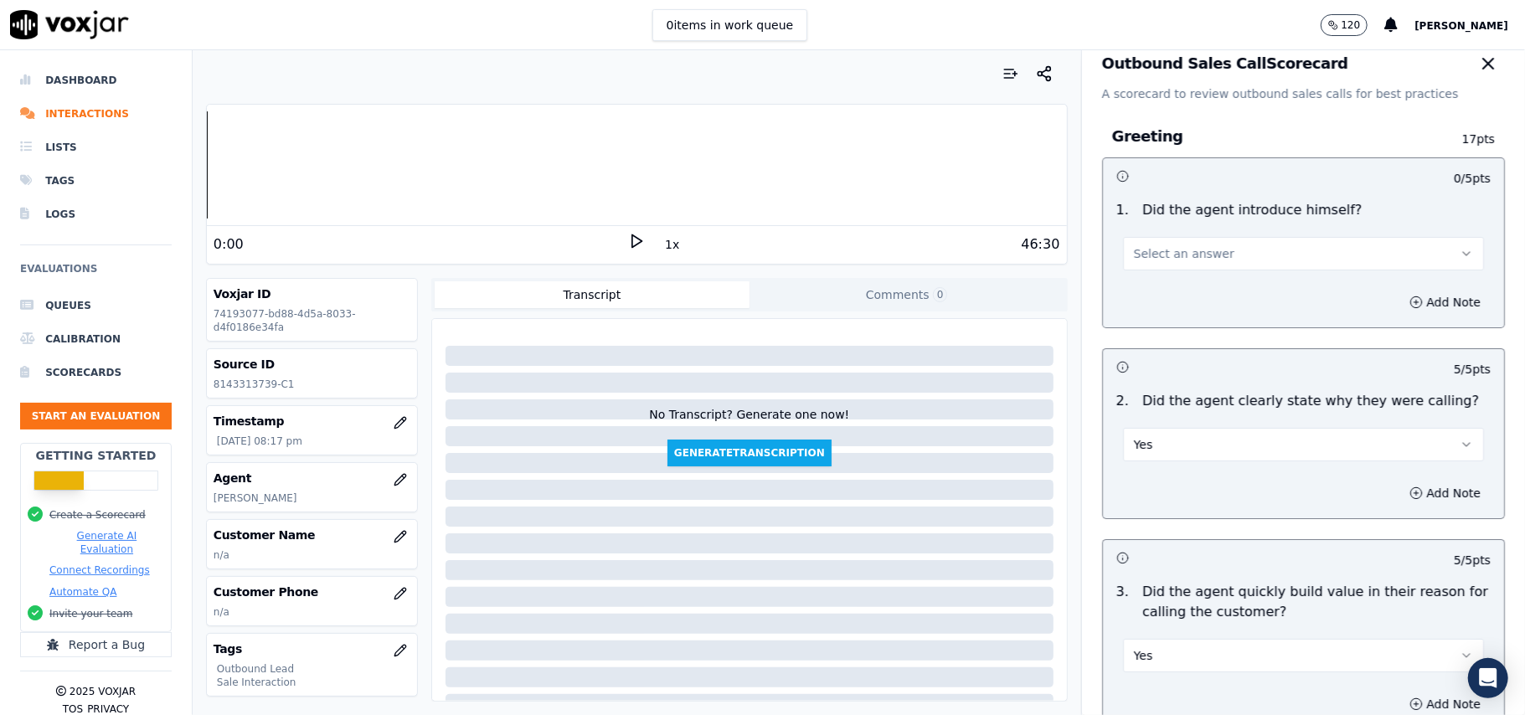
click at [1208, 243] on button "Select an answer" at bounding box center [1303, 254] width 361 height 34
click at [1194, 303] on div "Yes" at bounding box center [1268, 292] width 324 height 27
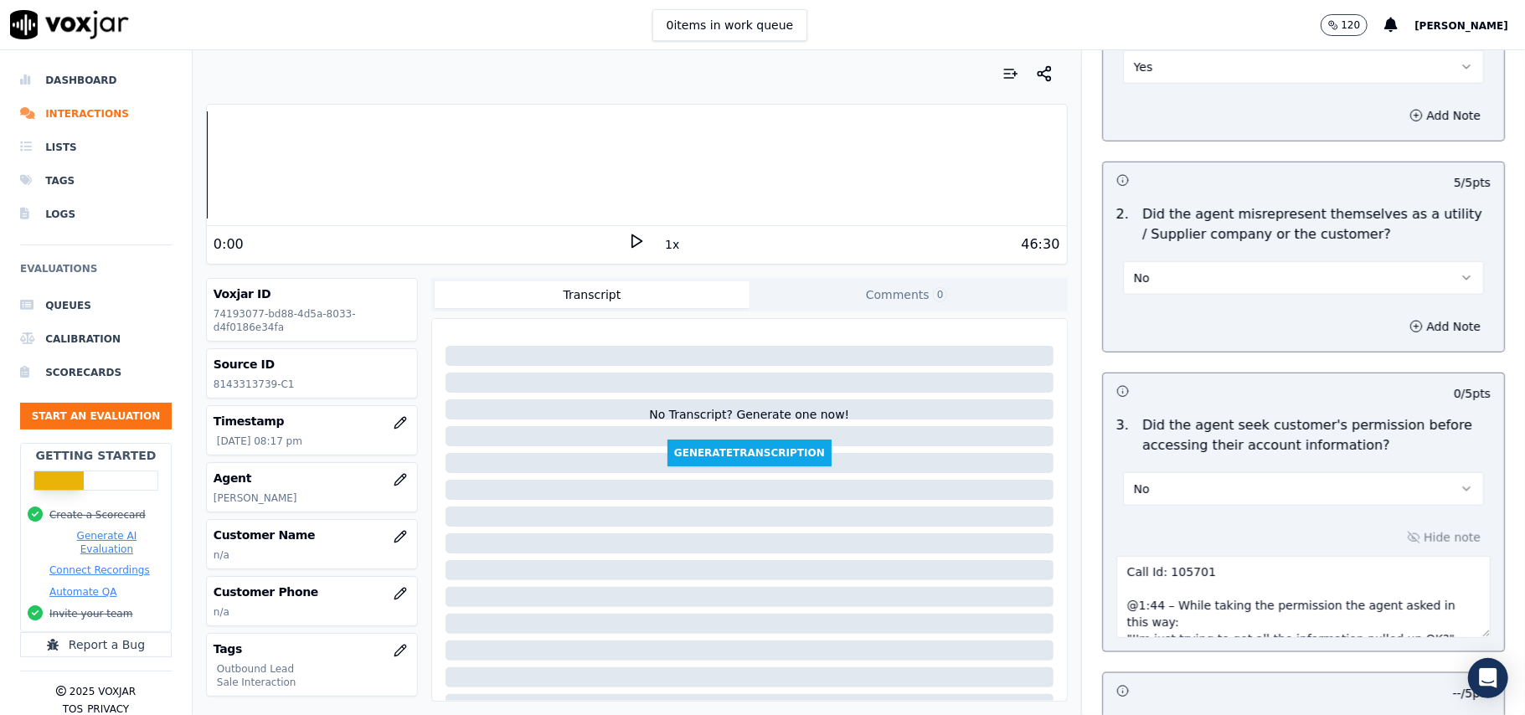
scroll to position [4267, 0]
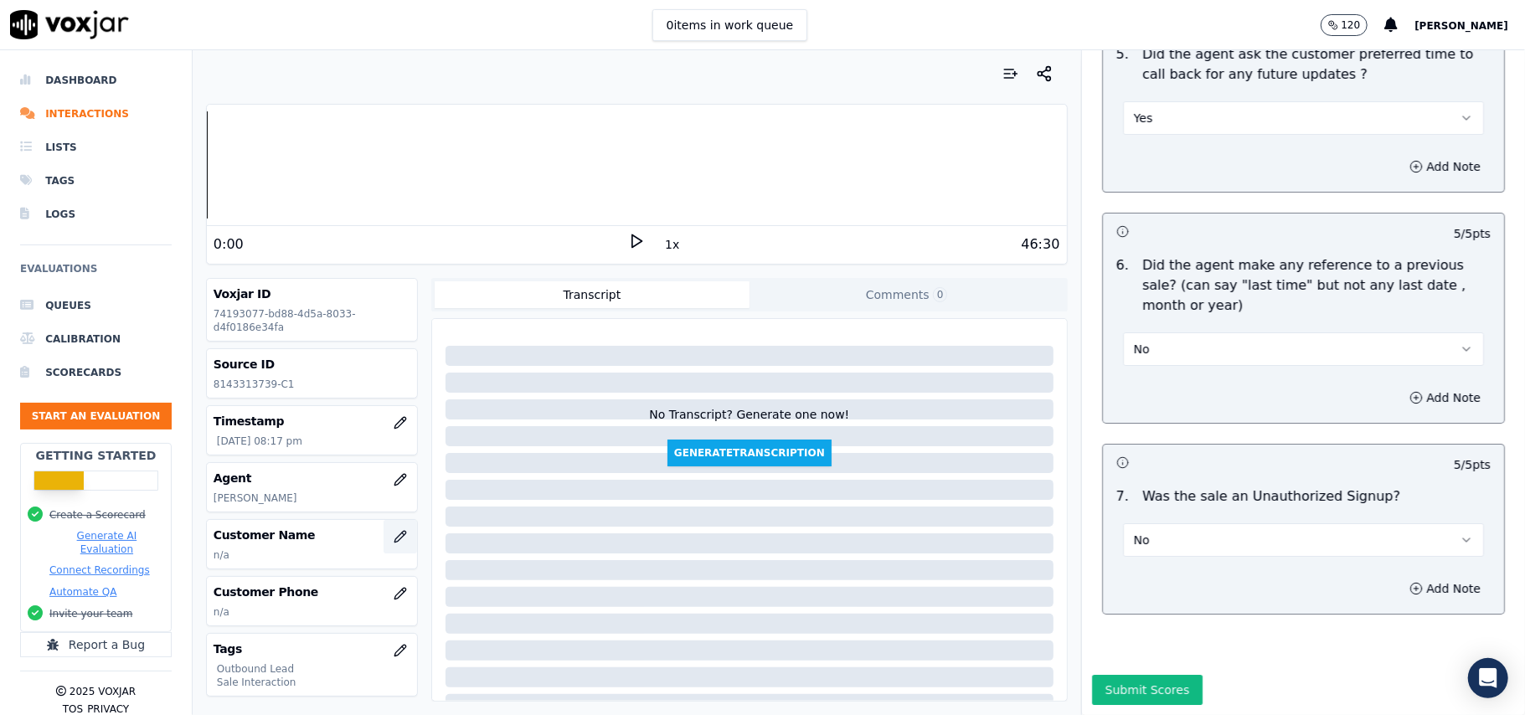
click at [394, 540] on icon "button" at bounding box center [400, 536] width 13 height 13
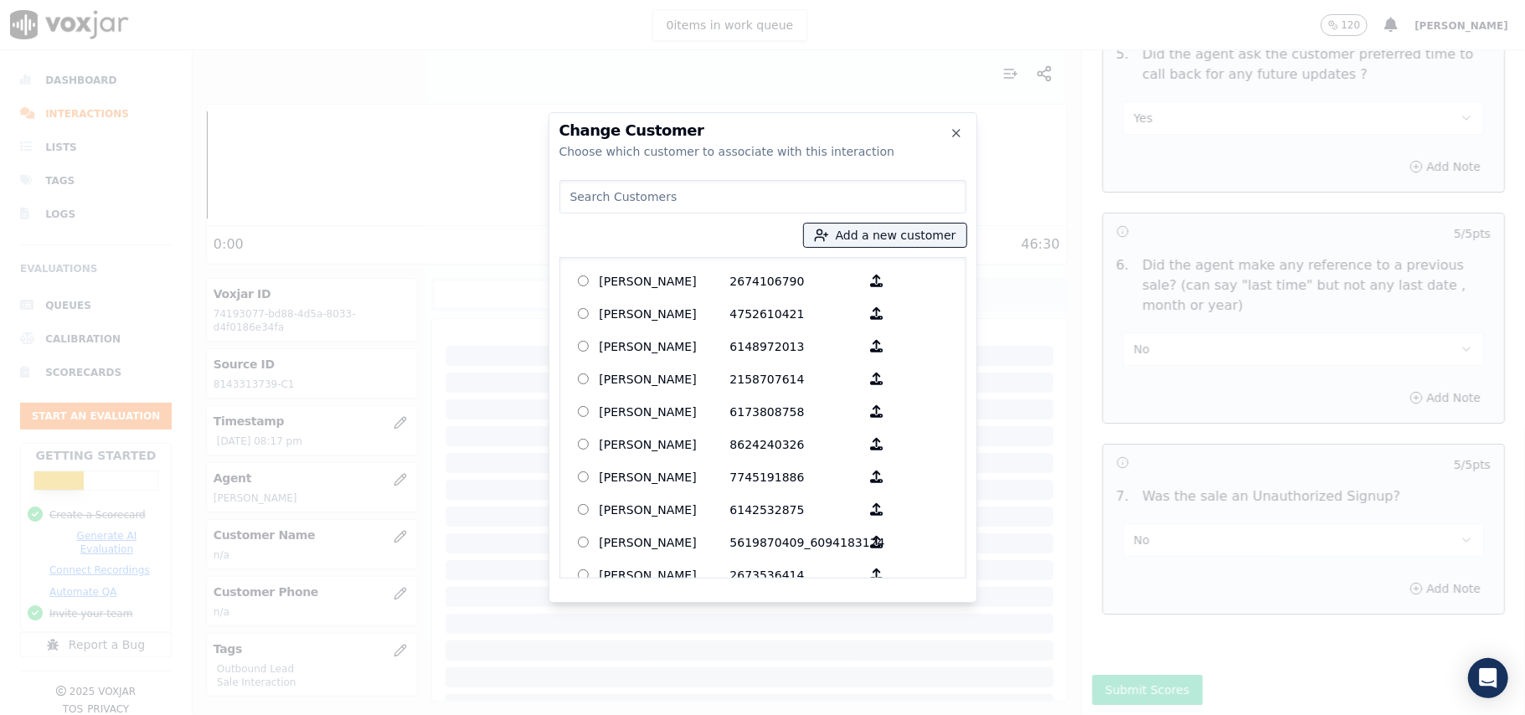
paste input "[PERSON_NAME]"
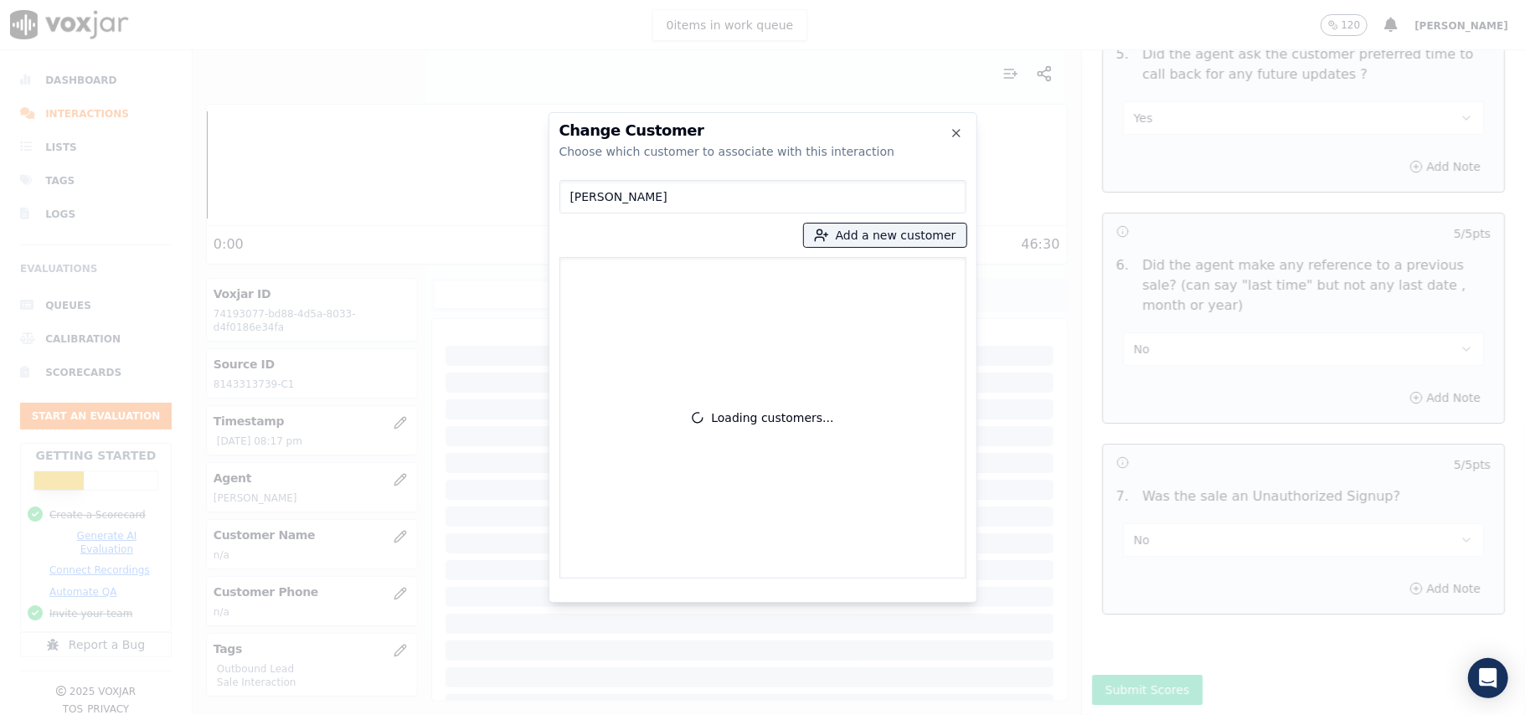
click at [571, 195] on input "[PERSON_NAME]" at bounding box center [763, 197] width 407 height 34
type input "[PERSON_NAME]"
click at [613, 281] on p "[PERSON_NAME]" at bounding box center [665, 281] width 131 height 26
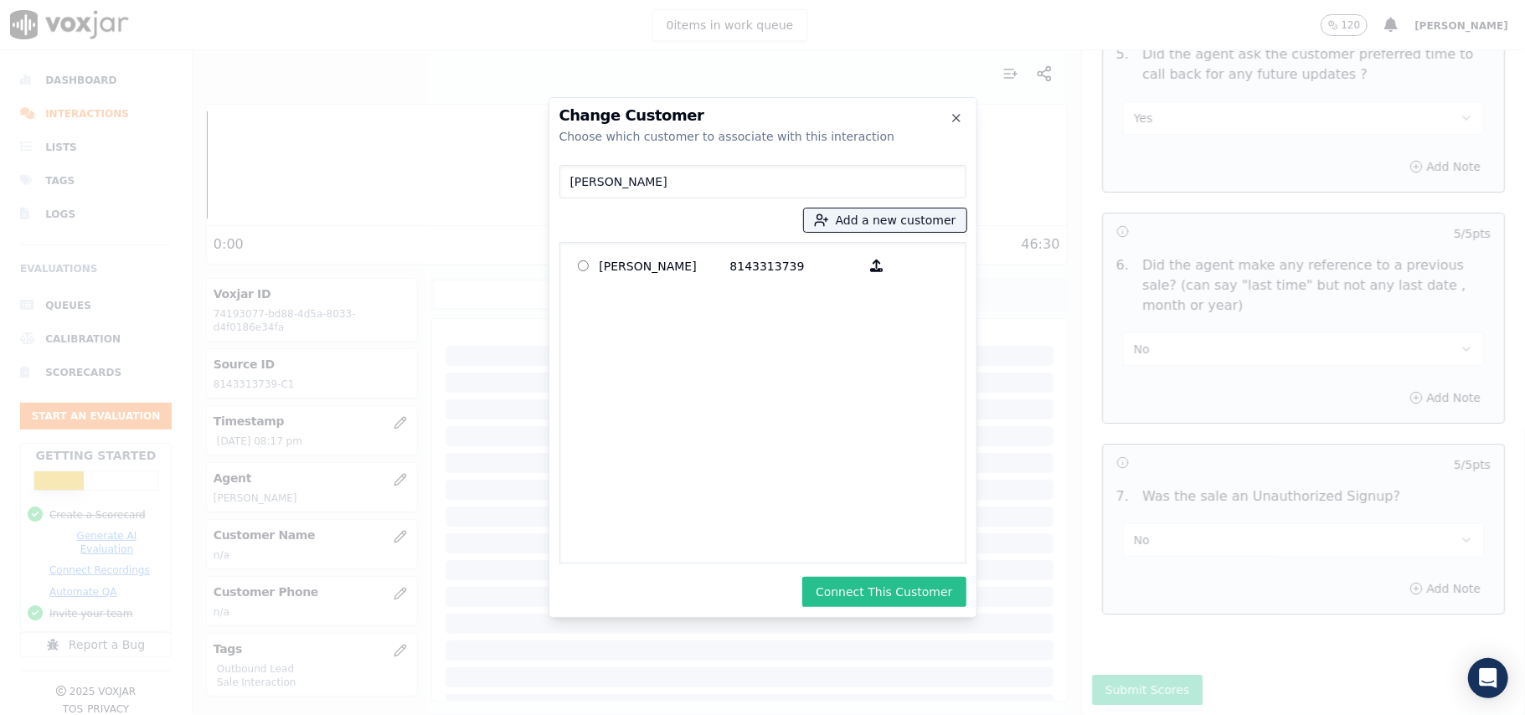
click at [849, 584] on button "Connect This Customer" at bounding box center [883, 592] width 163 height 30
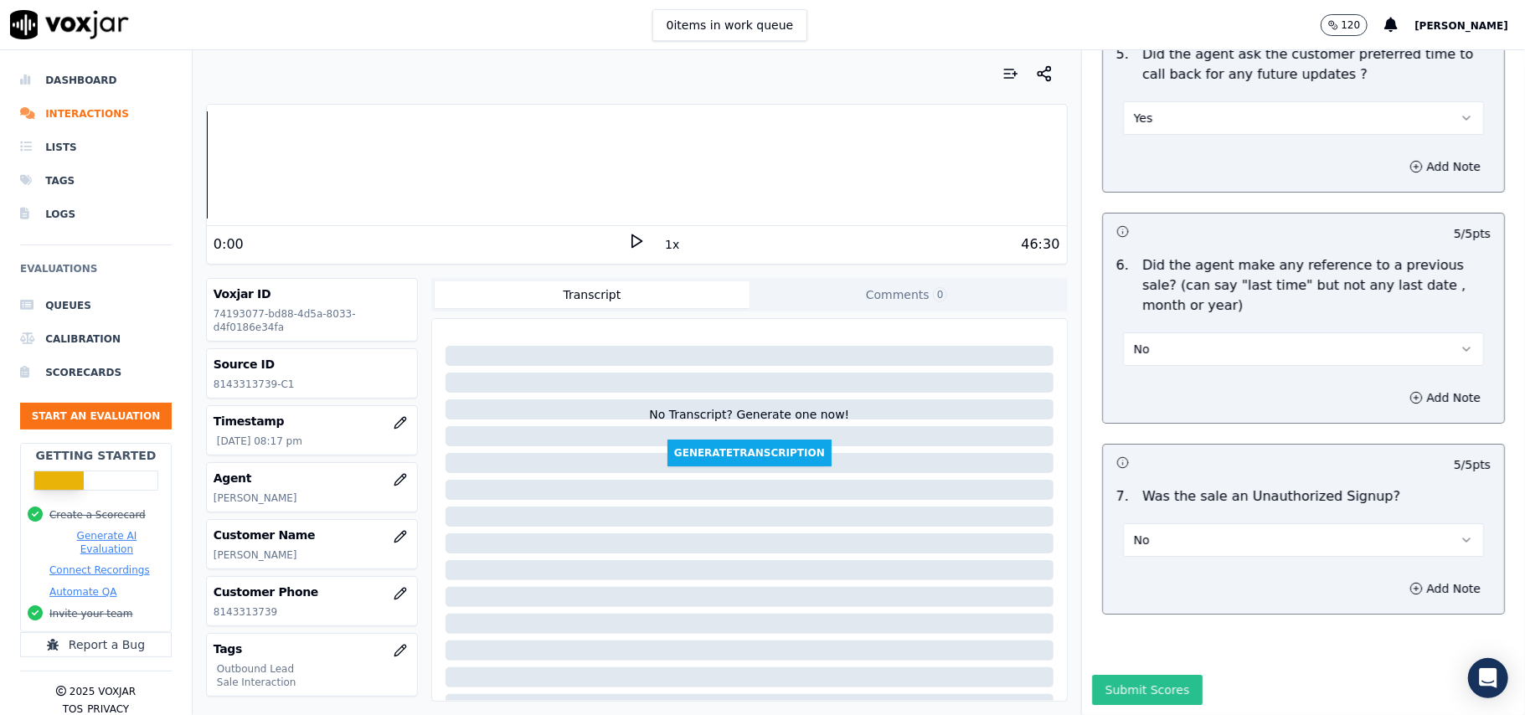
click at [1122, 675] on button "Submit Scores" at bounding box center [1147, 690] width 111 height 30
